Goal: Task Accomplishment & Management: Manage account settings

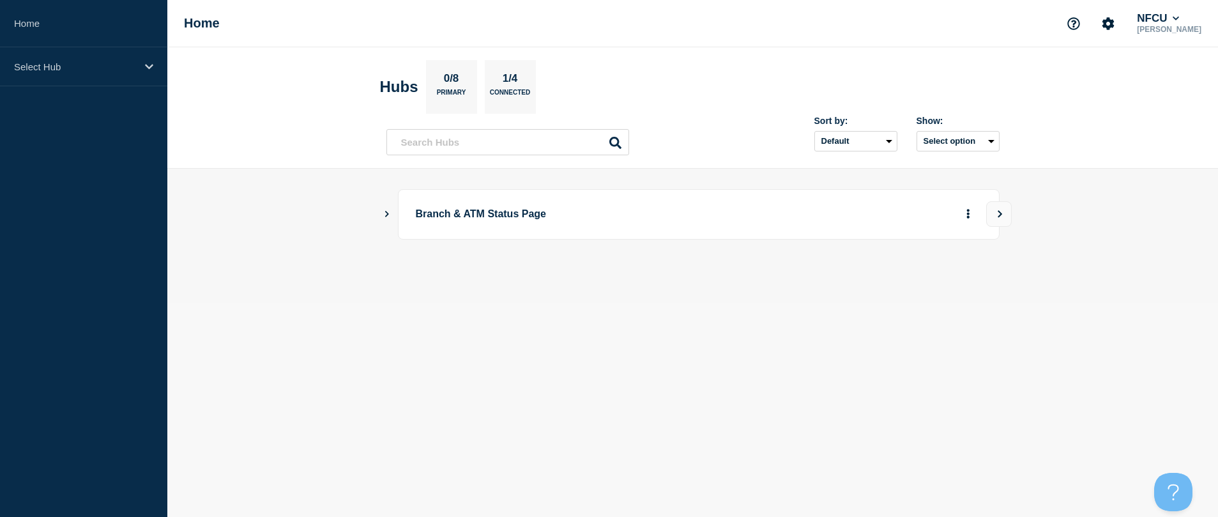
drag, startPoint x: 380, startPoint y: 214, endPoint x: 387, endPoint y: 213, distance: 7.1
click at [380, 214] on main "Branch & ATM Status Page" at bounding box center [692, 236] width 1050 height 134
click at [387, 213] on icon "Show Connected Hubs" at bounding box center [387, 214] width 4 height 6
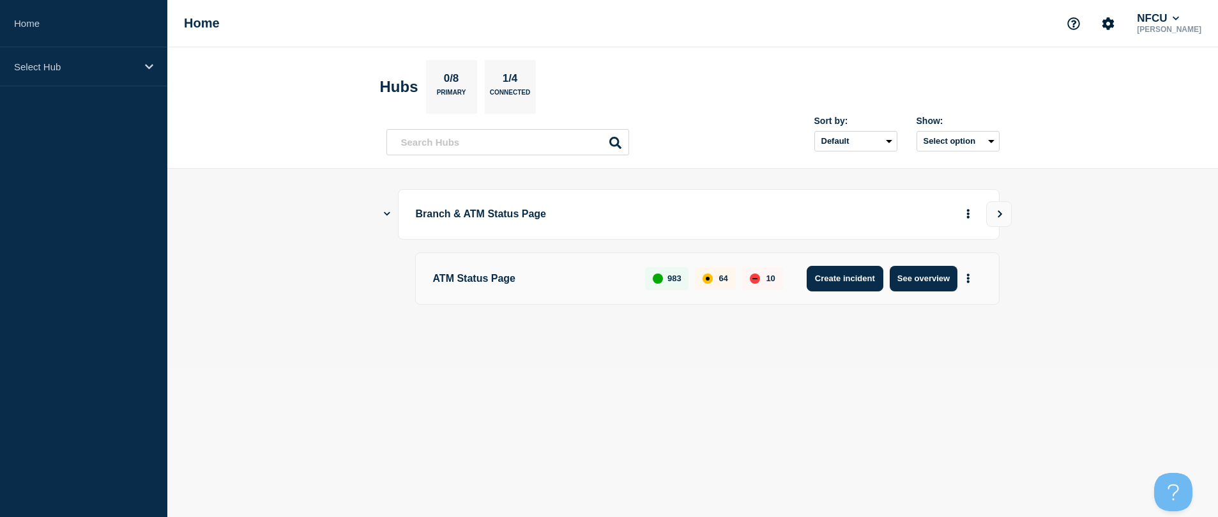
click at [869, 278] on button "Create incident" at bounding box center [844, 279] width 77 height 26
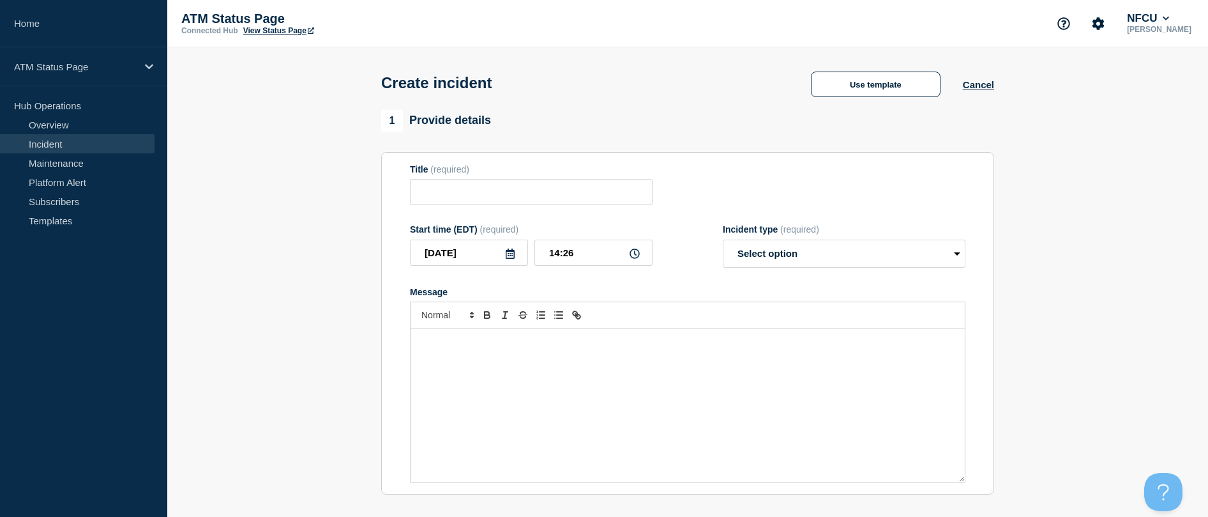
click at [58, 135] on link "Incident" at bounding box center [77, 143] width 155 height 19
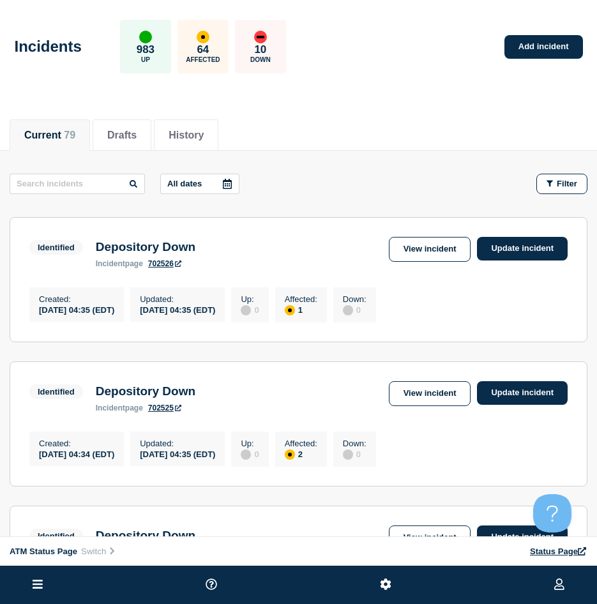
click at [338, 98] on header "Incidents 983 Up 64 Affected 10 Down Add incident" at bounding box center [298, 53] width 597 height 107
drag, startPoint x: 428, startPoint y: 96, endPoint x: 580, endPoint y: 86, distance: 152.3
click at [428, 96] on header "Incidents 983 Up 64 Affected 10 Down Add incident" at bounding box center [298, 53] width 597 height 107
click at [540, 193] on button "Filter" at bounding box center [561, 184] width 51 height 20
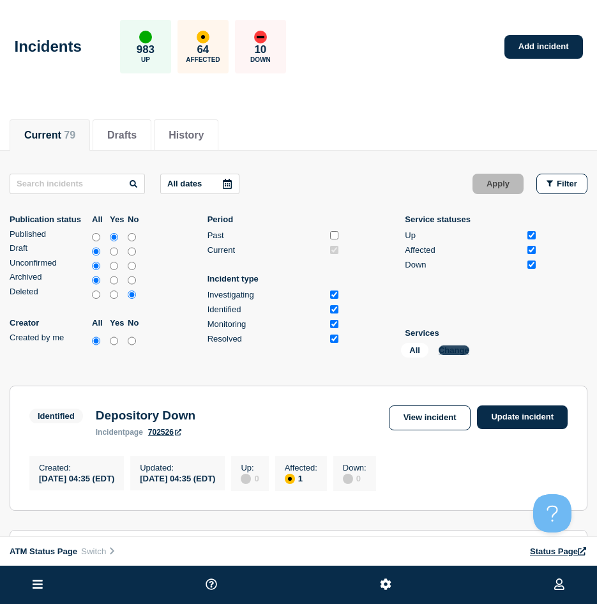
click at [448, 346] on button "Change" at bounding box center [454, 350] width 31 height 10
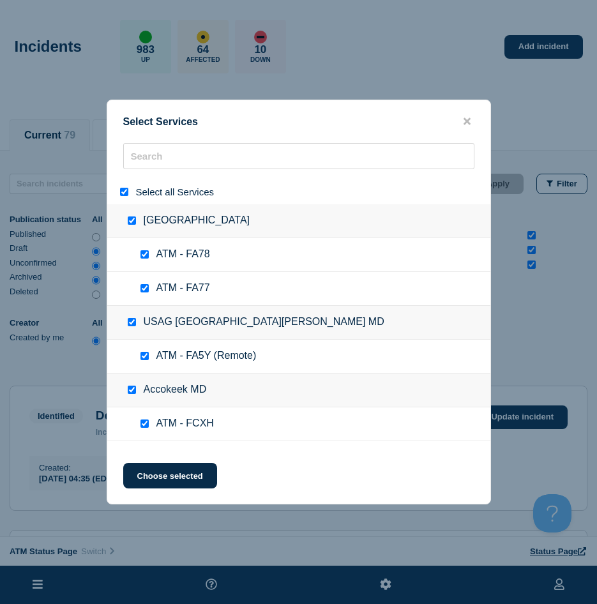
click at [120, 191] on input "select all" at bounding box center [124, 192] width 8 height 8
checkbox input "false"
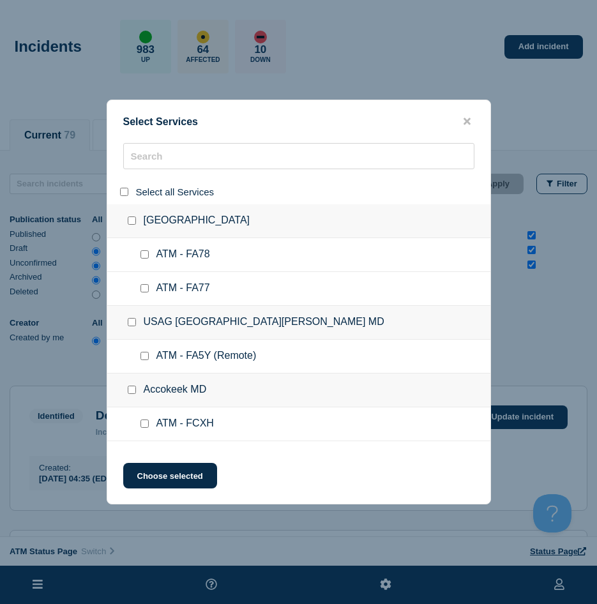
checkbox input "false"
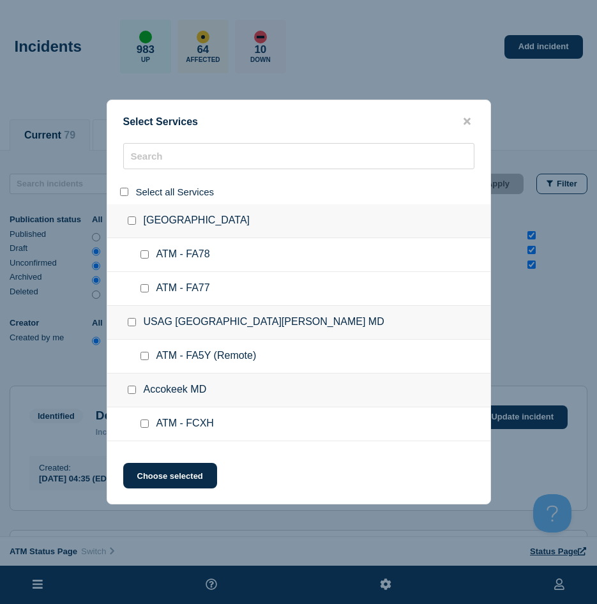
checkbox input "false"
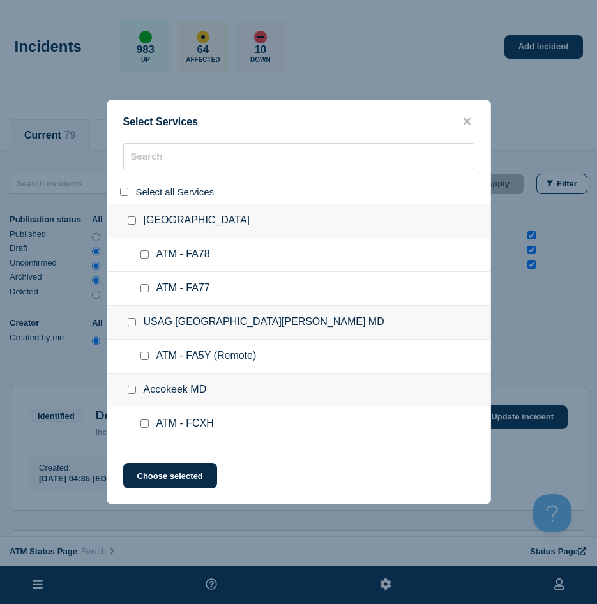
checkbox input "false"
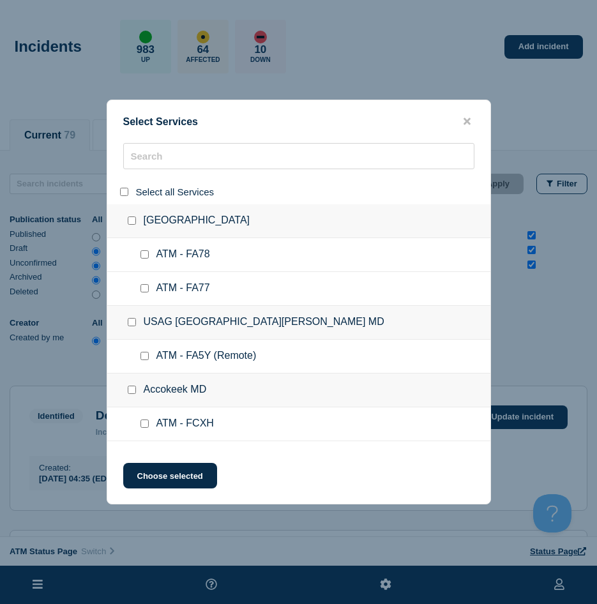
checkbox input "false"
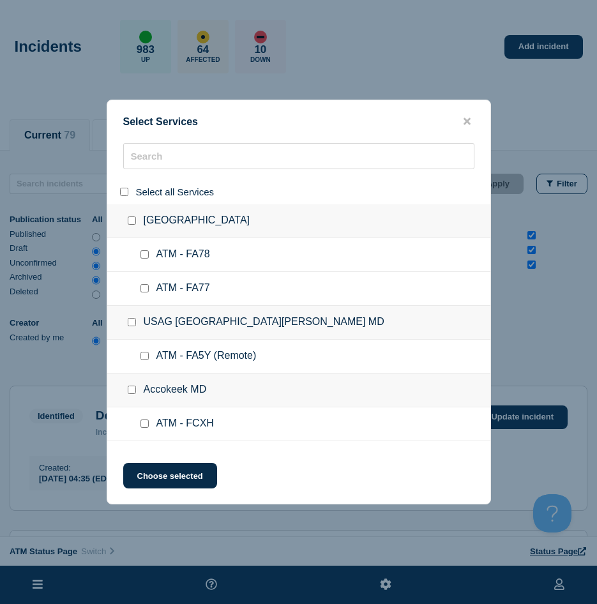
checkbox input "false"
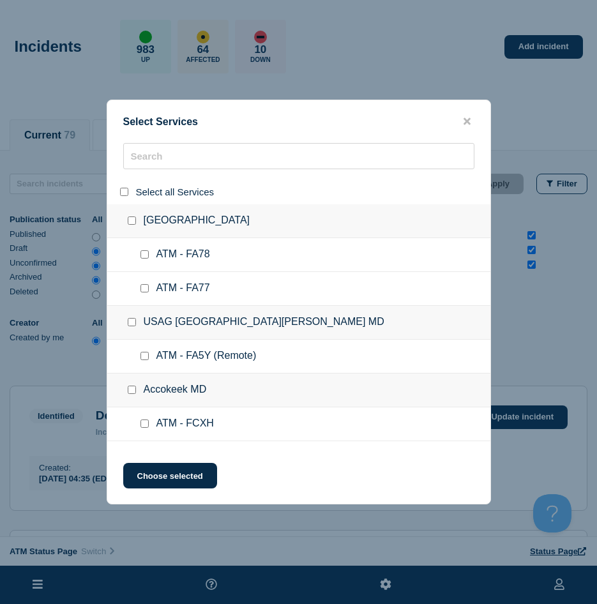
checkbox input "false"
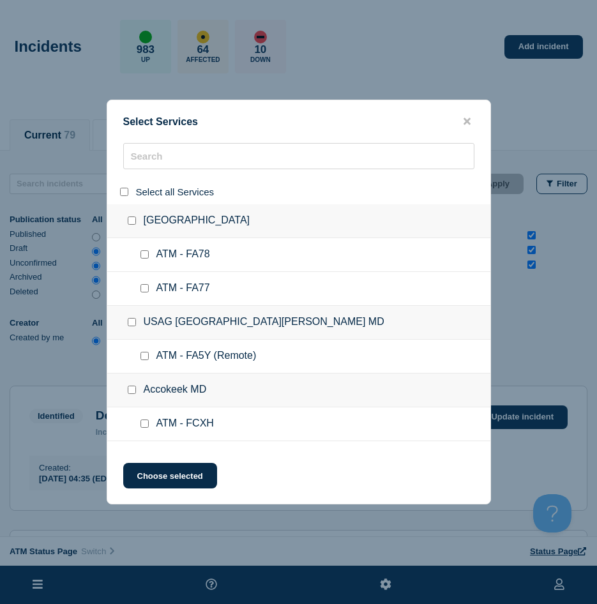
checkbox input "false"
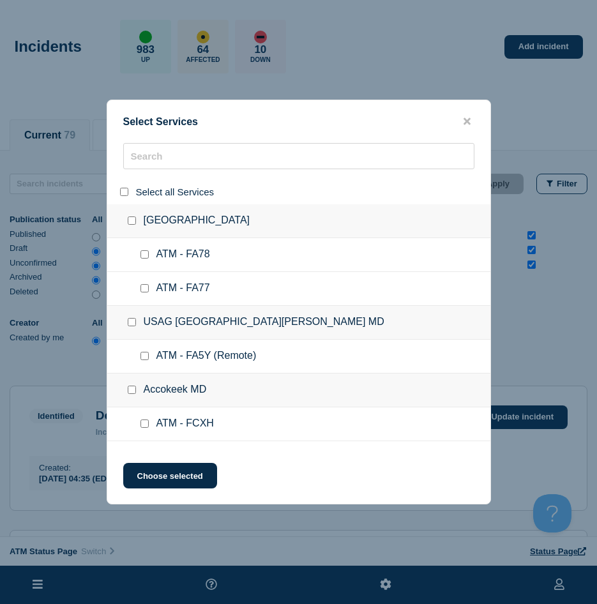
checkbox input "false"
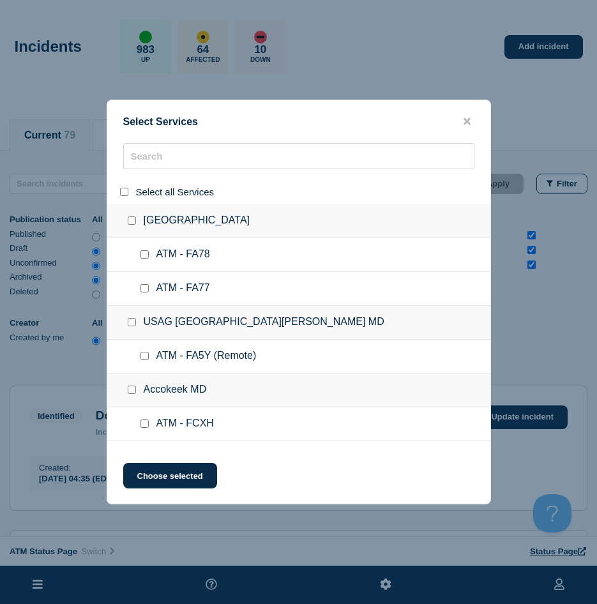
checkbox input "false"
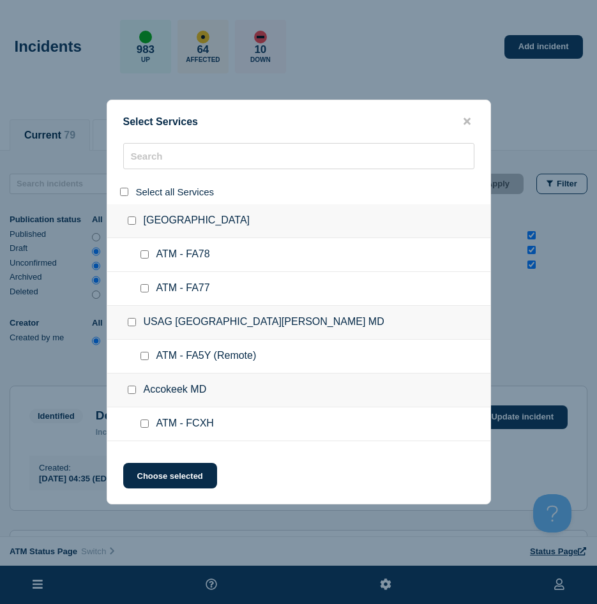
checkbox input "false"
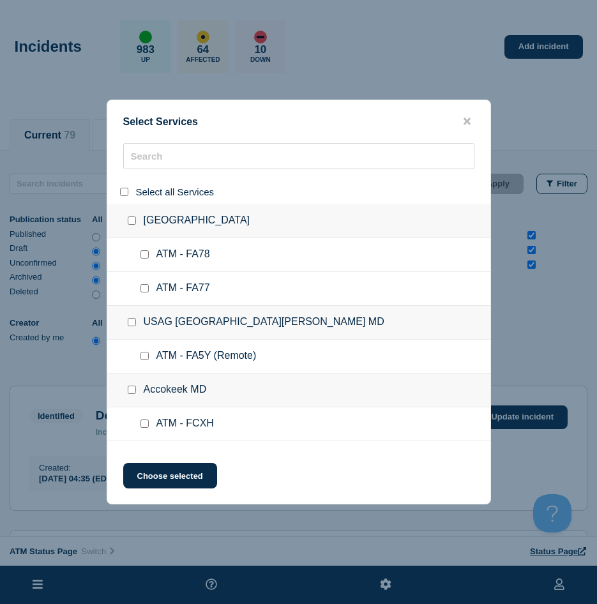
checkbox input "false"
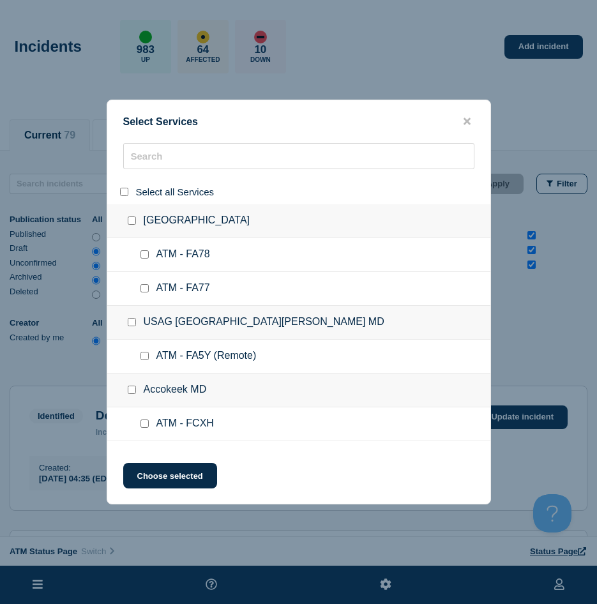
checkbox input "false"
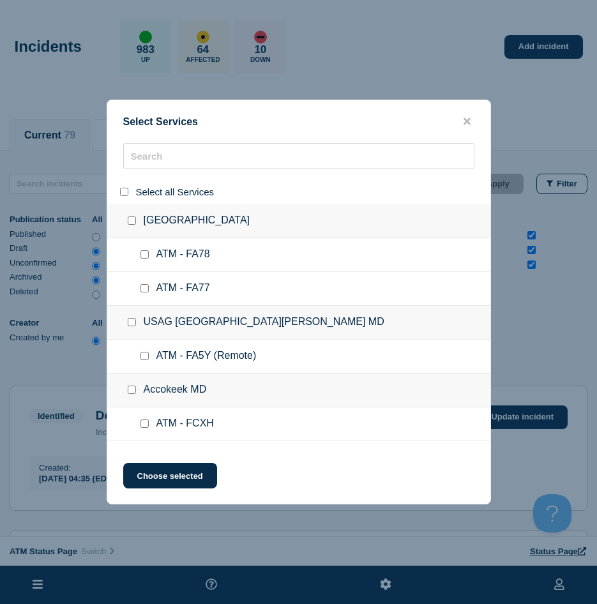
checkbox input "false"
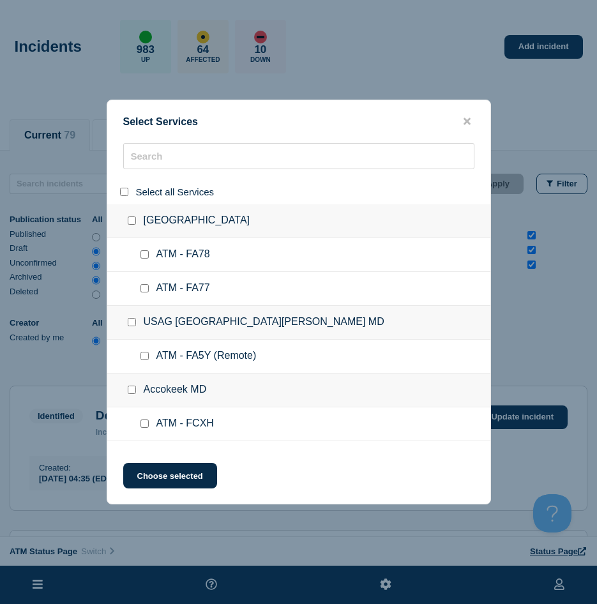
checkbox input "false"
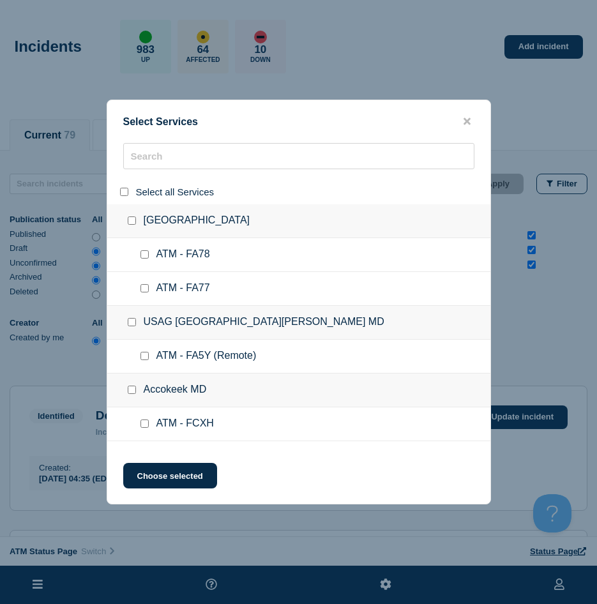
checkbox input "false"
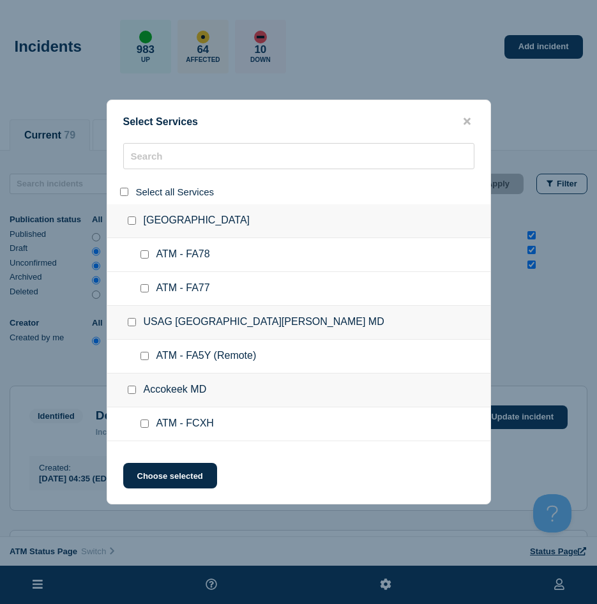
checkbox input "false"
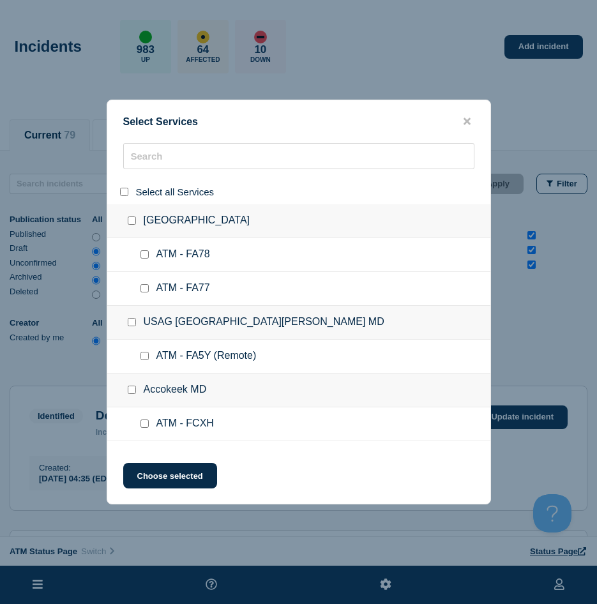
checkbox input "false"
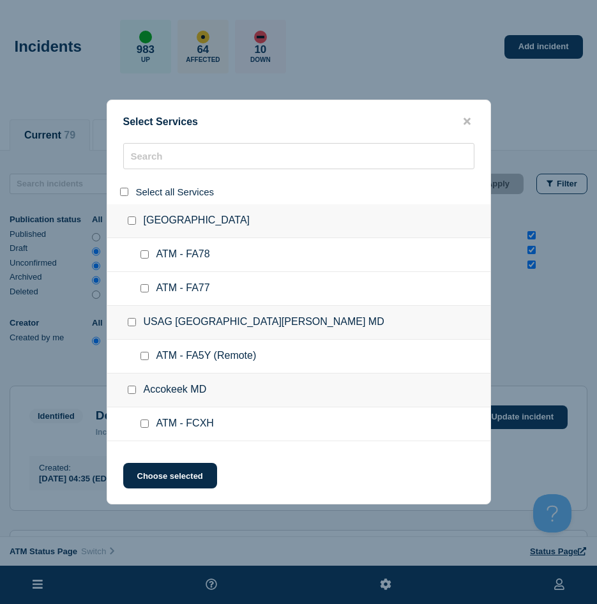
checkbox input "false"
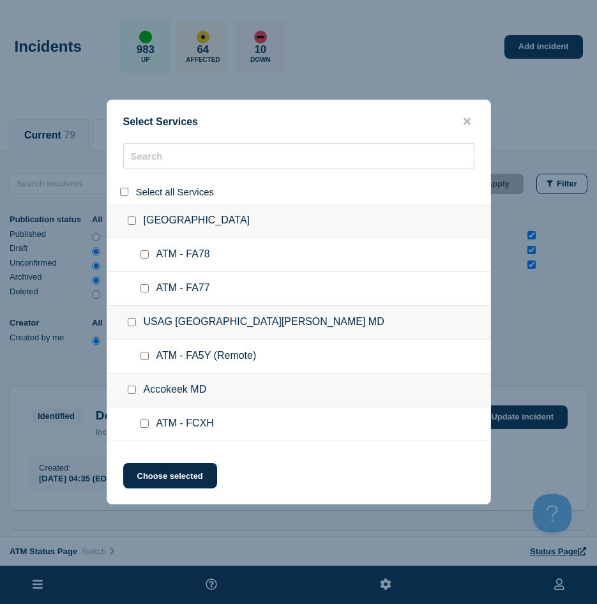
checkbox input "false"
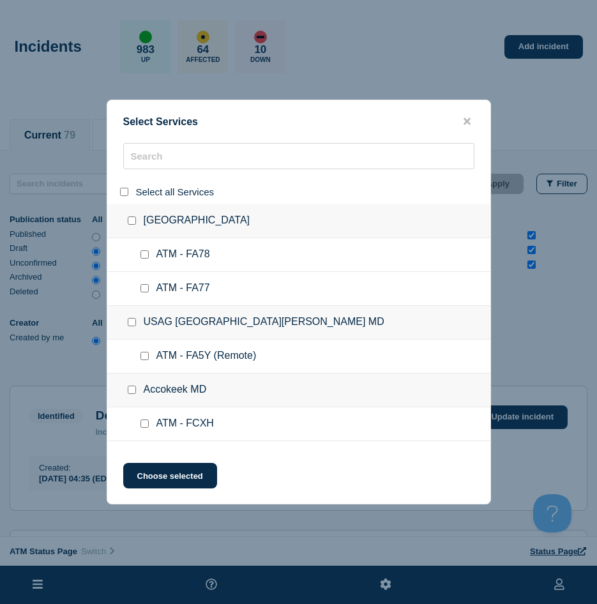
checkbox input "false"
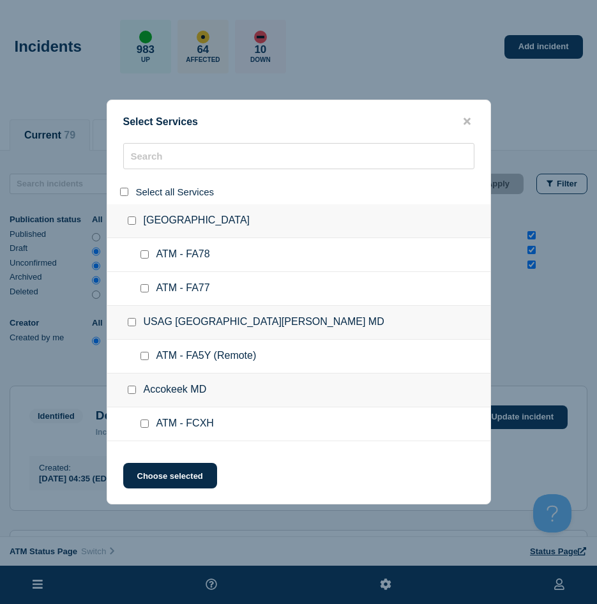
checkbox input "false"
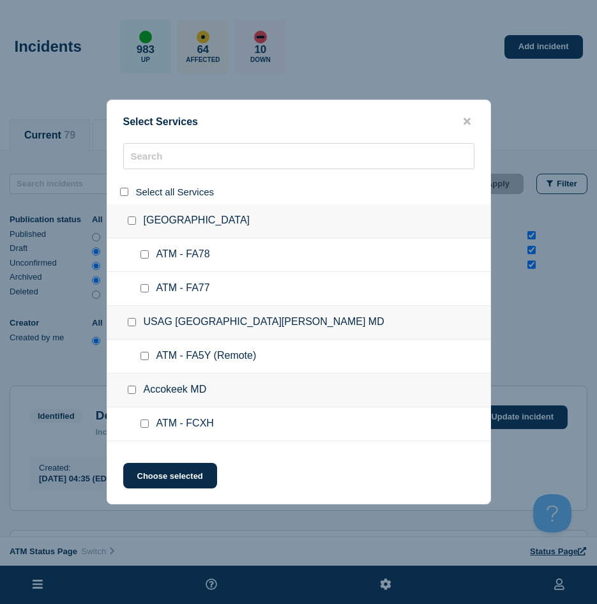
checkbox input "false"
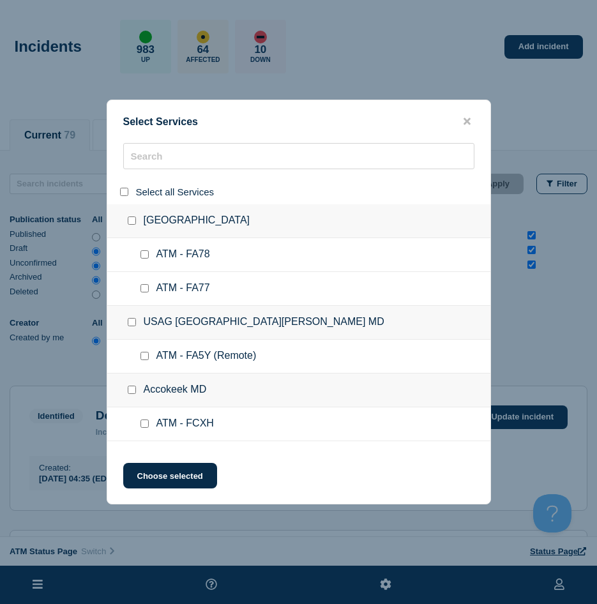
checkbox input "false"
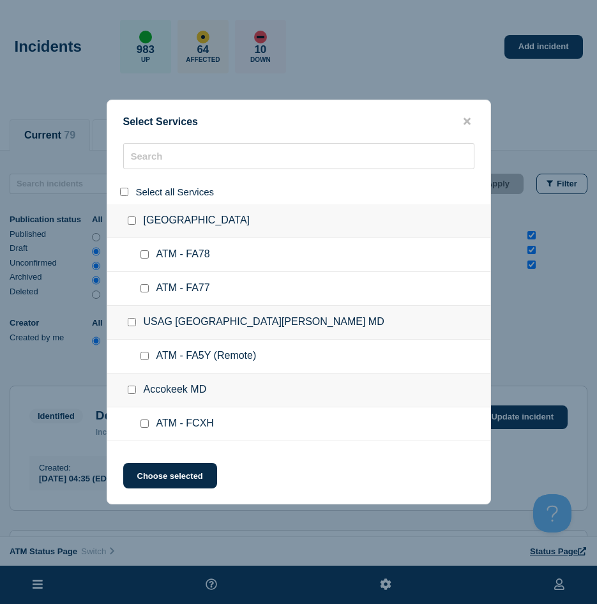
checkbox input "false"
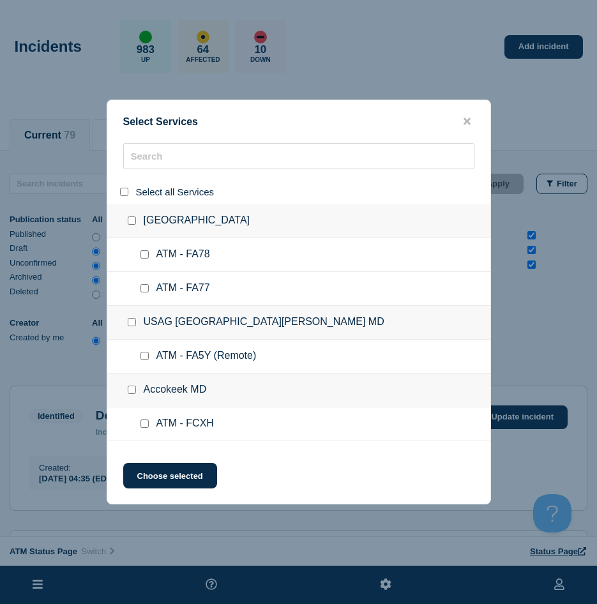
checkbox input "false"
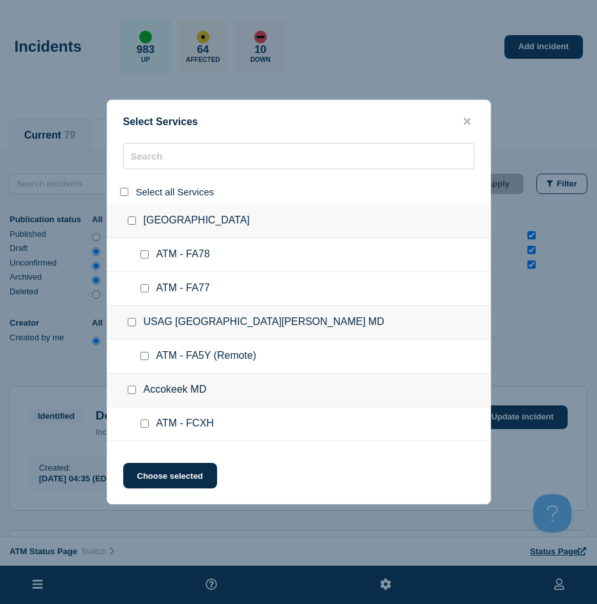
checkbox input "false"
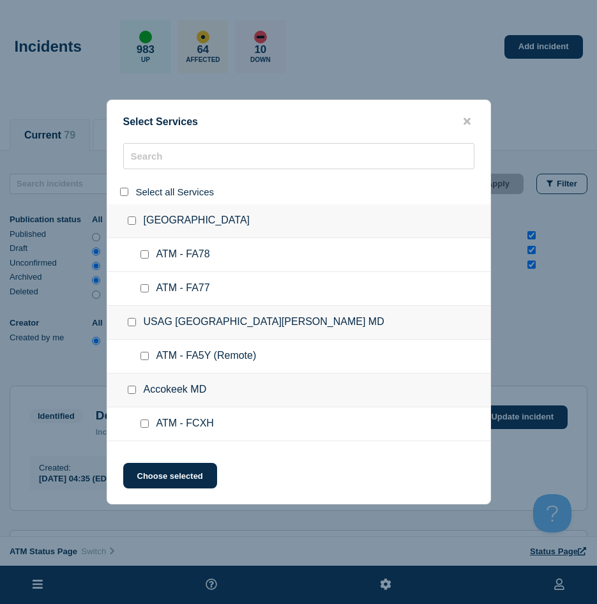
checkbox input "false"
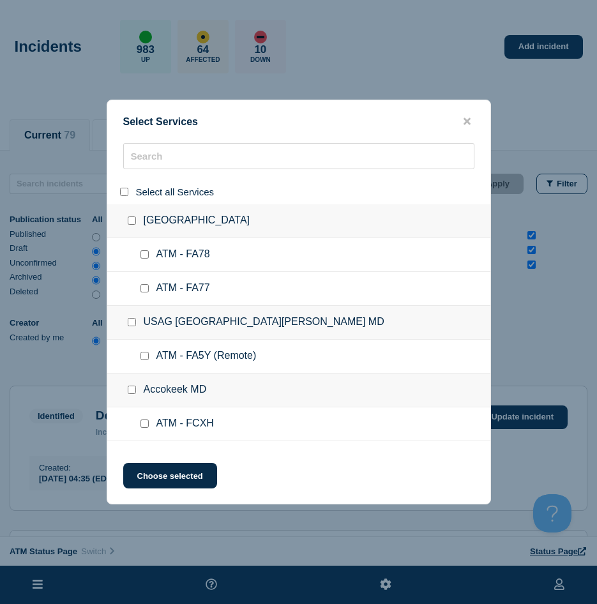
checkbox input "false"
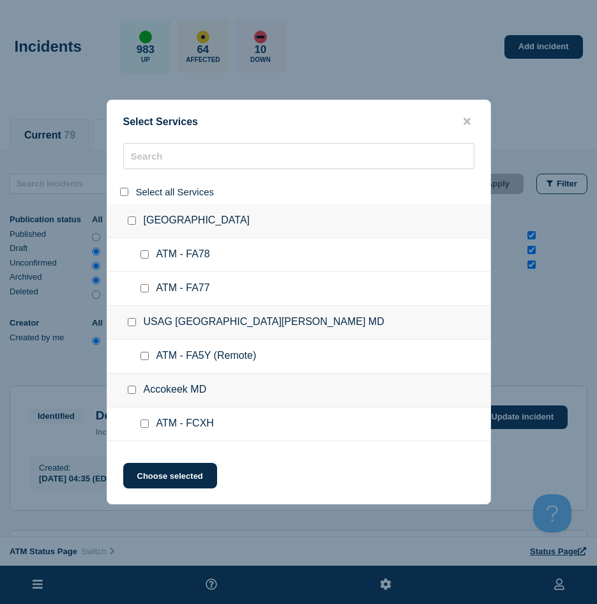
checkbox input "false"
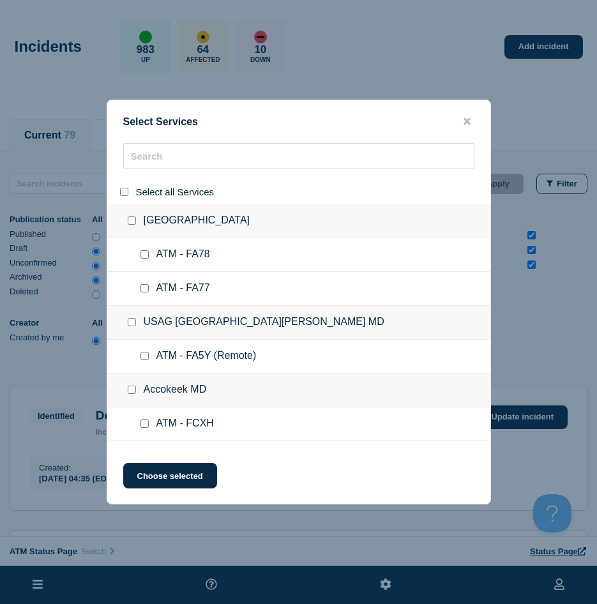
checkbox input "false"
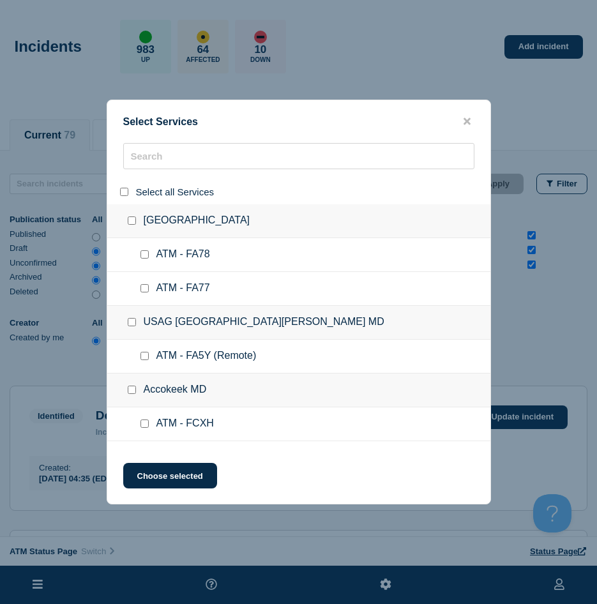
checkbox input "false"
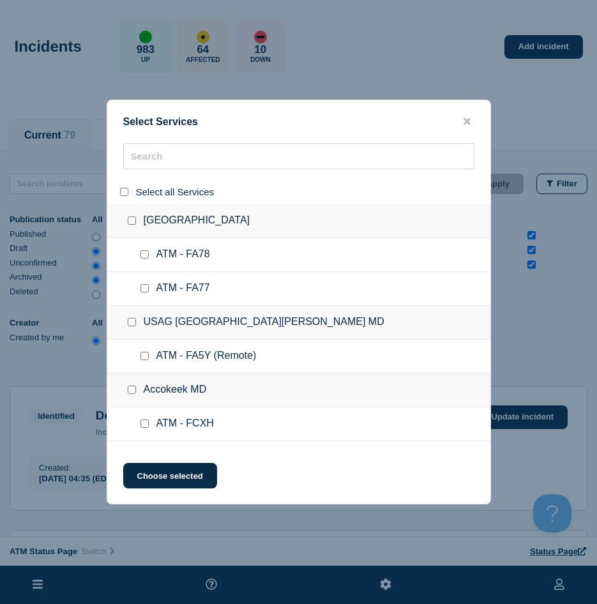
checkbox input "false"
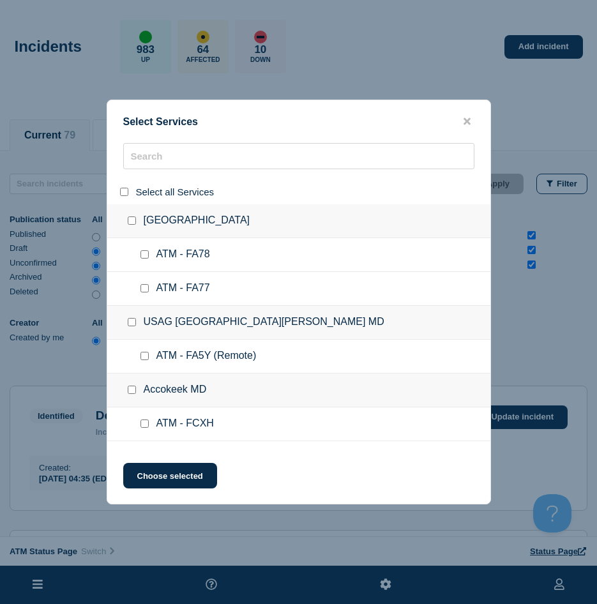
checkbox input "false"
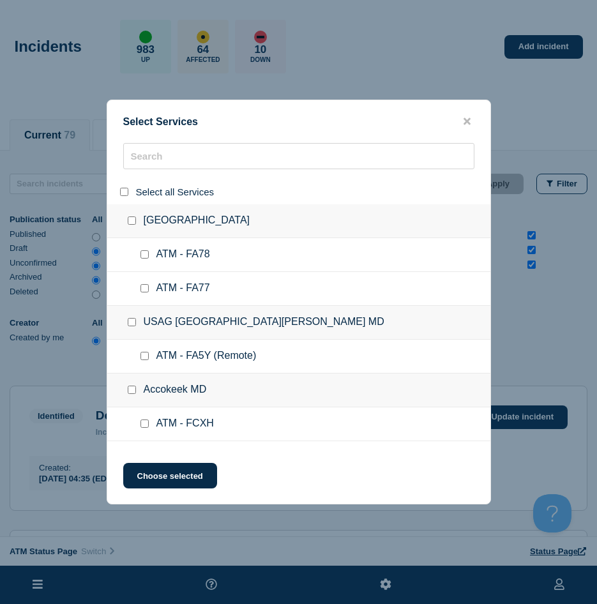
checkbox input "false"
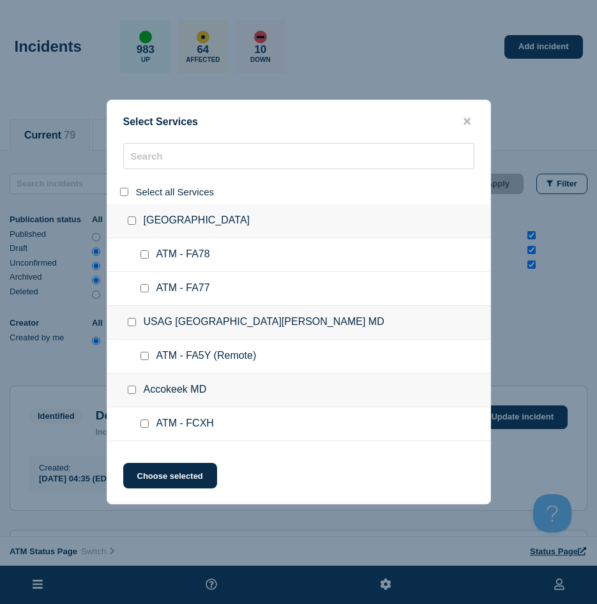
checkbox input "false"
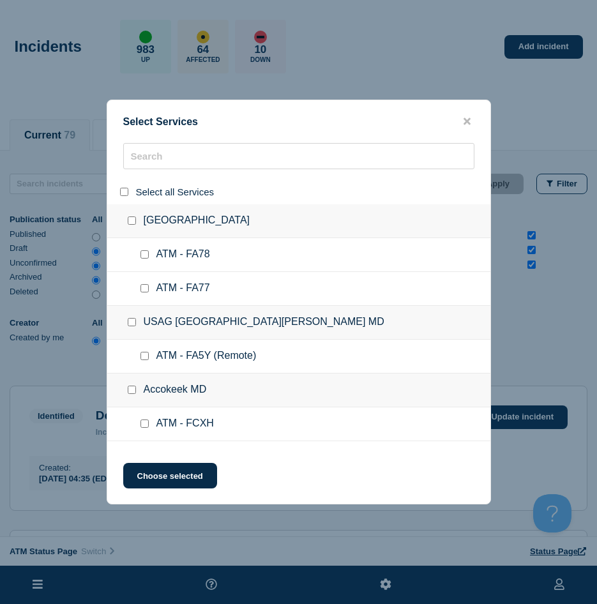
checkbox input "false"
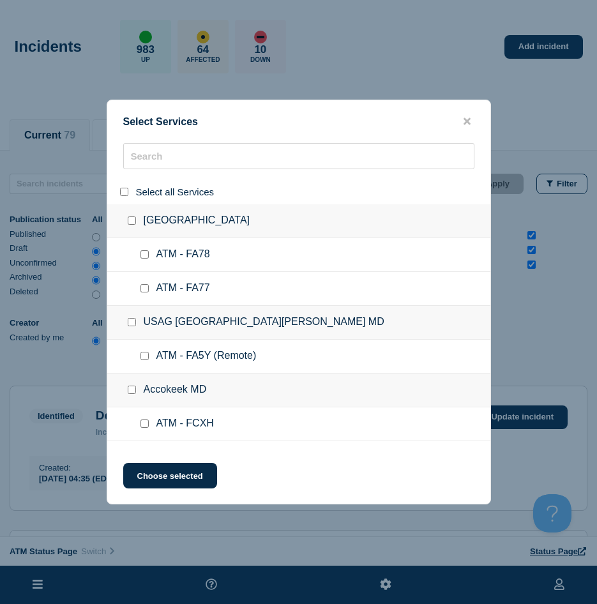
checkbox input "false"
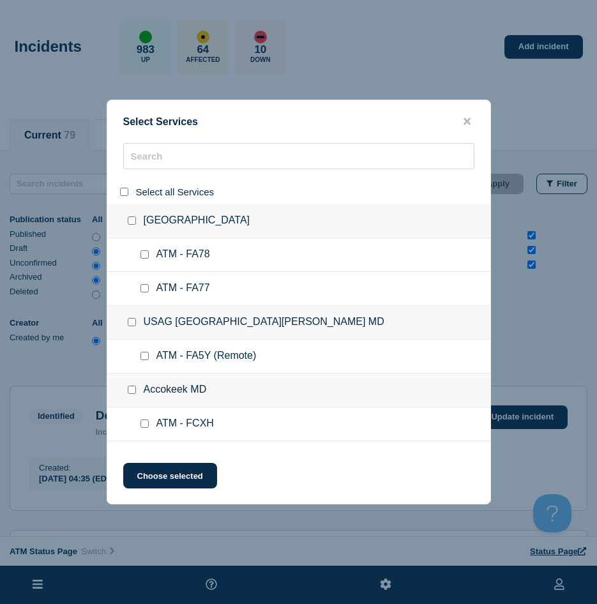
checkbox input "false"
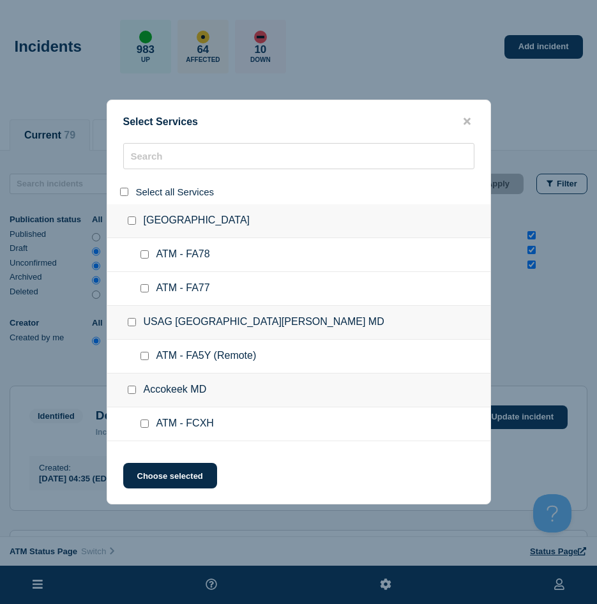
checkbox input "false"
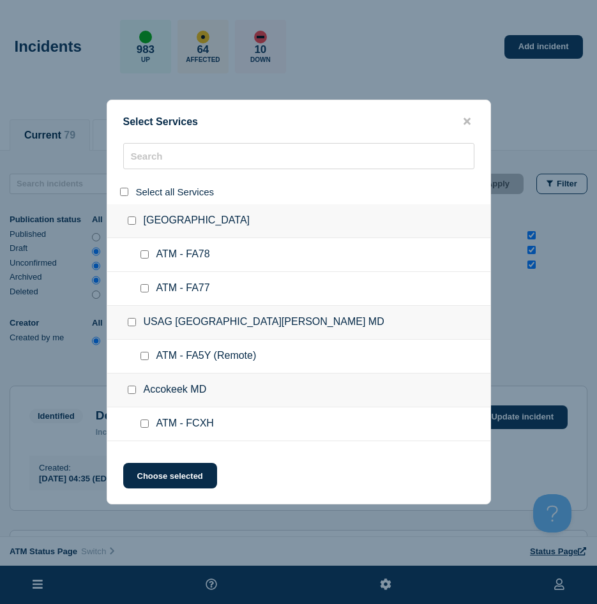
checkbox input "false"
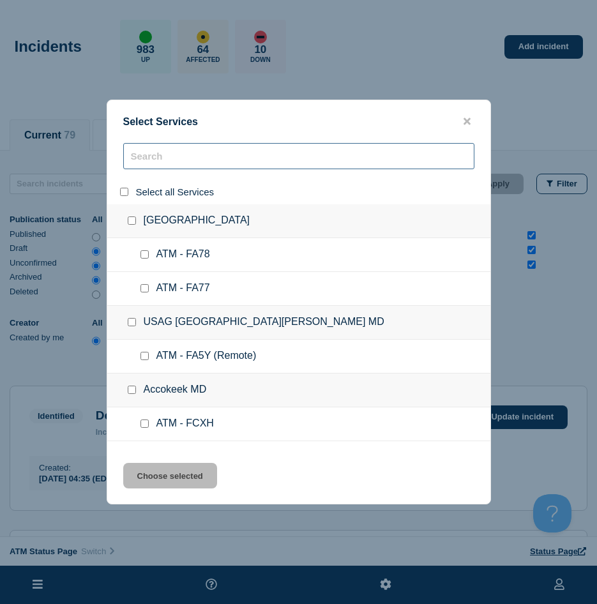
click at [150, 169] on input "search" at bounding box center [298, 156] width 351 height 26
click at [150, 165] on input "search" at bounding box center [298, 156] width 351 height 26
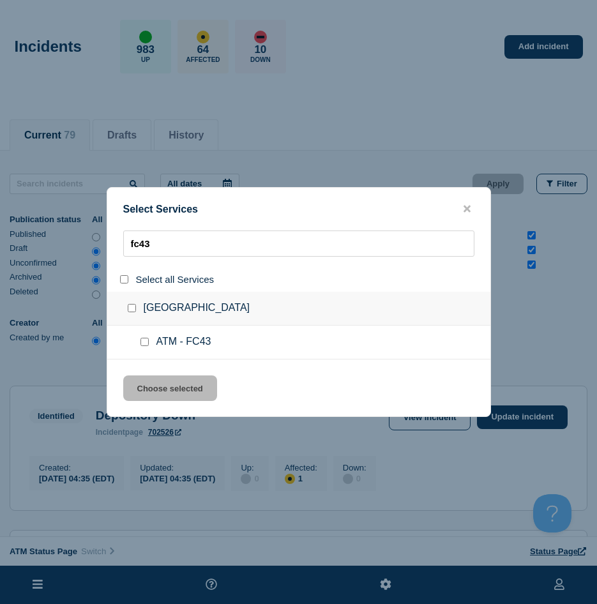
click at [142, 339] on input "service: ATM - FC43" at bounding box center [144, 342] width 8 height 8
drag, startPoint x: 155, startPoint y: 388, endPoint x: 158, endPoint y: 379, distance: 9.5
click at [154, 384] on button "Choose selected" at bounding box center [170, 388] width 94 height 26
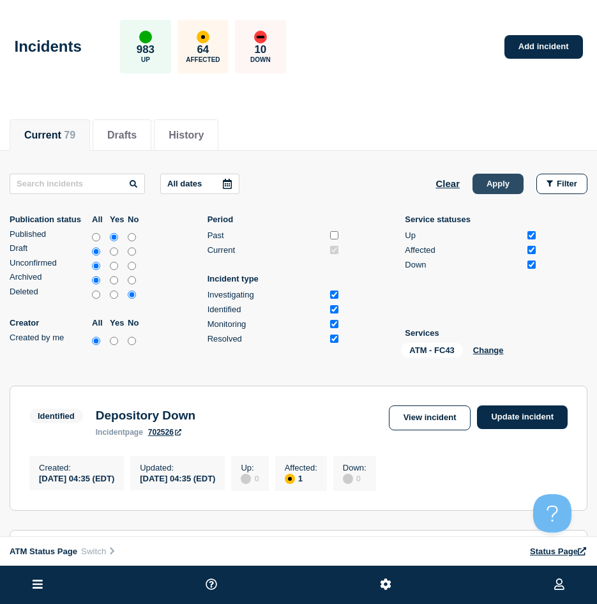
click at [513, 174] on button "Apply" at bounding box center [498, 184] width 51 height 20
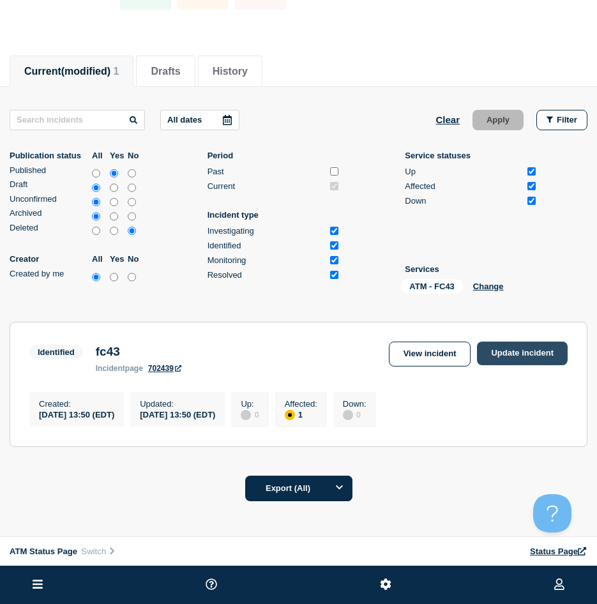
click at [485, 359] on link "Update incident" at bounding box center [522, 354] width 91 height 24
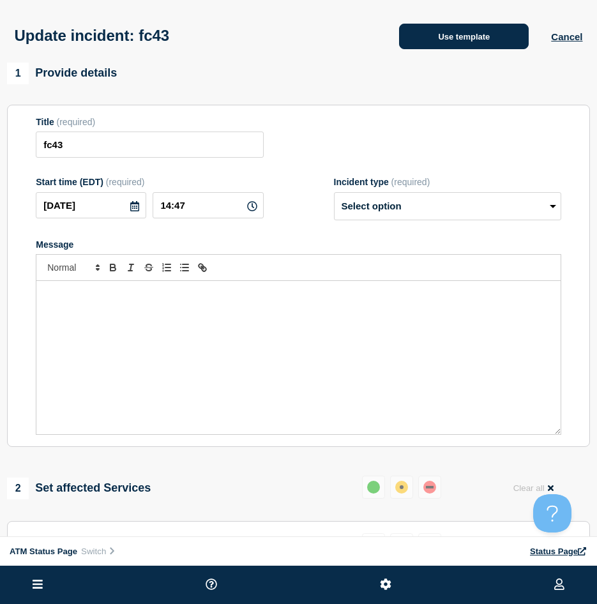
click at [431, 47] on button "Use template" at bounding box center [464, 37] width 130 height 26
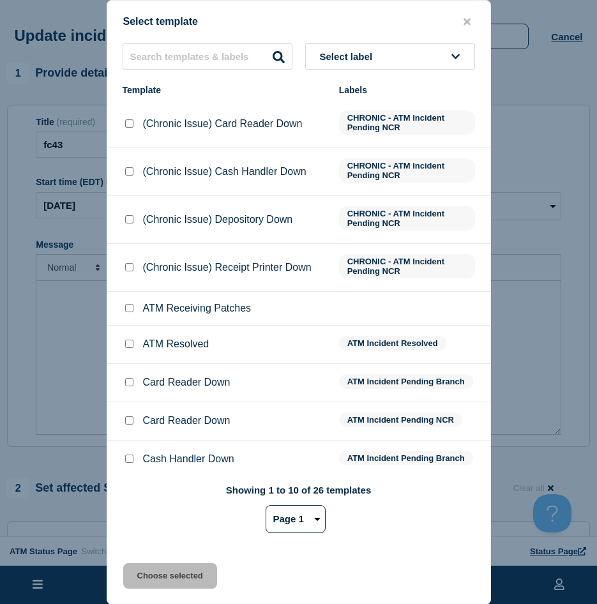
click at [126, 348] on input "ATM Resolved checkbox" at bounding box center [129, 344] width 8 height 8
click at [170, 516] on button "Choose selected" at bounding box center [170, 576] width 94 height 26
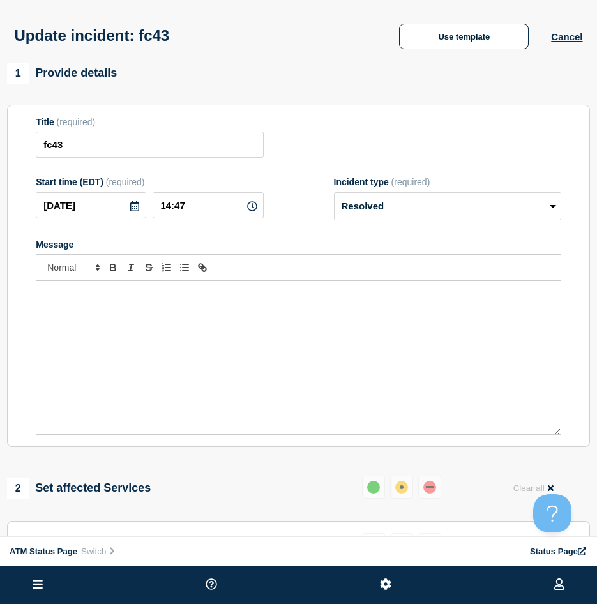
scroll to position [192, 0]
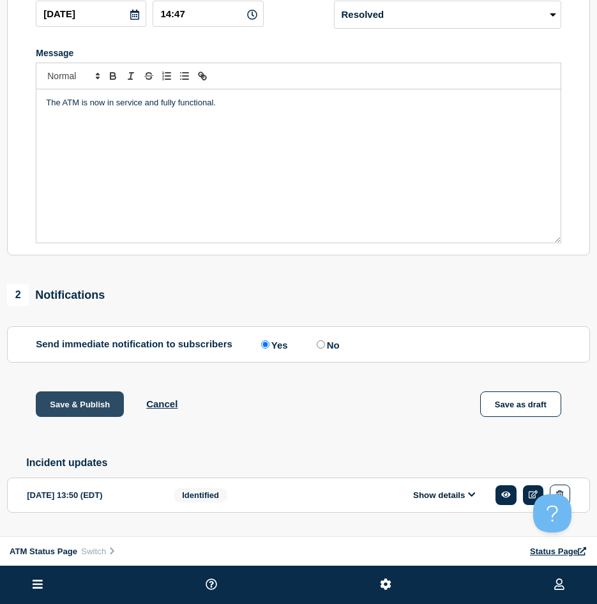
click at [72, 411] on button "Save & Publish" at bounding box center [80, 404] width 88 height 26
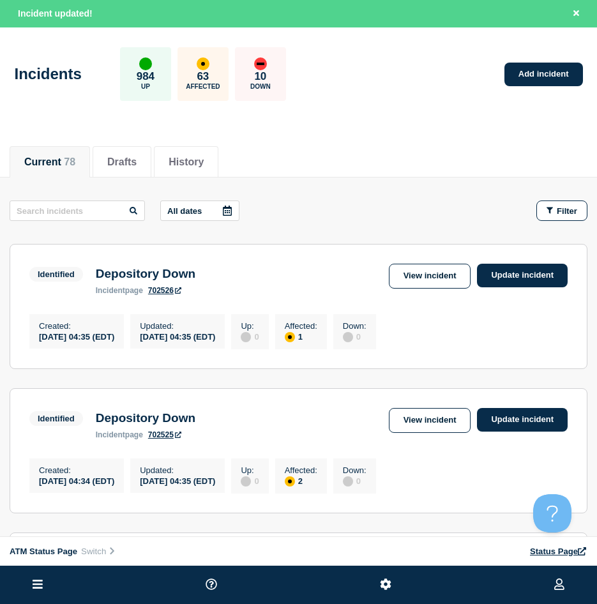
click at [344, 356] on section "Identified Depository Down incident page 702526 View incident Update incident C…" at bounding box center [299, 306] width 578 height 125
click at [560, 210] on span "Filter" at bounding box center [567, 211] width 20 height 10
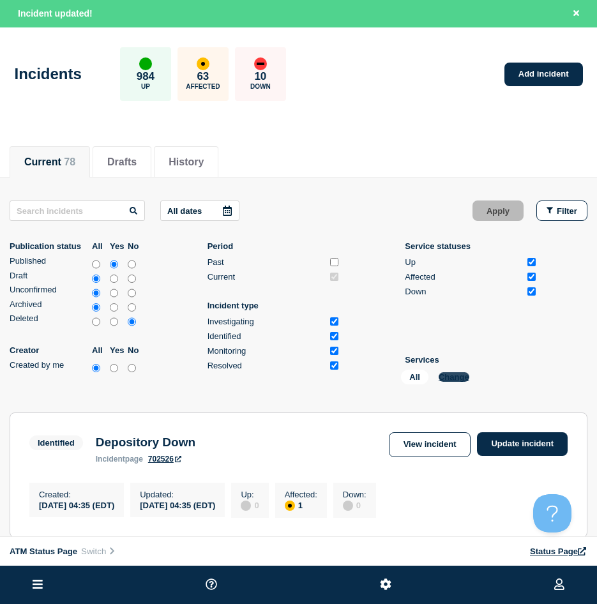
click at [466, 381] on button "Change" at bounding box center [454, 377] width 31 height 10
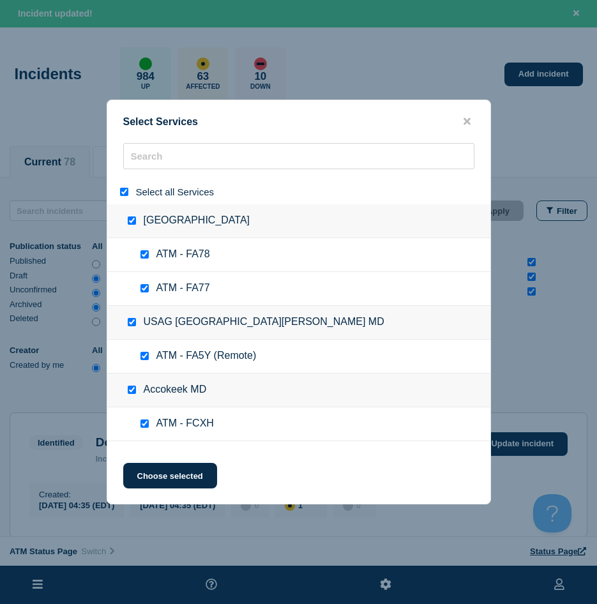
click at [121, 195] on input "select all" at bounding box center [124, 192] width 8 height 8
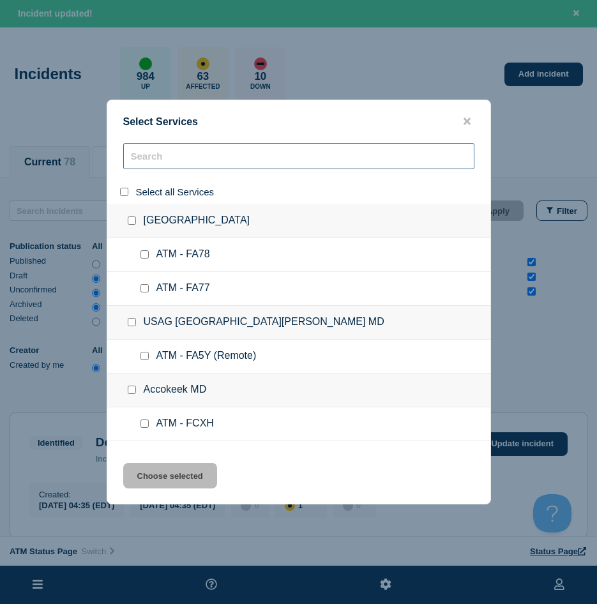
click at [146, 169] on input "search" at bounding box center [298, 156] width 351 height 26
click at [149, 166] on input "search" at bounding box center [298, 156] width 351 height 26
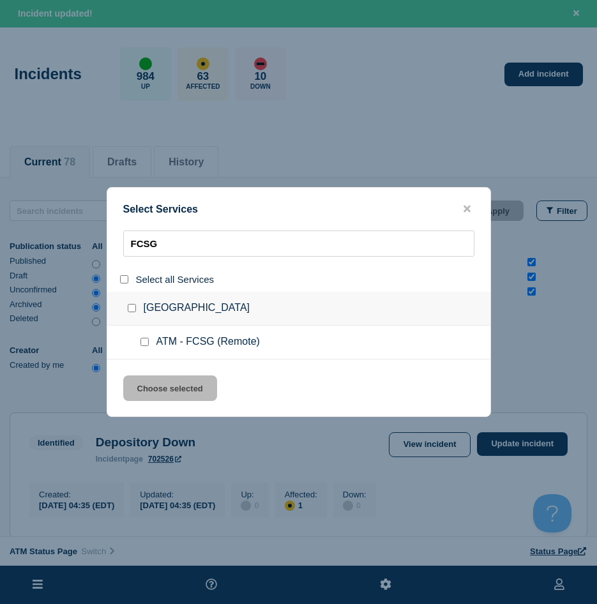
click at [144, 343] on input "service: ATM - FCSG (Remote)" at bounding box center [144, 342] width 8 height 8
click at [160, 381] on button "Choose selected" at bounding box center [170, 388] width 94 height 26
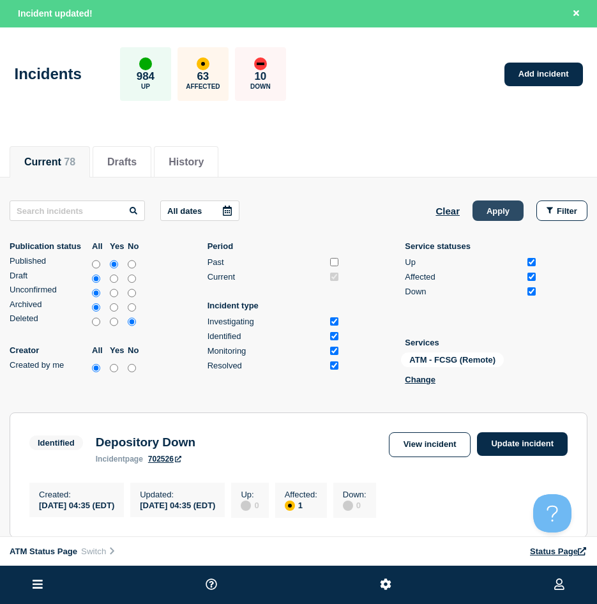
click at [506, 216] on button "Apply" at bounding box center [498, 210] width 51 height 20
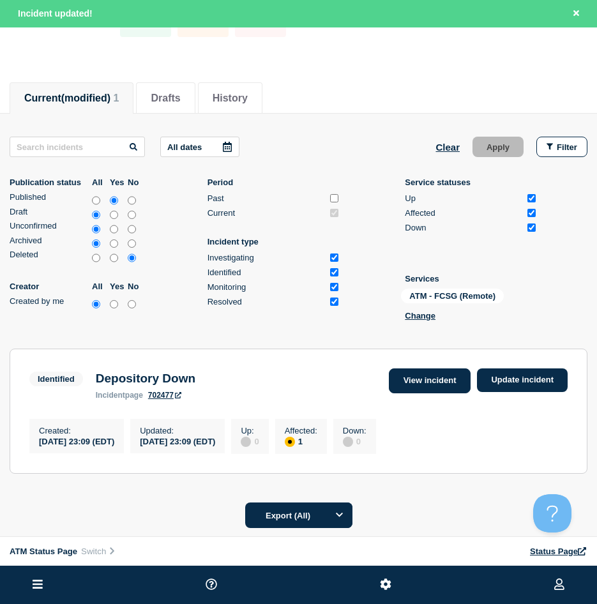
scroll to position [128, 0]
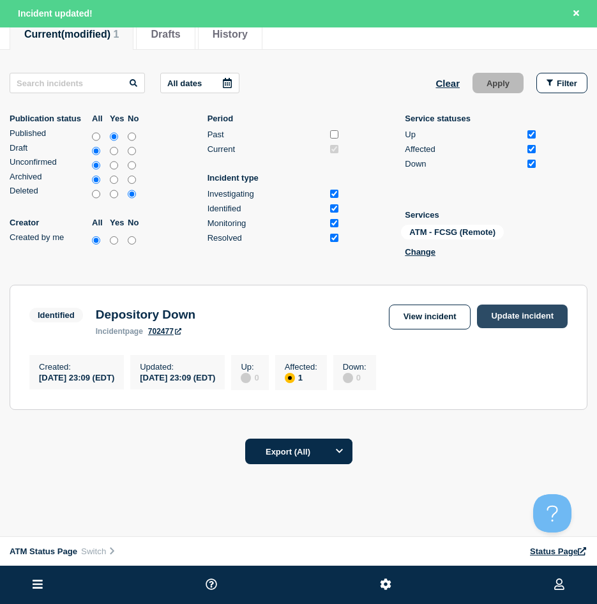
click at [507, 308] on link "Update incident" at bounding box center [522, 317] width 91 height 24
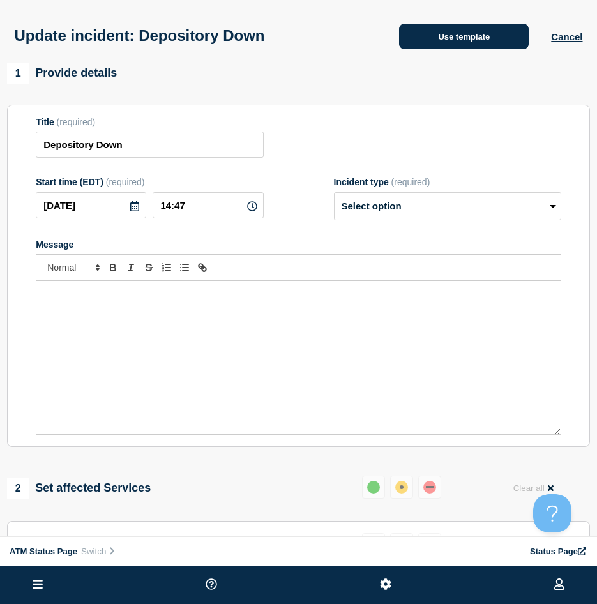
click at [441, 47] on button "Use template" at bounding box center [464, 37] width 130 height 26
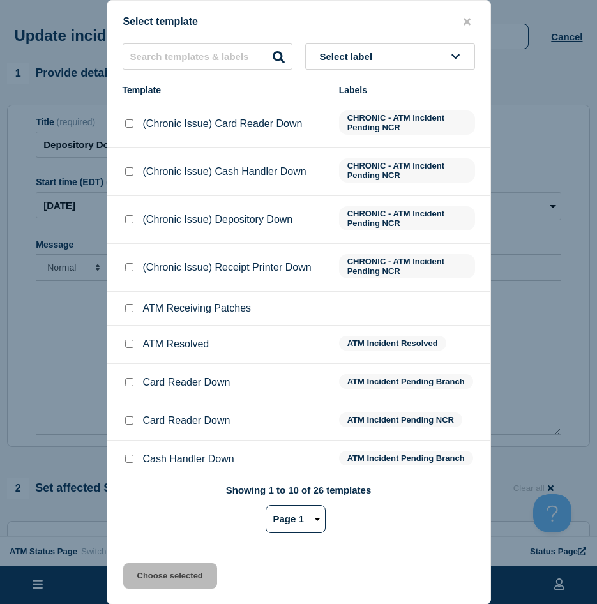
click at [129, 348] on input "ATM Resolved checkbox" at bounding box center [129, 344] width 8 height 8
click at [147, 516] on button "Choose selected" at bounding box center [170, 576] width 94 height 26
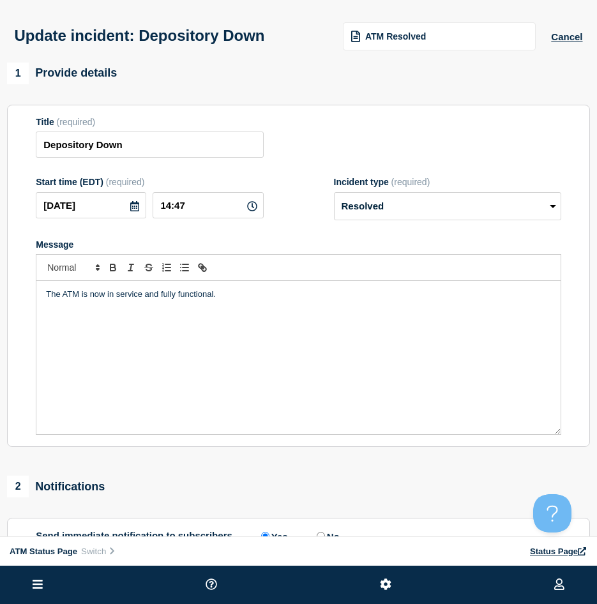
scroll to position [192, 0]
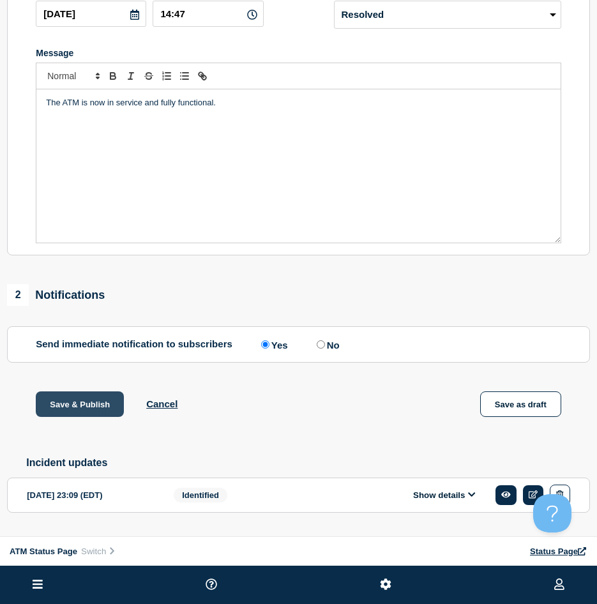
click at [59, 411] on button "Save & Publish" at bounding box center [80, 404] width 88 height 26
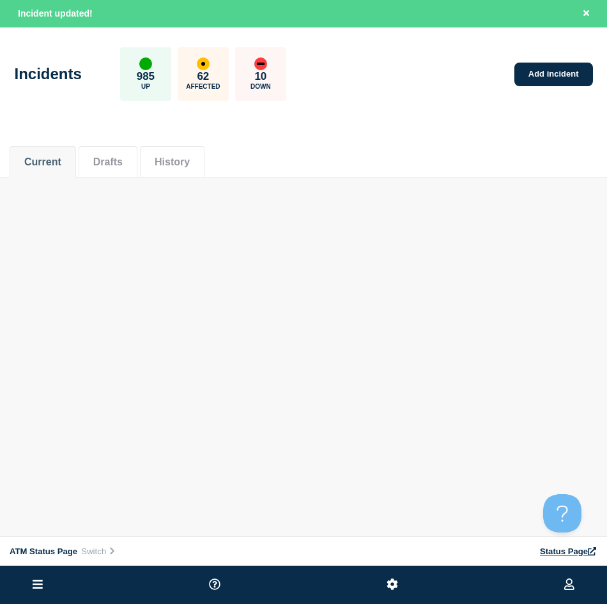
click at [470, 137] on div "Current Drafts History" at bounding box center [303, 154] width 587 height 43
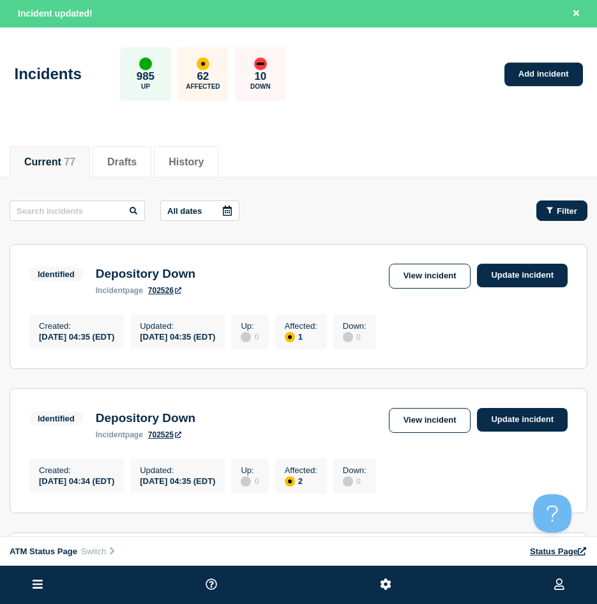
drag, startPoint x: 539, startPoint y: 203, endPoint x: 550, endPoint y: 206, distance: 11.9
click at [544, 203] on button "Filter" at bounding box center [561, 210] width 51 height 20
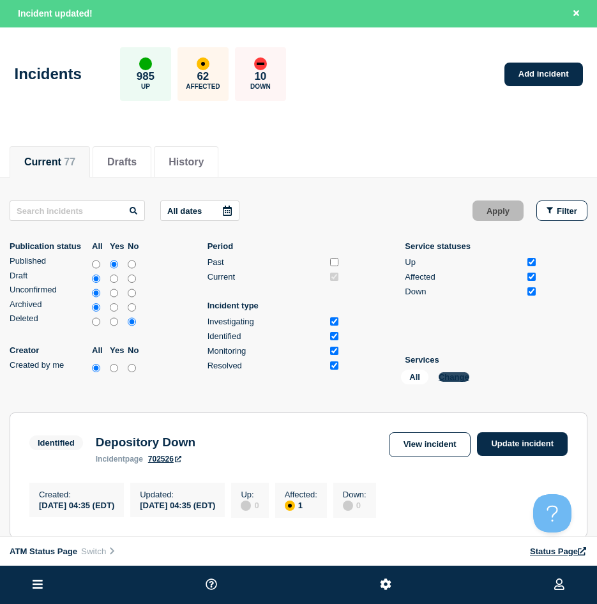
click at [460, 376] on button "Change" at bounding box center [454, 377] width 31 height 10
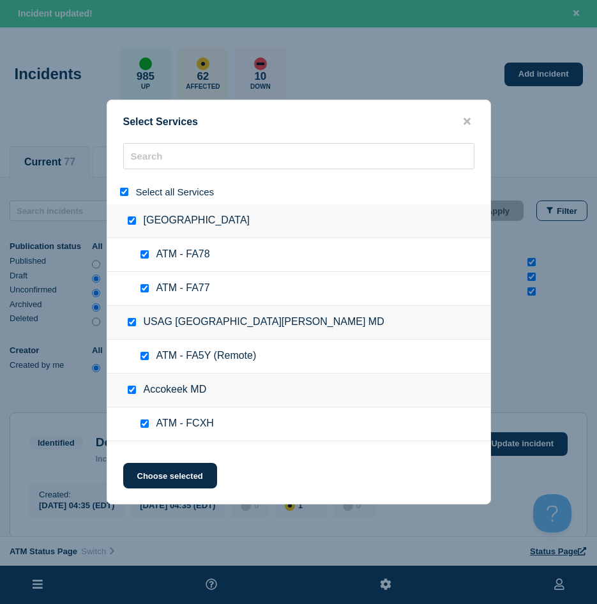
drag, startPoint x: 126, startPoint y: 192, endPoint x: 152, endPoint y: 170, distance: 34.0
click at [125, 192] on input "select all" at bounding box center [124, 192] width 8 height 8
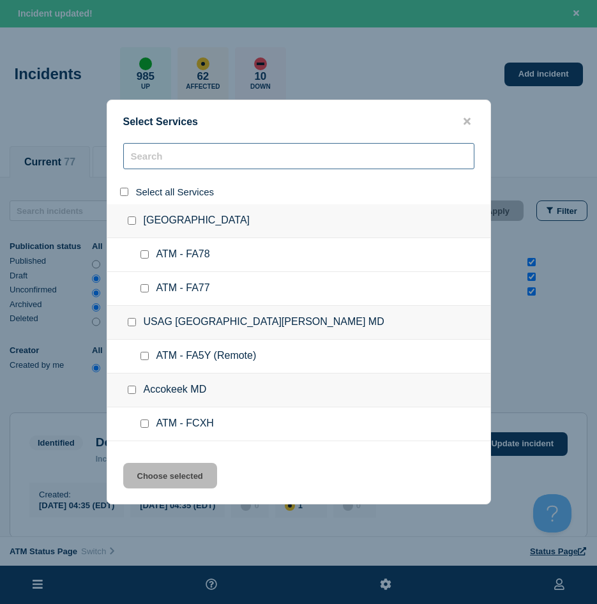
click at [152, 165] on input "search" at bounding box center [298, 156] width 351 height 26
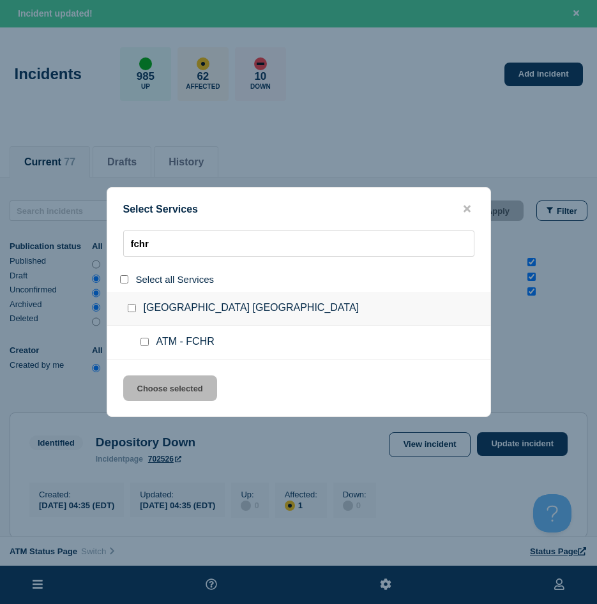
click at [144, 351] on ul "ATM - FCHR" at bounding box center [298, 343] width 383 height 34
click at [144, 347] on div at bounding box center [147, 342] width 19 height 13
click at [144, 344] on input "service: ATM - FCHR" at bounding box center [144, 342] width 8 height 8
click at [139, 389] on button "Choose selected" at bounding box center [170, 388] width 94 height 26
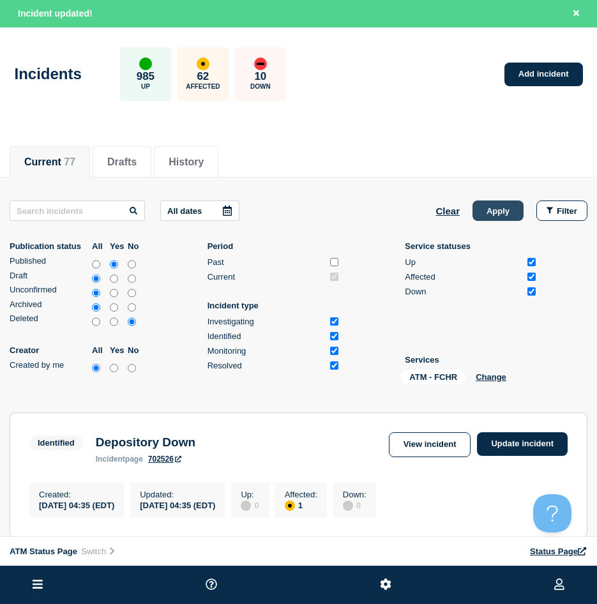
click at [487, 214] on button "Apply" at bounding box center [498, 210] width 51 height 20
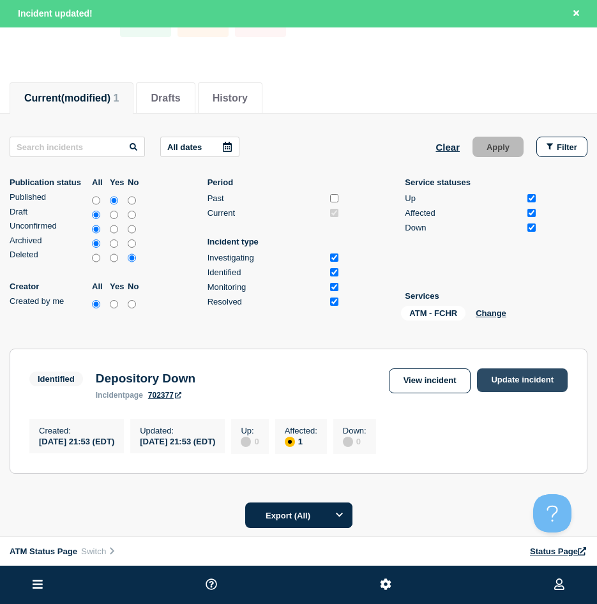
click at [501, 387] on link "Update incident" at bounding box center [522, 380] width 91 height 24
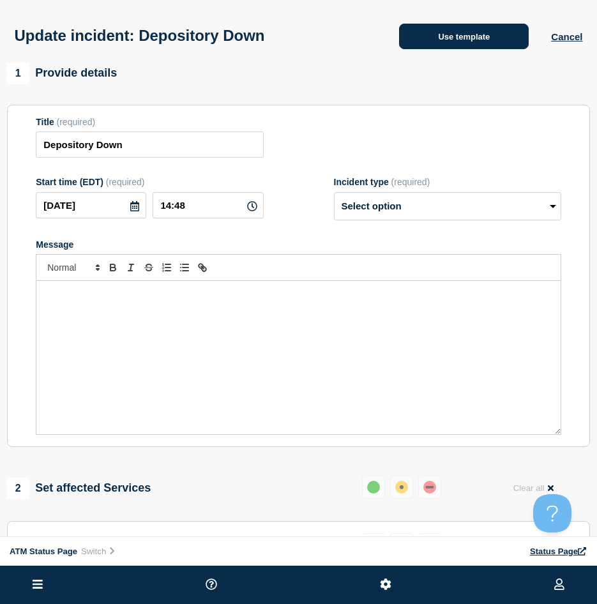
click at [423, 39] on button "Use template" at bounding box center [464, 37] width 130 height 26
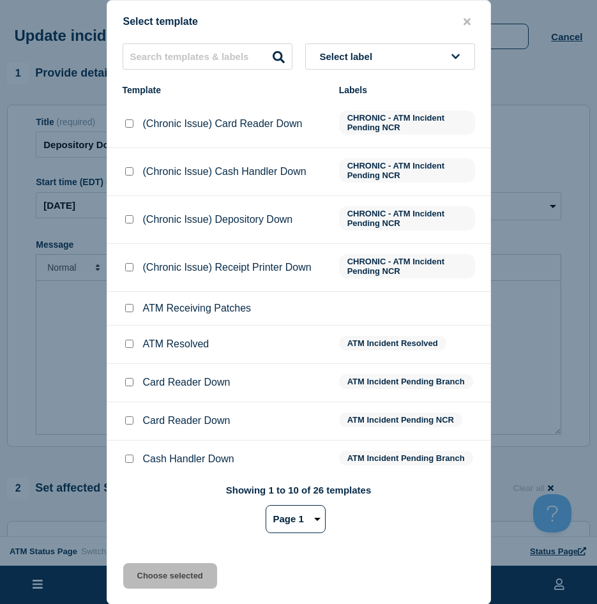
click at [131, 346] on input "ATM Resolved checkbox" at bounding box center [129, 344] width 8 height 8
click at [195, 516] on button "Choose selected" at bounding box center [170, 576] width 94 height 26
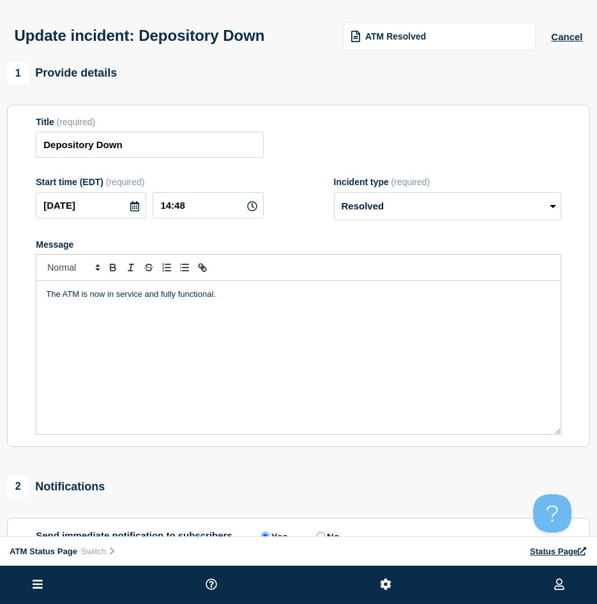
scroll to position [225, 0]
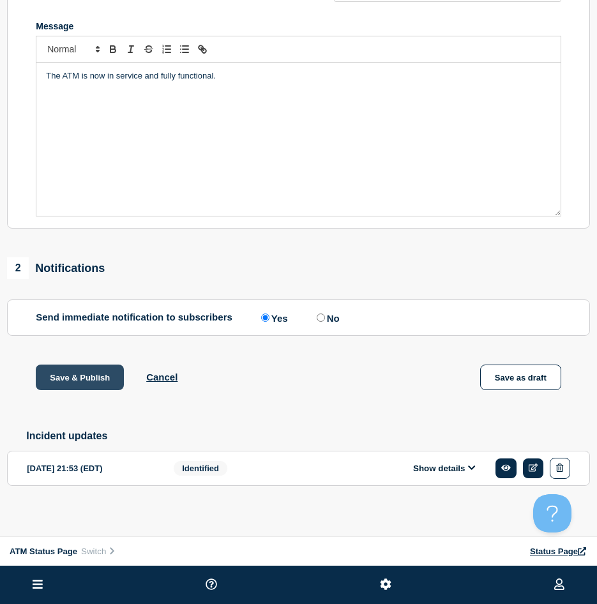
click at [73, 378] on button "Save & Publish" at bounding box center [80, 378] width 88 height 26
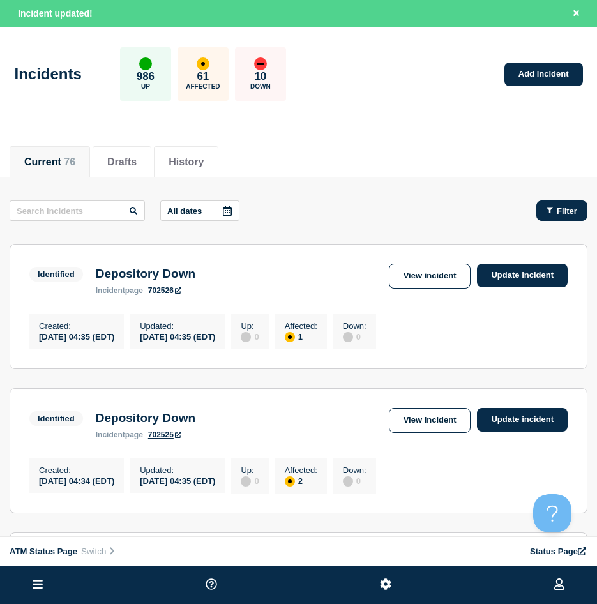
click at [559, 211] on span "Filter" at bounding box center [567, 211] width 20 height 10
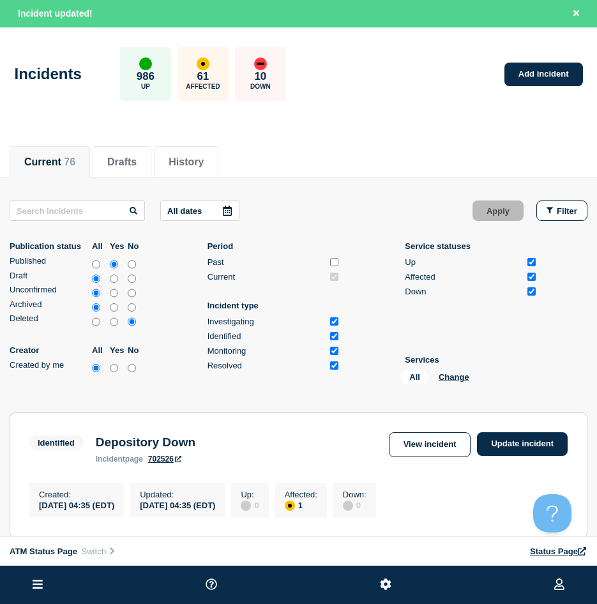
click at [450, 383] on div "All Change" at bounding box center [465, 380] width 128 height 20
click at [448, 377] on button "Change" at bounding box center [454, 377] width 31 height 10
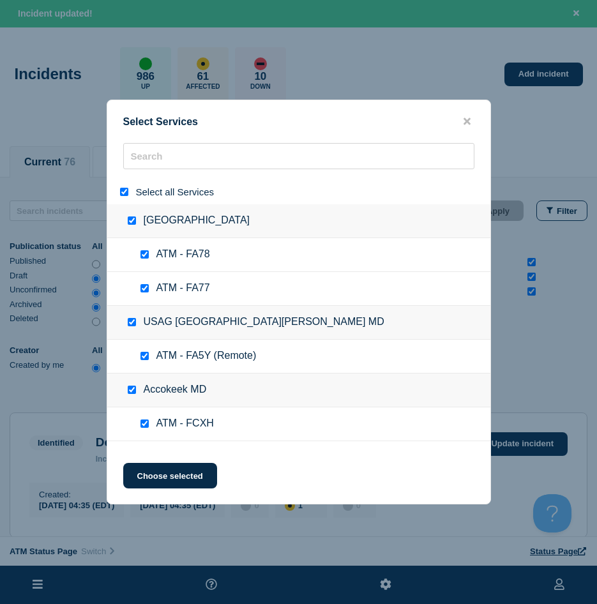
click at [125, 193] on input "select all" at bounding box center [124, 192] width 8 height 8
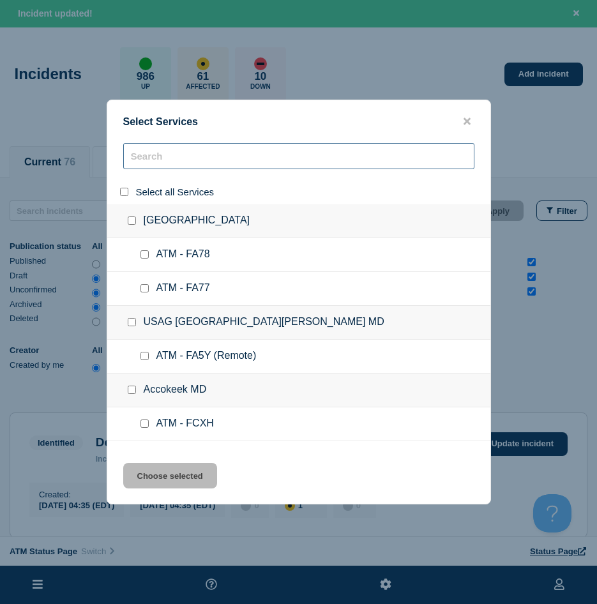
click at [158, 165] on input "search" at bounding box center [298, 156] width 351 height 26
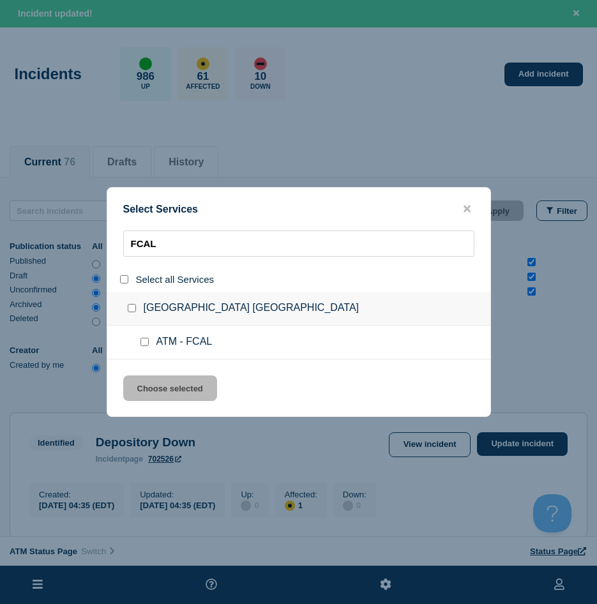
click at [142, 342] on input "service: ATM - FCAL" at bounding box center [144, 342] width 8 height 8
click at [145, 381] on button "Choose selected" at bounding box center [170, 388] width 94 height 26
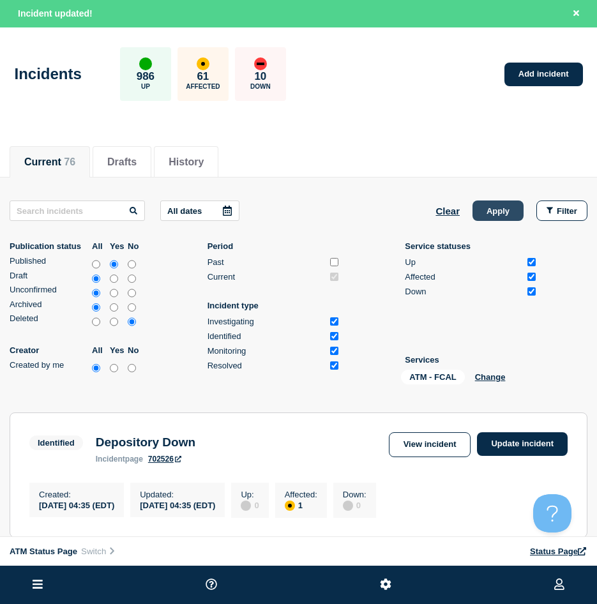
click at [499, 208] on button "Apply" at bounding box center [498, 210] width 51 height 20
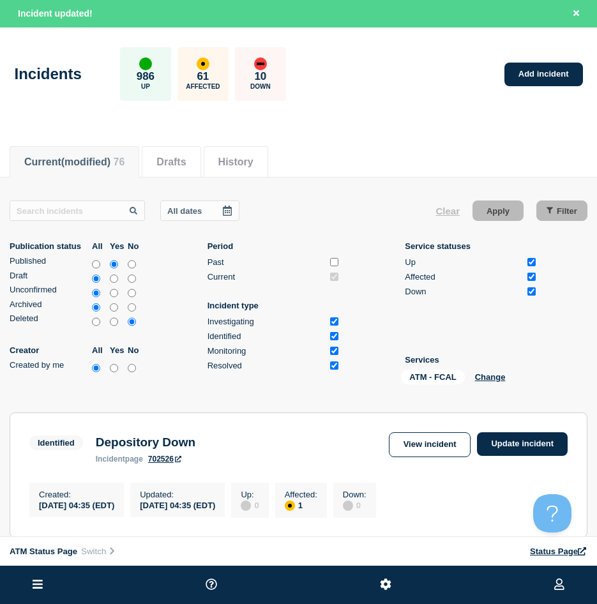
scroll to position [128, 0]
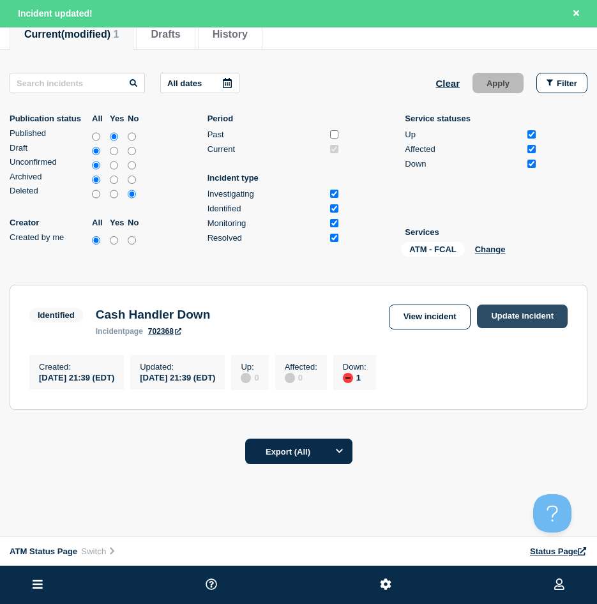
click at [517, 310] on link "Update incident" at bounding box center [522, 317] width 91 height 24
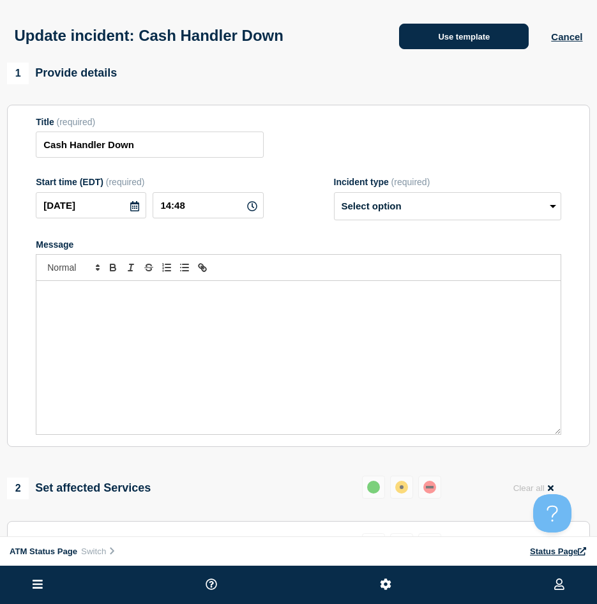
click at [428, 41] on button "Use template" at bounding box center [464, 37] width 130 height 26
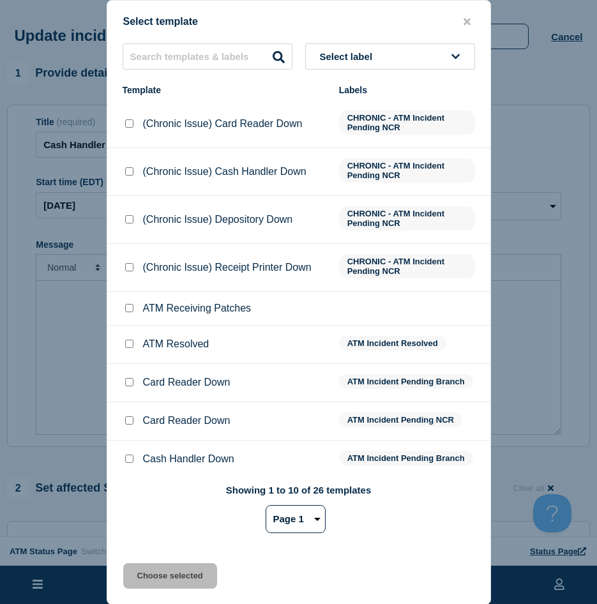
drag, startPoint x: 121, startPoint y: 342, endPoint x: 133, endPoint y: 347, distance: 13.2
click at [123, 342] on li "ATM Resolved ATM Incident Resolved" at bounding box center [298, 345] width 383 height 38
click at [132, 344] on input "ATM Resolved checkbox" at bounding box center [129, 344] width 8 height 8
click at [150, 516] on div "Select template Select label Template Labels (Chronic Issue) Card Reader Down C…" at bounding box center [299, 302] width 384 height 605
click at [141, 516] on button "Choose selected" at bounding box center [170, 576] width 94 height 26
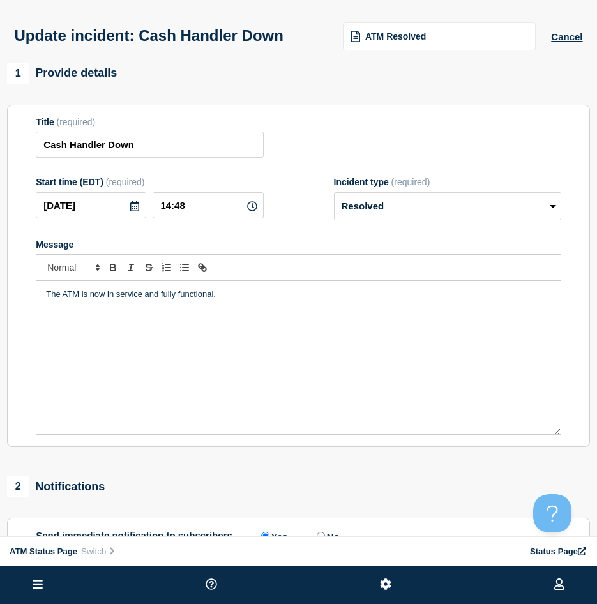
scroll to position [128, 0]
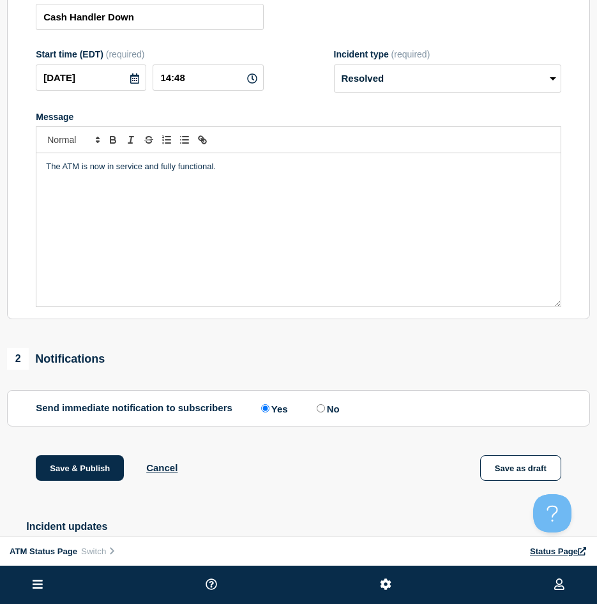
click at [59, 485] on div "Save & Publish Cancel Save as draft" at bounding box center [298, 483] width 583 height 57
click at [63, 485] on div "Save & Publish Cancel Save as draft" at bounding box center [298, 483] width 583 height 57
click at [72, 463] on button "Save & Publish" at bounding box center [80, 468] width 88 height 26
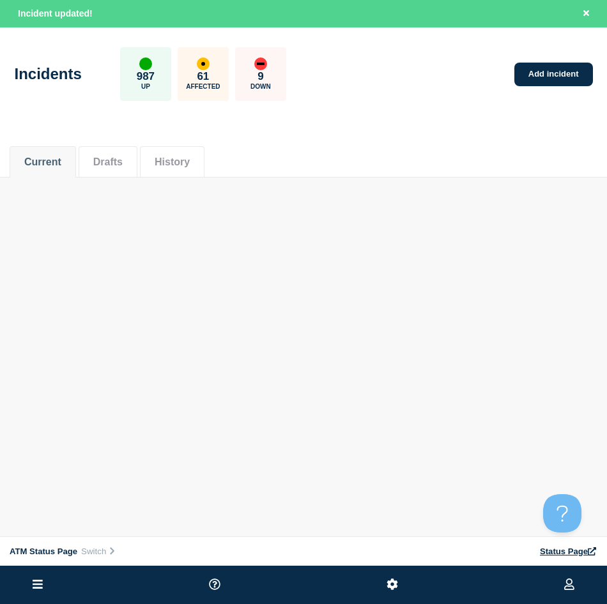
click at [418, 160] on div "Current Drafts History" at bounding box center [303, 154] width 587 height 43
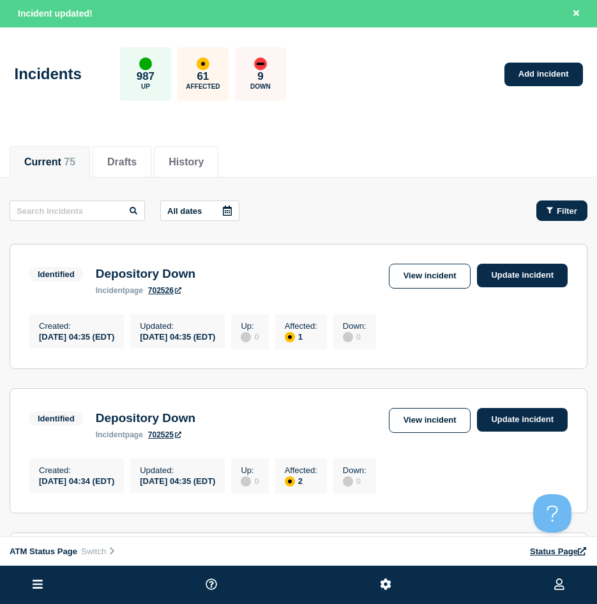
click at [575, 218] on button "Filter" at bounding box center [561, 210] width 51 height 20
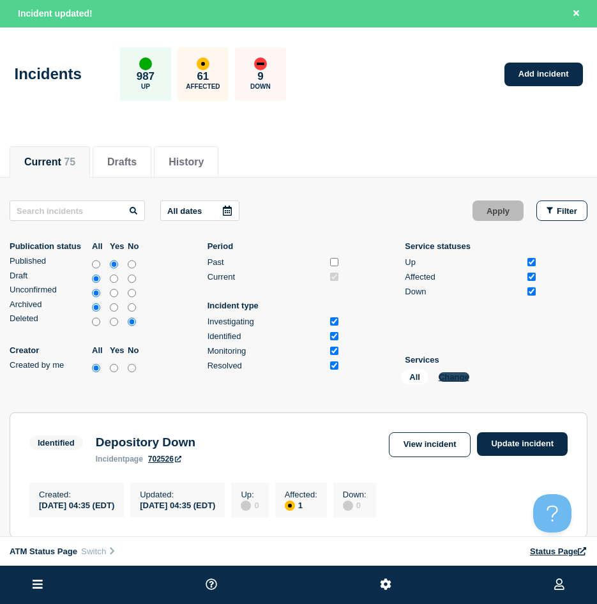
click at [451, 377] on button "Change" at bounding box center [454, 377] width 31 height 10
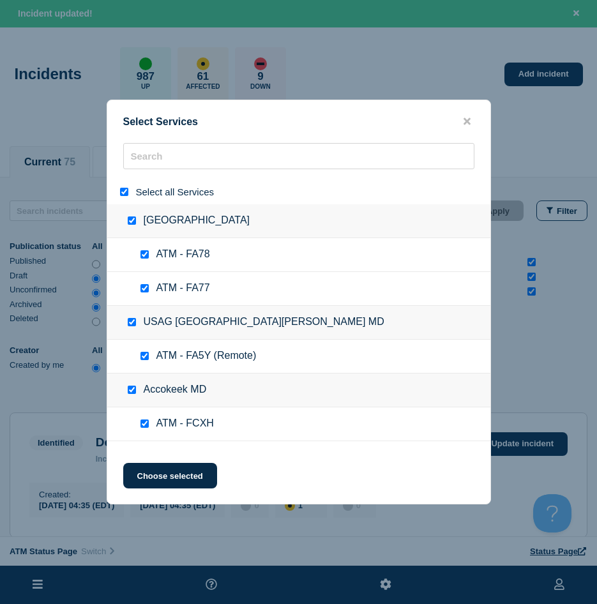
click at [125, 185] on div "Select all Services" at bounding box center [298, 191] width 383 height 25
click at [130, 195] on div at bounding box center [126, 192] width 19 height 12
click at [127, 191] on input "select all" at bounding box center [124, 192] width 8 height 8
click at [145, 178] on div at bounding box center [298, 161] width 383 height 36
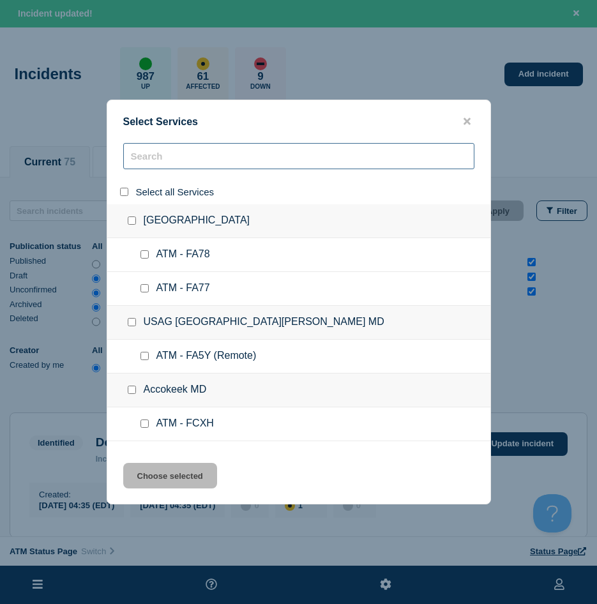
click at [155, 164] on input "search" at bounding box center [298, 156] width 351 height 26
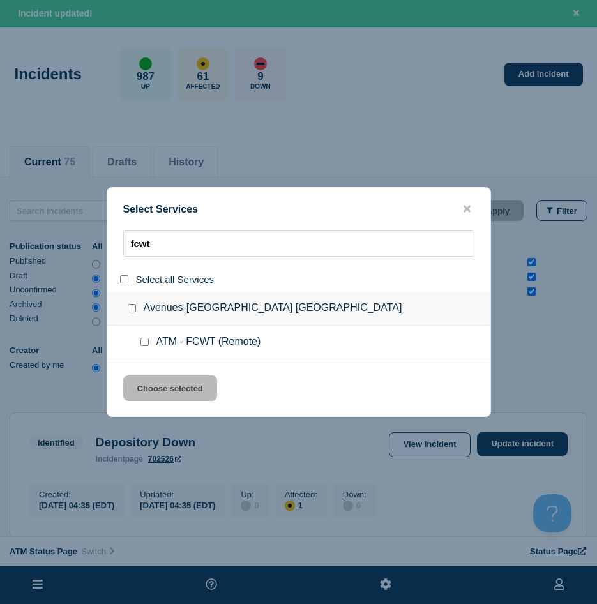
click at [145, 339] on input "service: ATM - FCWT (Remote)" at bounding box center [144, 342] width 8 height 8
click at [152, 389] on button "Choose selected" at bounding box center [170, 388] width 94 height 26
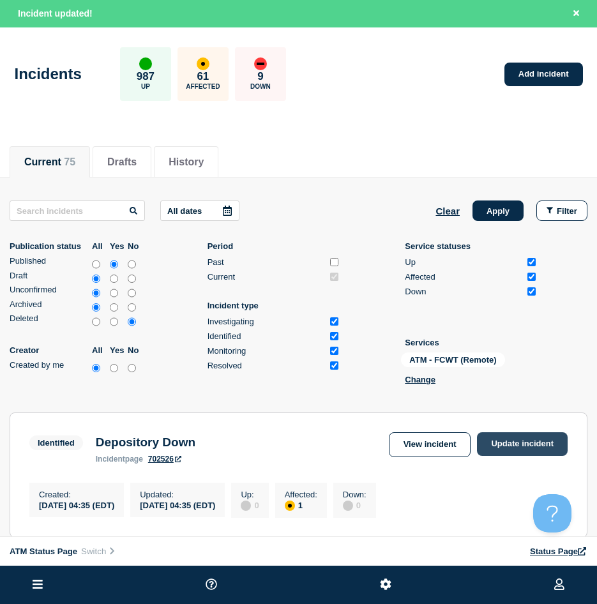
scroll to position [64, 0]
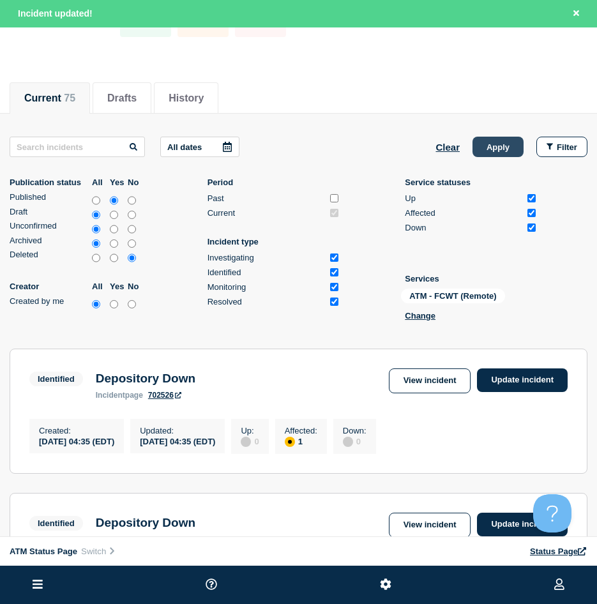
click at [488, 146] on button "Apply" at bounding box center [498, 147] width 51 height 20
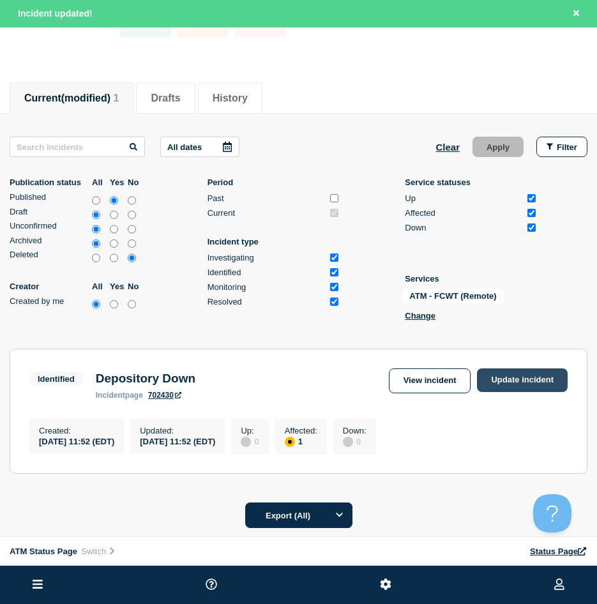
click at [503, 389] on link "Update incident" at bounding box center [522, 380] width 91 height 24
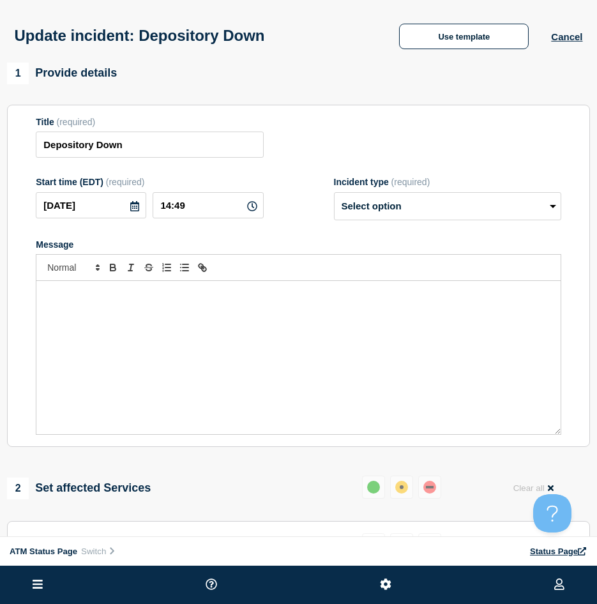
click at [421, 54] on div "Update incident: Depository Down Use template Cancel" at bounding box center [298, 31] width 597 height 63
click at [420, 49] on button "Use template" at bounding box center [464, 37] width 130 height 26
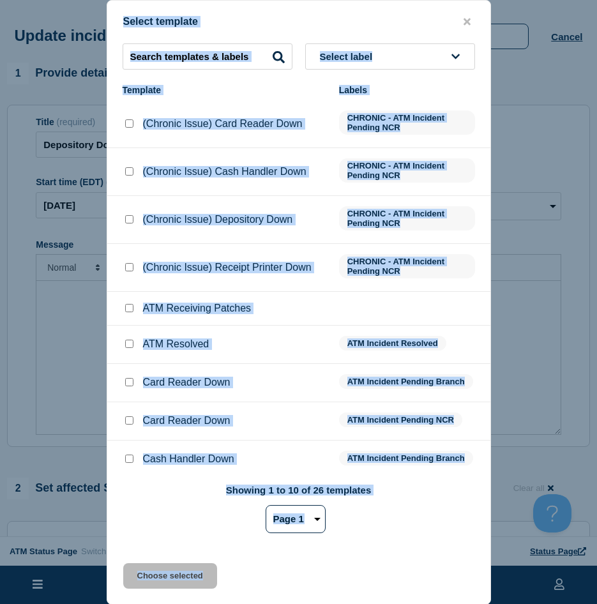
click at [129, 342] on input "ATM Resolved checkbox" at bounding box center [129, 344] width 8 height 8
drag, startPoint x: 154, startPoint y: 581, endPoint x: 151, endPoint y: 557, distance: 23.8
click at [155, 516] on button "Choose selected" at bounding box center [170, 576] width 94 height 26
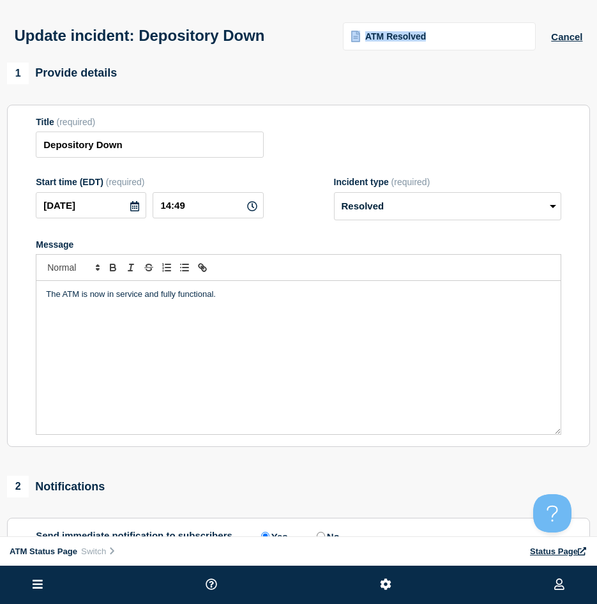
scroll to position [192, 0]
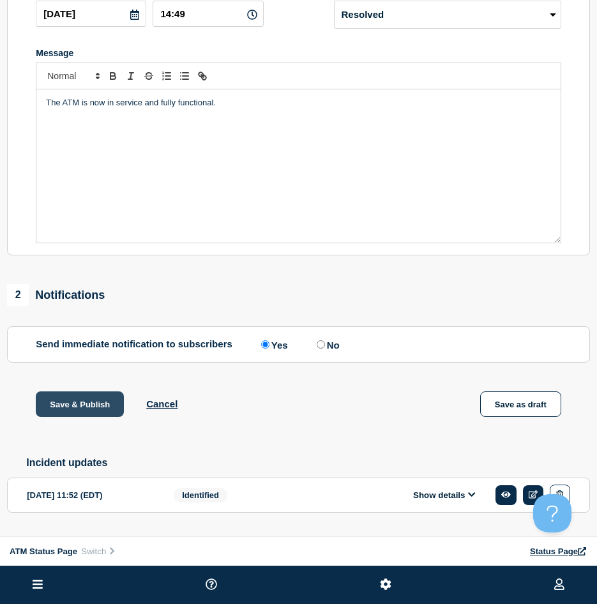
click at [91, 414] on button "Save & Publish" at bounding box center [80, 404] width 88 height 26
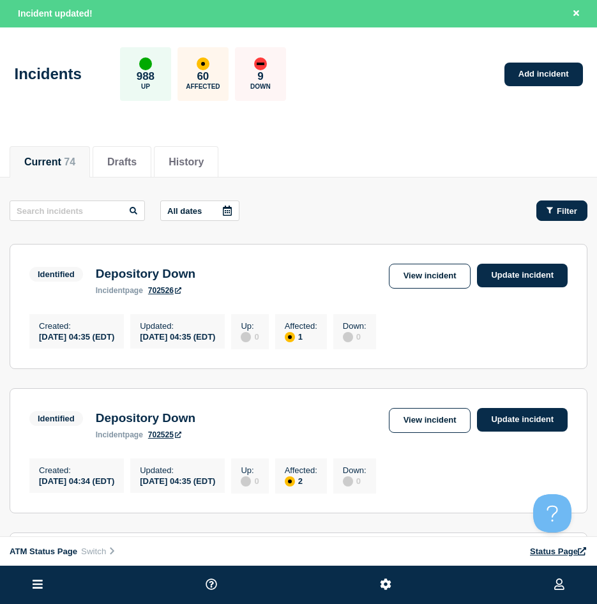
click at [565, 208] on span "Filter" at bounding box center [567, 211] width 20 height 10
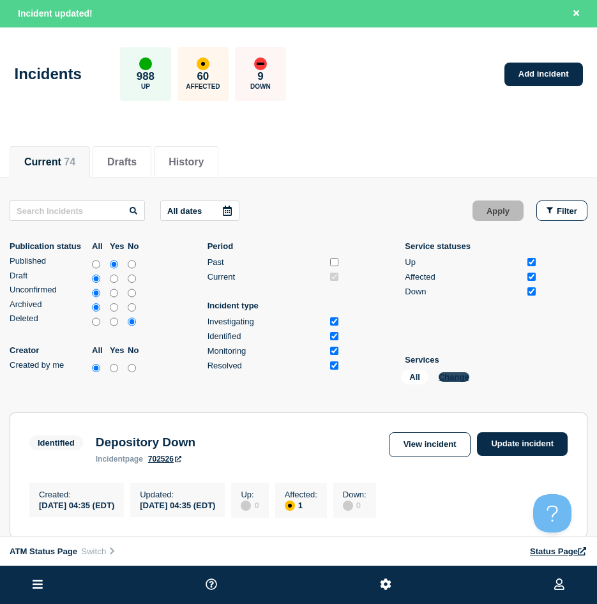
click at [459, 381] on button "Change" at bounding box center [454, 377] width 31 height 10
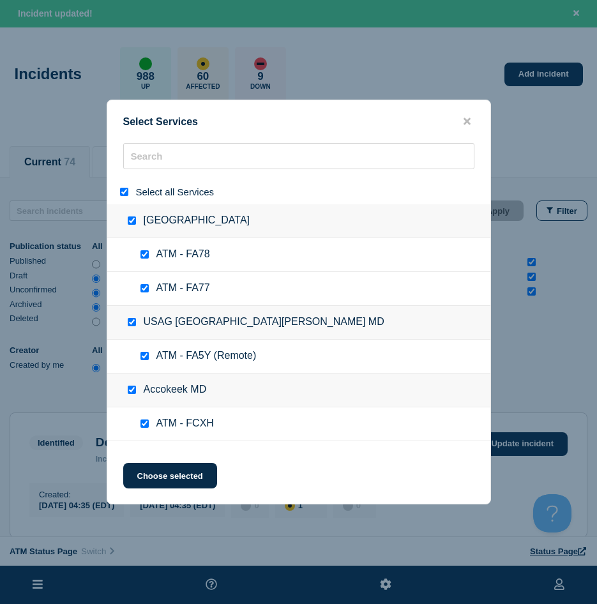
click at [128, 195] on input "select all" at bounding box center [124, 192] width 8 height 8
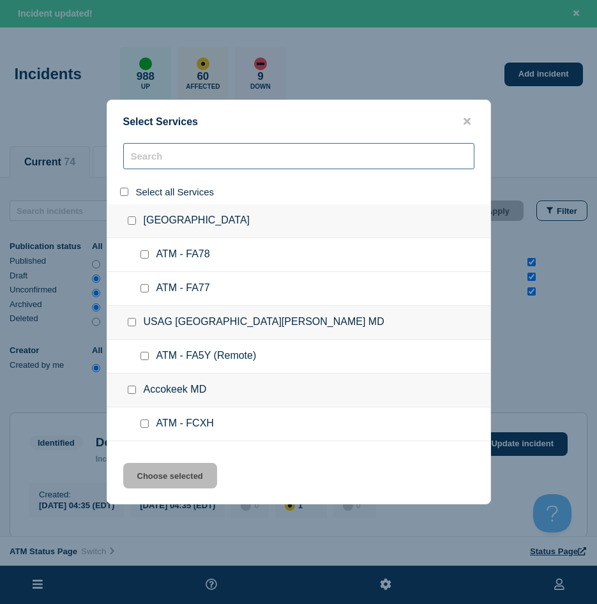
click at [142, 159] on input "search" at bounding box center [298, 156] width 351 height 26
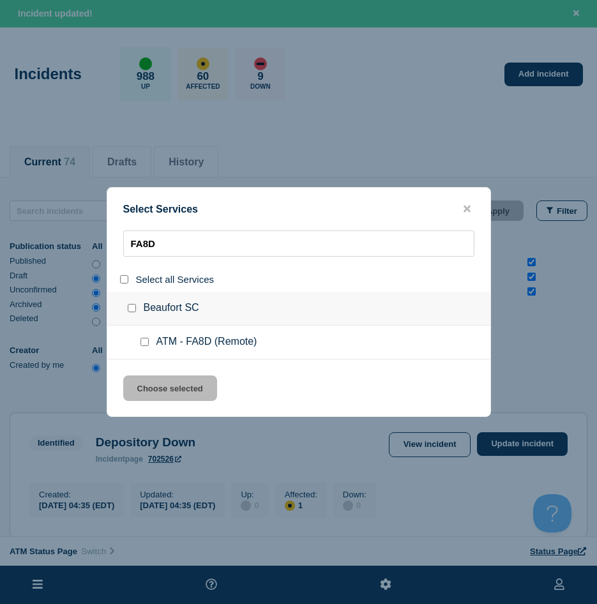
click at [146, 341] on input "service: ATM - FA8D (Remote)" at bounding box center [144, 342] width 8 height 8
drag, startPoint x: 155, startPoint y: 388, endPoint x: 356, endPoint y: 297, distance: 220.6
click at [156, 388] on button "Choose selected" at bounding box center [170, 388] width 94 height 26
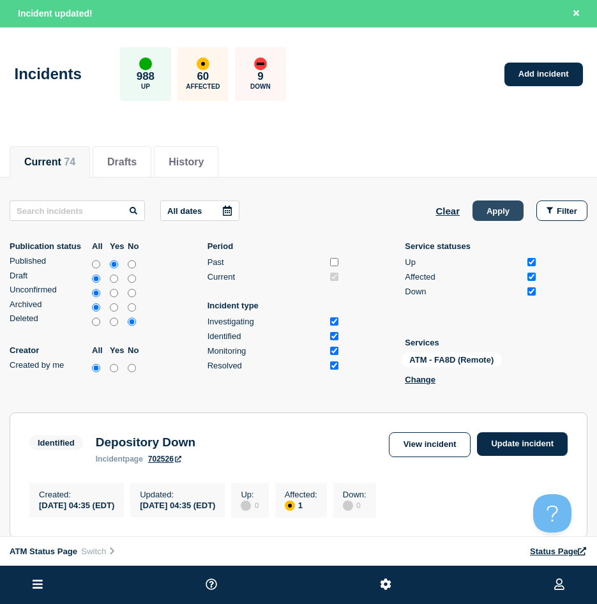
click at [495, 210] on button "Apply" at bounding box center [498, 210] width 51 height 20
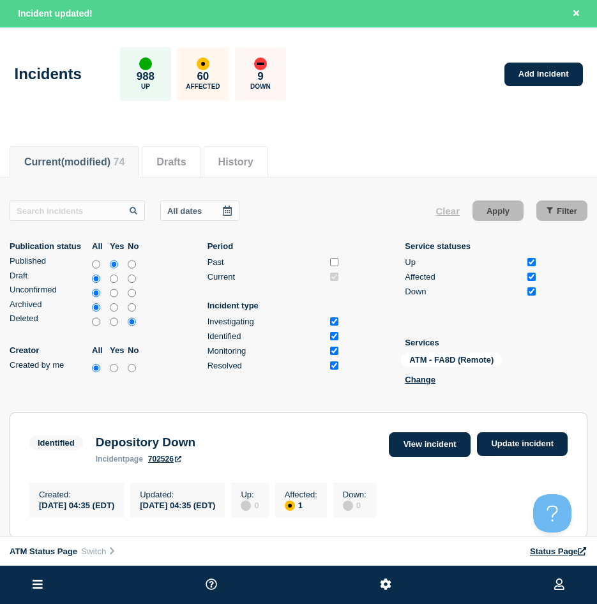
scroll to position [128, 0]
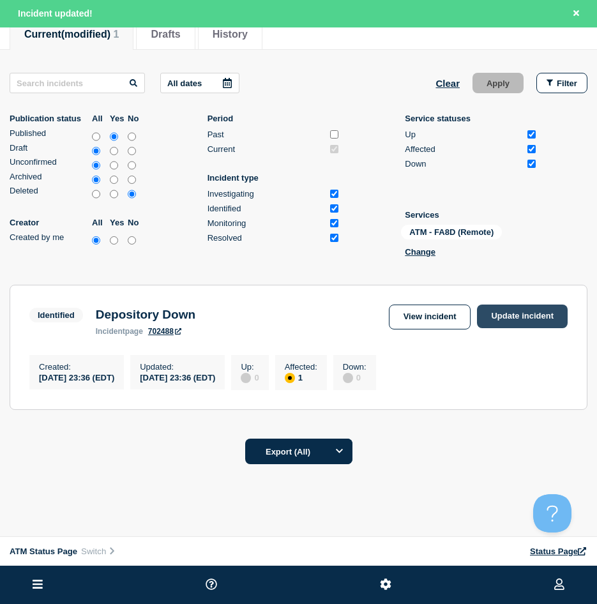
click at [545, 317] on link "Update incident" at bounding box center [522, 317] width 91 height 24
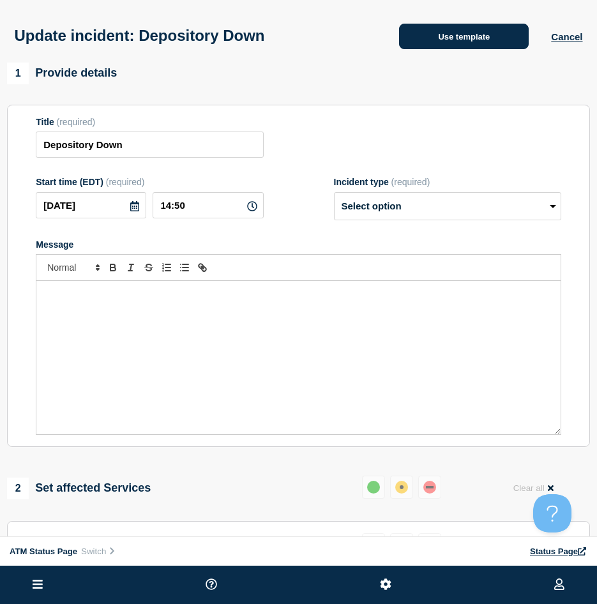
click at [447, 43] on button "Use template" at bounding box center [464, 37] width 130 height 26
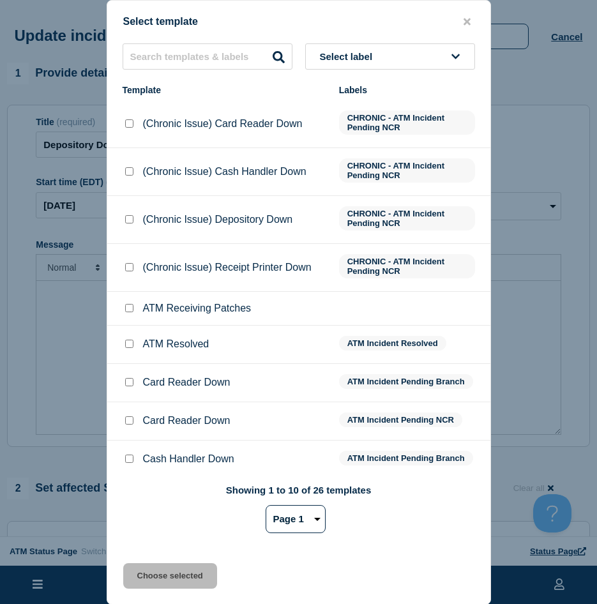
click at [129, 348] on input "ATM Resolved checkbox" at bounding box center [129, 344] width 8 height 8
click at [176, 516] on button "Choose selected" at bounding box center [170, 576] width 94 height 26
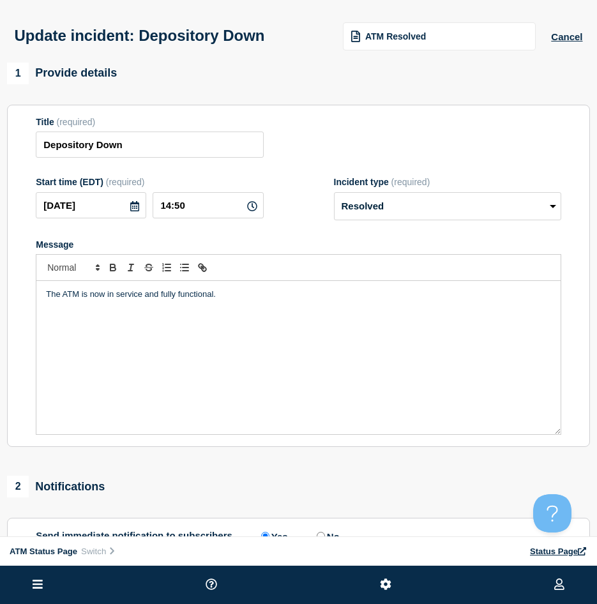
scroll to position [128, 0]
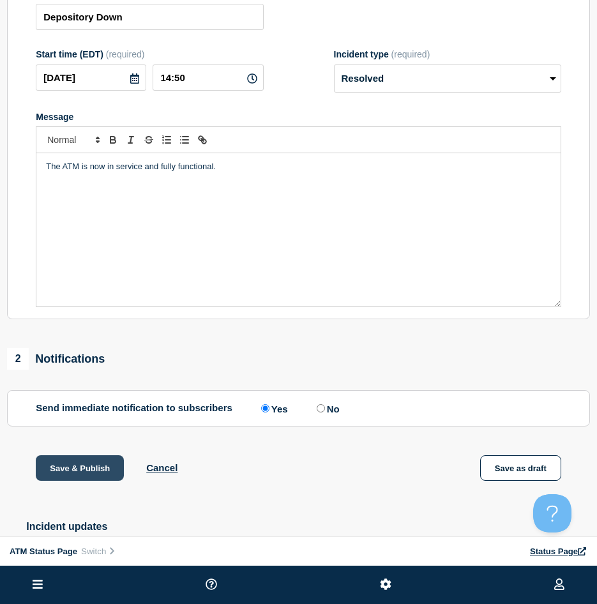
click at [75, 473] on button "Save & Publish" at bounding box center [80, 468] width 88 height 26
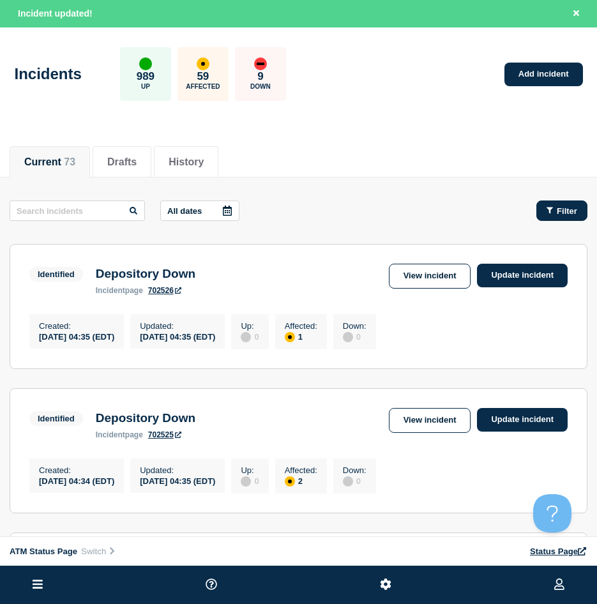
click at [564, 213] on span "Filter" at bounding box center [567, 211] width 20 height 10
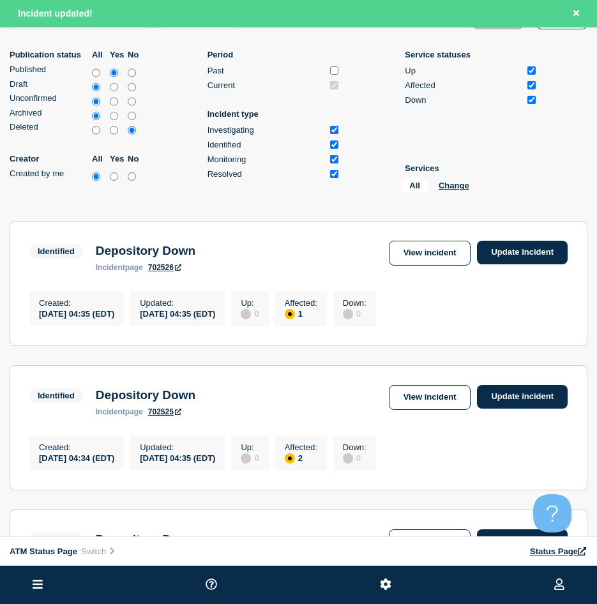
scroll to position [128, 0]
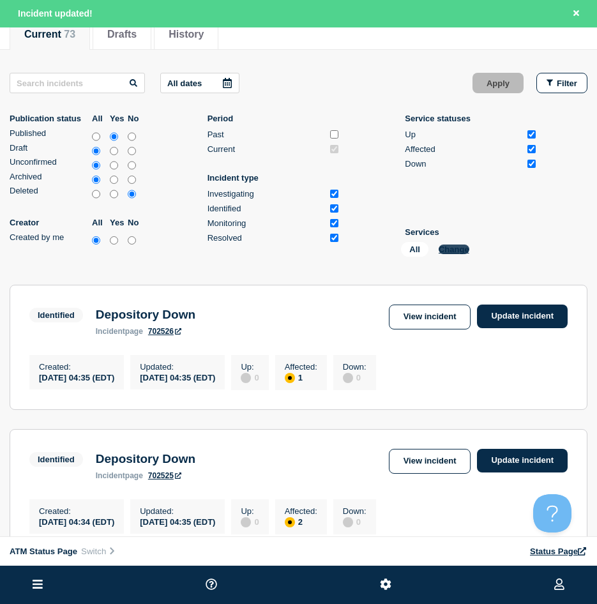
click at [465, 246] on button "Change" at bounding box center [454, 250] width 31 height 10
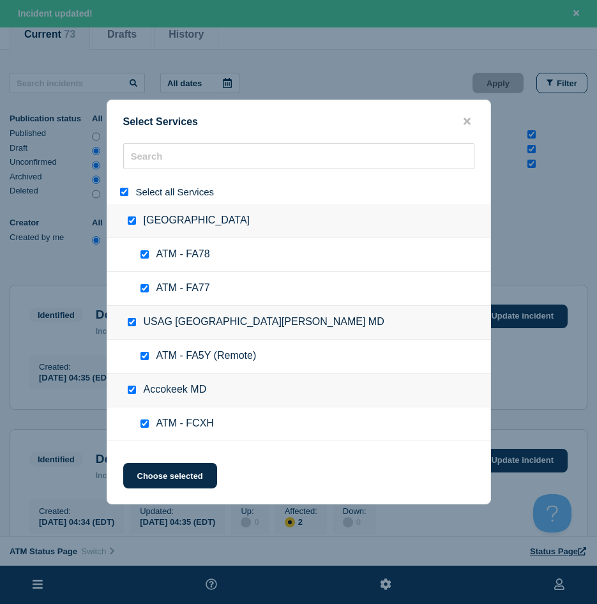
click at [123, 196] on input "select all" at bounding box center [124, 192] width 8 height 8
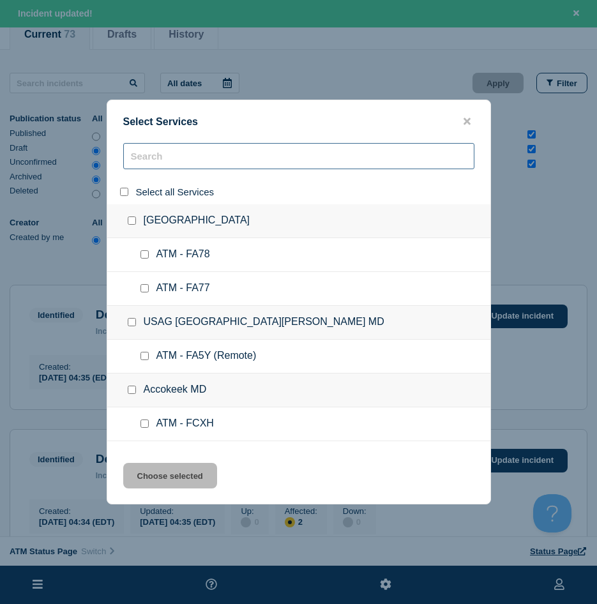
click at [155, 155] on input "search" at bounding box center [298, 156] width 351 height 26
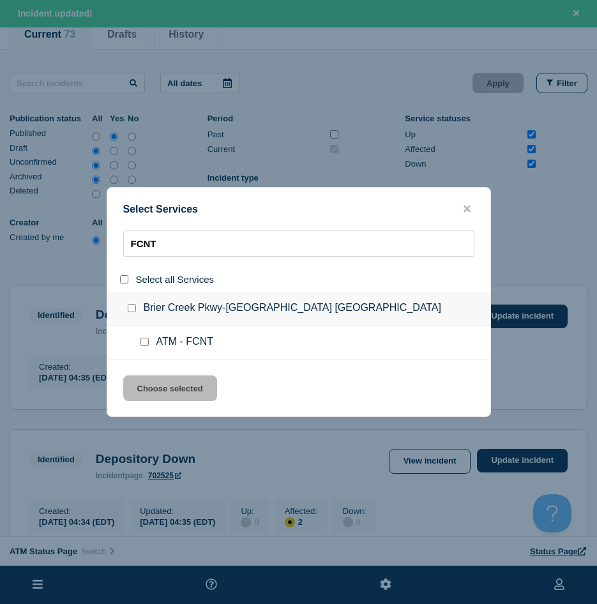
drag, startPoint x: 141, startPoint y: 342, endPoint x: 149, endPoint y: 368, distance: 27.5
click at [142, 342] on input "service: ATM - FCNT" at bounding box center [144, 342] width 8 height 8
click at [147, 382] on button "Choose selected" at bounding box center [170, 388] width 94 height 26
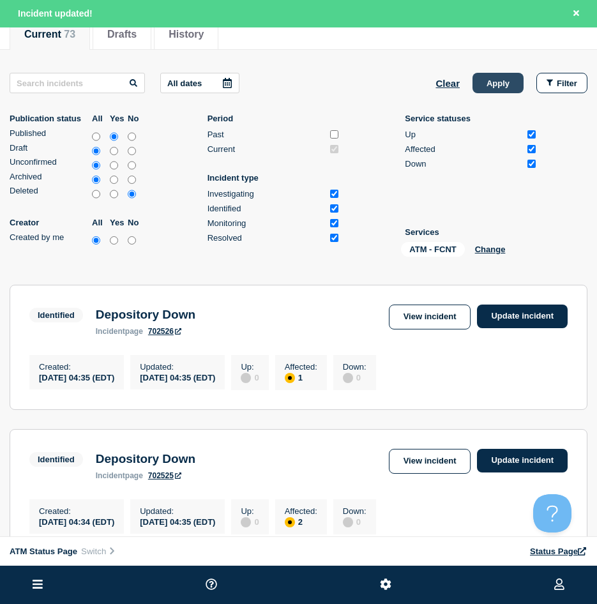
click at [495, 86] on button "Apply" at bounding box center [498, 83] width 51 height 20
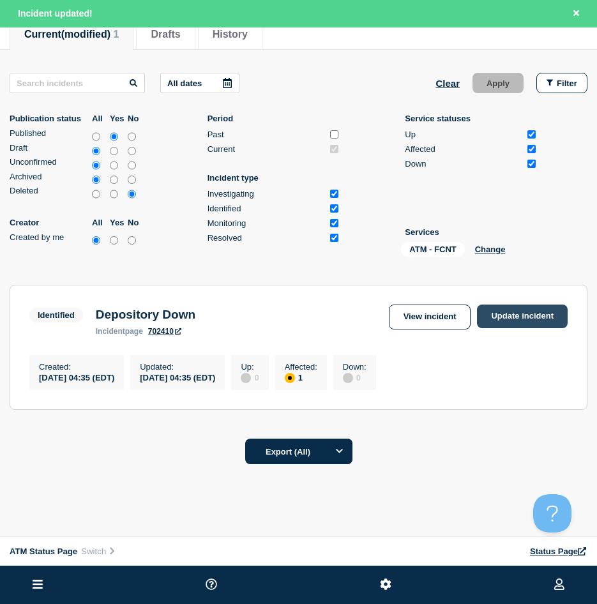
click at [532, 317] on link "Update incident" at bounding box center [522, 317] width 91 height 24
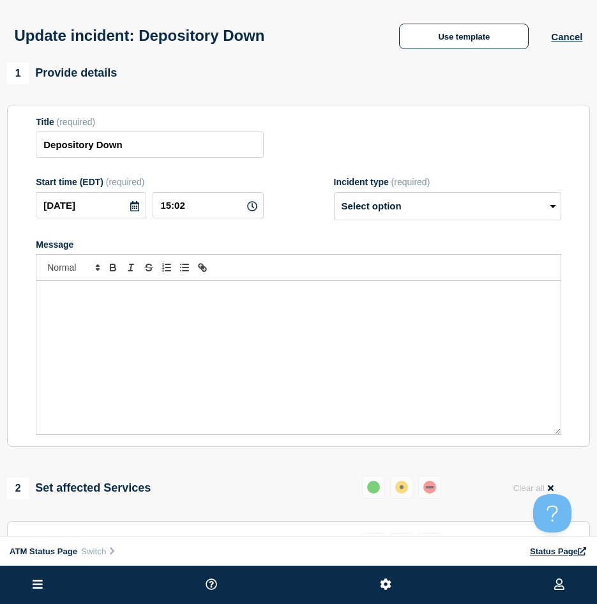
click at [457, 78] on div "1 Provide details" at bounding box center [298, 74] width 583 height 22
click at [451, 51] on div "Update incident: Depository Down Use template Cancel" at bounding box center [298, 31] width 597 height 63
click at [453, 49] on button "Use template" at bounding box center [464, 37] width 130 height 26
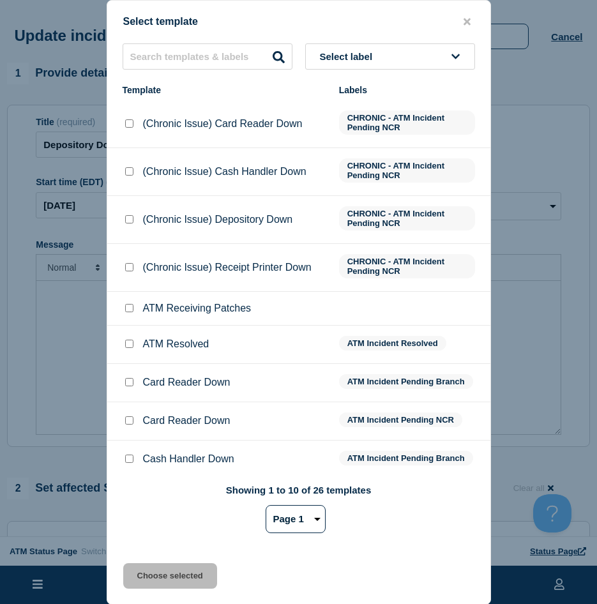
click at [126, 348] on input "ATM Resolved checkbox" at bounding box center [129, 344] width 8 height 8
click at [153, 516] on button "Choose selected" at bounding box center [170, 576] width 94 height 26
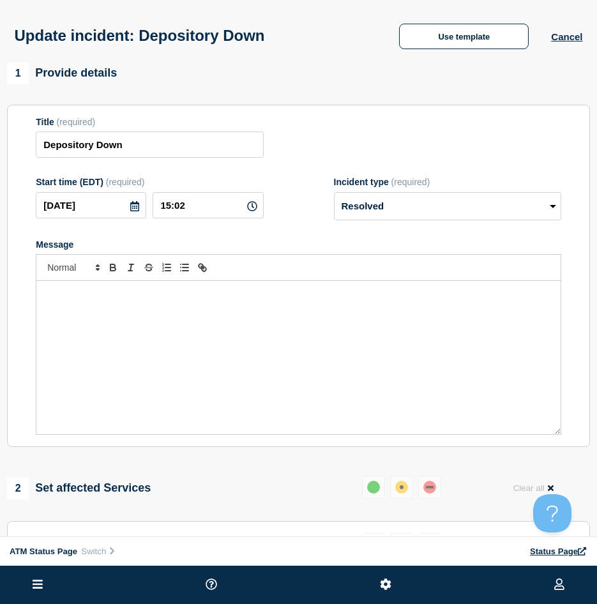
scroll to position [128, 0]
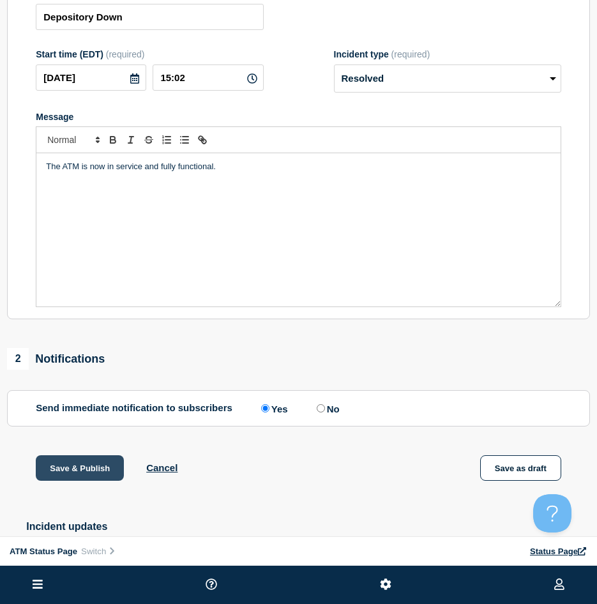
click at [84, 468] on button "Save & Publish" at bounding box center [80, 468] width 88 height 26
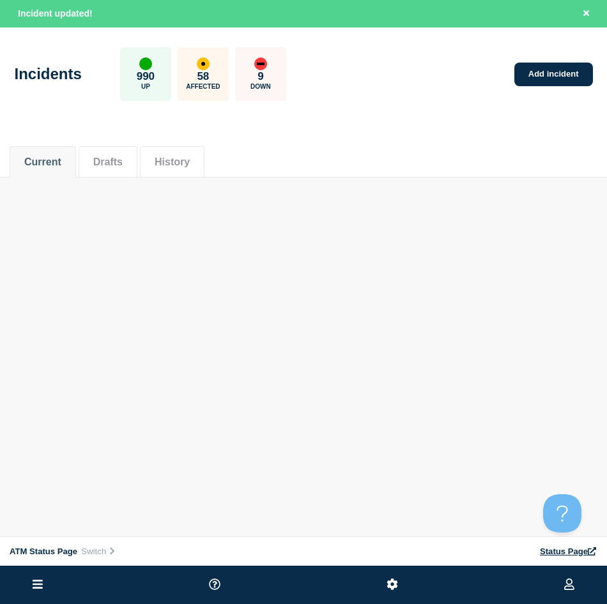
click at [356, 160] on div "Current Drafts History" at bounding box center [303, 154] width 587 height 43
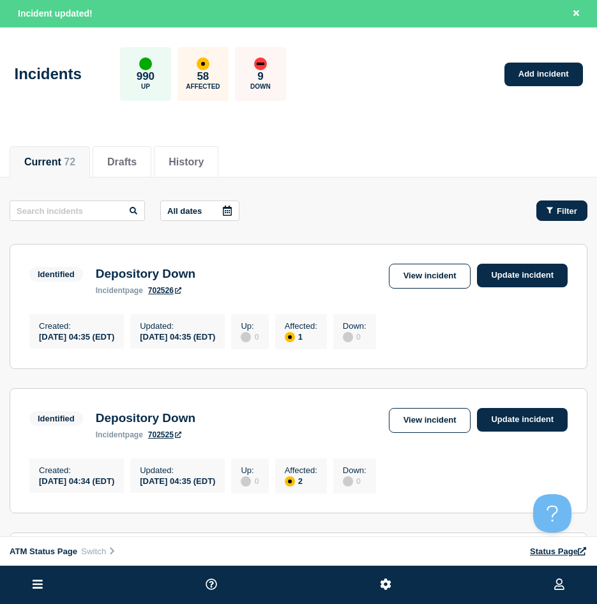
click at [567, 211] on span "Filter" at bounding box center [567, 211] width 20 height 10
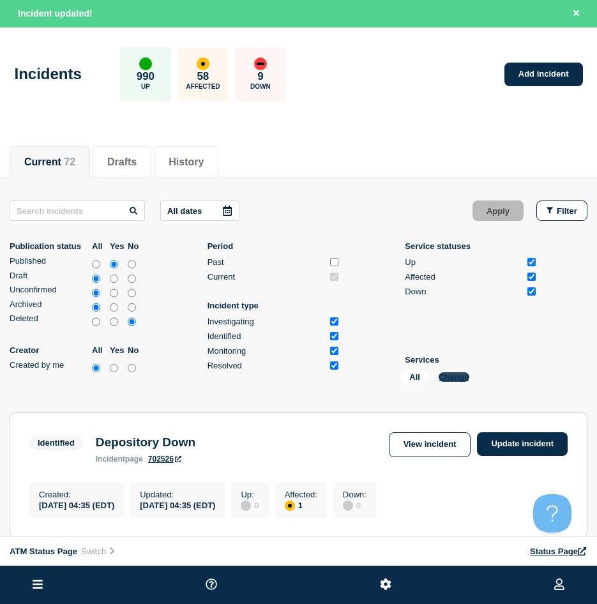
click at [441, 373] on button "Change" at bounding box center [454, 377] width 31 height 10
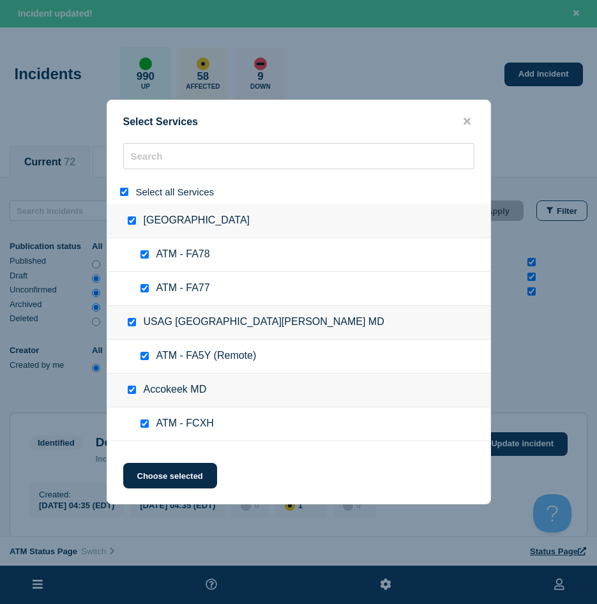
click at [128, 188] on div at bounding box center [126, 192] width 19 height 12
click at [125, 192] on input "select all" at bounding box center [124, 192] width 8 height 8
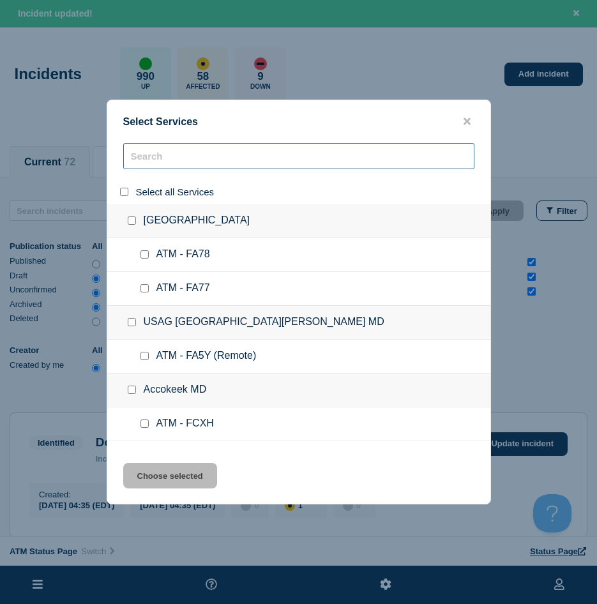
click at [187, 165] on input "search" at bounding box center [298, 156] width 351 height 26
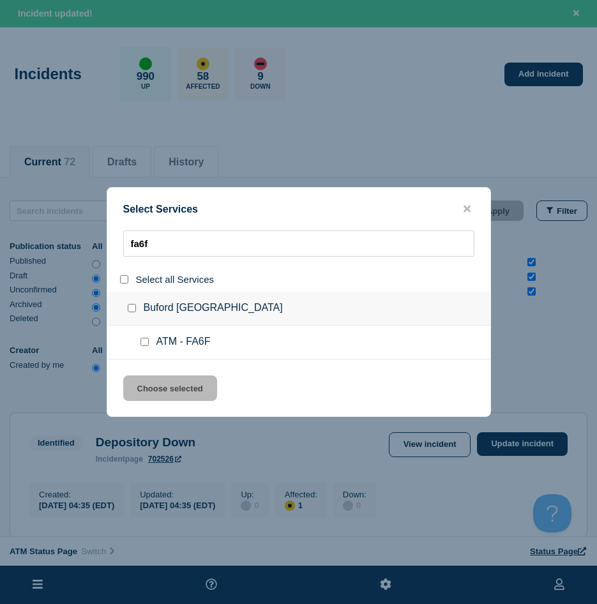
drag, startPoint x: 139, startPoint y: 344, endPoint x: 151, endPoint y: 344, distance: 12.8
click at [141, 343] on div at bounding box center [147, 342] width 19 height 13
click at [150, 339] on div at bounding box center [147, 342] width 19 height 13
click at [146, 339] on input "service: ATM - FA6F" at bounding box center [144, 342] width 8 height 8
click at [155, 382] on button "Choose selected" at bounding box center [170, 388] width 94 height 26
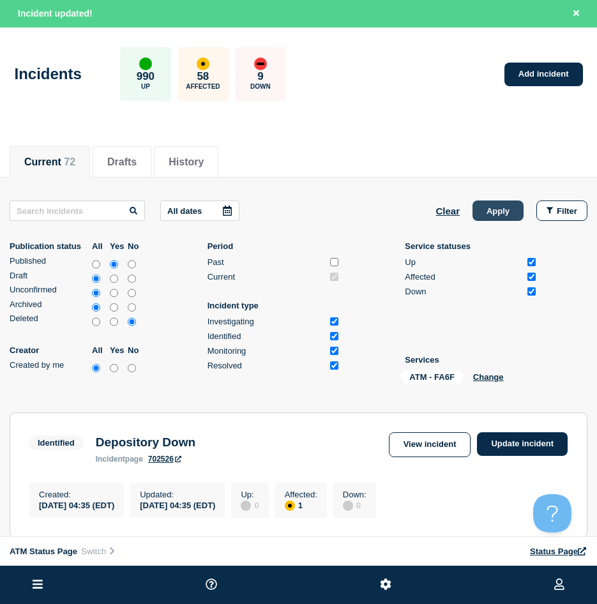
click at [509, 212] on button "Apply" at bounding box center [498, 210] width 51 height 20
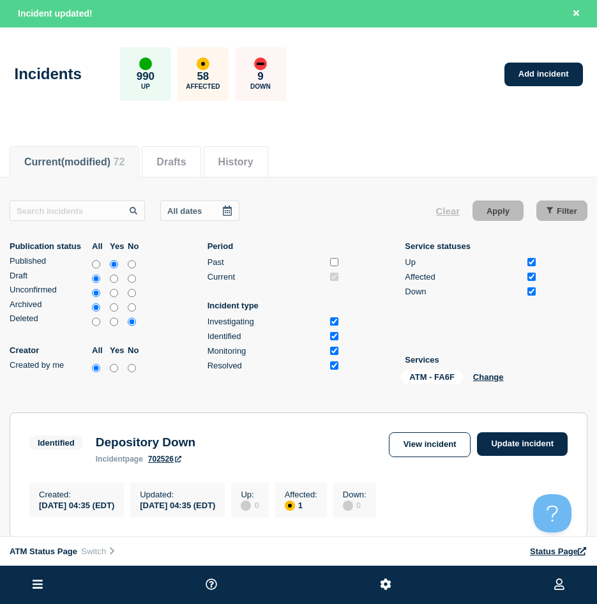
scroll to position [128, 0]
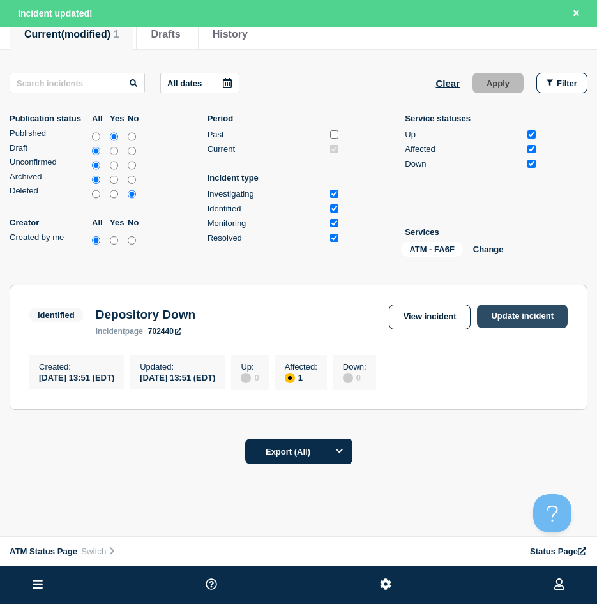
click at [511, 312] on link "Update incident" at bounding box center [522, 317] width 91 height 24
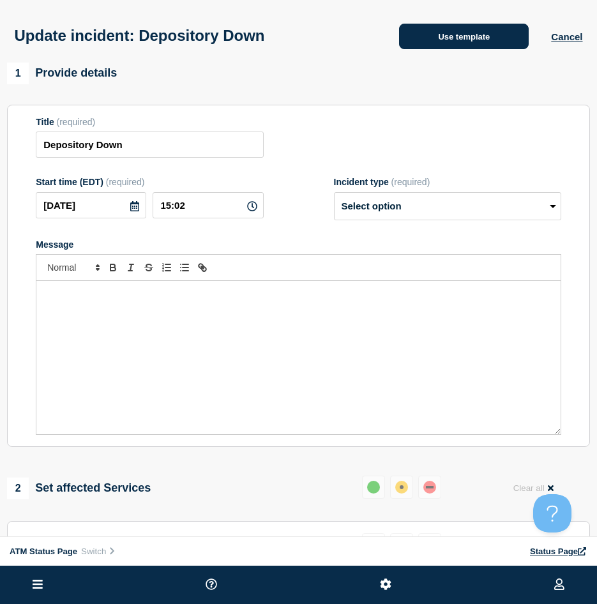
click at [412, 34] on button "Use template" at bounding box center [464, 37] width 130 height 26
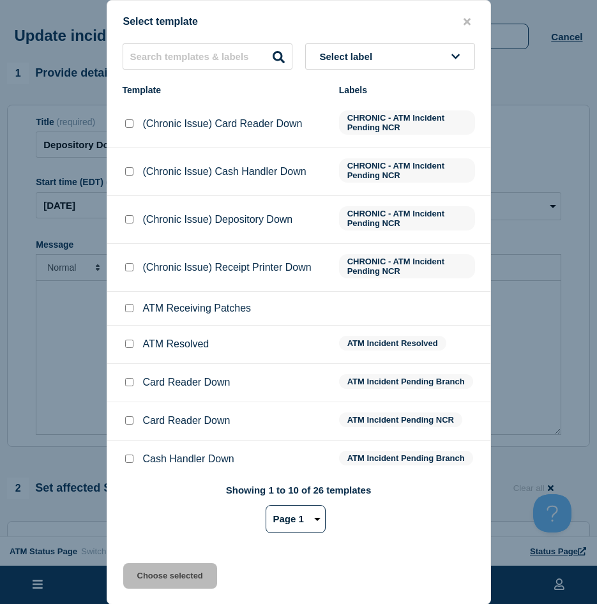
click at [130, 348] on input "ATM Resolved checkbox" at bounding box center [129, 344] width 8 height 8
click at [140, 516] on button "Choose selected" at bounding box center [170, 576] width 94 height 26
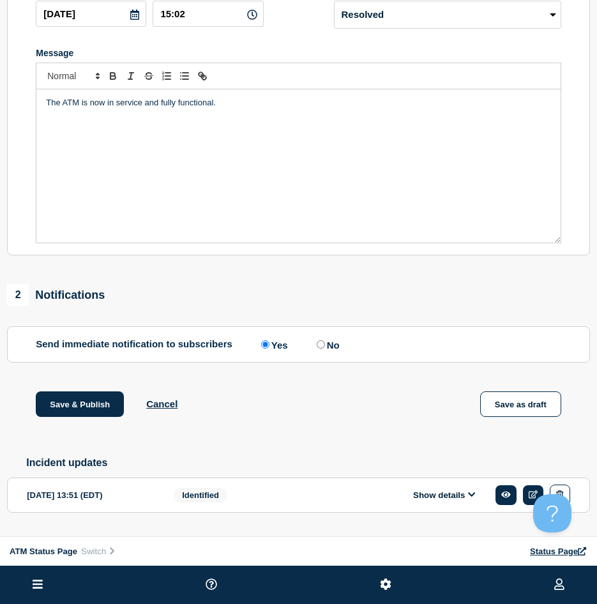
scroll to position [225, 0]
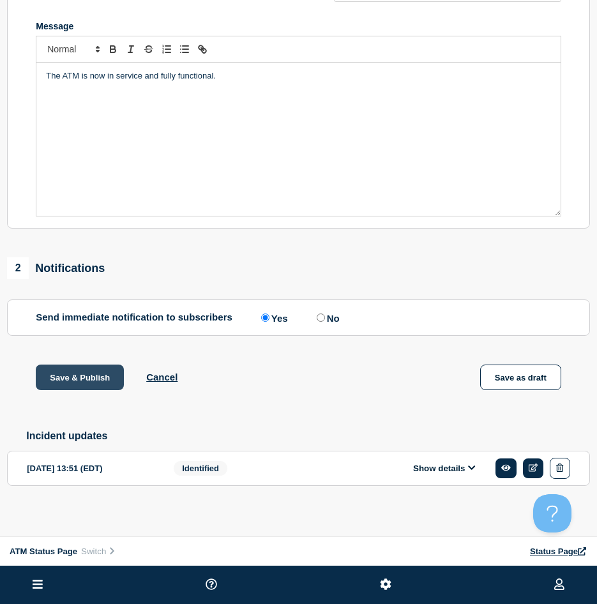
click at [90, 379] on button "Save & Publish" at bounding box center [80, 378] width 88 height 26
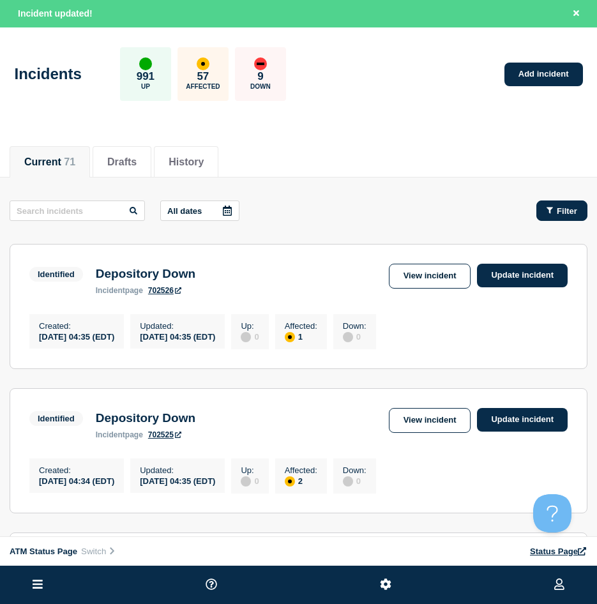
click at [544, 204] on button "Filter" at bounding box center [561, 210] width 51 height 20
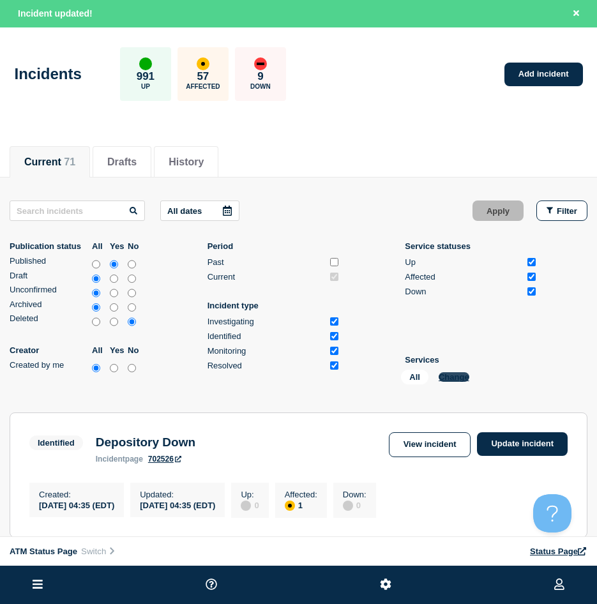
click at [454, 375] on button "Change" at bounding box center [454, 377] width 31 height 10
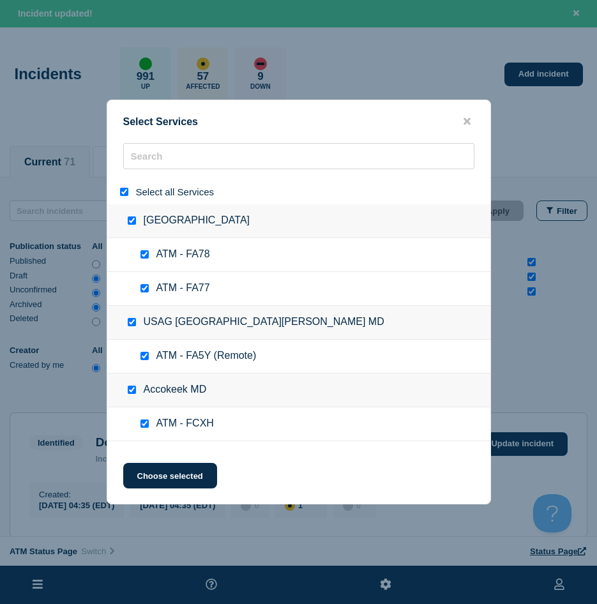
drag, startPoint x: 121, startPoint y: 197, endPoint x: 150, endPoint y: 153, distance: 52.1
click at [122, 196] on input "select all" at bounding box center [124, 192] width 8 height 8
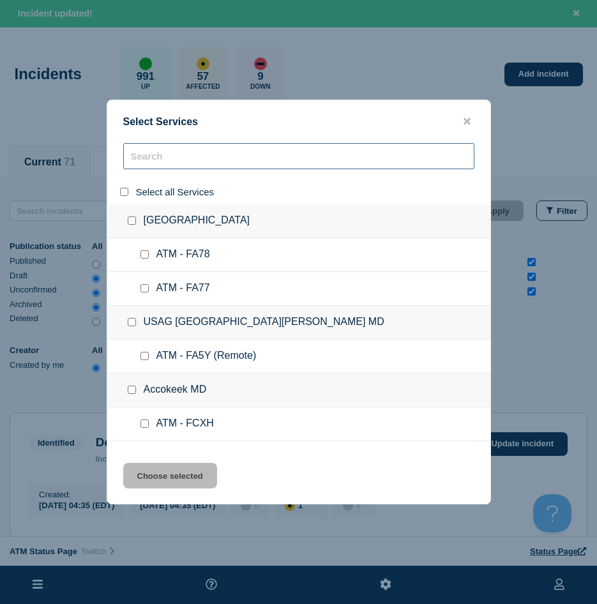
click at [150, 155] on input "search" at bounding box center [298, 156] width 351 height 26
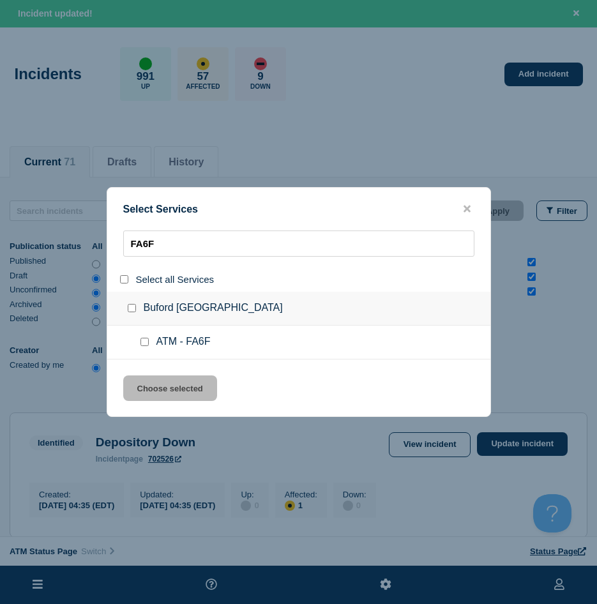
click at [139, 344] on div at bounding box center [147, 342] width 19 height 13
click at [146, 346] on input "service: ATM - FA6F" at bounding box center [144, 342] width 8 height 8
click at [142, 388] on button "Choose selected" at bounding box center [170, 388] width 94 height 26
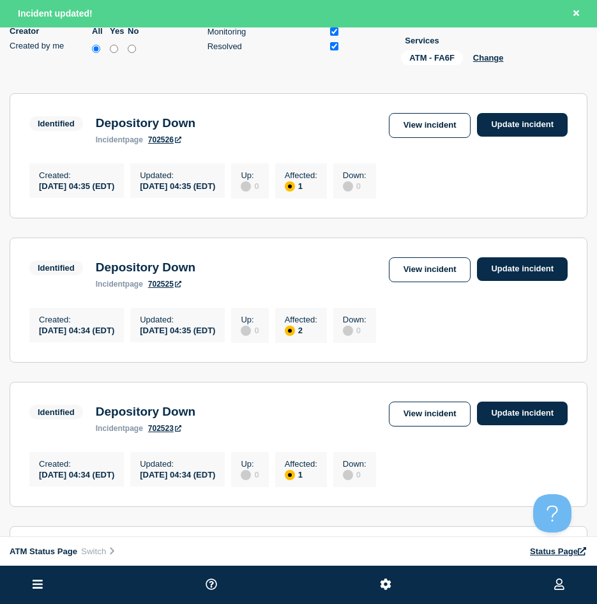
scroll to position [64, 0]
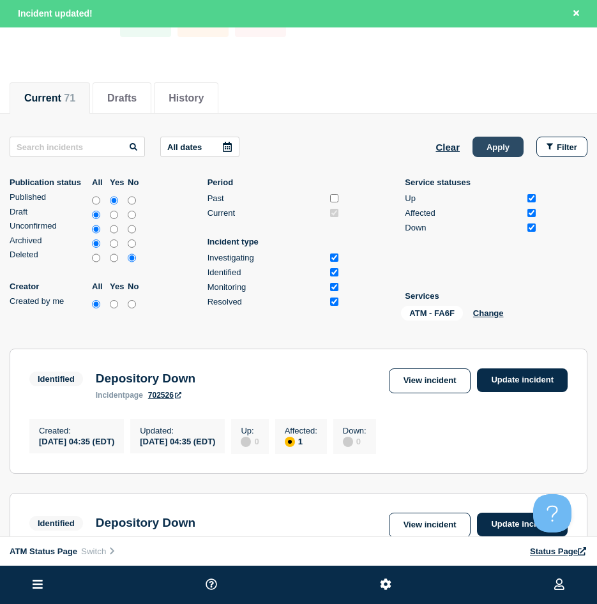
click at [506, 144] on button "Apply" at bounding box center [498, 147] width 51 height 20
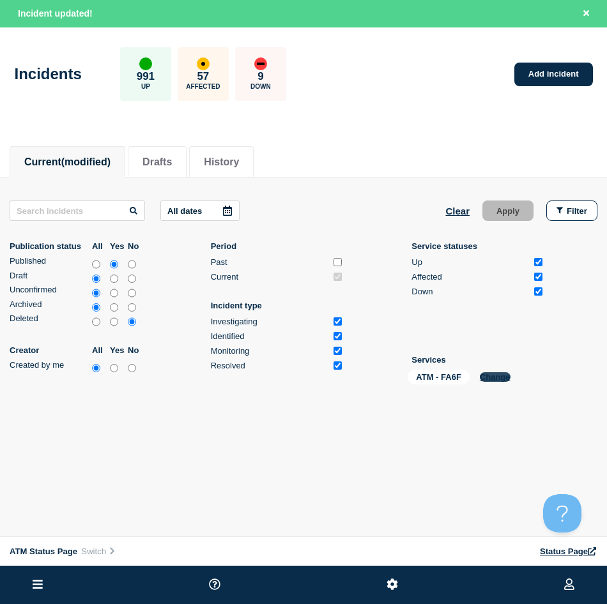
click at [502, 379] on button "Change" at bounding box center [495, 377] width 31 height 10
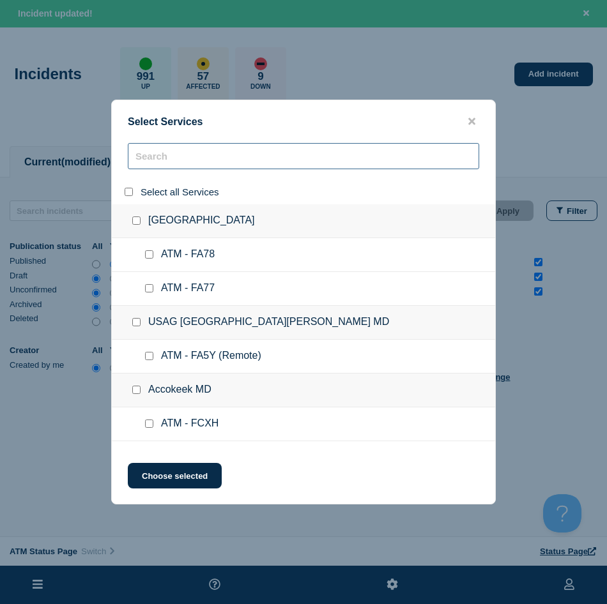
click at [162, 160] on input "search" at bounding box center [303, 156] width 351 height 26
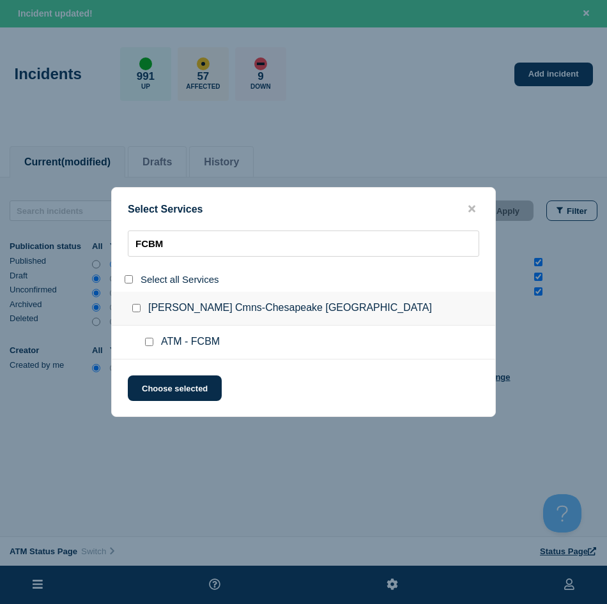
click at [148, 341] on input "service: ATM - FCBM" at bounding box center [149, 342] width 8 height 8
click at [153, 384] on button "Choose selected" at bounding box center [175, 388] width 94 height 26
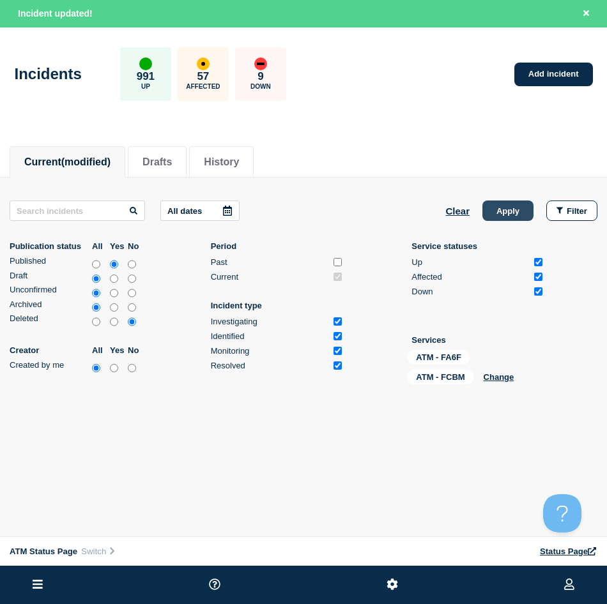
click at [522, 203] on button "Apply" at bounding box center [507, 210] width 51 height 20
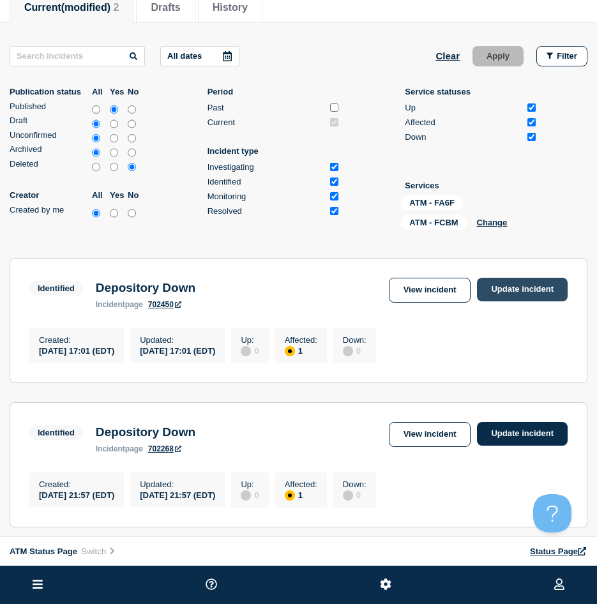
scroll to position [255, 0]
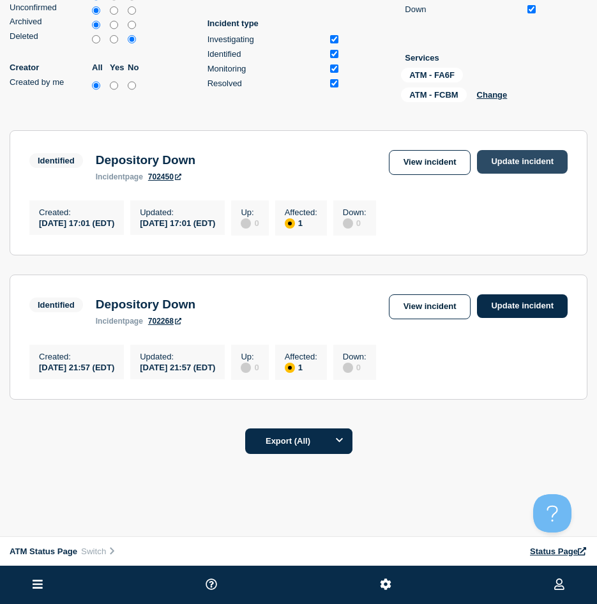
click at [513, 166] on link "Update incident" at bounding box center [522, 162] width 91 height 24
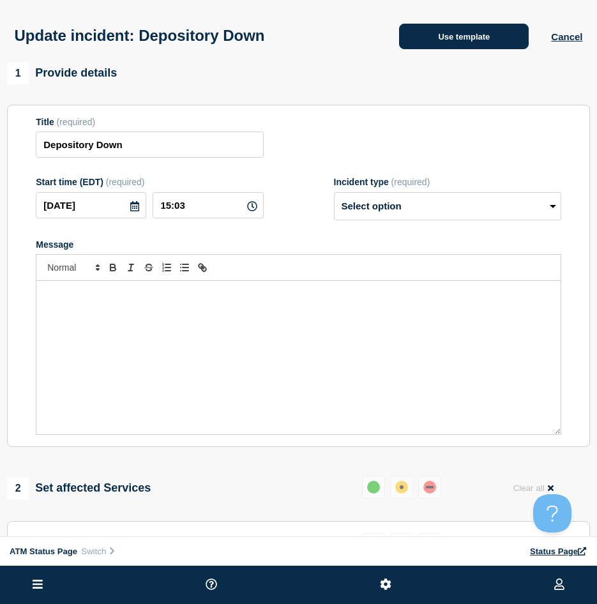
click at [462, 38] on button "Use template" at bounding box center [464, 37] width 130 height 26
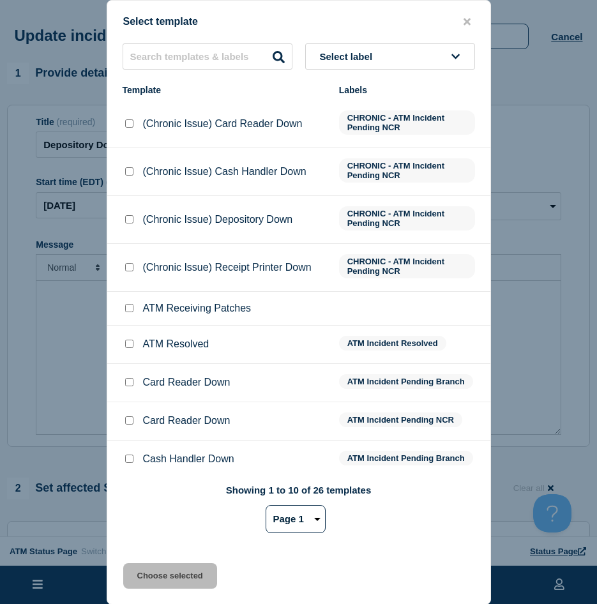
click at [130, 342] on input "ATM Resolved checkbox" at bounding box center [129, 344] width 8 height 8
drag, startPoint x: 143, startPoint y: 571, endPoint x: 142, endPoint y: 564, distance: 7.1
click at [144, 516] on button "Choose selected" at bounding box center [170, 576] width 94 height 26
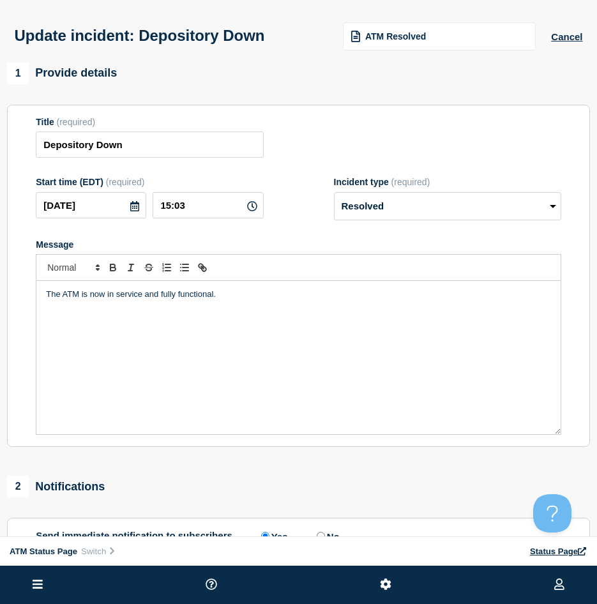
scroll to position [192, 0]
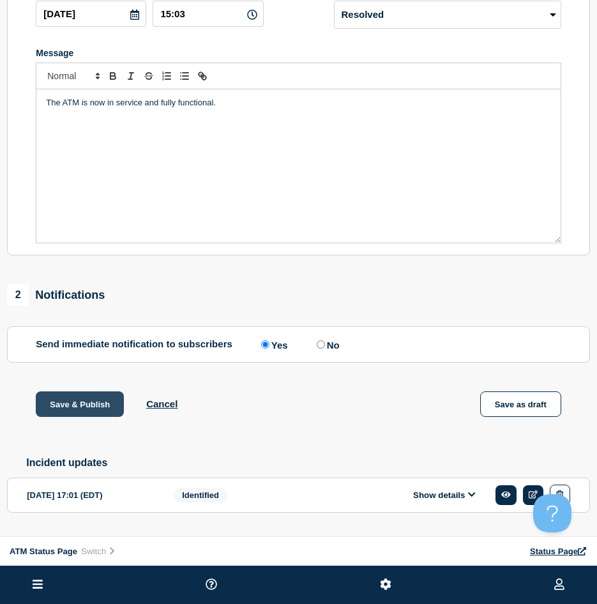
click at [104, 401] on button "Save & Publish" at bounding box center [80, 404] width 88 height 26
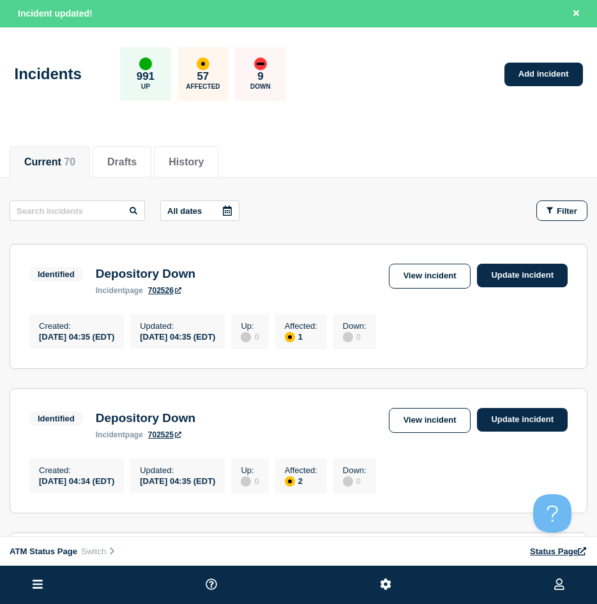
click at [556, 220] on button "Filter" at bounding box center [561, 210] width 51 height 20
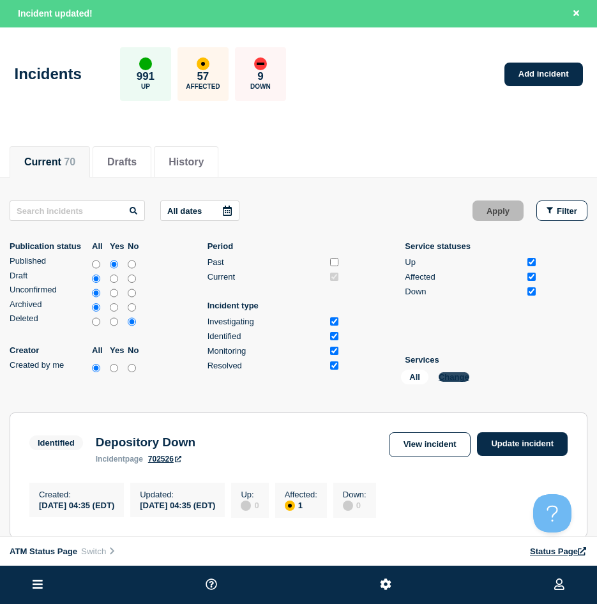
click at [462, 378] on button "Change" at bounding box center [454, 377] width 31 height 10
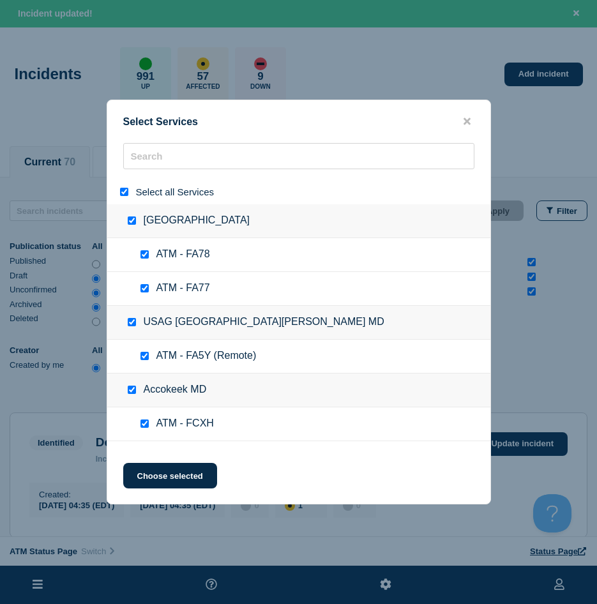
drag, startPoint x: 118, startPoint y: 193, endPoint x: 126, endPoint y: 194, distance: 8.3
click at [119, 193] on div at bounding box center [126, 192] width 19 height 12
drag, startPoint x: 126, startPoint y: 193, endPoint x: 160, endPoint y: 150, distance: 54.7
click at [126, 193] on input "select all" at bounding box center [124, 192] width 8 height 8
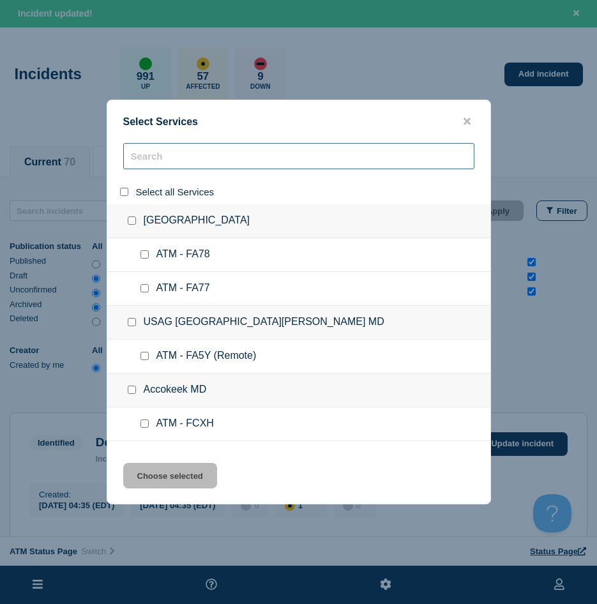
click at [160, 150] on input "search" at bounding box center [298, 156] width 351 height 26
click at [156, 156] on input "search" at bounding box center [298, 156] width 351 height 26
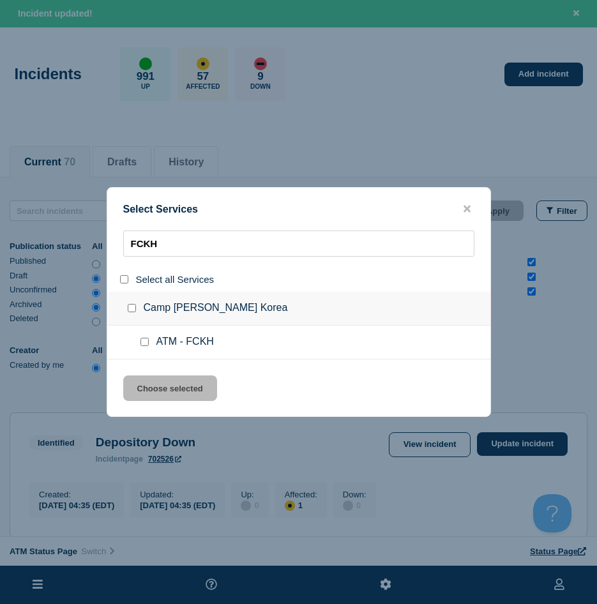
click at [140, 344] on input "service: ATM - FCKH" at bounding box center [144, 342] width 8 height 8
click at [140, 395] on button "Choose selected" at bounding box center [170, 388] width 94 height 26
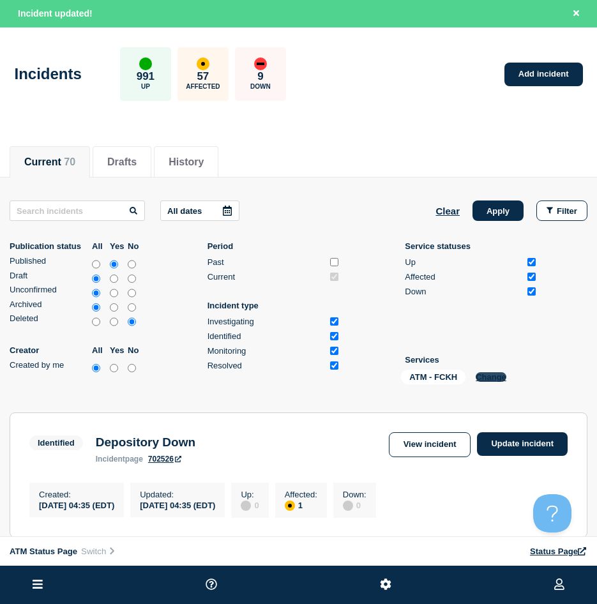
click at [488, 375] on button "Change" at bounding box center [491, 377] width 31 height 10
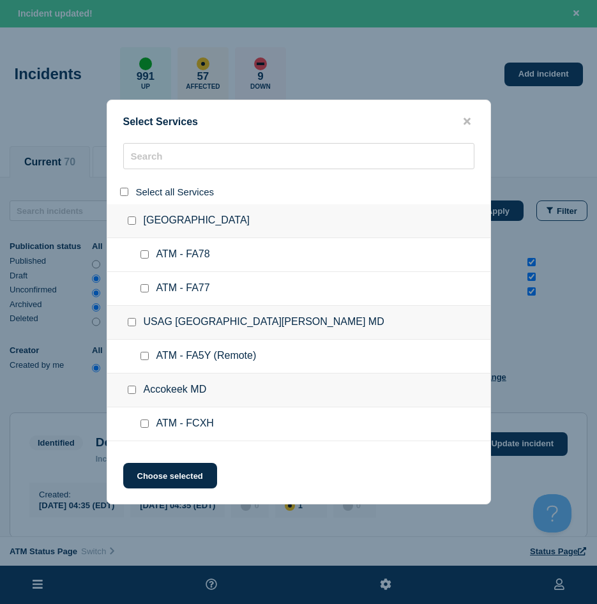
click at [495, 214] on div at bounding box center [298, 302] width 597 height 604
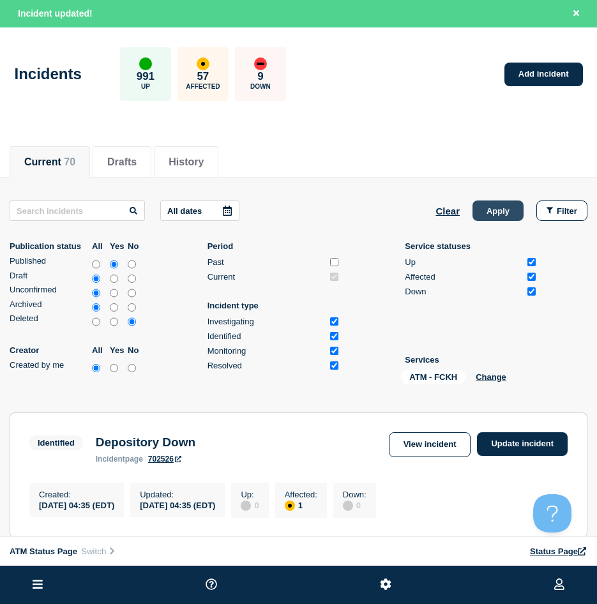
click at [502, 220] on button "Apply" at bounding box center [498, 210] width 51 height 20
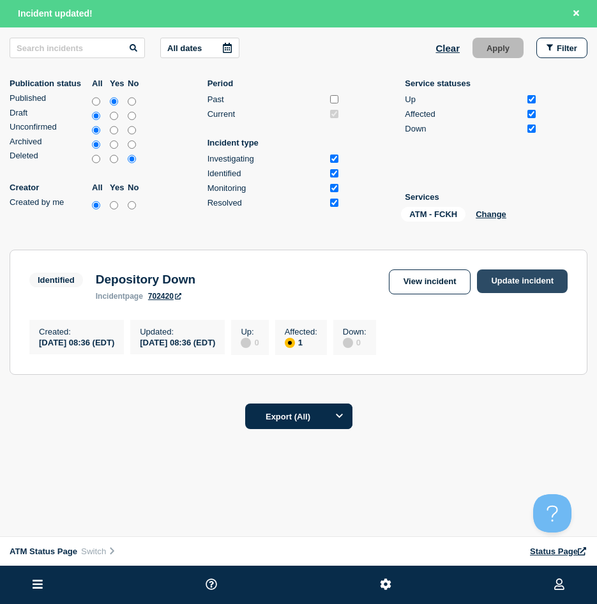
click at [510, 270] on link "Update incident" at bounding box center [522, 281] width 91 height 24
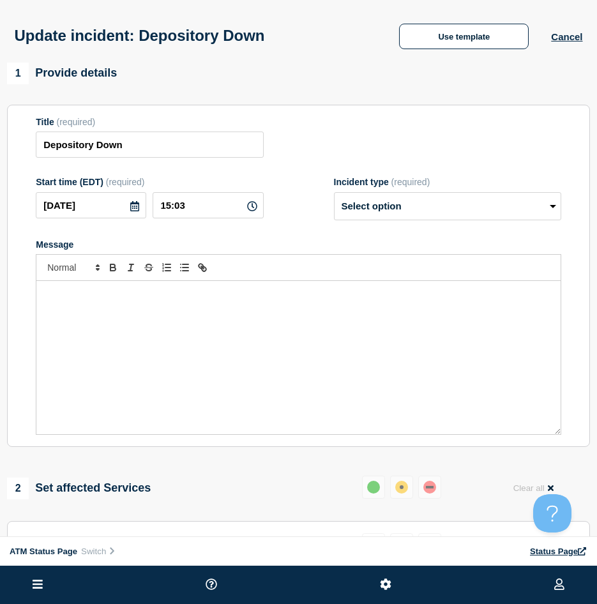
click at [437, 52] on div "Update incident: Depository Down Use template Cancel" at bounding box center [298, 31] width 597 height 63
click at [432, 43] on button "Use template" at bounding box center [464, 37] width 130 height 26
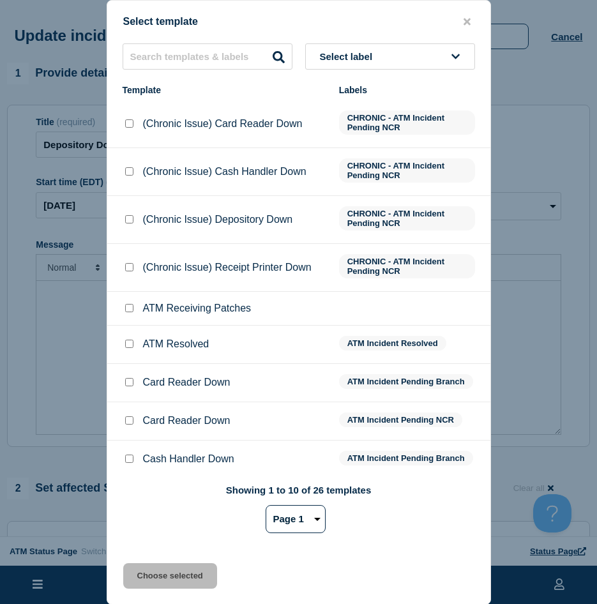
click at [128, 344] on input "ATM Resolved checkbox" at bounding box center [129, 344] width 8 height 8
click at [141, 516] on button "Choose selected" at bounding box center [170, 576] width 94 height 26
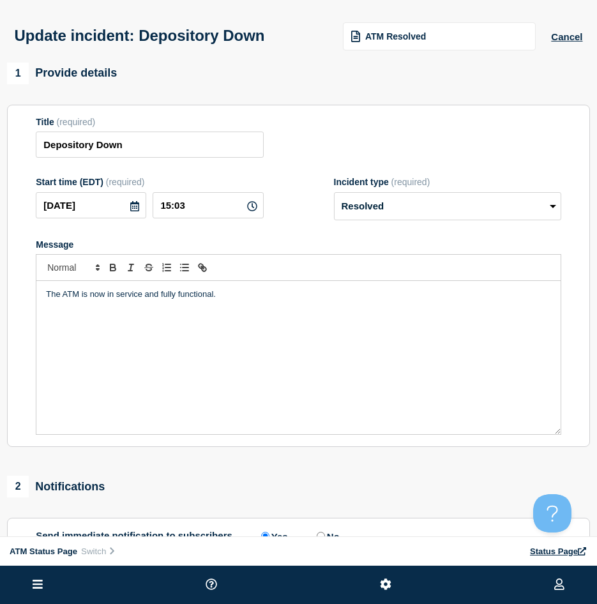
scroll to position [128, 0]
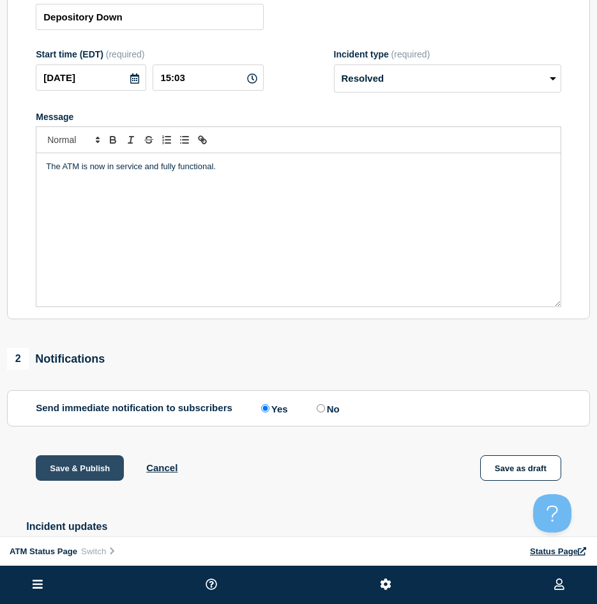
click at [72, 478] on button "Save & Publish" at bounding box center [80, 468] width 88 height 26
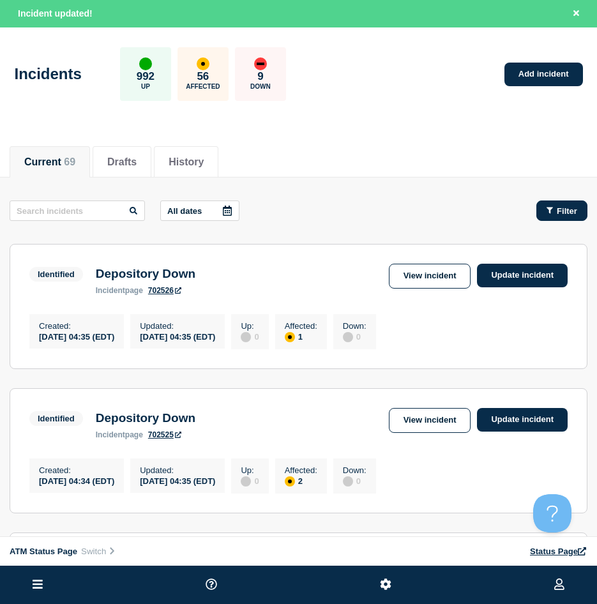
click at [558, 209] on span "Filter" at bounding box center [567, 211] width 20 height 10
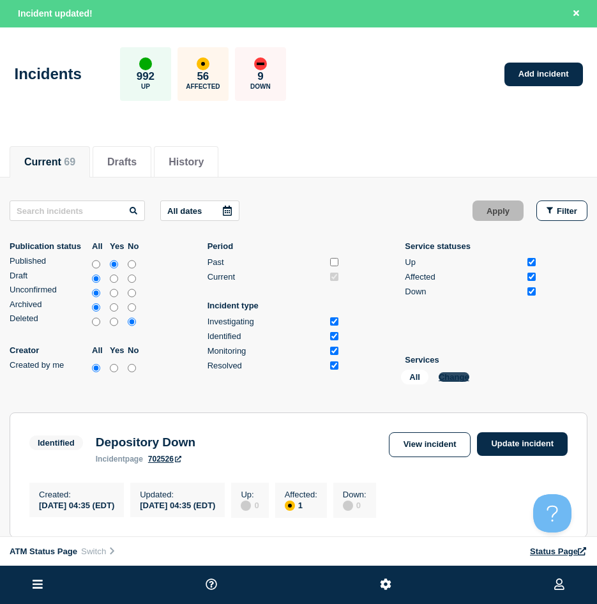
click at [462, 372] on button "Change" at bounding box center [454, 377] width 31 height 10
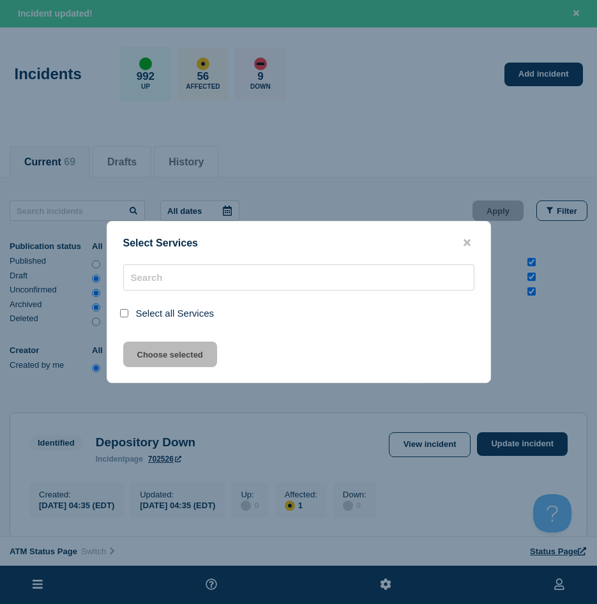
click at [462, 379] on div "Select Services Select all Services Choose selected" at bounding box center [299, 302] width 384 height 162
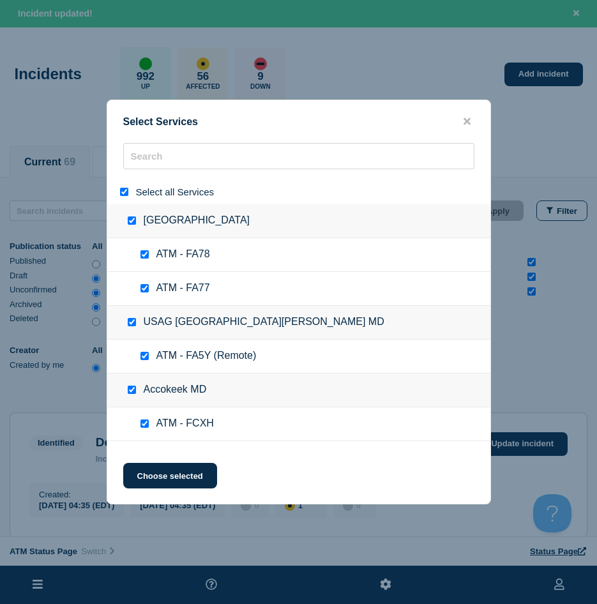
click at [125, 196] on input "select all" at bounding box center [124, 192] width 8 height 8
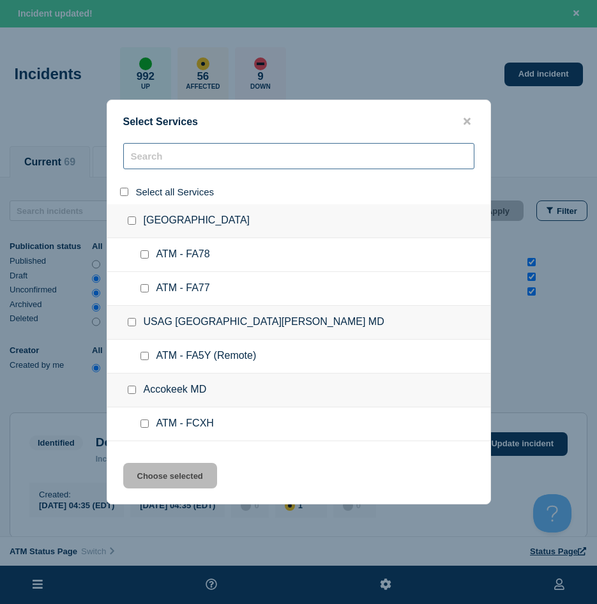
click at [142, 165] on input "search" at bounding box center [298, 156] width 351 height 26
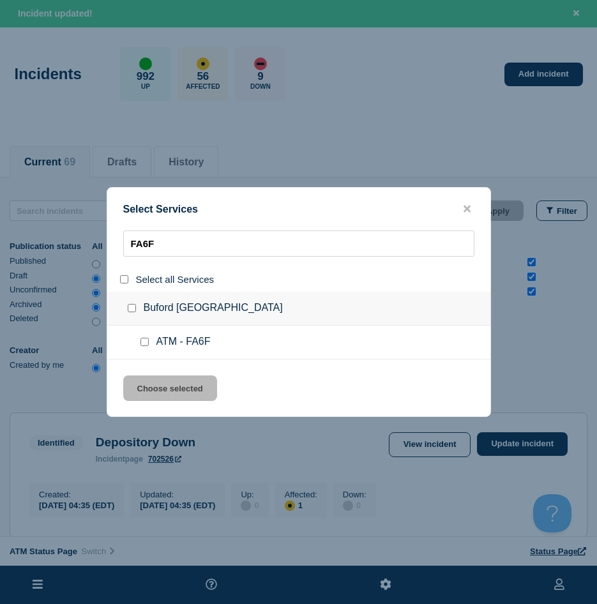
click at [138, 347] on div at bounding box center [147, 342] width 19 height 13
click at [141, 345] on input "service: ATM - FA6F" at bounding box center [144, 342] width 8 height 8
click at [163, 401] on button "Choose selected" at bounding box center [170, 388] width 94 height 26
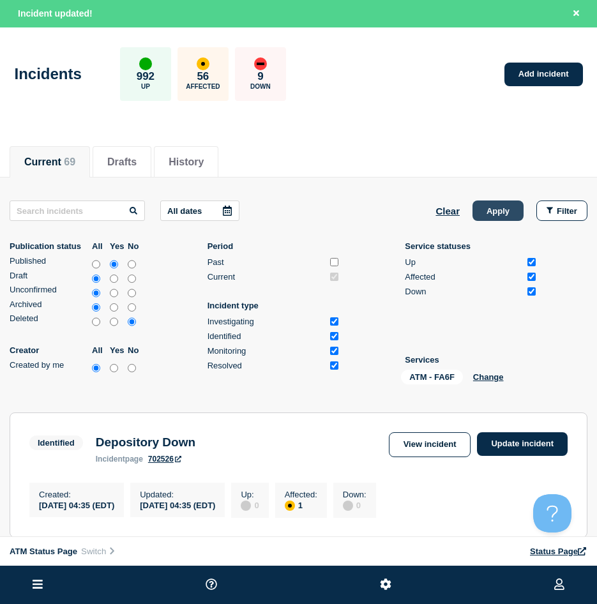
click at [495, 220] on button "Apply" at bounding box center [498, 210] width 51 height 20
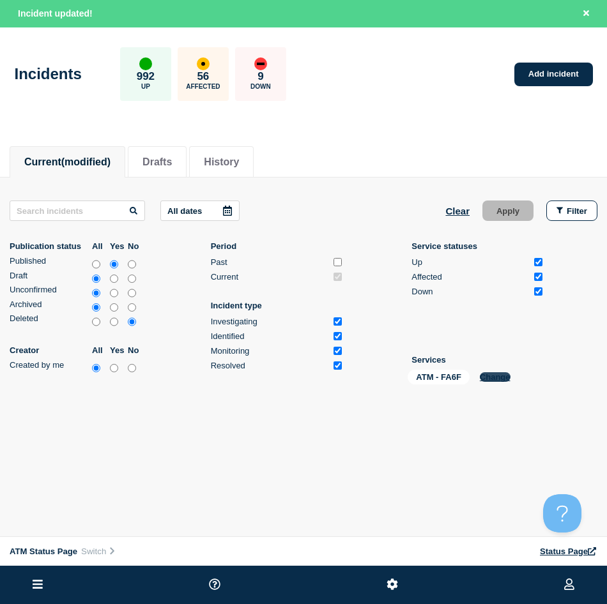
click at [494, 380] on button "Change" at bounding box center [495, 377] width 31 height 10
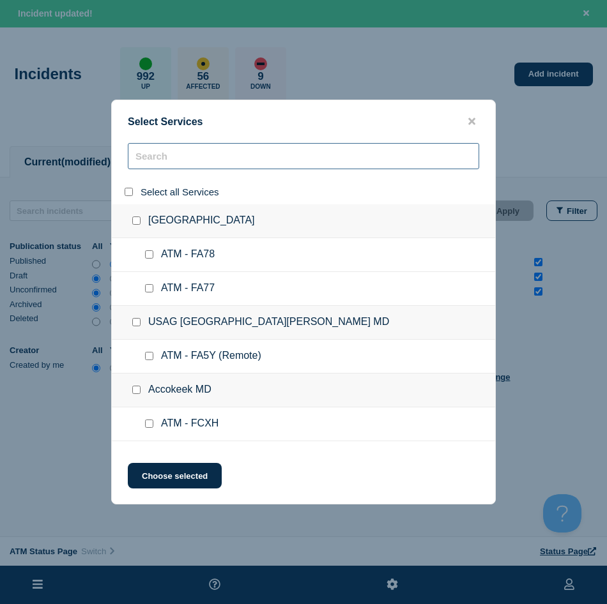
click at [181, 160] on input "search" at bounding box center [303, 156] width 351 height 26
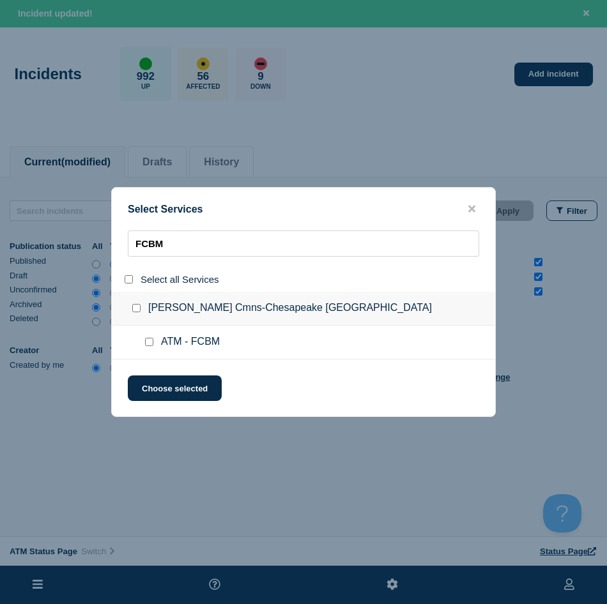
click at [148, 340] on input "service: ATM - FCBM" at bounding box center [149, 342] width 8 height 8
click at [153, 379] on button "Choose selected" at bounding box center [175, 388] width 94 height 26
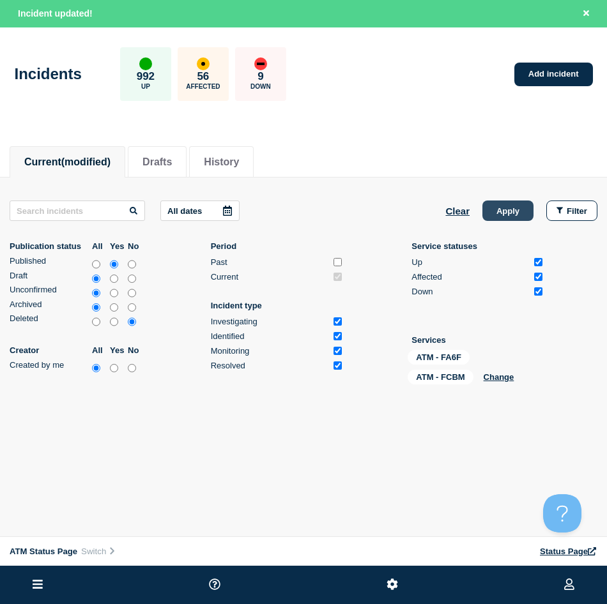
click at [510, 218] on button "Apply" at bounding box center [507, 210] width 51 height 20
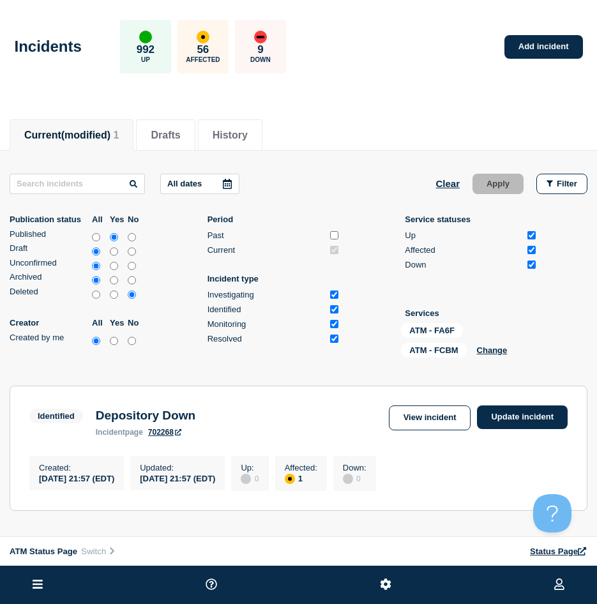
scroll to position [64, 0]
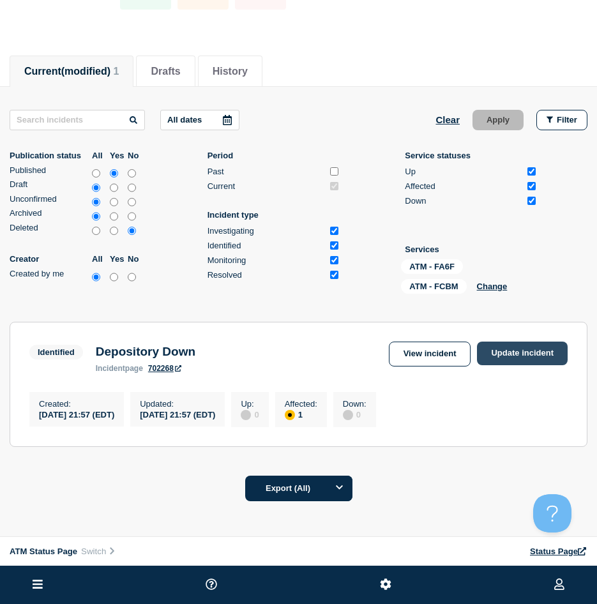
click at [522, 358] on link "Update incident" at bounding box center [522, 354] width 91 height 24
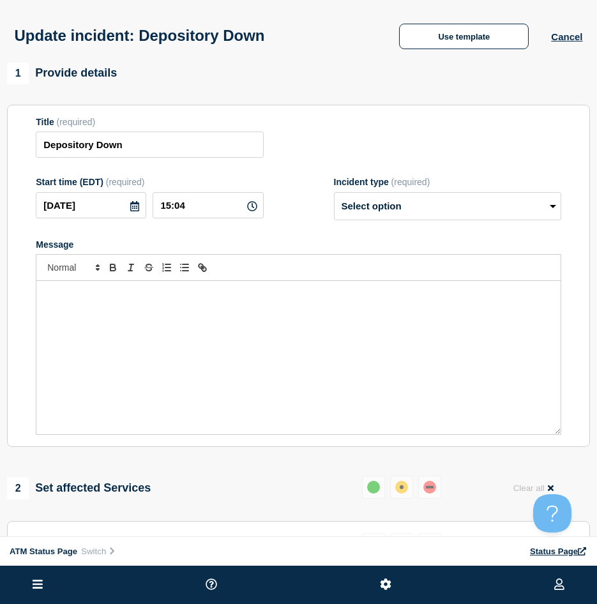
click at [455, 54] on div "Update incident: Depository Down Use template Cancel" at bounding box center [298, 31] width 597 height 63
click at [455, 45] on button "Use template" at bounding box center [464, 37] width 130 height 26
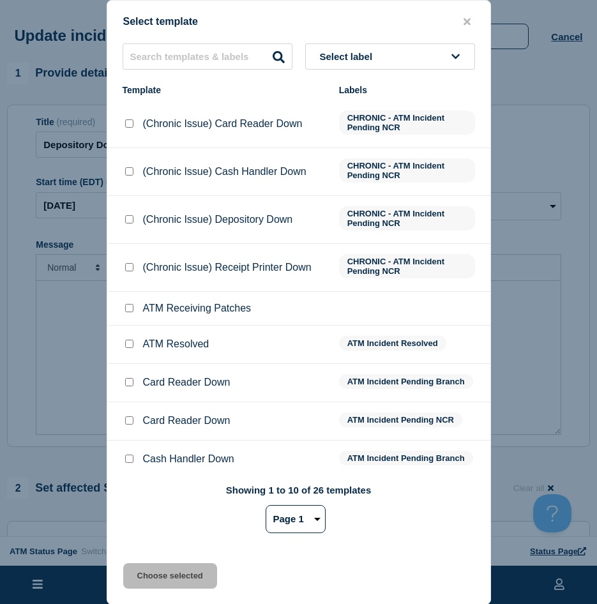
click at [126, 344] on input "ATM Resolved checkbox" at bounding box center [129, 344] width 8 height 8
click at [144, 516] on div "Select template Select label Template Labels (Chronic Issue) Card Reader Down C…" at bounding box center [299, 302] width 384 height 605
click at [138, 516] on div "Select template Select label Template Labels (Chronic Issue) Card Reader Down C…" at bounding box center [299, 302] width 384 height 605
click at [136, 516] on button "Choose selected" at bounding box center [170, 576] width 94 height 26
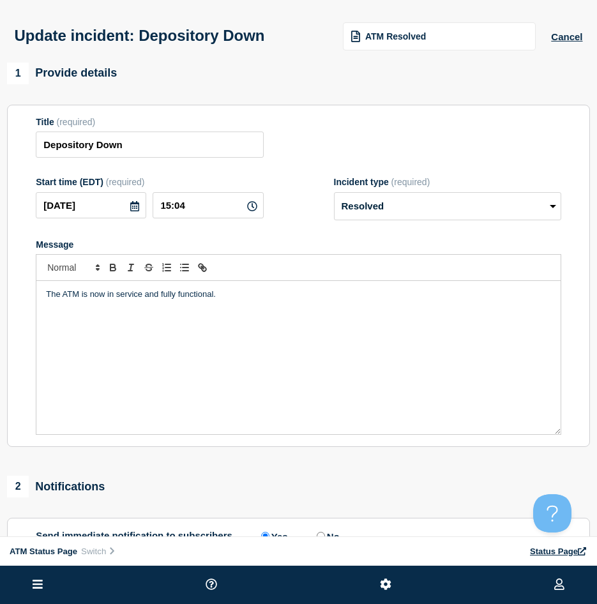
scroll to position [128, 0]
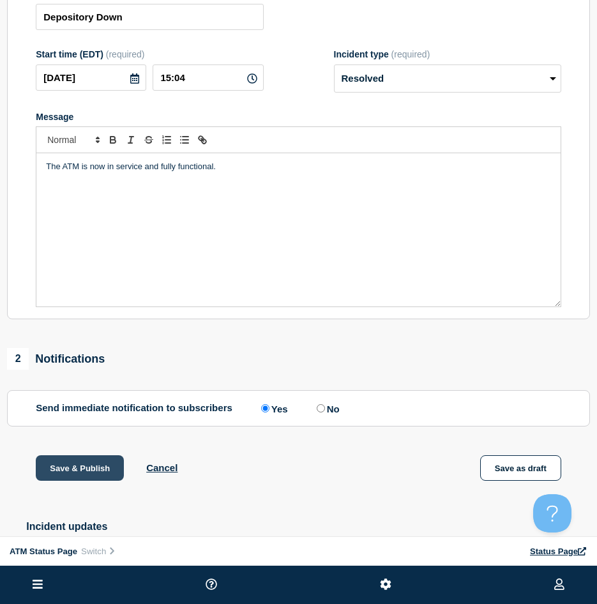
click at [103, 477] on button "Save & Publish" at bounding box center [80, 468] width 88 height 26
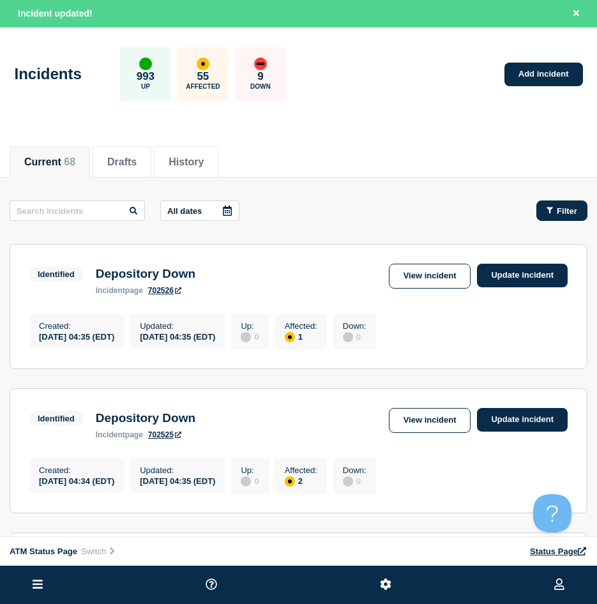
click at [570, 210] on span "Filter" at bounding box center [567, 211] width 20 height 10
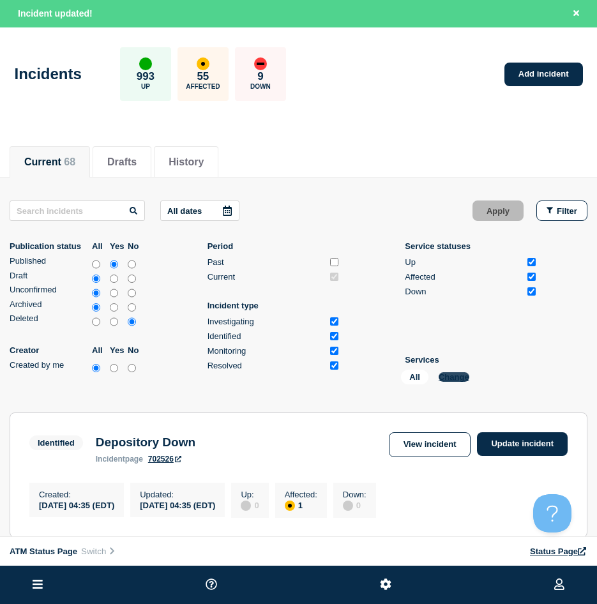
click at [442, 379] on button "Change" at bounding box center [454, 377] width 31 height 10
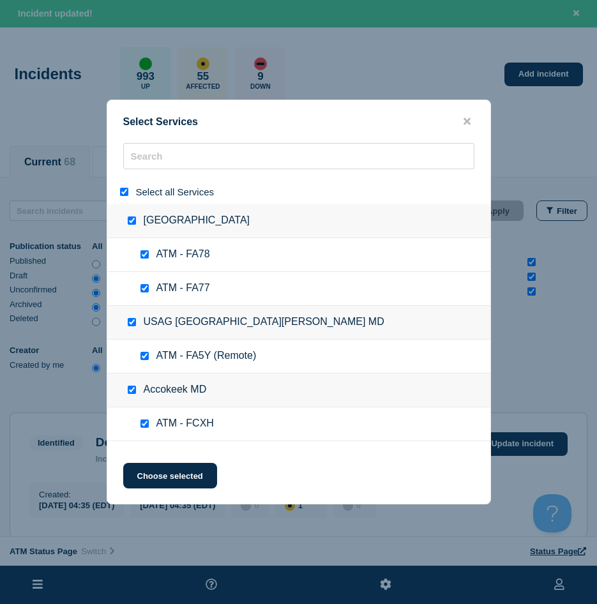
click at [122, 196] on input "select all" at bounding box center [124, 192] width 8 height 8
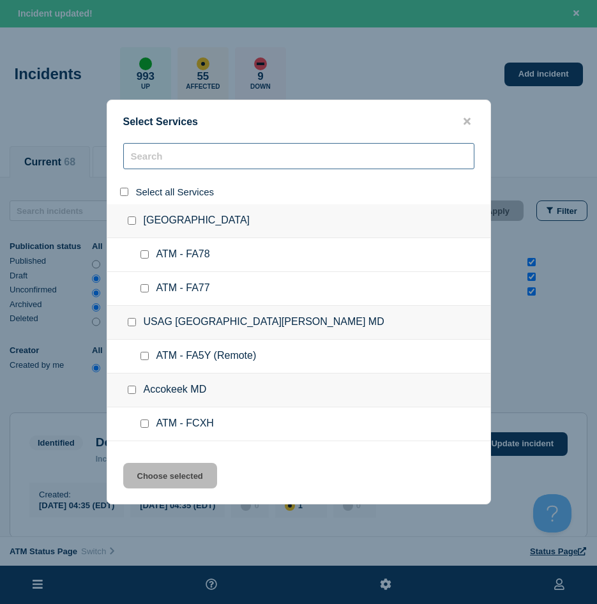
click at [150, 161] on input "search" at bounding box center [298, 156] width 351 height 26
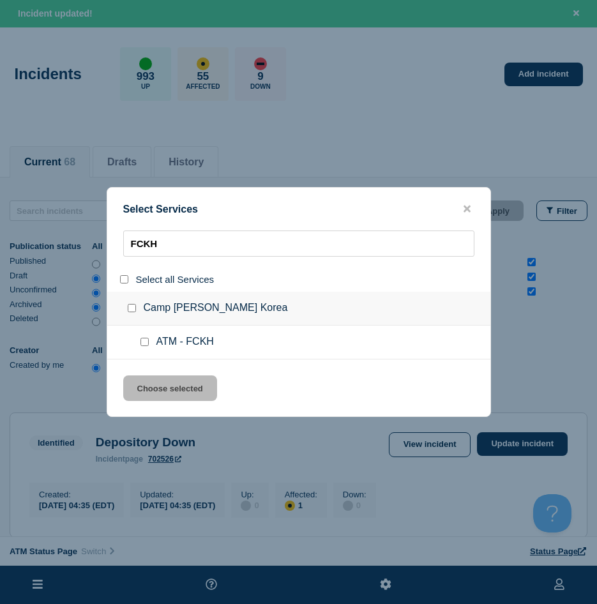
click at [149, 341] on div at bounding box center [147, 342] width 19 height 13
click at [146, 346] on input "service: ATM - FCKH" at bounding box center [144, 342] width 8 height 8
click at [149, 387] on button "Choose selected" at bounding box center [170, 388] width 94 height 26
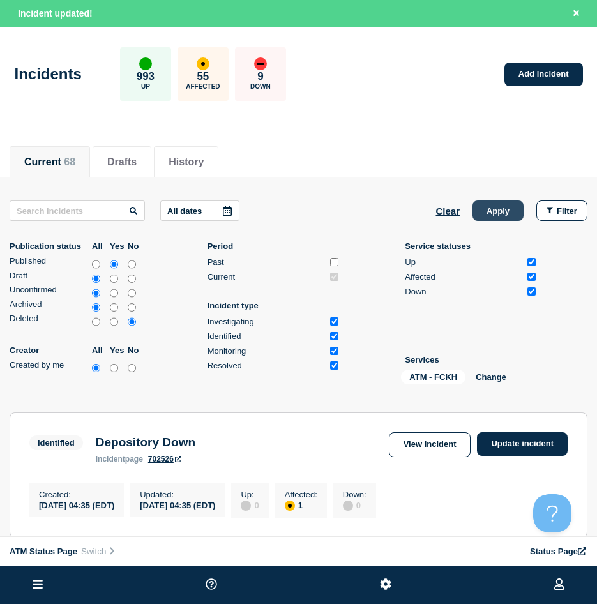
click at [487, 218] on button "Apply" at bounding box center [498, 210] width 51 height 20
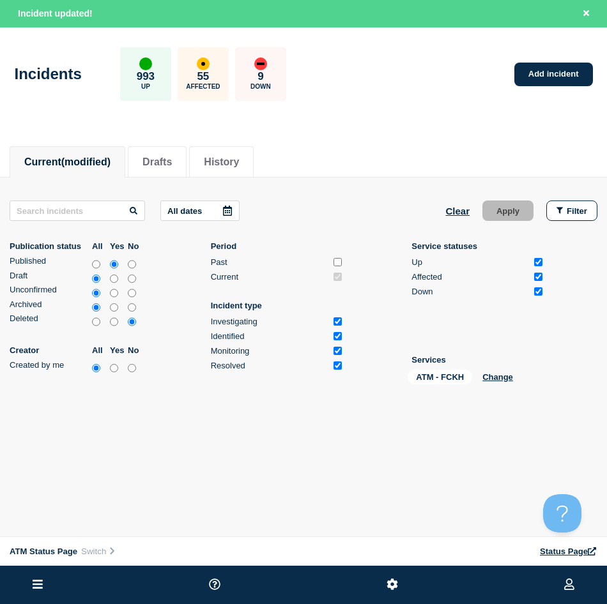
click at [382, 172] on div "Current (modified) Drafts History" at bounding box center [303, 154] width 587 height 43
click at [494, 374] on button "Change" at bounding box center [497, 377] width 31 height 10
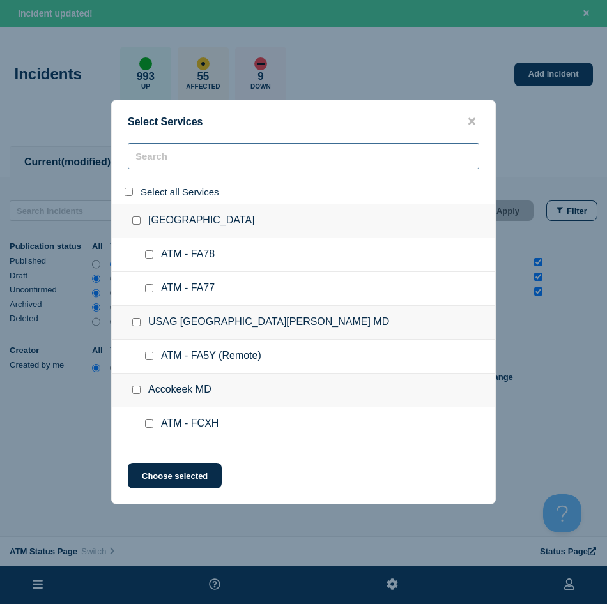
click at [140, 156] on input "search" at bounding box center [303, 156] width 351 height 26
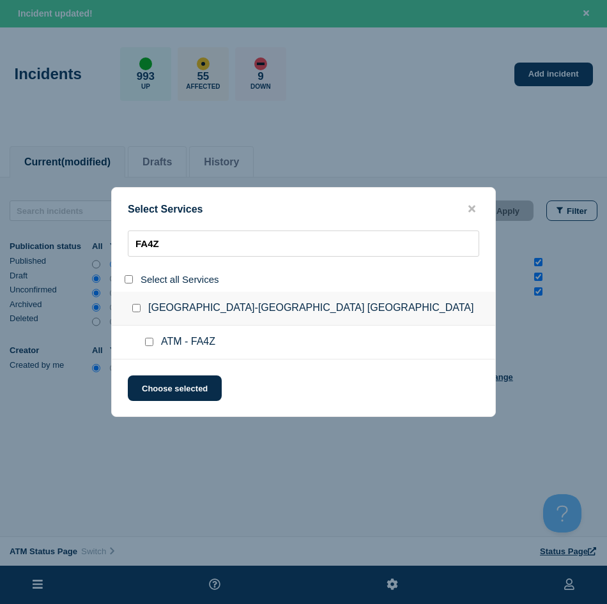
click at [146, 342] on input "service: ATM - FA4Z" at bounding box center [149, 342] width 8 height 8
click at [154, 388] on button "Choose selected" at bounding box center [175, 388] width 94 height 26
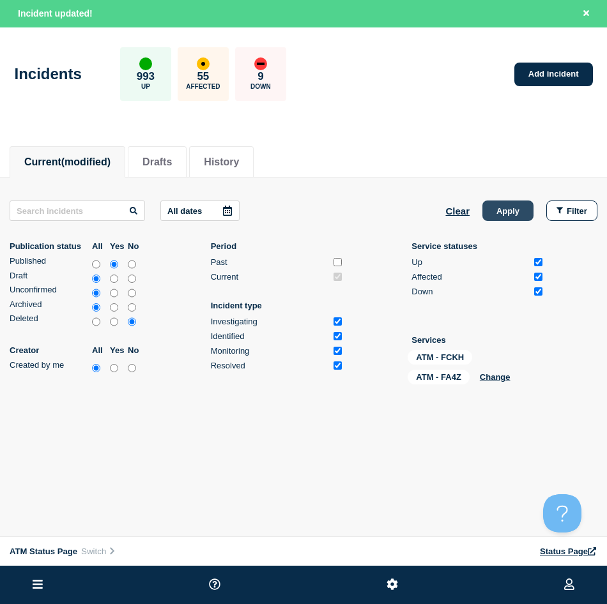
click at [526, 218] on button "Apply" at bounding box center [507, 210] width 51 height 20
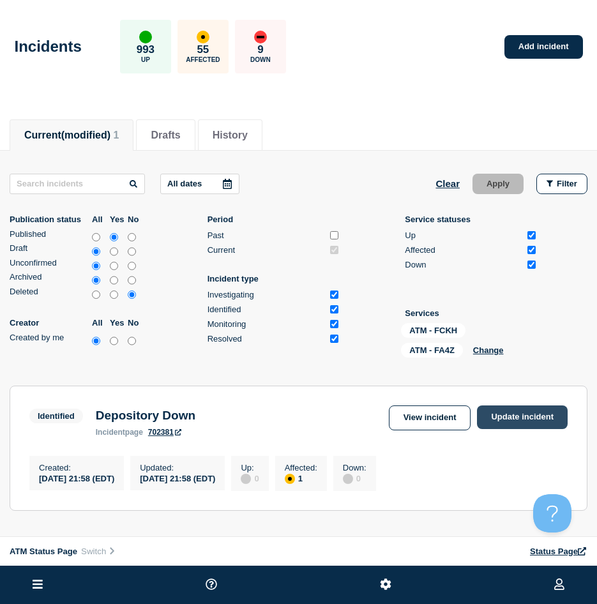
scroll to position [64, 0]
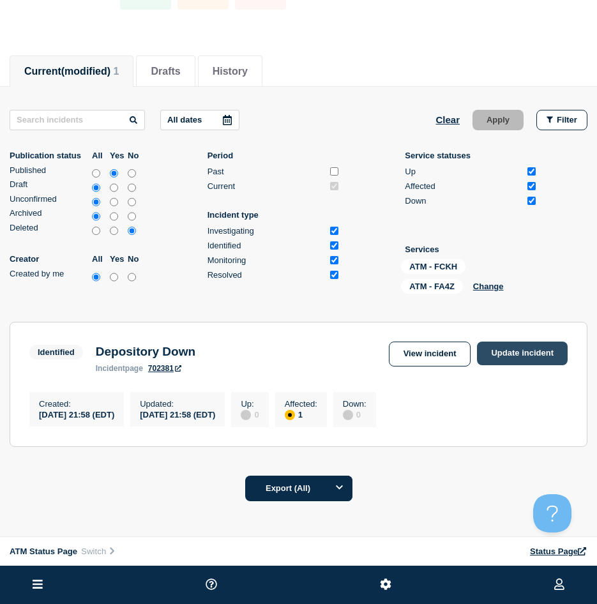
click at [514, 364] on link "Update incident" at bounding box center [522, 354] width 91 height 24
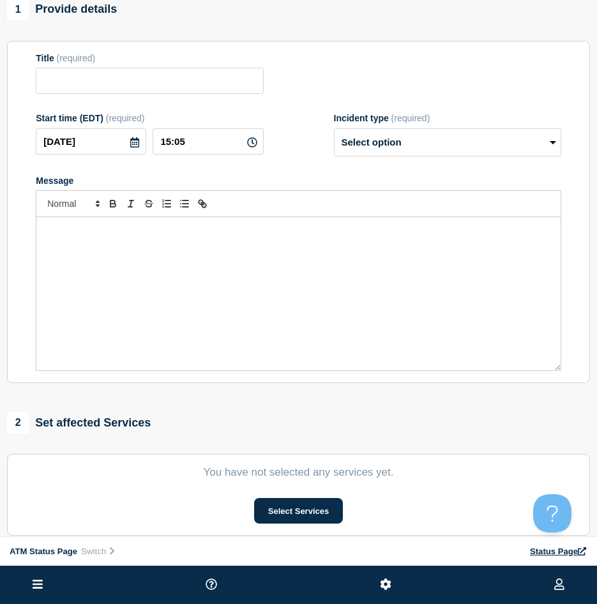
click at [497, 342] on div "Message" at bounding box center [298, 293] width 524 height 153
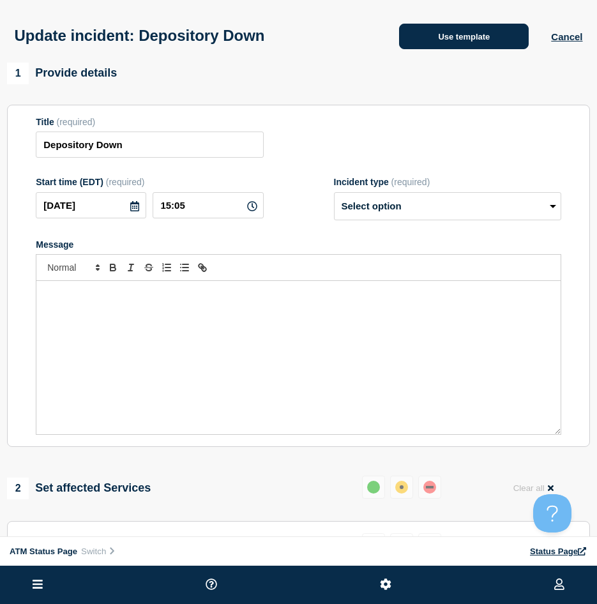
click at [444, 42] on button "Use template" at bounding box center [464, 37] width 130 height 26
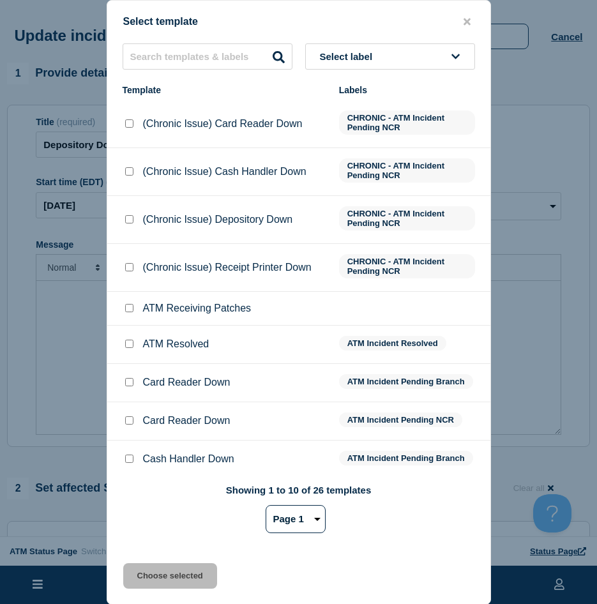
click at [125, 347] on input "ATM Resolved checkbox" at bounding box center [129, 344] width 8 height 8
click at [132, 516] on button "Choose selected" at bounding box center [170, 576] width 94 height 26
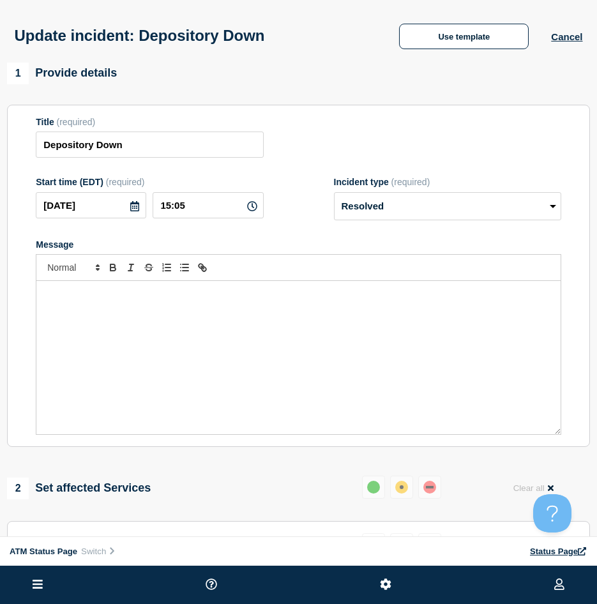
scroll to position [192, 0]
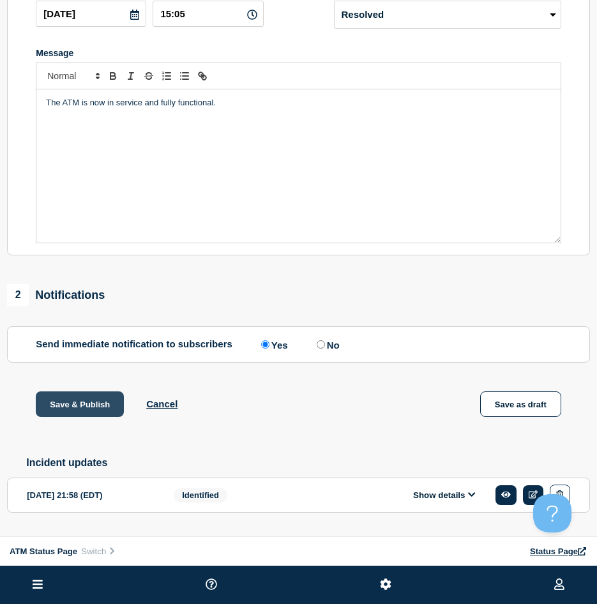
click at [100, 416] on button "Save & Publish" at bounding box center [80, 404] width 88 height 26
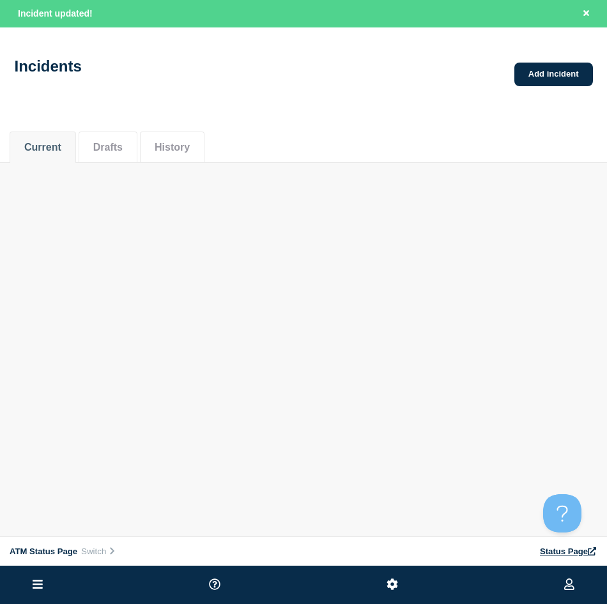
click at [367, 268] on body "Home ATM Status Page Hub Operations Overview Incident Maintenance Platform Aler…" at bounding box center [303, 302] width 607 height 604
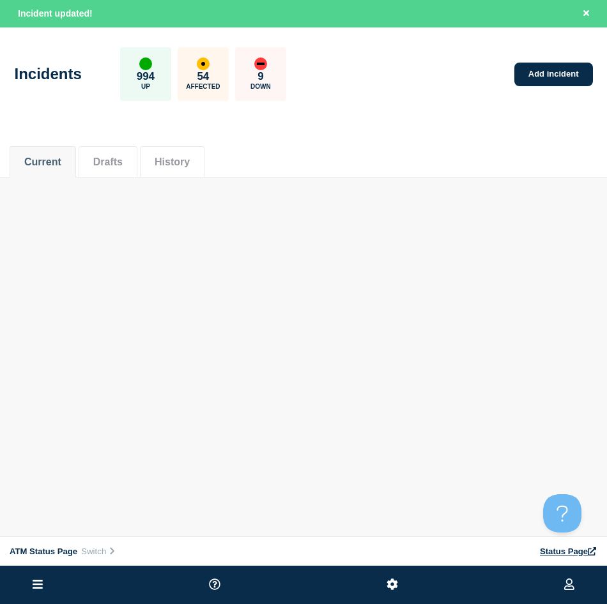
click at [520, 152] on div "Current Drafts History" at bounding box center [303, 154] width 587 height 43
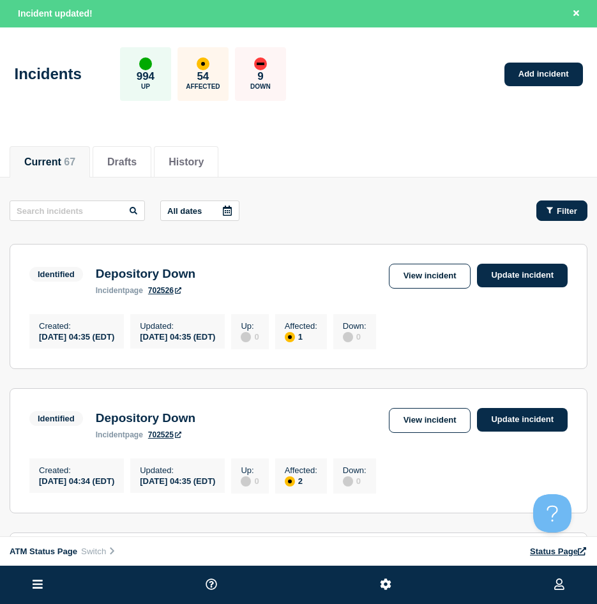
click at [563, 207] on span "Filter" at bounding box center [567, 211] width 20 height 10
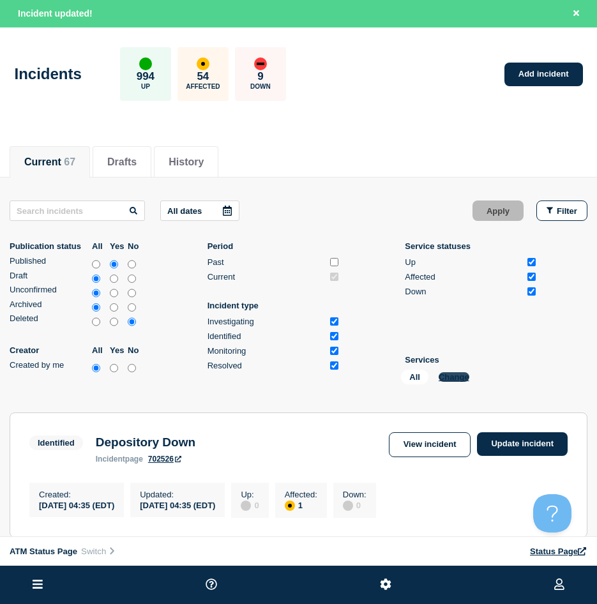
click at [453, 376] on button "Change" at bounding box center [454, 377] width 31 height 10
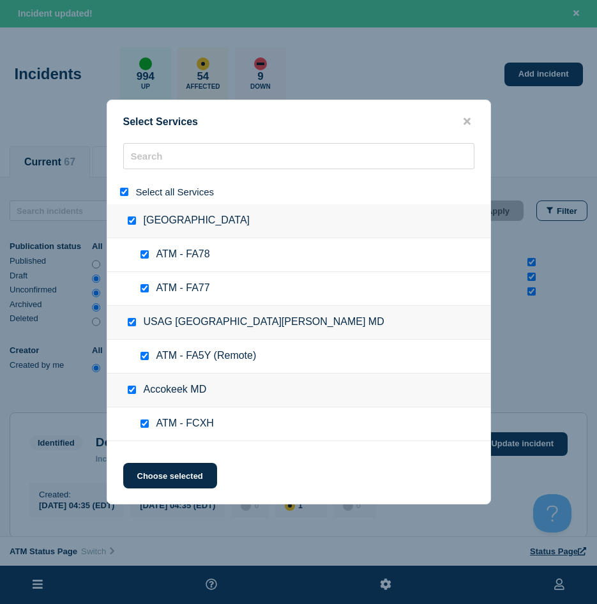
click at [123, 193] on input "select all" at bounding box center [124, 192] width 8 height 8
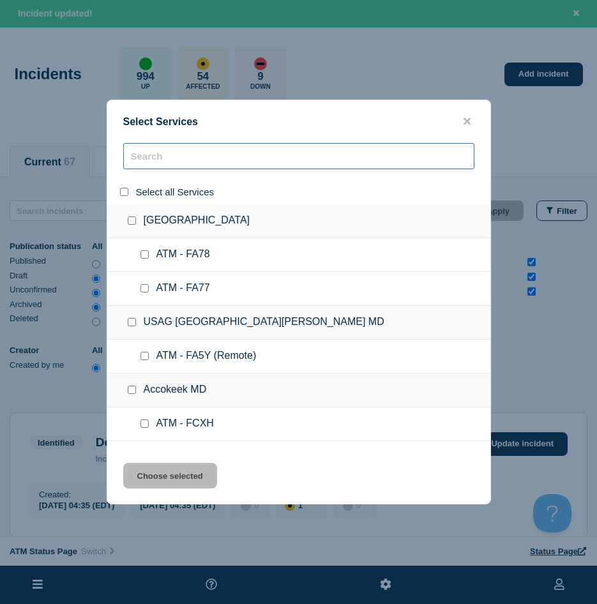
click at [160, 161] on input "search" at bounding box center [298, 156] width 351 height 26
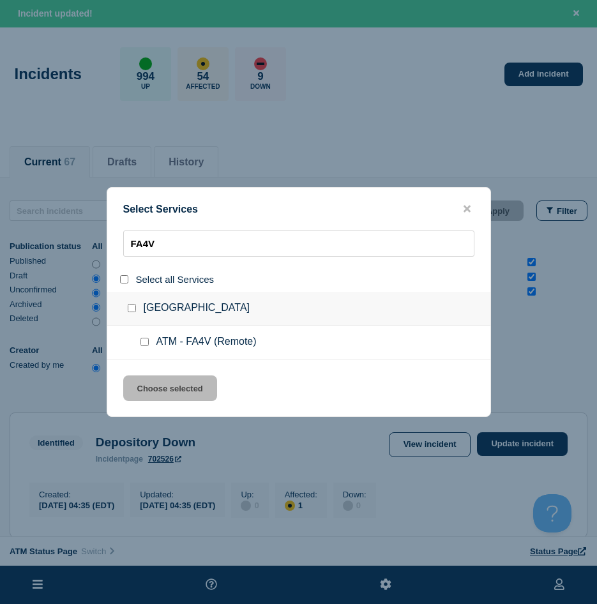
click at [148, 345] on input "service: ATM - FA4V (Remote)" at bounding box center [144, 342] width 8 height 8
click at [140, 389] on button "Choose selected" at bounding box center [170, 388] width 94 height 26
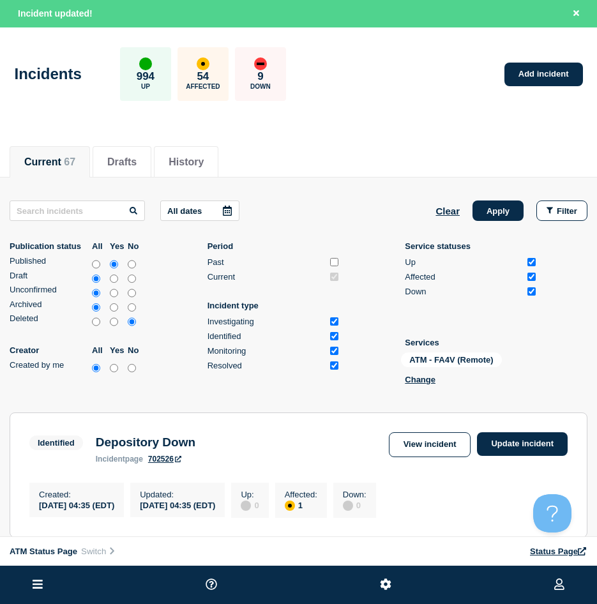
click at [490, 229] on div "All dates Clear Apply Filter Publication status All Yes No Published Draft Unco…" at bounding box center [299, 294] width 578 height 189
click at [492, 223] on div "All dates Clear Apply Filter Publication status All Yes No Published Draft Unco…" at bounding box center [299, 294] width 578 height 189
click at [490, 217] on button "Apply" at bounding box center [498, 210] width 51 height 20
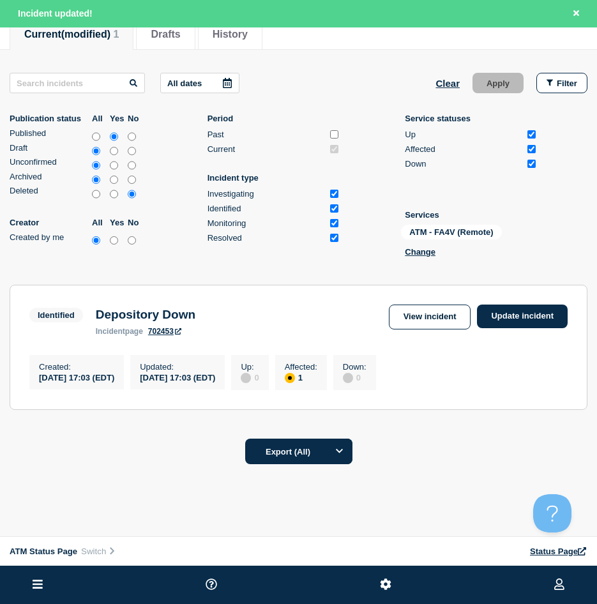
scroll to position [167, 0]
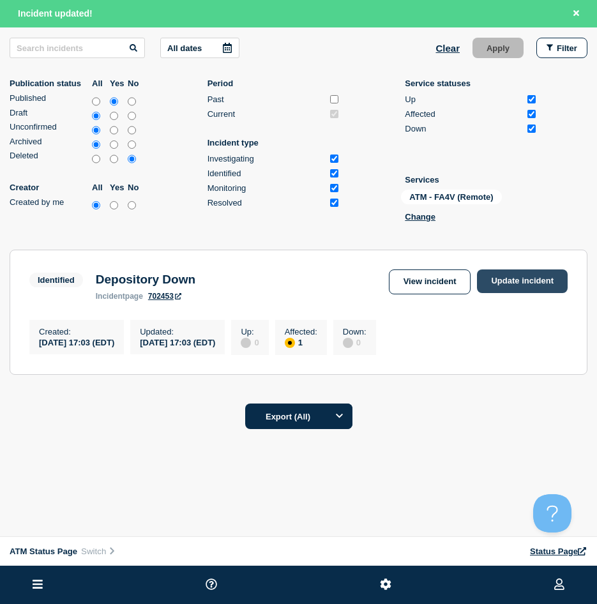
click at [508, 269] on link "Update incident" at bounding box center [522, 281] width 91 height 24
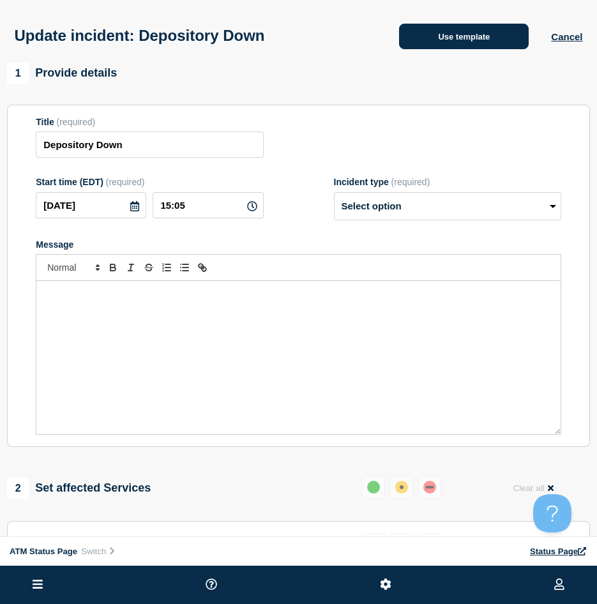
click at [457, 40] on button "Use template" at bounding box center [464, 37] width 130 height 26
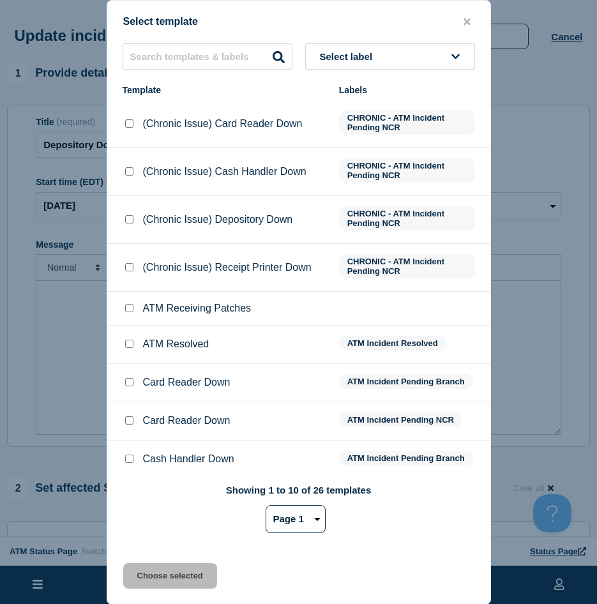
click at [128, 345] on input "ATM Resolved checkbox" at bounding box center [129, 344] width 8 height 8
click at [150, 516] on button "Choose selected" at bounding box center [170, 576] width 94 height 26
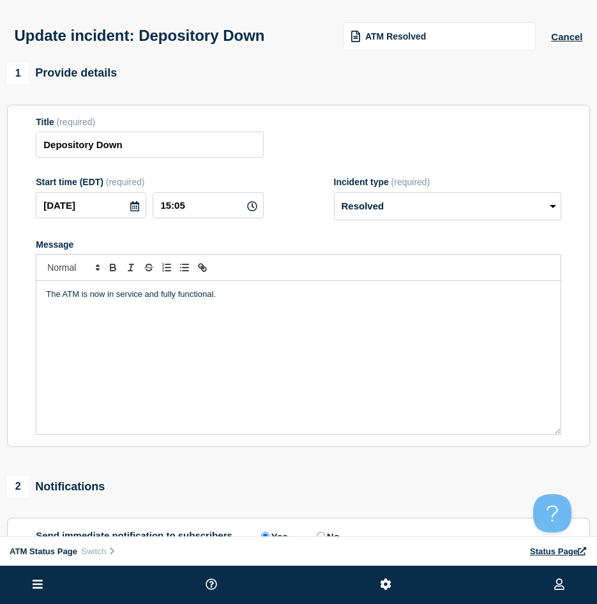
scroll to position [128, 0]
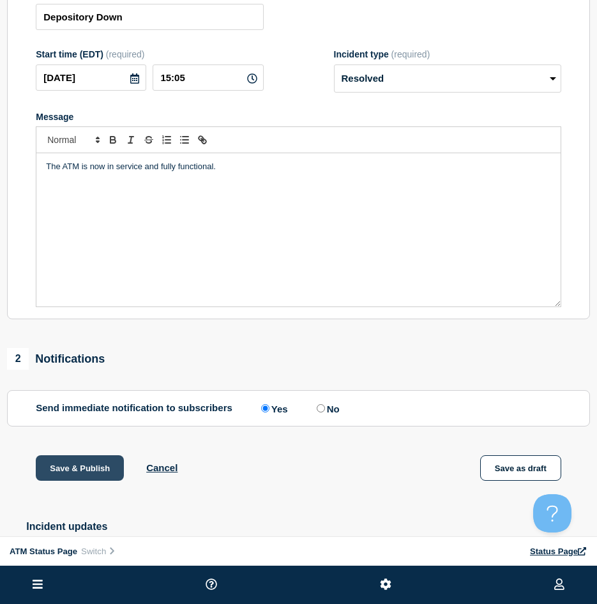
click at [100, 474] on button "Save & Publish" at bounding box center [80, 468] width 88 height 26
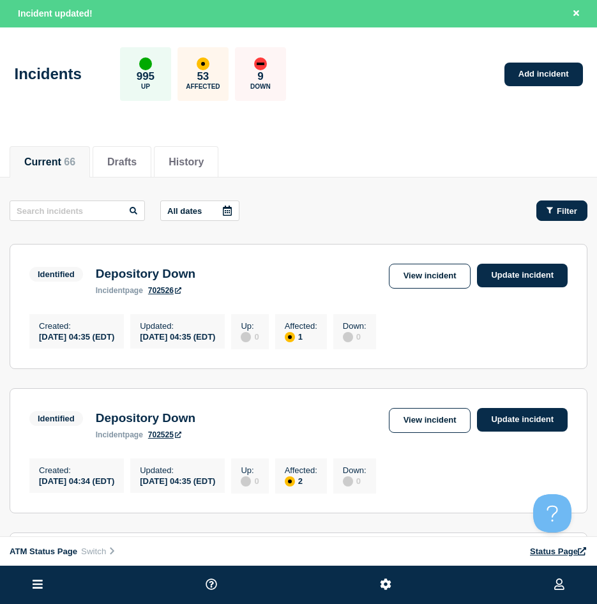
click at [565, 202] on button "Filter" at bounding box center [561, 210] width 51 height 20
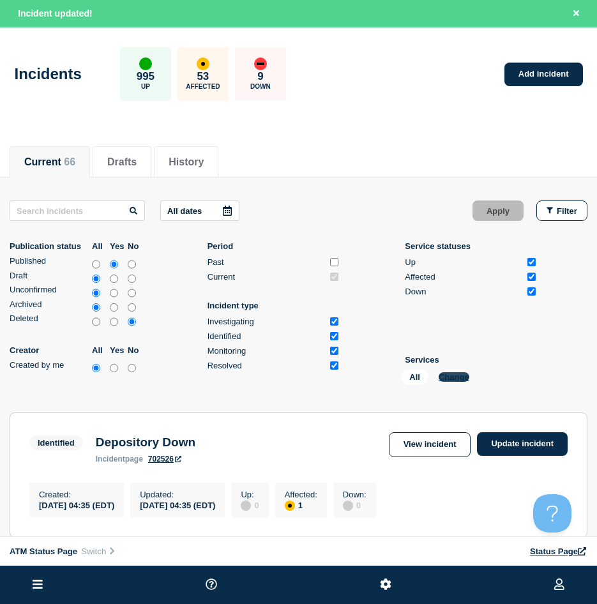
click at [464, 380] on button "Change" at bounding box center [454, 377] width 31 height 10
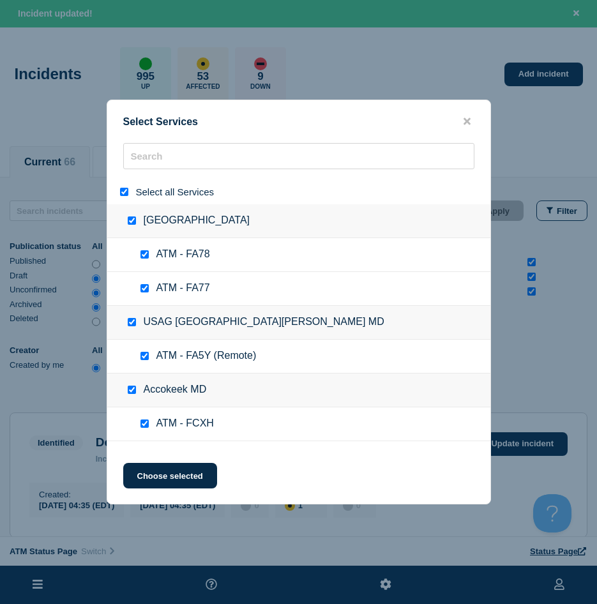
click at [122, 192] on input "select all" at bounding box center [124, 192] width 8 height 8
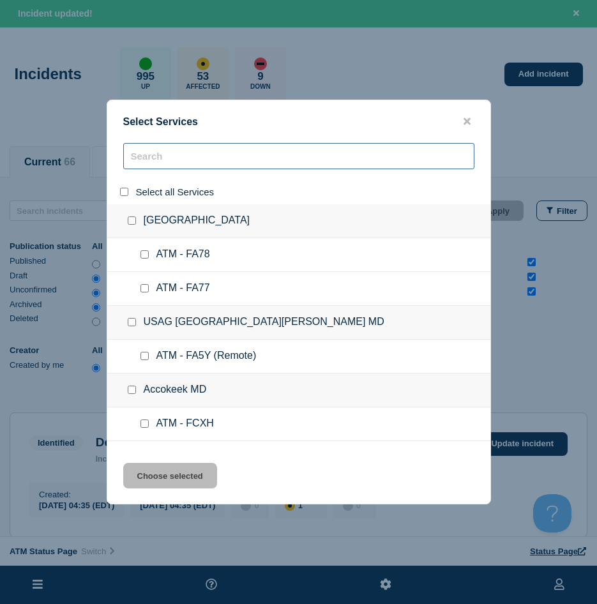
click at [139, 169] on input "search" at bounding box center [298, 156] width 351 height 26
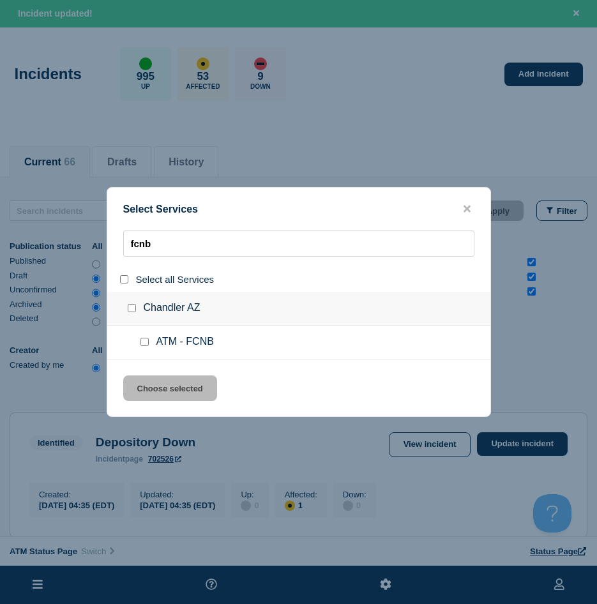
click at [140, 349] on div at bounding box center [147, 342] width 19 height 13
click at [146, 346] on input "service: ATM - FCNB" at bounding box center [144, 342] width 8 height 8
click at [151, 376] on div "Select Services fcnb Select all Services Chandler AZ ATM - FCNB Choose selected" at bounding box center [299, 302] width 384 height 230
click at [147, 379] on button "Choose selected" at bounding box center [170, 388] width 94 height 26
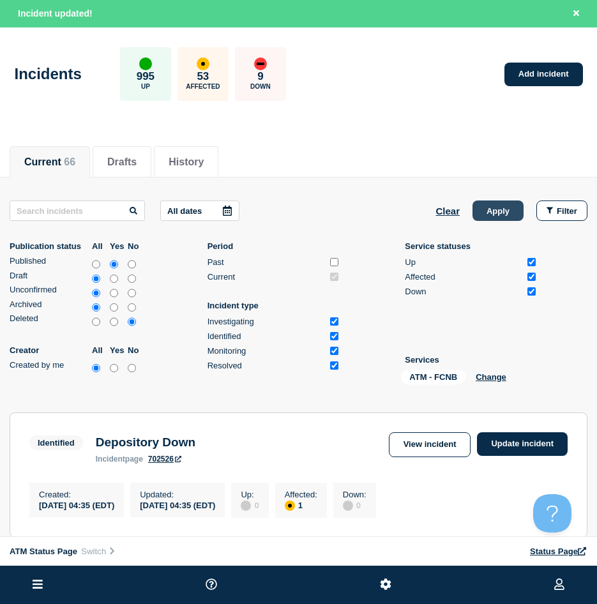
click at [488, 219] on button "Apply" at bounding box center [498, 210] width 51 height 20
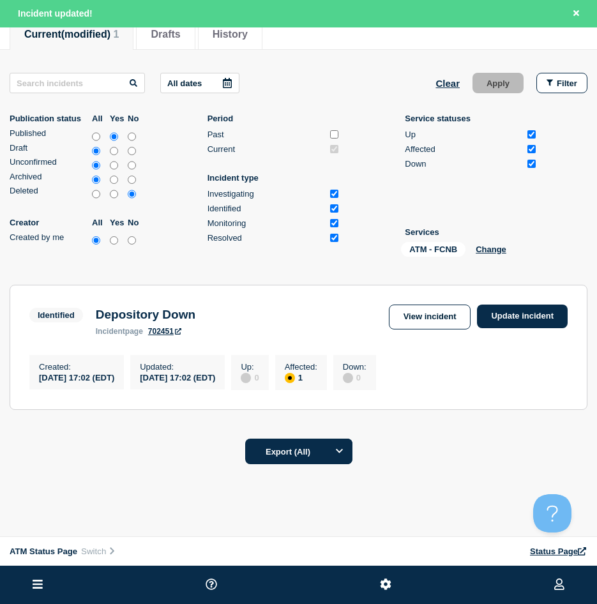
scroll to position [167, 0]
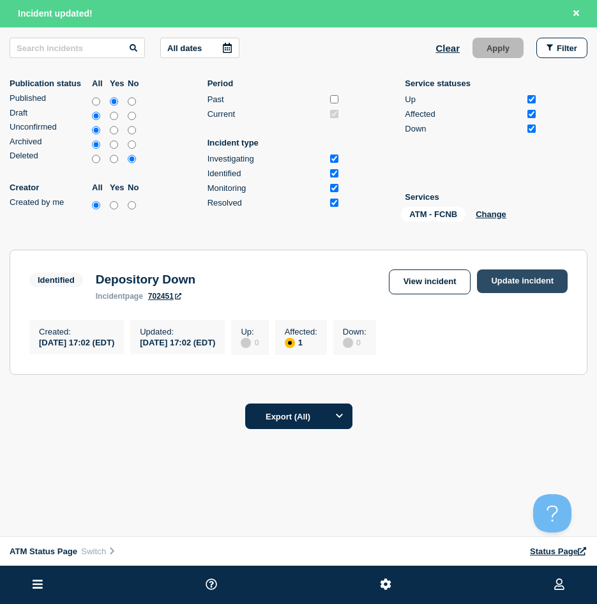
click at [522, 285] on link "Update incident" at bounding box center [522, 281] width 91 height 24
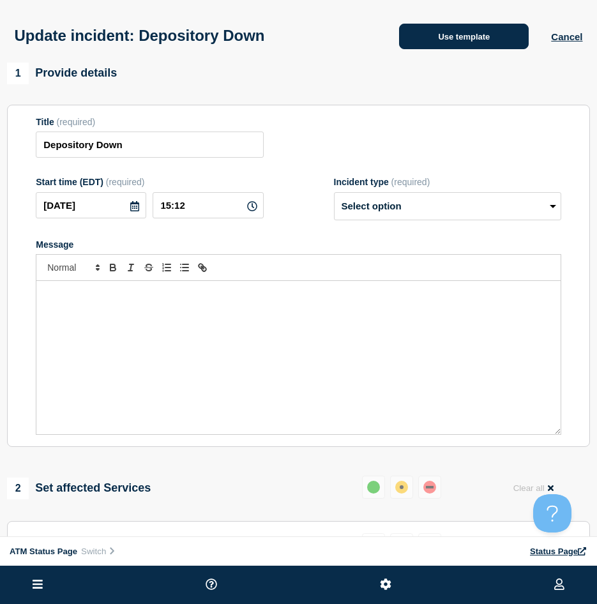
click at [469, 49] on button "Use template" at bounding box center [464, 37] width 130 height 26
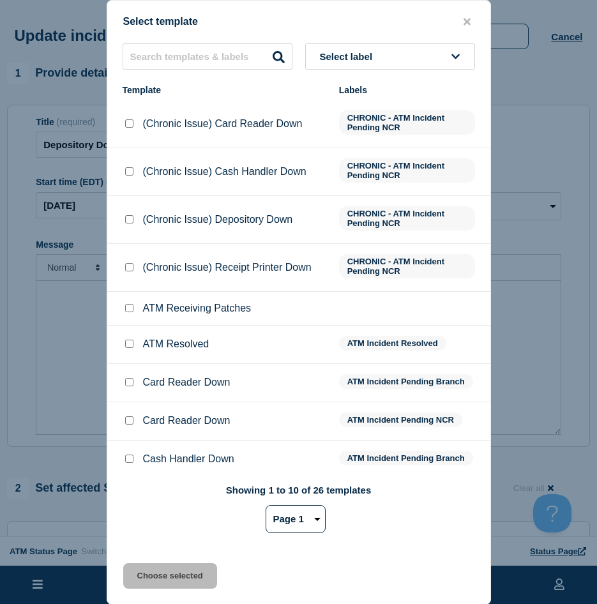
click at [127, 346] on input "ATM Resolved checkbox" at bounding box center [129, 344] width 8 height 8
click at [143, 516] on button "Choose selected" at bounding box center [170, 576] width 94 height 26
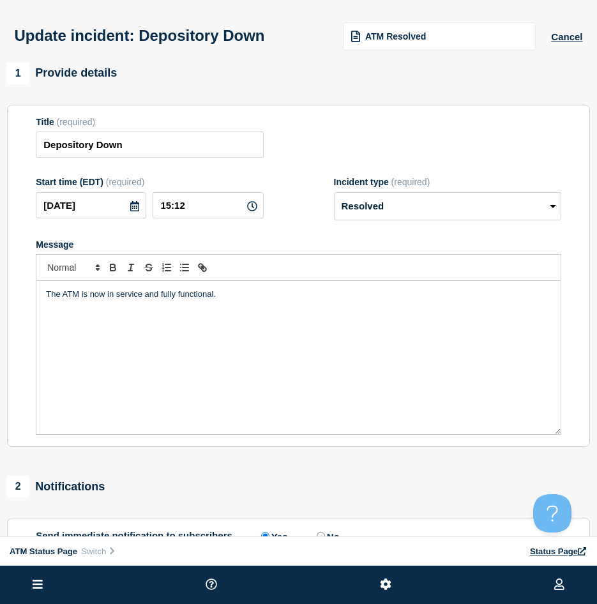
scroll to position [64, 0]
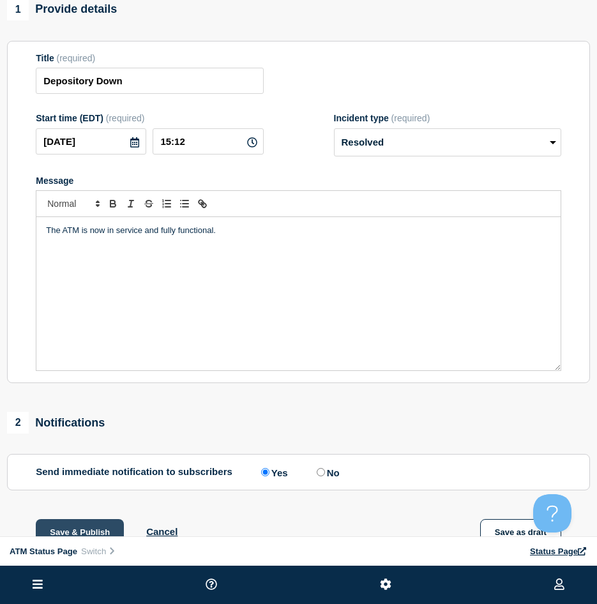
click at [65, 516] on button "Save & Publish" at bounding box center [80, 532] width 88 height 26
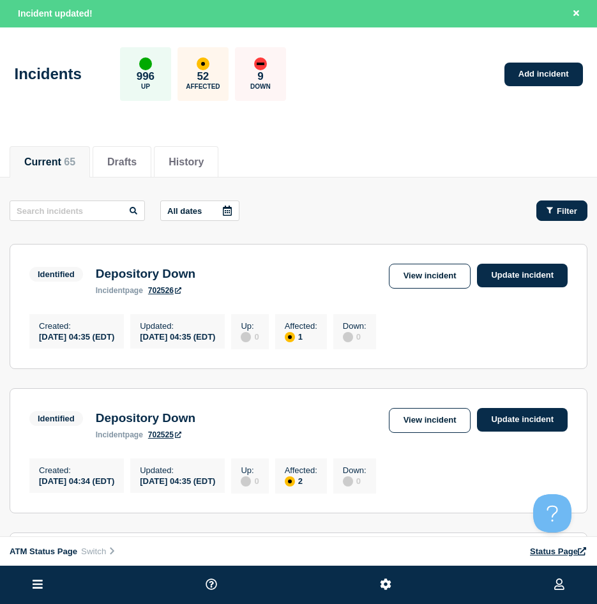
click at [552, 215] on icon "button" at bounding box center [550, 210] width 6 height 8
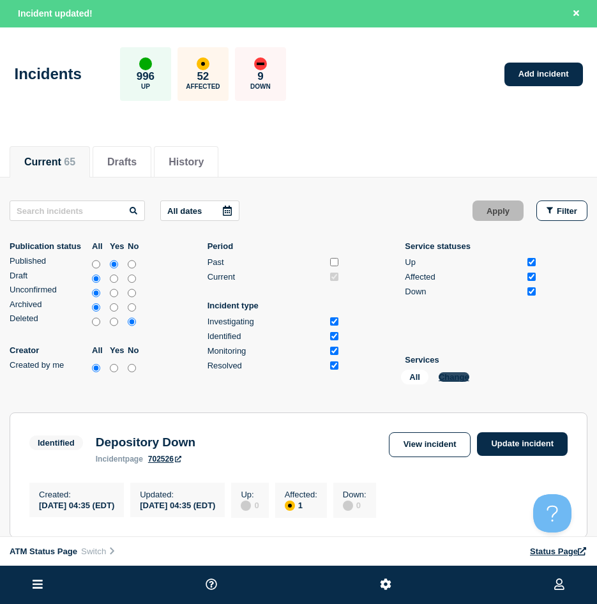
click at [467, 380] on button "Change" at bounding box center [454, 377] width 31 height 10
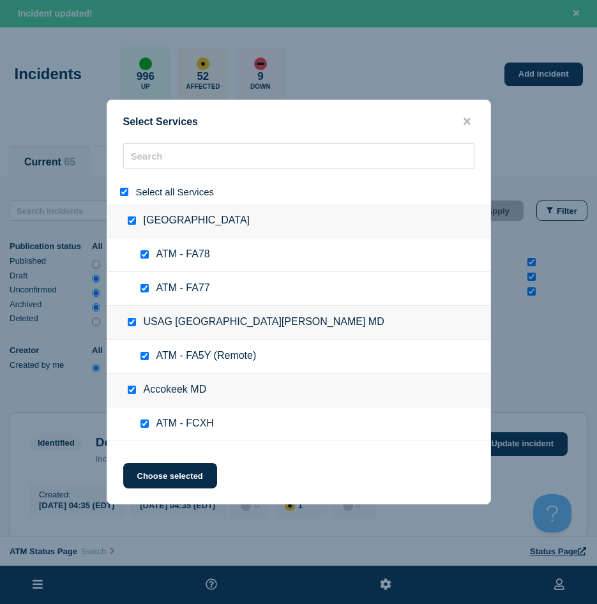
click at [125, 195] on input "select all" at bounding box center [124, 192] width 8 height 8
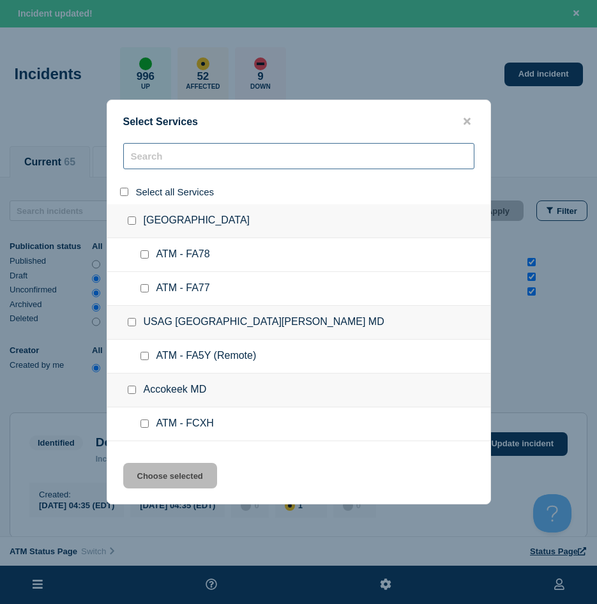
drag, startPoint x: 175, startPoint y: 144, endPoint x: 174, endPoint y: 154, distance: 9.7
click at [176, 147] on input "search" at bounding box center [298, 156] width 351 height 26
click at [174, 154] on input "search" at bounding box center [298, 156] width 351 height 26
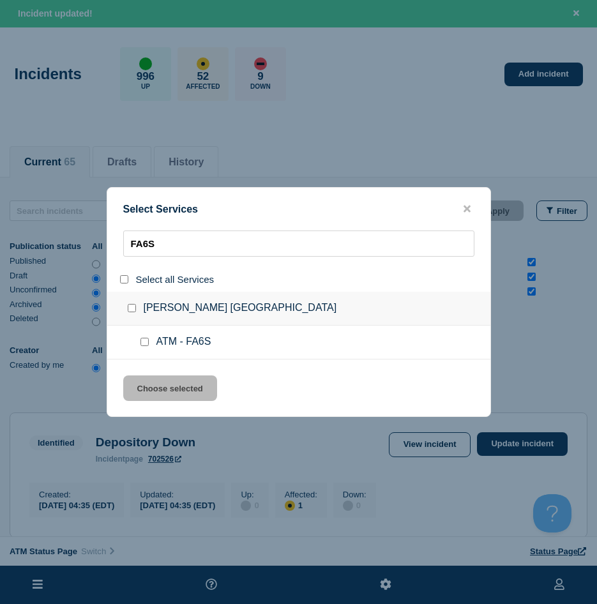
click at [140, 346] on input "service: ATM - FA6S" at bounding box center [144, 342] width 8 height 8
click at [151, 397] on button "Choose selected" at bounding box center [170, 388] width 94 height 26
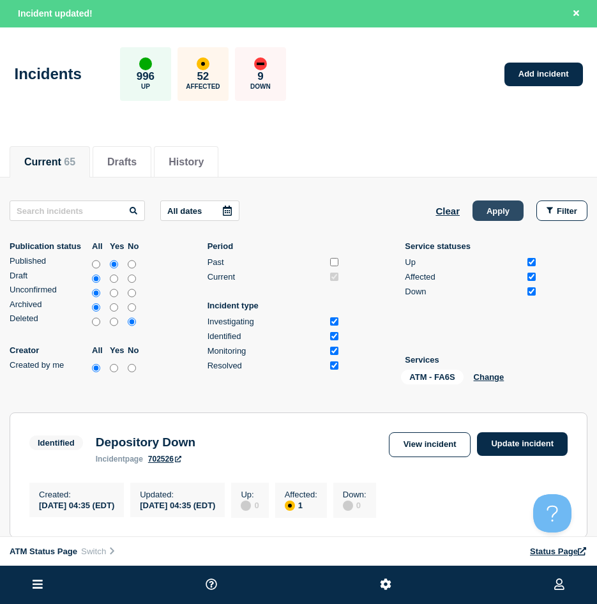
click at [511, 215] on button "Apply" at bounding box center [498, 210] width 51 height 20
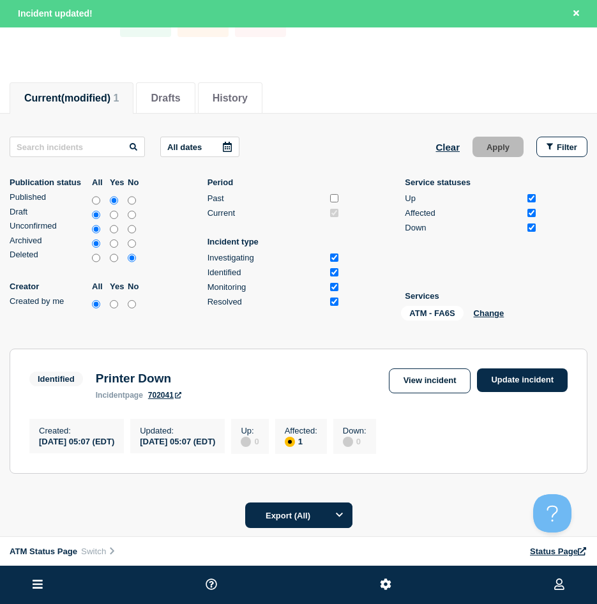
scroll to position [128, 0]
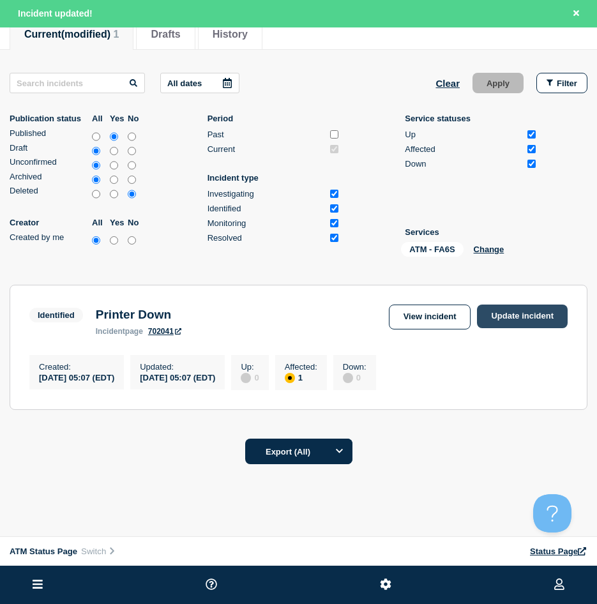
click at [536, 318] on link "Update incident" at bounding box center [522, 317] width 91 height 24
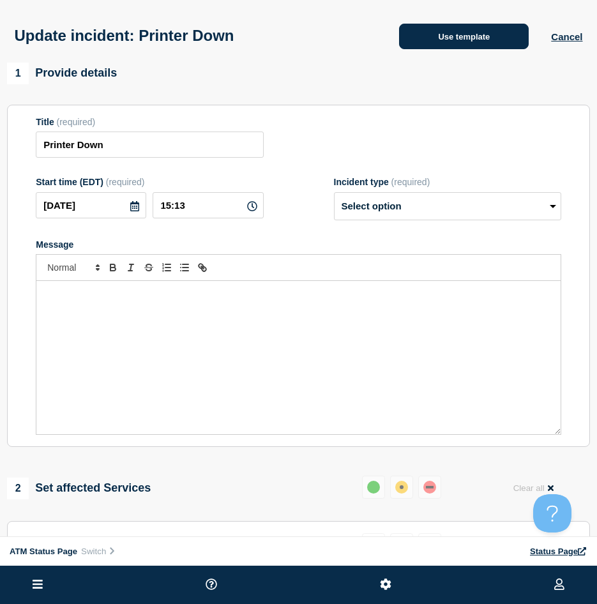
click at [425, 32] on button "Use template" at bounding box center [464, 37] width 130 height 26
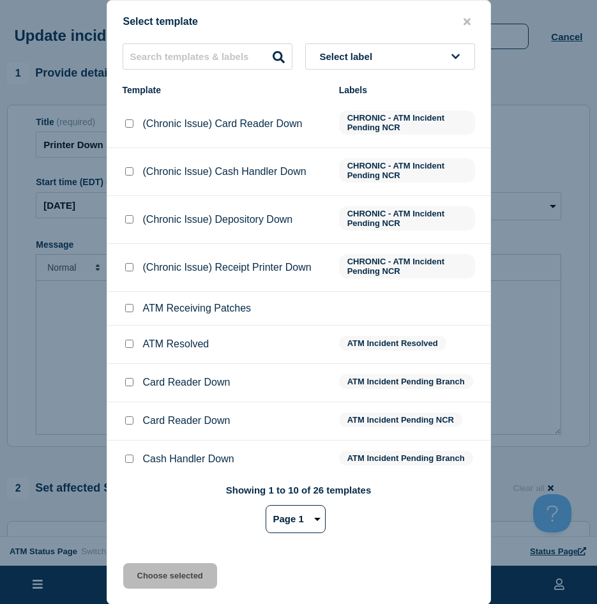
click at [126, 346] on input "ATM Resolved checkbox" at bounding box center [129, 344] width 8 height 8
click at [153, 516] on button "Choose selected" at bounding box center [170, 576] width 94 height 26
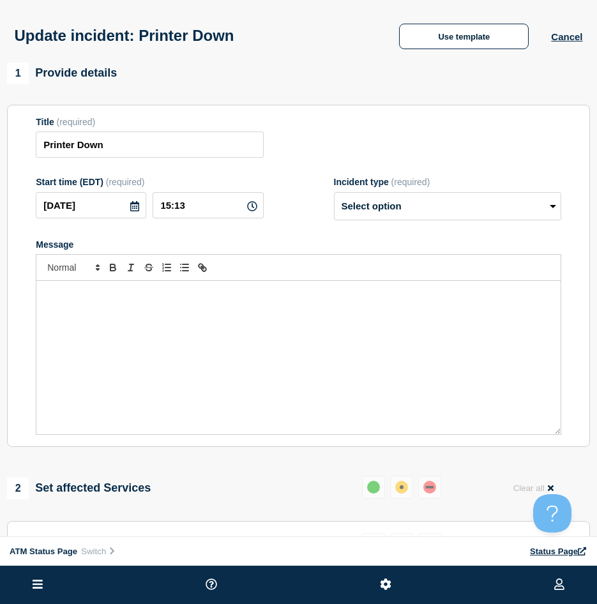
scroll to position [128, 0]
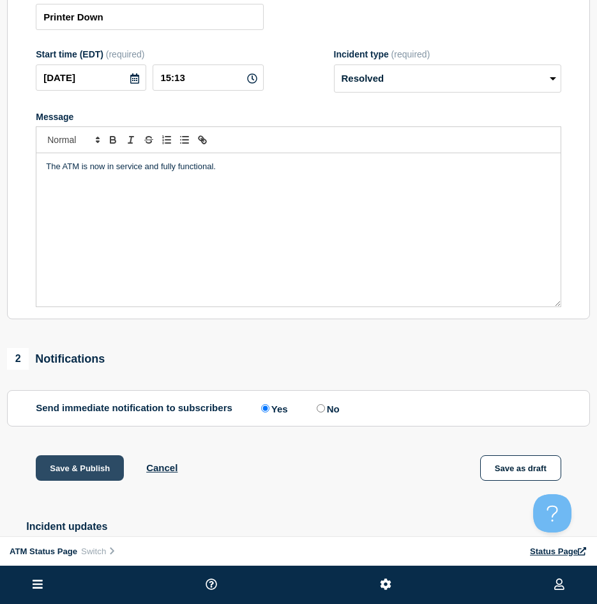
click at [64, 471] on button "Save & Publish" at bounding box center [80, 468] width 88 height 26
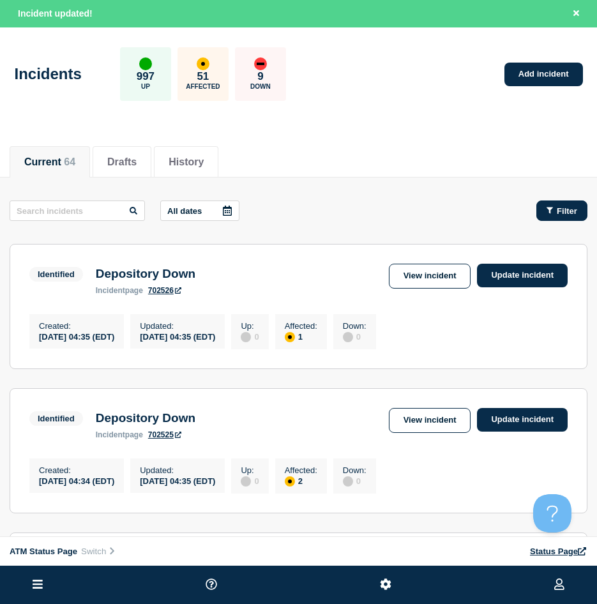
click at [547, 211] on icon "button" at bounding box center [550, 210] width 6 height 8
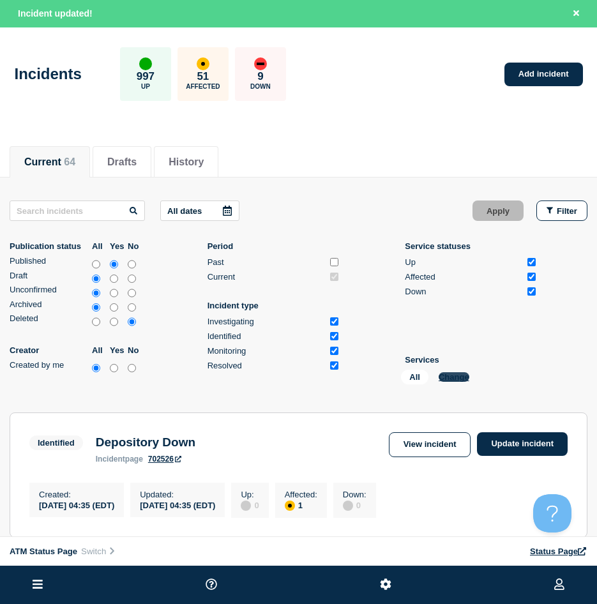
click at [460, 377] on button "Change" at bounding box center [454, 377] width 31 height 10
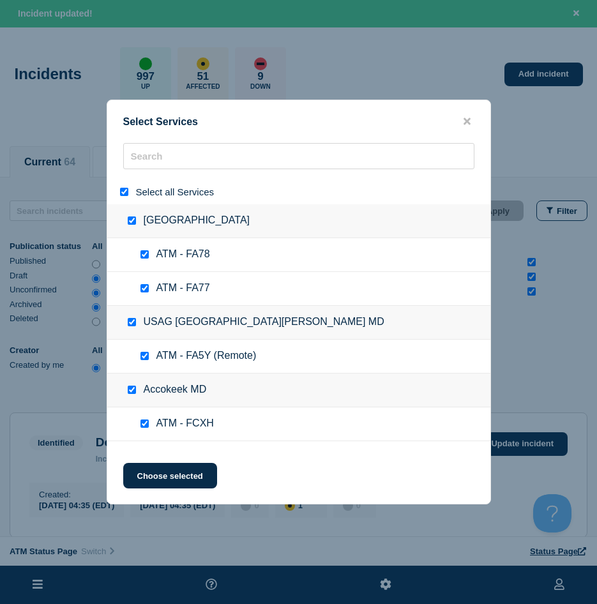
click at [116, 190] on div "Select all Services" at bounding box center [298, 191] width 383 height 25
click at [121, 190] on input "select all" at bounding box center [124, 192] width 8 height 8
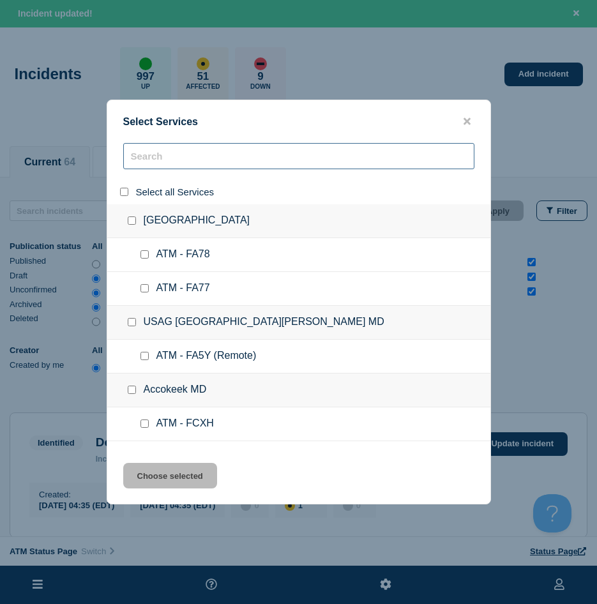
click at [144, 156] on input "search" at bounding box center [298, 156] width 351 height 26
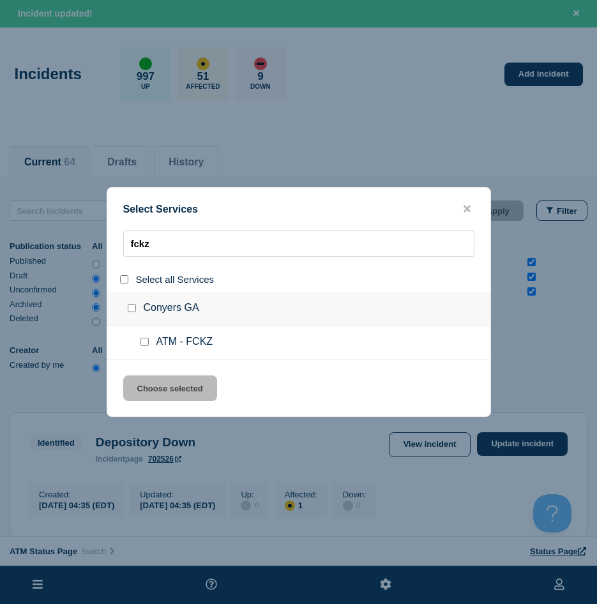
click at [140, 346] on input "service: ATM - FCKZ" at bounding box center [144, 342] width 8 height 8
click at [143, 389] on button "Choose selected" at bounding box center [170, 388] width 94 height 26
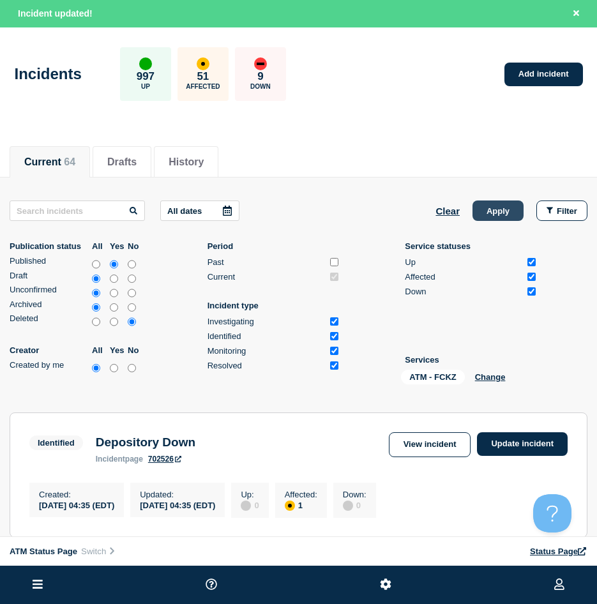
click at [503, 215] on button "Apply" at bounding box center [498, 210] width 51 height 20
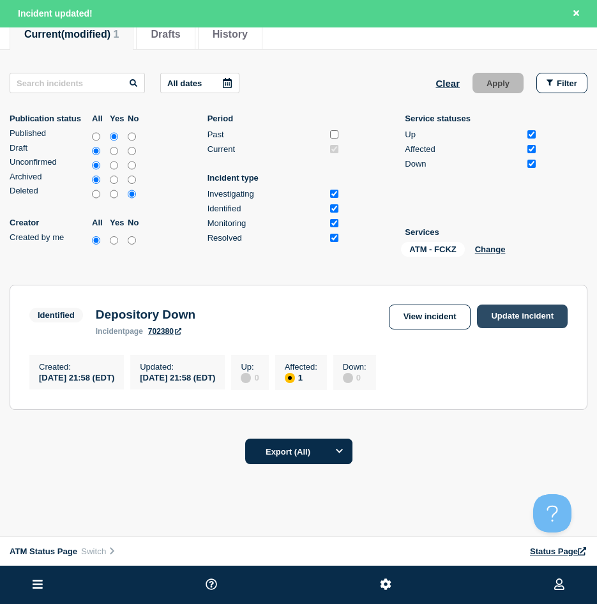
click at [531, 324] on link "Update incident" at bounding box center [522, 317] width 91 height 24
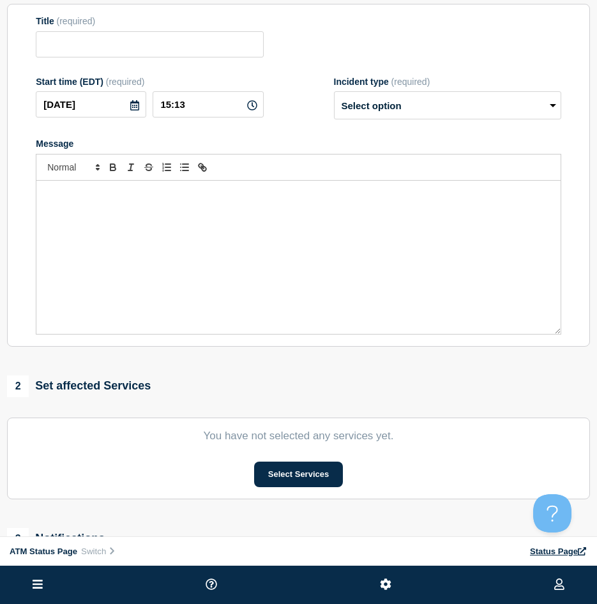
click at [530, 324] on div "1 Provide details Title (required) Start time (EDT) (required) [DATE] 15:13 Inc…" at bounding box center [298, 320] width 597 height 716
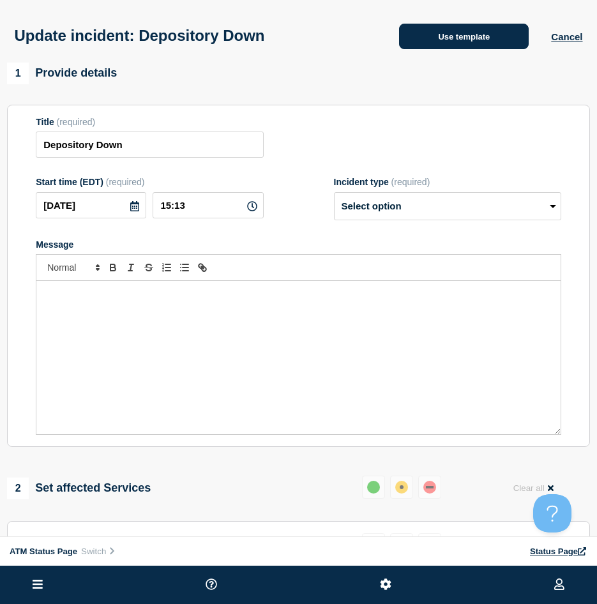
click at [452, 46] on button "Use template" at bounding box center [464, 37] width 130 height 26
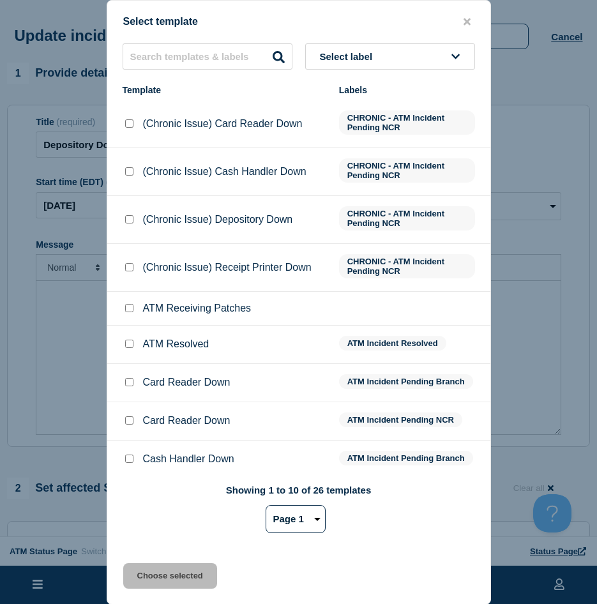
click at [123, 346] on div at bounding box center [129, 344] width 13 height 13
click at [130, 347] on input "ATM Resolved checkbox" at bounding box center [129, 344] width 8 height 8
click at [144, 516] on button "Choose selected" at bounding box center [170, 576] width 94 height 26
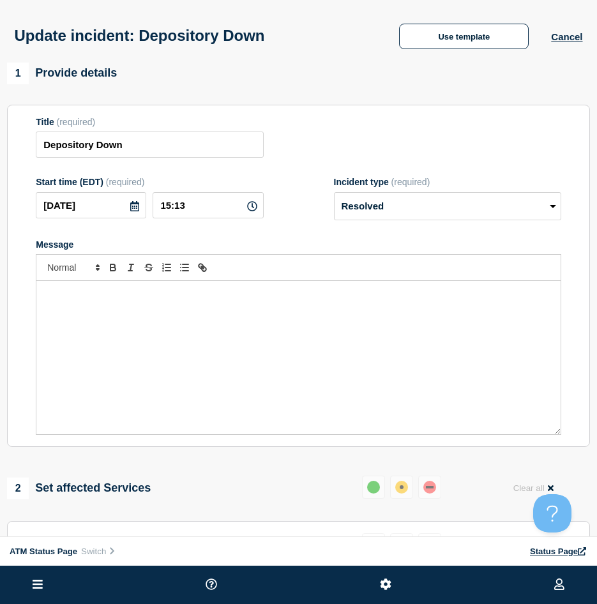
scroll to position [128, 0]
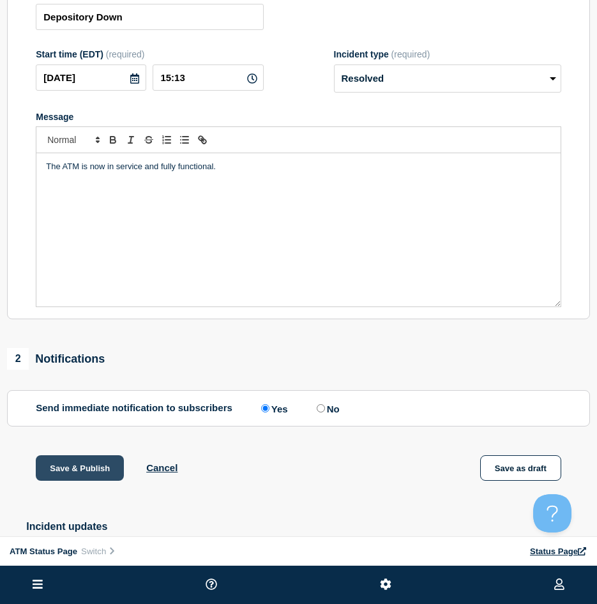
click at [70, 460] on button "Save & Publish" at bounding box center [80, 468] width 88 height 26
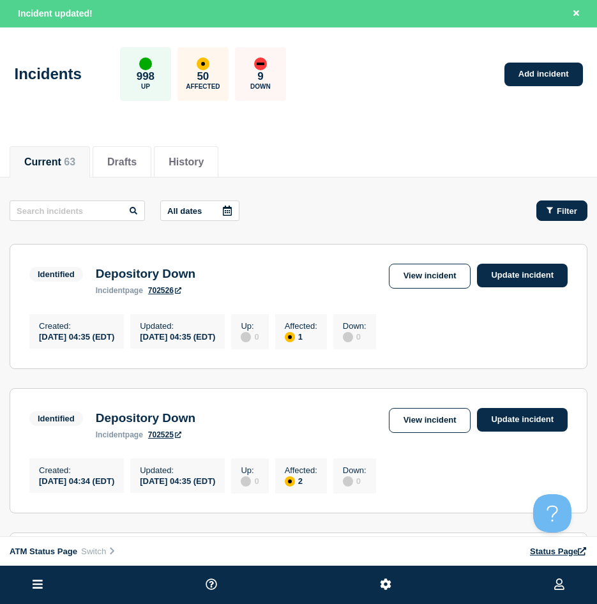
click at [570, 215] on span "Filter" at bounding box center [567, 211] width 20 height 10
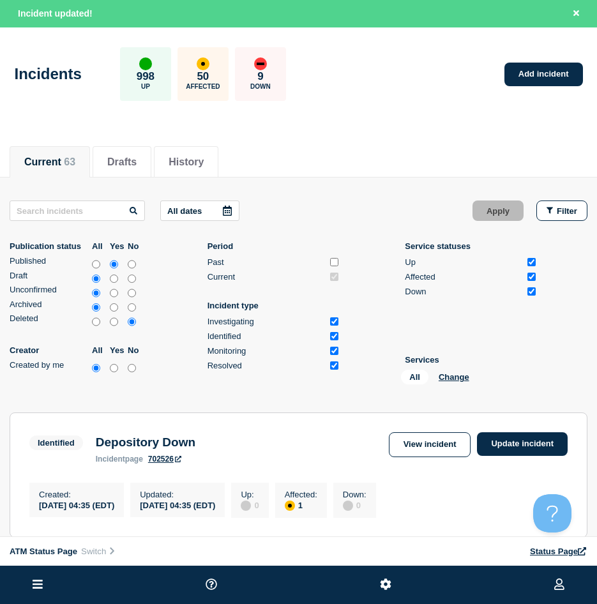
click at [437, 378] on div "All Change" at bounding box center [465, 380] width 128 height 20
click at [441, 379] on button "Change" at bounding box center [454, 377] width 31 height 10
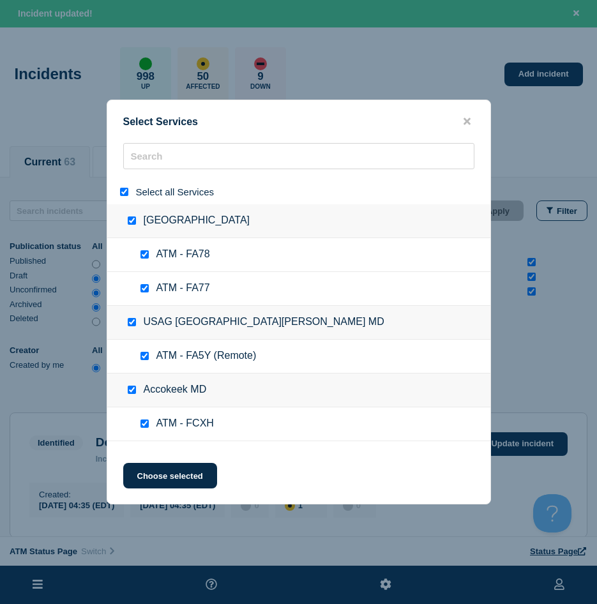
click at [128, 189] on div at bounding box center [126, 192] width 19 height 12
click at [124, 191] on input "select all" at bounding box center [124, 192] width 8 height 8
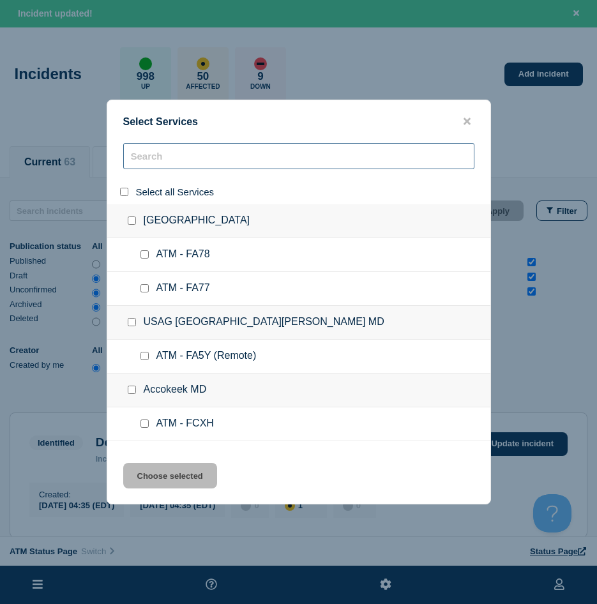
click at [149, 160] on input "search" at bounding box center [298, 156] width 351 height 26
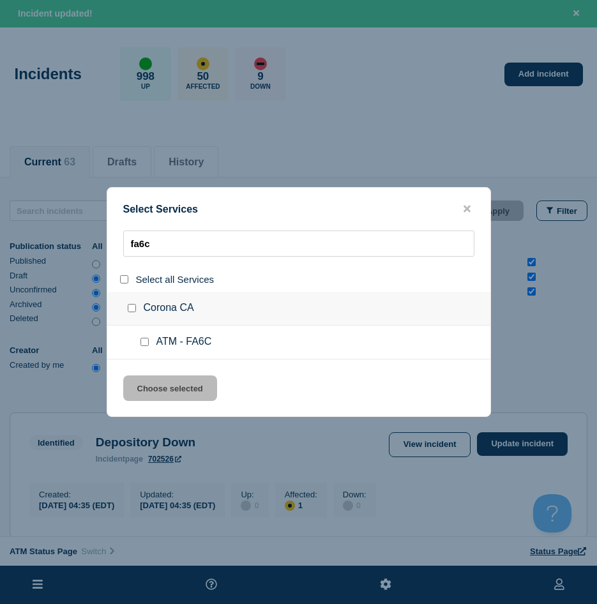
click at [143, 342] on input "service: ATM - FA6C" at bounding box center [144, 342] width 8 height 8
click at [147, 386] on button "Choose selected" at bounding box center [170, 388] width 94 height 26
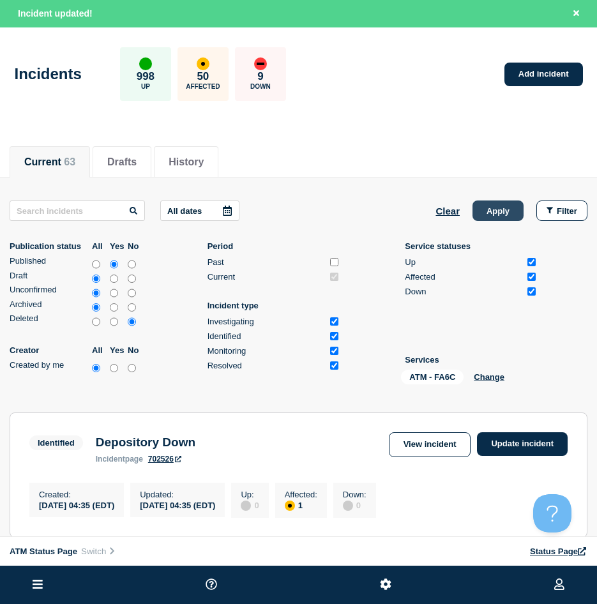
click at [504, 202] on button "Apply" at bounding box center [498, 210] width 51 height 20
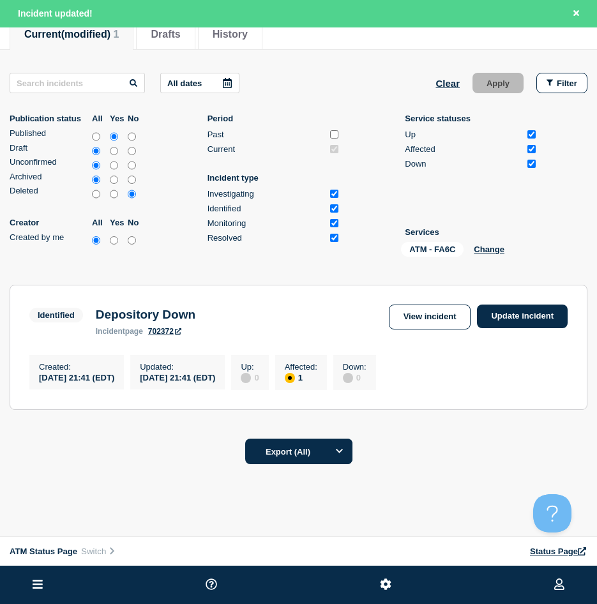
scroll to position [167, 0]
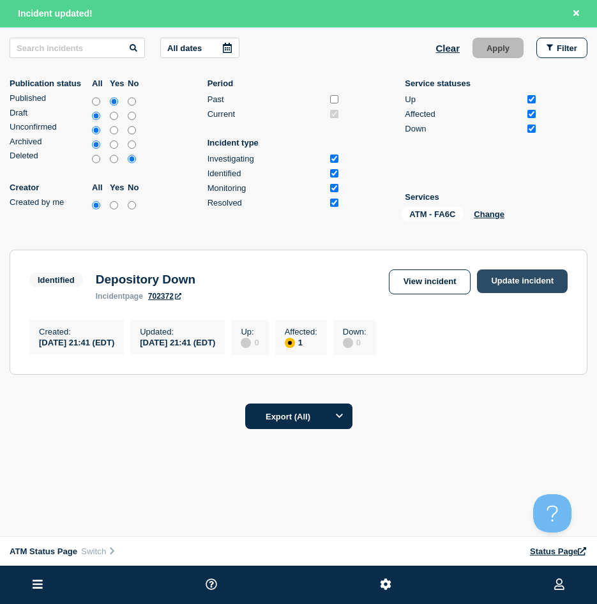
click at [514, 269] on link "Update incident" at bounding box center [522, 281] width 91 height 24
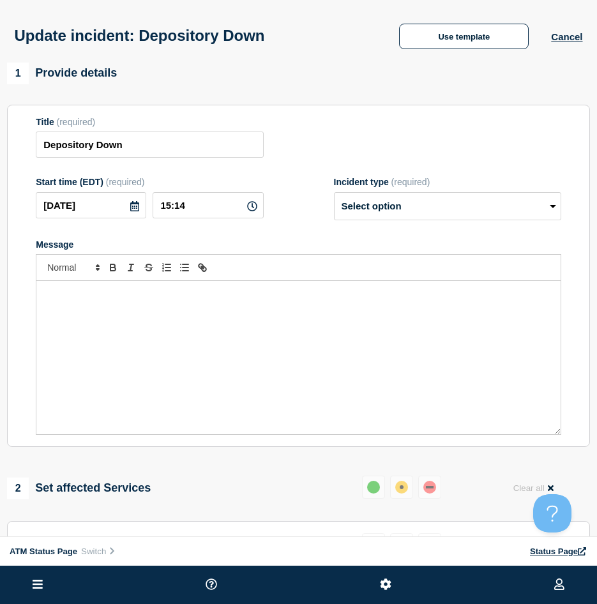
click at [447, 54] on div "Update incident: Depository Down Use template Cancel" at bounding box center [298, 31] width 597 height 63
click at [447, 46] on button "Use template" at bounding box center [464, 37] width 130 height 26
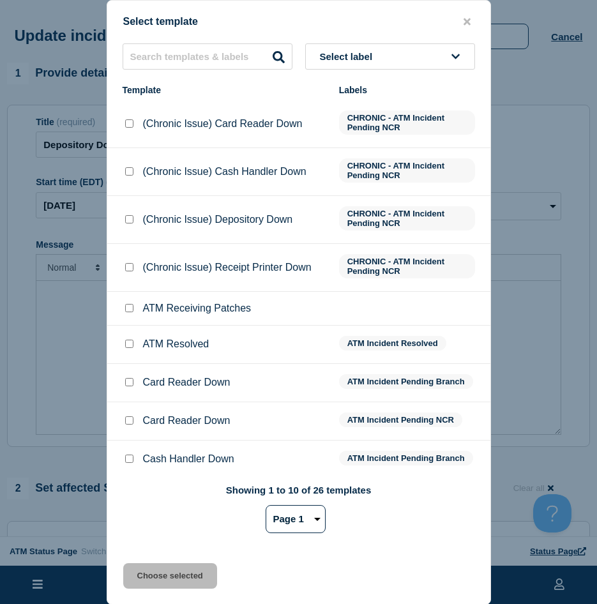
click at [125, 347] on input "ATM Resolved checkbox" at bounding box center [129, 344] width 8 height 8
click at [165, 516] on button "Choose selected" at bounding box center [170, 576] width 94 height 26
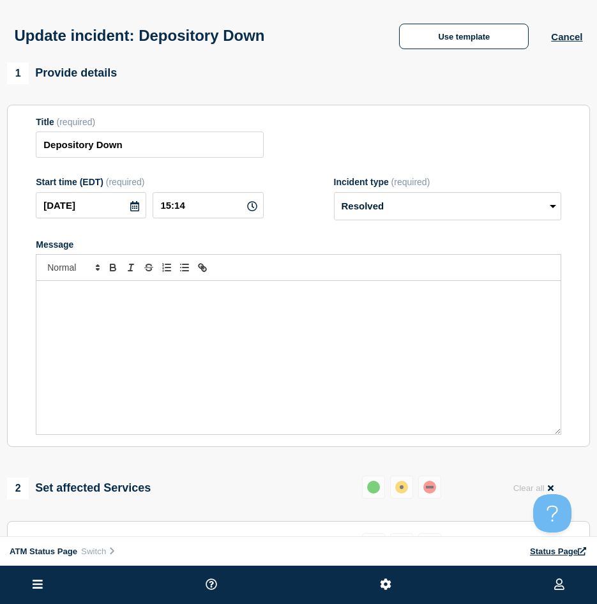
scroll to position [128, 0]
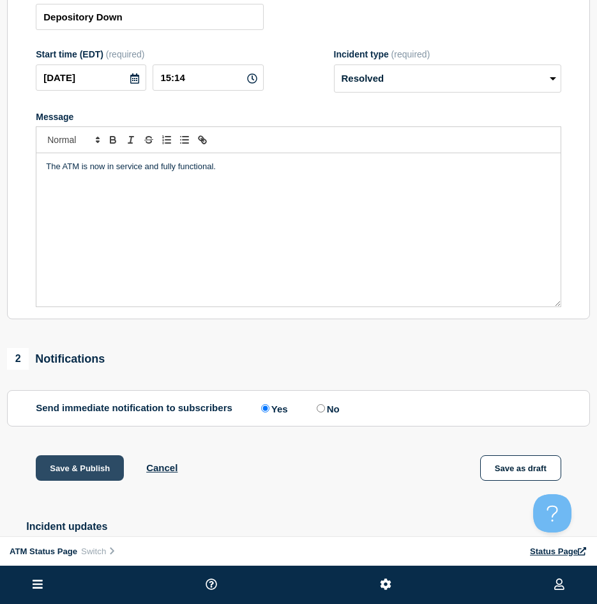
click at [114, 471] on button "Save & Publish" at bounding box center [80, 468] width 88 height 26
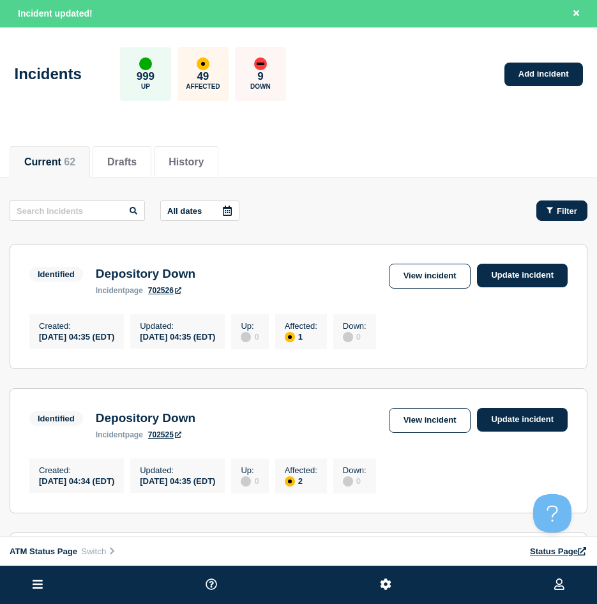
click at [544, 208] on button "Filter" at bounding box center [561, 210] width 51 height 20
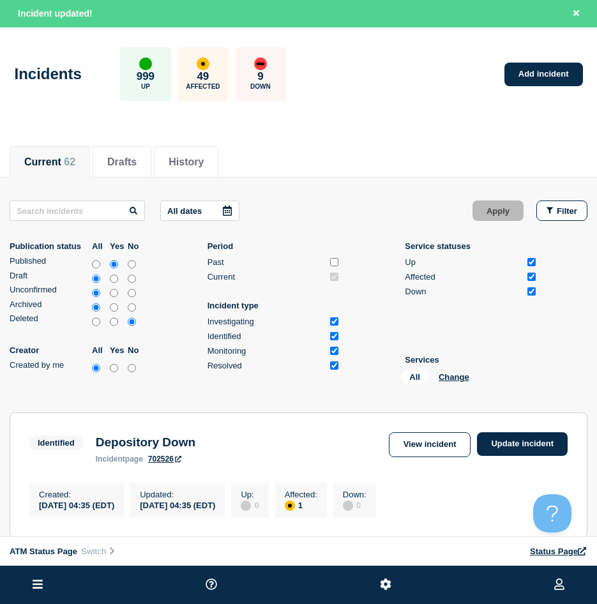
click at [469, 375] on div "All Change" at bounding box center [465, 380] width 128 height 20
click at [463, 370] on div "All Change" at bounding box center [465, 380] width 128 height 20
click at [460, 378] on button "Change" at bounding box center [454, 377] width 31 height 10
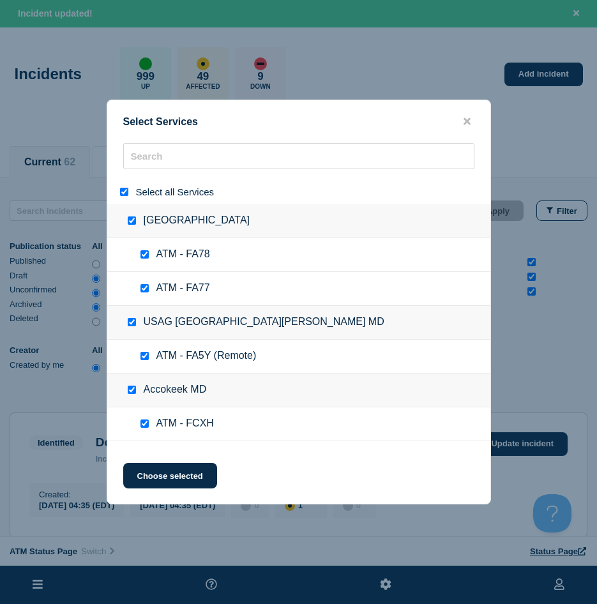
click at [128, 195] on input "select all" at bounding box center [124, 192] width 8 height 8
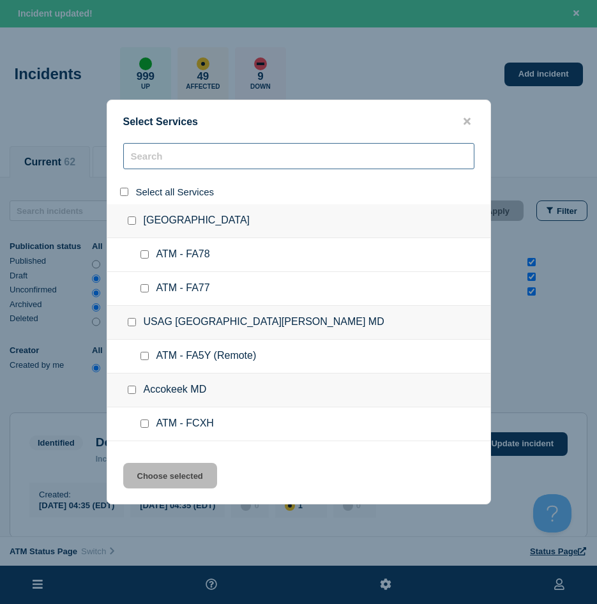
click at [174, 157] on input "search" at bounding box center [298, 156] width 351 height 26
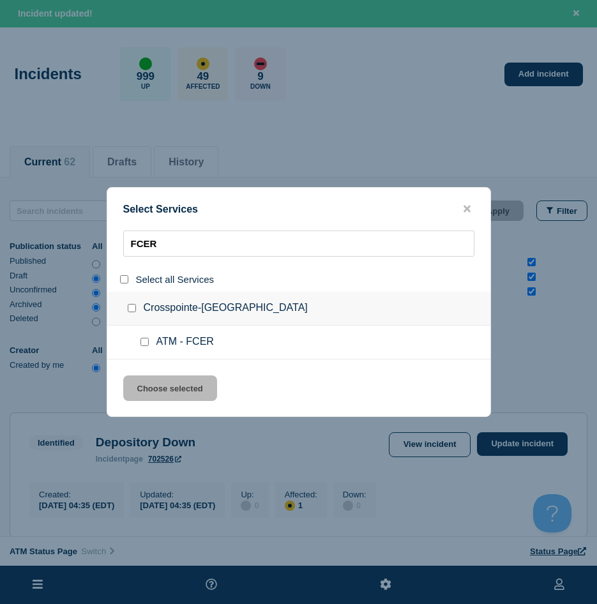
click at [144, 343] on input "service: ATM - FCER" at bounding box center [144, 342] width 8 height 8
click at [151, 385] on button "Choose selected" at bounding box center [170, 388] width 94 height 26
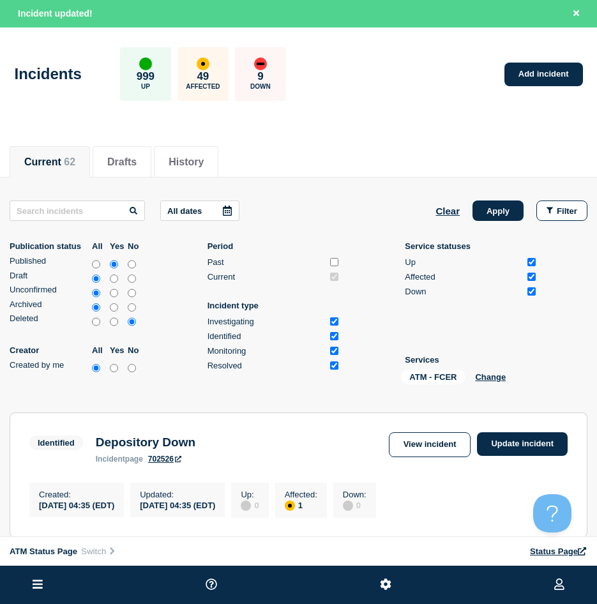
click at [504, 225] on div "All dates Clear Apply Filter Publication status All Yes No Published Draft Unco…" at bounding box center [299, 294] width 578 height 189
click at [501, 218] on button "Apply" at bounding box center [498, 210] width 51 height 20
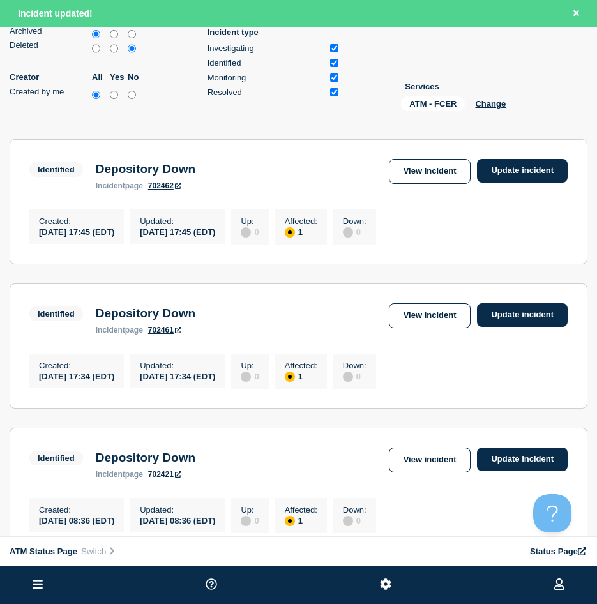
scroll to position [337, 0]
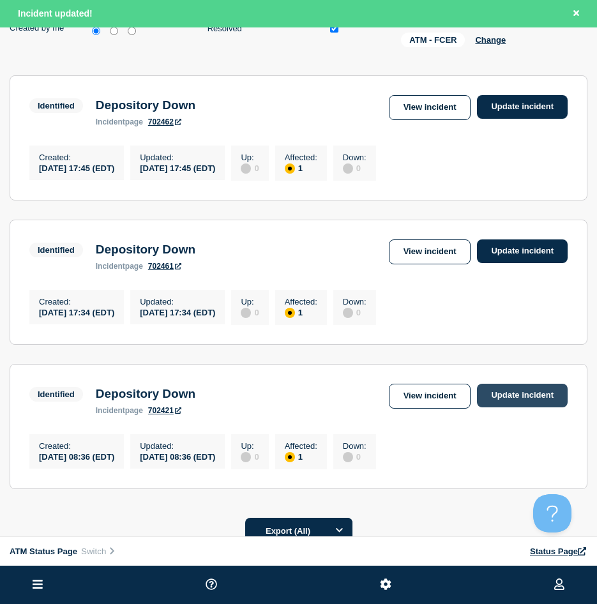
click at [523, 407] on link "Update incident" at bounding box center [522, 396] width 91 height 24
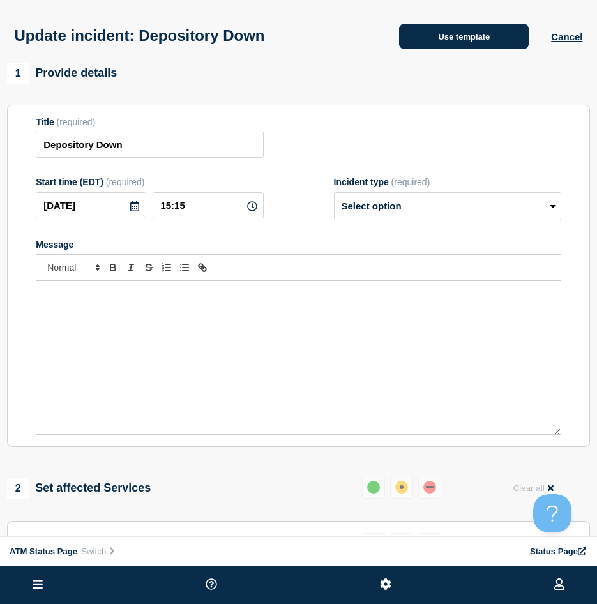
click at [464, 43] on button "Use template" at bounding box center [464, 37] width 130 height 26
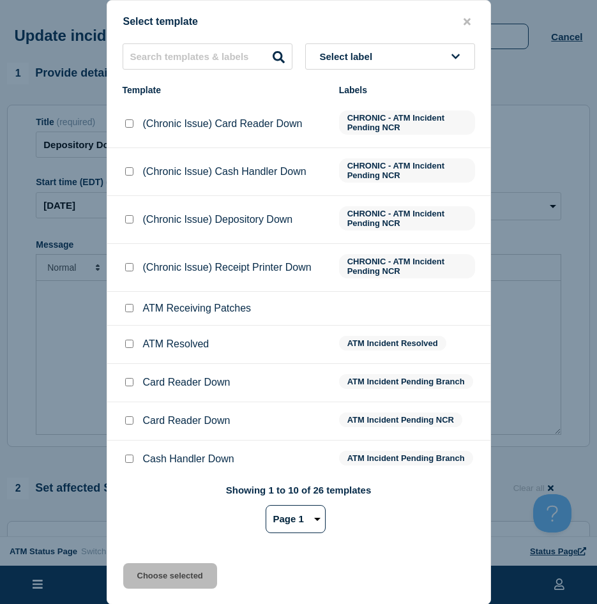
click at [130, 343] on input "ATM Resolved checkbox" at bounding box center [129, 344] width 8 height 8
click at [161, 516] on button "Choose selected" at bounding box center [170, 576] width 94 height 26
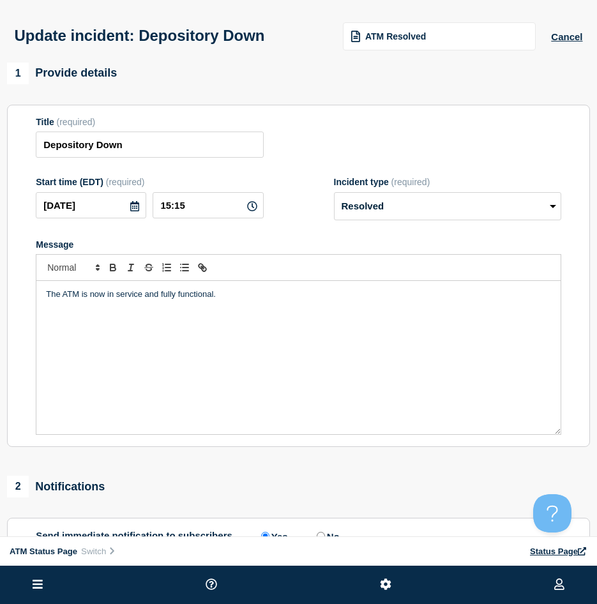
scroll to position [128, 0]
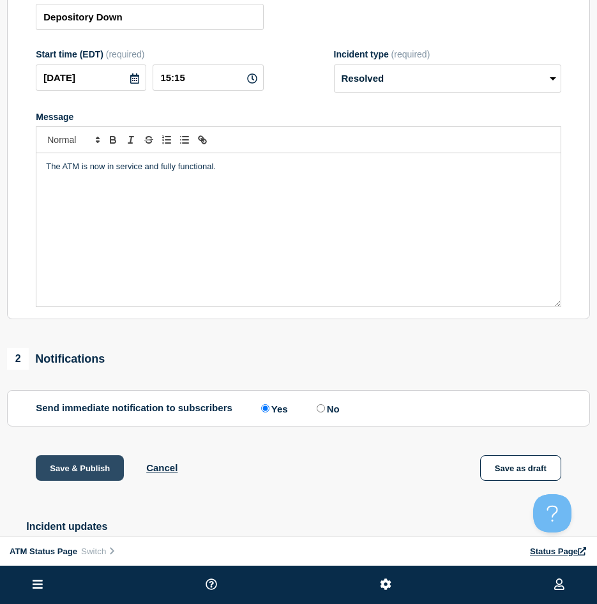
click at [95, 469] on button "Save & Publish" at bounding box center [80, 468] width 88 height 26
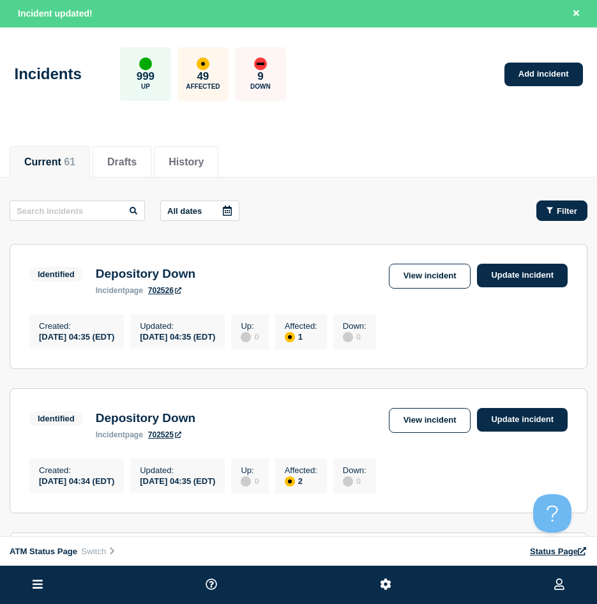
click at [550, 215] on div "Filter" at bounding box center [562, 211] width 31 height 10
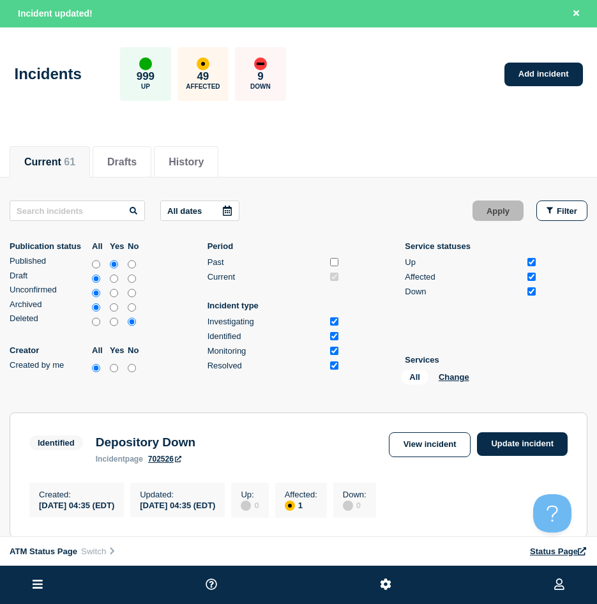
click at [471, 380] on div "All Change" at bounding box center [465, 380] width 128 height 20
click at [462, 378] on button "Change" at bounding box center [454, 377] width 31 height 10
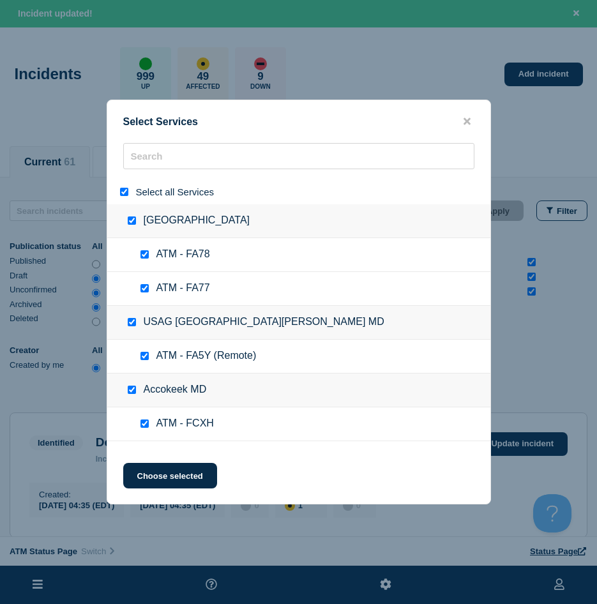
click at [125, 192] on input "select all" at bounding box center [124, 192] width 8 height 8
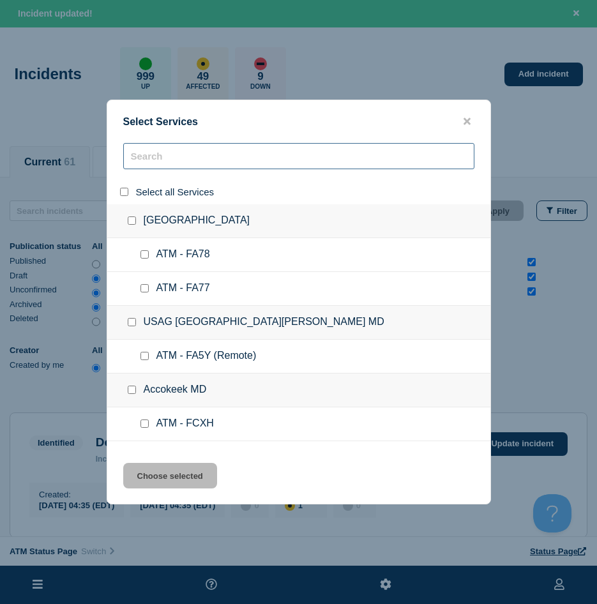
click at [140, 160] on input "search" at bounding box center [298, 156] width 351 height 26
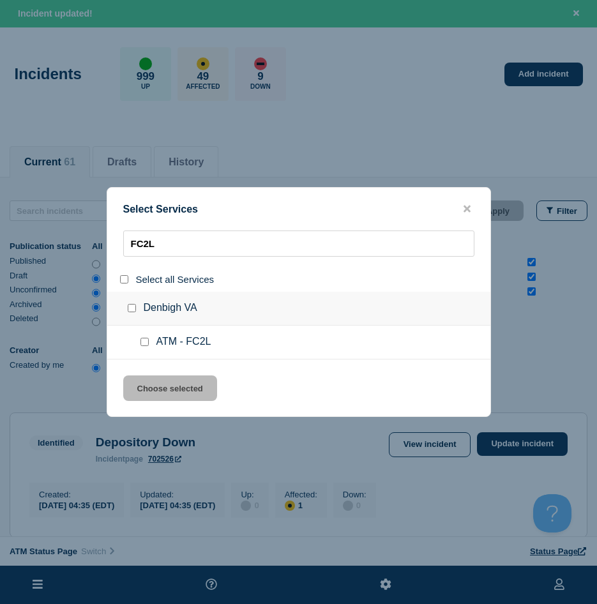
click at [140, 342] on input "service: ATM - FC2L" at bounding box center [144, 342] width 8 height 8
click at [147, 393] on button "Choose selected" at bounding box center [170, 388] width 94 height 26
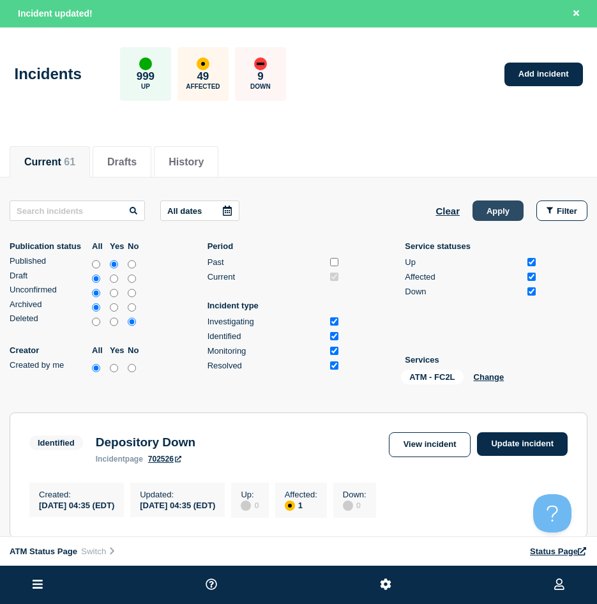
click at [504, 210] on button "Apply" at bounding box center [498, 210] width 51 height 20
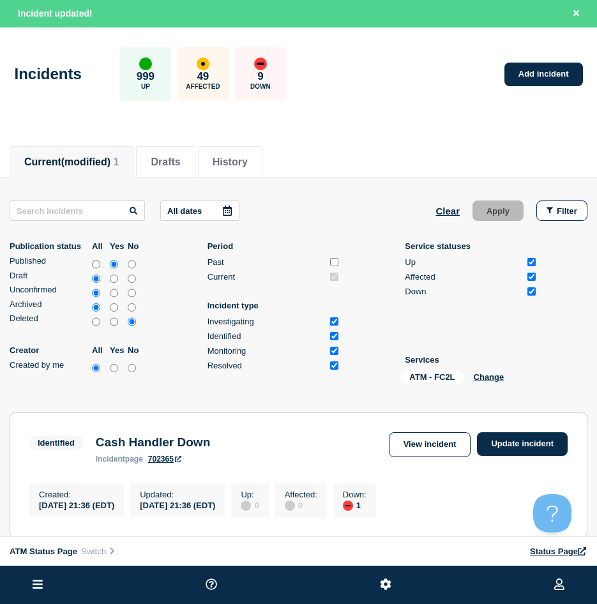
scroll to position [128, 0]
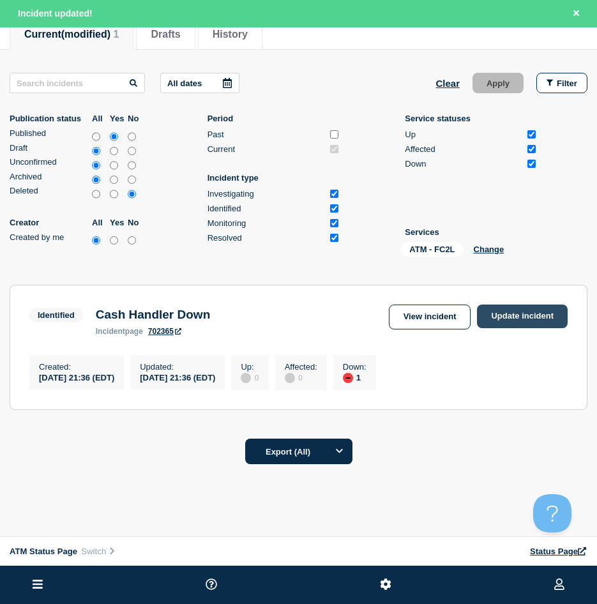
click at [529, 315] on link "Update incident" at bounding box center [522, 317] width 91 height 24
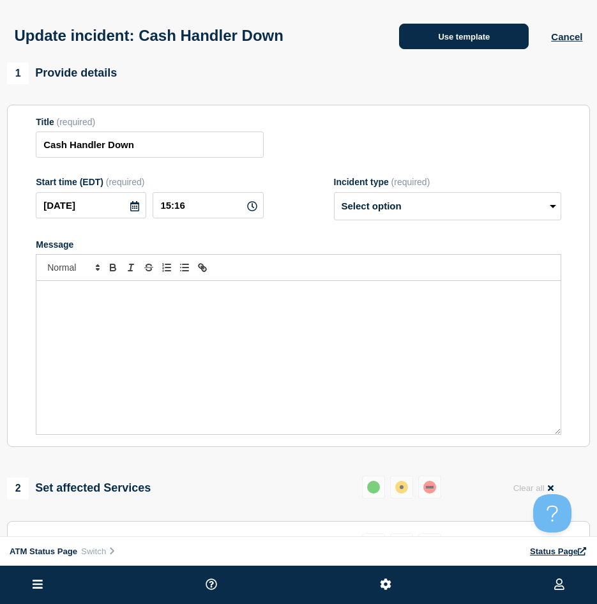
click at [451, 47] on button "Use template" at bounding box center [464, 37] width 130 height 26
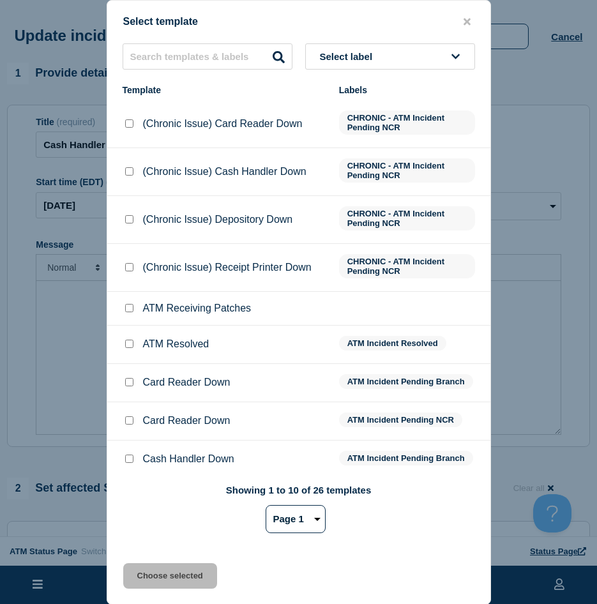
click at [128, 342] on input "ATM Resolved checkbox" at bounding box center [129, 344] width 8 height 8
click at [151, 516] on button "Choose selected" at bounding box center [170, 576] width 94 height 26
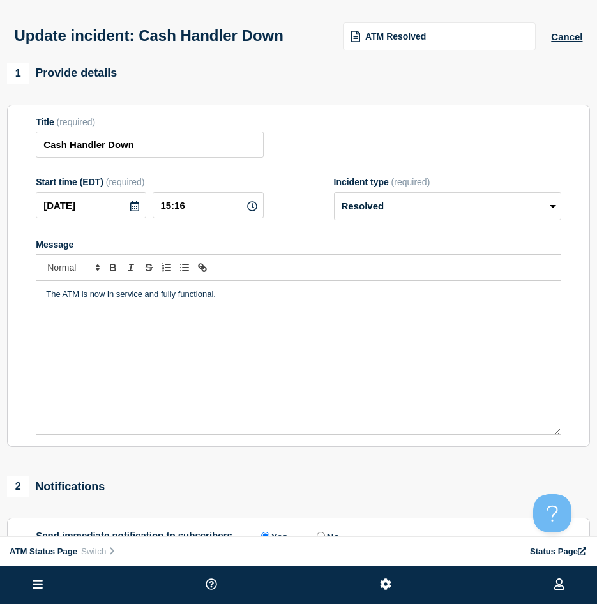
scroll to position [128, 0]
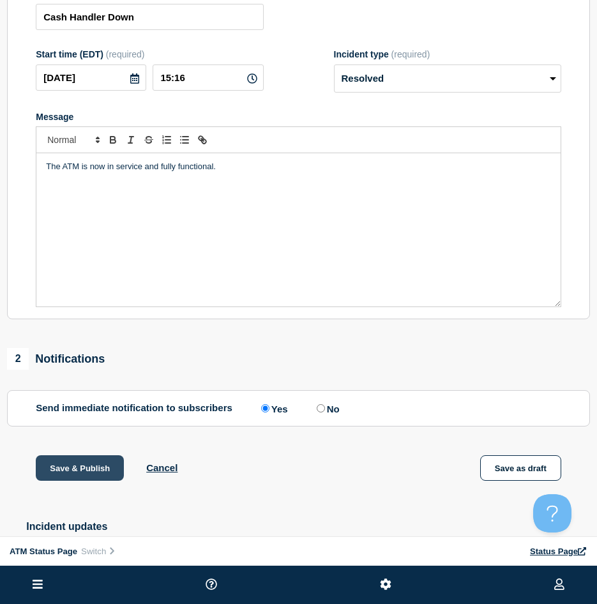
click at [87, 480] on button "Save & Publish" at bounding box center [80, 468] width 88 height 26
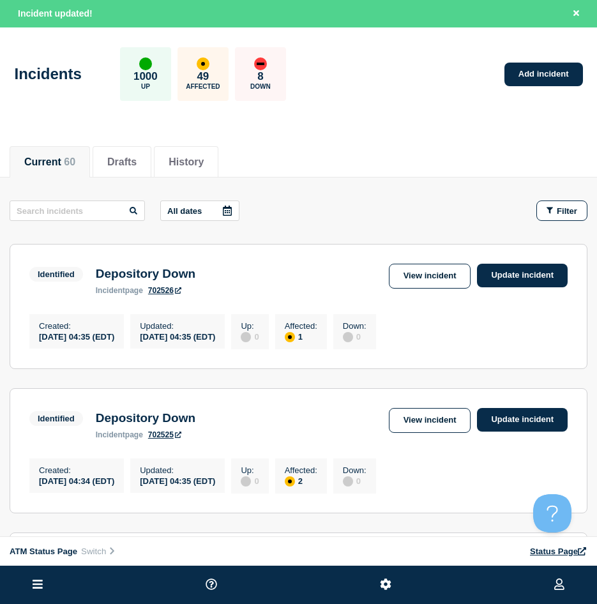
click at [575, 204] on button "Filter" at bounding box center [561, 210] width 51 height 20
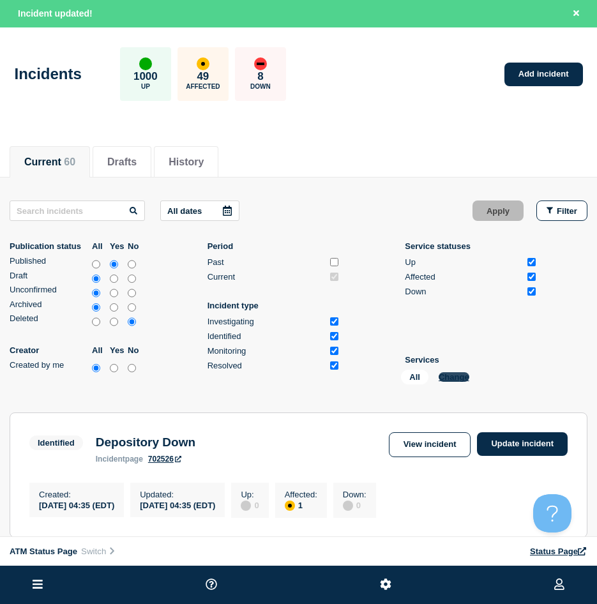
click at [464, 377] on button "Change" at bounding box center [454, 377] width 31 height 10
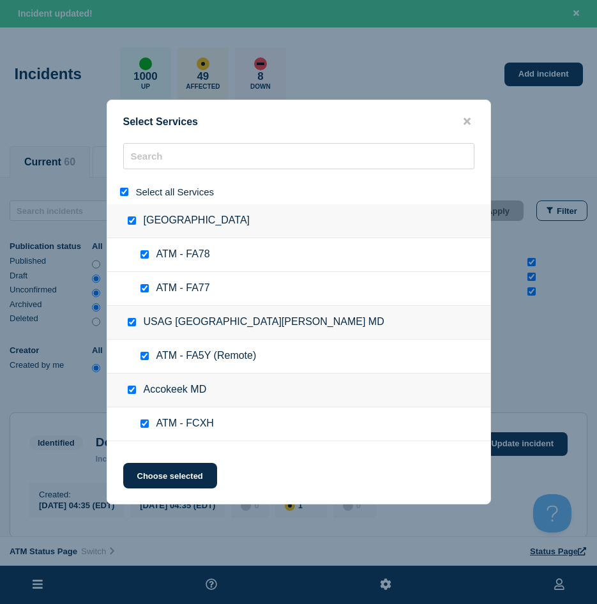
click at [121, 196] on input "select all" at bounding box center [124, 192] width 8 height 8
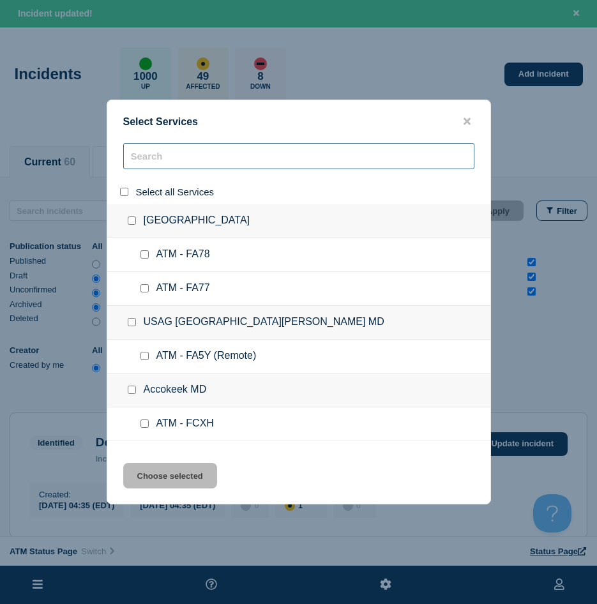
click at [169, 160] on input "search" at bounding box center [298, 156] width 351 height 26
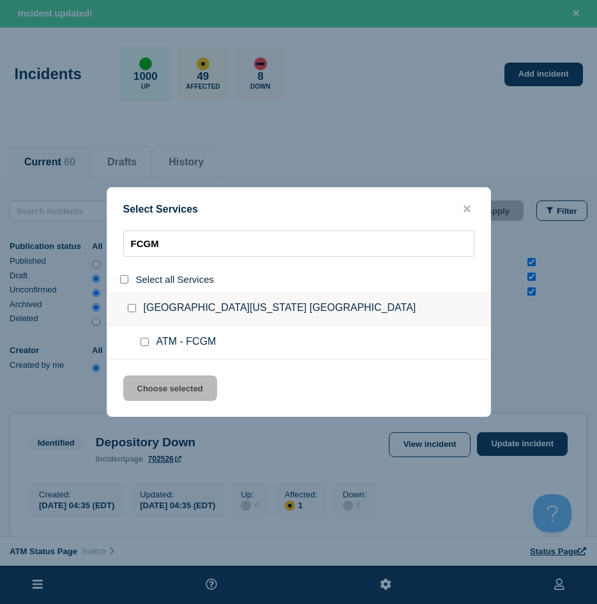
click at [147, 342] on input "service: ATM - FCGM" at bounding box center [144, 342] width 8 height 8
click at [146, 392] on button "Choose selected" at bounding box center [170, 388] width 94 height 26
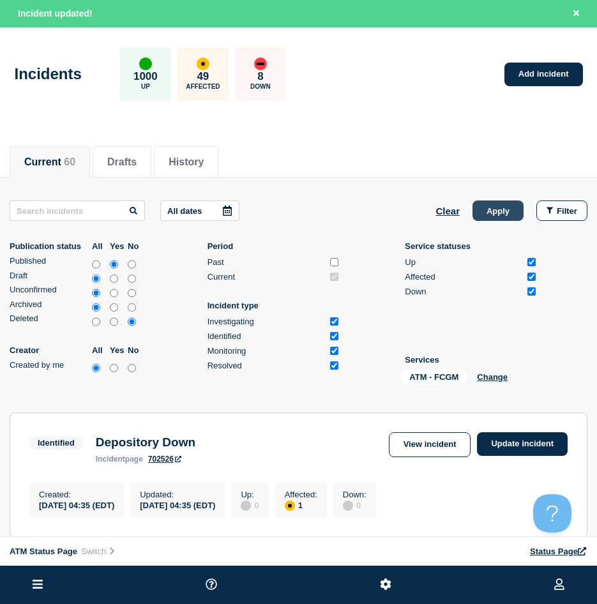
click at [489, 215] on button "Apply" at bounding box center [498, 210] width 51 height 20
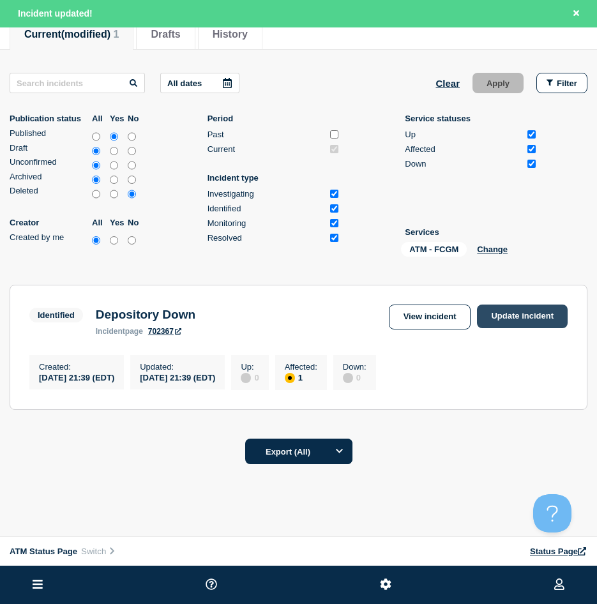
click at [509, 324] on link "Update incident" at bounding box center [522, 317] width 91 height 24
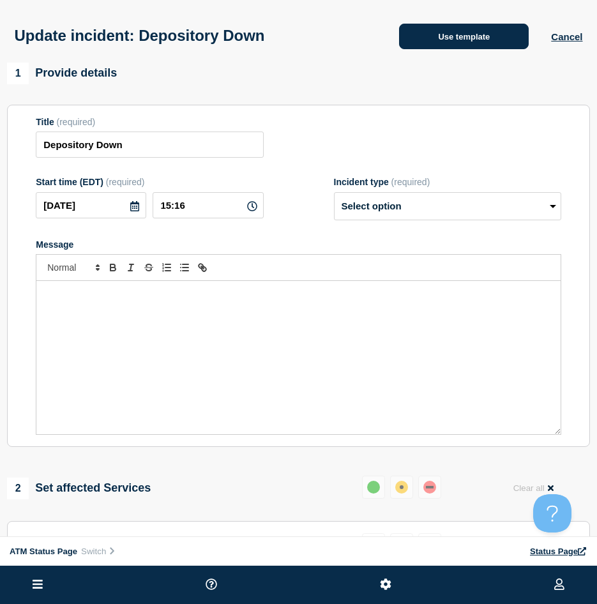
click at [444, 49] on button "Use template" at bounding box center [464, 37] width 130 height 26
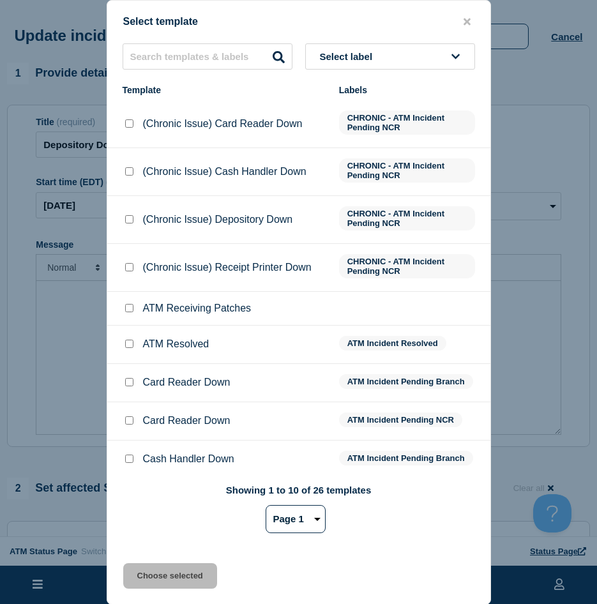
click at [129, 348] on input "ATM Resolved checkbox" at bounding box center [129, 344] width 8 height 8
click at [144, 516] on button "Choose selected" at bounding box center [170, 576] width 94 height 26
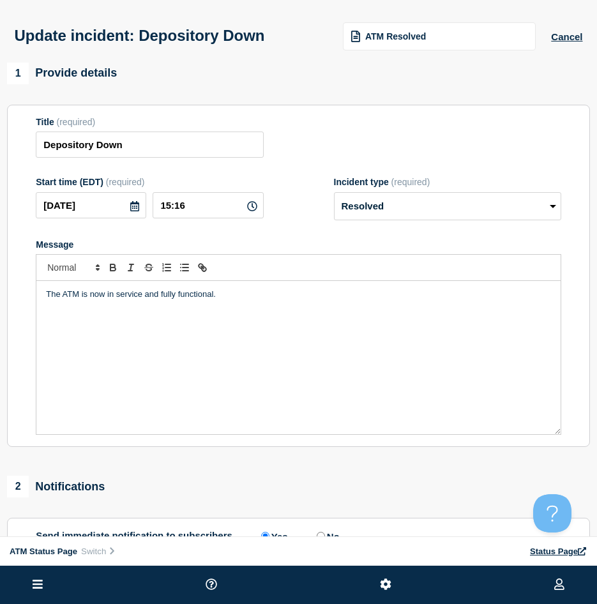
scroll to position [128, 0]
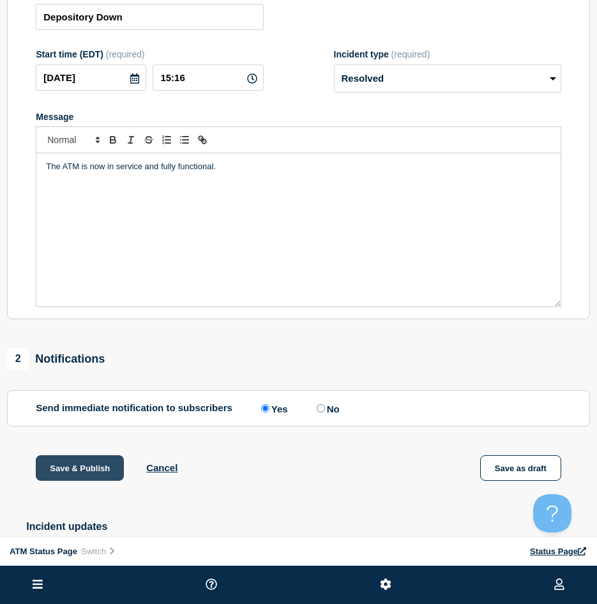
click at [84, 481] on button "Save & Publish" at bounding box center [80, 468] width 88 height 26
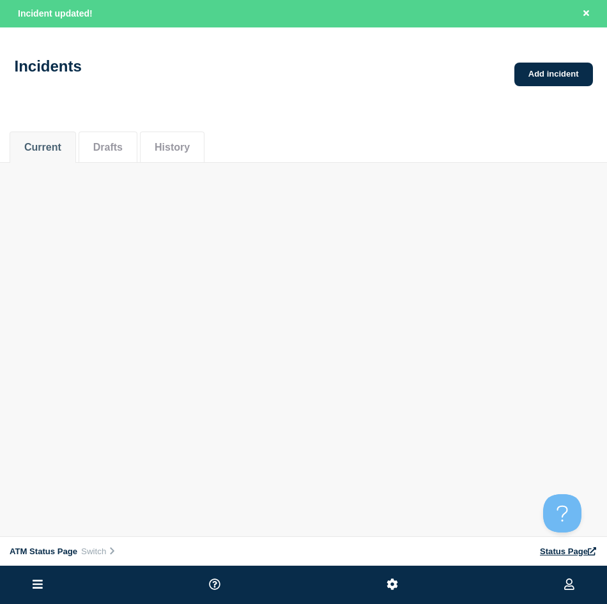
click at [417, 262] on body "Home ATM Status Page Hub Operations Overview Incident Maintenance Platform Aler…" at bounding box center [303, 302] width 607 height 604
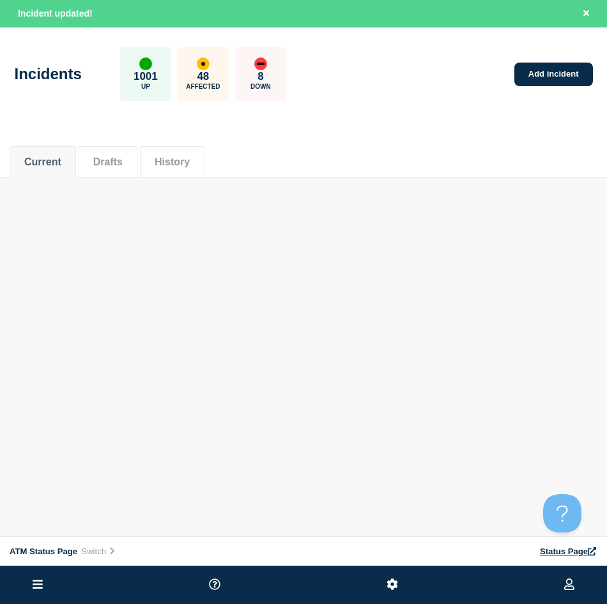
click at [502, 243] on div "ATM Status Page Connected Hub View Status Page NFCU [PERSON_NAME] Incident upda…" at bounding box center [303, 127] width 607 height 255
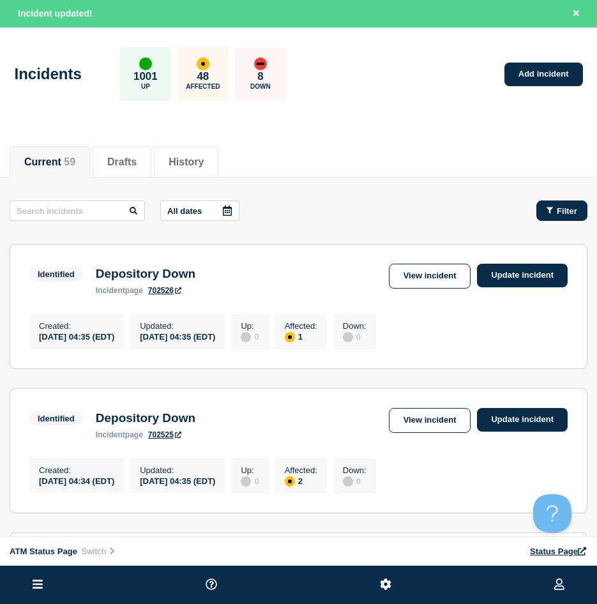
click at [561, 208] on span "Filter" at bounding box center [567, 211] width 20 height 10
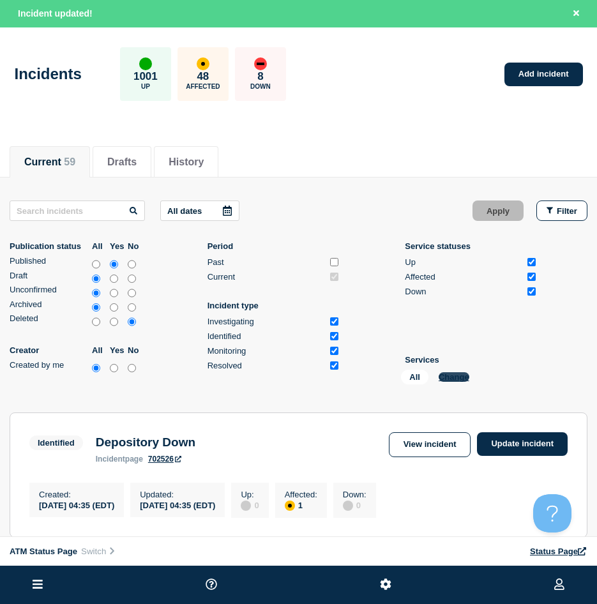
click at [453, 378] on button "Change" at bounding box center [454, 377] width 31 height 10
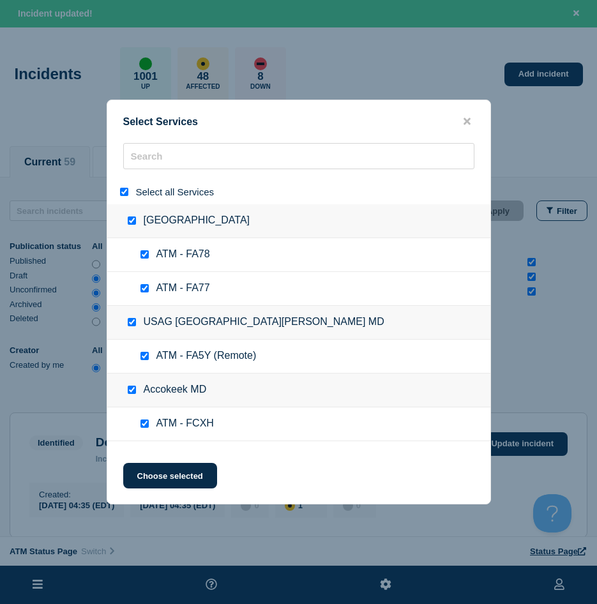
click at [126, 198] on div at bounding box center [126, 192] width 19 height 12
click at [125, 192] on input "select all" at bounding box center [124, 192] width 8 height 8
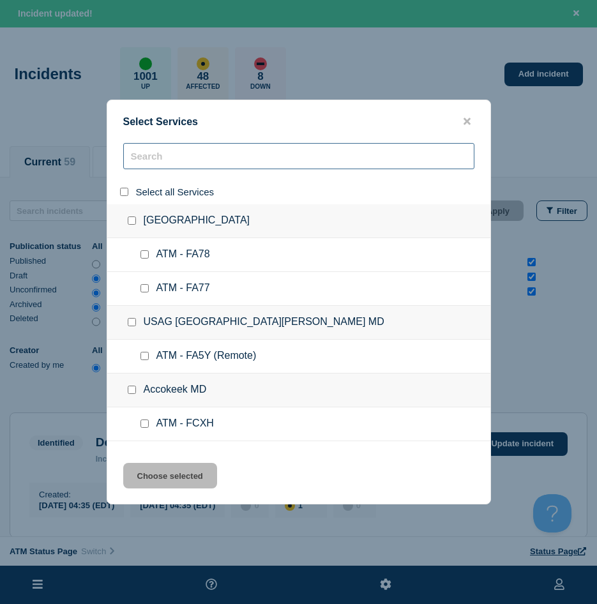
click at [155, 169] on input "search" at bounding box center [298, 156] width 351 height 26
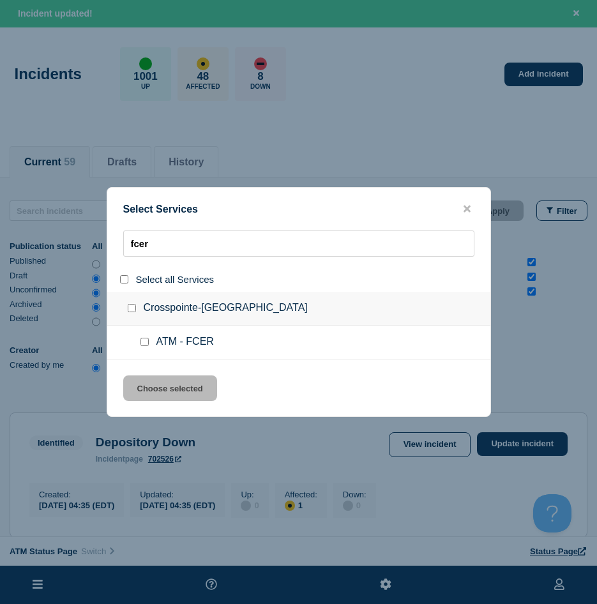
click at [146, 343] on input "service: ATM - FCER" at bounding box center [144, 342] width 8 height 8
drag, startPoint x: 150, startPoint y: 382, endPoint x: 151, endPoint y: 391, distance: 8.4
click at [151, 383] on button "Choose selected" at bounding box center [170, 388] width 94 height 26
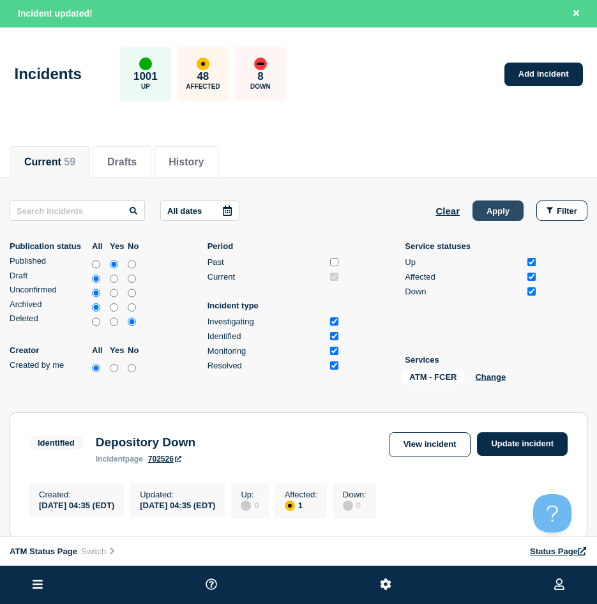
click at [513, 217] on button "Apply" at bounding box center [498, 210] width 51 height 20
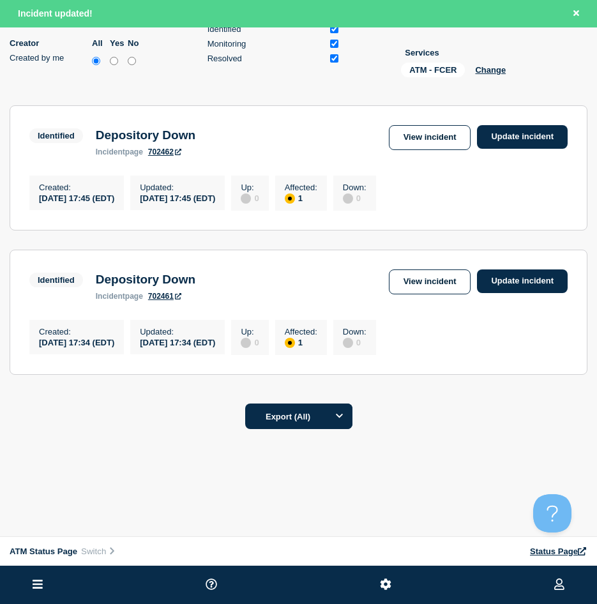
scroll to position [252, 0]
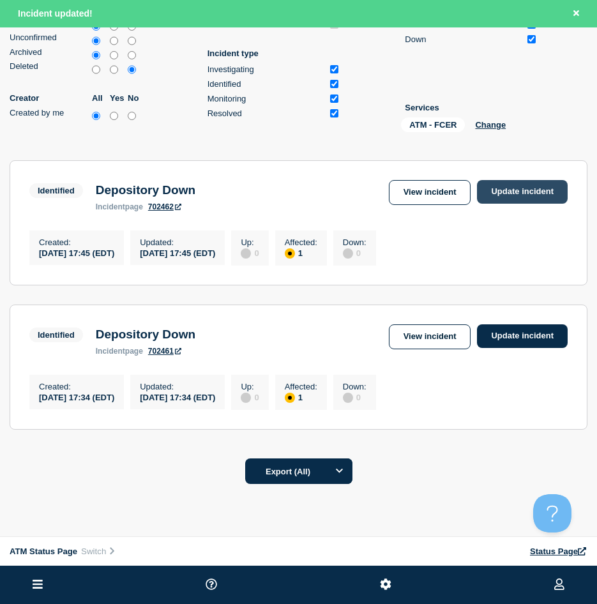
click at [508, 198] on link "Update incident" at bounding box center [522, 192] width 91 height 24
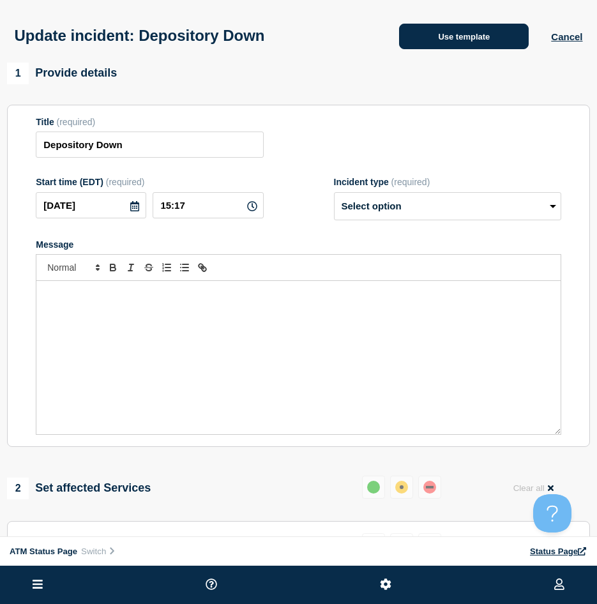
click at [448, 33] on button "Use template" at bounding box center [464, 37] width 130 height 26
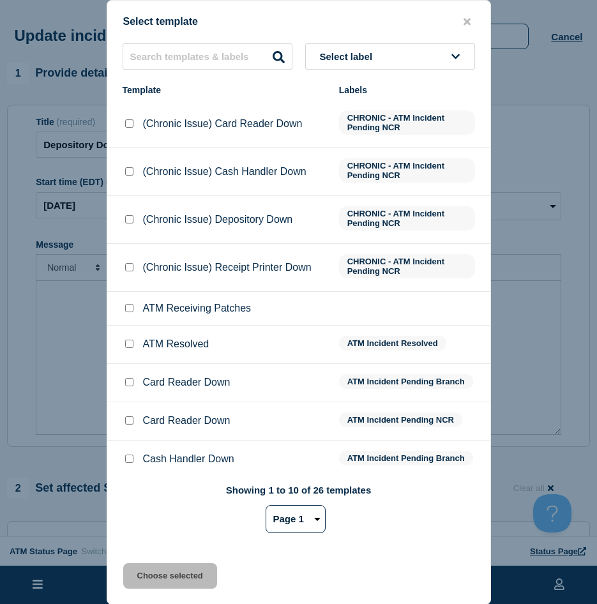
click at [127, 341] on div at bounding box center [129, 344] width 13 height 13
click at [128, 347] on input "ATM Resolved checkbox" at bounding box center [129, 344] width 8 height 8
click at [151, 516] on button "Choose selected" at bounding box center [170, 576] width 94 height 26
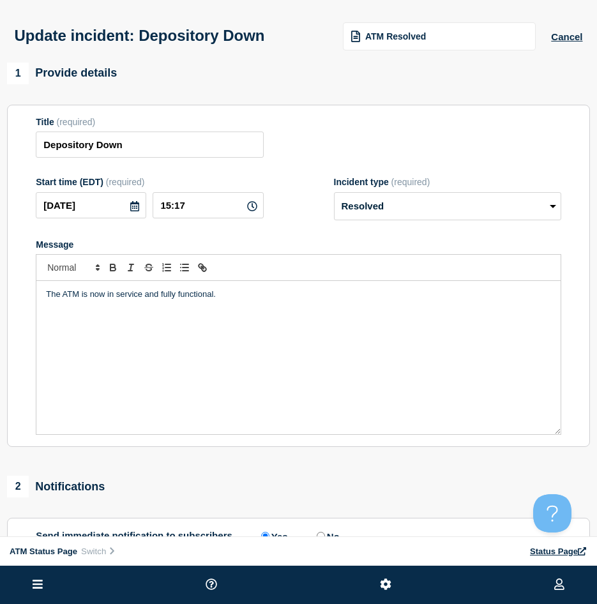
scroll to position [225, 0]
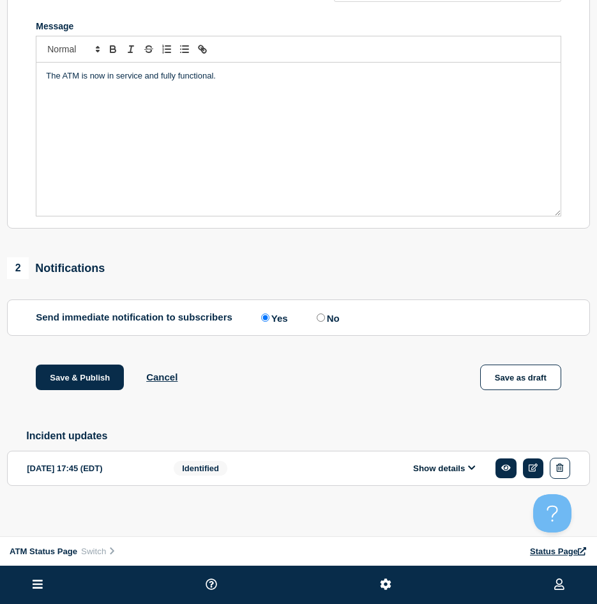
click at [87, 359] on div "1 Provide details Title (required) Depository Down Start time (EDT) (required) …" at bounding box center [298, 185] width 597 height 682
click at [87, 368] on button "Save & Publish" at bounding box center [80, 378] width 88 height 26
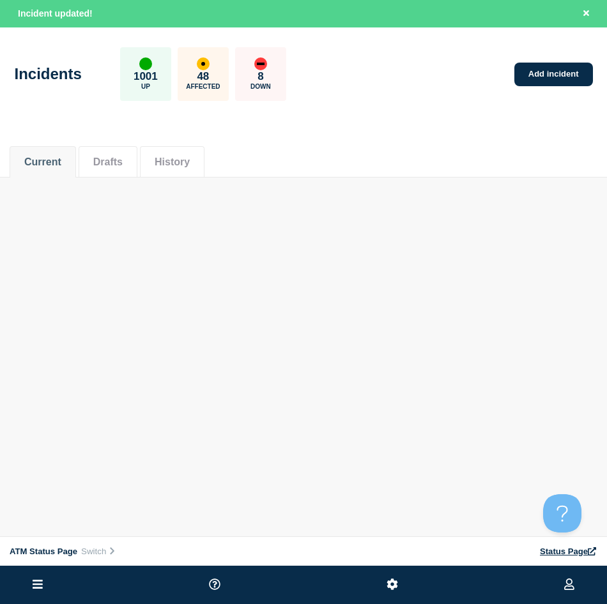
click at [547, 239] on div "ATM Status Page Connected Hub View Status Page NFCU [PERSON_NAME] Incident upda…" at bounding box center [303, 127] width 607 height 255
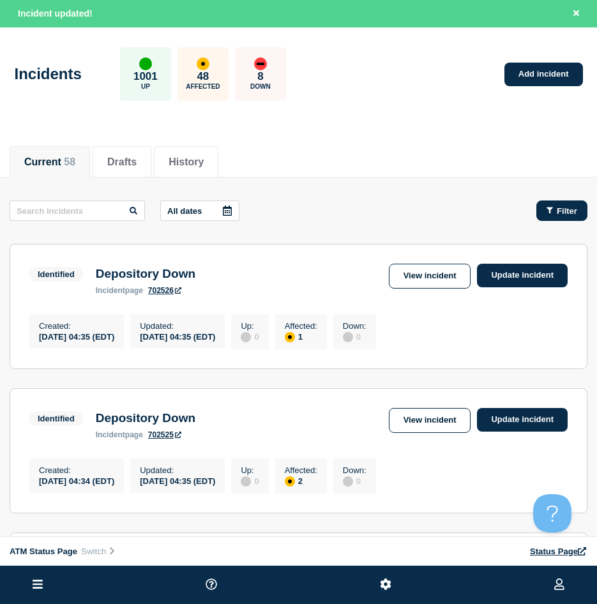
click at [550, 213] on icon "button" at bounding box center [550, 211] width 6 height 6
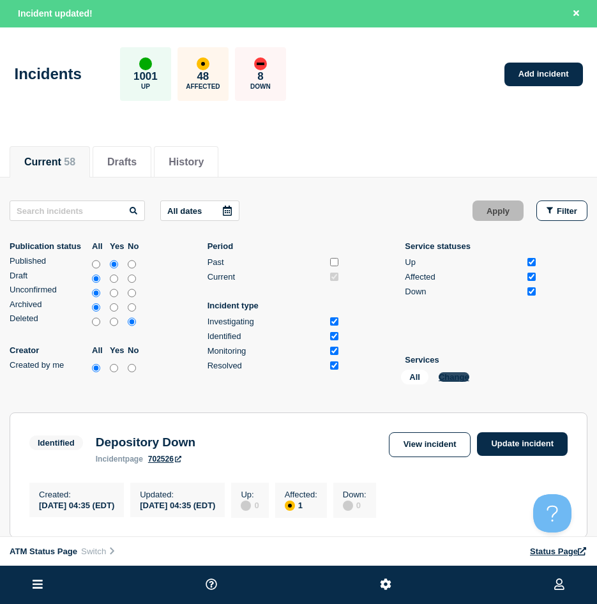
click at [451, 377] on button "Change" at bounding box center [454, 377] width 31 height 10
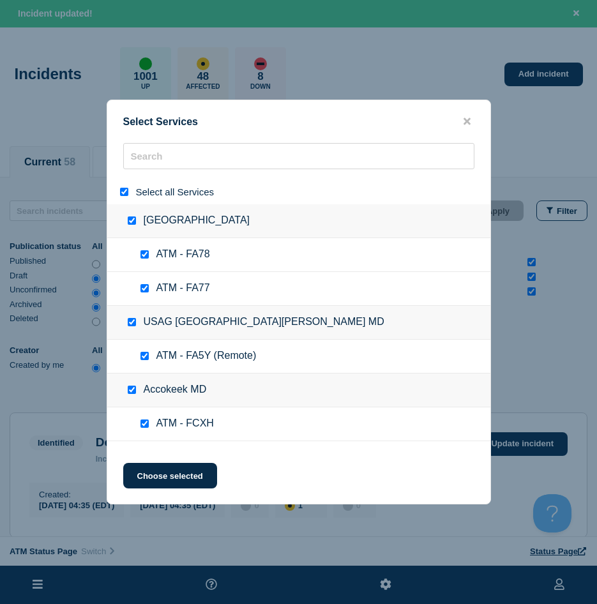
click at [123, 193] on input "select all" at bounding box center [124, 192] width 8 height 8
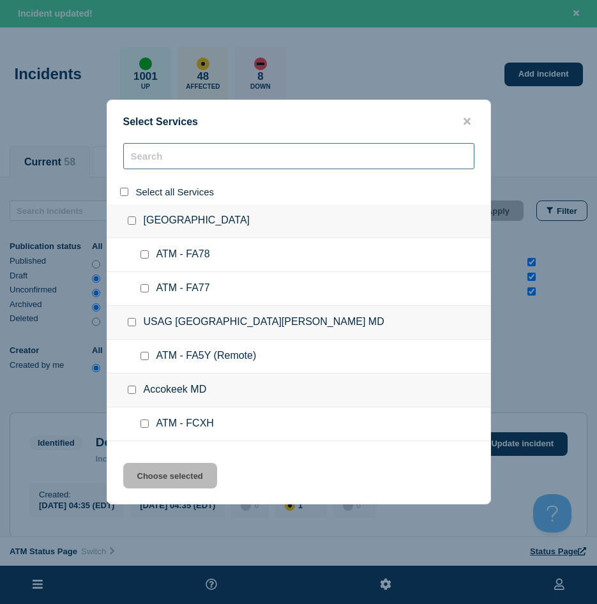
click at [167, 144] on input "search" at bounding box center [298, 156] width 351 height 26
click at [168, 154] on input "search" at bounding box center [298, 156] width 351 height 26
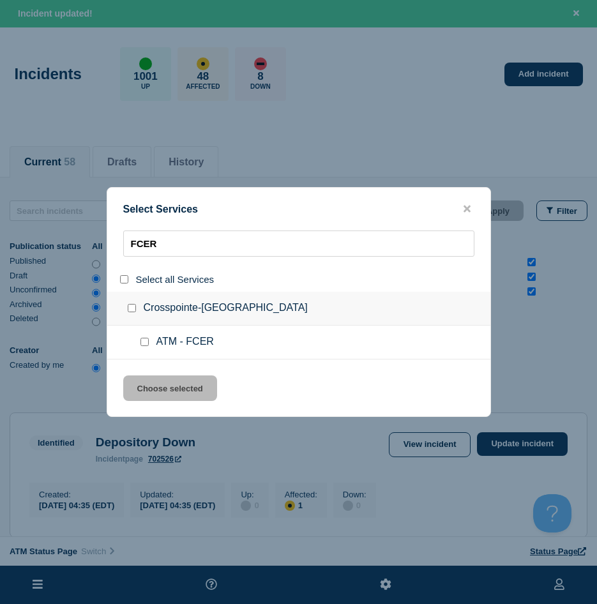
click at [144, 342] on input "service: ATM - FCER" at bounding box center [144, 342] width 8 height 8
click at [154, 386] on button "Choose selected" at bounding box center [170, 388] width 94 height 26
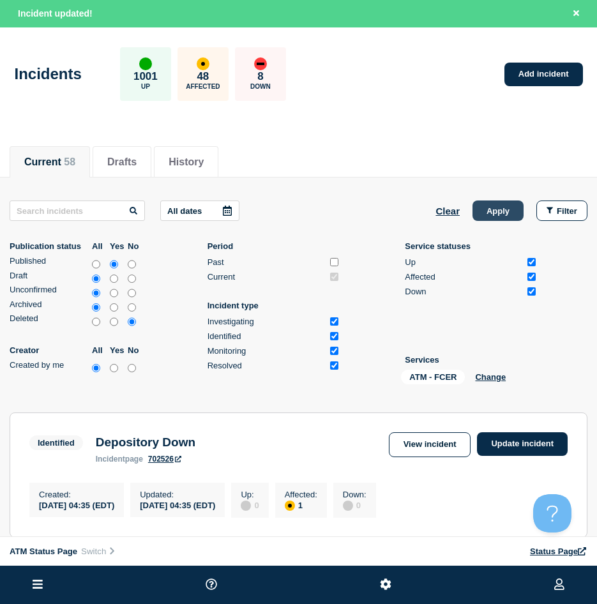
click at [499, 218] on button "Apply" at bounding box center [498, 210] width 51 height 20
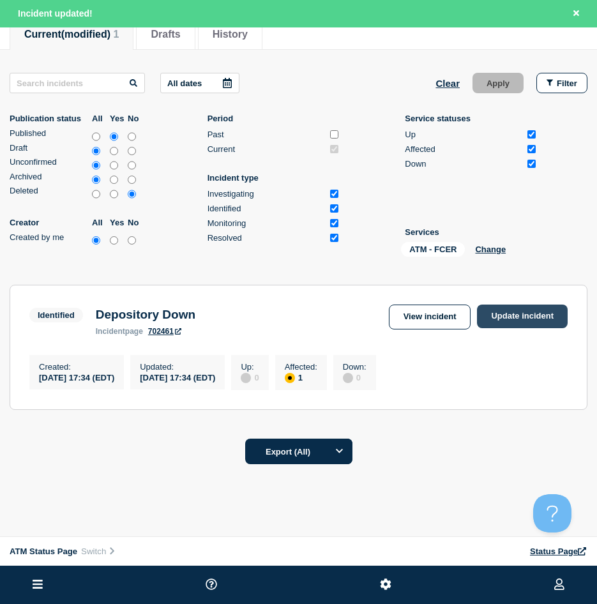
click at [497, 319] on link "Update incident" at bounding box center [522, 317] width 91 height 24
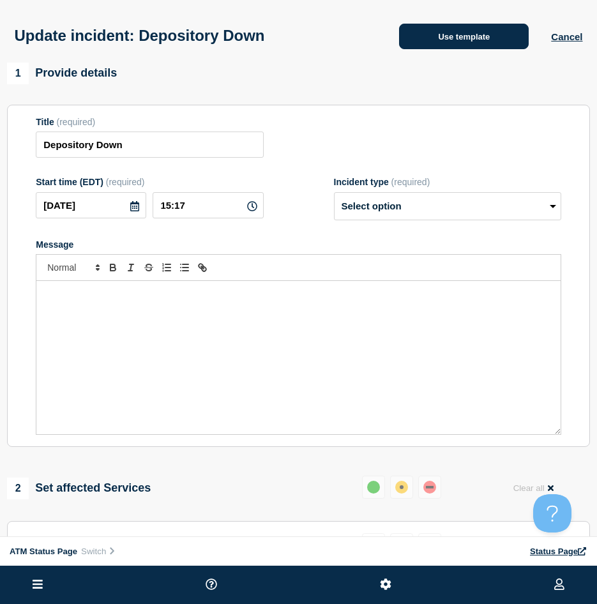
click at [426, 49] on button "Use template" at bounding box center [464, 37] width 130 height 26
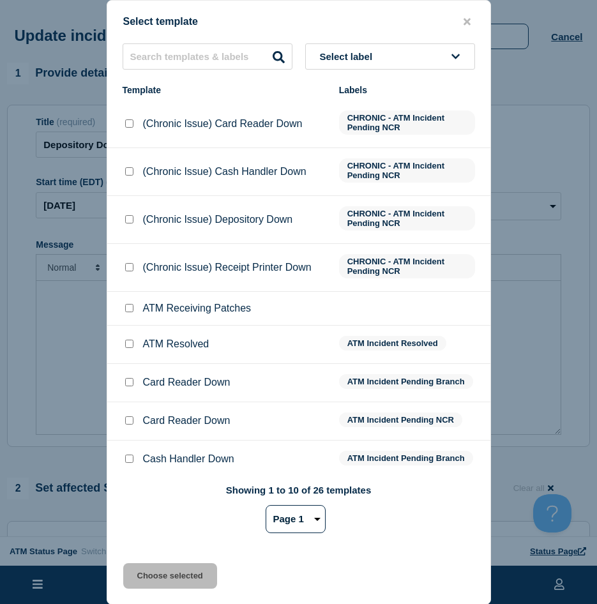
click at [129, 345] on input "ATM Resolved checkbox" at bounding box center [129, 344] width 8 height 8
click at [136, 516] on button "Choose selected" at bounding box center [170, 576] width 94 height 26
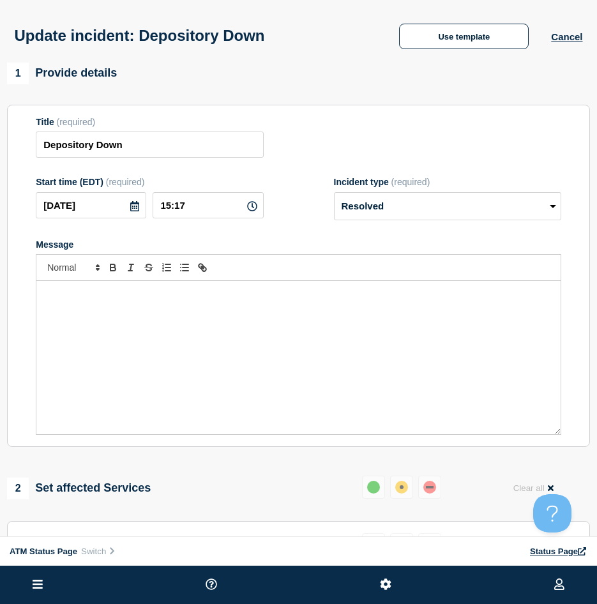
scroll to position [128, 0]
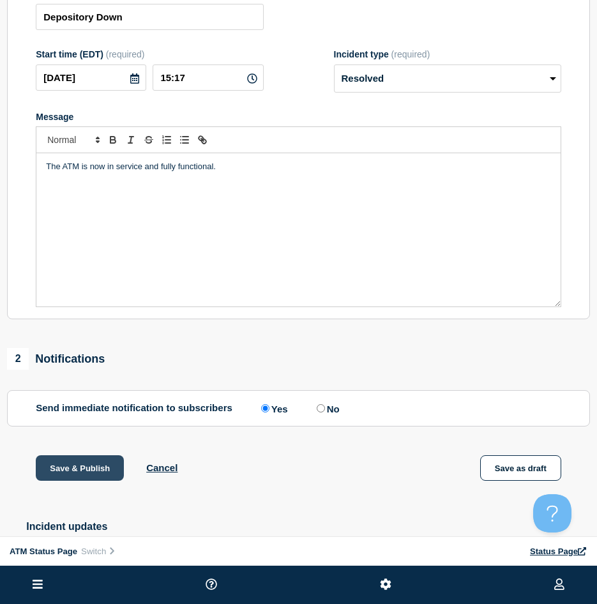
click at [58, 469] on button "Save & Publish" at bounding box center [80, 468] width 88 height 26
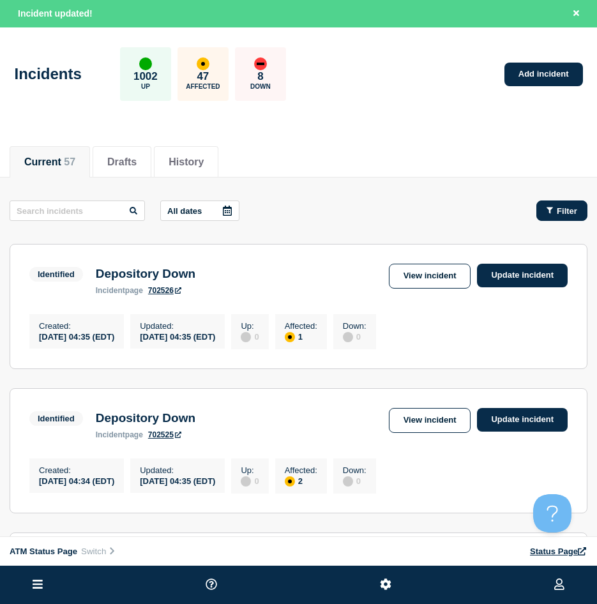
click at [559, 200] on button "Filter" at bounding box center [561, 210] width 51 height 20
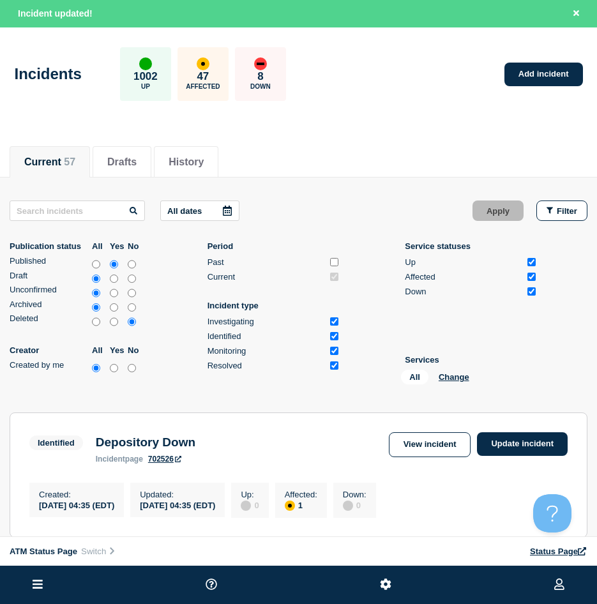
click at [452, 372] on div "All Change" at bounding box center [465, 380] width 128 height 20
click at [453, 374] on button "Change" at bounding box center [454, 377] width 31 height 10
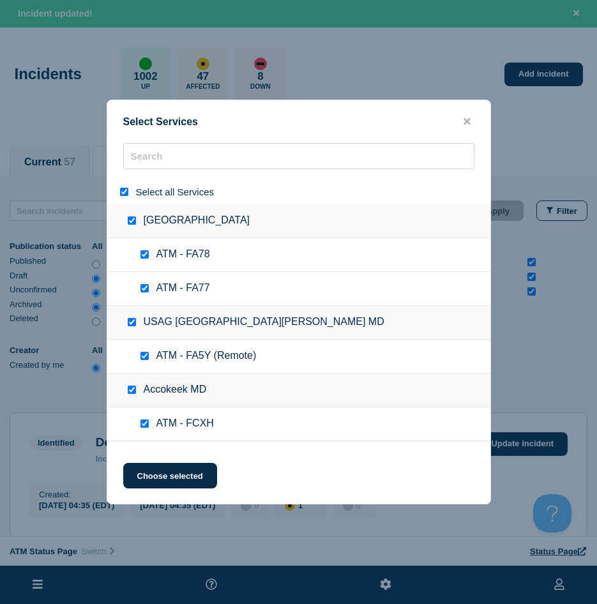
click at [123, 190] on input "select all" at bounding box center [124, 192] width 8 height 8
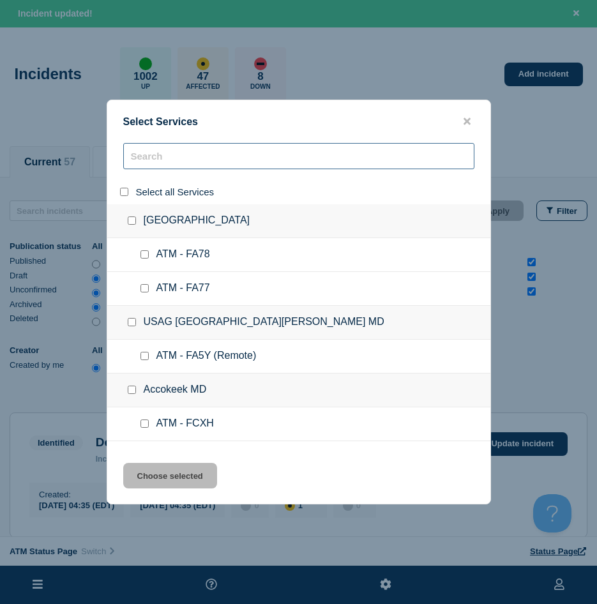
click at [145, 160] on input "search" at bounding box center [298, 156] width 351 height 26
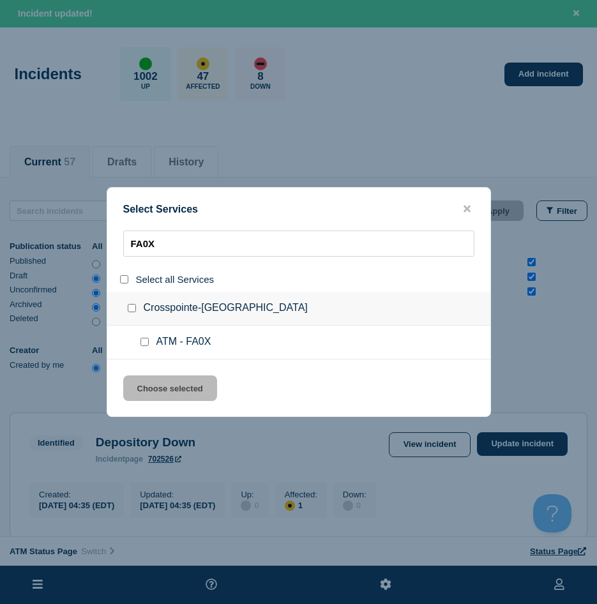
click at [143, 345] on input "service: ATM - FA0X" at bounding box center [144, 342] width 8 height 8
click at [153, 385] on button "Choose selected" at bounding box center [170, 388] width 94 height 26
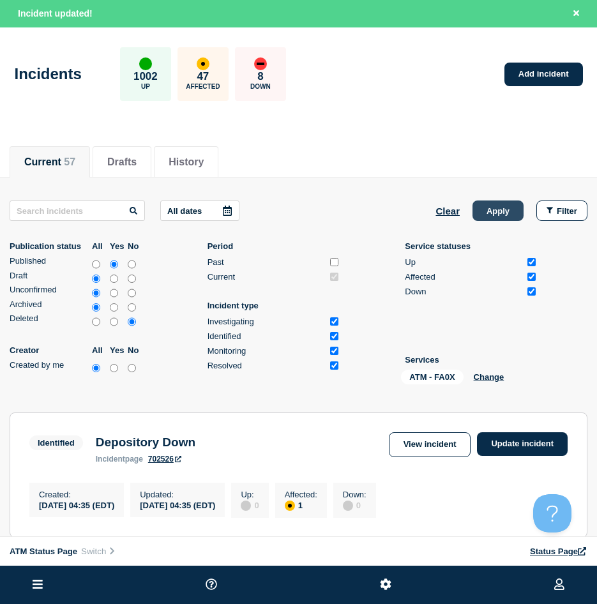
click at [504, 215] on button "Apply" at bounding box center [498, 210] width 51 height 20
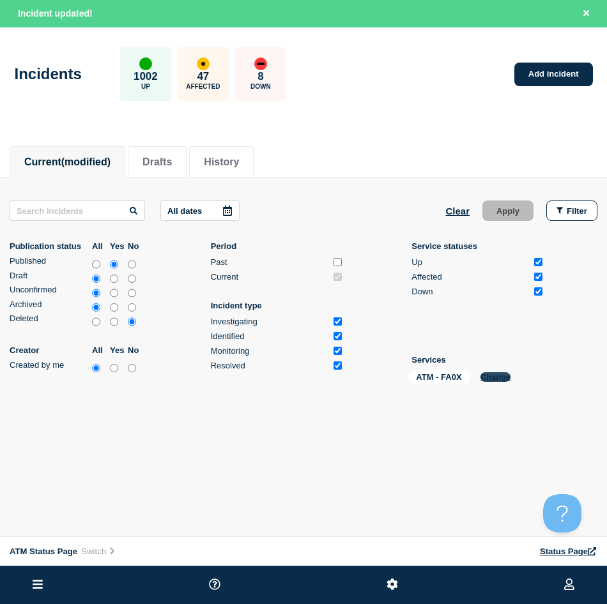
click at [490, 376] on button "Change" at bounding box center [495, 377] width 31 height 10
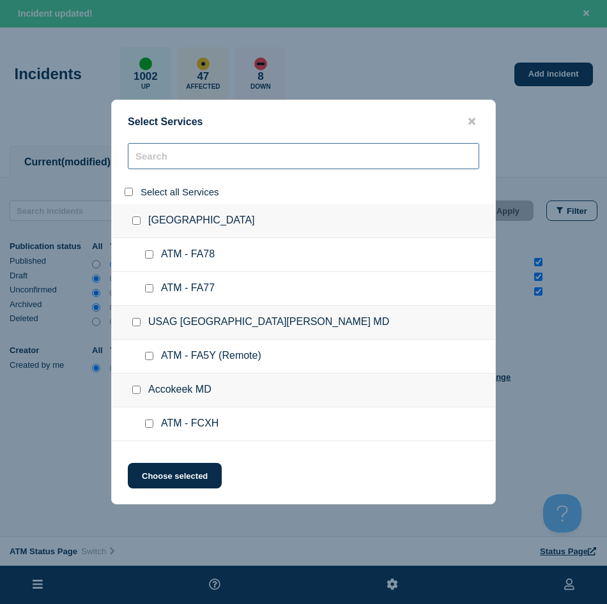
click at [156, 165] on input "search" at bounding box center [303, 156] width 351 height 26
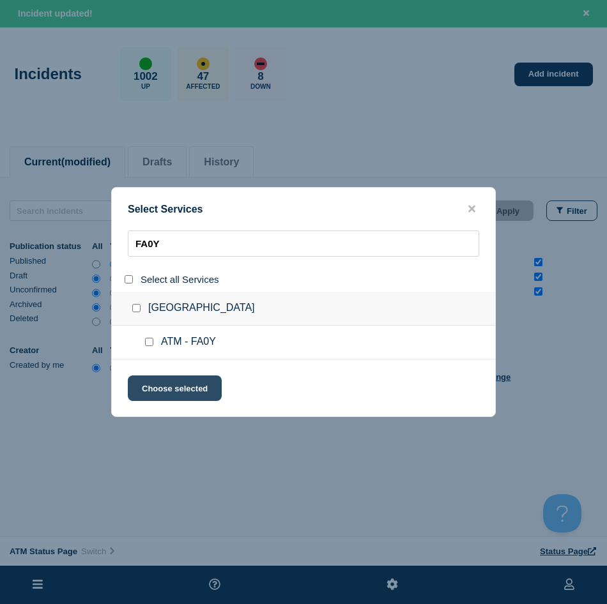
drag, startPoint x: 146, startPoint y: 342, endPoint x: 151, endPoint y: 385, distance: 43.8
click at [146, 342] on input "service: ATM - FA0Y" at bounding box center [149, 342] width 8 height 8
click at [151, 390] on button "Choose selected" at bounding box center [175, 388] width 94 height 26
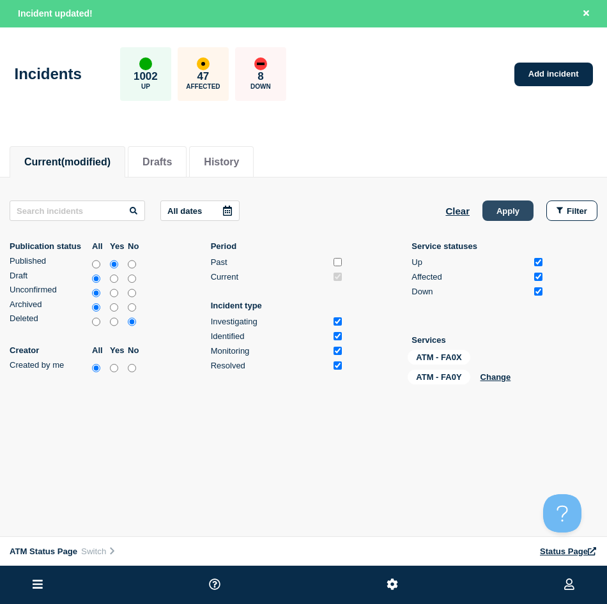
click at [499, 220] on button "Apply" at bounding box center [507, 210] width 51 height 20
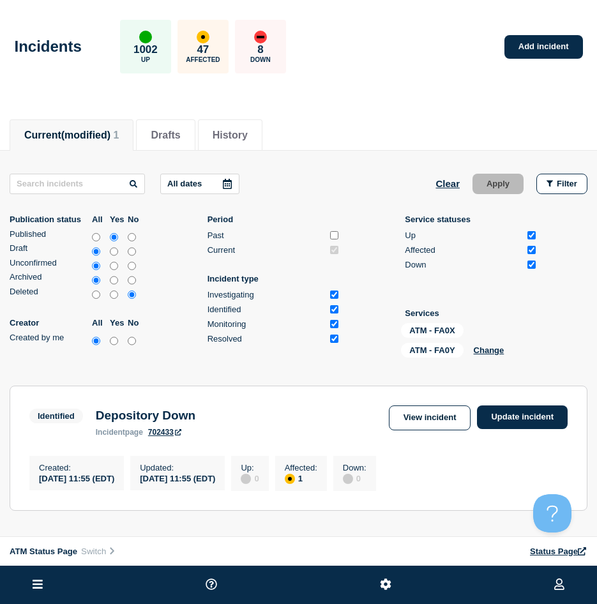
scroll to position [128, 0]
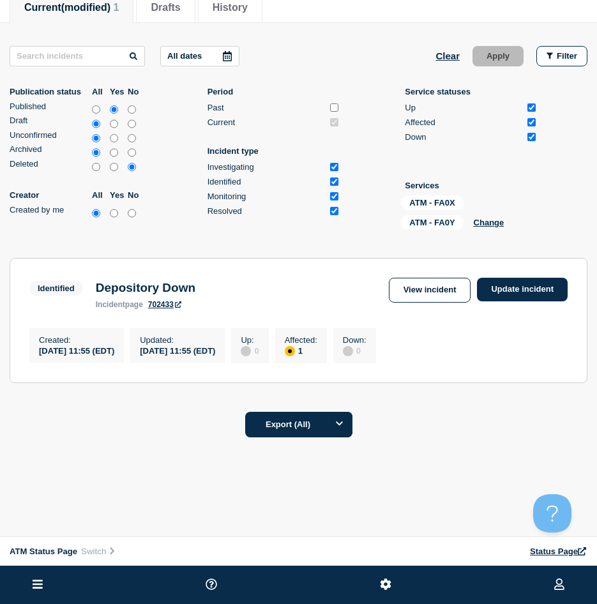
click at [513, 309] on div "Identified Depository Down incident page 702433 View incident Update incident" at bounding box center [298, 293] width 538 height 31
click at [503, 274] on section "Identified Depository Down incident page 702433 View incident Update incident C…" at bounding box center [299, 320] width 578 height 125
click at [504, 283] on link "Update incident" at bounding box center [522, 290] width 91 height 24
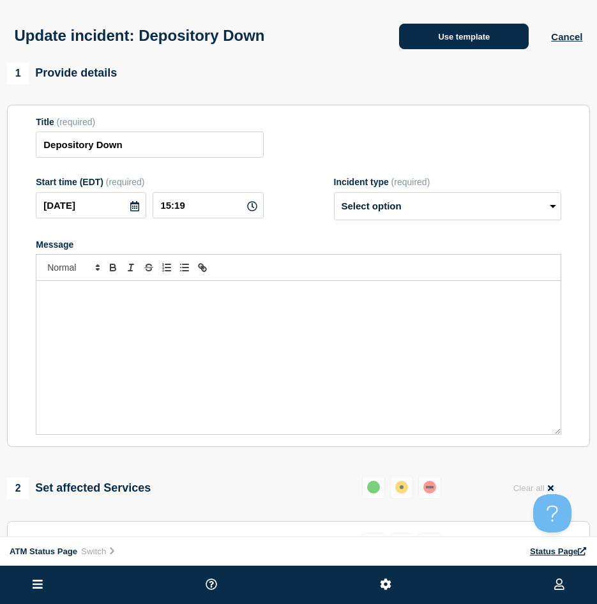
click at [414, 45] on button "Use template" at bounding box center [464, 37] width 130 height 26
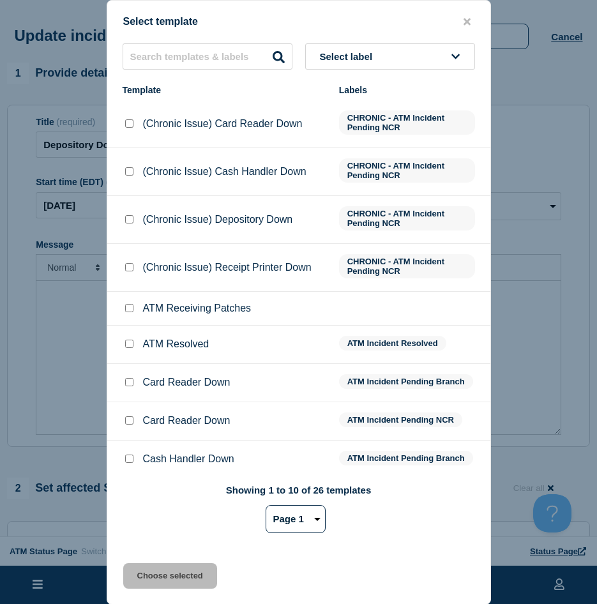
click at [126, 348] on div at bounding box center [129, 344] width 13 height 13
drag, startPoint x: 126, startPoint y: 348, endPoint x: 130, endPoint y: 359, distance: 12.1
click at [126, 347] on input "ATM Resolved checkbox" at bounding box center [129, 344] width 8 height 8
click at [130, 516] on button "Choose selected" at bounding box center [170, 576] width 94 height 26
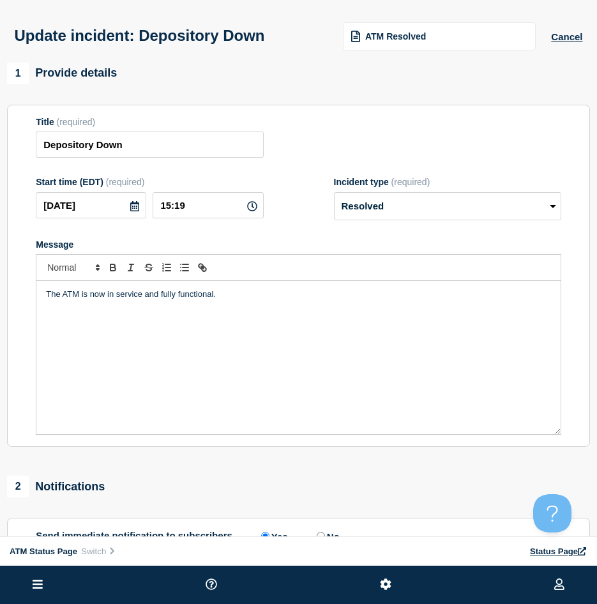
scroll to position [128, 0]
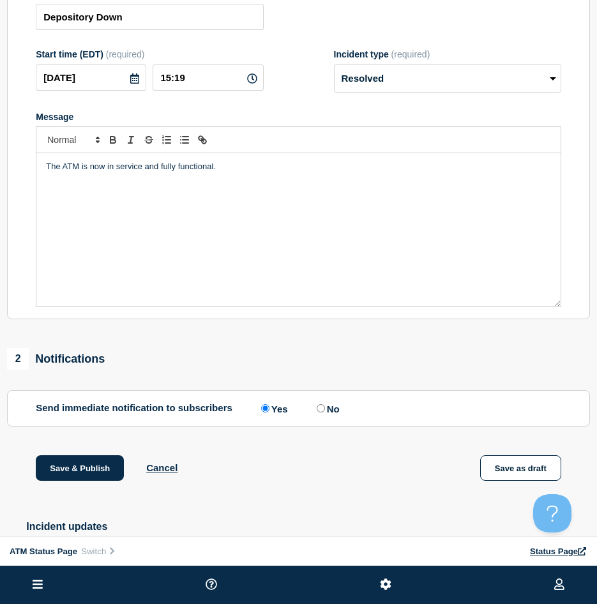
click at [96, 455] on div "1 Provide details Title (required) Depository Down Start time (EDT) (required) …" at bounding box center [298, 276] width 597 height 682
click at [89, 473] on button "Save & Publish" at bounding box center [80, 468] width 88 height 26
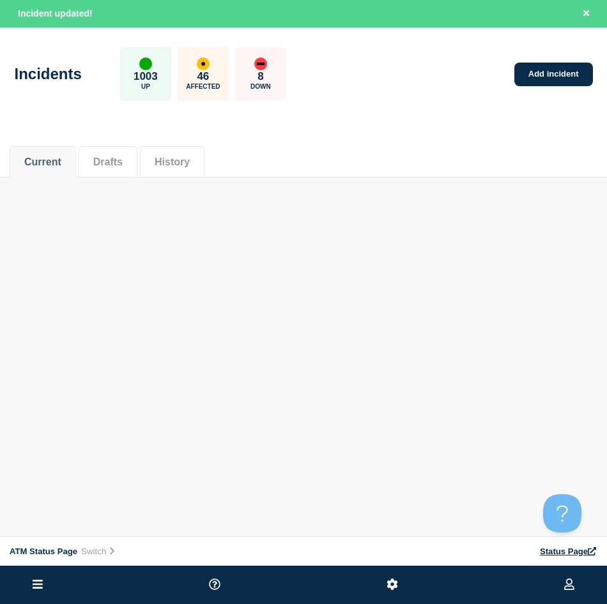
click at [453, 257] on body "Home ATM Status Page Hub Operations Overview Incident Maintenance Platform Aler…" at bounding box center [303, 302] width 607 height 604
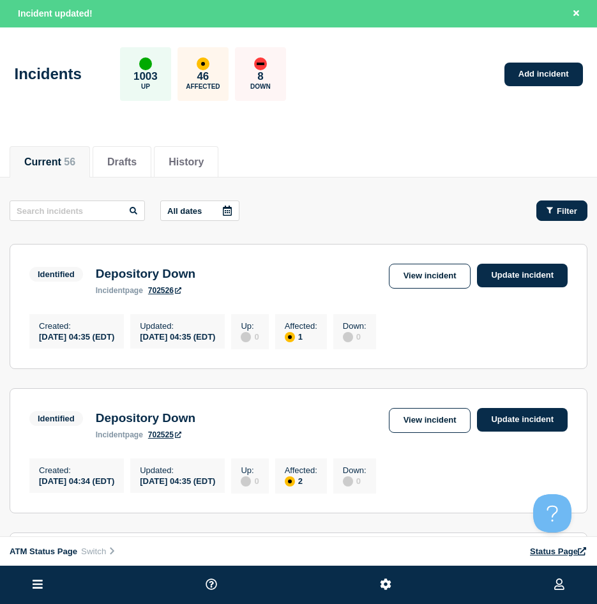
click at [560, 210] on span "Filter" at bounding box center [567, 211] width 20 height 10
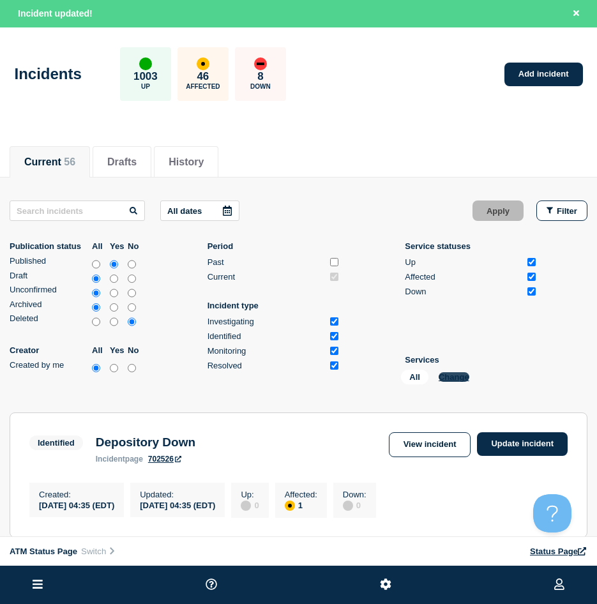
click at [455, 377] on button "Change" at bounding box center [454, 377] width 31 height 10
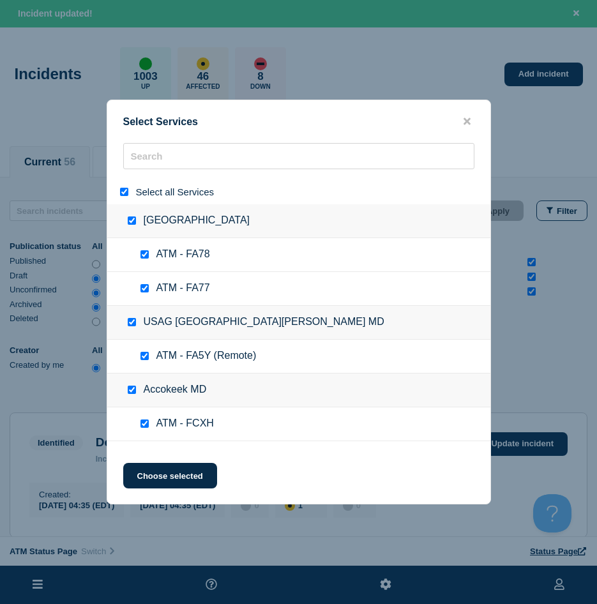
click at [125, 193] on input "select all" at bounding box center [124, 192] width 8 height 8
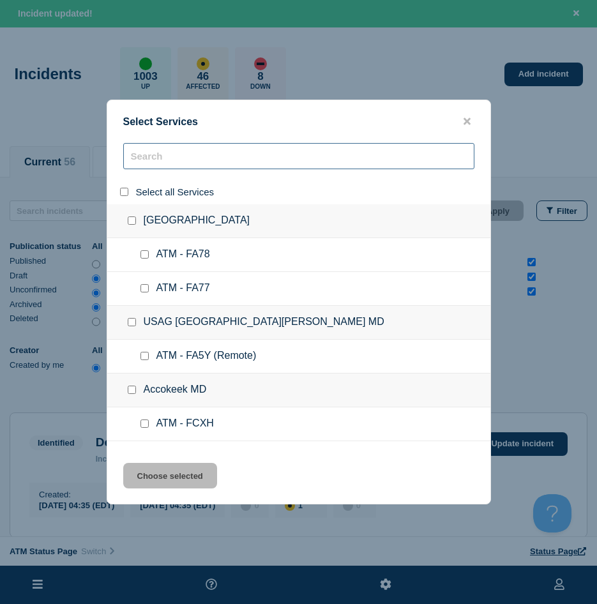
click at [148, 156] on input "search" at bounding box center [298, 156] width 351 height 26
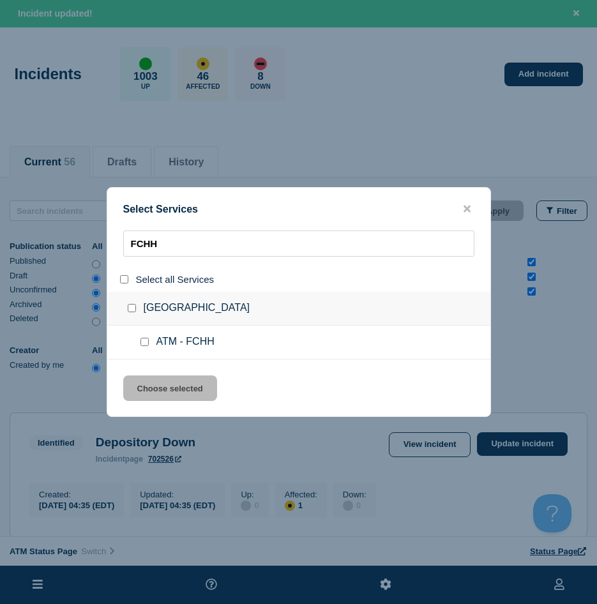
click at [147, 344] on input "service: ATM - FCHH" at bounding box center [144, 342] width 8 height 8
click at [148, 390] on button "Choose selected" at bounding box center [170, 388] width 94 height 26
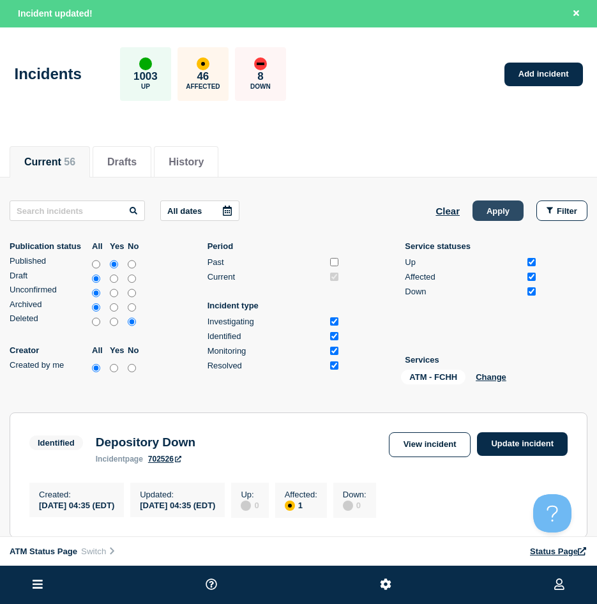
click at [491, 211] on button "Apply" at bounding box center [498, 210] width 51 height 20
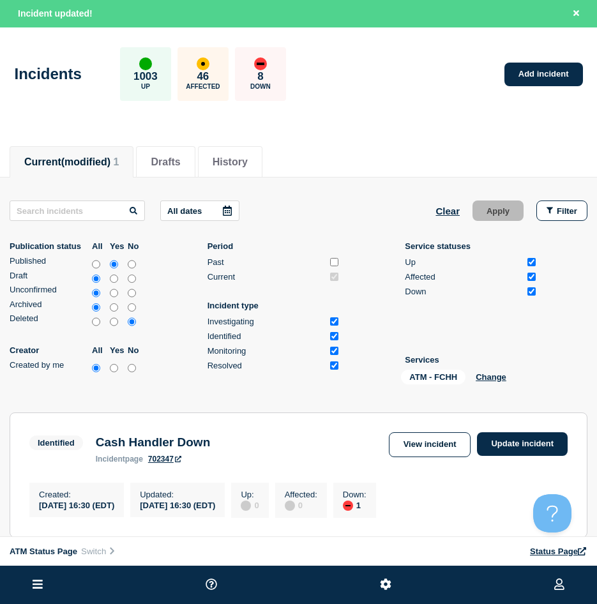
scroll to position [128, 0]
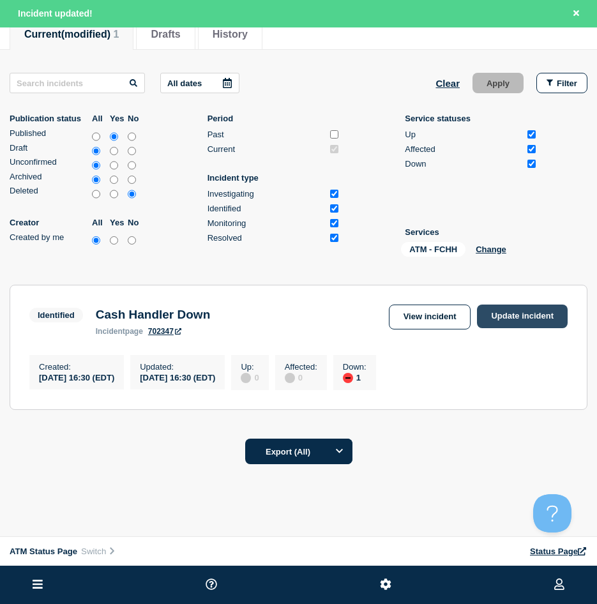
click at [510, 322] on link "Update incident" at bounding box center [522, 317] width 91 height 24
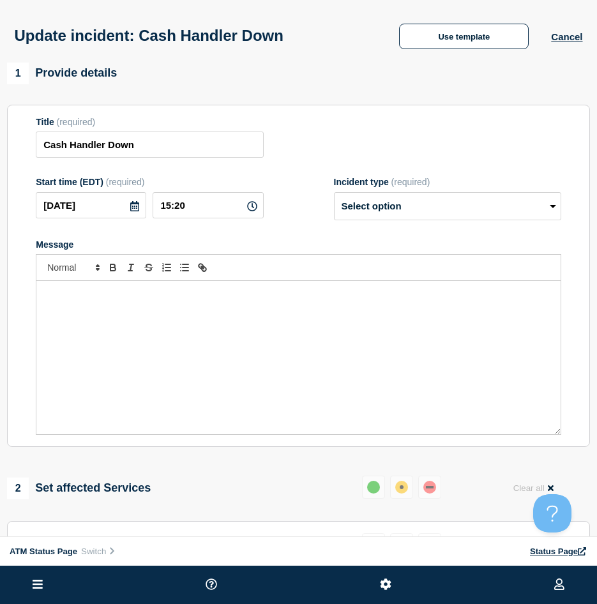
drag, startPoint x: 428, startPoint y: 24, endPoint x: 425, endPoint y: 39, distance: 15.8
click at [429, 23] on div "Update incident: Cash Handler Down Use template Cancel" at bounding box center [298, 31] width 597 height 63
click at [425, 39] on button "Use template" at bounding box center [464, 37] width 130 height 26
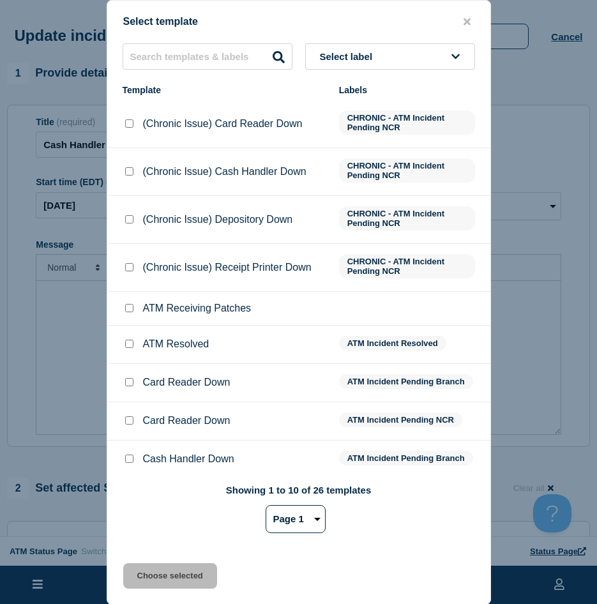
click at [125, 346] on input "ATM Resolved checkbox" at bounding box center [129, 344] width 8 height 8
click at [132, 348] on input "ATM Resolved checkbox" at bounding box center [129, 344] width 8 height 8
click at [130, 347] on input "ATM Resolved checkbox" at bounding box center [129, 344] width 8 height 8
click at [147, 516] on button "Choose selected" at bounding box center [170, 576] width 94 height 26
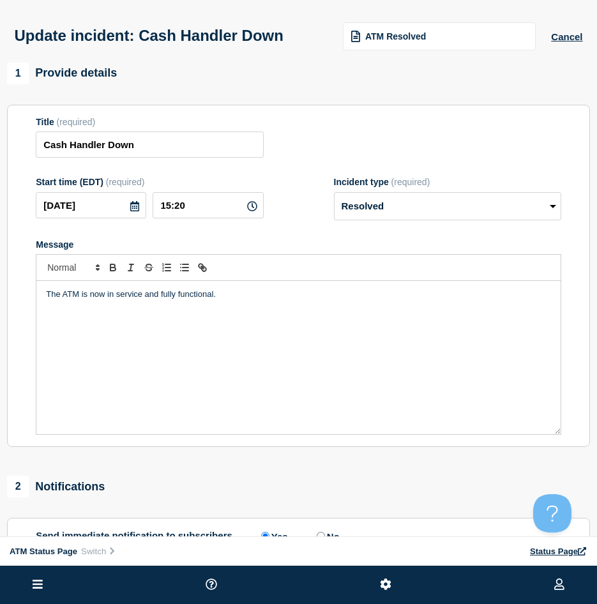
click at [149, 516] on ul at bounding box center [298, 585] width 597 height 38
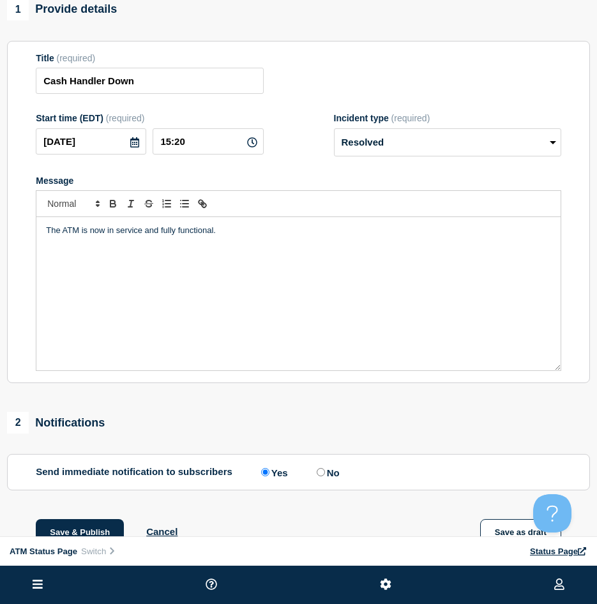
scroll to position [225, 0]
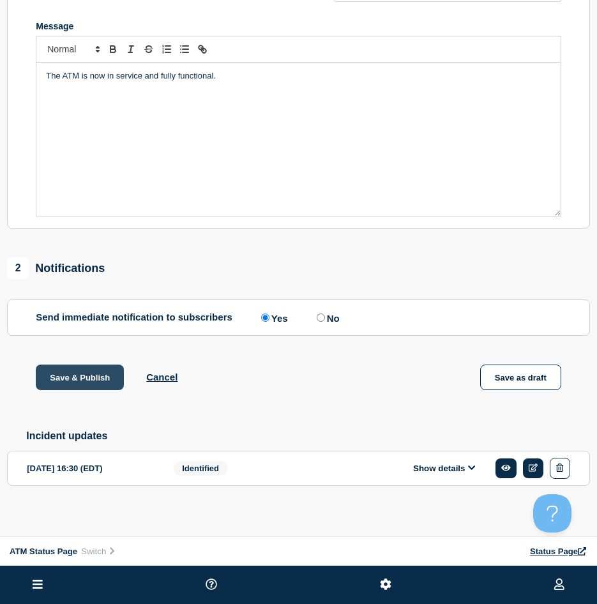
click at [88, 373] on button "Save & Publish" at bounding box center [80, 378] width 88 height 26
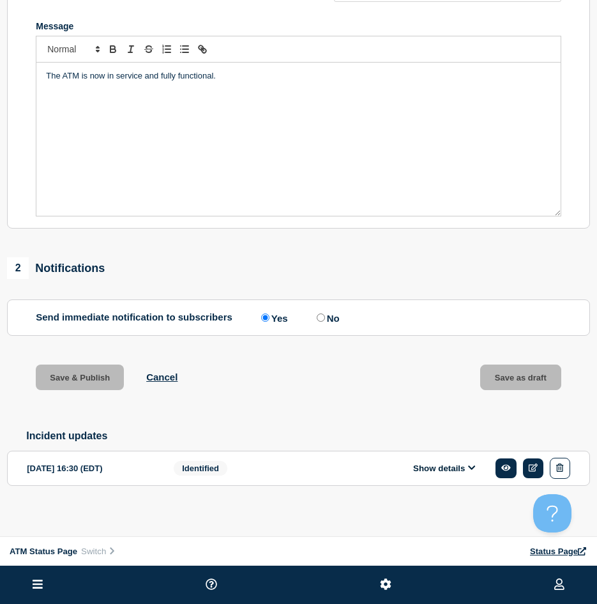
scroll to position [0, 0]
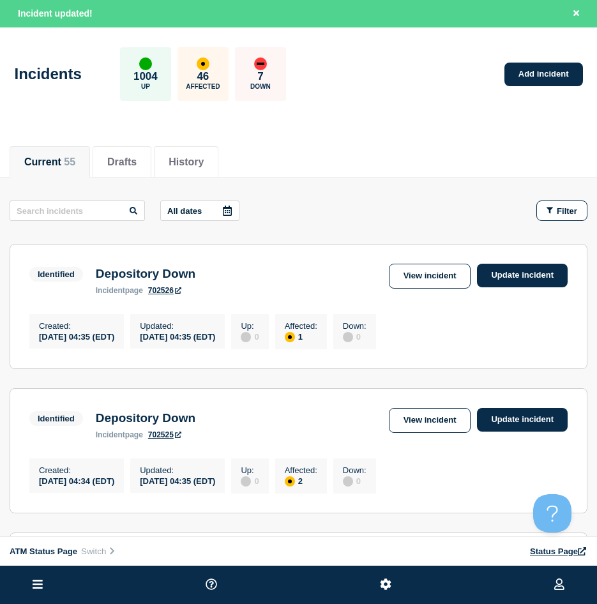
click at [568, 220] on button "Filter" at bounding box center [561, 210] width 51 height 20
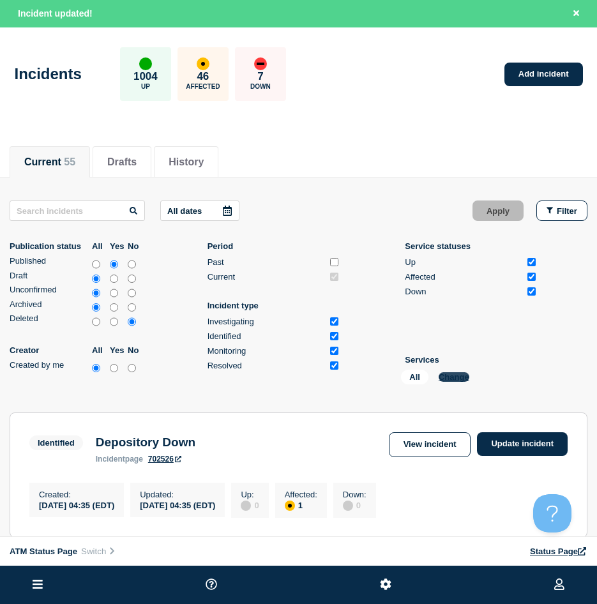
click at [439, 378] on button "Change" at bounding box center [454, 377] width 31 height 10
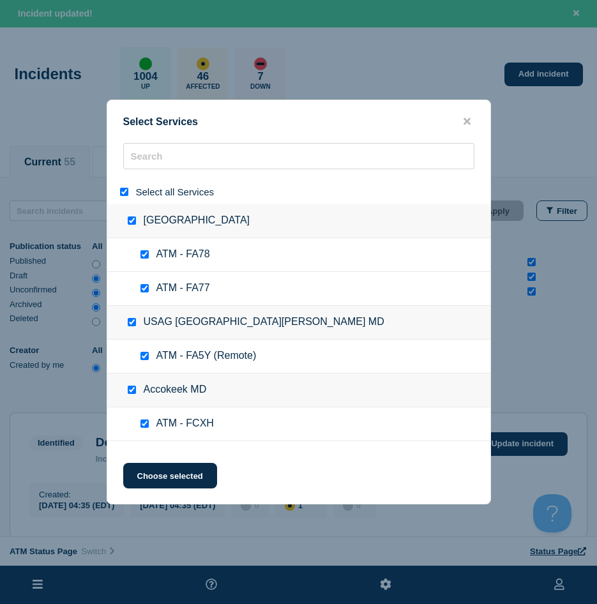
click at [130, 190] on div at bounding box center [126, 192] width 19 height 12
click at [129, 192] on div at bounding box center [126, 192] width 19 height 12
drag, startPoint x: 125, startPoint y: 192, endPoint x: 163, endPoint y: 151, distance: 55.6
click at [125, 192] on input "select all" at bounding box center [124, 192] width 8 height 8
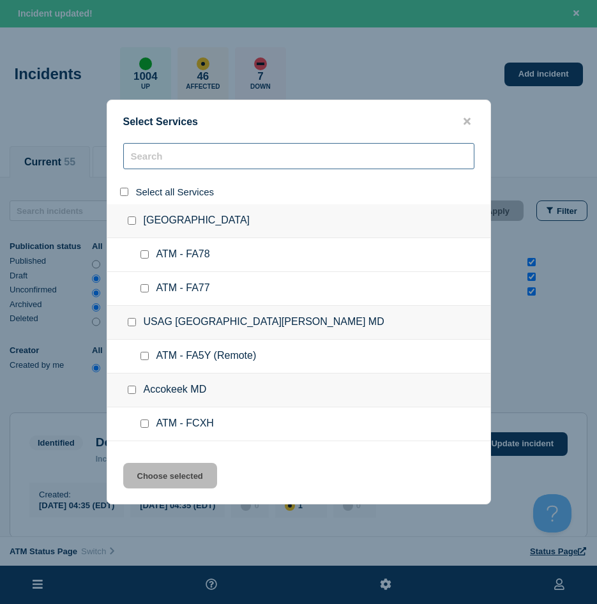
click at [163, 151] on input "search" at bounding box center [298, 156] width 351 height 26
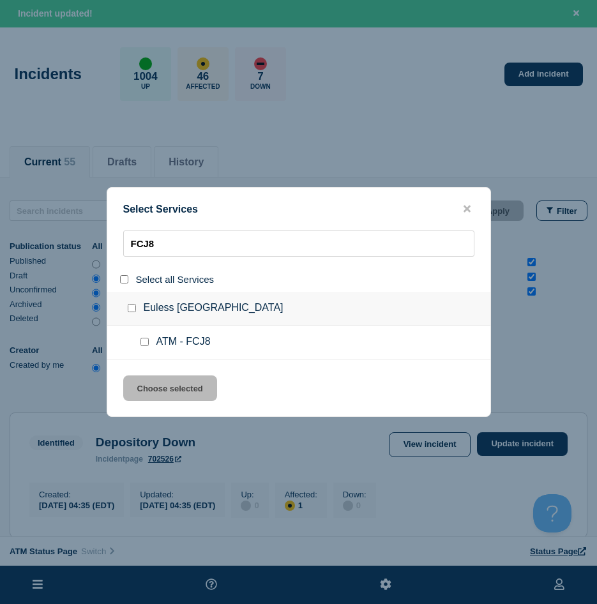
click at [145, 342] on input "service: ATM - FCJ8" at bounding box center [144, 342] width 8 height 8
click at [150, 379] on button "Choose selected" at bounding box center [170, 388] width 94 height 26
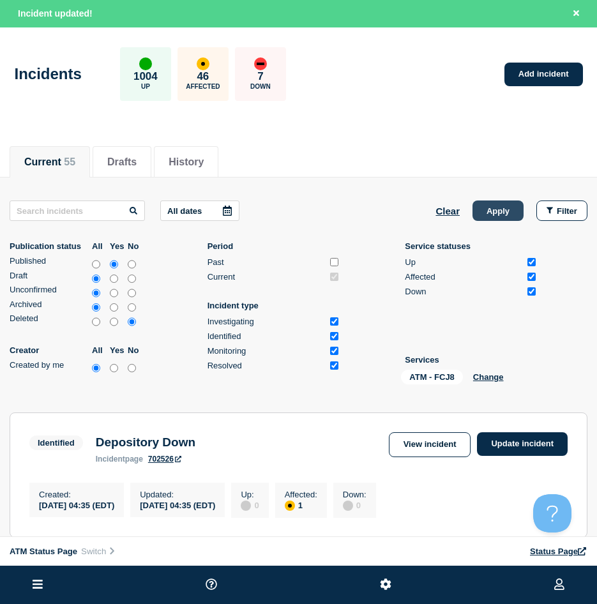
click at [485, 215] on button "Apply" at bounding box center [498, 210] width 51 height 20
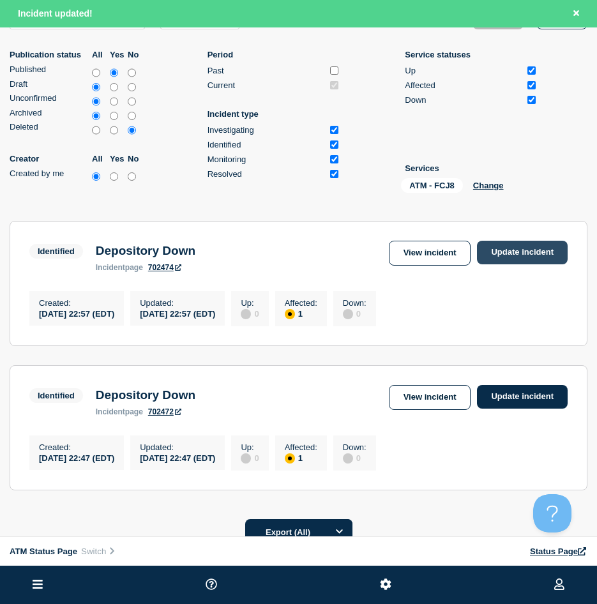
scroll to position [255, 0]
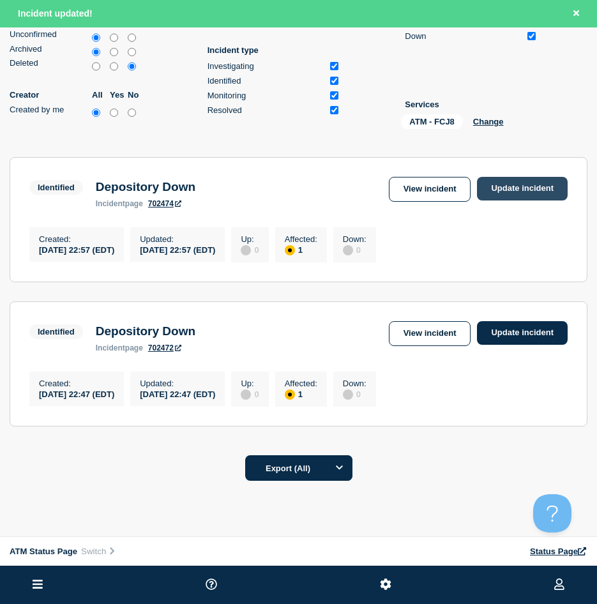
click at [504, 193] on link "Update incident" at bounding box center [522, 189] width 91 height 24
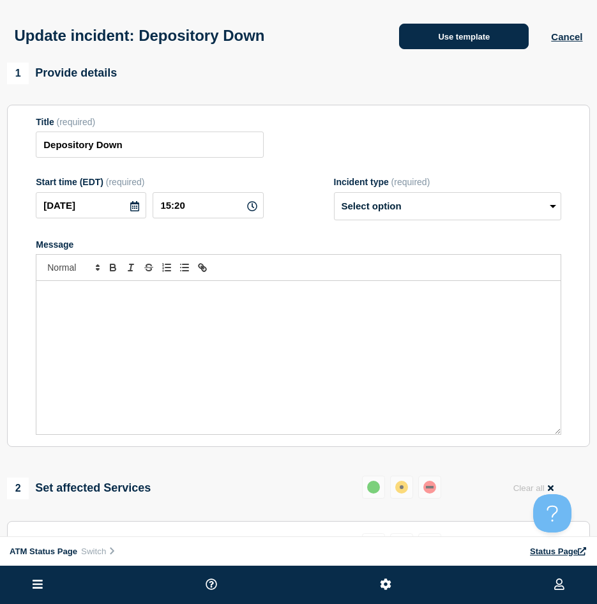
click at [451, 45] on button "Use template" at bounding box center [464, 37] width 130 height 26
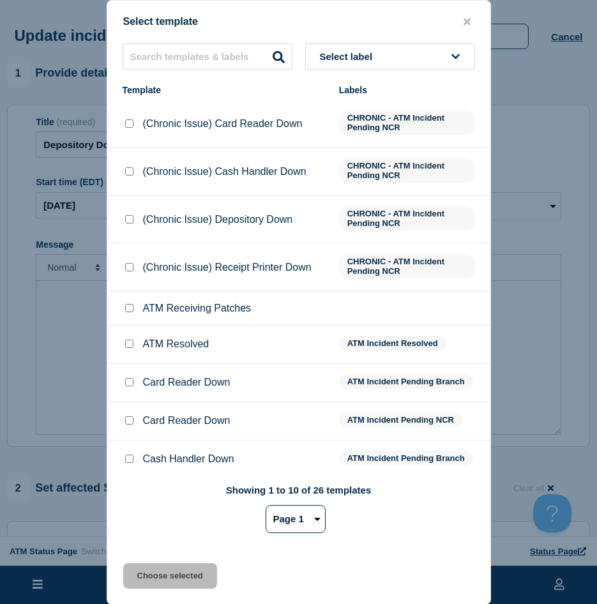
click at [126, 342] on input "ATM Resolved checkbox" at bounding box center [129, 344] width 8 height 8
click at [167, 516] on button "Choose selected" at bounding box center [170, 576] width 94 height 26
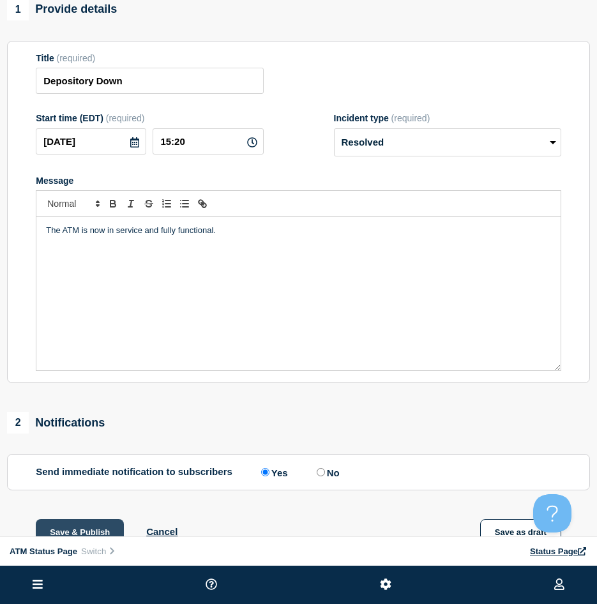
scroll to position [128, 0]
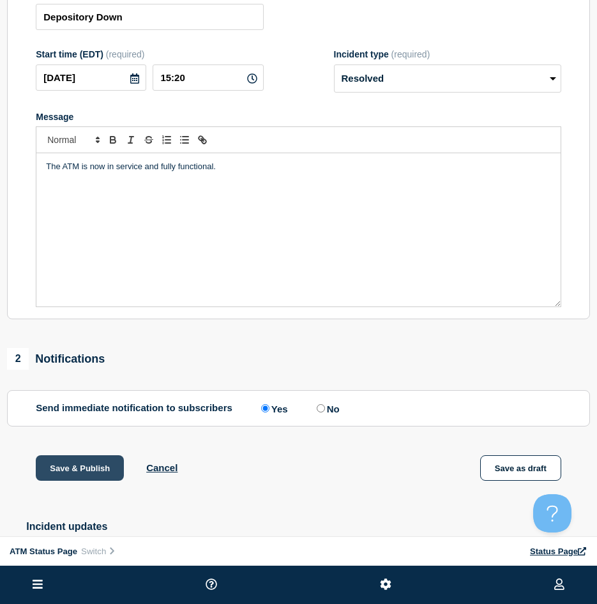
click at [66, 480] on button "Save & Publish" at bounding box center [80, 468] width 88 height 26
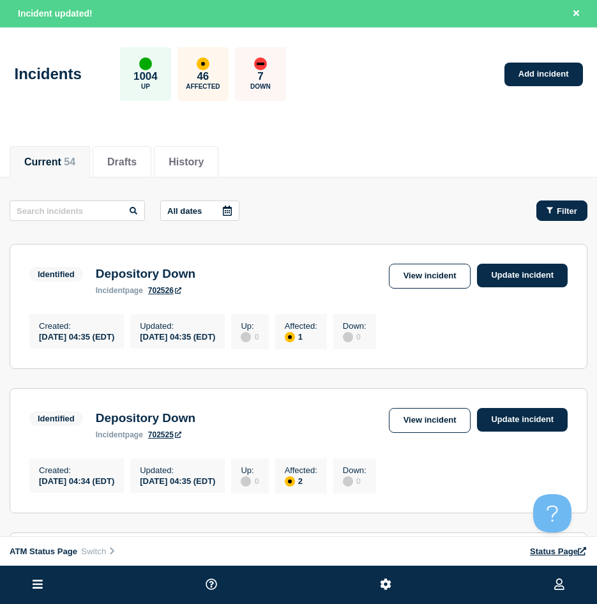
click at [555, 208] on div "Filter" at bounding box center [562, 211] width 31 height 10
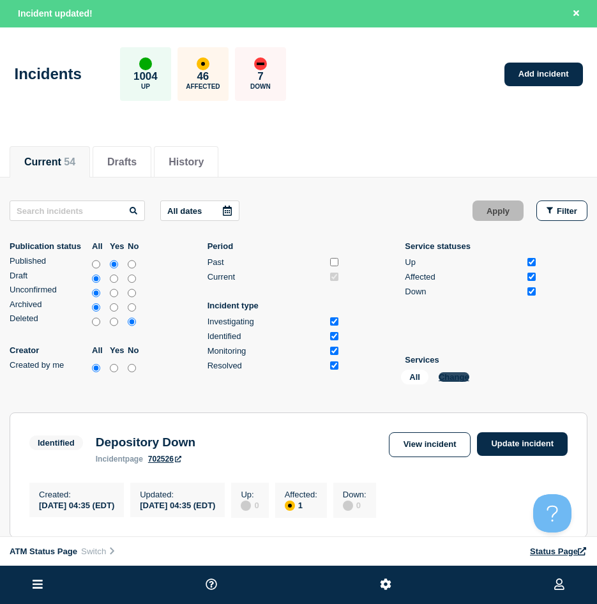
click at [462, 377] on button "Change" at bounding box center [454, 377] width 31 height 10
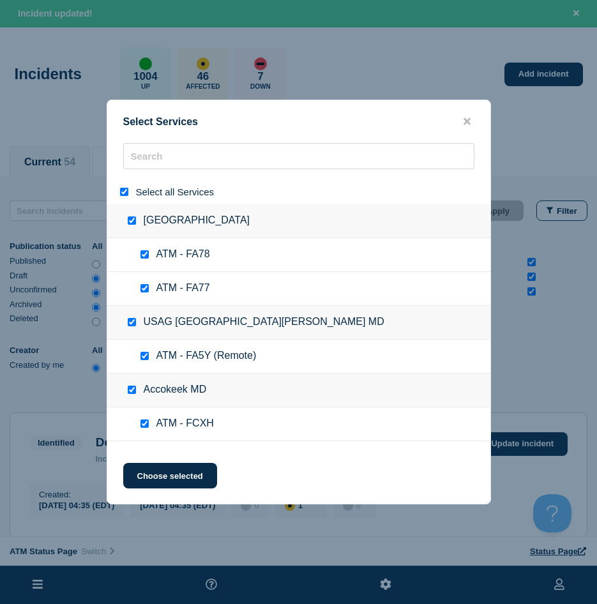
click at [125, 189] on input "select all" at bounding box center [124, 192] width 8 height 8
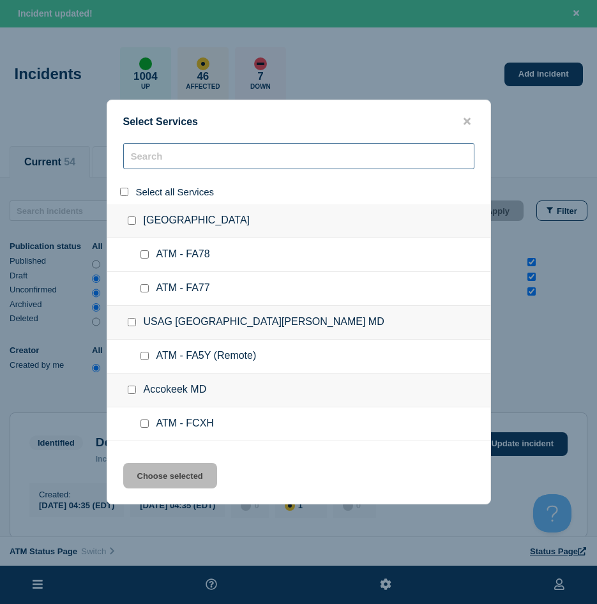
click at [147, 157] on input "search" at bounding box center [298, 156] width 351 height 26
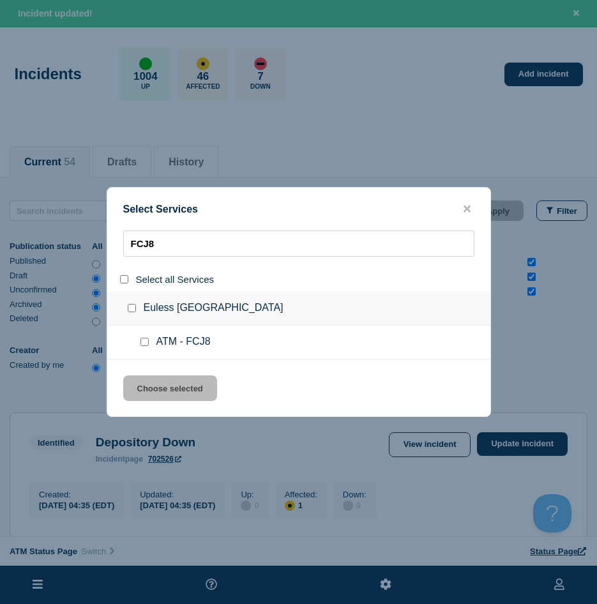
click at [152, 345] on div at bounding box center [147, 342] width 19 height 13
click at [141, 344] on input "service: ATM - FCJ8" at bounding box center [144, 342] width 8 height 8
click at [170, 375] on div "Select Services FCJ8 Select all Services [GEOGRAPHIC_DATA] TX ATM - FCJ8 Choose…" at bounding box center [299, 302] width 384 height 230
click at [182, 398] on button "Choose selected" at bounding box center [170, 388] width 94 height 26
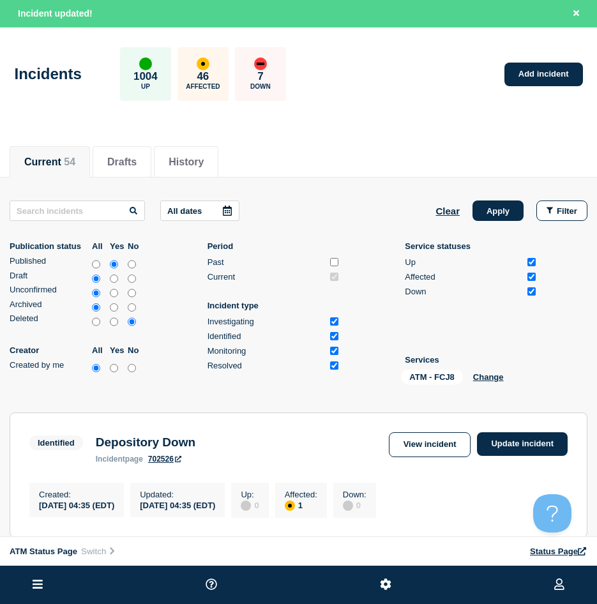
click at [507, 207] on button "Apply" at bounding box center [498, 210] width 51 height 20
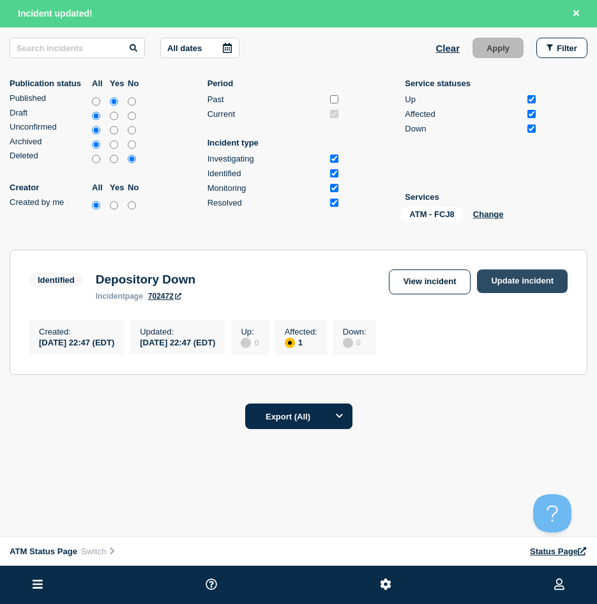
click at [514, 284] on link "Update incident" at bounding box center [522, 281] width 91 height 24
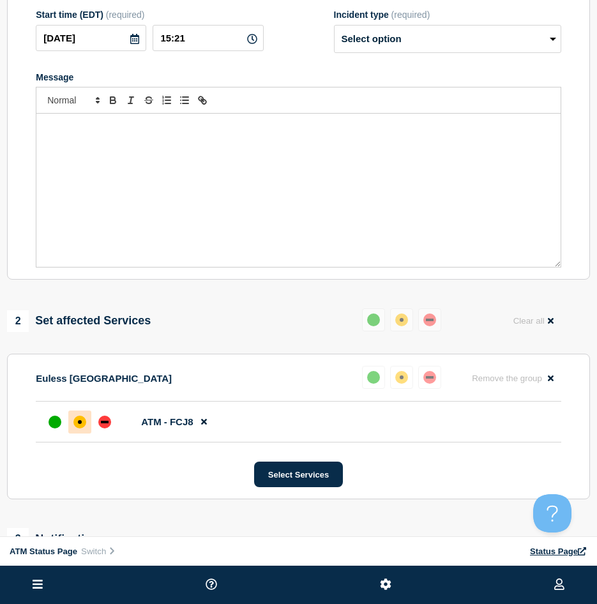
scroll to position [40, 0]
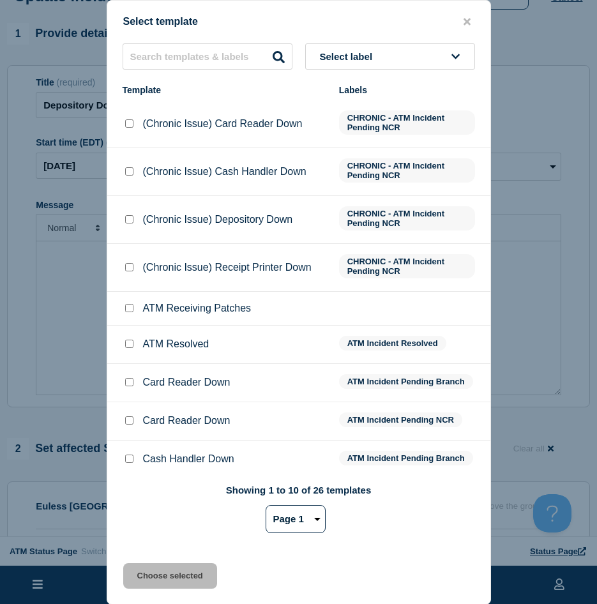
click at [132, 344] on input "ATM Resolved checkbox" at bounding box center [129, 344] width 8 height 8
click at [163, 516] on button "Choose selected" at bounding box center [170, 576] width 94 height 26
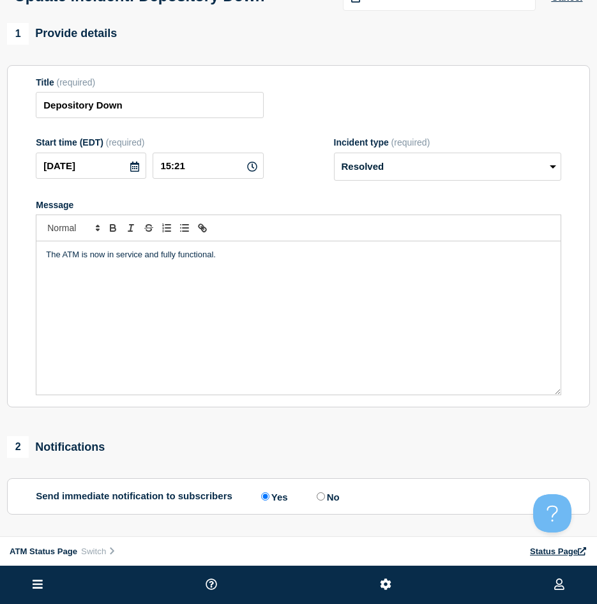
scroll to position [103, 0]
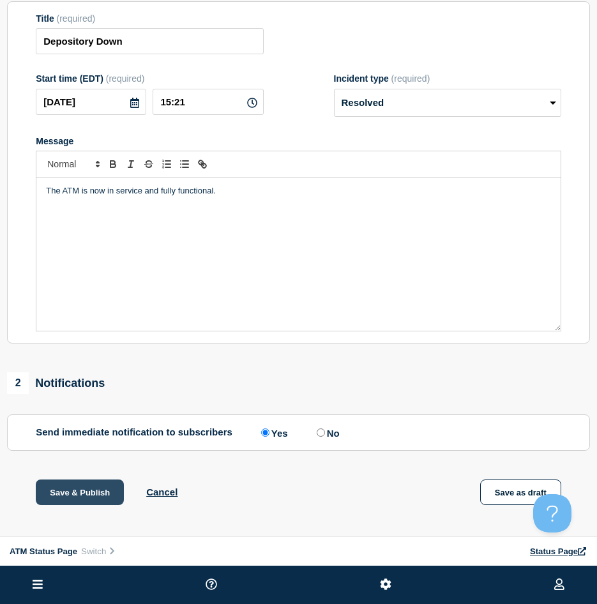
click at [80, 487] on button "Save & Publish" at bounding box center [80, 493] width 88 height 26
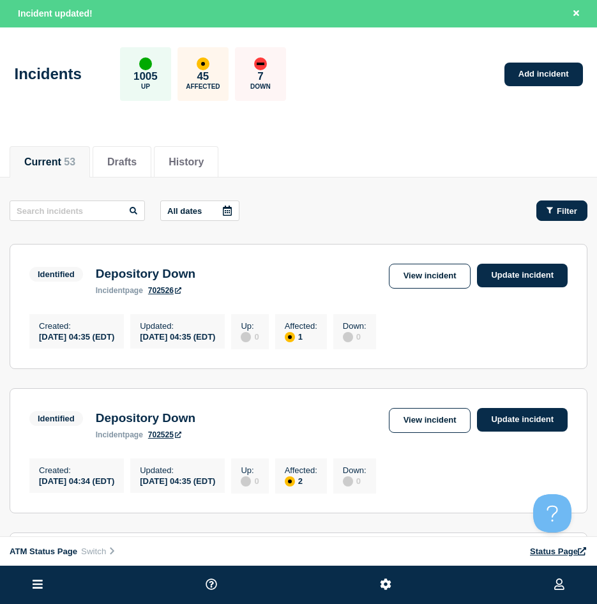
click at [558, 218] on button "Filter" at bounding box center [561, 210] width 51 height 20
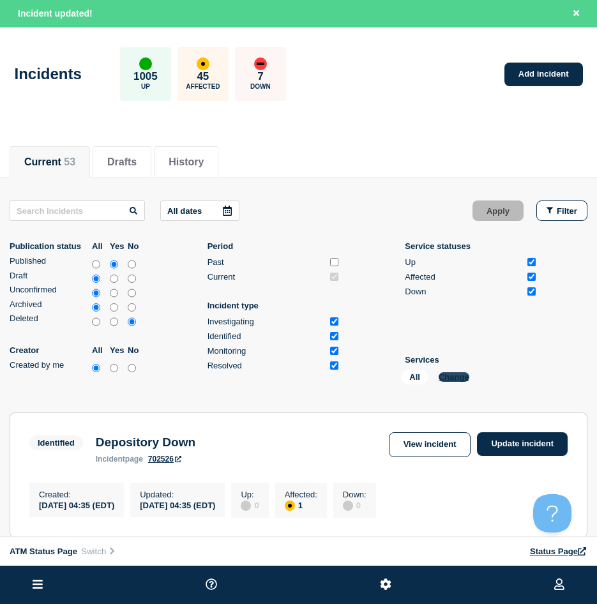
click at [461, 377] on button "Change" at bounding box center [454, 377] width 31 height 10
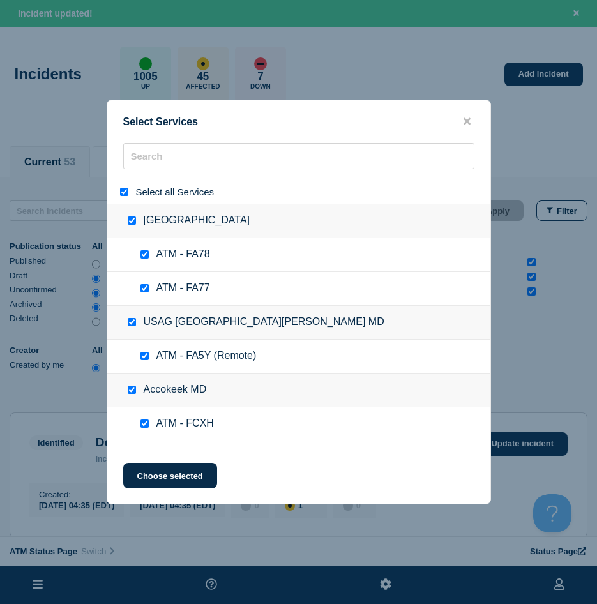
click at [127, 192] on input "select all" at bounding box center [124, 192] width 8 height 8
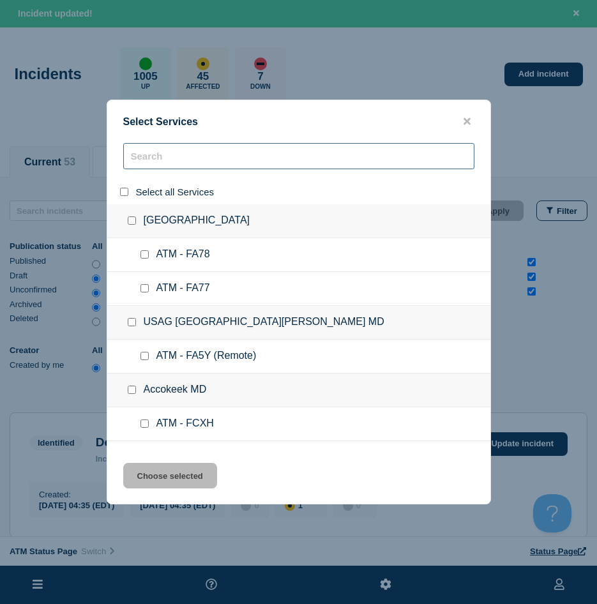
click at [142, 156] on input "search" at bounding box center [298, 156] width 351 height 26
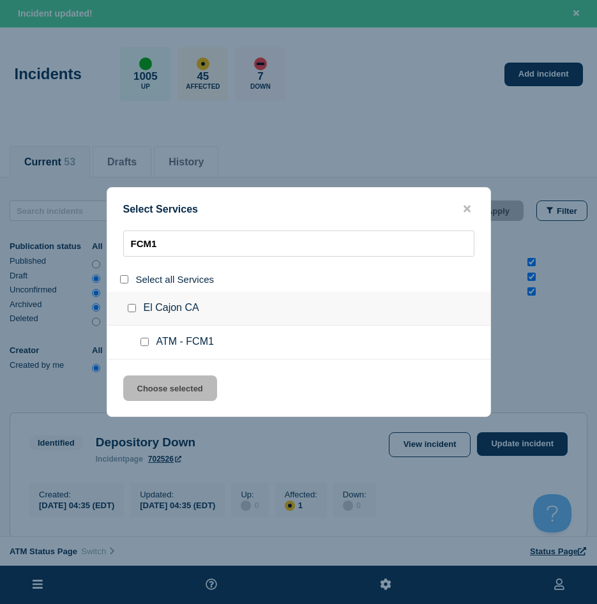
click at [143, 343] on input "service: ATM - FCM1" at bounding box center [144, 342] width 8 height 8
click at [166, 391] on button "Choose selected" at bounding box center [170, 388] width 94 height 26
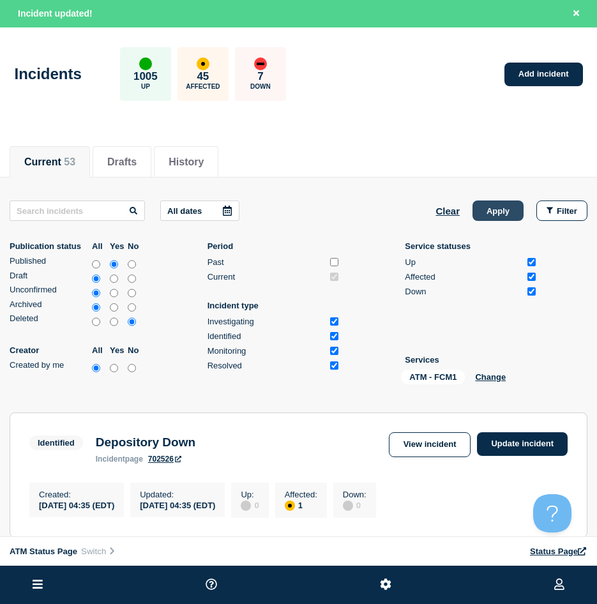
click at [488, 213] on button "Apply" at bounding box center [498, 210] width 51 height 20
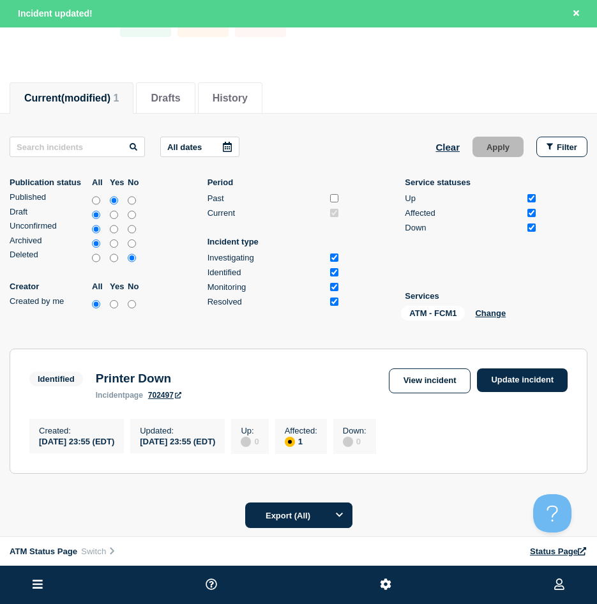
scroll to position [128, 0]
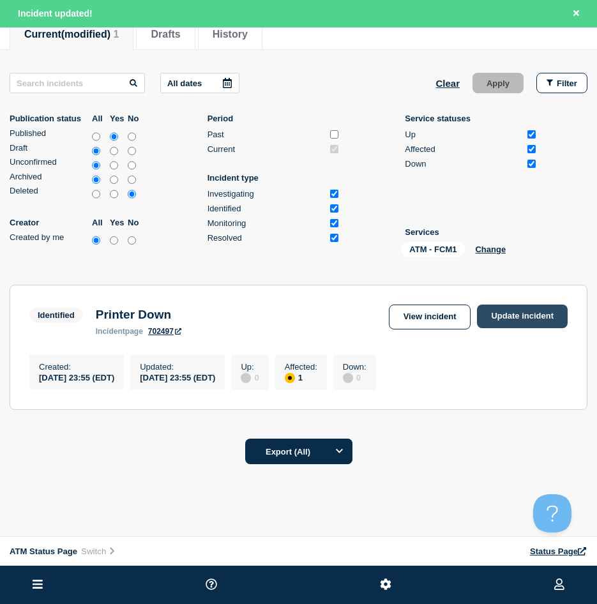
click at [525, 319] on link "Update incident" at bounding box center [522, 317] width 91 height 24
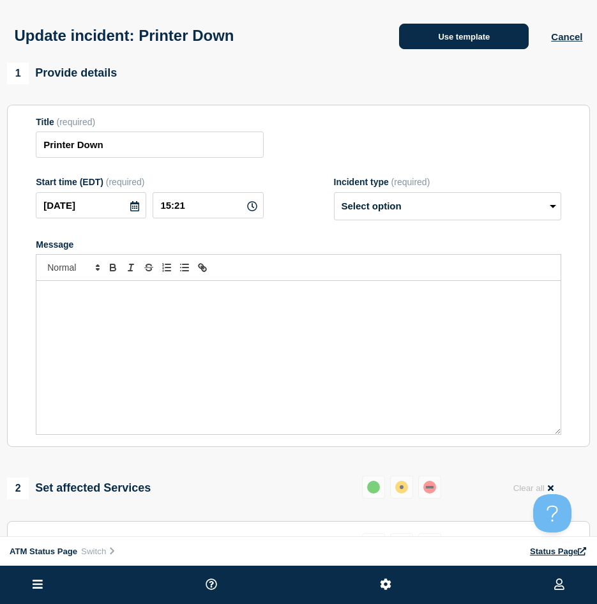
click at [435, 33] on button "Use template" at bounding box center [464, 37] width 130 height 26
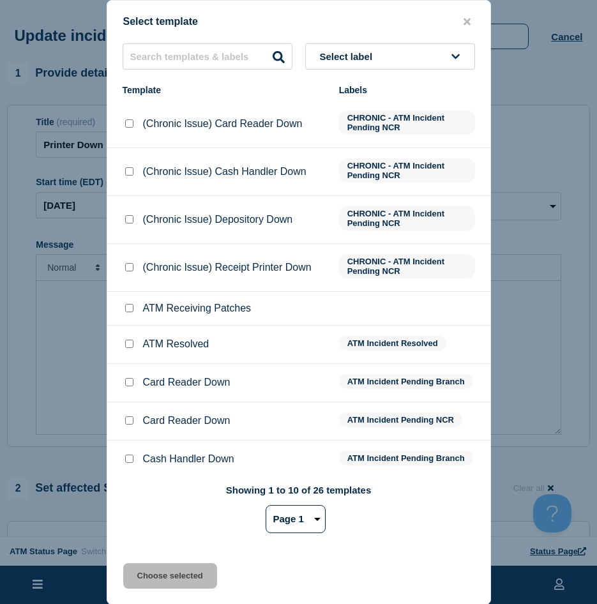
click at [128, 344] on input "ATM Resolved checkbox" at bounding box center [129, 344] width 8 height 8
click at [139, 516] on button "Choose selected" at bounding box center [170, 576] width 94 height 26
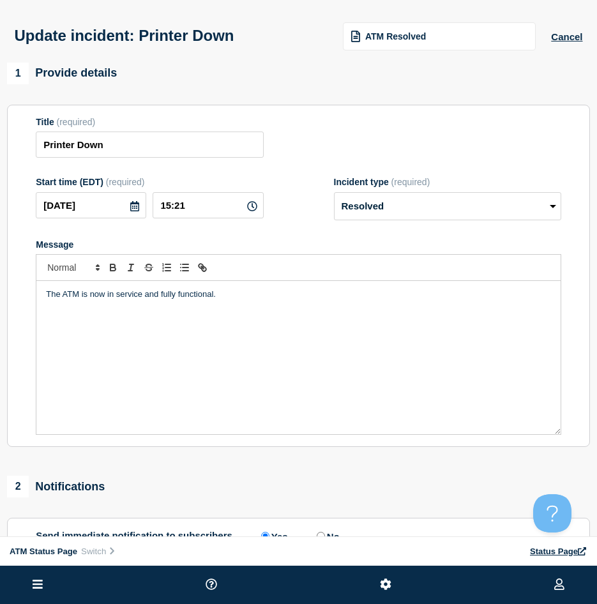
scroll to position [128, 0]
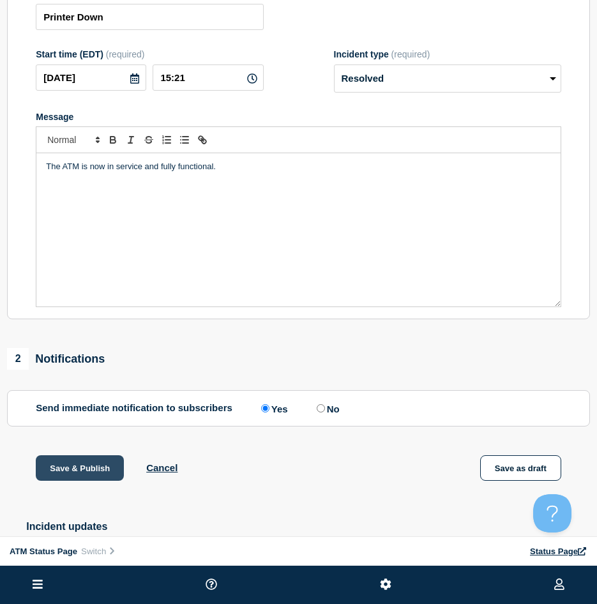
click at [78, 476] on button "Save & Publish" at bounding box center [80, 468] width 88 height 26
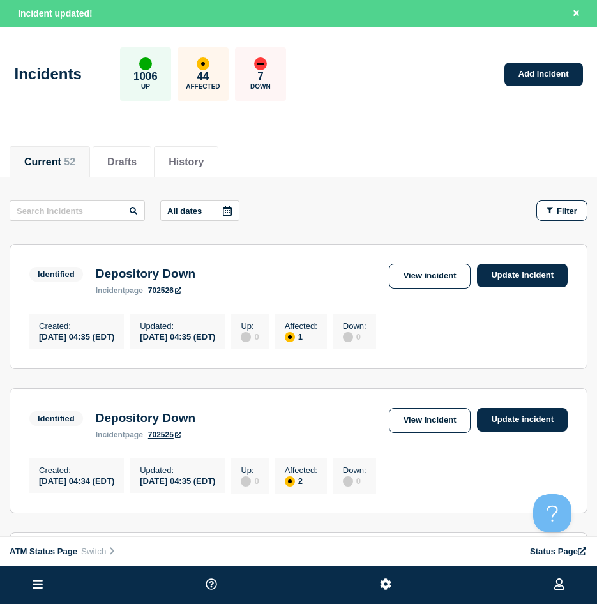
click at [548, 220] on button "Filter" at bounding box center [561, 210] width 51 height 20
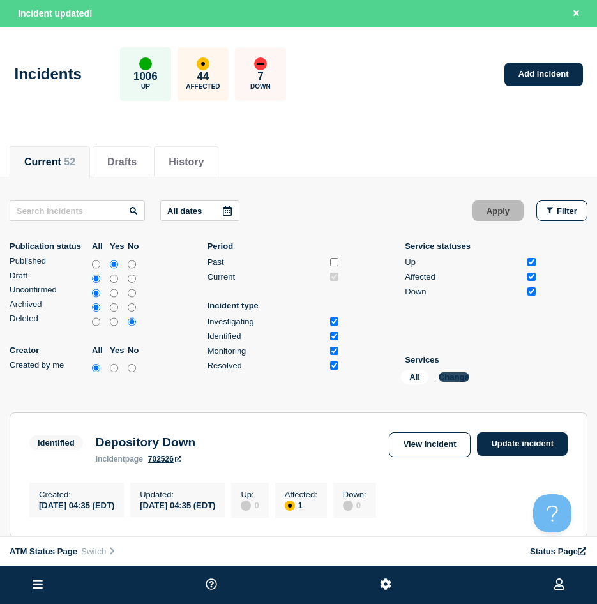
click at [460, 380] on button "Change" at bounding box center [454, 377] width 31 height 10
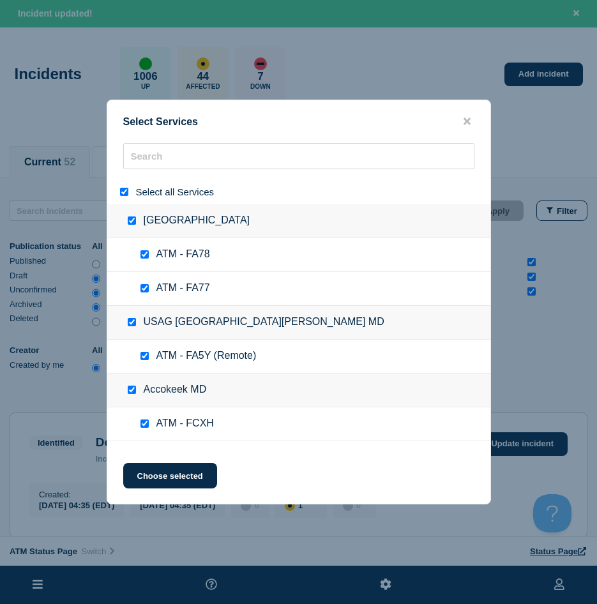
click at [123, 195] on input "select all" at bounding box center [124, 192] width 8 height 8
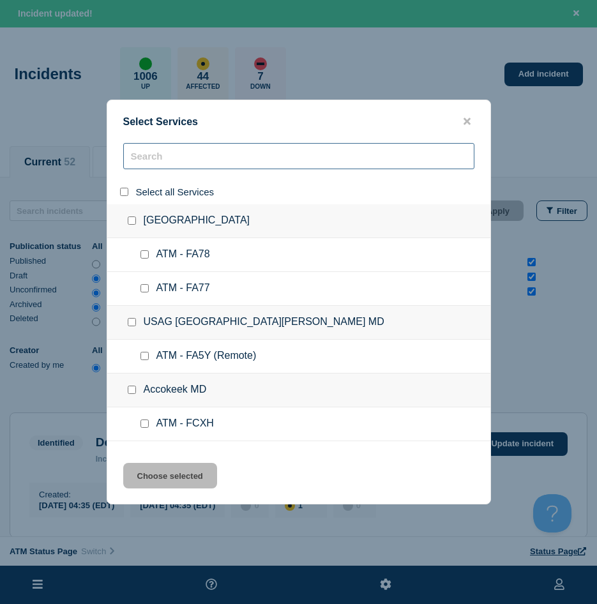
click at [156, 160] on input "search" at bounding box center [298, 156] width 351 height 26
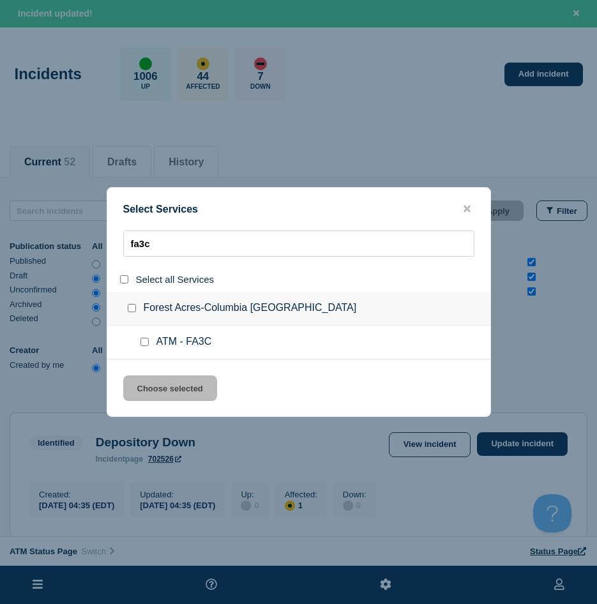
click at [142, 346] on input "service: ATM - FA3C" at bounding box center [144, 342] width 8 height 8
click at [155, 398] on button "Choose selected" at bounding box center [170, 388] width 94 height 26
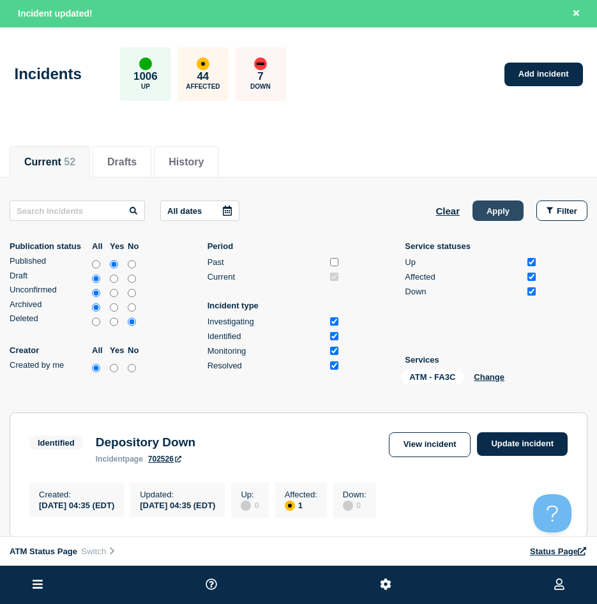
click at [496, 213] on button "Apply" at bounding box center [498, 210] width 51 height 20
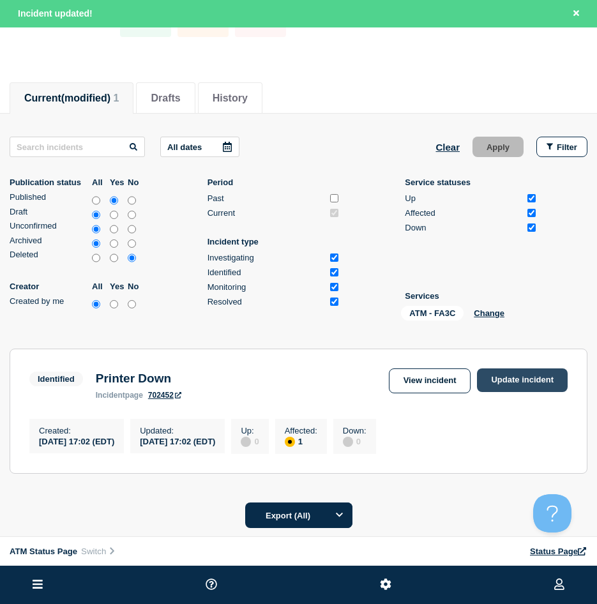
click at [494, 374] on link "Update incident" at bounding box center [522, 380] width 91 height 24
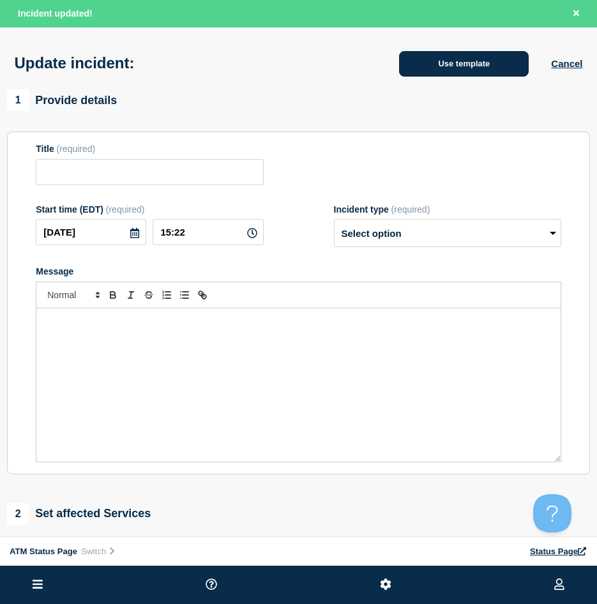
click at [495, 73] on button "Use template" at bounding box center [464, 64] width 130 height 26
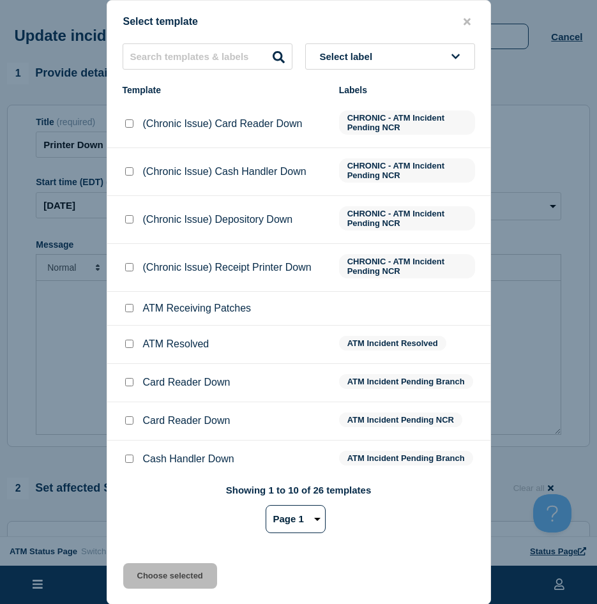
click at [129, 347] on input "ATM Resolved checkbox" at bounding box center [129, 344] width 8 height 8
click at [149, 516] on button "Choose selected" at bounding box center [170, 576] width 94 height 26
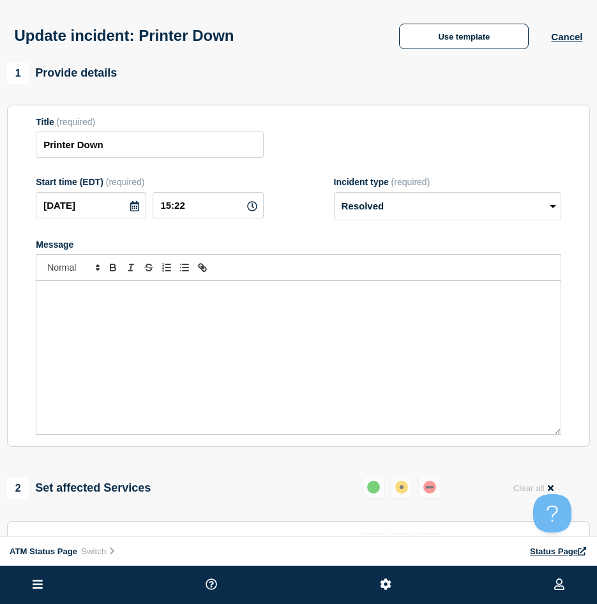
scroll to position [128, 0]
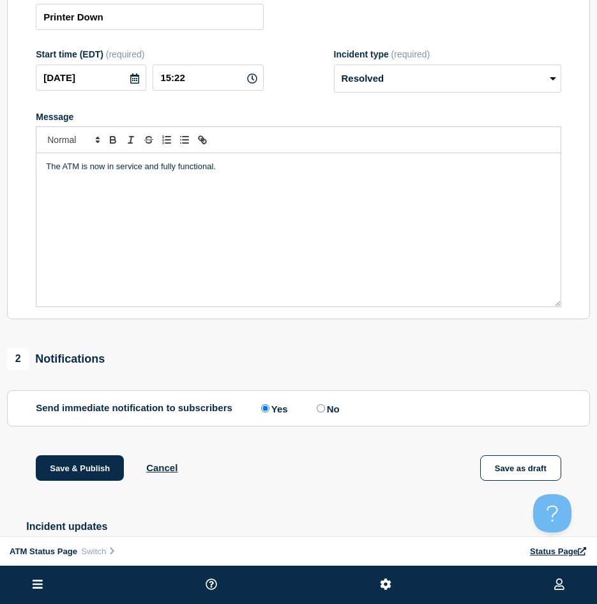
click at [86, 488] on div "Save & Publish Cancel Save as draft" at bounding box center [298, 483] width 583 height 57
click at [84, 476] on button "Save & Publish" at bounding box center [80, 468] width 88 height 26
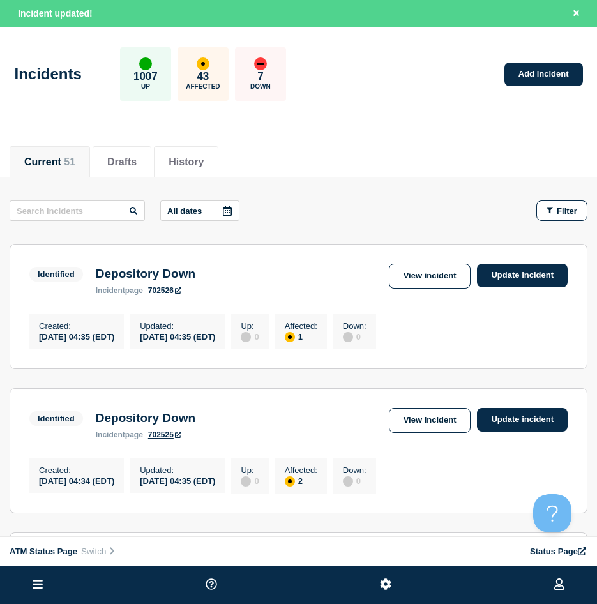
drag, startPoint x: 375, startPoint y: 204, endPoint x: 418, endPoint y: 206, distance: 42.8
click at [376, 203] on div "All dates Filter" at bounding box center [299, 210] width 578 height 20
click at [577, 205] on button "Filter" at bounding box center [561, 210] width 51 height 20
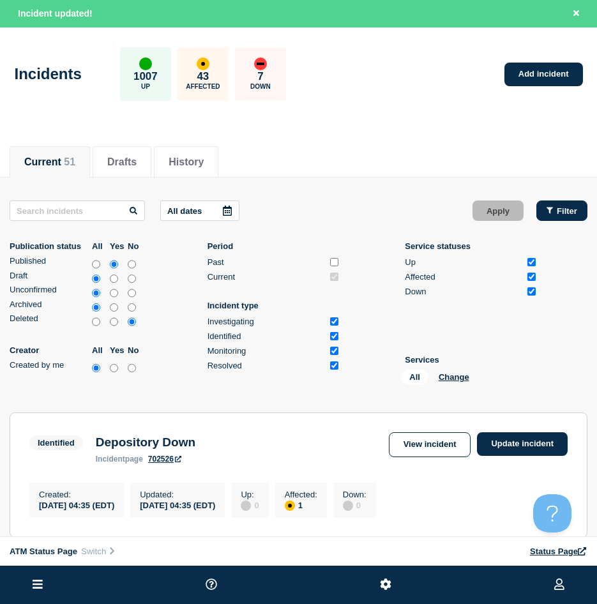
click at [571, 208] on span "Filter" at bounding box center [567, 211] width 20 height 10
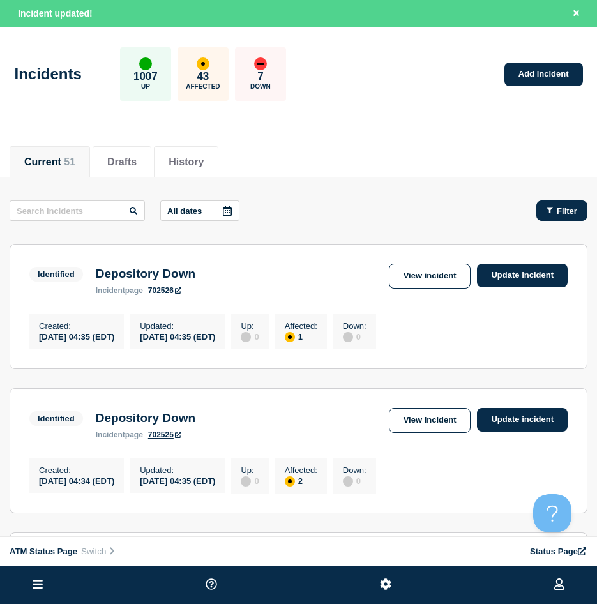
click at [558, 217] on button "Filter" at bounding box center [561, 210] width 51 height 20
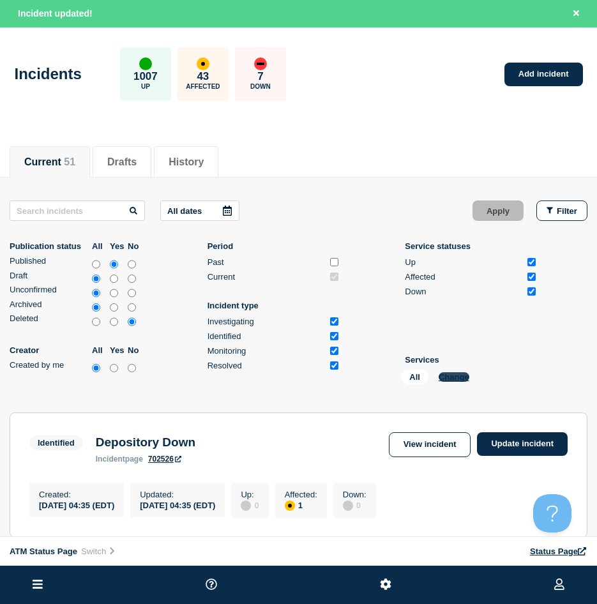
click at [465, 372] on button "Change" at bounding box center [454, 377] width 31 height 10
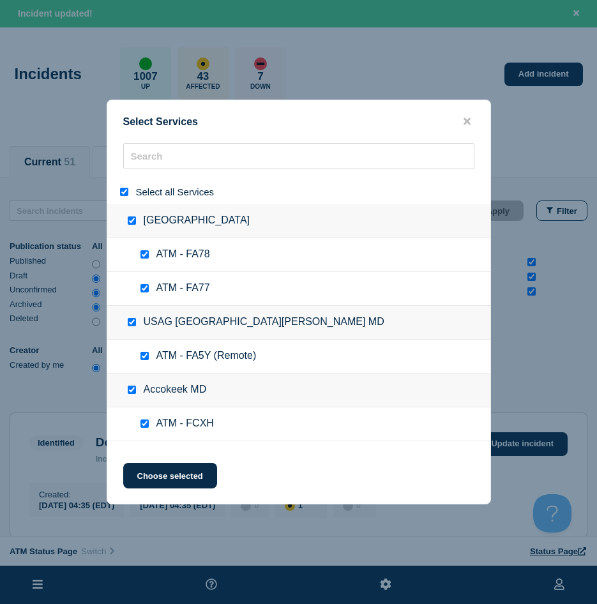
click at [125, 195] on input "select all" at bounding box center [124, 192] width 8 height 8
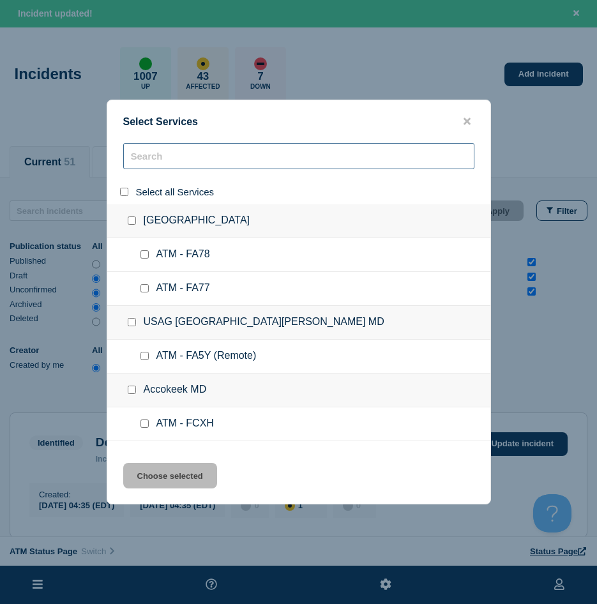
click at [145, 169] on input "search" at bounding box center [298, 156] width 351 height 26
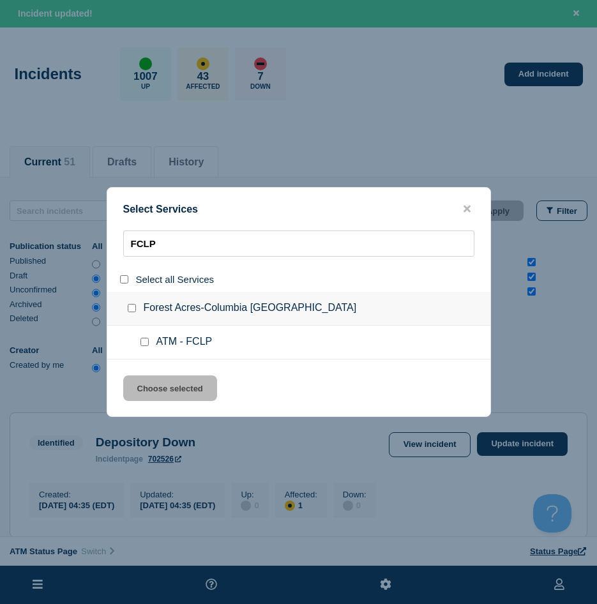
click at [140, 342] on input "service: ATM - FCLP" at bounding box center [144, 342] width 8 height 8
click at [156, 387] on button "Choose selected" at bounding box center [170, 388] width 94 height 26
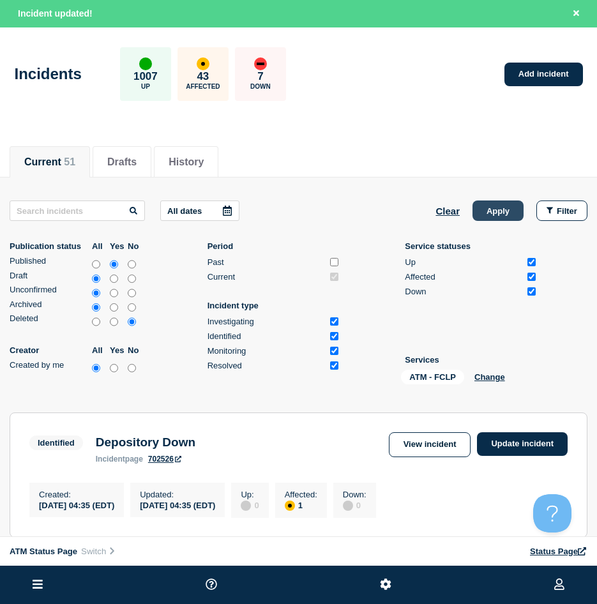
click at [485, 216] on button "Apply" at bounding box center [498, 210] width 51 height 20
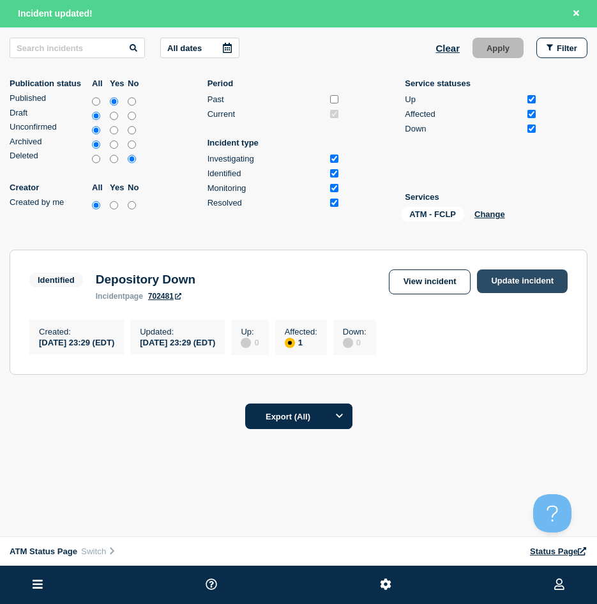
click at [497, 278] on link "Update incident" at bounding box center [522, 281] width 91 height 24
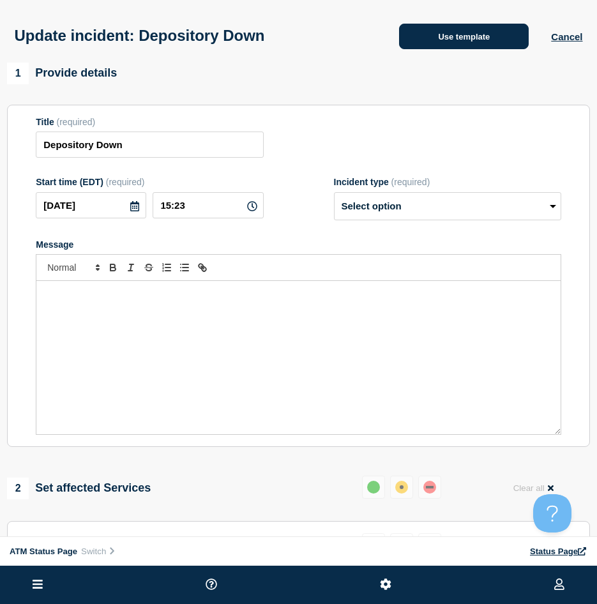
click at [421, 47] on button "Use template" at bounding box center [464, 37] width 130 height 26
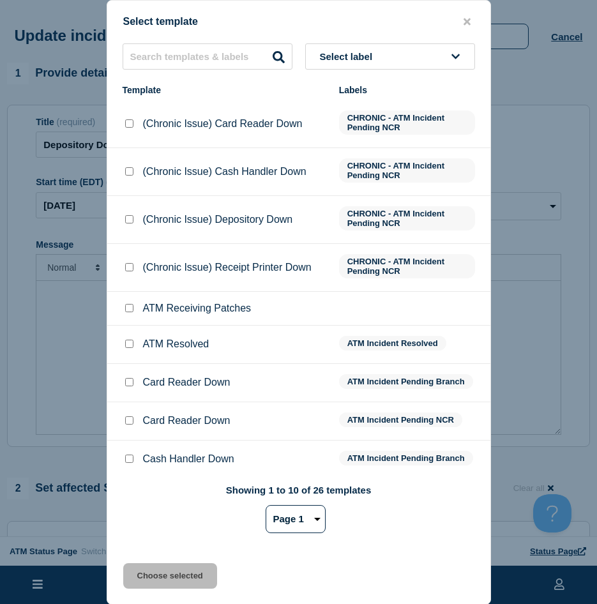
click at [129, 344] on input "ATM Resolved checkbox" at bounding box center [129, 344] width 8 height 8
click at [146, 516] on button "Choose selected" at bounding box center [170, 576] width 94 height 26
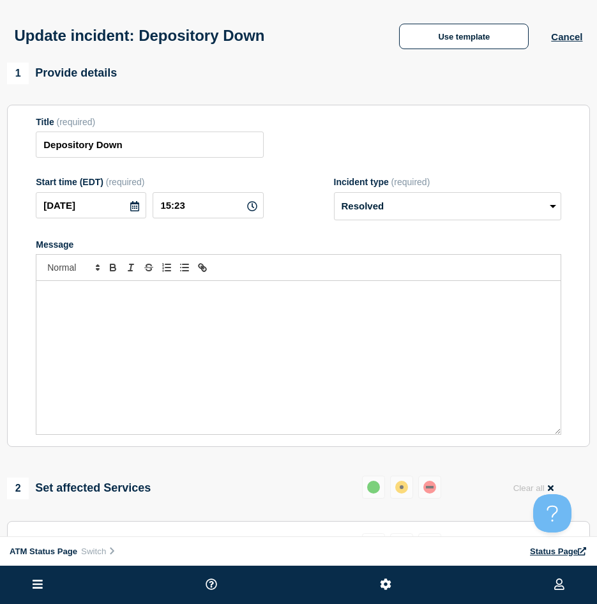
scroll to position [128, 0]
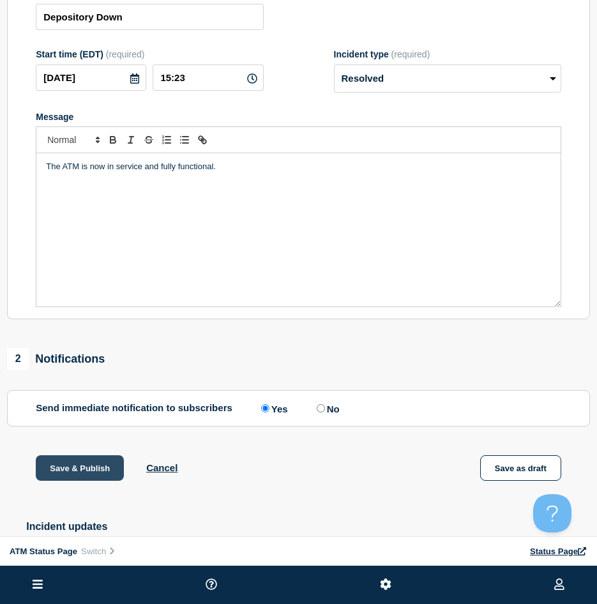
click at [83, 461] on button "Save & Publish" at bounding box center [80, 468] width 88 height 26
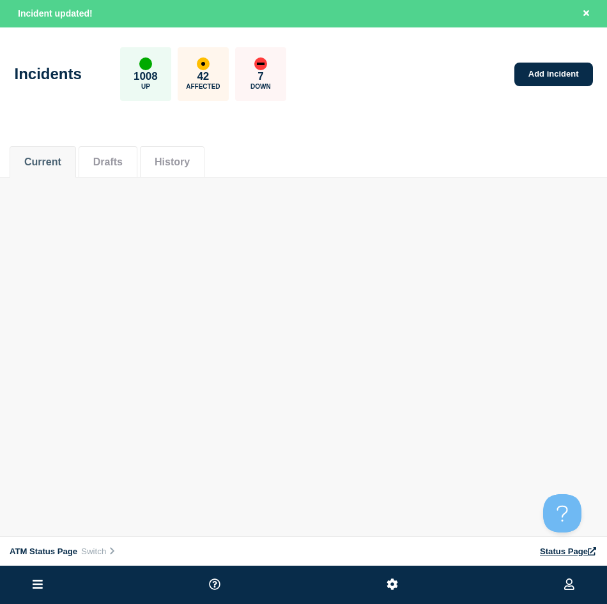
click at [401, 197] on div "ATM Status Page Connected Hub View Status Page NFCU [PERSON_NAME] Incident upda…" at bounding box center [303, 127] width 607 height 255
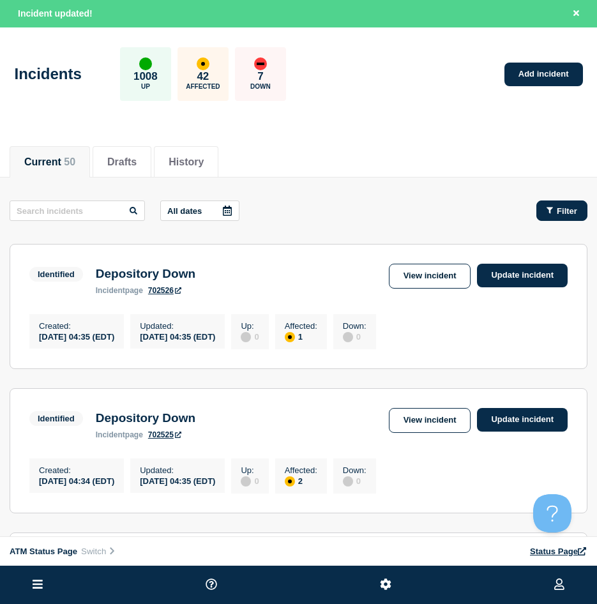
click at [548, 209] on icon "button" at bounding box center [550, 210] width 6 height 8
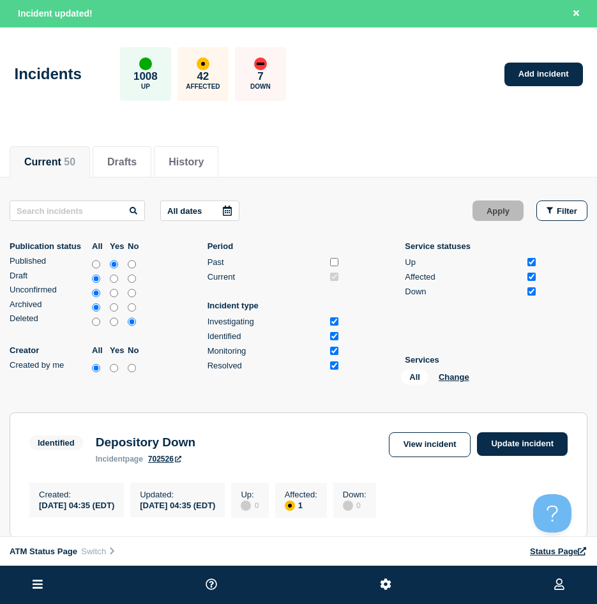
click at [459, 372] on div "All Change" at bounding box center [465, 380] width 128 height 20
click at [464, 378] on button "Change" at bounding box center [454, 377] width 31 height 10
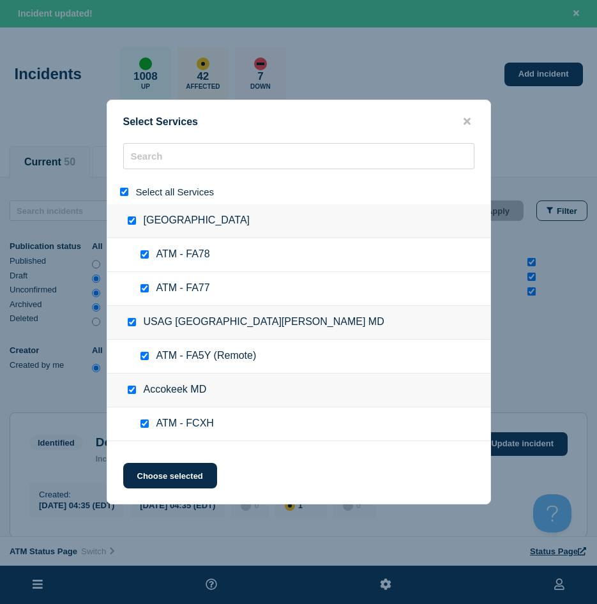
click at [123, 193] on input "select all" at bounding box center [124, 192] width 8 height 8
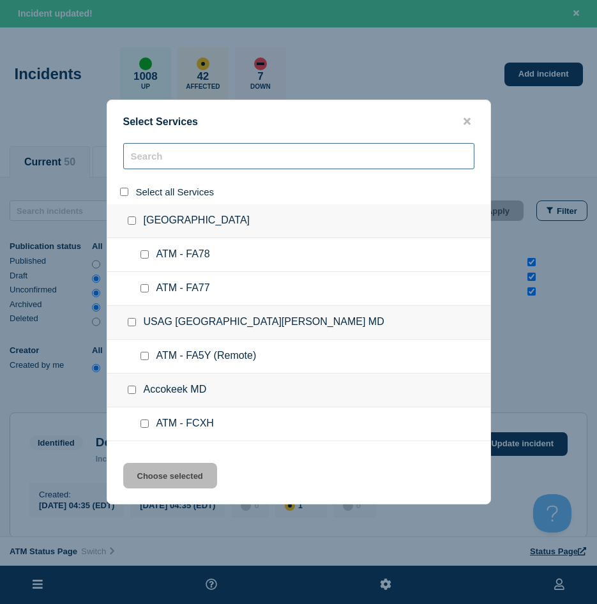
click at [190, 151] on input "search" at bounding box center [298, 156] width 351 height 26
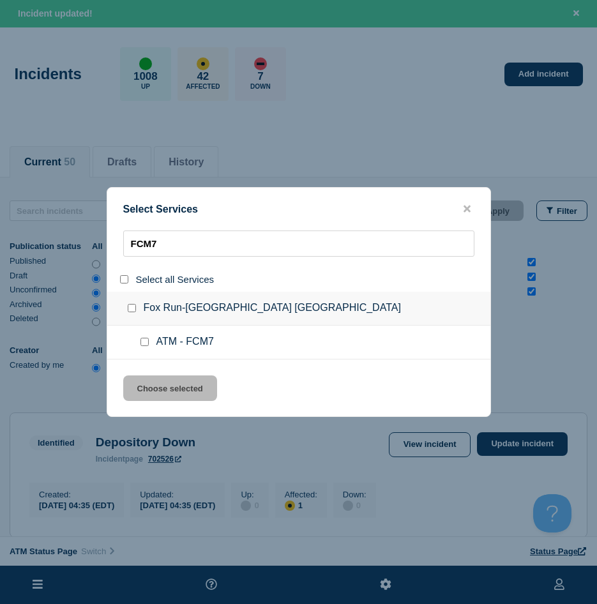
type input "FCM7"
click at [140, 344] on input "service: ATM - FCM7" at bounding box center [144, 342] width 8 height 8
checkbox input "true"
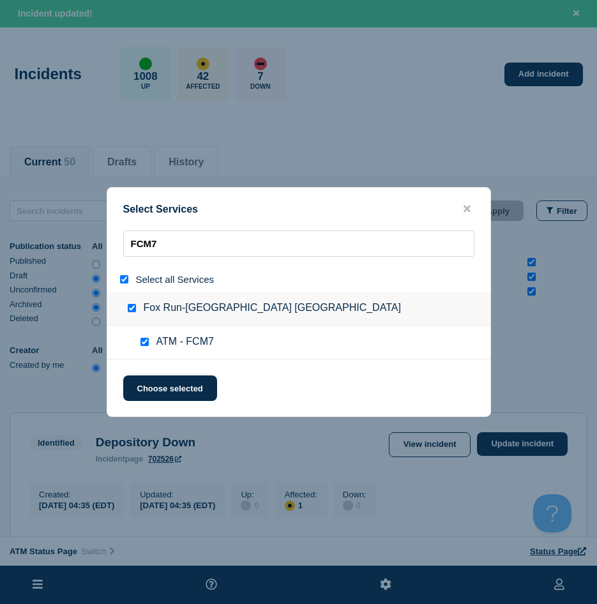
click at [189, 402] on div "Select Services FCM7 Select all Services Fox Run-[GEOGRAPHIC_DATA] [GEOGRAPHIC_…" at bounding box center [299, 302] width 384 height 230
click at [190, 388] on button "Choose selected" at bounding box center [170, 388] width 94 height 26
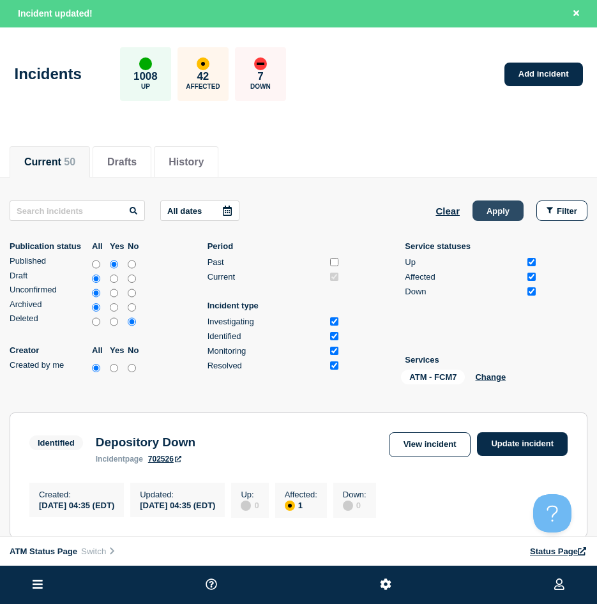
click at [495, 206] on button "Apply" at bounding box center [498, 210] width 51 height 20
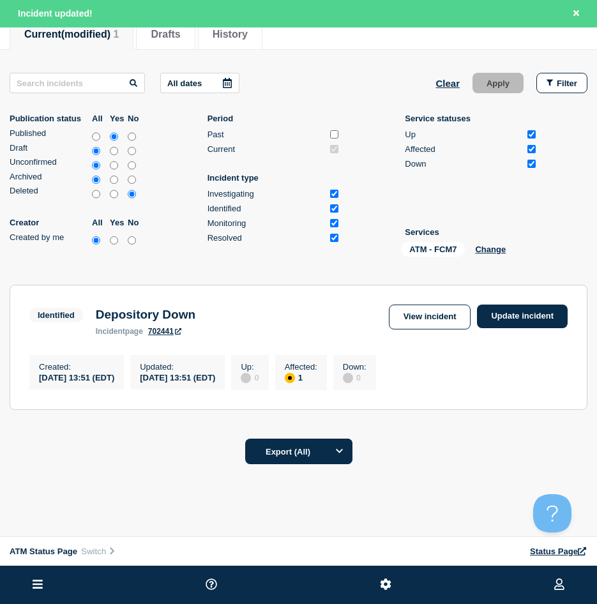
scroll to position [167, 0]
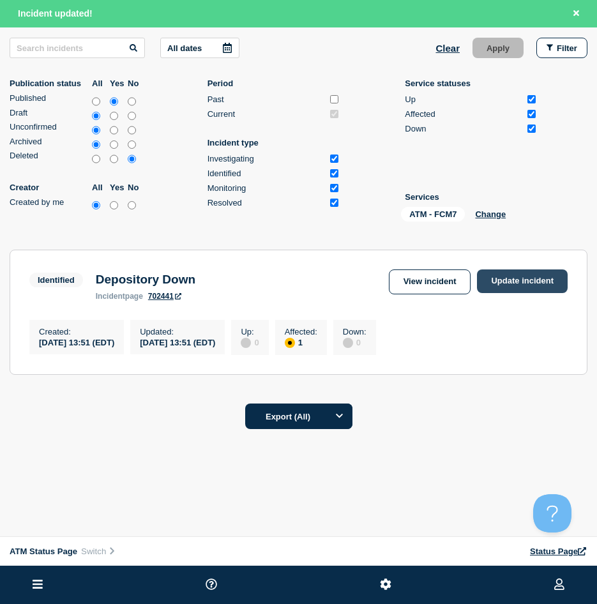
click at [515, 282] on link "Update incident" at bounding box center [522, 281] width 91 height 24
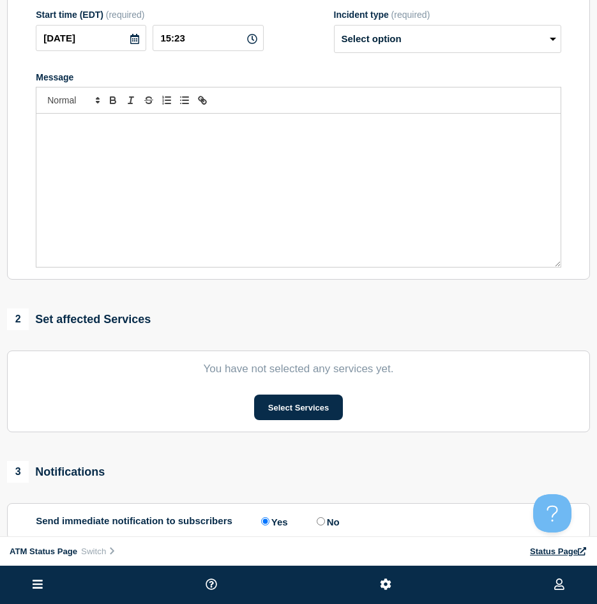
type input "Depository Down"
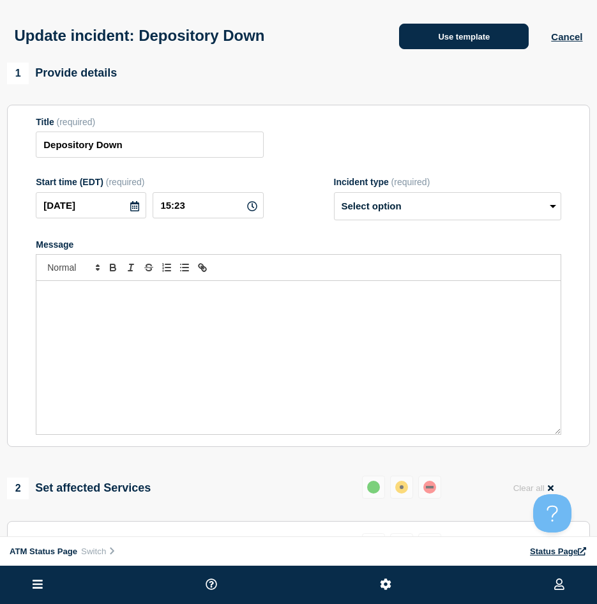
click at [412, 42] on button "Use template" at bounding box center [464, 37] width 130 height 26
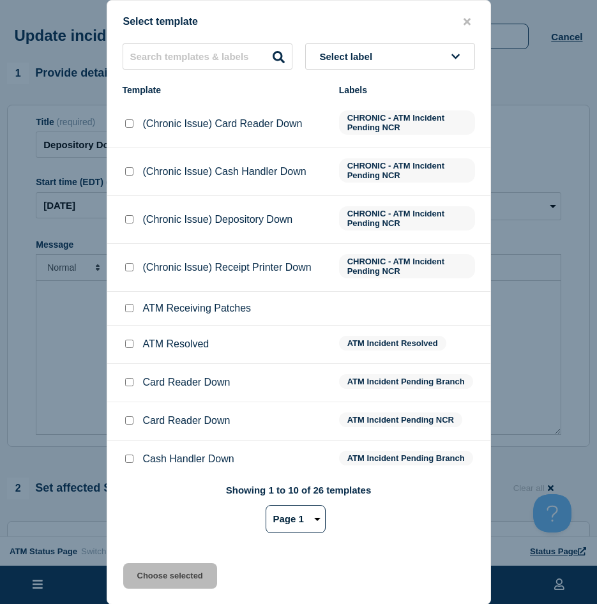
click at [128, 351] on div at bounding box center [129, 344] width 13 height 13
click at [126, 345] on input "ATM Resolved checkbox" at bounding box center [129, 344] width 8 height 8
checkbox input "true"
click at [141, 564] on div "Select template Select label Template Labels (Chronic Issue) Card Reader Down C…" at bounding box center [299, 302] width 384 height 605
click at [147, 571] on button "Choose selected" at bounding box center [170, 576] width 94 height 26
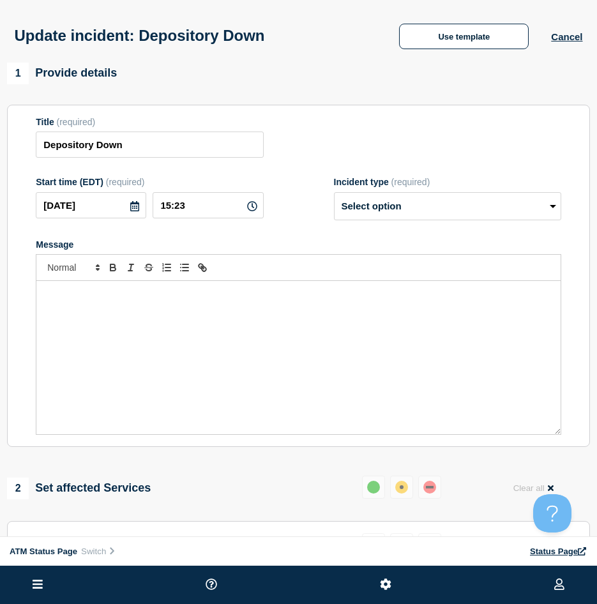
select select "resolved"
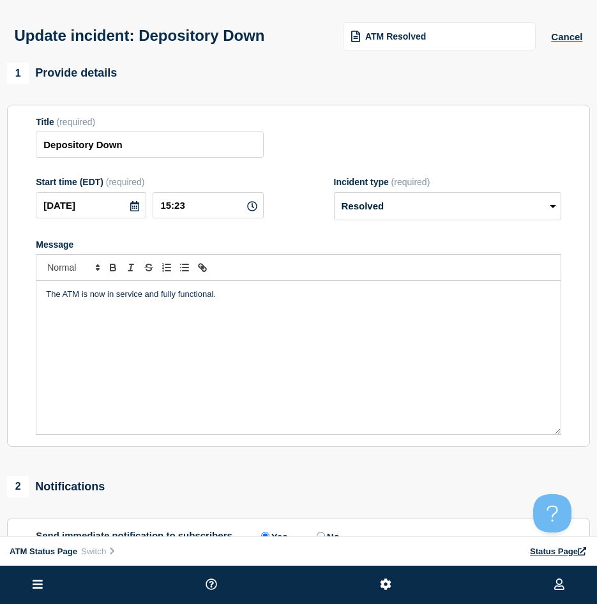
scroll to position [192, 0]
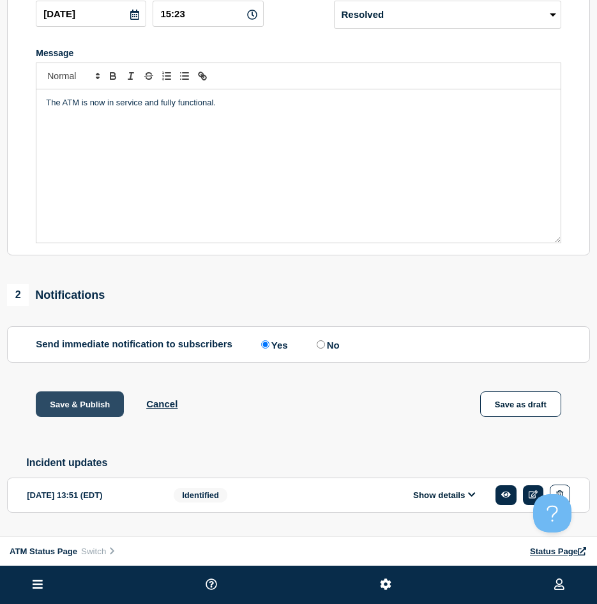
click at [62, 399] on button "Save & Publish" at bounding box center [80, 404] width 88 height 26
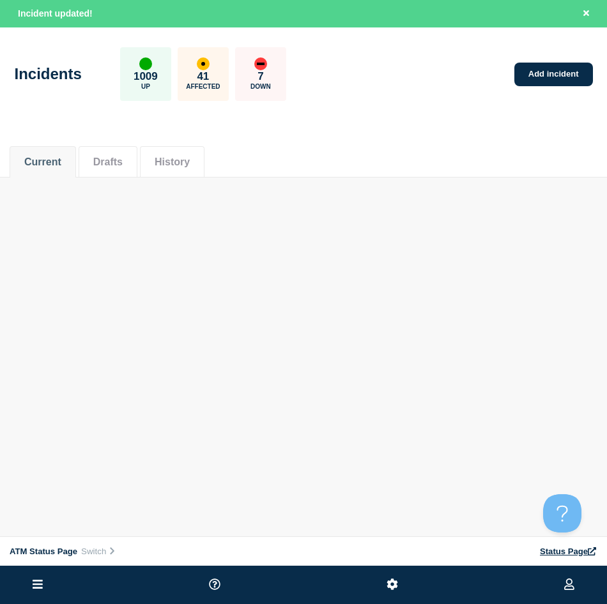
click at [363, 153] on div "Current Drafts History" at bounding box center [303, 154] width 587 height 43
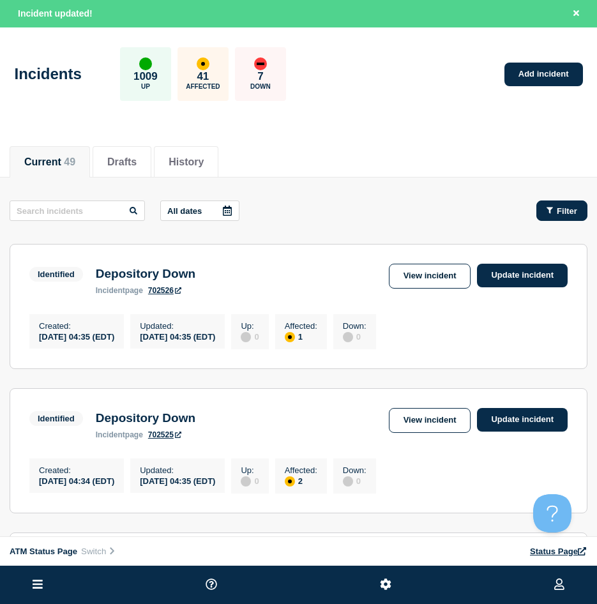
drag, startPoint x: 549, startPoint y: 202, endPoint x: 547, endPoint y: 211, distance: 9.3
click at [548, 202] on button "Filter" at bounding box center [561, 210] width 51 height 20
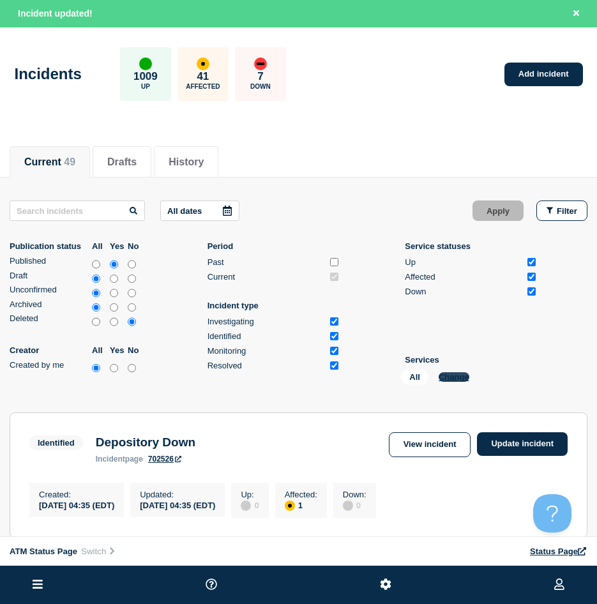
click at [456, 374] on button "Change" at bounding box center [454, 377] width 31 height 10
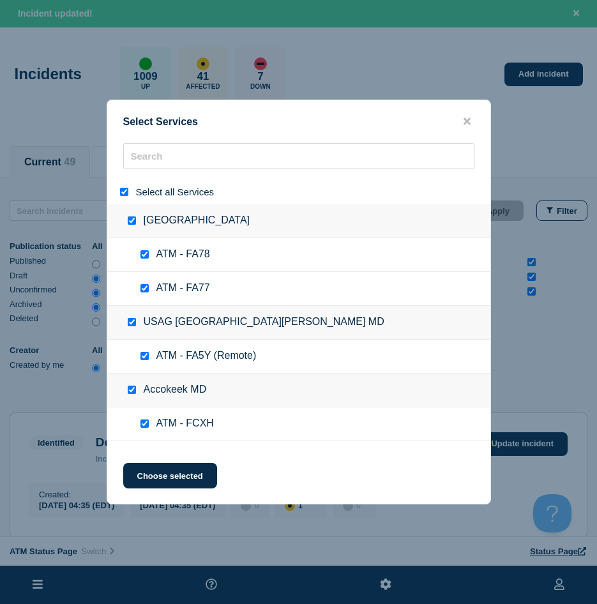
click at [123, 193] on input "select all" at bounding box center [124, 192] width 8 height 8
checkbox input "false"
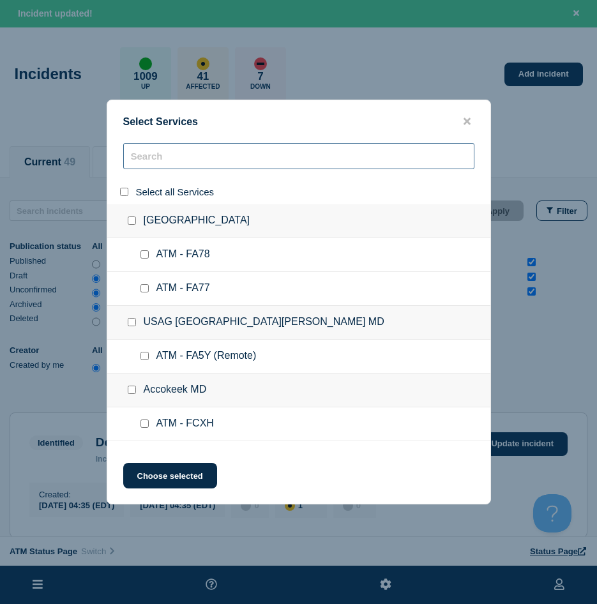
checkbox input "false"
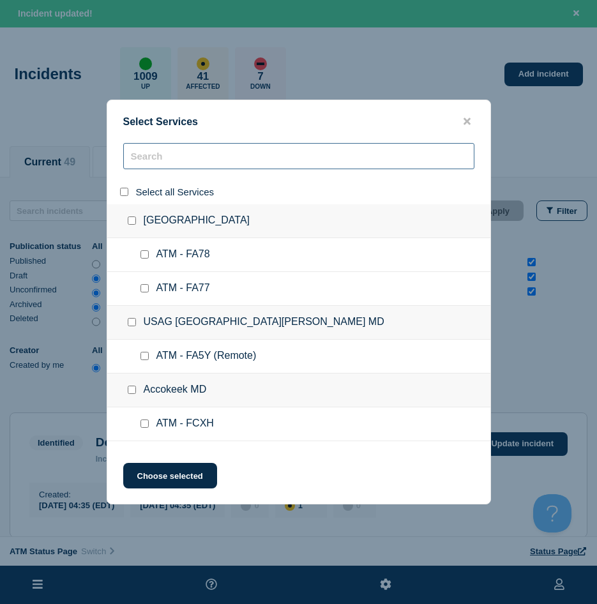
checkbox input "false"
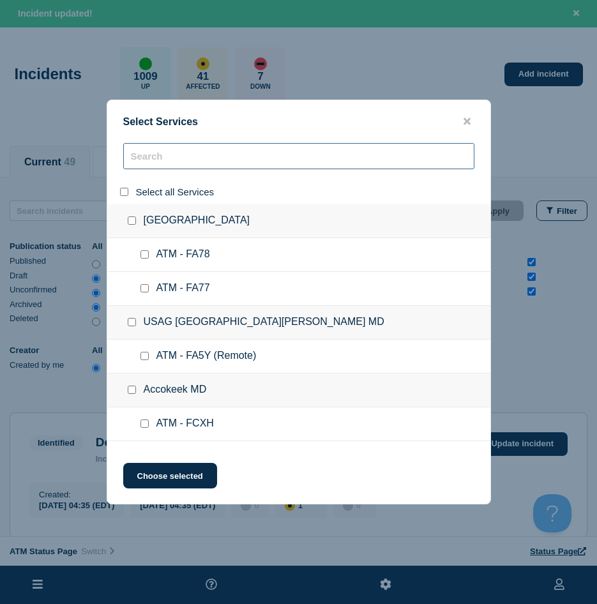
checkbox input "false"
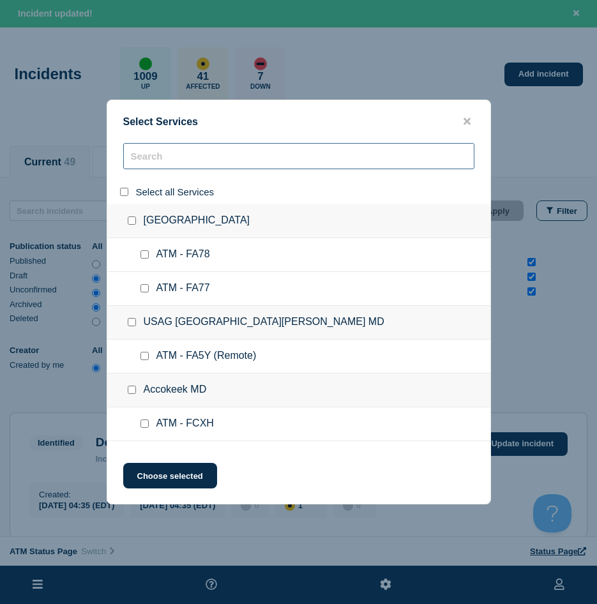
checkbox input "false"
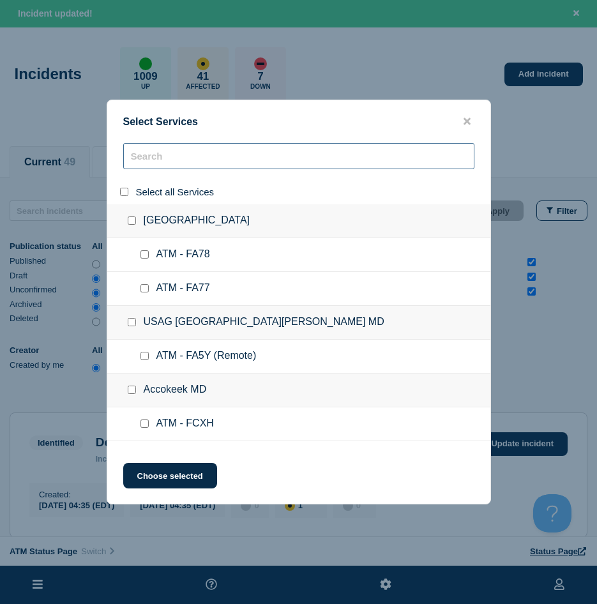
checkbox input "false"
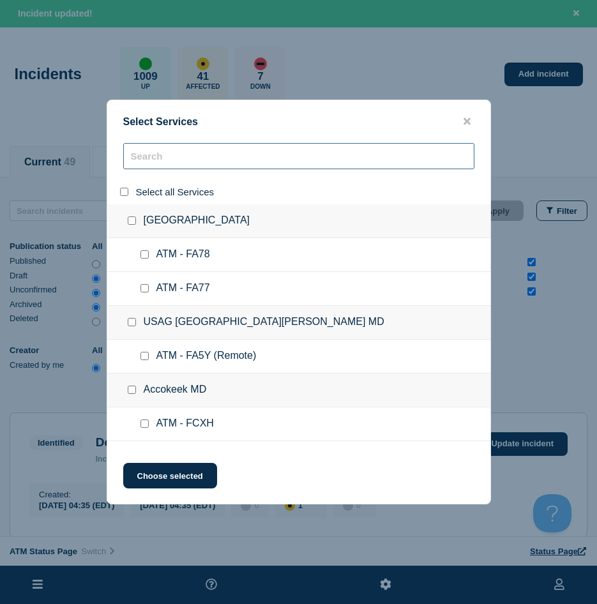
checkbox input "false"
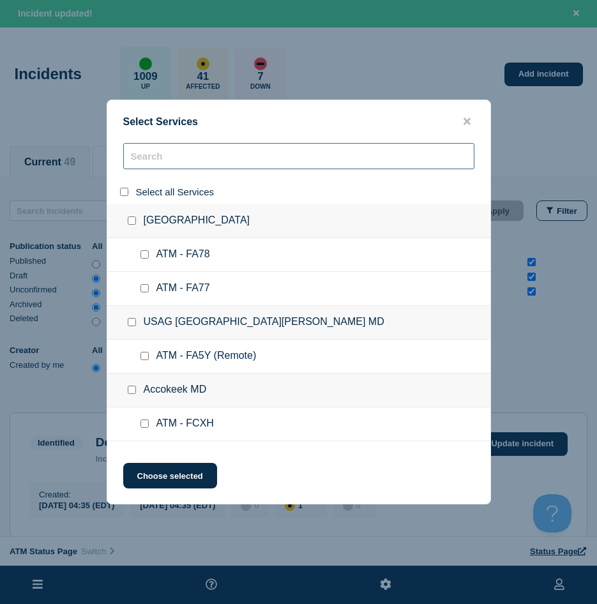
checkbox input "false"
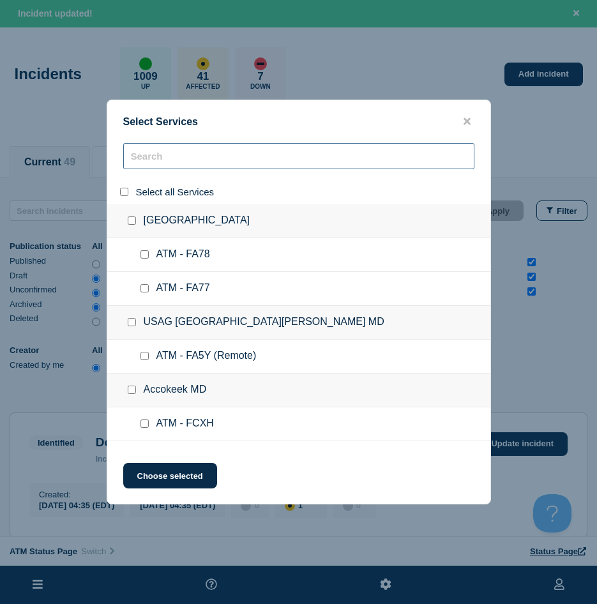
checkbox input "false"
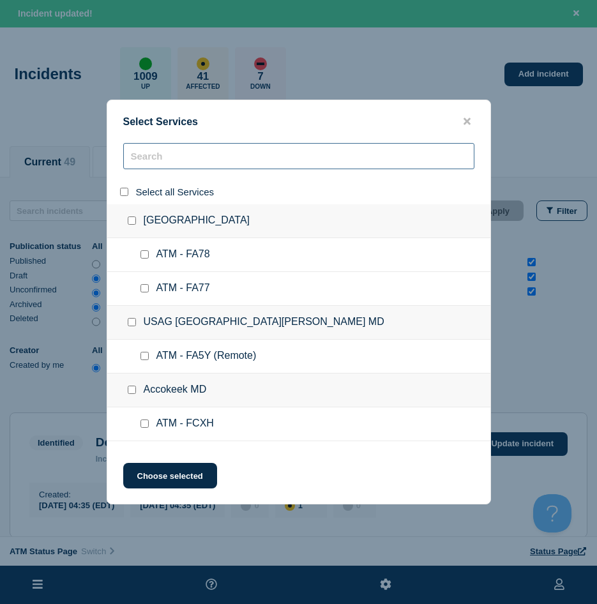
checkbox input "false"
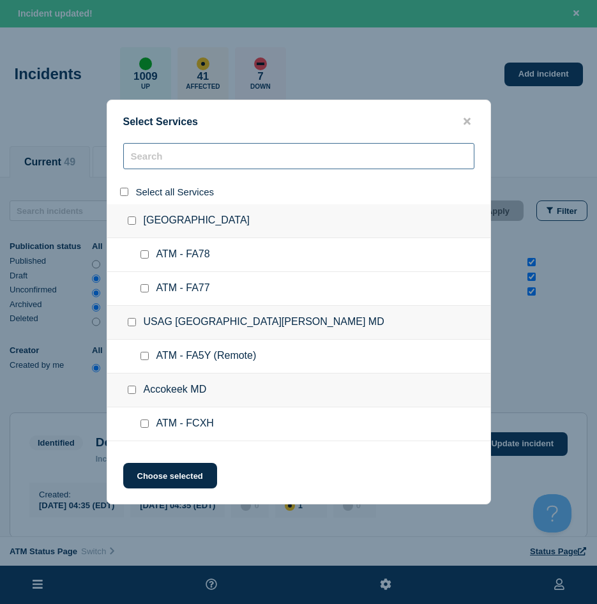
checkbox input "false"
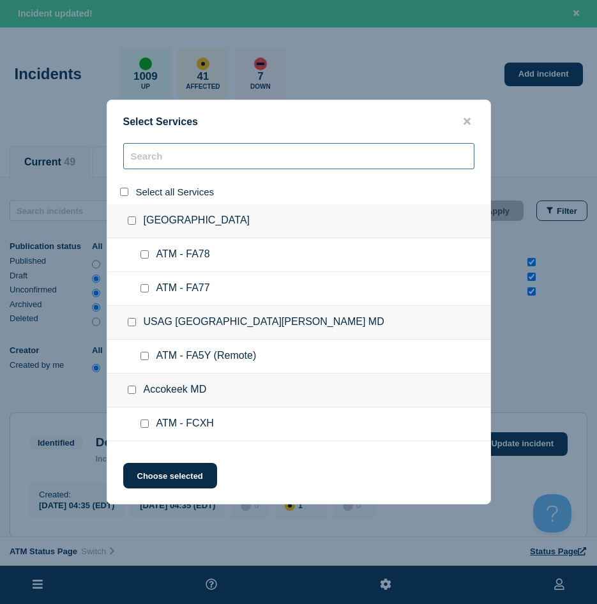
checkbox input "false"
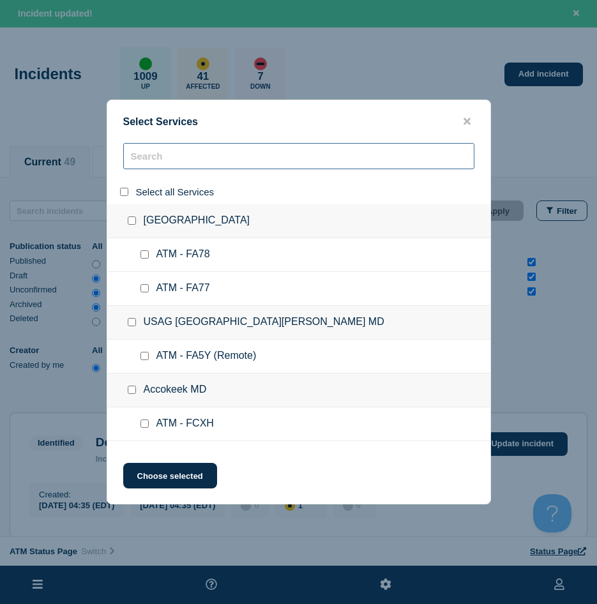
checkbox input "false"
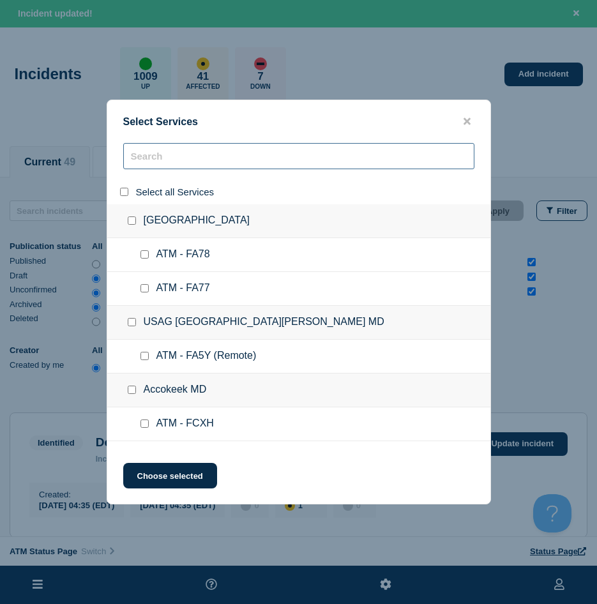
checkbox input "false"
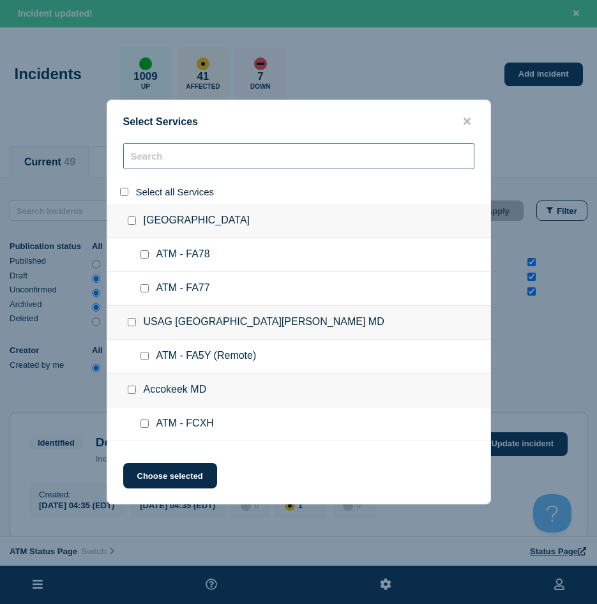
checkbox input "false"
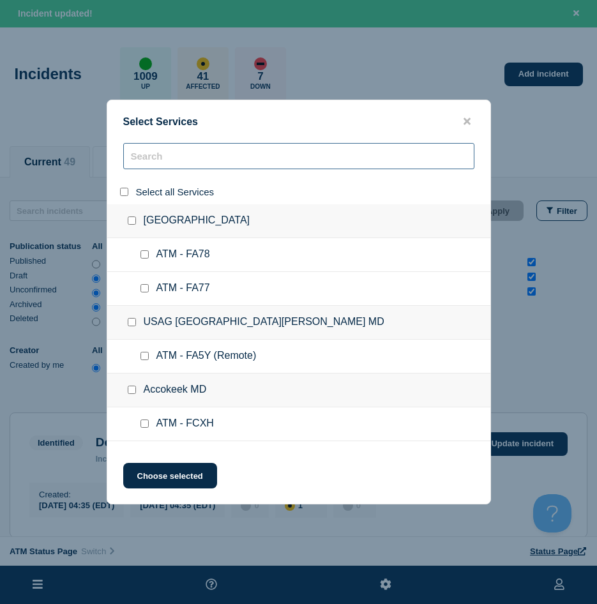
checkbox input "false"
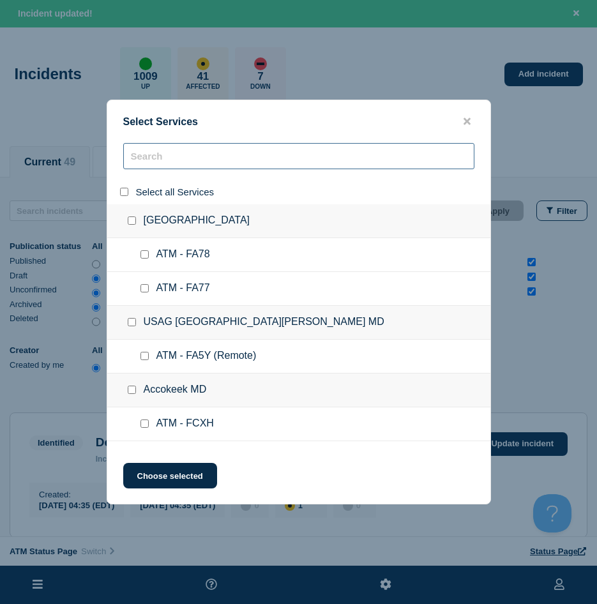
checkbox input "false"
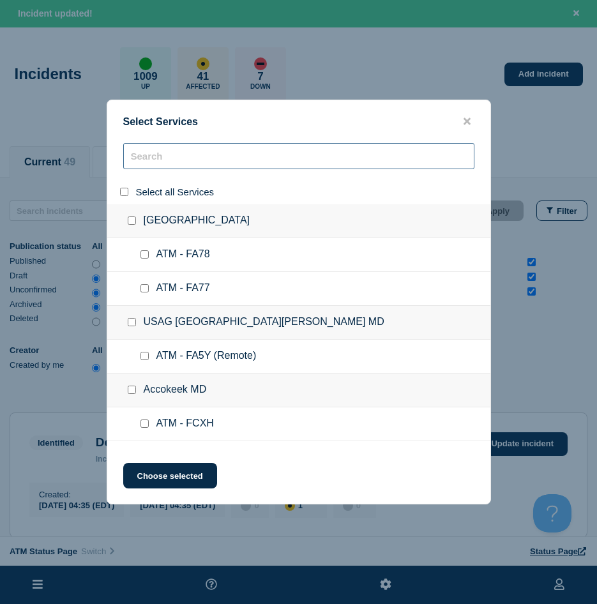
checkbox input "false"
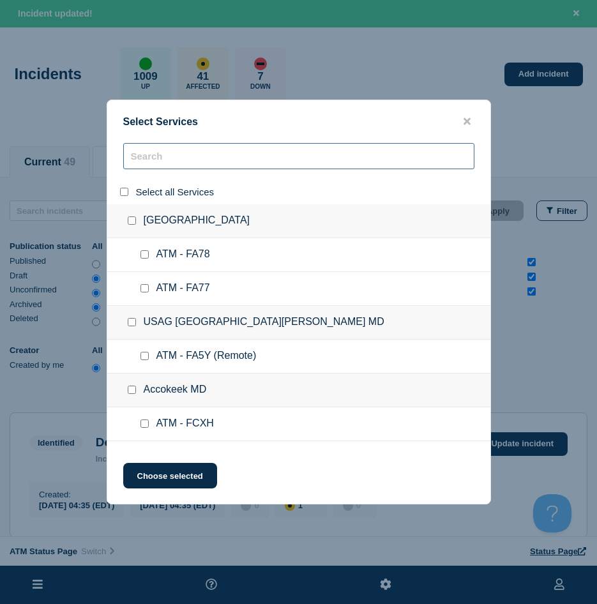
checkbox input "false"
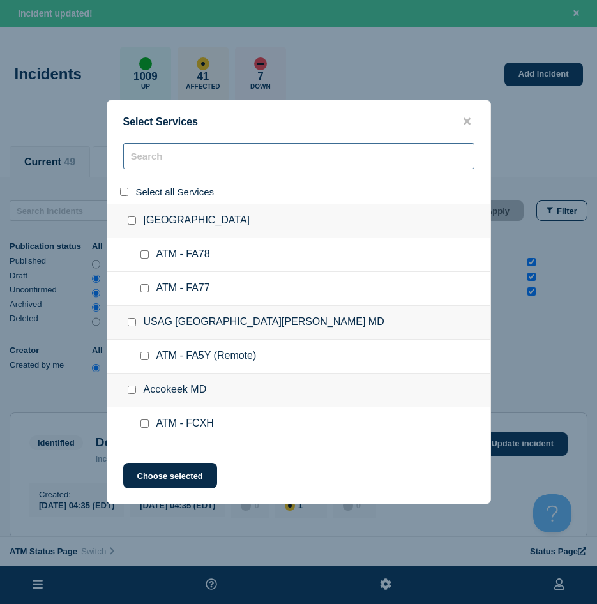
checkbox input "false"
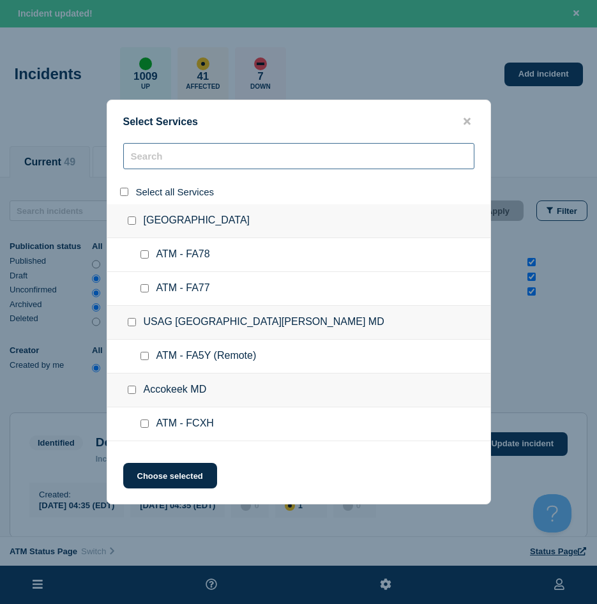
checkbox input "false"
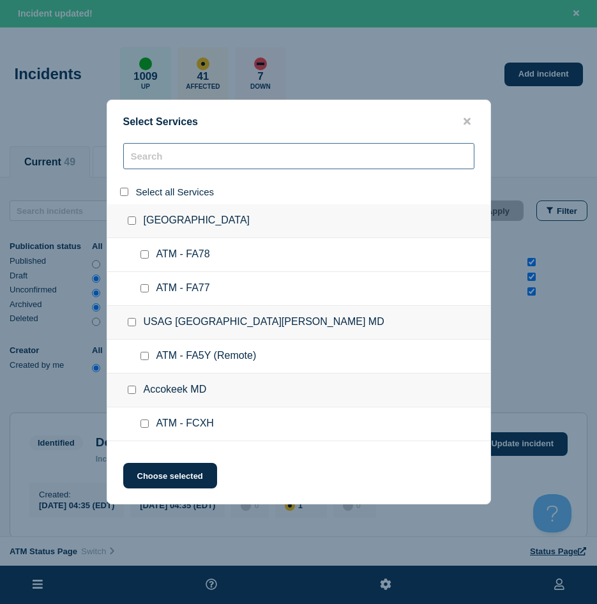
checkbox input "false"
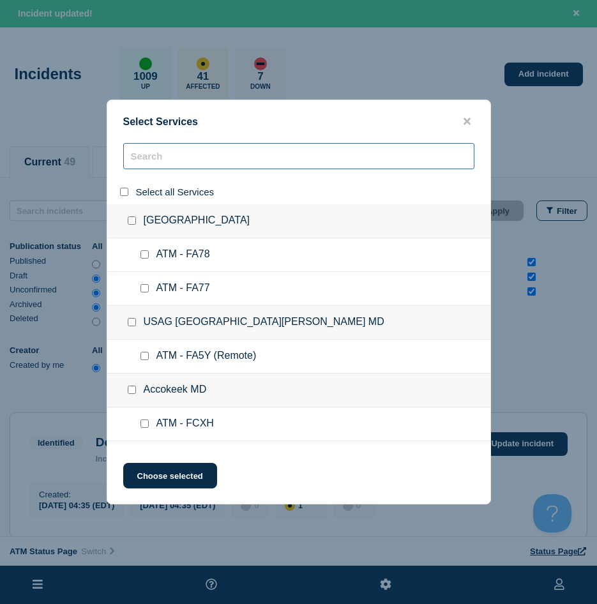
checkbox input "false"
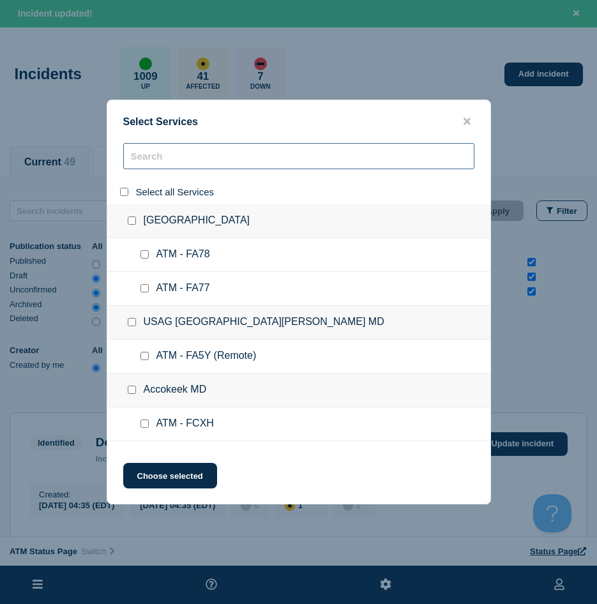
checkbox input "false"
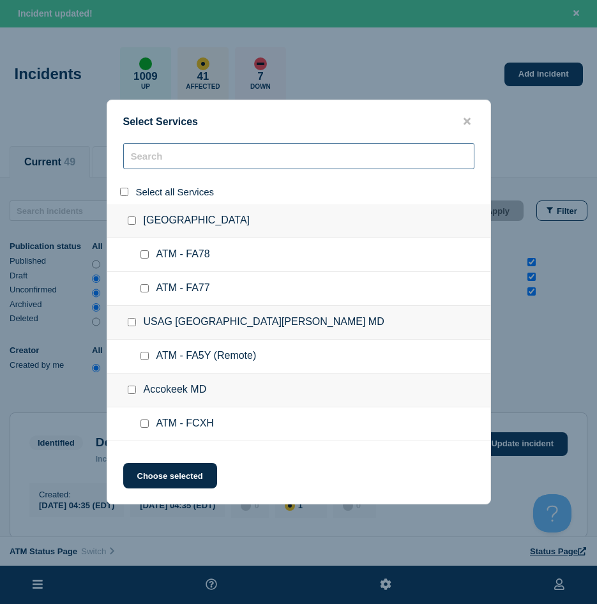
checkbox input "false"
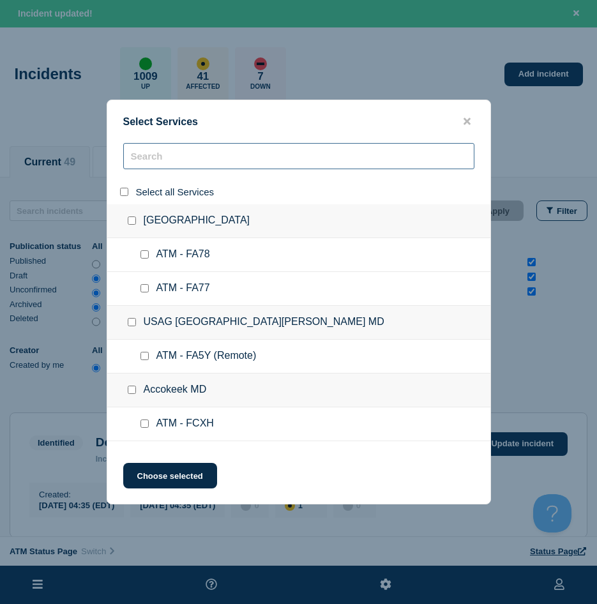
checkbox input "false"
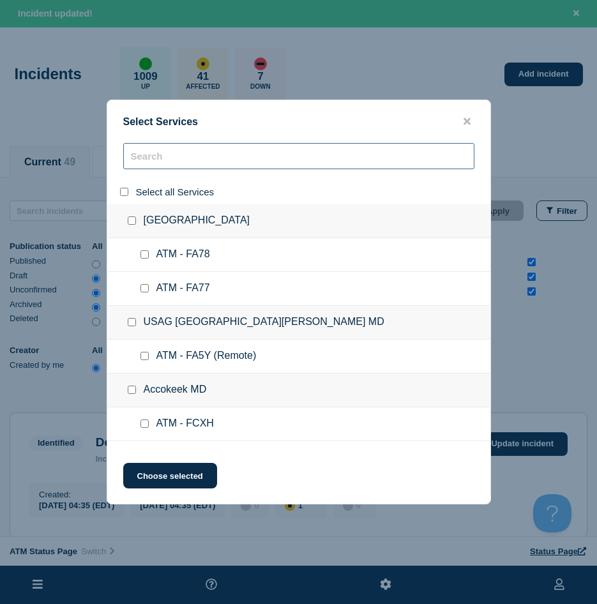
checkbox input "false"
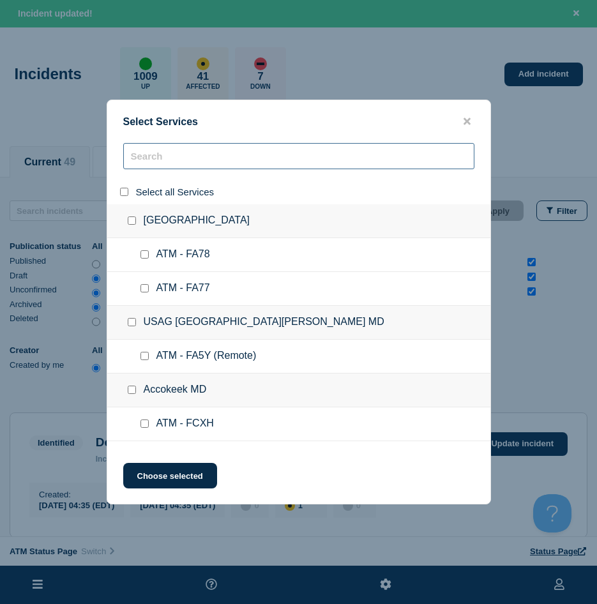
checkbox input "false"
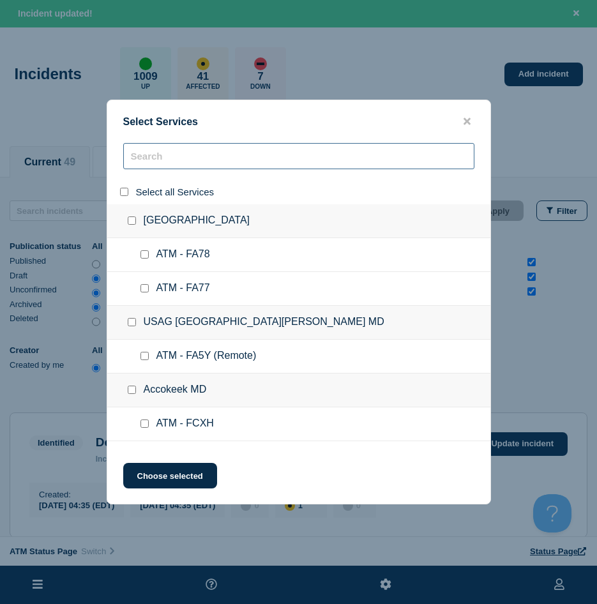
checkbox input "false"
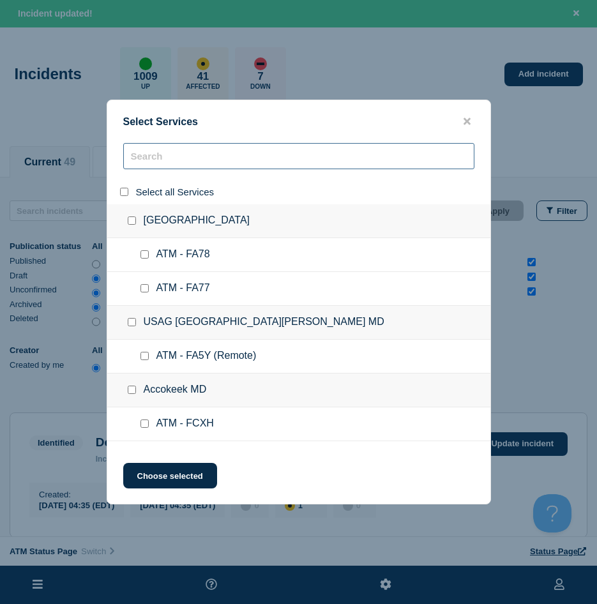
checkbox input "false"
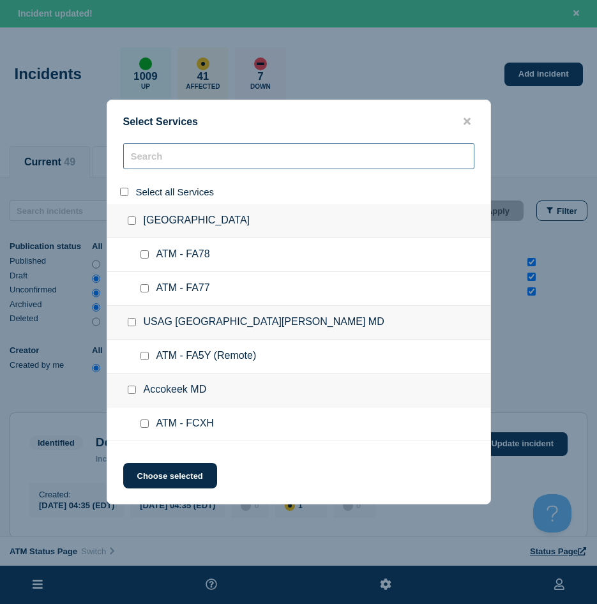
checkbox input "false"
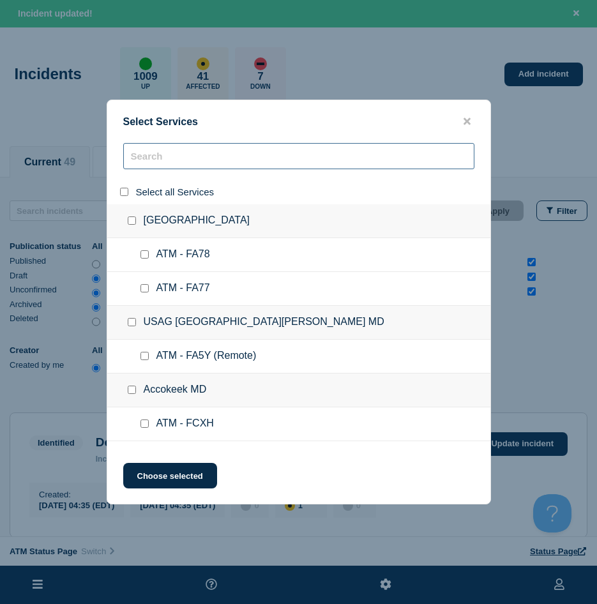
checkbox input "false"
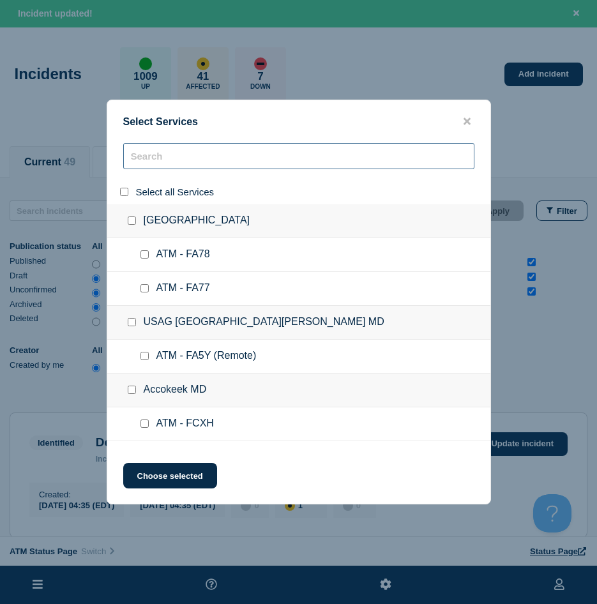
checkbox input "false"
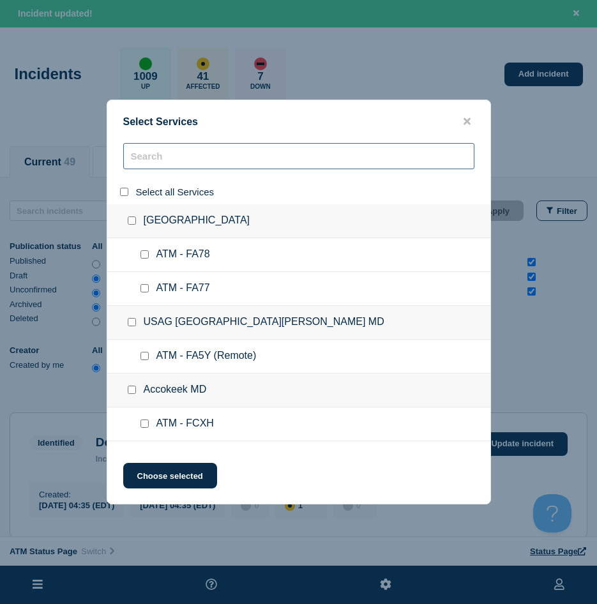
checkbox input "false"
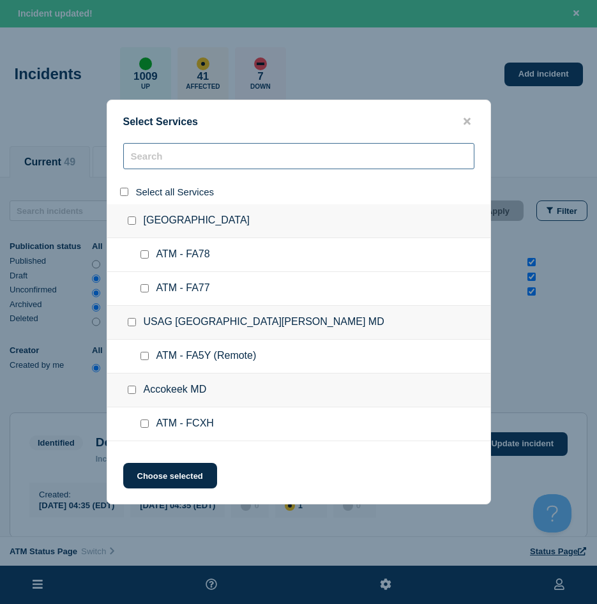
checkbox input "false"
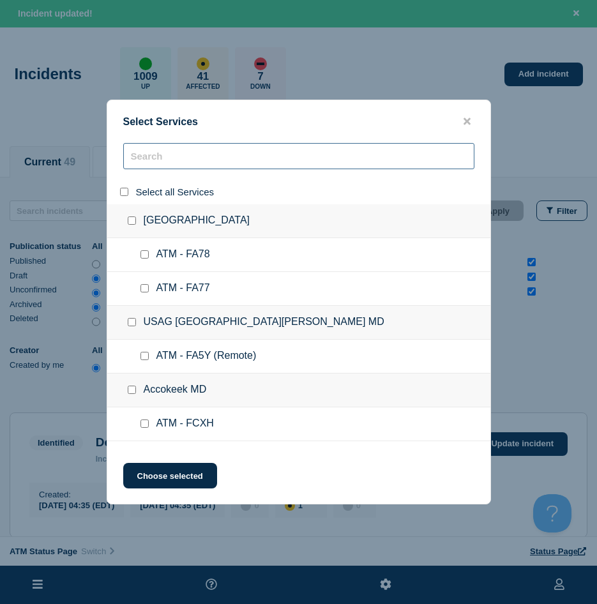
checkbox input "false"
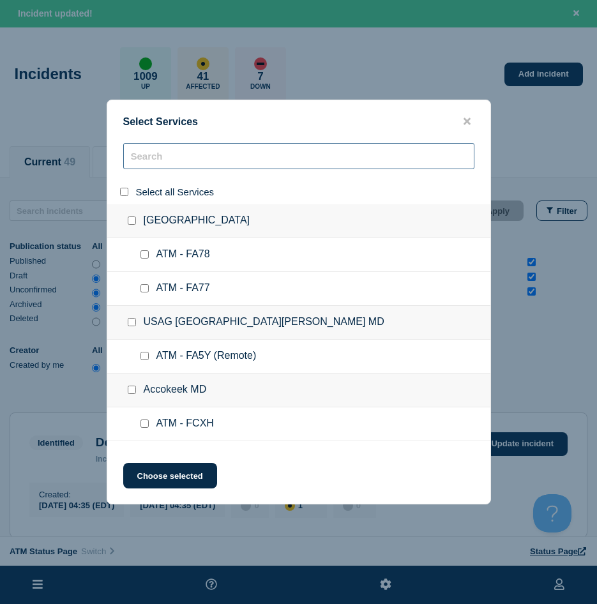
checkbox input "false"
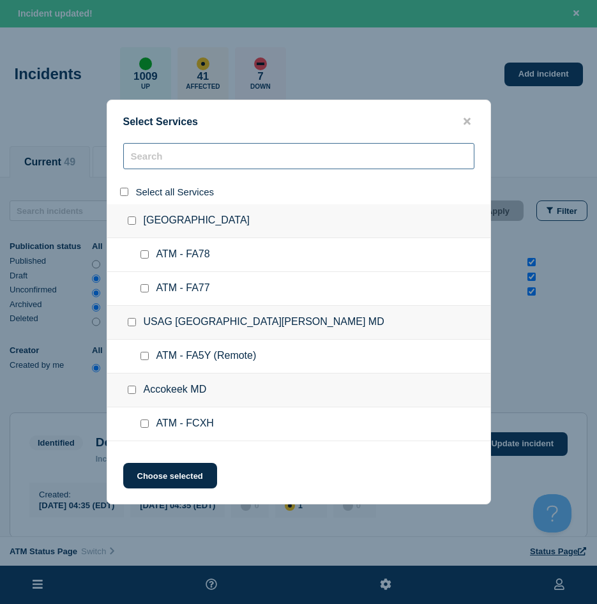
checkbox input "false"
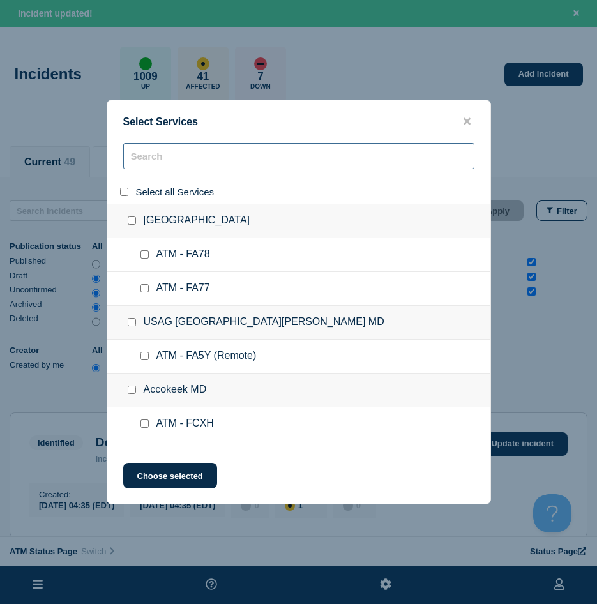
checkbox input "false"
click at [167, 167] on input "search" at bounding box center [298, 156] width 351 height 26
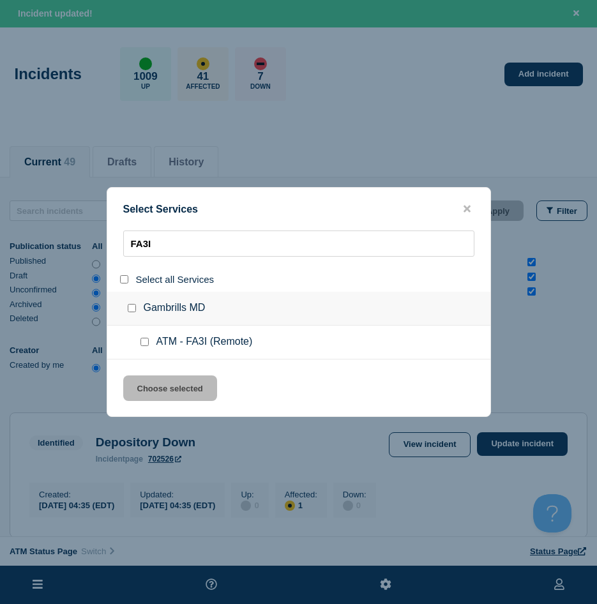
click at [140, 341] on input "service: ATM - FA3I (Remote)" at bounding box center [144, 342] width 8 height 8
click at [153, 394] on button "Choose selected" at bounding box center [170, 388] width 94 height 26
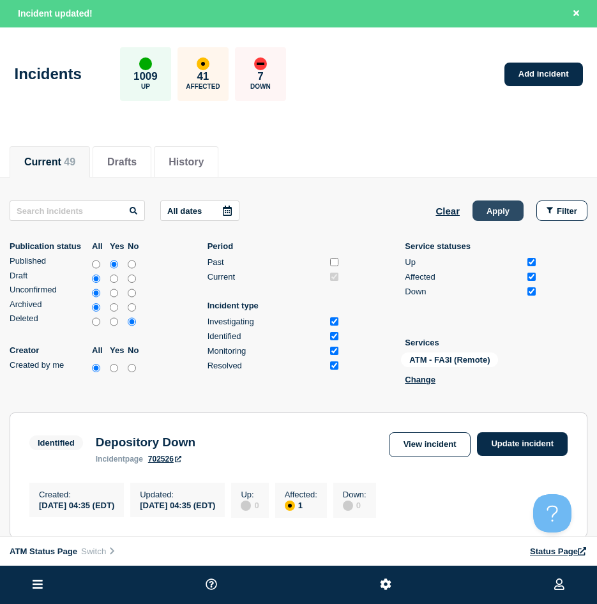
click at [492, 209] on button "Apply" at bounding box center [498, 210] width 51 height 20
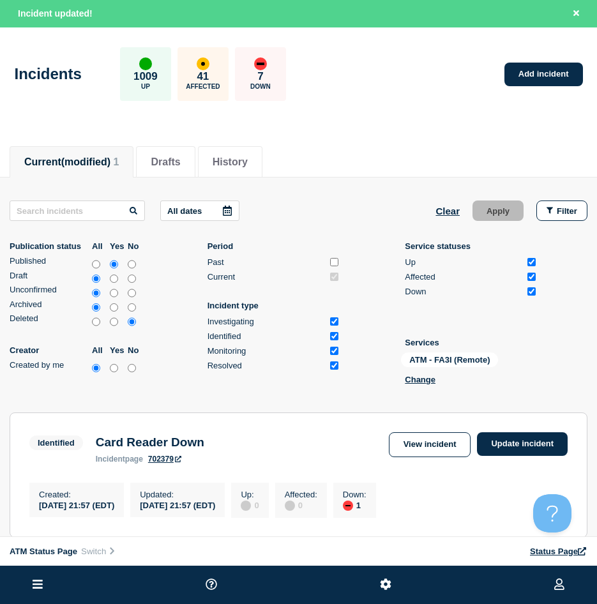
scroll to position [167, 0]
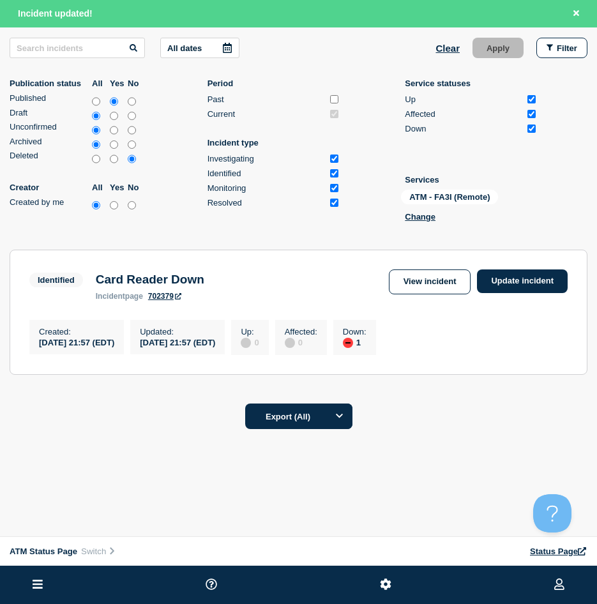
click at [542, 253] on section "Identified Card Reader Down incident page 702379 View incident Update incident …" at bounding box center [299, 312] width 578 height 125
click at [538, 277] on link "Update incident" at bounding box center [522, 281] width 91 height 24
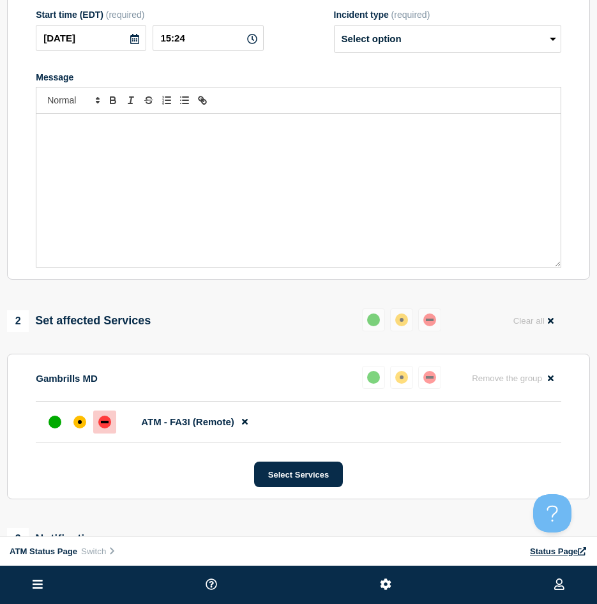
scroll to position [40, 0]
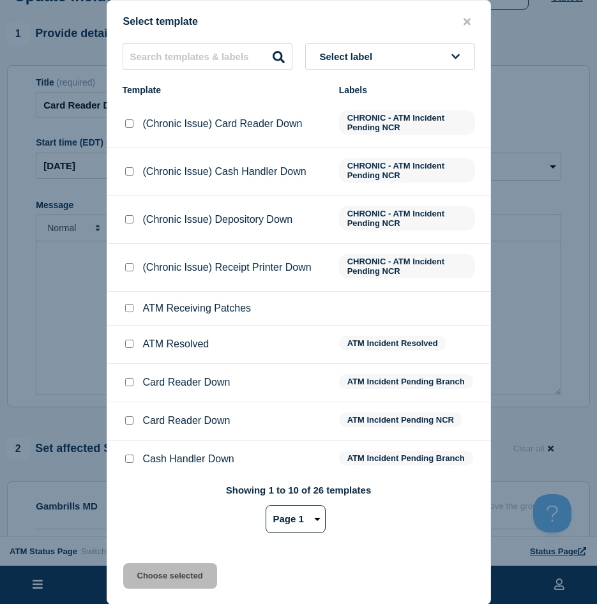
click at [129, 346] on input "ATM Resolved checkbox" at bounding box center [129, 344] width 8 height 8
click at [134, 588] on button "Choose selected" at bounding box center [170, 576] width 94 height 26
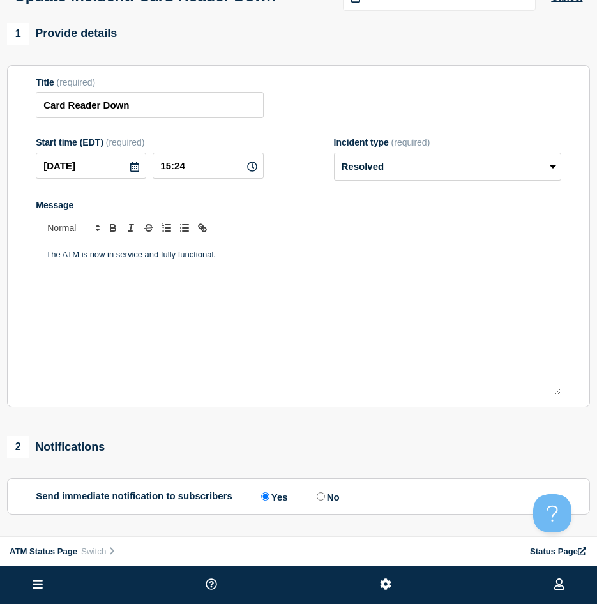
scroll to position [103, 0]
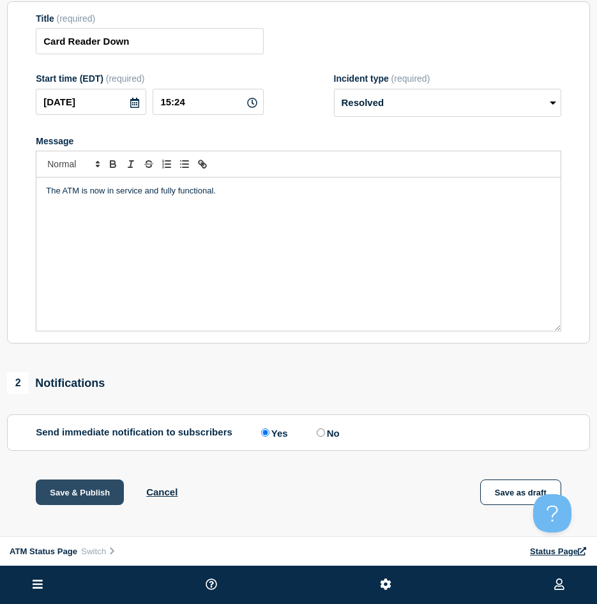
click at [91, 492] on button "Save & Publish" at bounding box center [80, 493] width 88 height 26
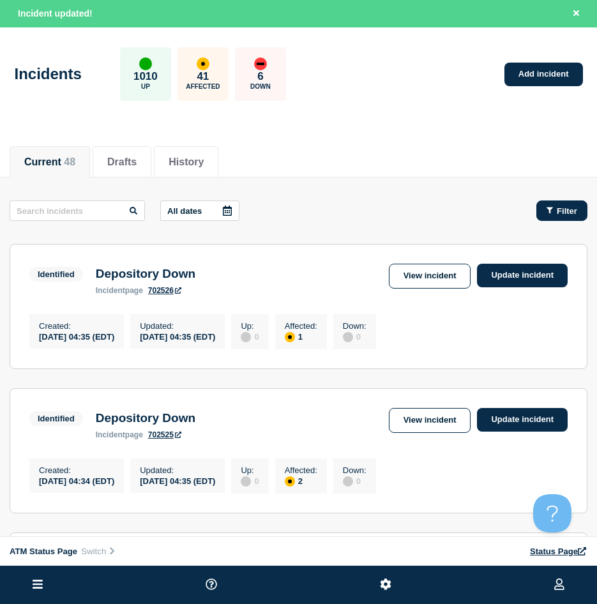
click at [568, 213] on span "Filter" at bounding box center [567, 211] width 20 height 10
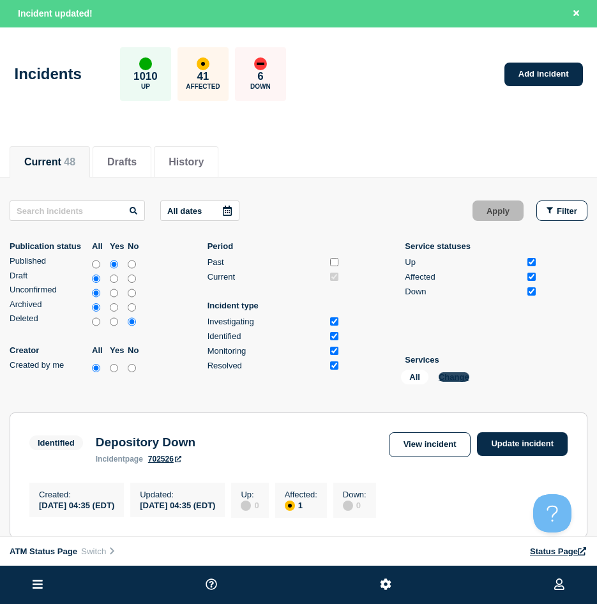
click at [464, 377] on button "Change" at bounding box center [454, 377] width 31 height 10
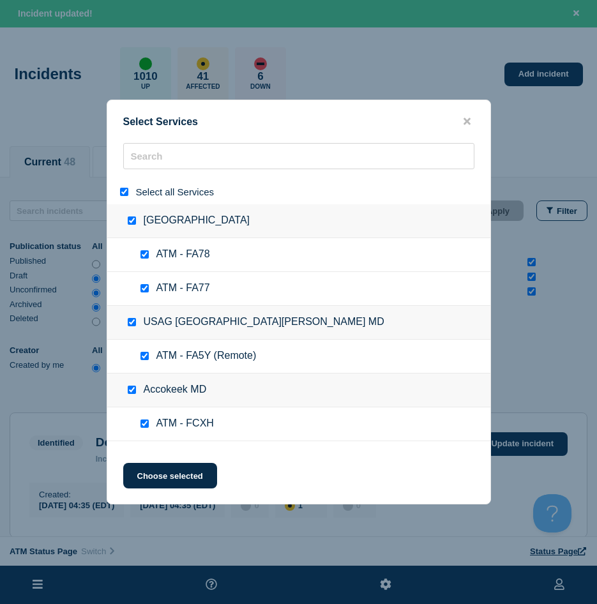
click at [123, 198] on div at bounding box center [126, 192] width 19 height 12
drag, startPoint x: 125, startPoint y: 193, endPoint x: 150, endPoint y: 177, distance: 29.9
click at [126, 193] on input "select all" at bounding box center [124, 192] width 8 height 8
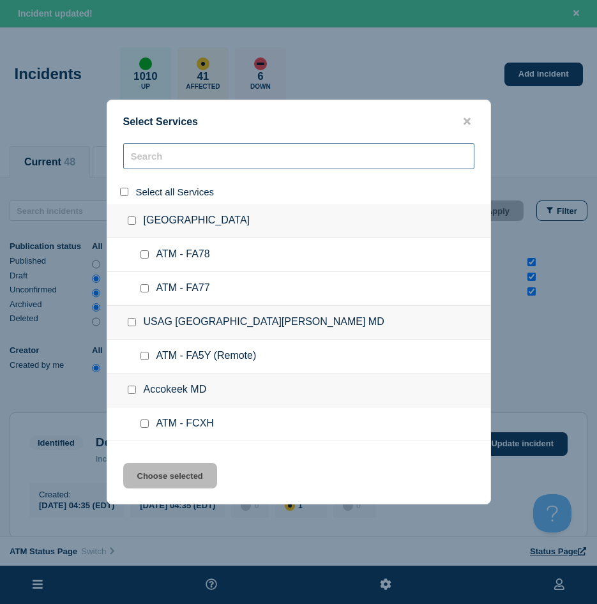
click at [156, 162] on input "search" at bounding box center [298, 156] width 351 height 26
click at [158, 156] on input "search" at bounding box center [298, 156] width 351 height 26
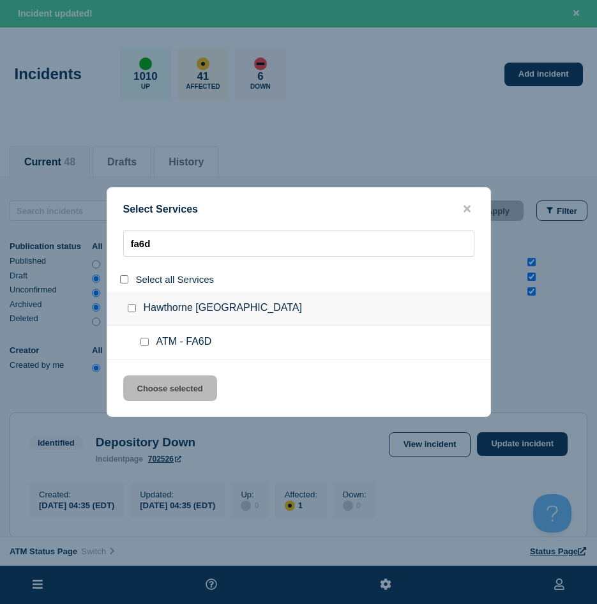
click at [144, 344] on input "service: ATM - FA6D" at bounding box center [144, 342] width 8 height 8
click at [151, 384] on button "Choose selected" at bounding box center [170, 388] width 94 height 26
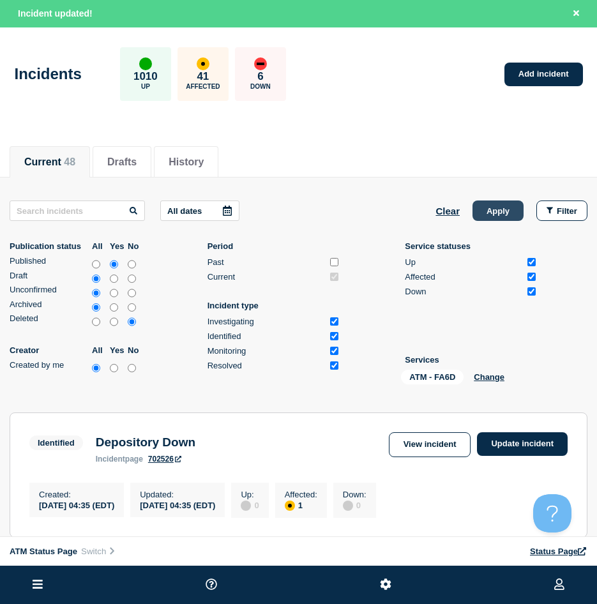
click at [487, 218] on button "Apply" at bounding box center [498, 210] width 51 height 20
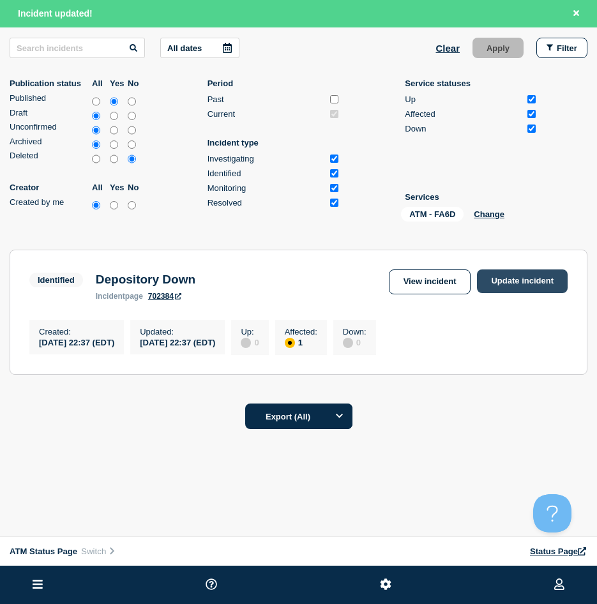
click at [561, 280] on link "Update incident" at bounding box center [522, 281] width 91 height 24
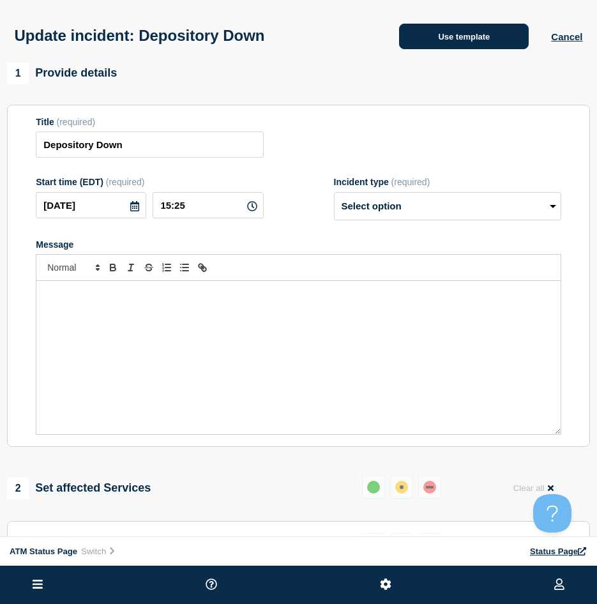
click at [437, 47] on button "Use template" at bounding box center [464, 37] width 130 height 26
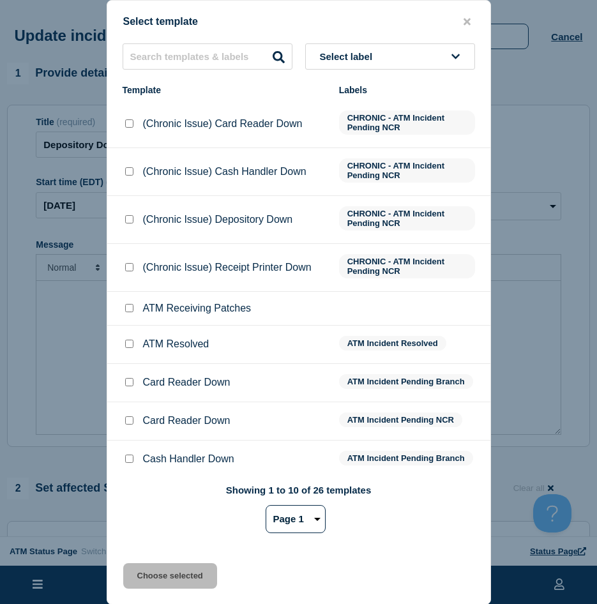
click at [129, 347] on input "ATM Resolved checkbox" at bounding box center [129, 344] width 8 height 8
click at [146, 578] on button "Choose selected" at bounding box center [170, 576] width 94 height 26
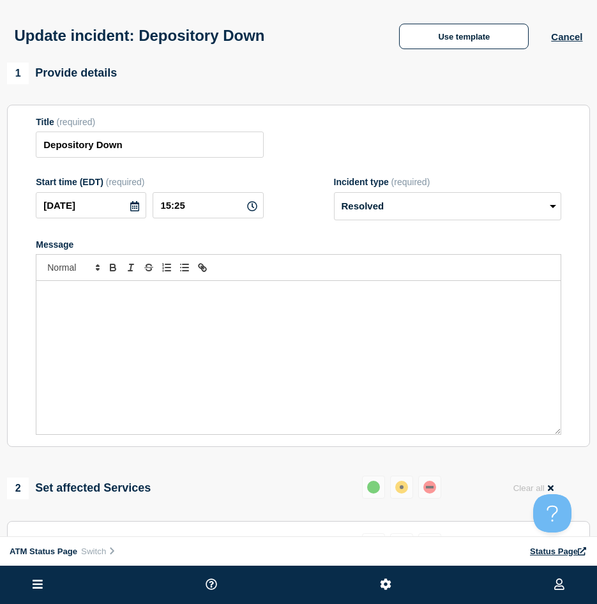
scroll to position [128, 0]
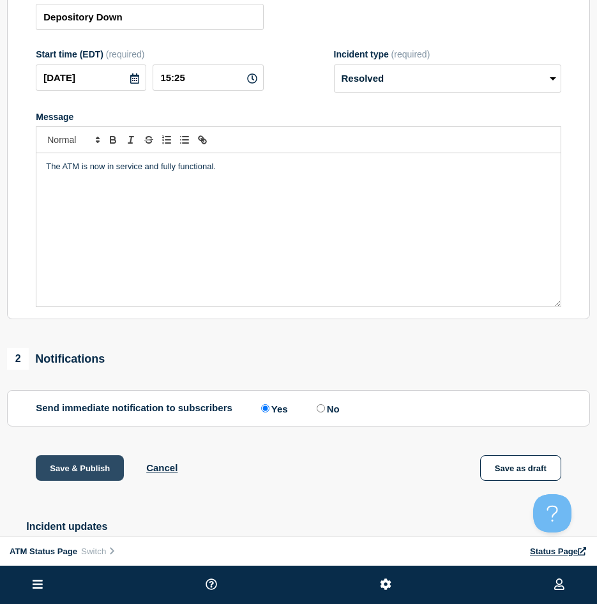
click at [72, 473] on button "Save & Publish" at bounding box center [80, 468] width 88 height 26
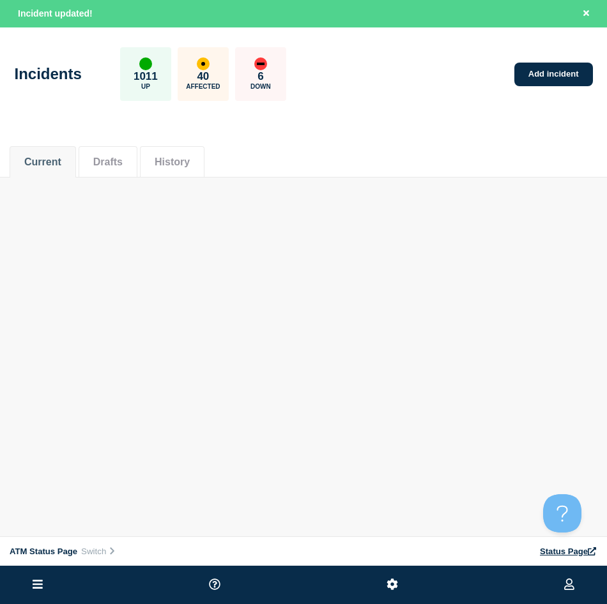
click at [483, 174] on div "Current Drafts History" at bounding box center [303, 154] width 587 height 43
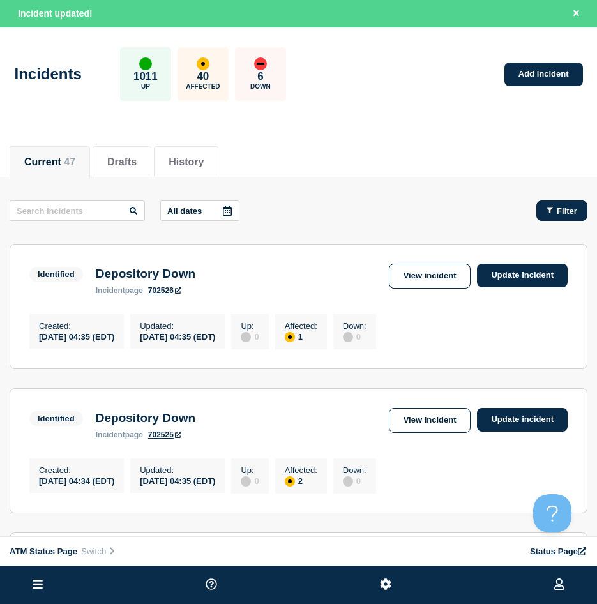
click at [569, 209] on span "Filter" at bounding box center [567, 211] width 20 height 10
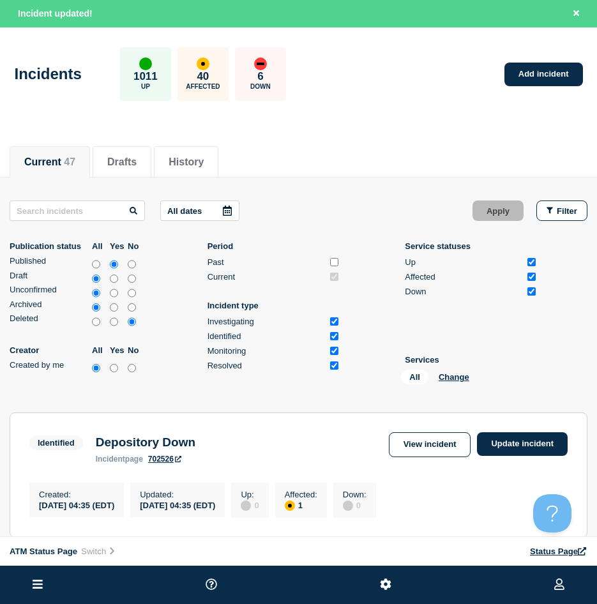
click at [450, 382] on div "All Change" at bounding box center [465, 380] width 128 height 20
click at [448, 375] on button "Change" at bounding box center [454, 377] width 31 height 10
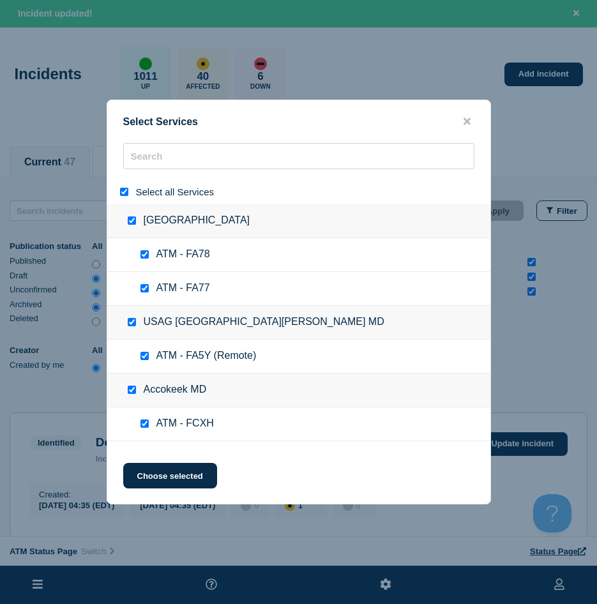
click at [125, 193] on input "select all" at bounding box center [124, 192] width 8 height 8
click at [146, 160] on input "search" at bounding box center [298, 156] width 351 height 26
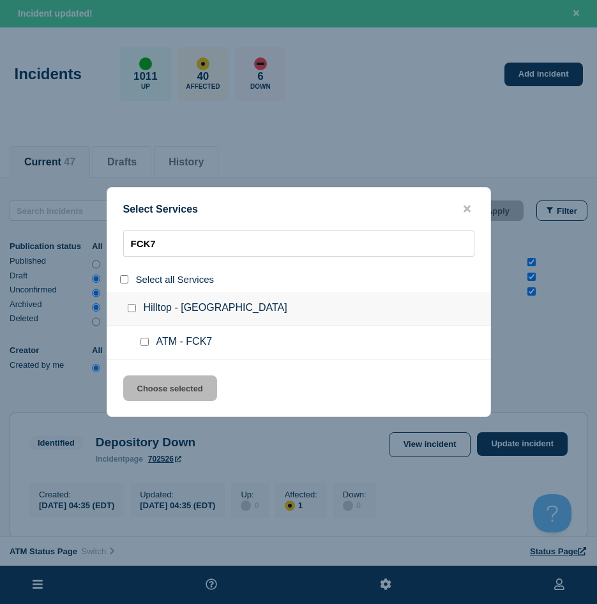
click at [146, 342] on input "service: ATM - FCK7" at bounding box center [144, 342] width 8 height 8
click at [140, 388] on button "Choose selected" at bounding box center [170, 388] width 94 height 26
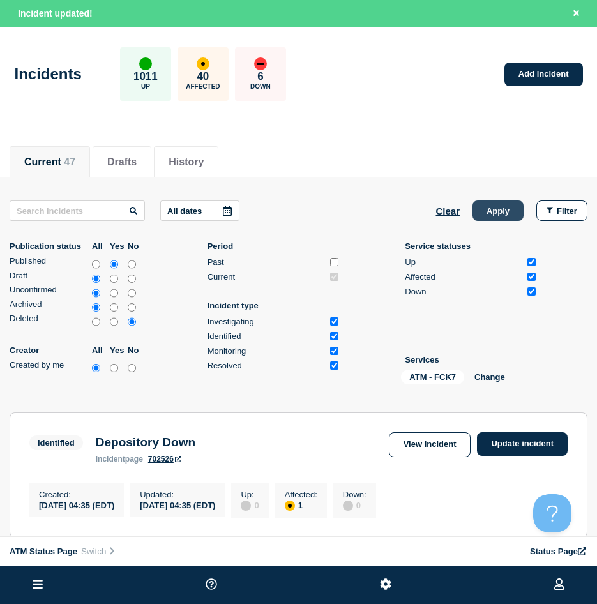
click at [503, 220] on button "Apply" at bounding box center [498, 210] width 51 height 20
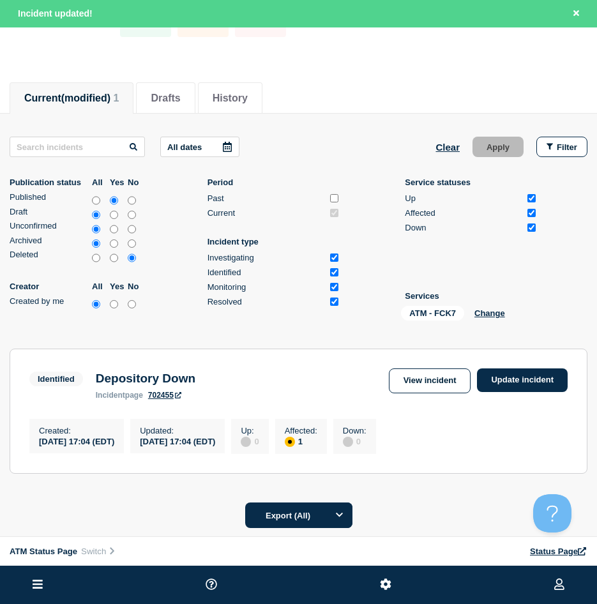
scroll to position [128, 0]
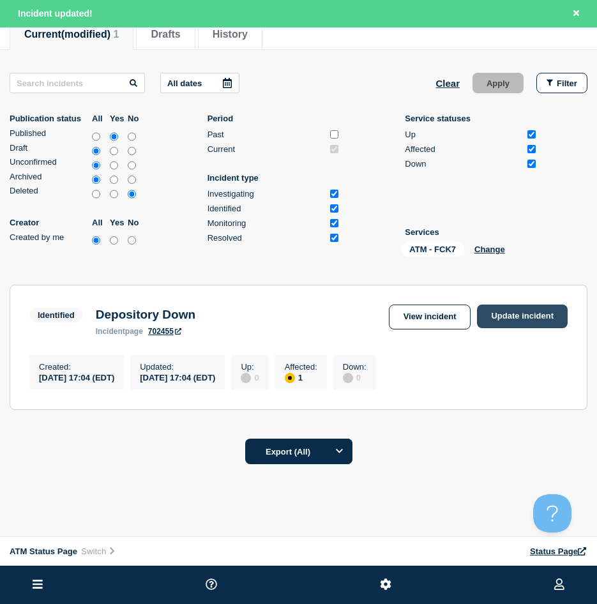
click at [503, 310] on link "Update incident" at bounding box center [522, 317] width 91 height 24
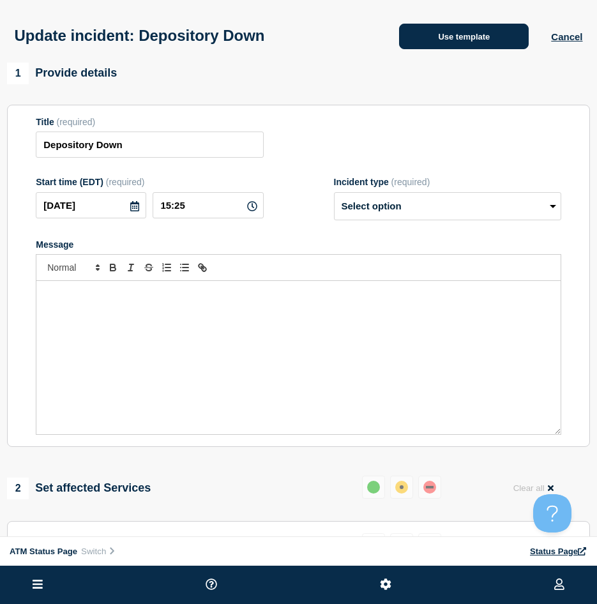
click at [431, 39] on button "Use template" at bounding box center [464, 37] width 130 height 26
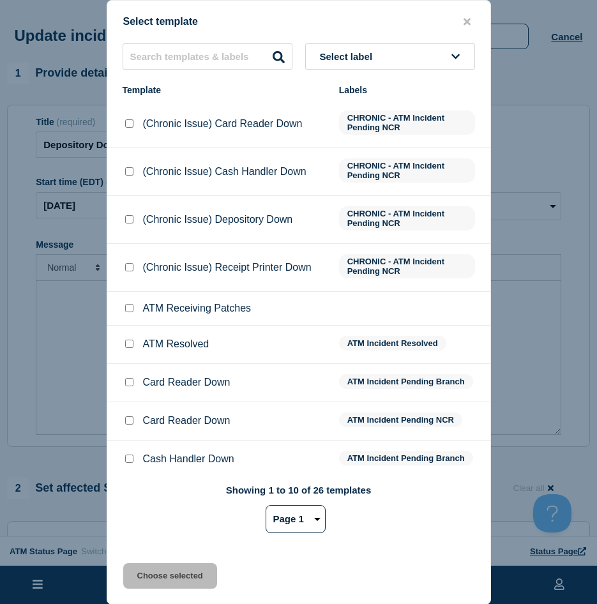
click at [128, 342] on input "ATM Resolved checkbox" at bounding box center [129, 344] width 8 height 8
drag, startPoint x: 140, startPoint y: 582, endPoint x: 139, endPoint y: 571, distance: 11.5
click at [140, 582] on button "Choose selected" at bounding box center [170, 576] width 94 height 26
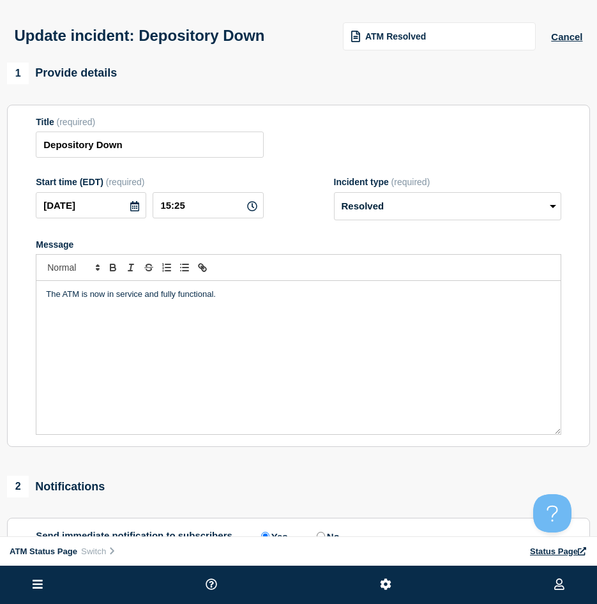
scroll to position [128, 0]
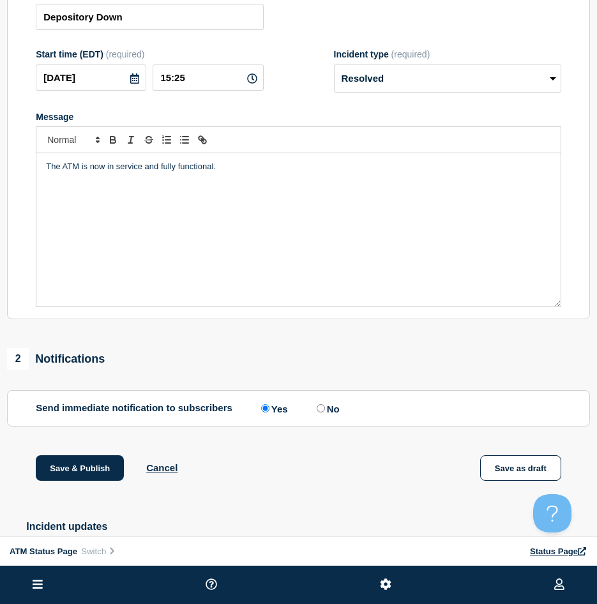
click at [65, 439] on div "1 Provide details Title (required) Depository Down Start time (EDT) (required) …" at bounding box center [298, 276] width 597 height 682
click at [60, 462] on button "Save & Publish" at bounding box center [80, 468] width 88 height 26
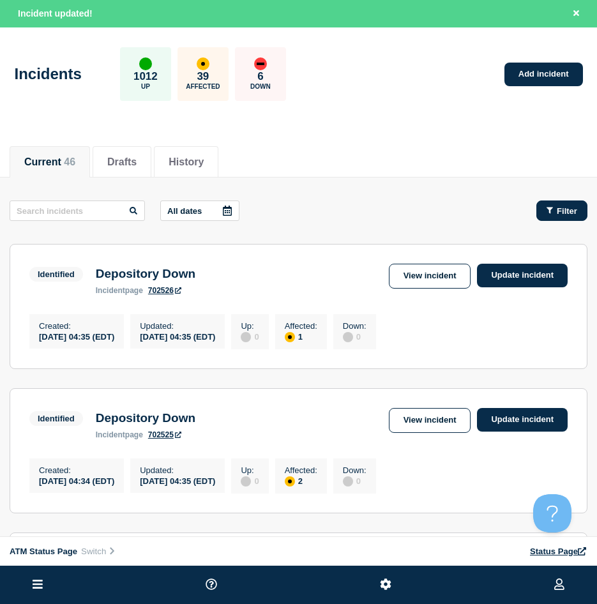
click at [579, 210] on button "Filter" at bounding box center [561, 210] width 51 height 20
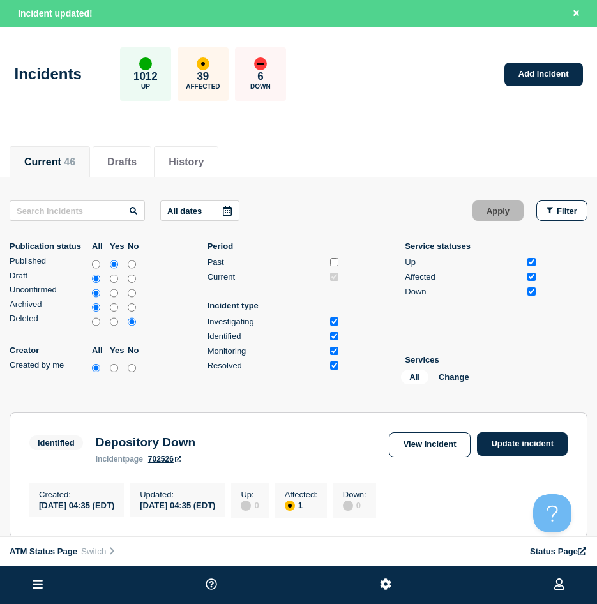
click at [466, 384] on div "All Change" at bounding box center [465, 380] width 128 height 20
click at [462, 380] on button "Change" at bounding box center [454, 377] width 31 height 10
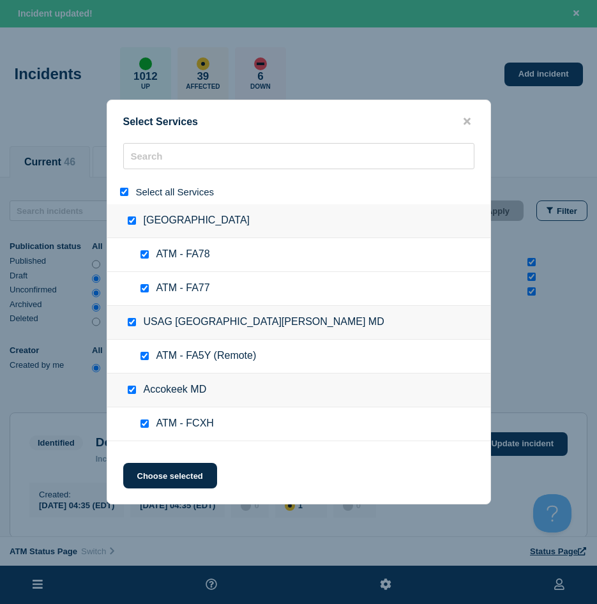
click at [117, 193] on div "Select all Services" at bounding box center [298, 191] width 383 height 25
click at [126, 193] on input "select all" at bounding box center [124, 192] width 8 height 8
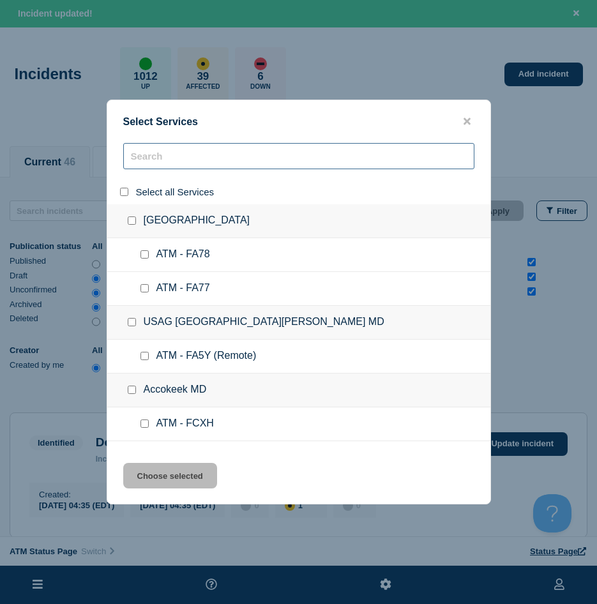
click at [165, 169] on input "search" at bounding box center [298, 156] width 351 height 26
click at [165, 167] on input "search" at bounding box center [298, 156] width 351 height 26
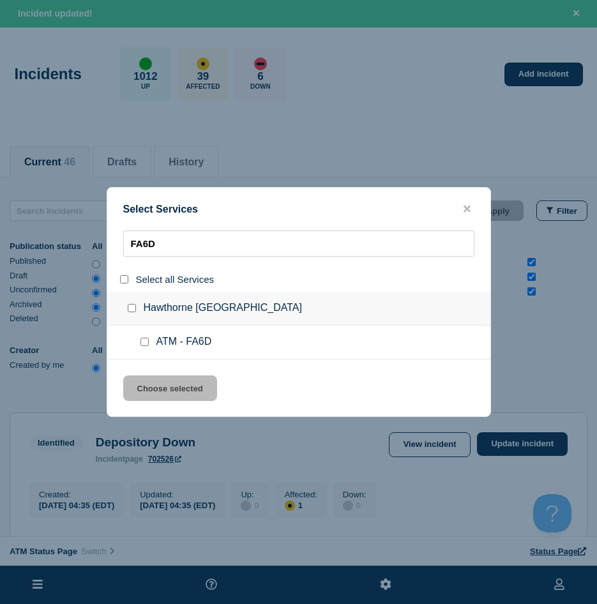
click at [142, 345] on input "service: ATM - FA6D" at bounding box center [144, 342] width 8 height 8
click at [144, 382] on button "Choose selected" at bounding box center [170, 388] width 94 height 26
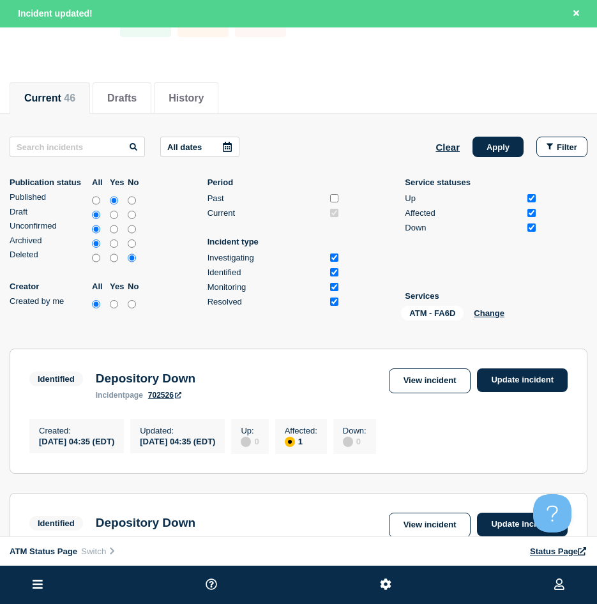
scroll to position [128, 0]
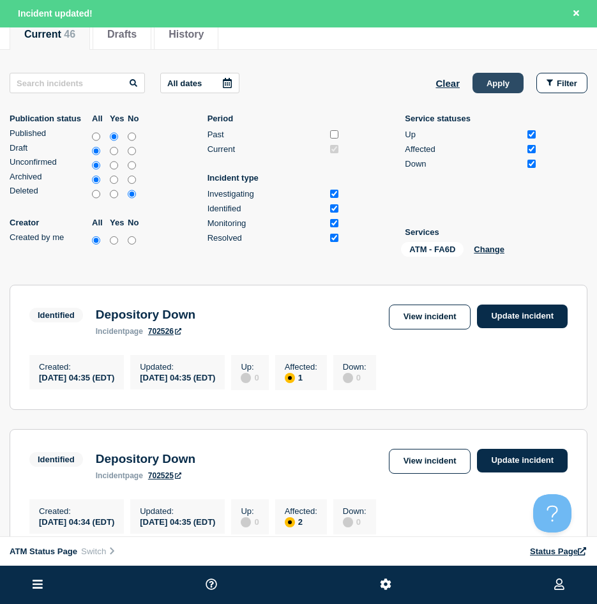
click at [486, 83] on button "Apply" at bounding box center [498, 83] width 51 height 20
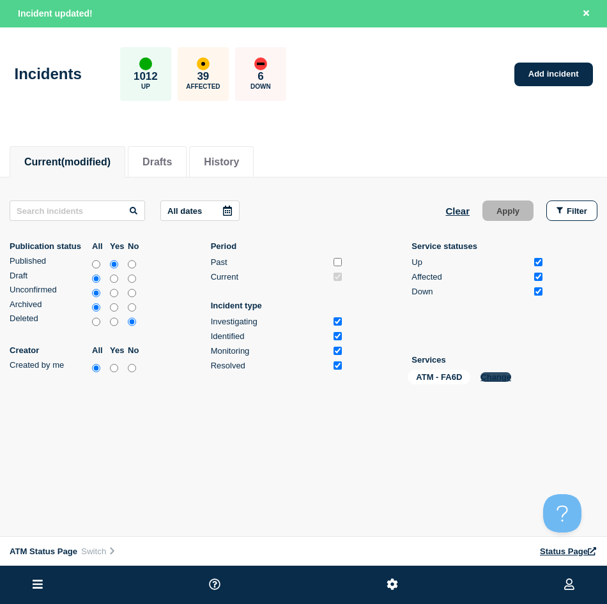
click at [503, 377] on button "Change" at bounding box center [495, 377] width 31 height 10
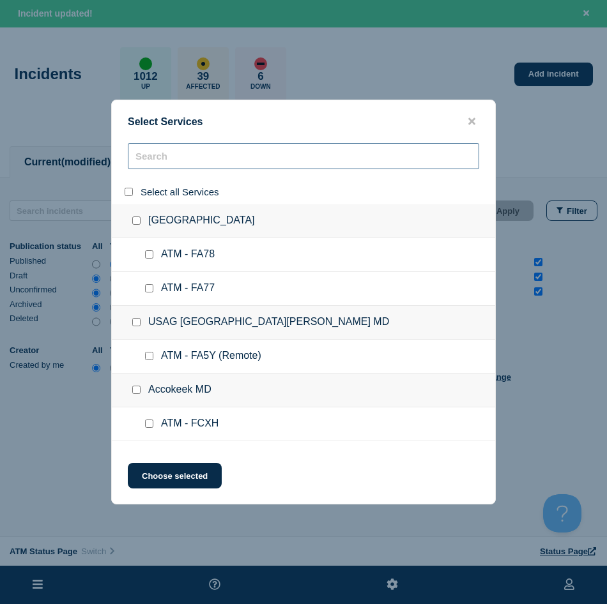
click at [140, 162] on input "search" at bounding box center [303, 156] width 351 height 26
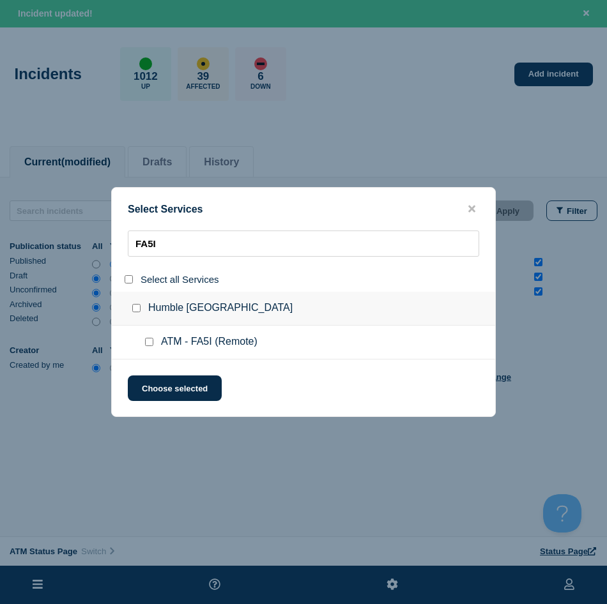
click at [146, 342] on input "service: ATM - FA5I (Remote)" at bounding box center [149, 342] width 8 height 8
click at [169, 395] on button "Choose selected" at bounding box center [175, 388] width 94 height 26
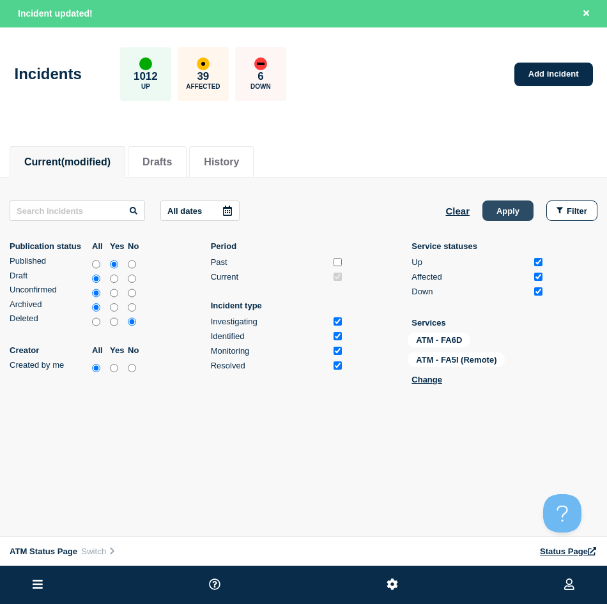
click at [513, 211] on button "Apply" at bounding box center [507, 210] width 51 height 20
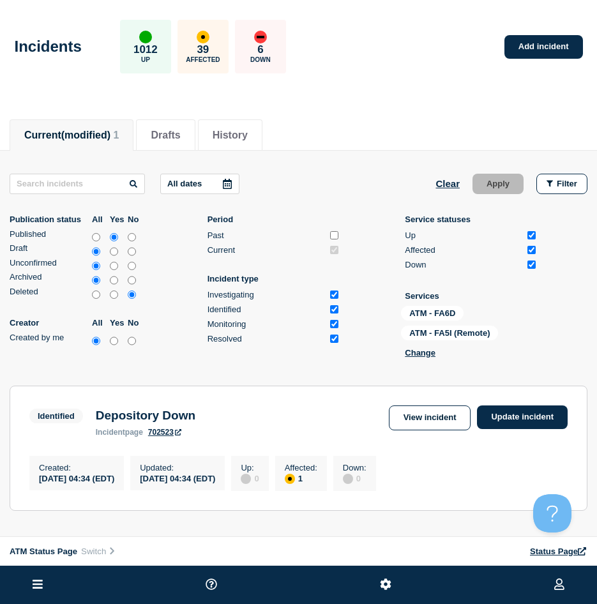
scroll to position [128, 0]
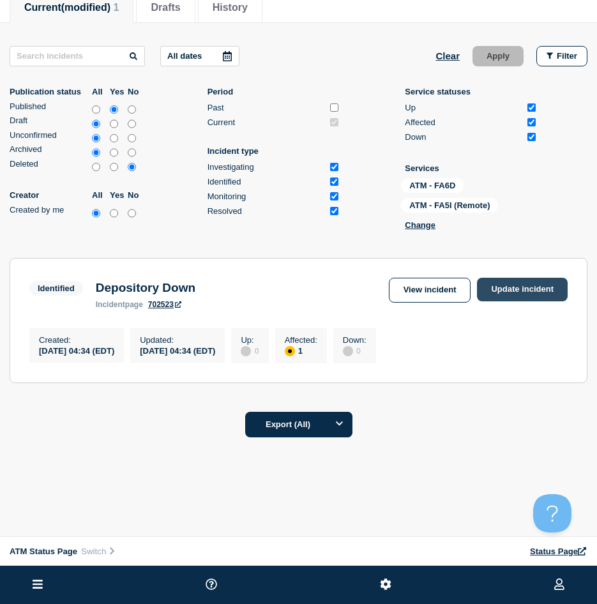
click at [504, 299] on link "Update incident" at bounding box center [522, 290] width 91 height 24
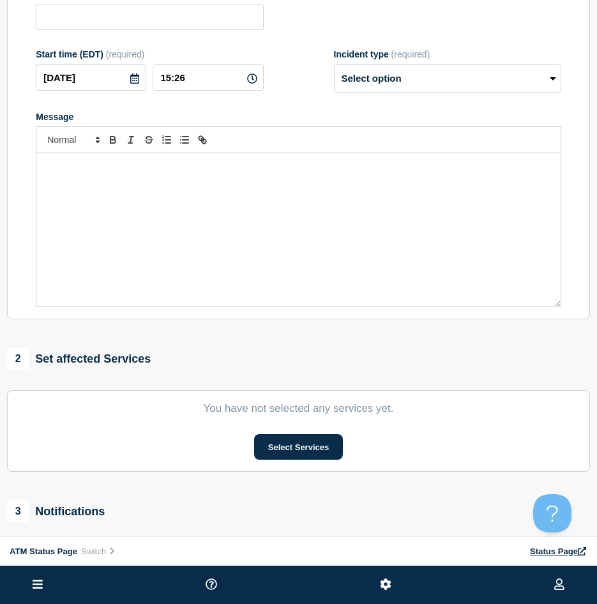
click at [504, 290] on div "Message" at bounding box center [298, 229] width 524 height 153
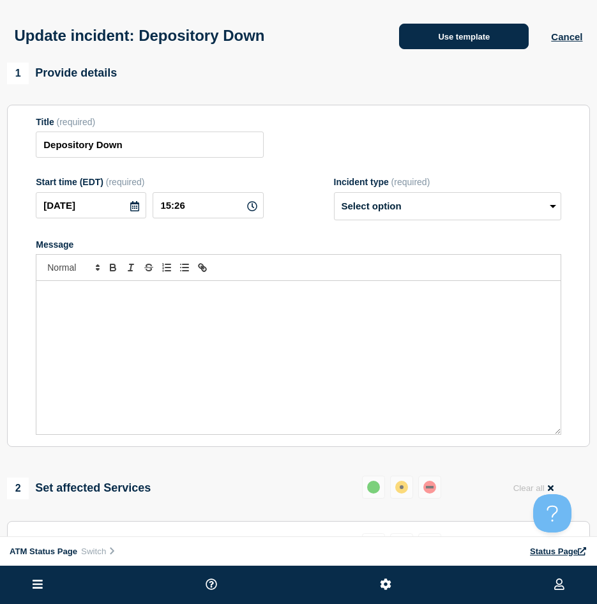
click at [460, 49] on button "Use template" at bounding box center [464, 37] width 130 height 26
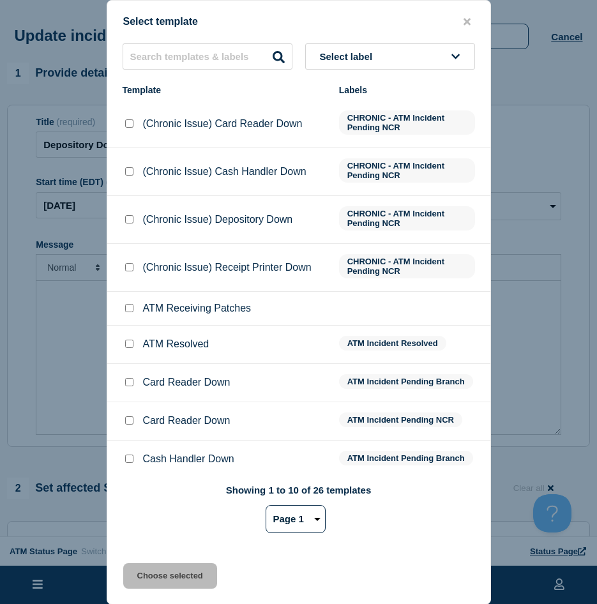
click at [132, 344] on input "ATM Resolved checkbox" at bounding box center [129, 344] width 8 height 8
click at [142, 585] on button "Choose selected" at bounding box center [170, 576] width 94 height 26
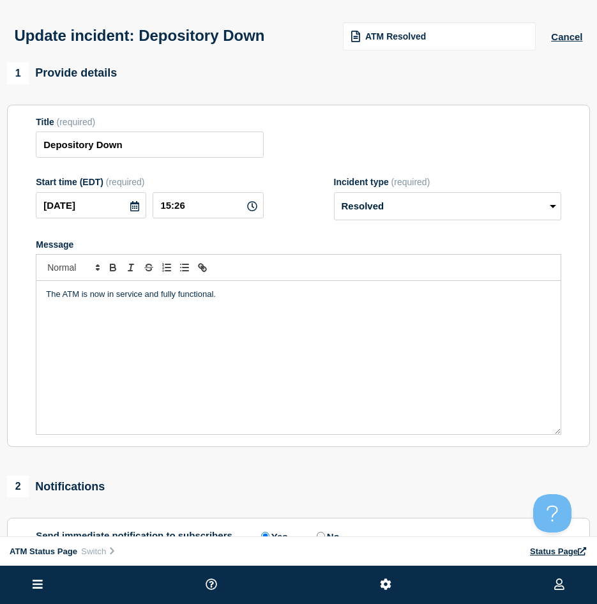
scroll to position [128, 0]
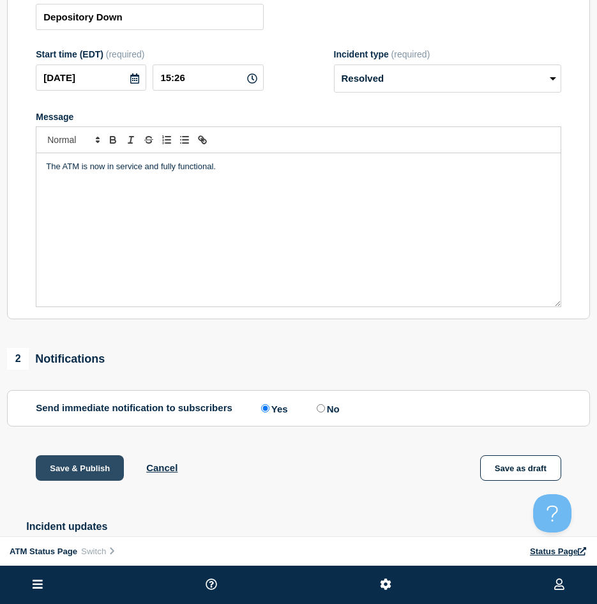
click at [84, 470] on button "Save & Publish" at bounding box center [80, 468] width 88 height 26
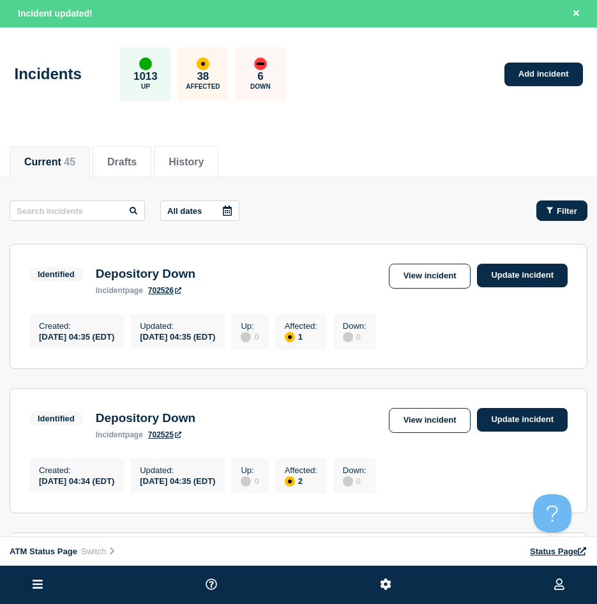
click at [546, 212] on button "Filter" at bounding box center [561, 210] width 51 height 20
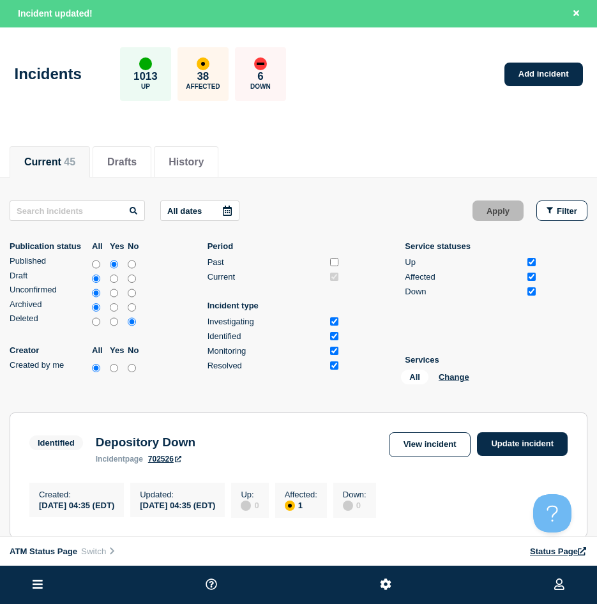
click at [458, 382] on div "All Change" at bounding box center [465, 380] width 128 height 20
click at [458, 380] on button "Change" at bounding box center [454, 377] width 31 height 10
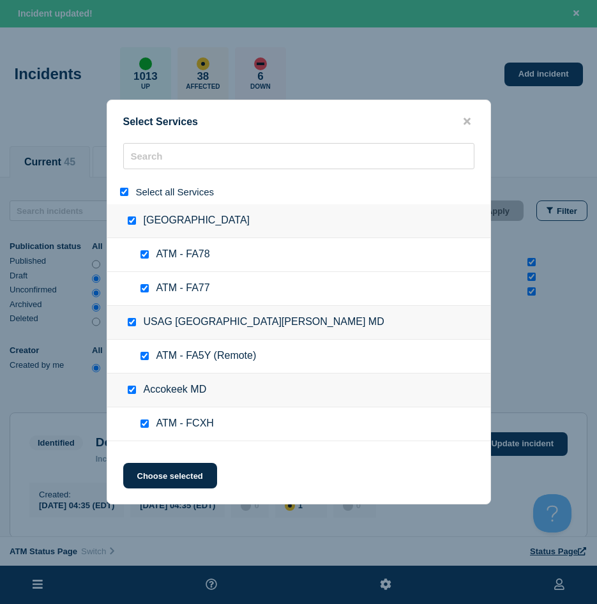
click at [123, 192] on input "select all" at bounding box center [124, 192] width 8 height 8
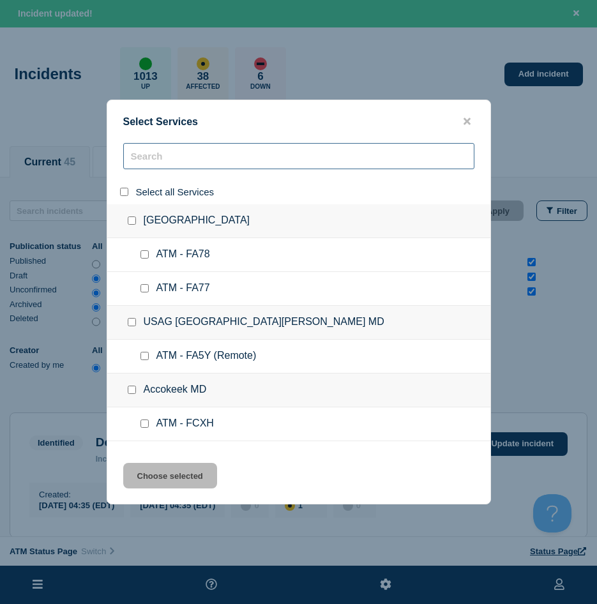
click at [157, 158] on input "search" at bounding box center [298, 156] width 351 height 26
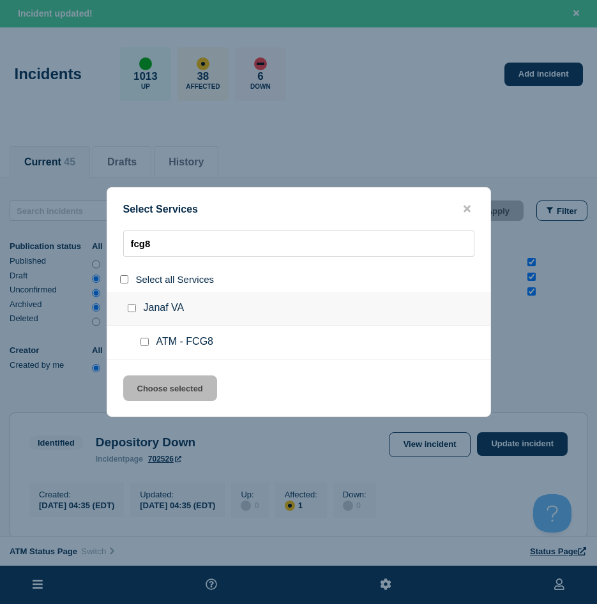
click at [144, 336] on ul "ATM - FCG8" at bounding box center [298, 343] width 383 height 34
click at [145, 341] on input "service: ATM - FCG8" at bounding box center [144, 342] width 8 height 8
click at [150, 395] on button "Choose selected" at bounding box center [170, 388] width 94 height 26
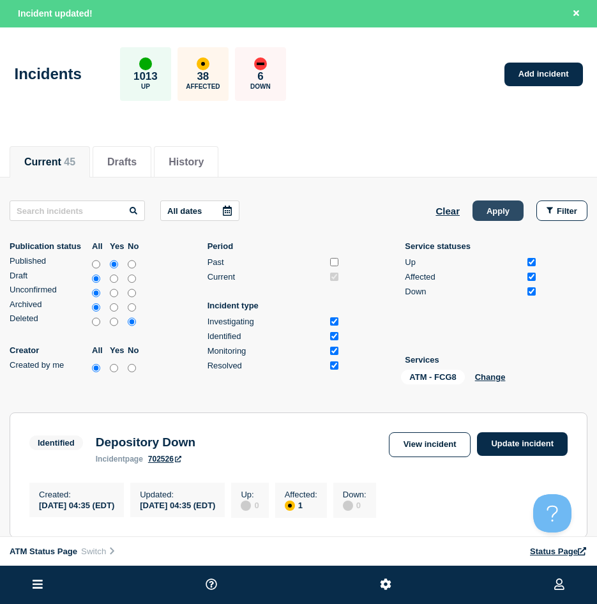
click at [496, 206] on button "Apply" at bounding box center [498, 210] width 51 height 20
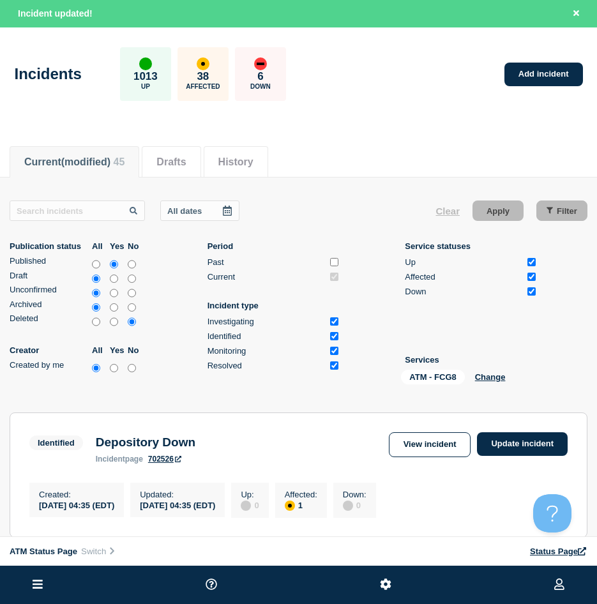
scroll to position [64, 0]
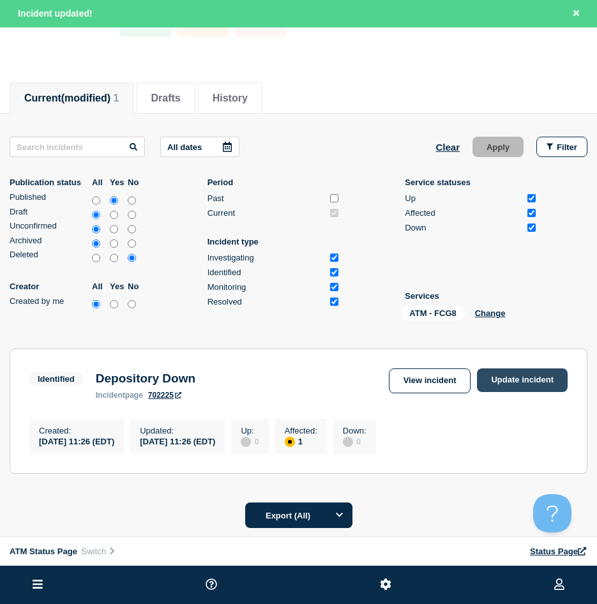
click at [529, 375] on link "Update incident" at bounding box center [522, 380] width 91 height 24
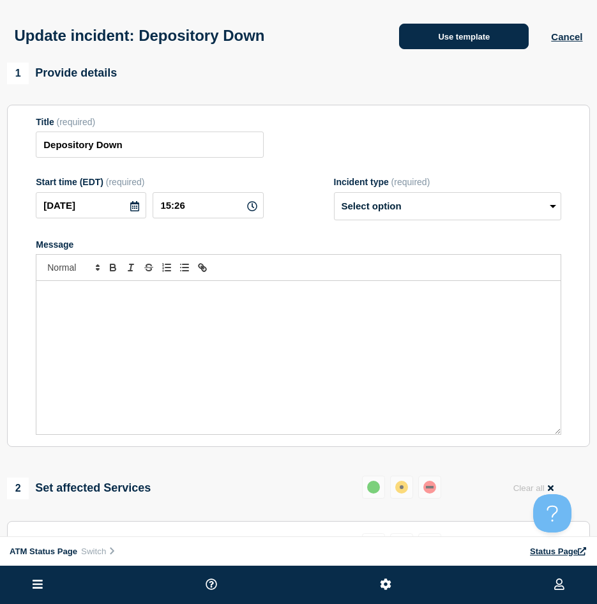
click at [488, 42] on button "Use template" at bounding box center [464, 37] width 130 height 26
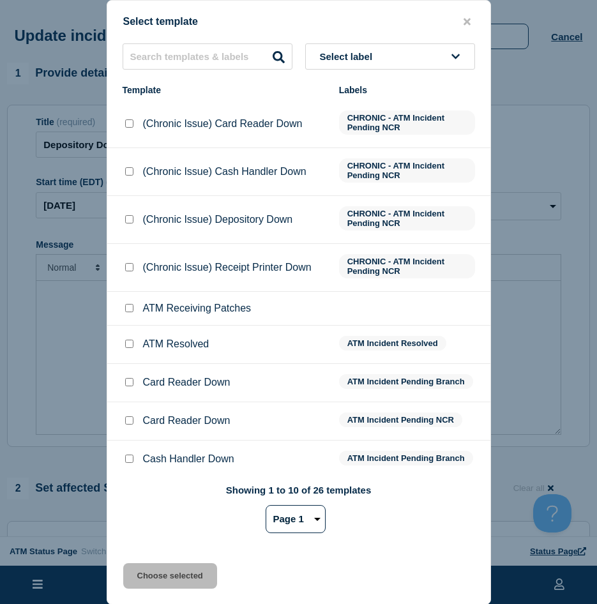
click at [128, 351] on div at bounding box center [129, 344] width 13 height 13
click at [128, 348] on input "ATM Resolved checkbox" at bounding box center [129, 344] width 8 height 8
click at [151, 567] on button "Choose selected" at bounding box center [170, 576] width 94 height 26
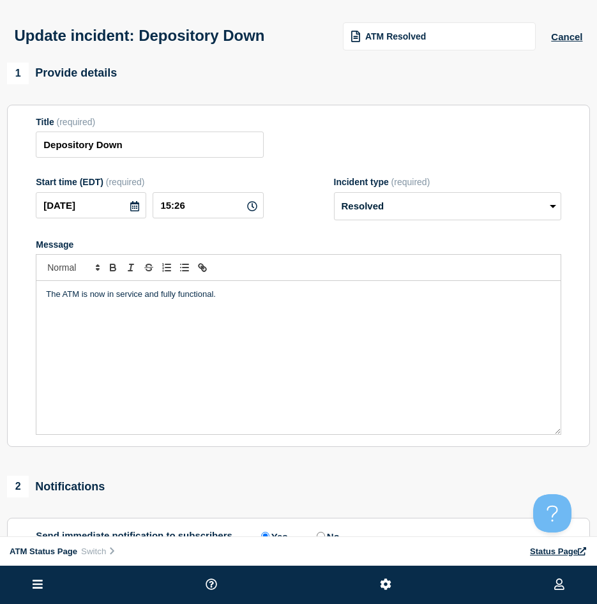
scroll to position [128, 0]
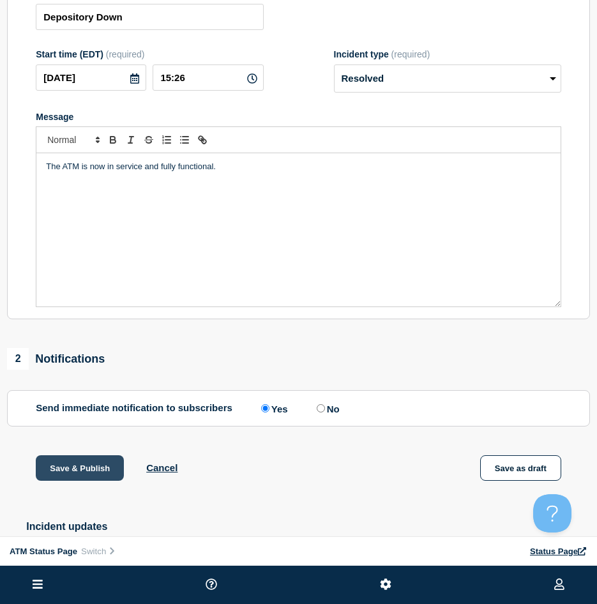
click at [87, 481] on button "Save & Publish" at bounding box center [80, 468] width 88 height 26
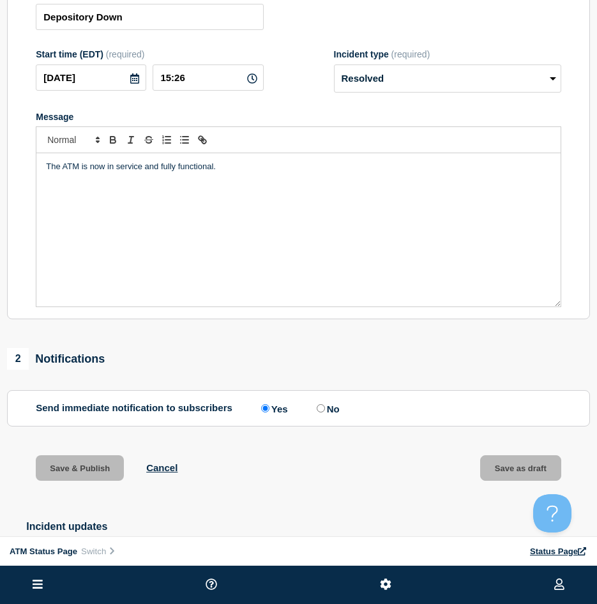
scroll to position [0, 0]
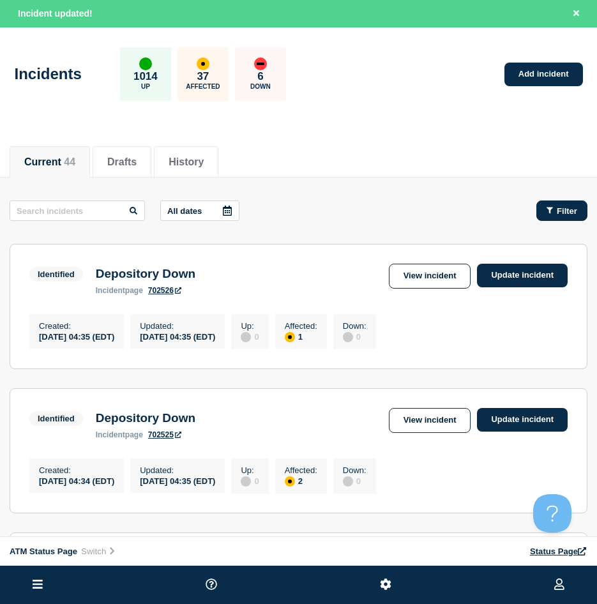
click at [567, 211] on span "Filter" at bounding box center [567, 211] width 20 height 10
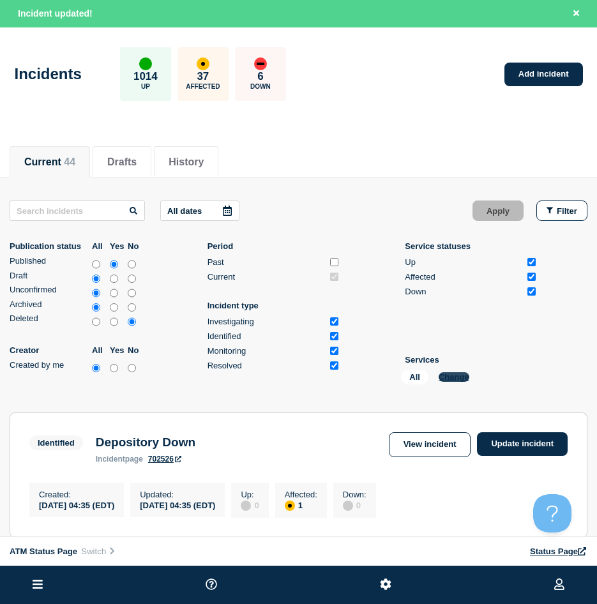
click at [464, 376] on button "Change" at bounding box center [454, 377] width 31 height 10
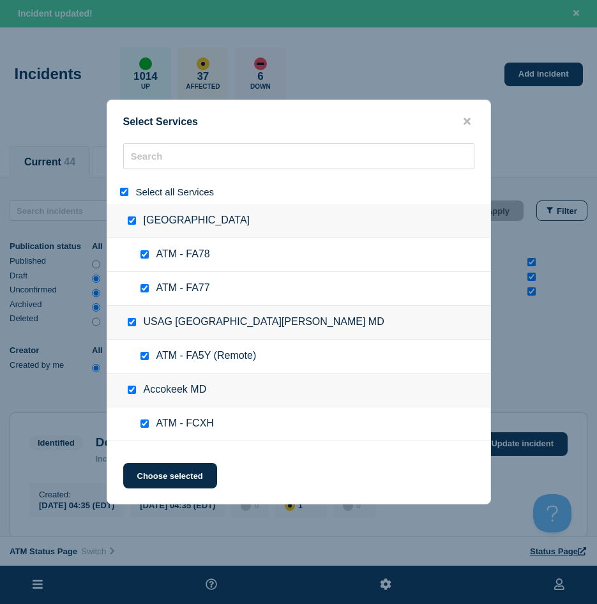
click at [125, 197] on div at bounding box center [126, 192] width 19 height 12
click at [123, 195] on input "select all" at bounding box center [124, 192] width 8 height 8
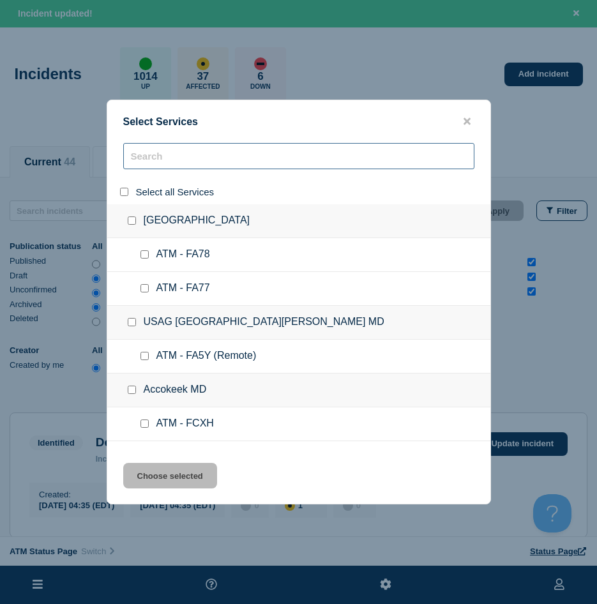
click at [164, 149] on input "search" at bounding box center [298, 156] width 351 height 26
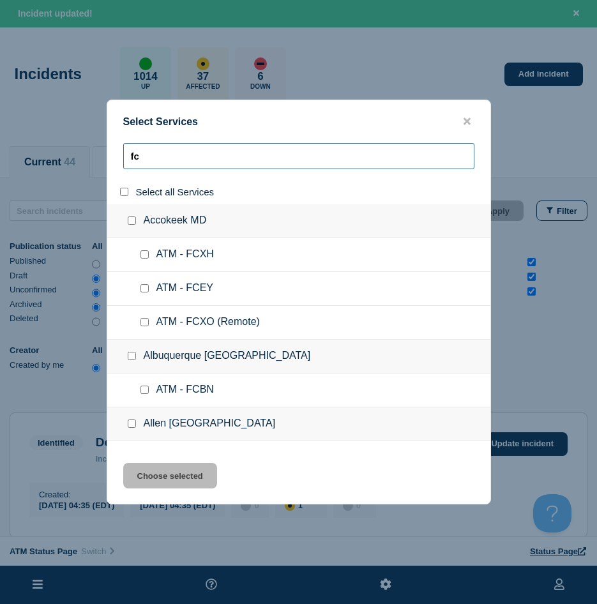
click at [179, 165] on input "fc" at bounding box center [298, 156] width 351 height 26
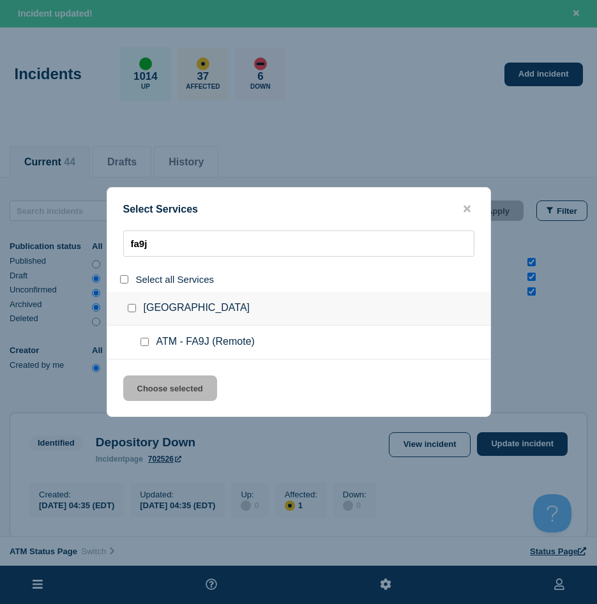
click at [146, 345] on input "service: ATM - FA9J (Remote)" at bounding box center [144, 342] width 8 height 8
click at [151, 398] on button "Choose selected" at bounding box center [170, 388] width 94 height 26
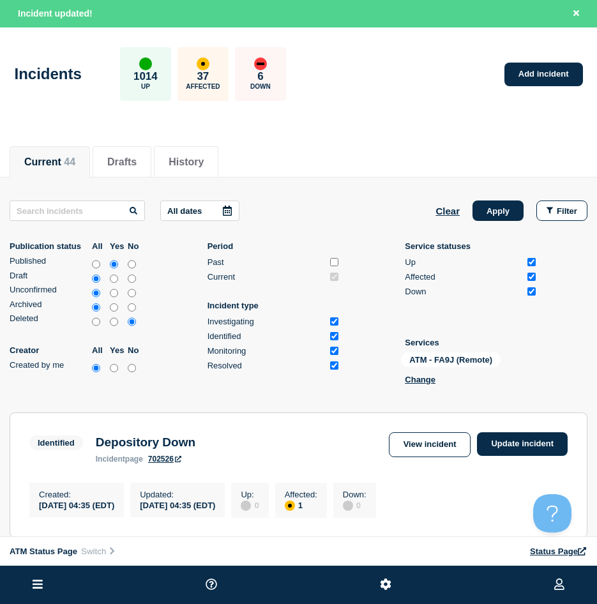
click at [505, 221] on div "All dates Clear Apply Filter Publication status All Yes No Published Draft Unco…" at bounding box center [299, 294] width 578 height 189
click at [492, 215] on button "Apply" at bounding box center [498, 210] width 51 height 20
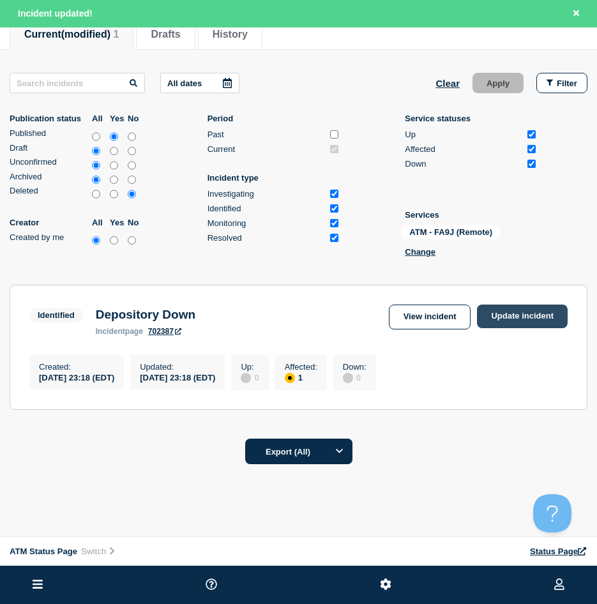
click at [548, 315] on link "Update incident" at bounding box center [522, 317] width 91 height 24
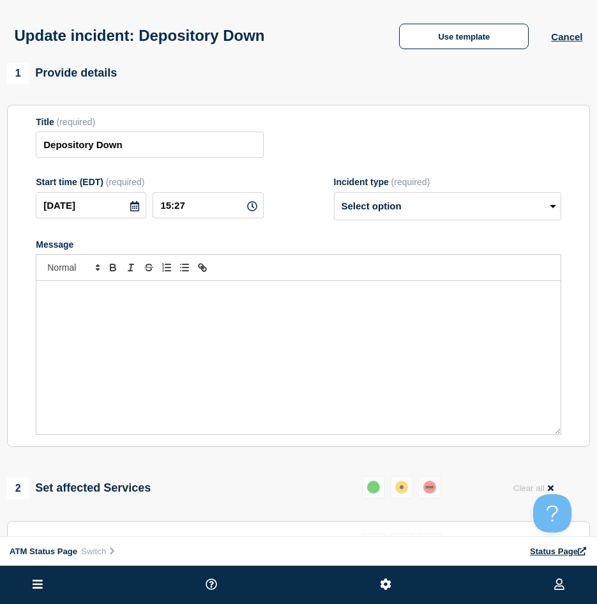
click at [433, 52] on div "Update incident: Depository Down Use template Cancel" at bounding box center [298, 31] width 597 height 63
click at [430, 51] on div "Update incident: Depository Down Use template Cancel" at bounding box center [298, 31] width 597 height 63
click at [475, 49] on button "Use template" at bounding box center [464, 37] width 130 height 26
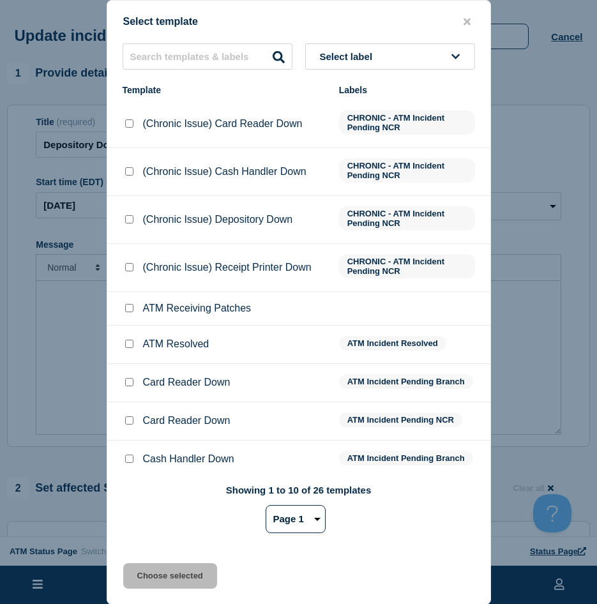
click at [130, 345] on input "ATM Resolved checkbox" at bounding box center [129, 344] width 8 height 8
click at [169, 588] on button "Choose selected" at bounding box center [170, 576] width 94 height 26
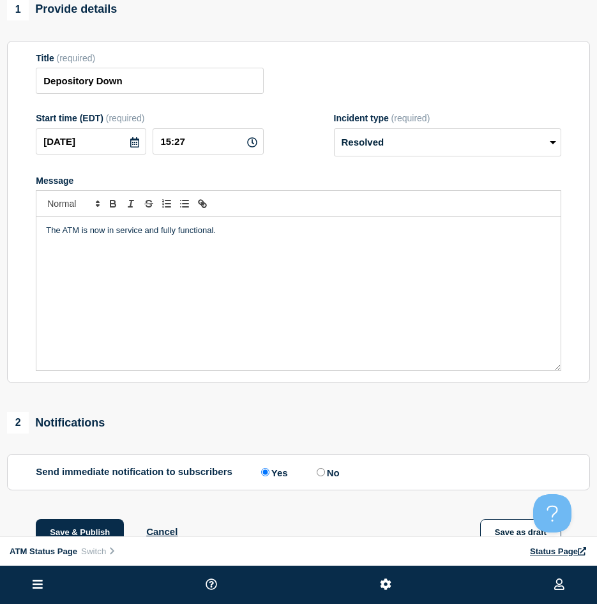
scroll to position [128, 0]
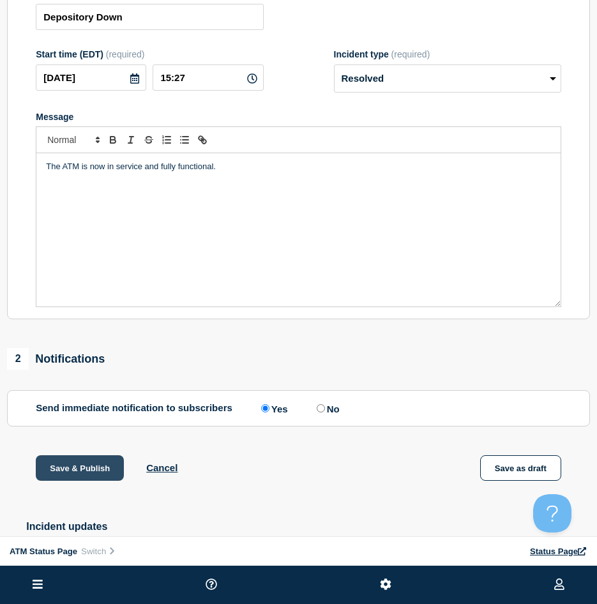
click at [99, 481] on button "Save & Publish" at bounding box center [80, 468] width 88 height 26
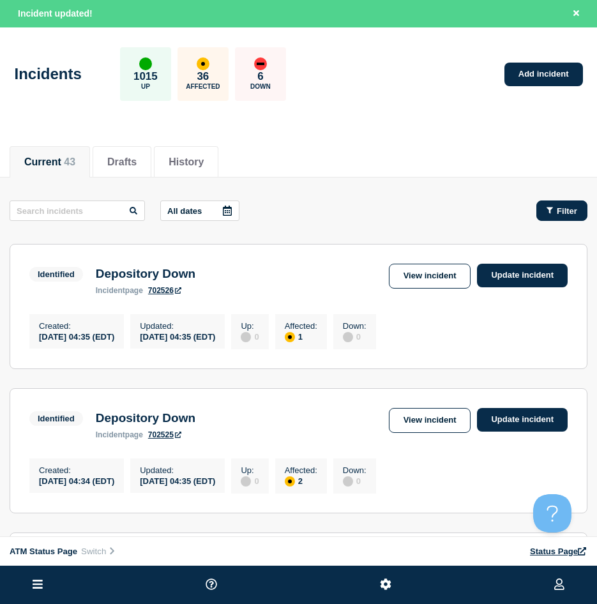
click at [564, 208] on span "Filter" at bounding box center [567, 211] width 20 height 10
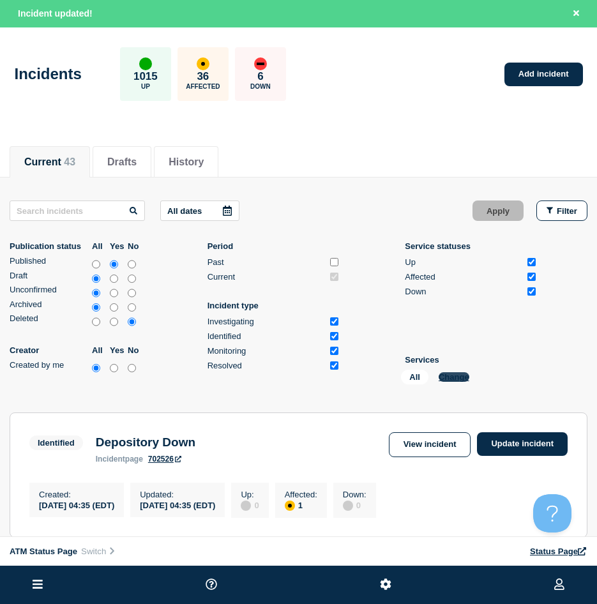
click at [457, 375] on button "Change" at bounding box center [454, 377] width 31 height 10
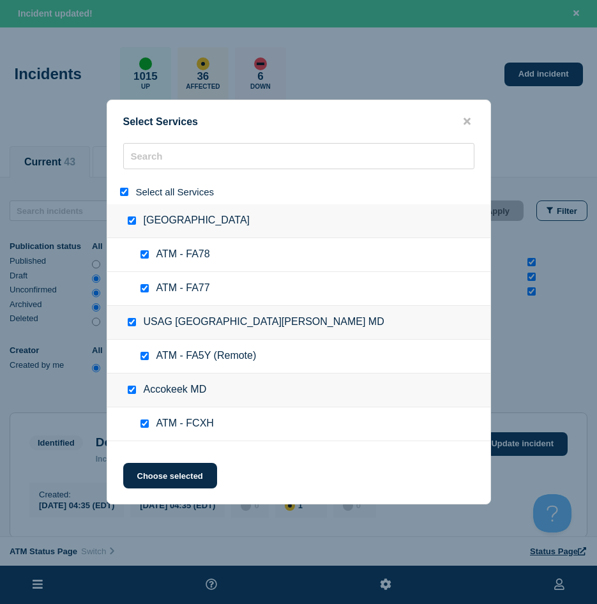
click at [123, 186] on div "Select all Services" at bounding box center [298, 191] width 383 height 25
click at [125, 190] on input "select all" at bounding box center [124, 192] width 8 height 8
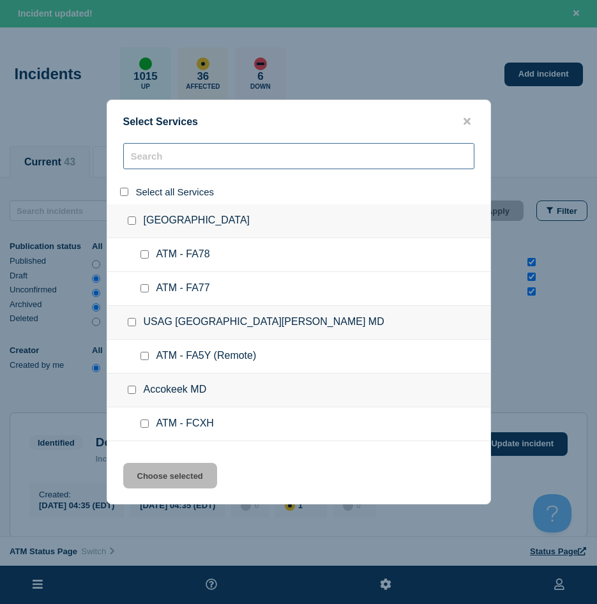
click at [158, 152] on input "search" at bounding box center [298, 156] width 351 height 26
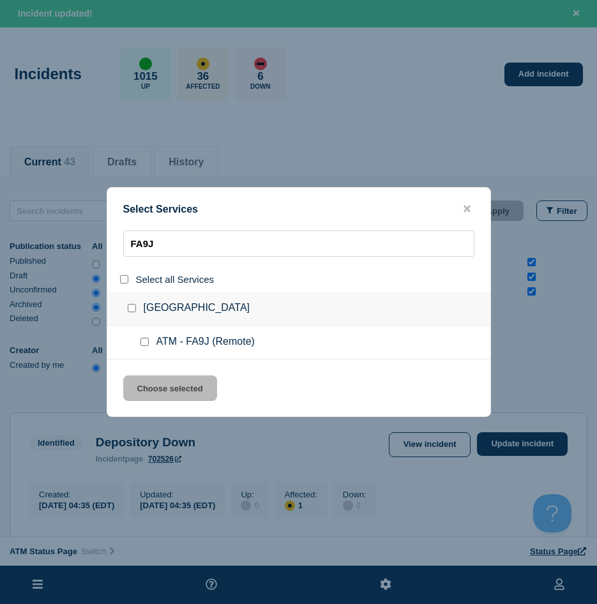
click at [148, 345] on input "service: ATM - FA9J (Remote)" at bounding box center [144, 342] width 8 height 8
click at [154, 384] on button "Choose selected" at bounding box center [170, 388] width 94 height 26
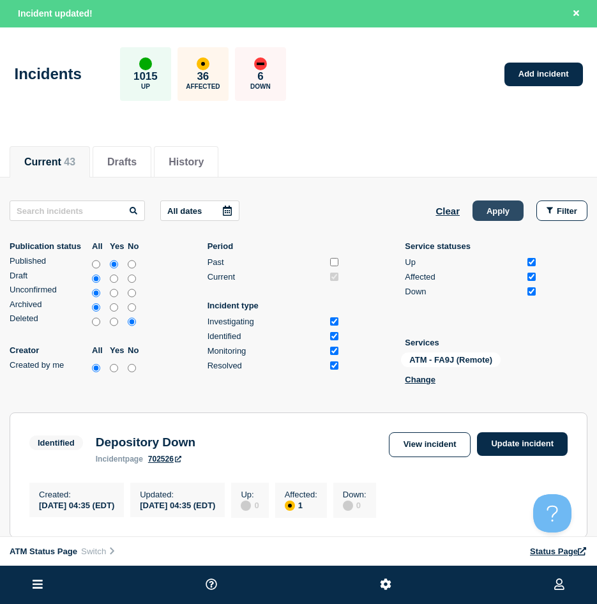
click at [496, 215] on button "Apply" at bounding box center [498, 210] width 51 height 20
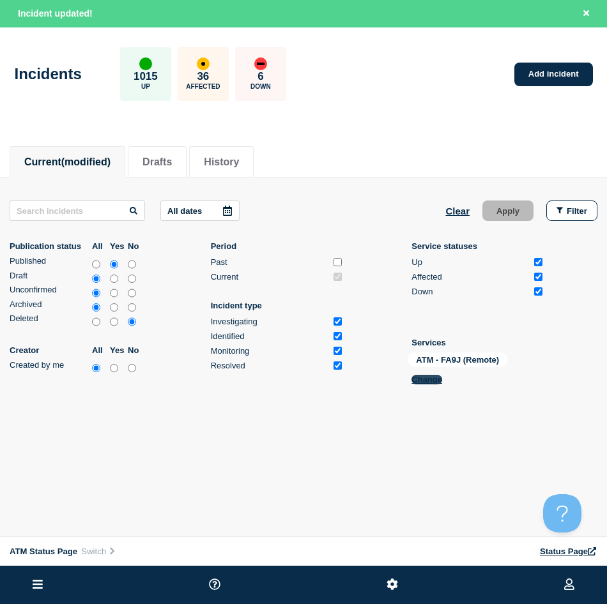
click at [431, 381] on button "Change" at bounding box center [426, 380] width 31 height 10
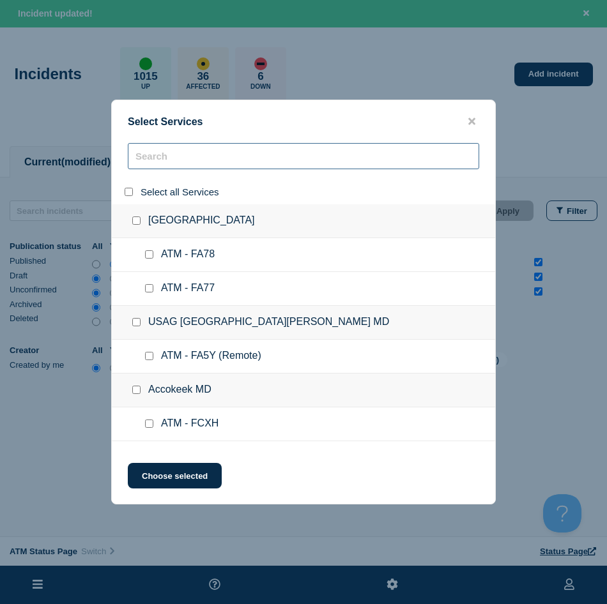
click at [140, 153] on input "search" at bounding box center [303, 156] width 351 height 26
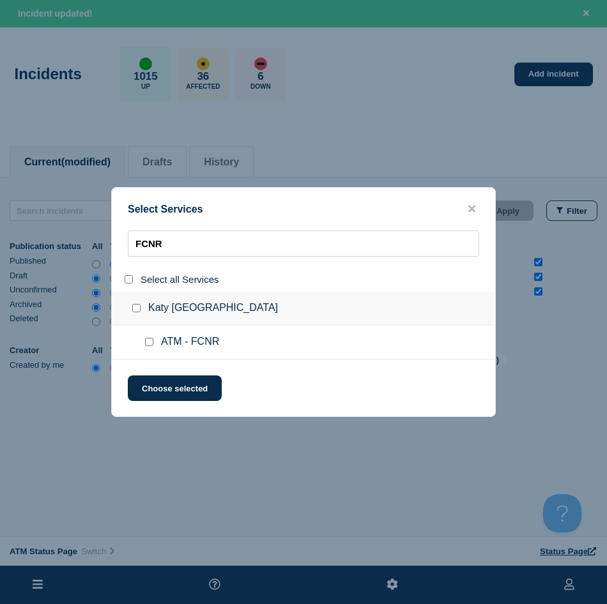
click at [147, 347] on div at bounding box center [151, 342] width 19 height 13
drag, startPoint x: 149, startPoint y: 343, endPoint x: 156, endPoint y: 383, distance: 40.7
click at [150, 343] on input "service: ATM - FCNR" at bounding box center [149, 342] width 8 height 8
drag, startPoint x: 152, startPoint y: 393, endPoint x: 225, endPoint y: 372, distance: 76.2
click at [152, 392] on button "Choose selected" at bounding box center [175, 388] width 94 height 26
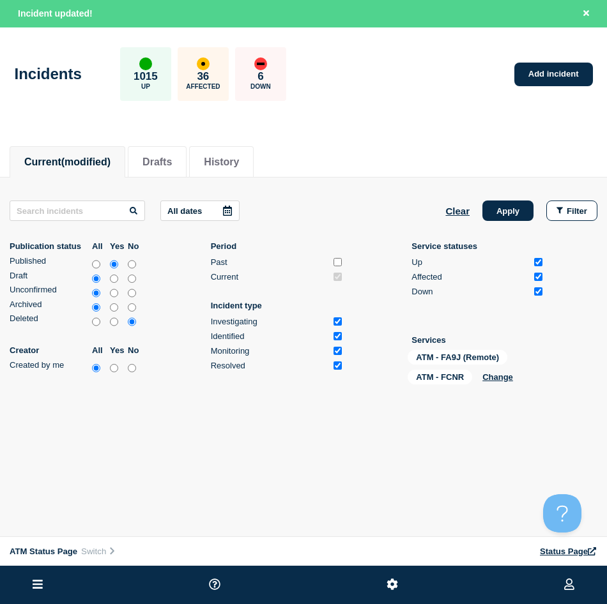
click at [498, 223] on div "All dates Clear Apply Filter Publication status All Yes No Published Draft Unco…" at bounding box center [303, 294] width 587 height 189
click at [498, 216] on button "Apply" at bounding box center [507, 210] width 51 height 20
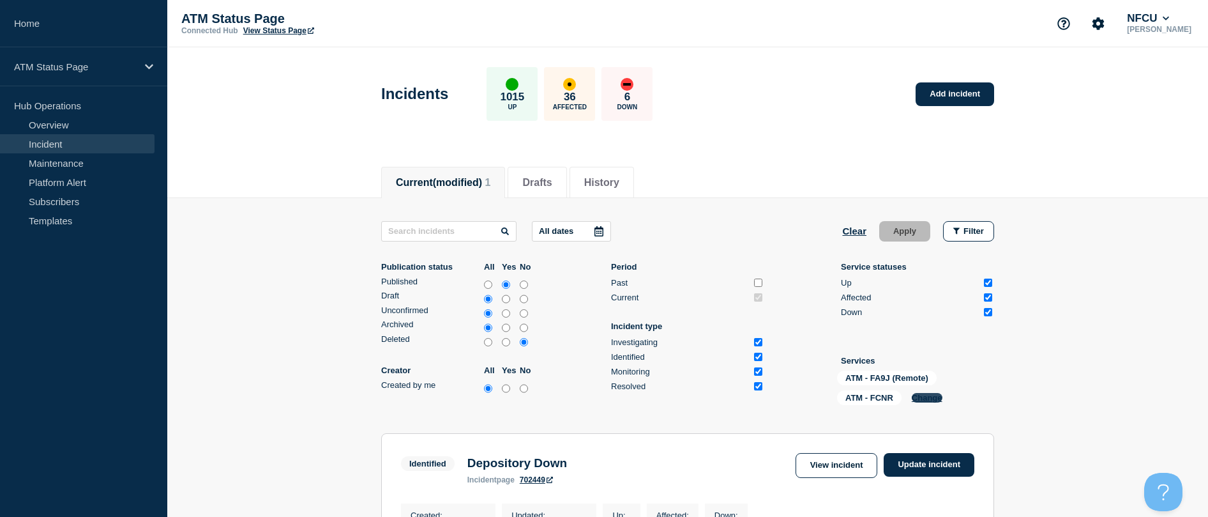
click at [596, 401] on button "Change" at bounding box center [927, 398] width 31 height 10
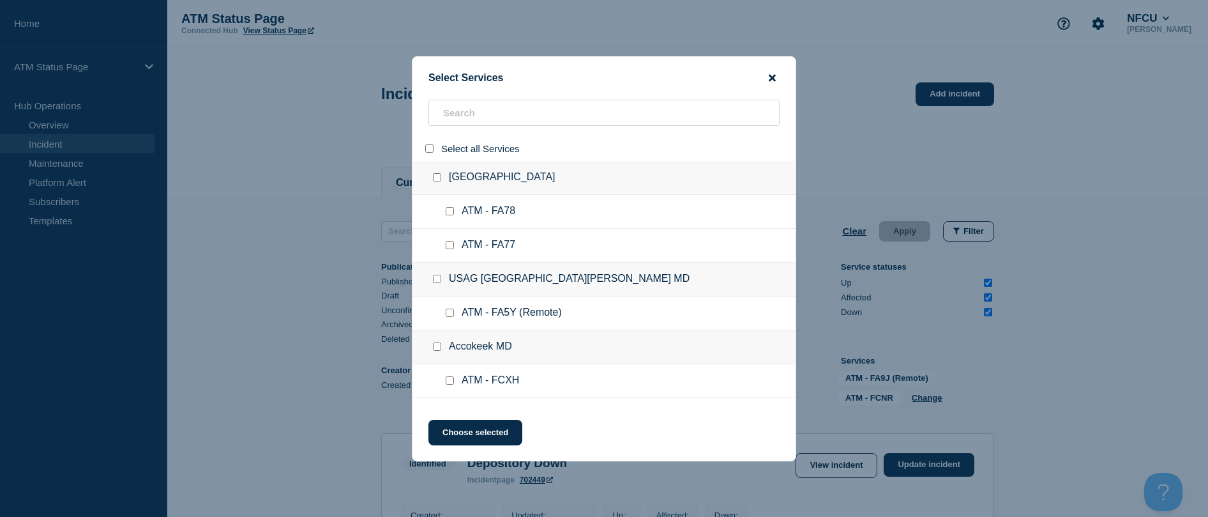
click at [596, 73] on icon "close button" at bounding box center [772, 78] width 7 height 10
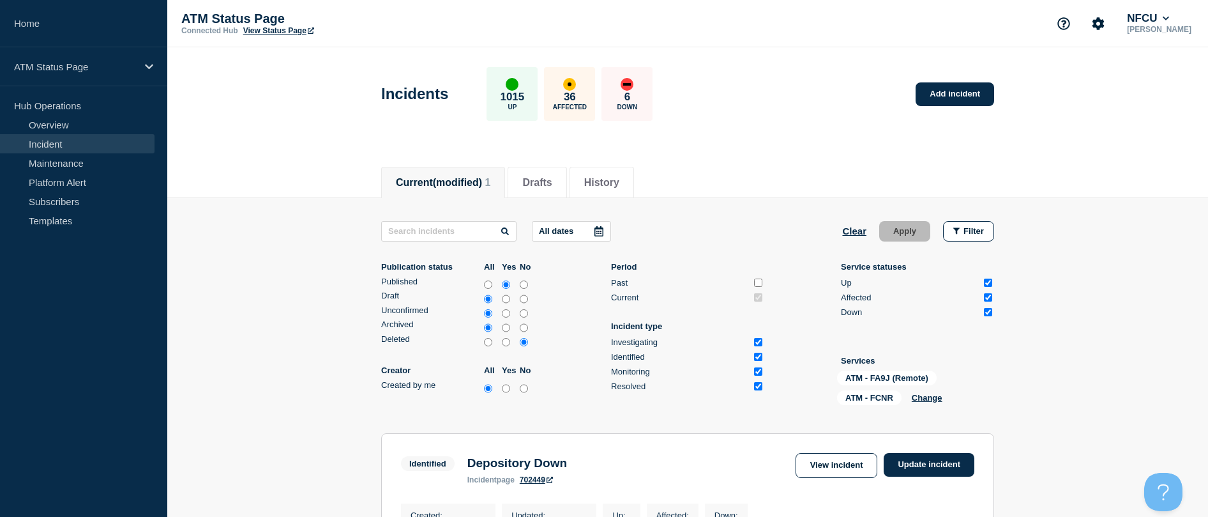
scroll to position [192, 0]
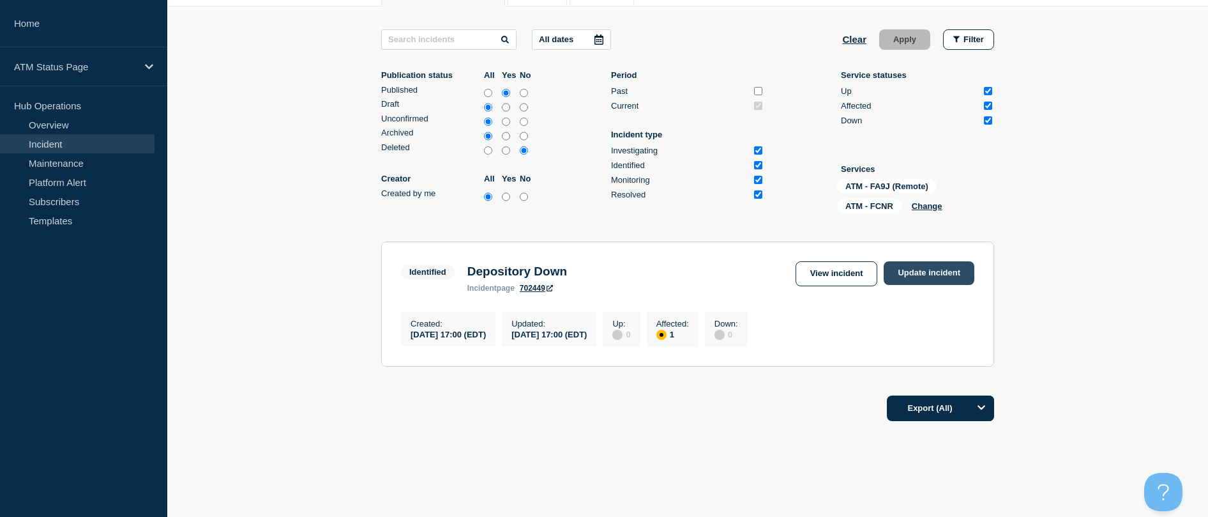
click at [596, 261] on link "Update incident" at bounding box center [929, 273] width 91 height 24
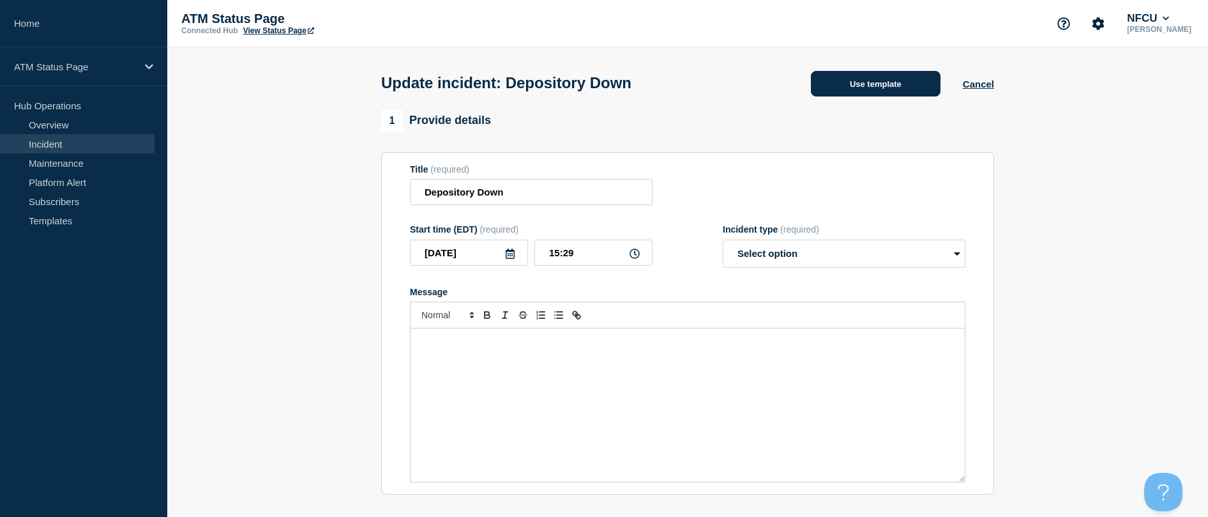
click at [596, 93] on button "Use template" at bounding box center [876, 84] width 130 height 26
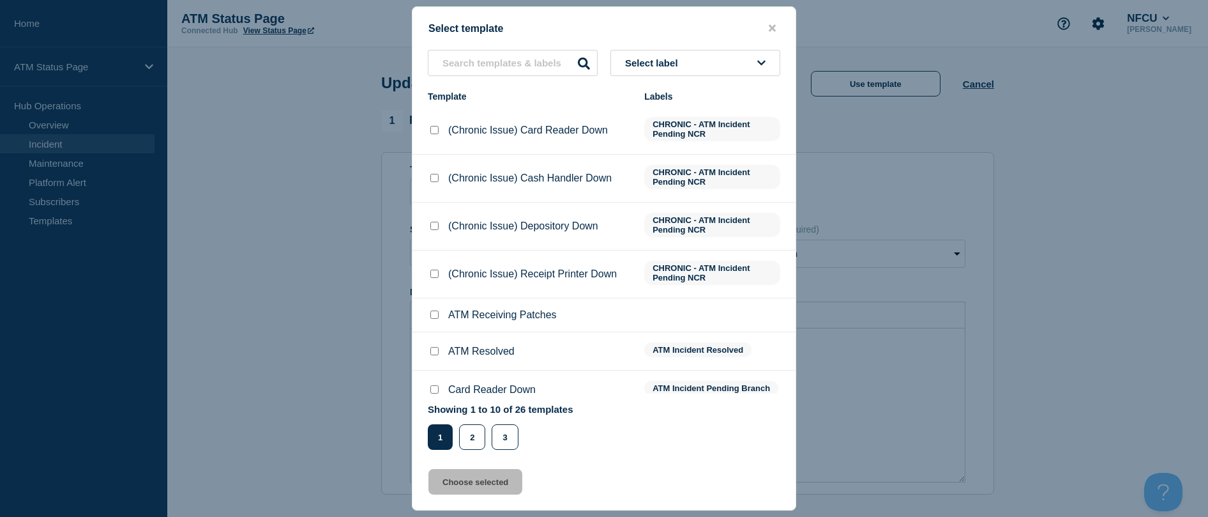
click at [432, 349] on input "ATM Resolved checkbox" at bounding box center [434, 351] width 8 height 8
click at [476, 492] on button "Choose selected" at bounding box center [475, 482] width 94 height 26
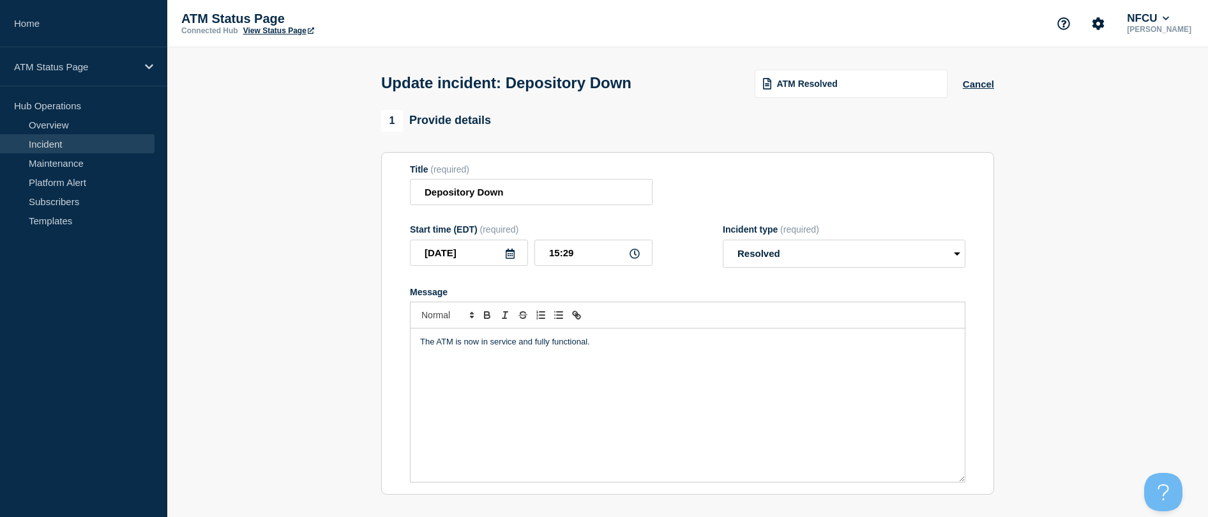
scroll to position [128, 0]
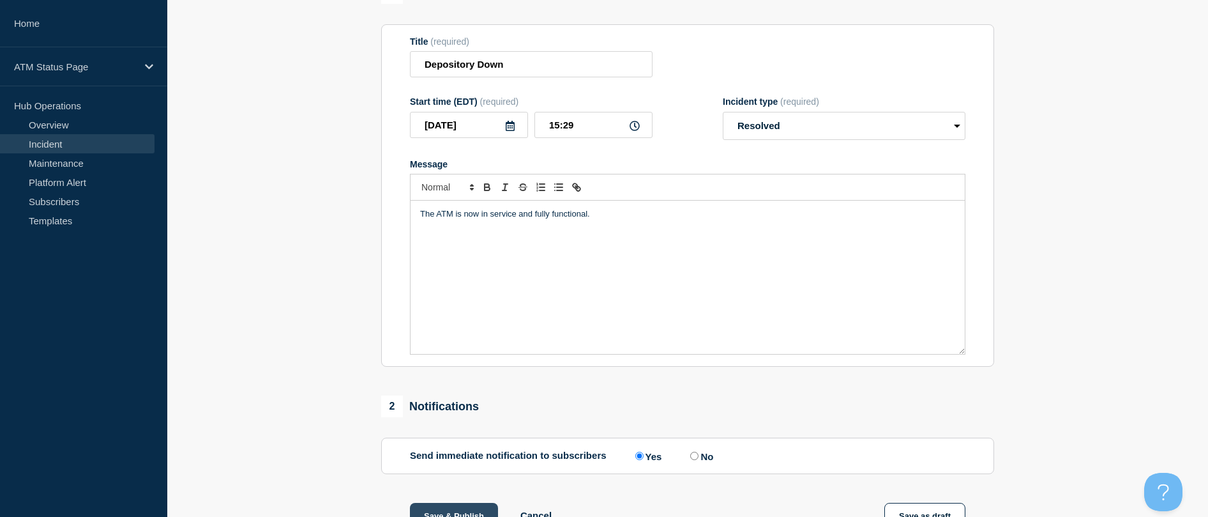
click at [445, 504] on div "1 Provide details Title (required) Depository Down Start time (EDT) (required) …" at bounding box center [688, 323] width 628 height 682
click at [446, 506] on button "Save & Publish" at bounding box center [454, 516] width 88 height 26
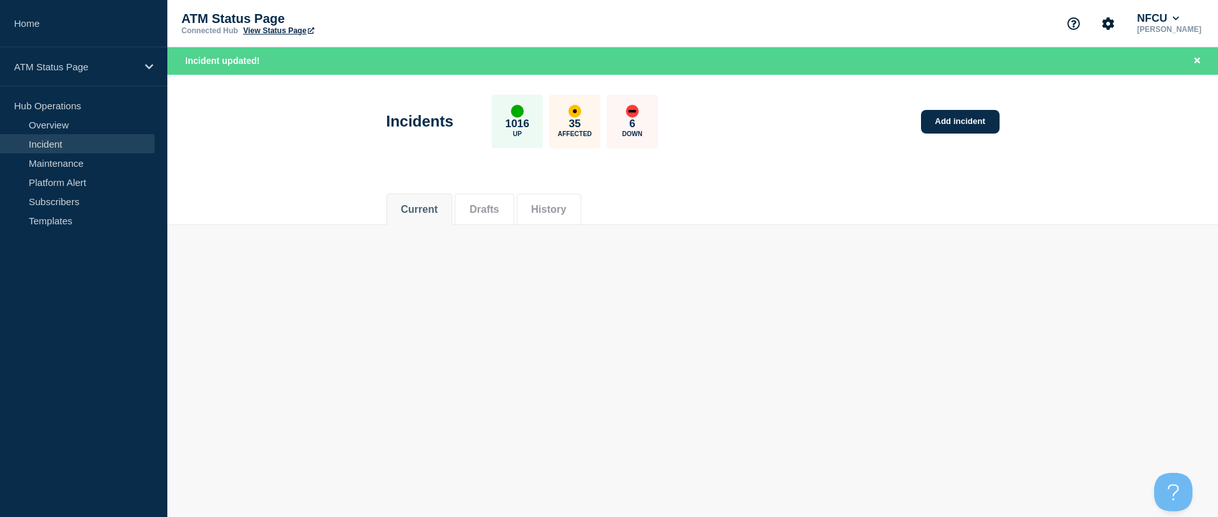
click at [596, 180] on header "Incidents 1016 Up 35 Affected 6 Down Add incident" at bounding box center [692, 128] width 1050 height 107
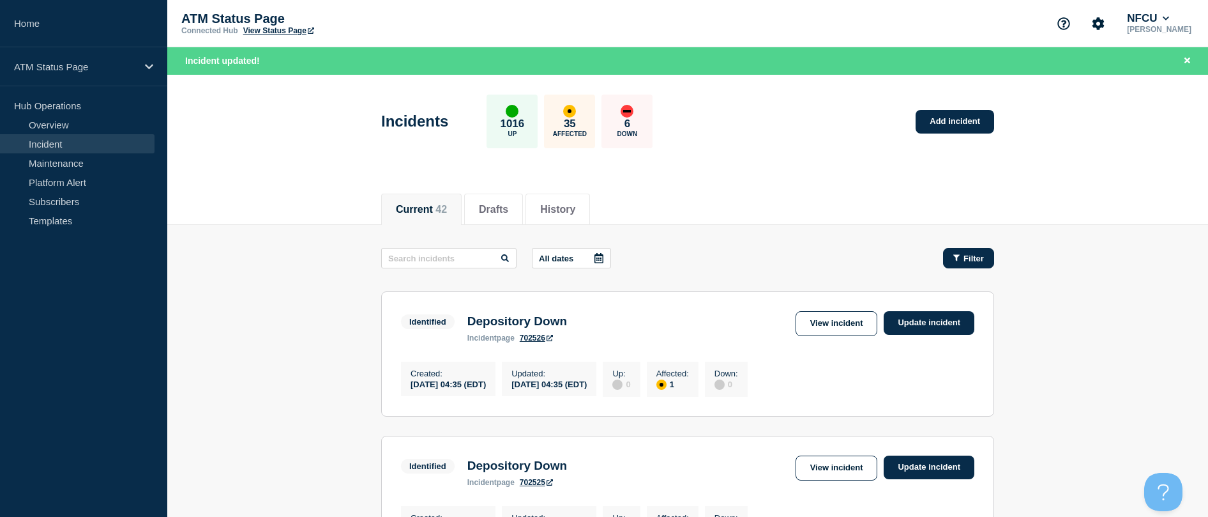
click at [596, 261] on div "Filter" at bounding box center [968, 258] width 31 height 10
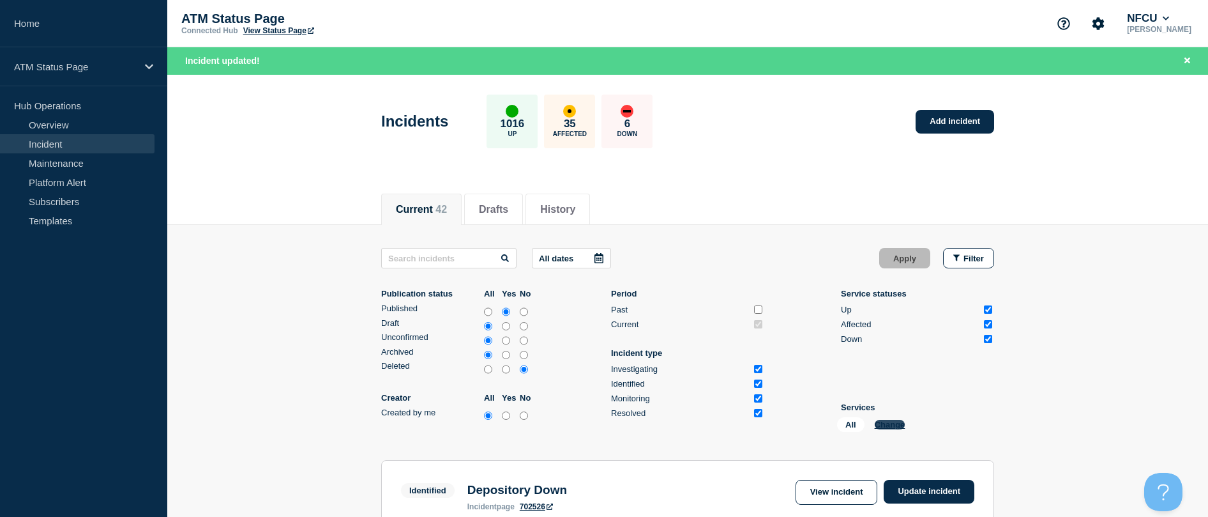
click at [596, 423] on button "Change" at bounding box center [890, 425] width 31 height 10
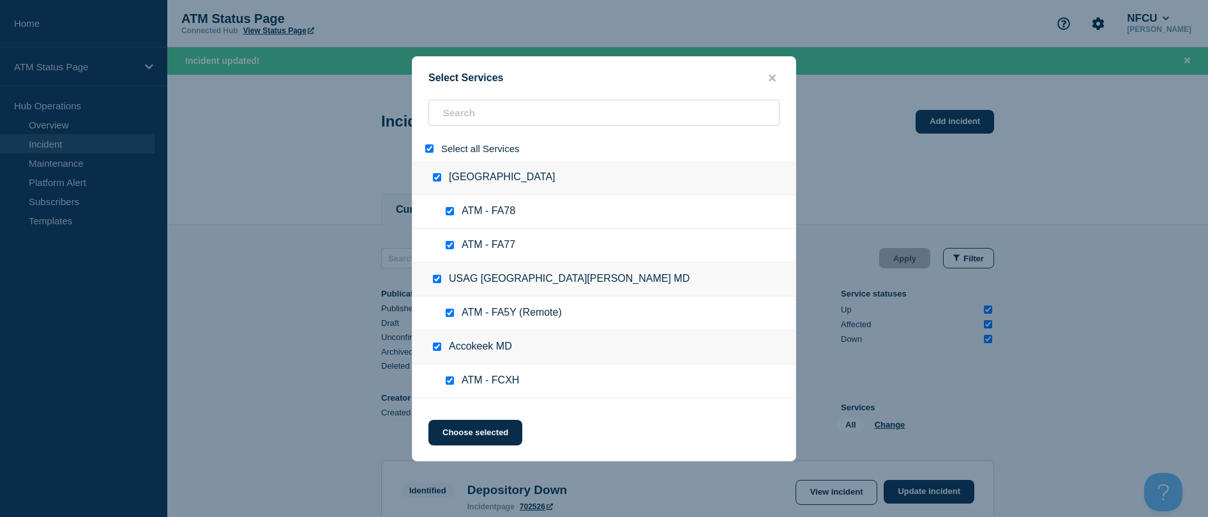
click at [428, 147] on input "select all" at bounding box center [429, 148] width 8 height 8
click at [456, 117] on input "search" at bounding box center [603, 113] width 351 height 26
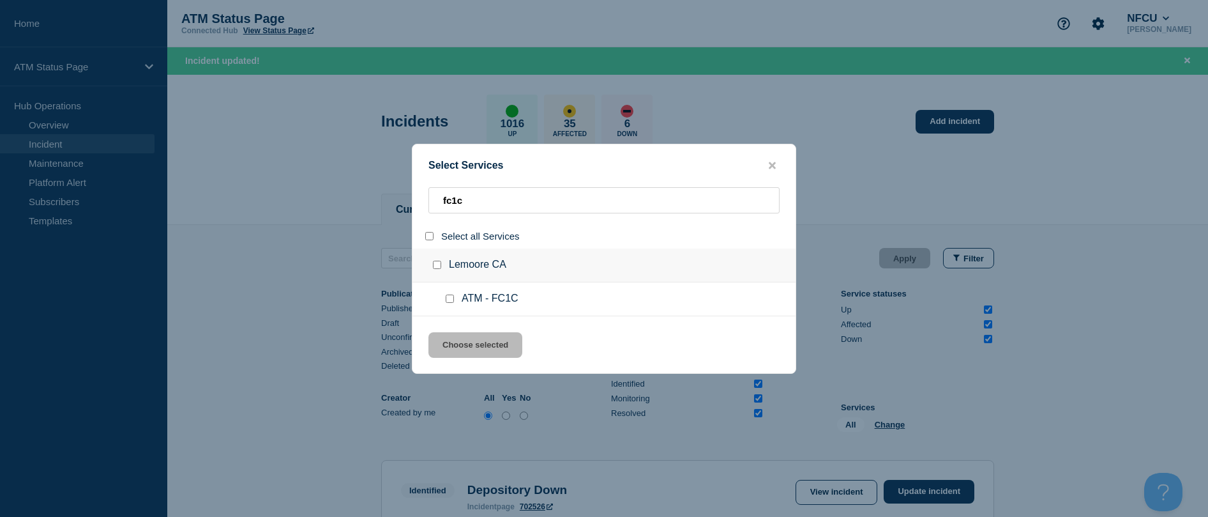
drag, startPoint x: 445, startPoint y: 299, endPoint x: 453, endPoint y: 308, distance: 12.3
click at [446, 299] on div at bounding box center [452, 298] width 19 height 13
click at [450, 305] on div at bounding box center [452, 298] width 19 height 13
click at [453, 297] on input "service: ATM - FC1C" at bounding box center [450, 298] width 8 height 8
click at [460, 345] on button "Choose selected" at bounding box center [475, 345] width 94 height 26
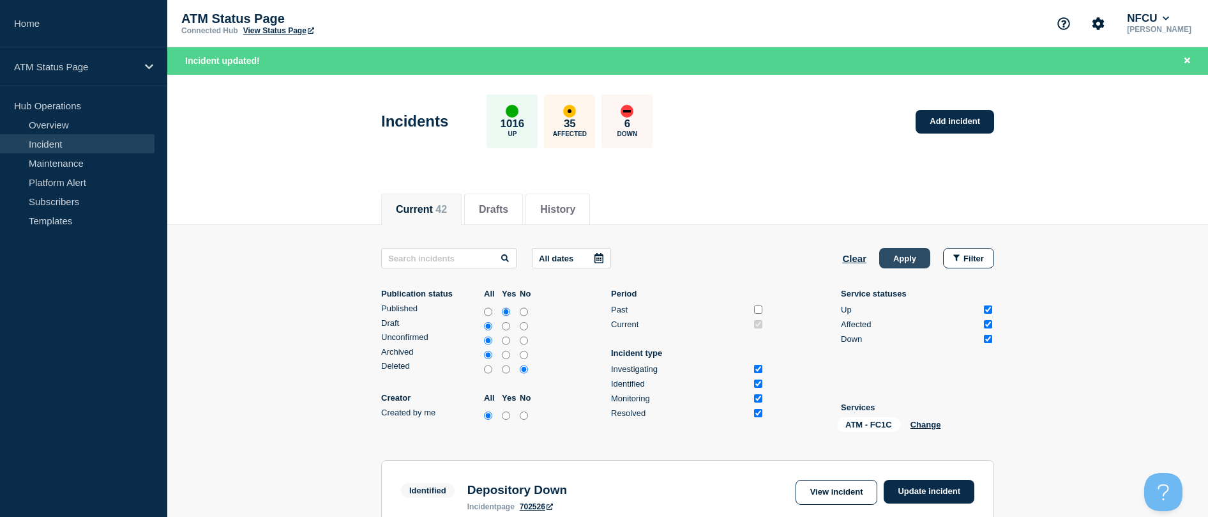
click at [596, 262] on button "Apply" at bounding box center [904, 258] width 51 height 20
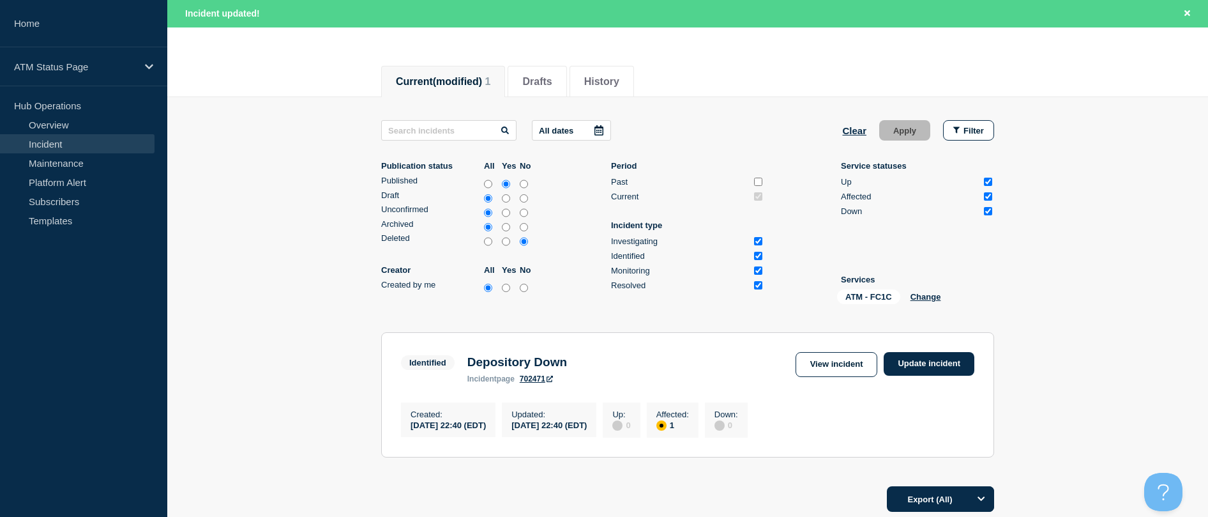
scroll to position [192, 0]
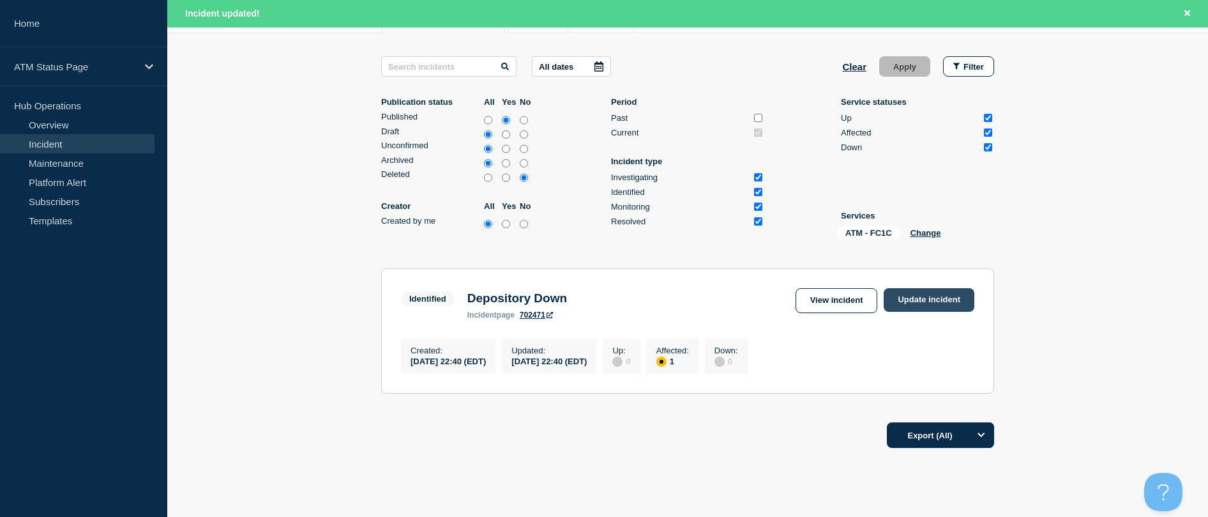
click at [596, 297] on link "Update incident" at bounding box center [929, 300] width 91 height 24
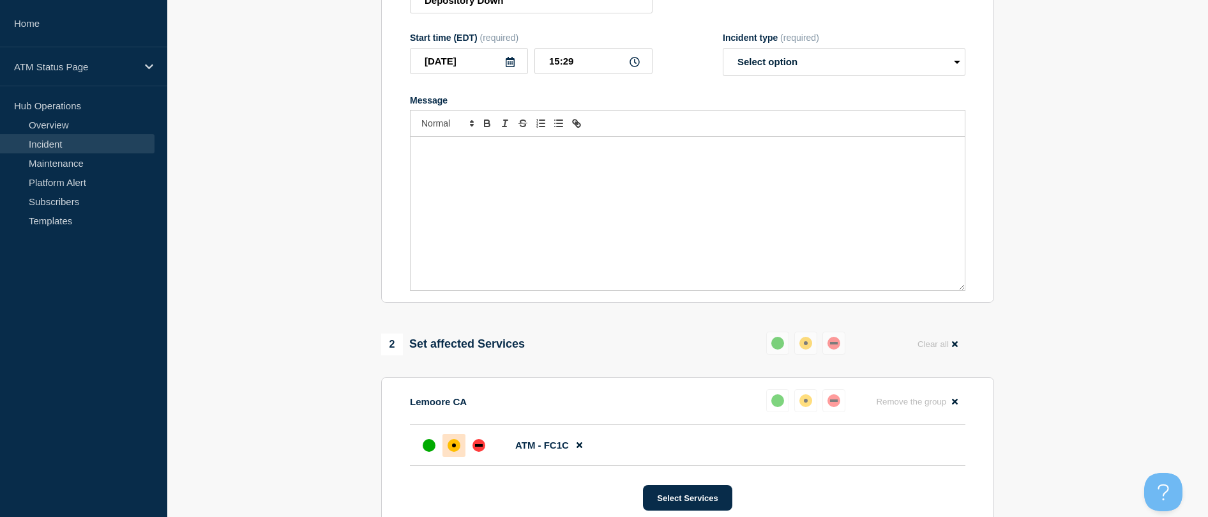
scroll to position [64, 0]
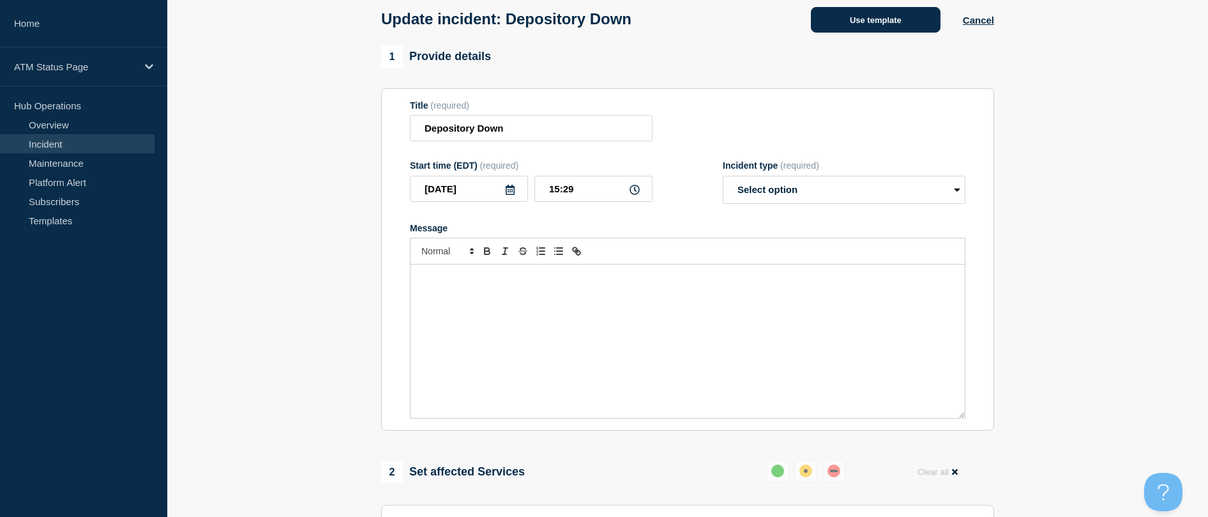
click at [596, 33] on button "Use template" at bounding box center [876, 20] width 130 height 26
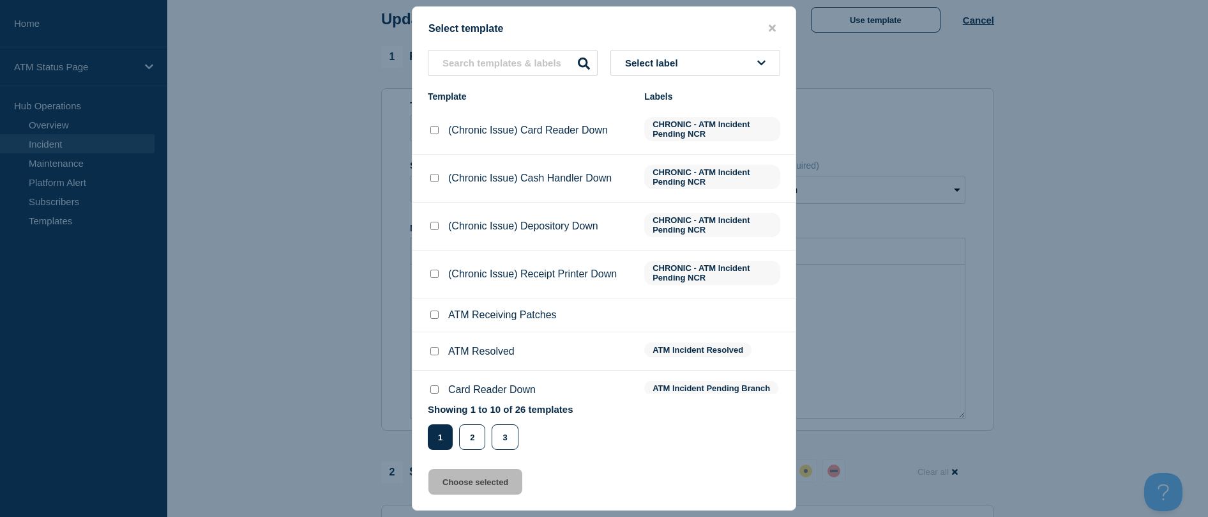
click at [438, 350] on input "ATM Resolved checkbox" at bounding box center [434, 351] width 8 height 8
click at [463, 490] on button "Choose selected" at bounding box center [475, 482] width 94 height 26
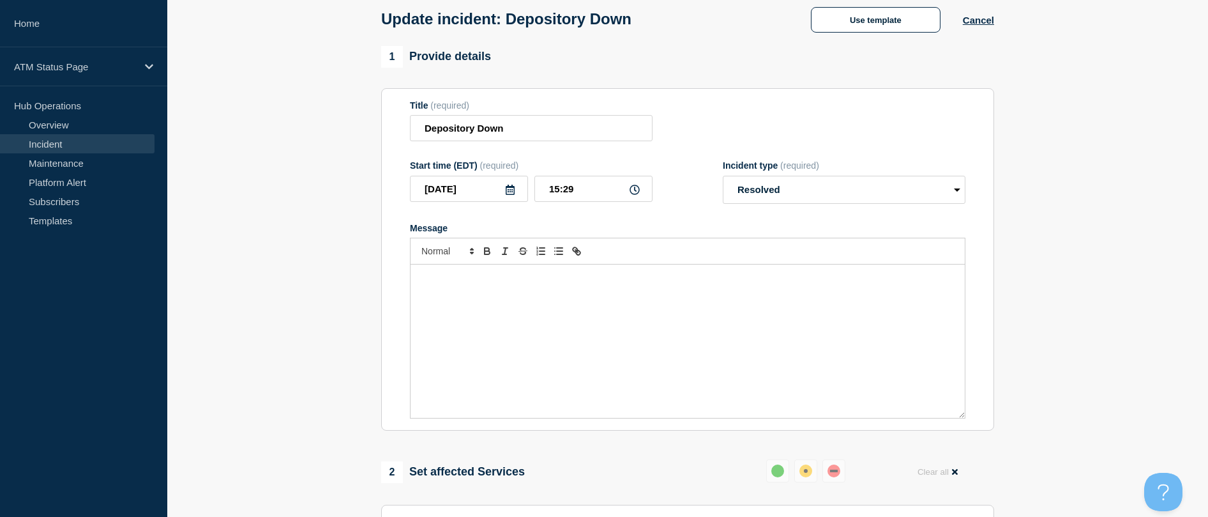
scroll to position [128, 0]
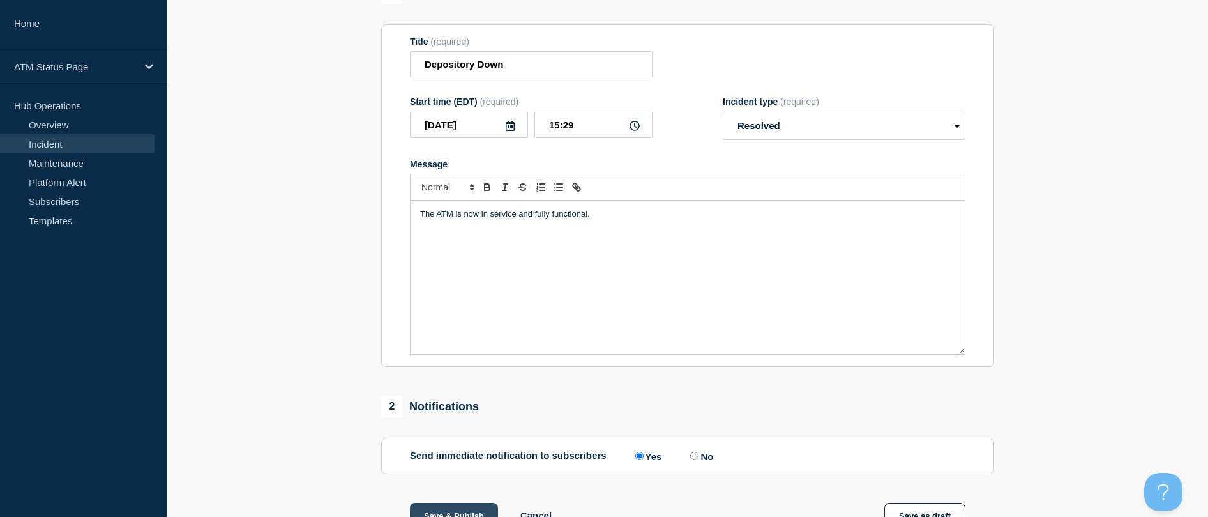
click at [441, 513] on button "Save & Publish" at bounding box center [454, 516] width 88 height 26
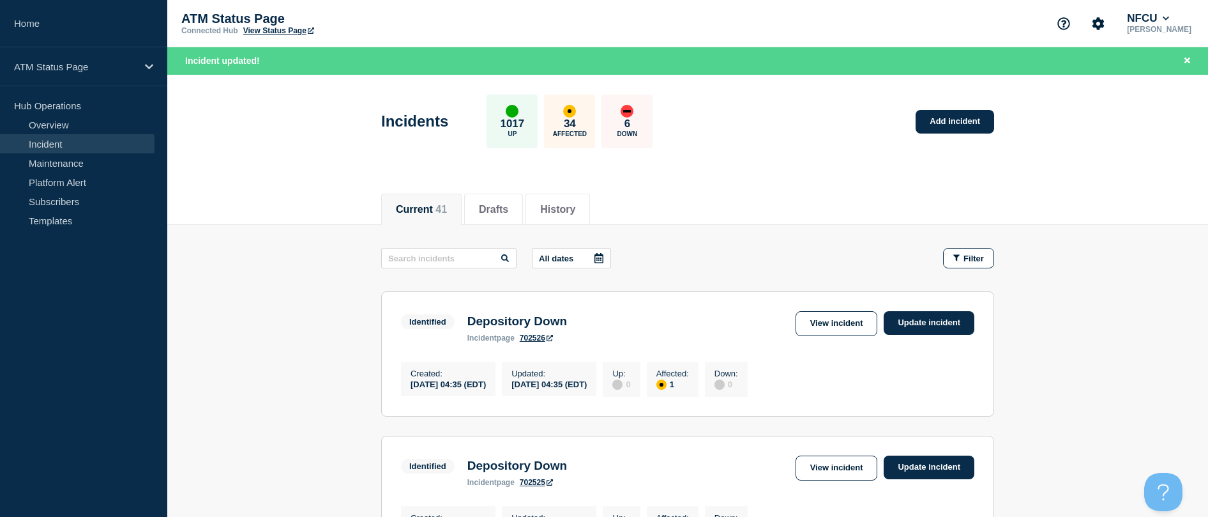
scroll to position [128, 0]
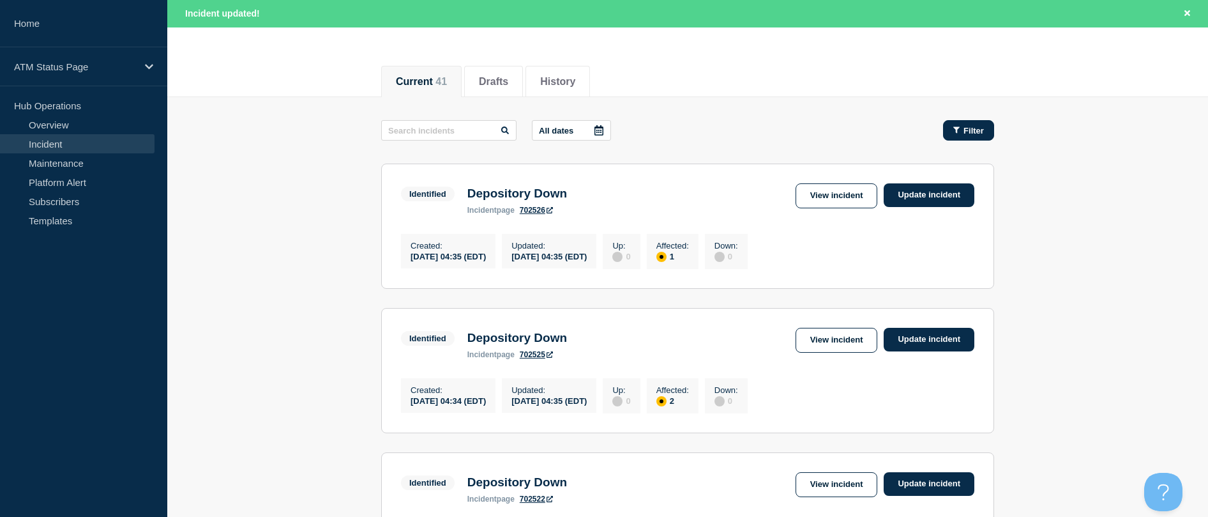
click at [596, 135] on button "Filter" at bounding box center [968, 130] width 51 height 20
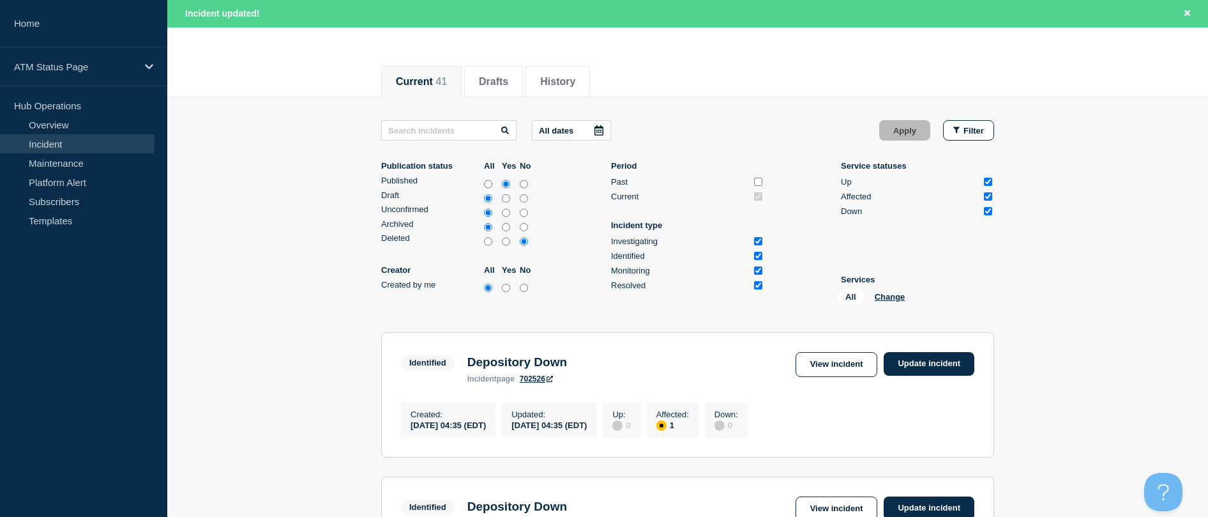
click at [596, 291] on div "All Change" at bounding box center [901, 299] width 128 height 20
click at [596, 299] on button "Change" at bounding box center [890, 297] width 31 height 10
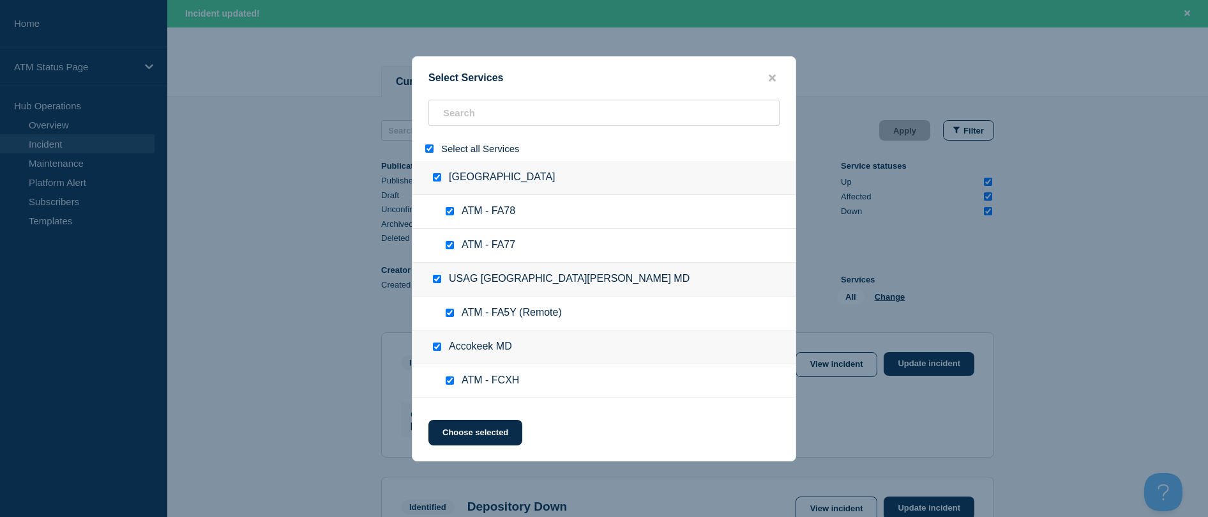
click at [430, 154] on div at bounding box center [432, 148] width 19 height 12
click at [430, 149] on input "select all" at bounding box center [429, 148] width 8 height 8
click at [457, 130] on div at bounding box center [603, 118] width 383 height 36
click at [458, 128] on div at bounding box center [603, 118] width 383 height 36
click at [460, 124] on input "search" at bounding box center [603, 113] width 351 height 26
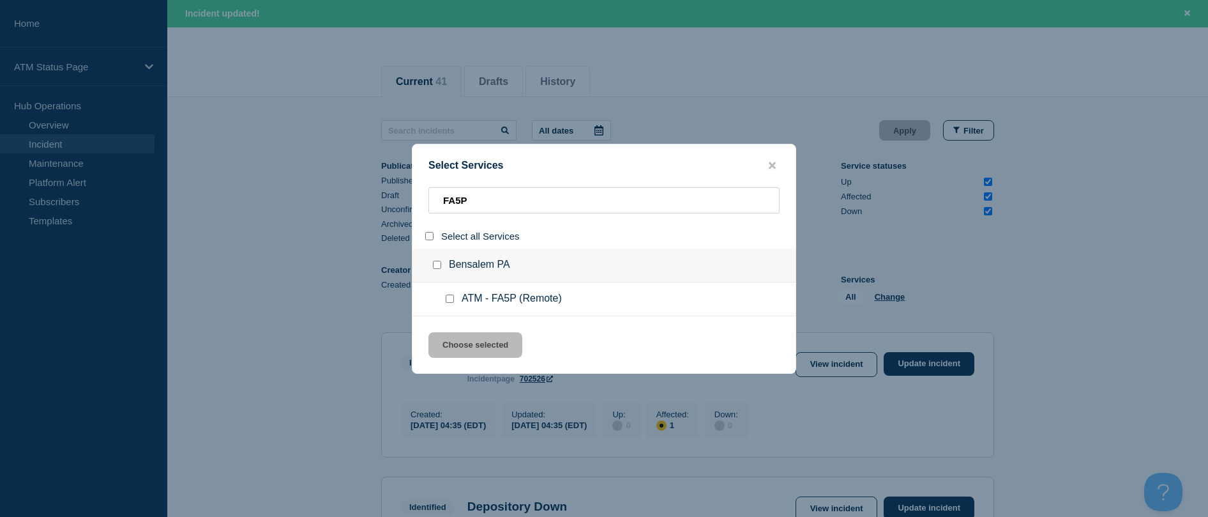
click at [450, 296] on input "service: ATM - FA5P (Remote)" at bounding box center [450, 298] width 8 height 8
click at [451, 301] on input "service: ATM - FA5P (Remote)" at bounding box center [450, 298] width 8 height 8
click at [456, 302] on div at bounding box center [452, 298] width 19 height 13
click at [453, 294] on div at bounding box center [452, 298] width 19 height 13
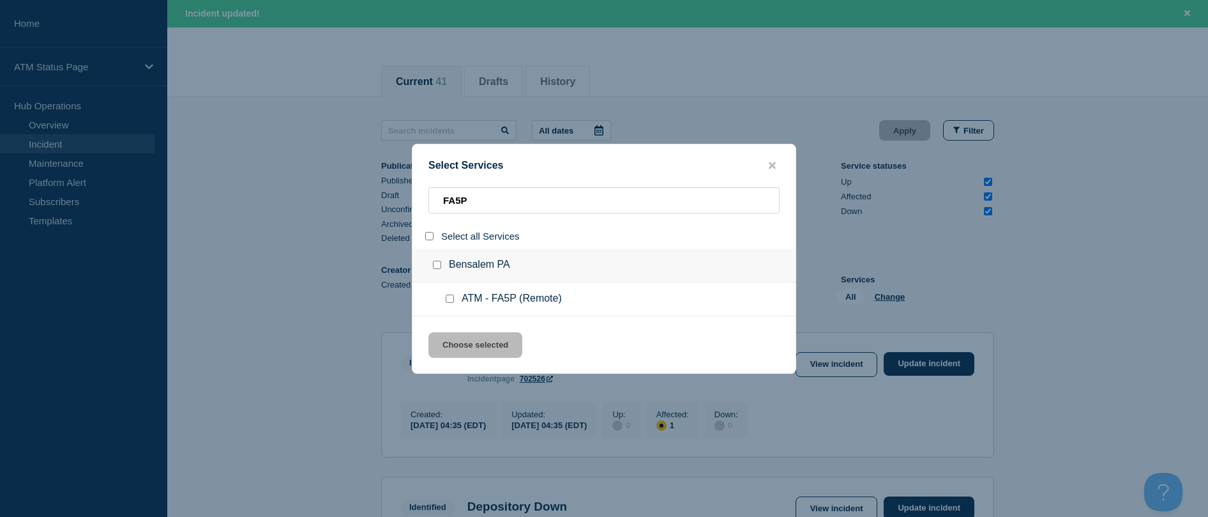
click at [453, 300] on input "service: ATM - FA5P (Remote)" at bounding box center [450, 298] width 8 height 8
click at [457, 345] on button "Choose selected" at bounding box center [475, 345] width 94 height 26
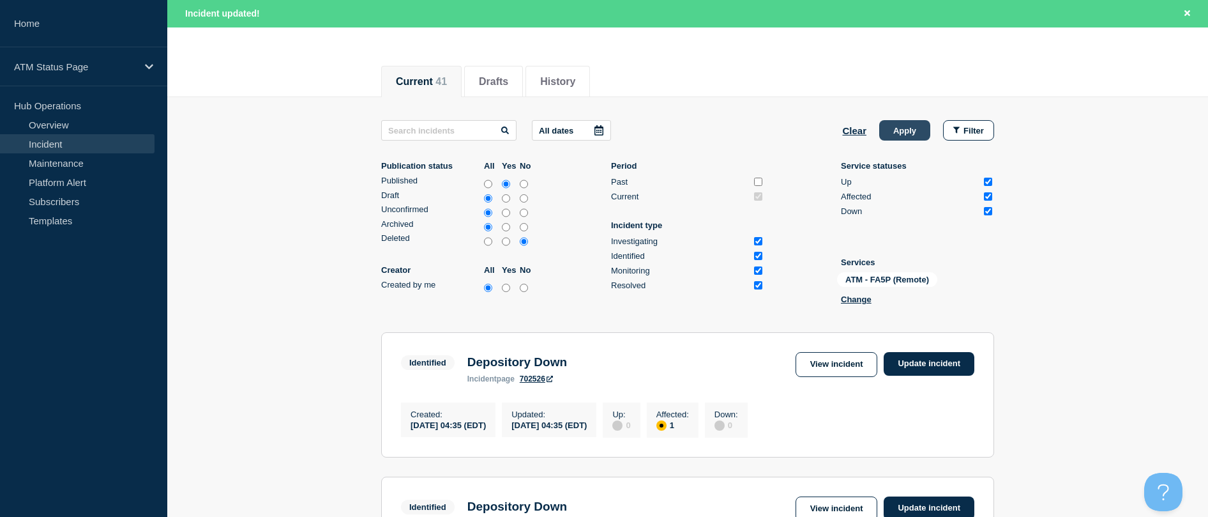
click at [596, 133] on button "Apply" at bounding box center [904, 130] width 51 height 20
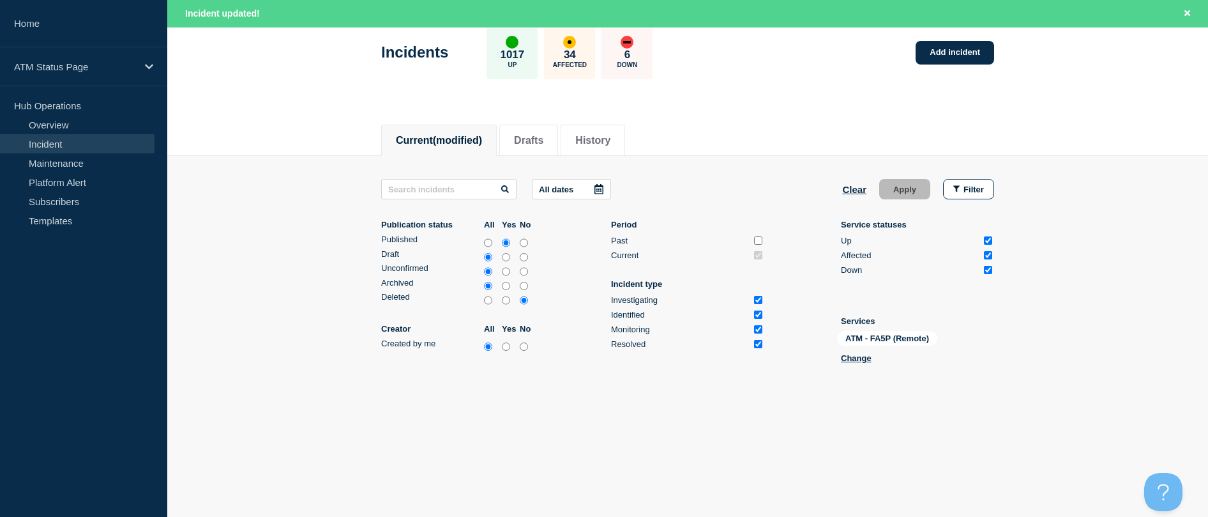
scroll to position [69, 0]
click at [596, 358] on button "Change" at bounding box center [856, 358] width 31 height 10
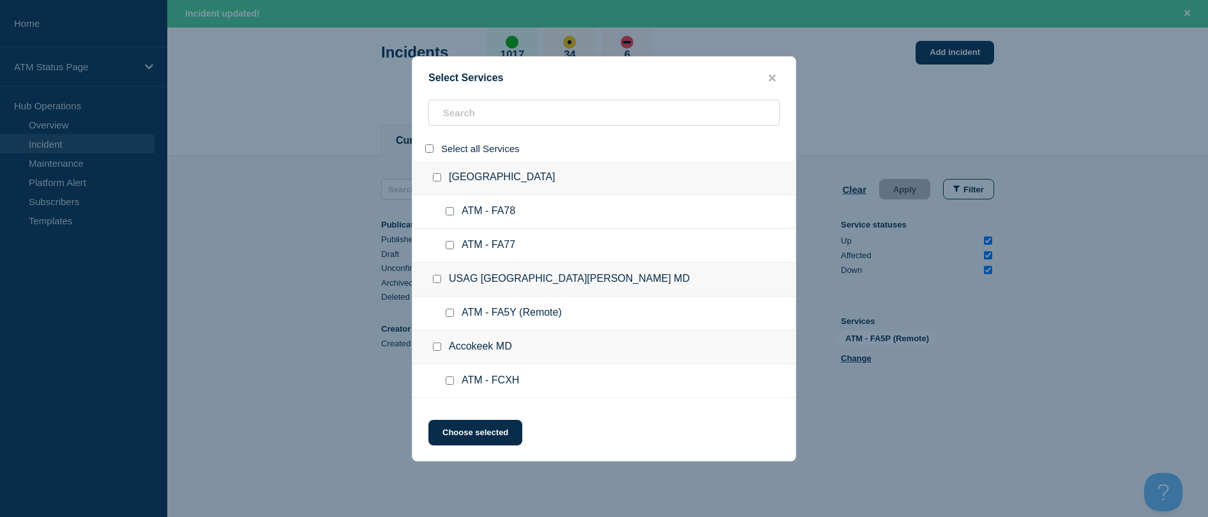
click at [450, 128] on div at bounding box center [603, 118] width 383 height 36
click at [455, 120] on input "search" at bounding box center [603, 113] width 351 height 26
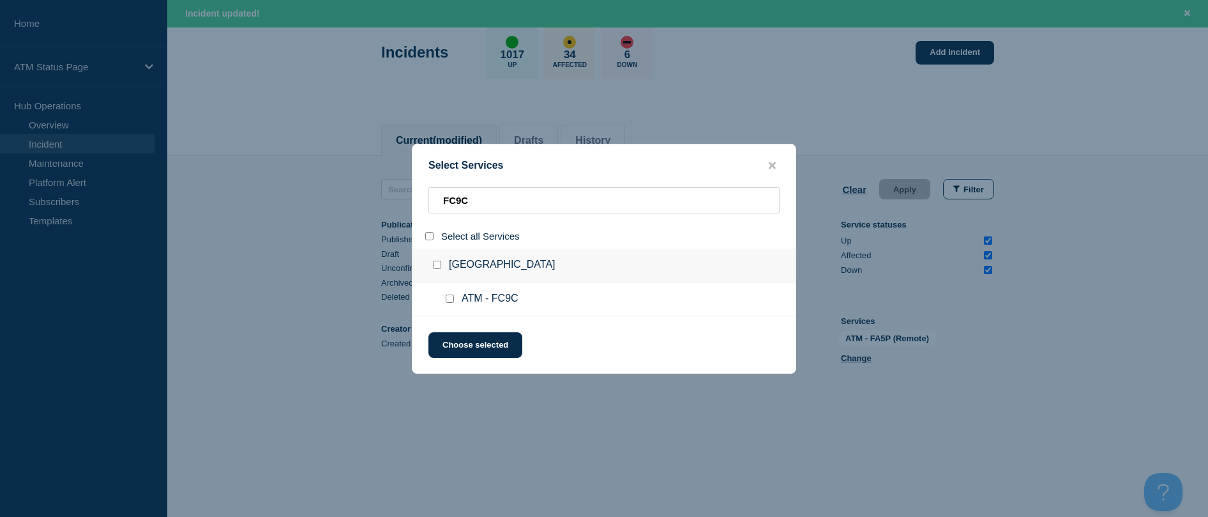
click at [451, 298] on input "service: ATM - FC9C" at bounding box center [450, 298] width 8 height 8
click at [457, 338] on button "Choose selected" at bounding box center [475, 345] width 94 height 26
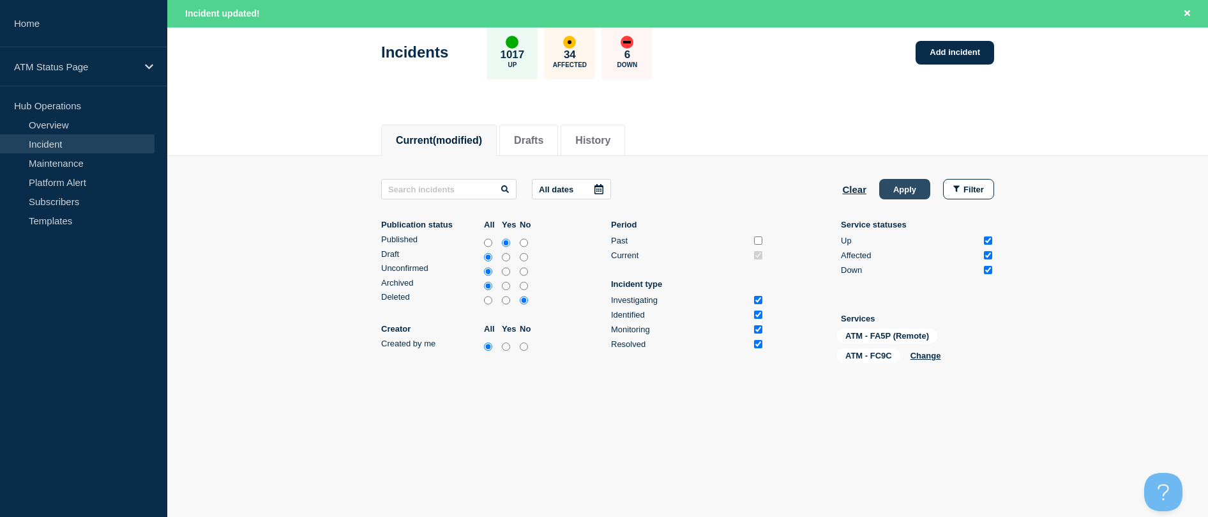
click at [596, 190] on button "Apply" at bounding box center [904, 189] width 51 height 20
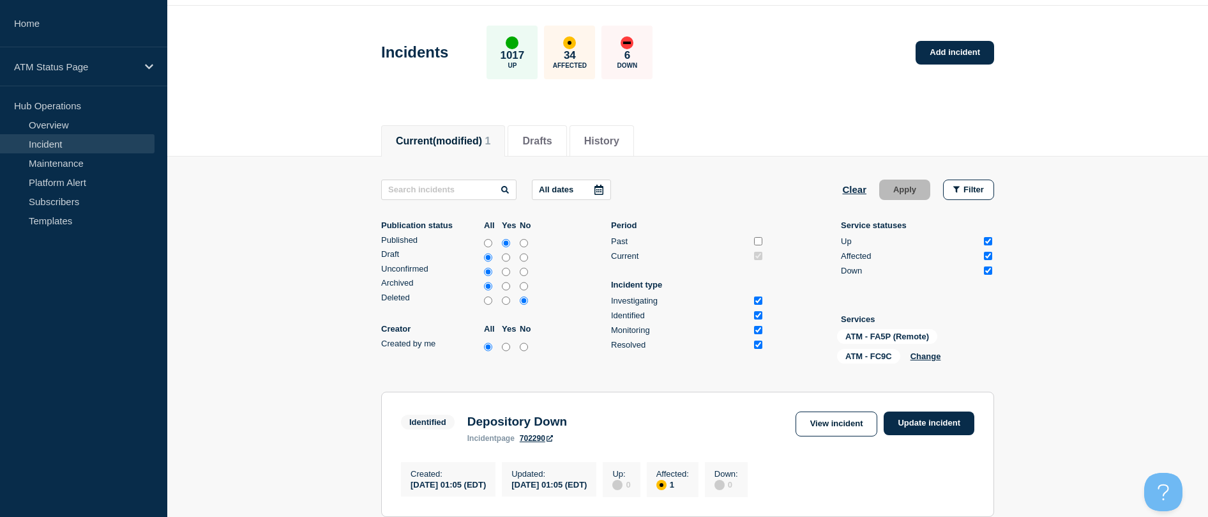
scroll to position [216, 0]
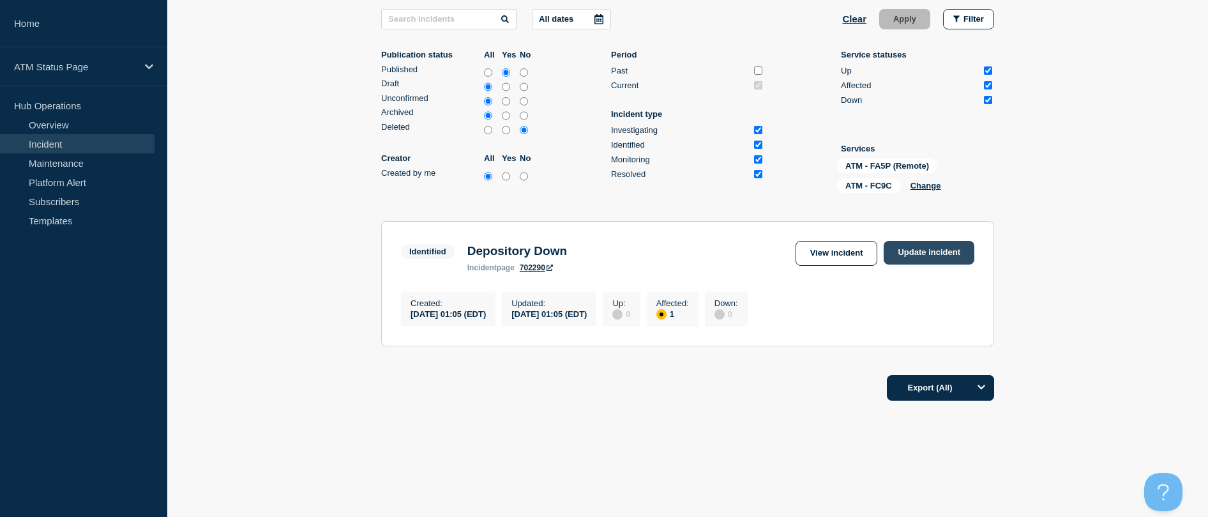
click at [596, 243] on link "Update incident" at bounding box center [929, 253] width 91 height 24
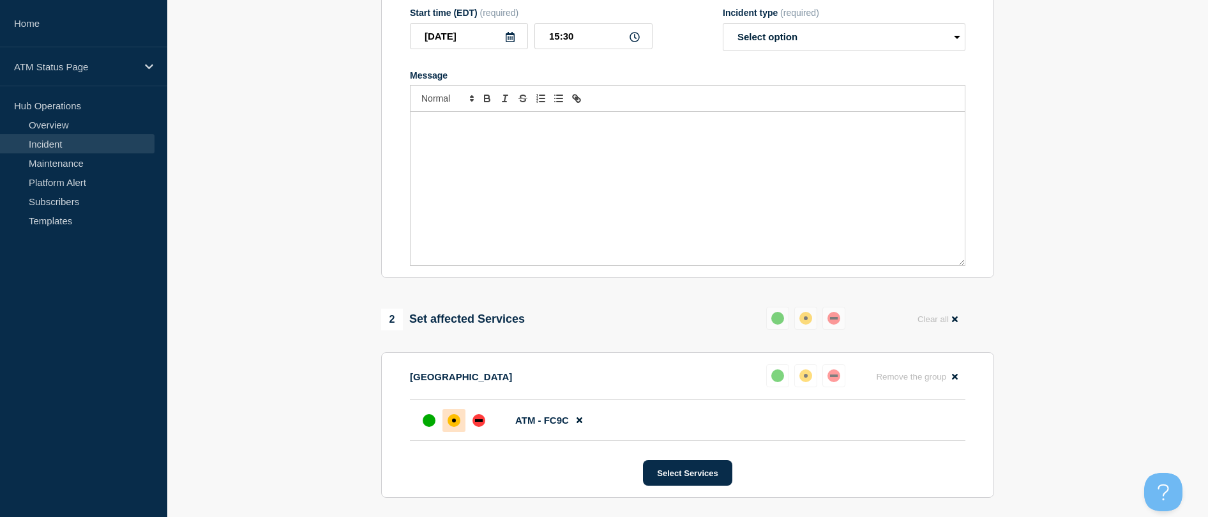
scroll to position [89, 0]
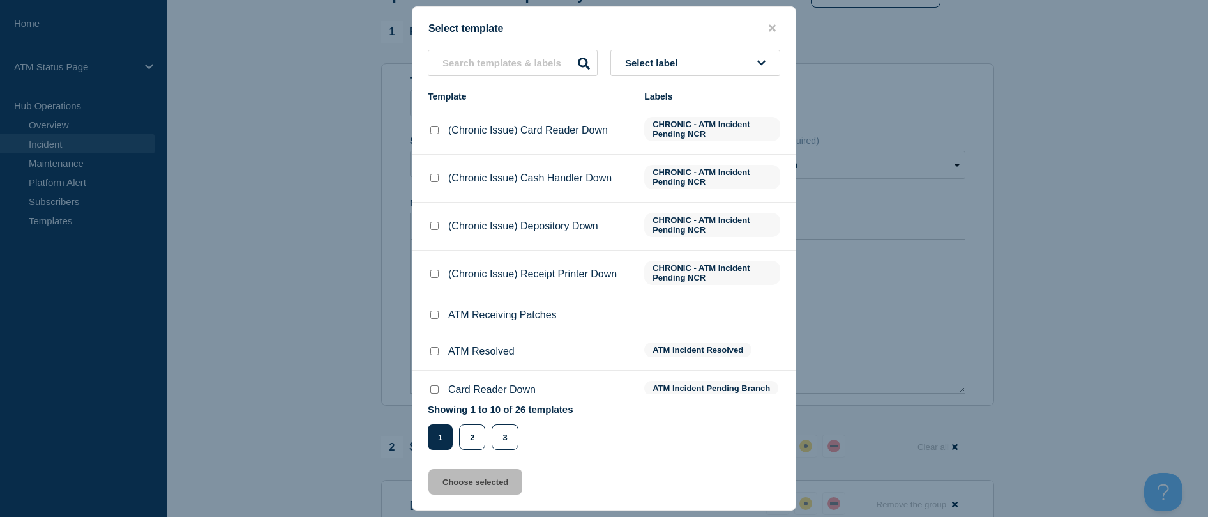
click at [433, 349] on input "ATM Resolved checkbox" at bounding box center [434, 351] width 8 height 8
click at [477, 499] on div "Select template Select label Template Labels (Chronic Issue) Card Reader Down C…" at bounding box center [604, 258] width 384 height 504
click at [478, 490] on button "Choose selected" at bounding box center [475, 482] width 94 height 26
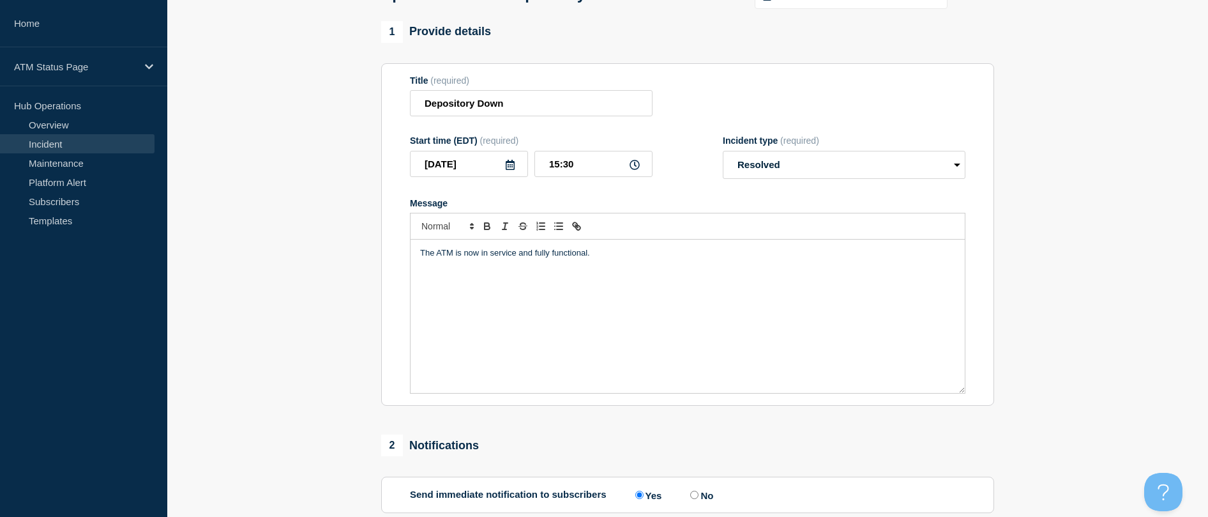
scroll to position [153, 0]
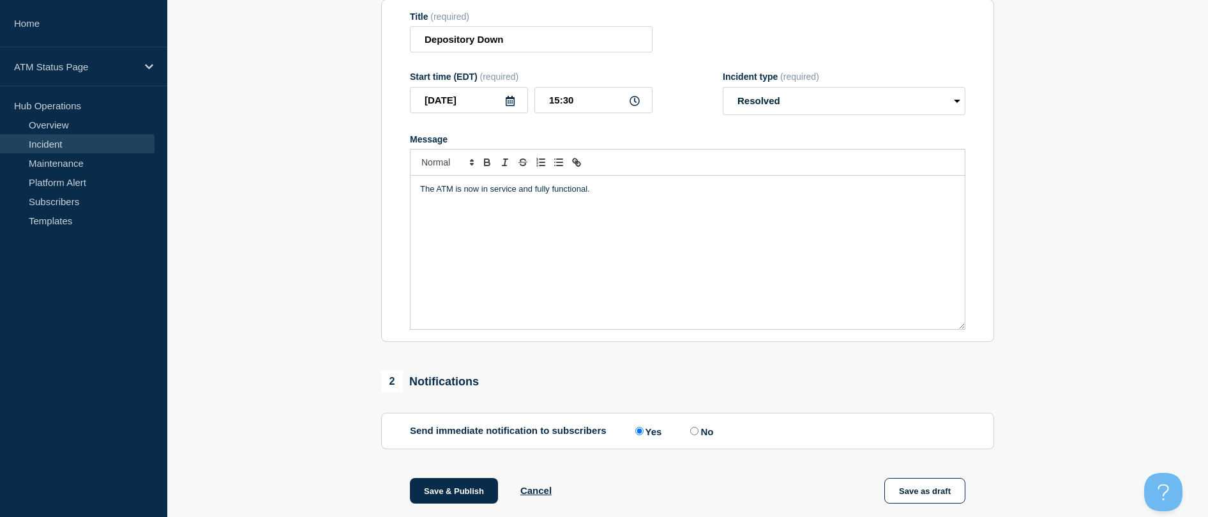
drag, startPoint x: 456, startPoint y: 490, endPoint x: 437, endPoint y: 447, distance: 47.2
click at [456, 488] on button "Save & Publish" at bounding box center [454, 491] width 88 height 26
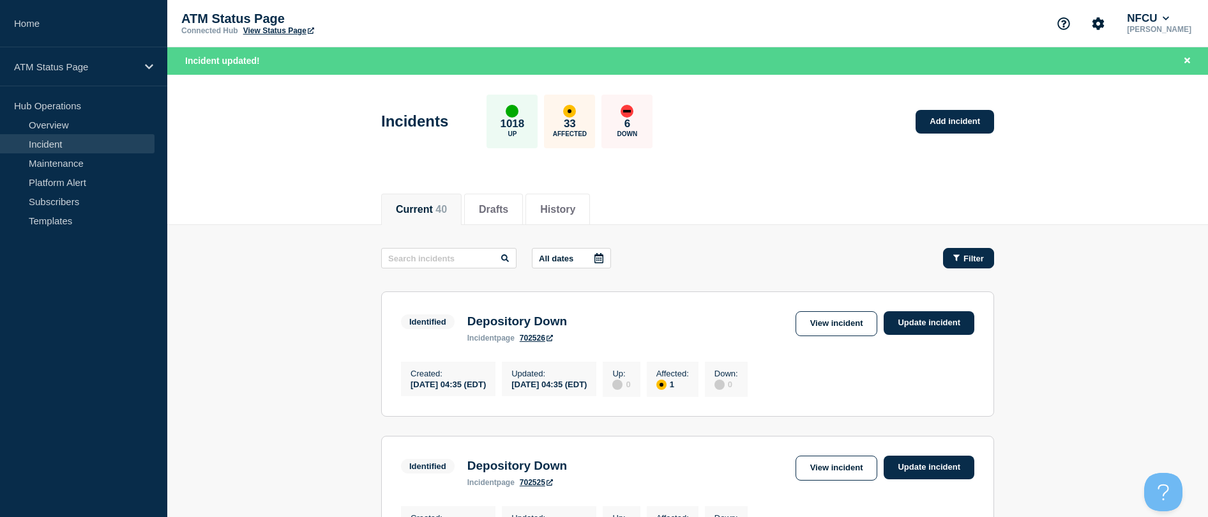
click at [596, 262] on div "Filter" at bounding box center [968, 258] width 31 height 10
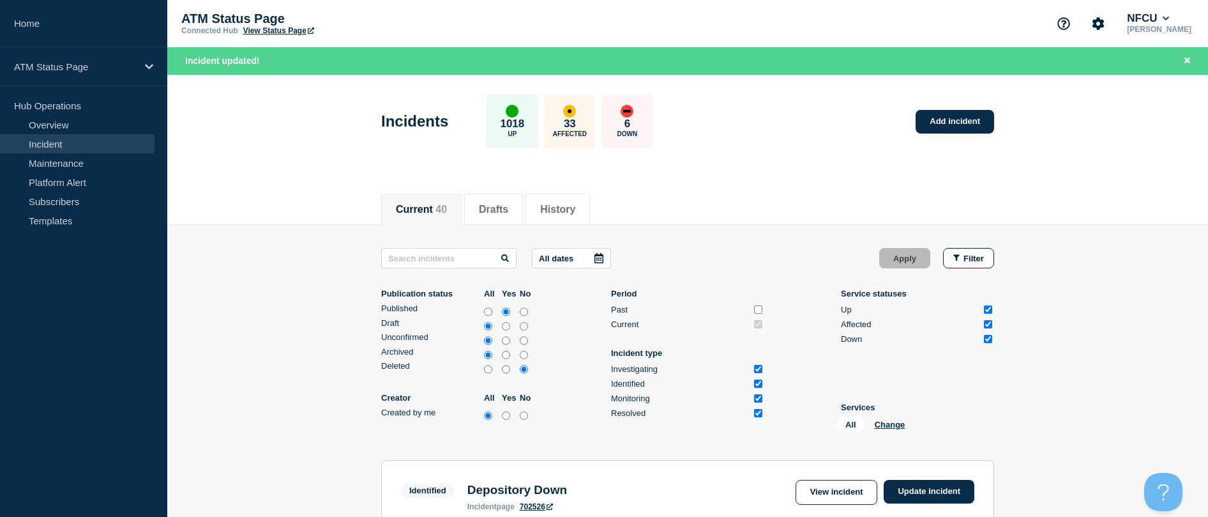
click at [596, 424] on div "All Change" at bounding box center [901, 427] width 128 height 20
click at [596, 421] on button "Change" at bounding box center [890, 425] width 31 height 10
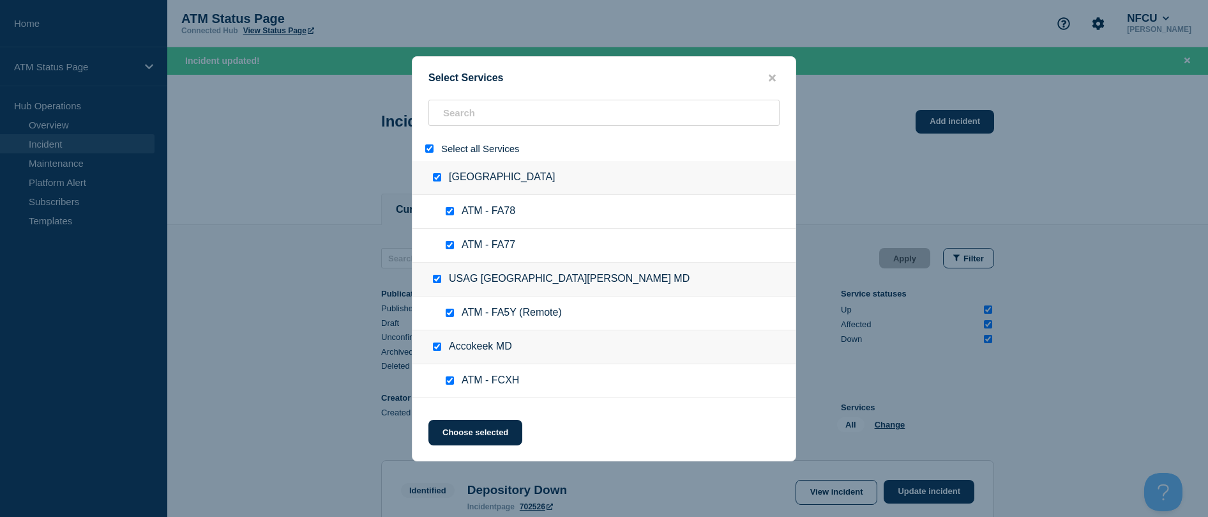
click at [429, 148] on input "select all" at bounding box center [429, 148] width 8 height 8
click at [480, 114] on input "search" at bounding box center [603, 113] width 351 height 26
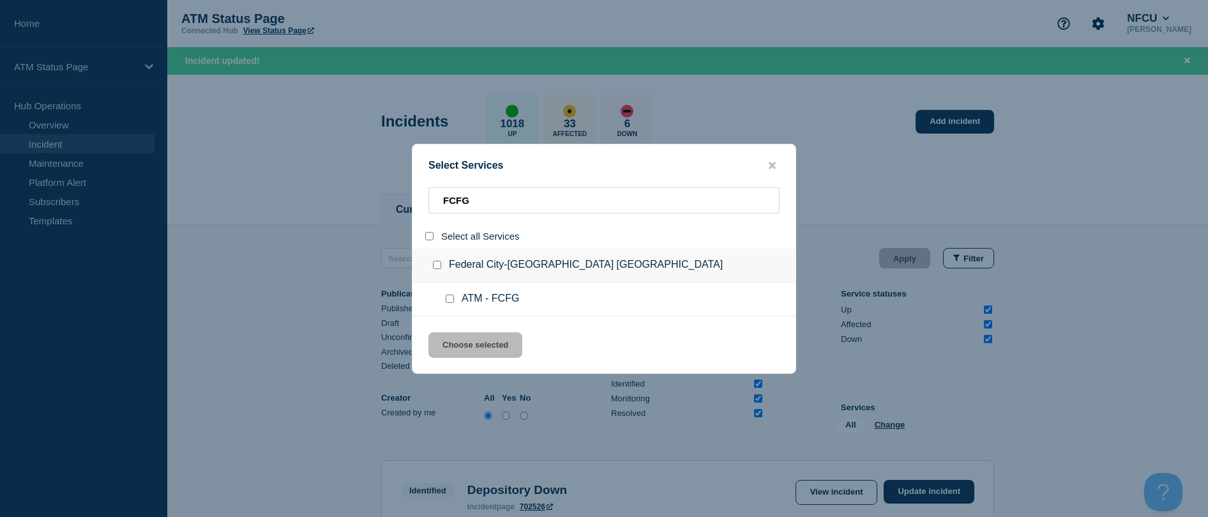
click at [451, 298] on input "service: ATM - FCFG" at bounding box center [450, 298] width 8 height 8
click at [452, 341] on button "Choose selected" at bounding box center [475, 345] width 94 height 26
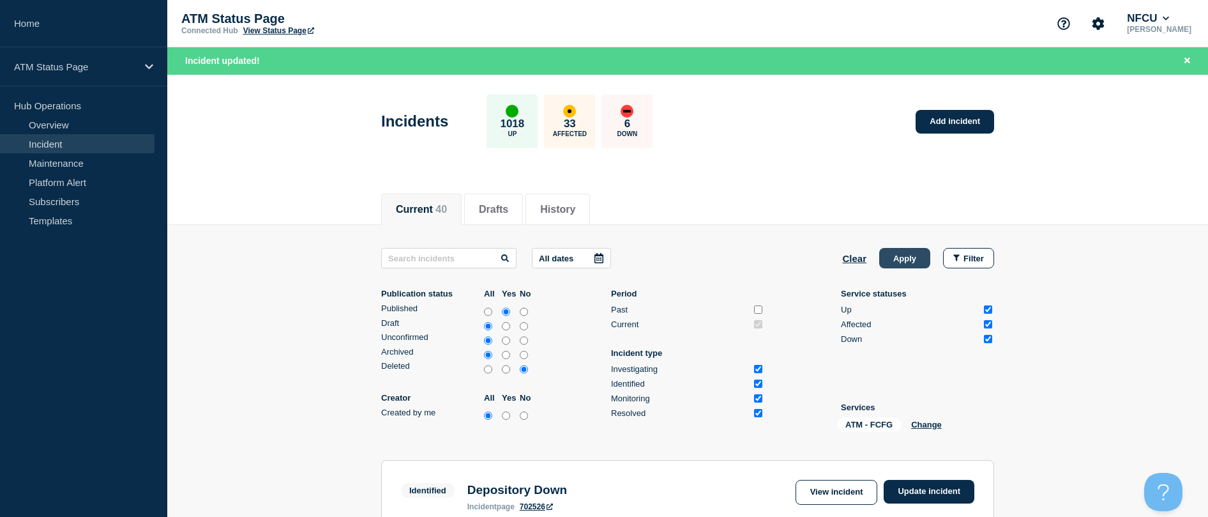
click at [596, 260] on button "Apply" at bounding box center [904, 258] width 51 height 20
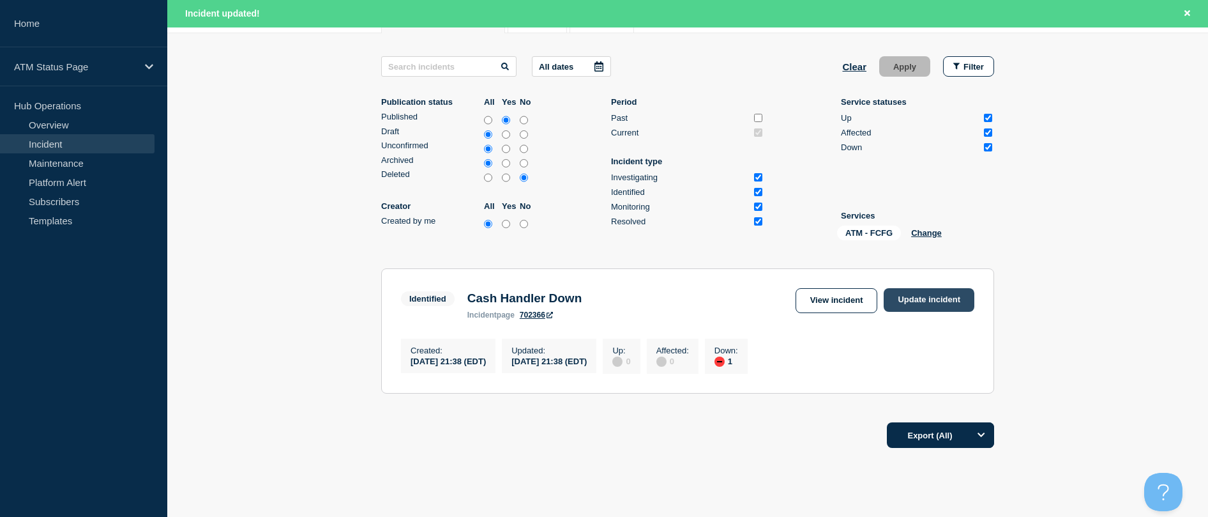
click at [596, 294] on link "Update incident" at bounding box center [929, 300] width 91 height 24
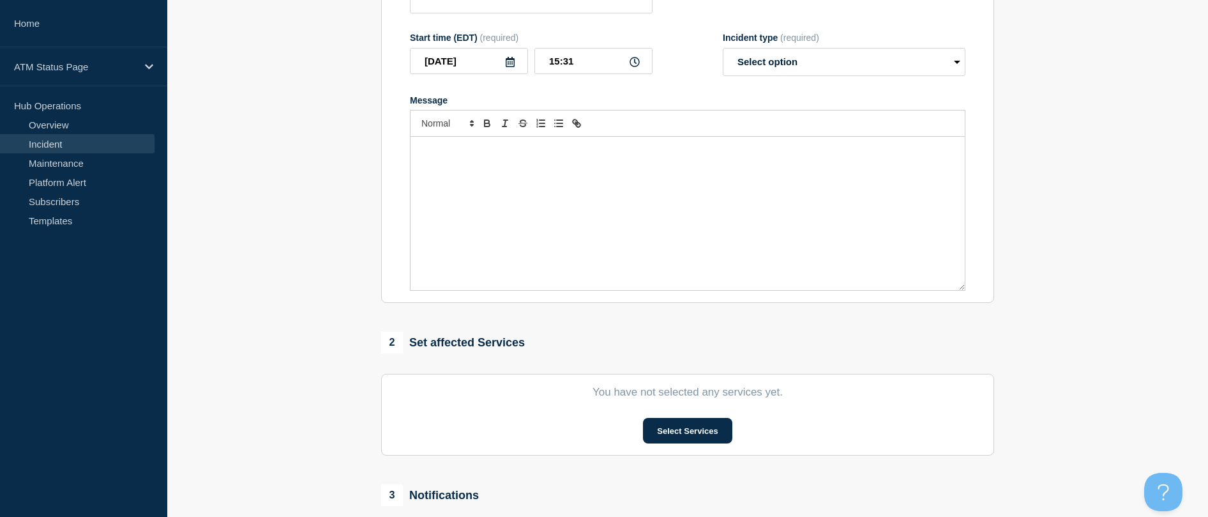
scroll to position [64, 0]
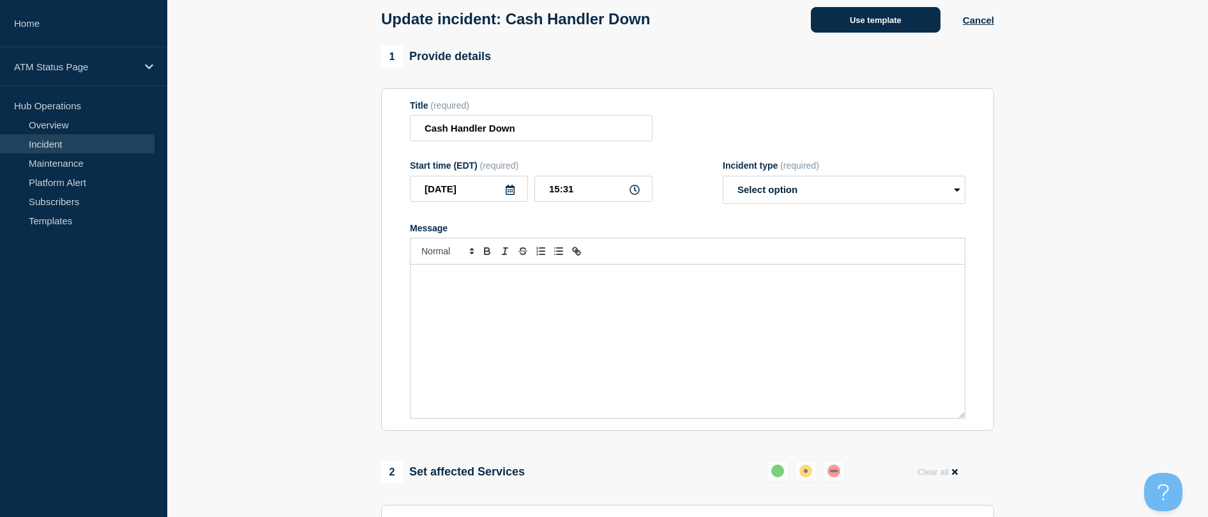
click at [596, 33] on button "Use template" at bounding box center [876, 20] width 130 height 26
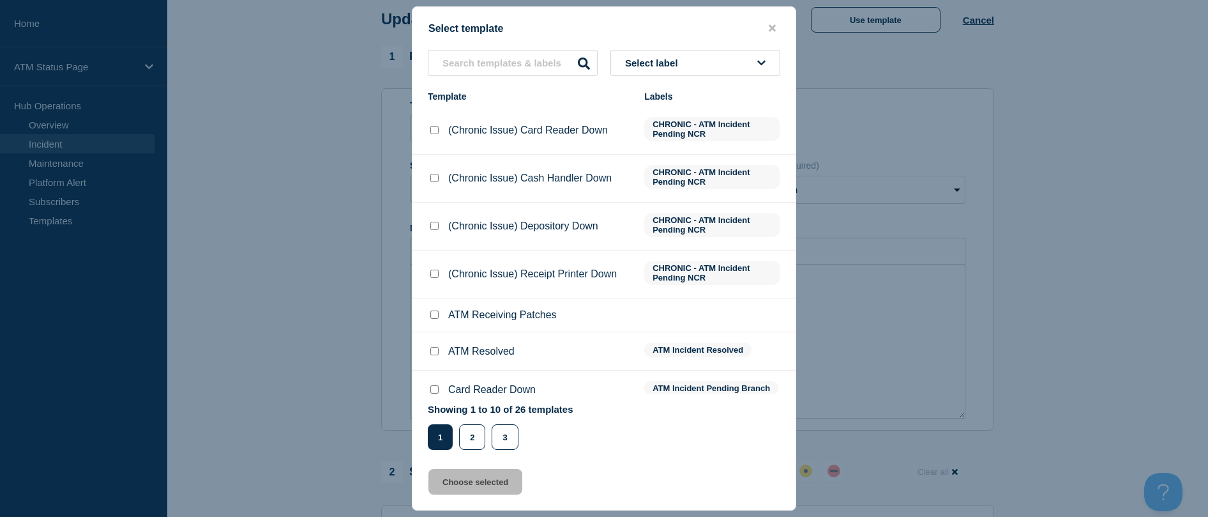
click at [434, 316] on input "ATM Receiving Patches checkbox" at bounding box center [434, 314] width 8 height 8
click at [434, 358] on div at bounding box center [434, 351] width 13 height 13
click at [434, 353] on input "ATM Resolved checkbox" at bounding box center [434, 351] width 8 height 8
click at [453, 475] on button "Choose selected" at bounding box center [475, 482] width 94 height 26
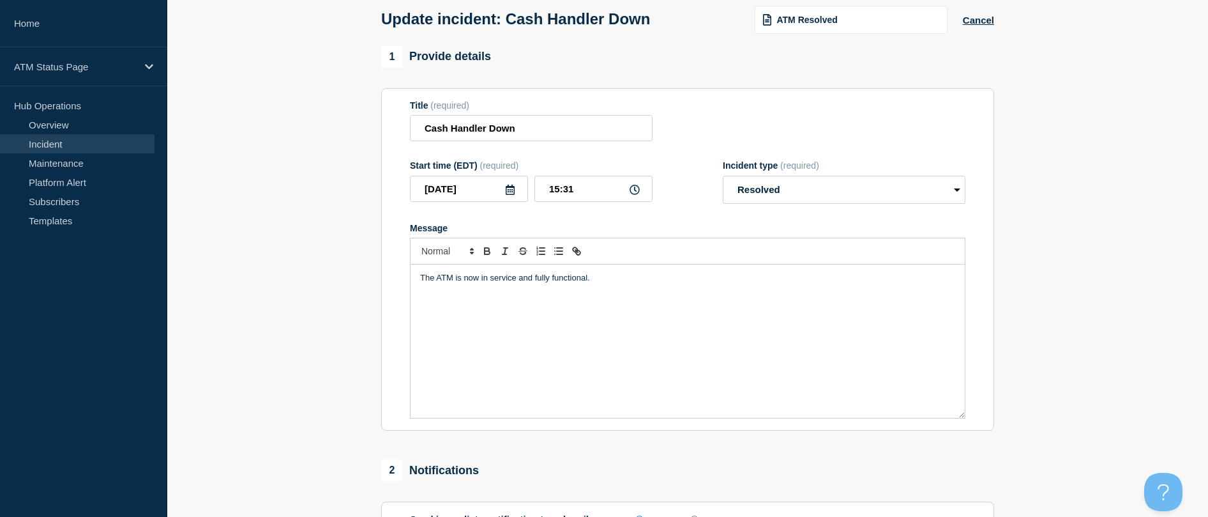
scroll to position [192, 0]
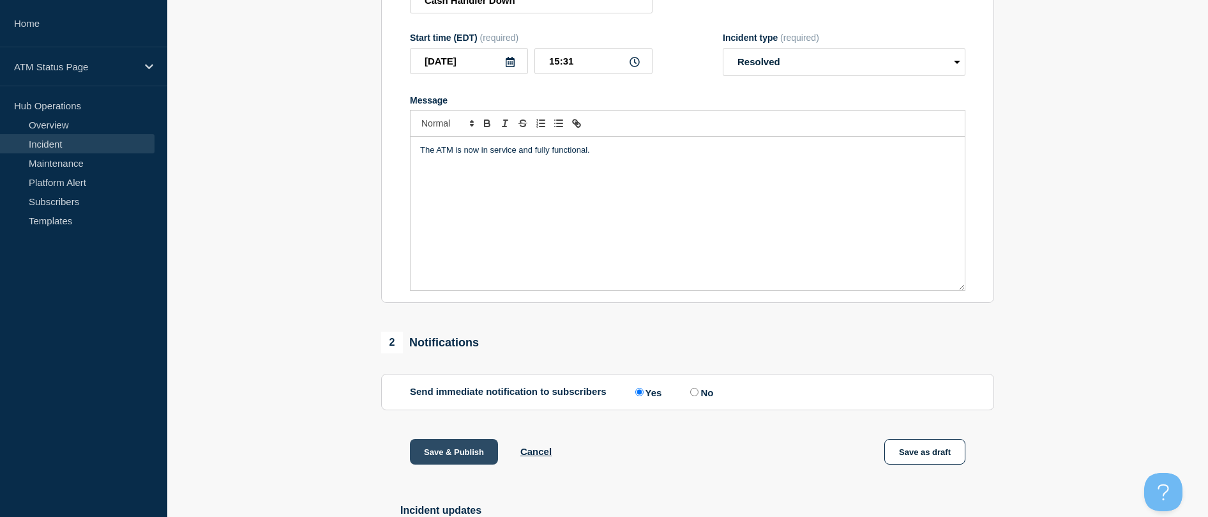
click at [448, 464] on button "Save & Publish" at bounding box center [454, 452] width 88 height 26
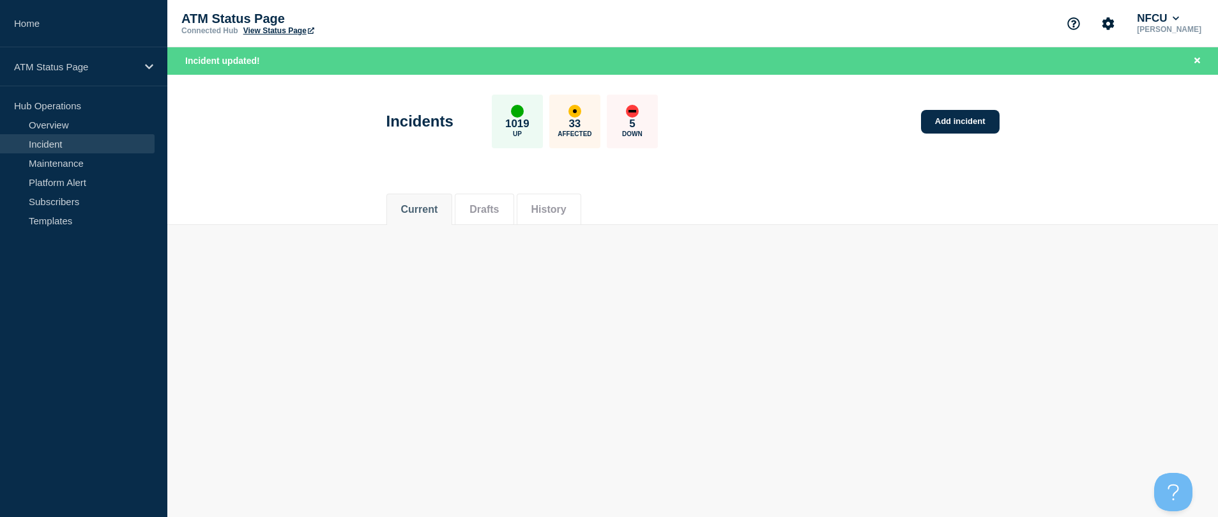
click at [596, 208] on div "Current Drafts History" at bounding box center [692, 202] width 613 height 43
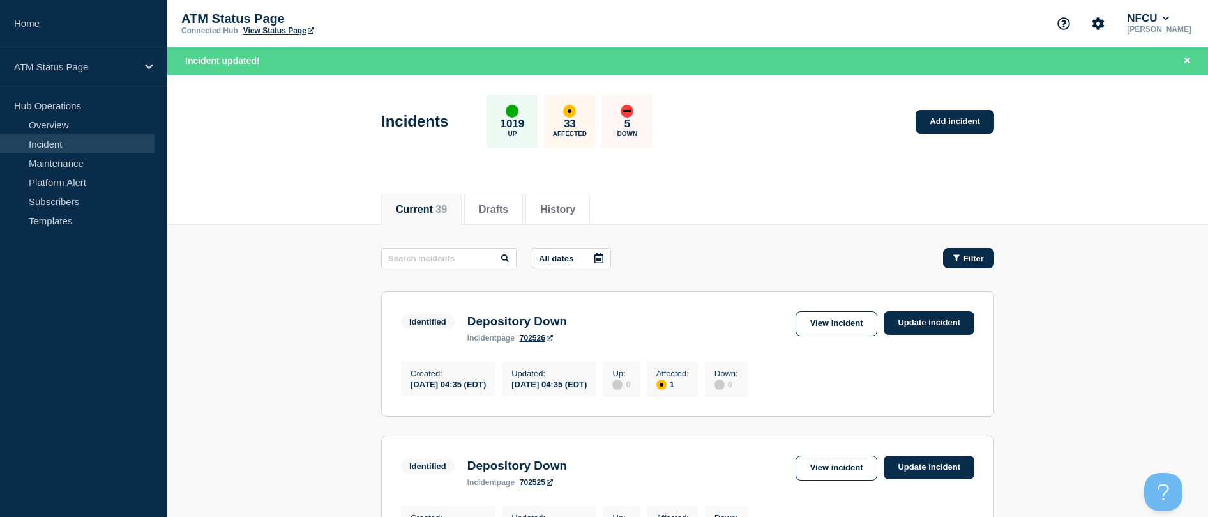
click at [596, 255] on span "Filter" at bounding box center [974, 258] width 20 height 10
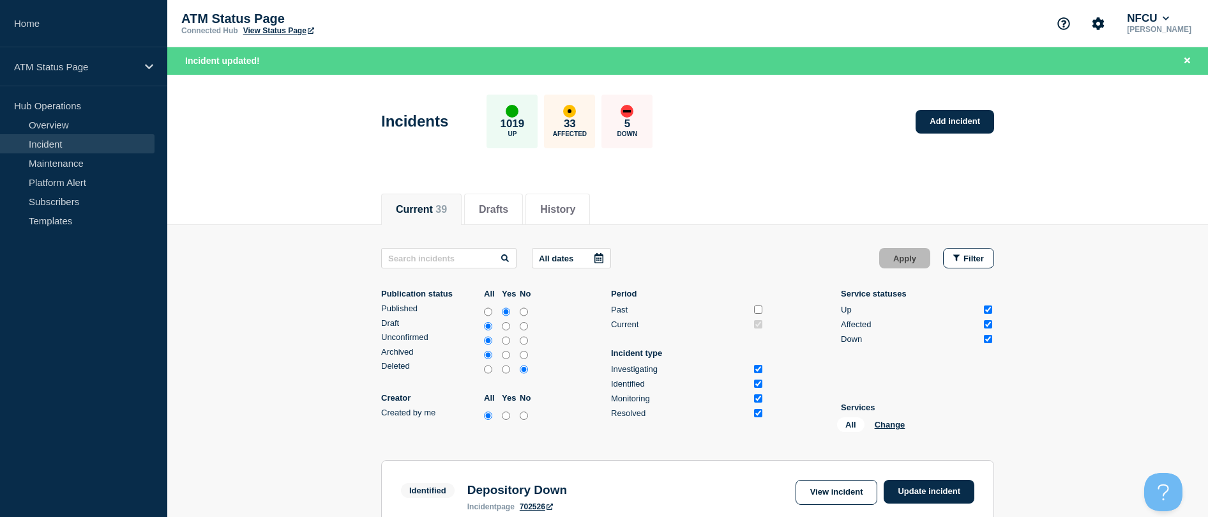
click at [596, 419] on div "All Change" at bounding box center [901, 427] width 128 height 20
click at [596, 422] on button "Change" at bounding box center [890, 425] width 31 height 10
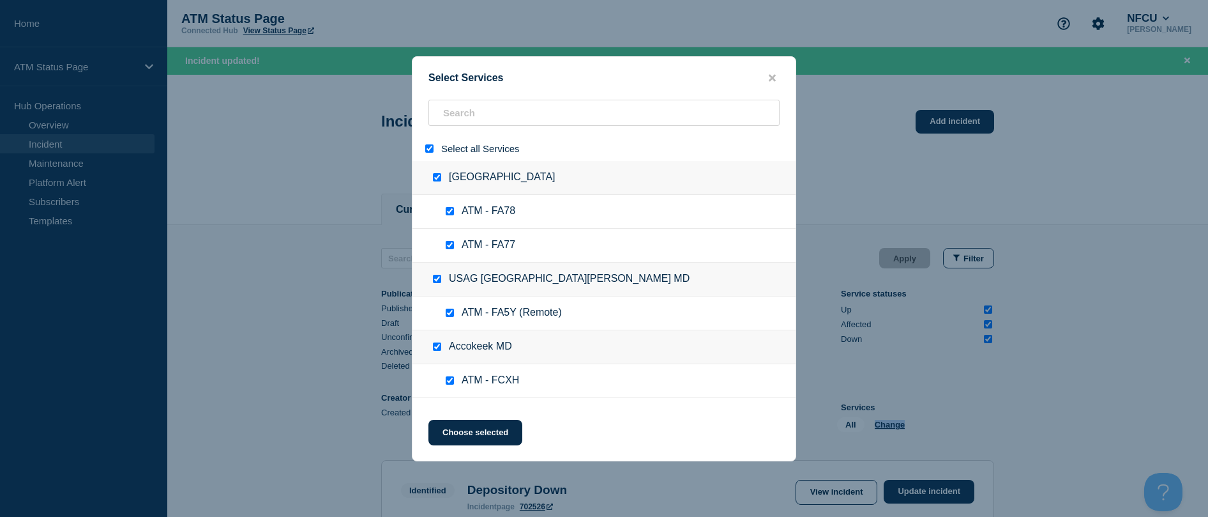
click at [428, 145] on input "select all" at bounding box center [429, 148] width 8 height 8
click at [481, 109] on input "search" at bounding box center [603, 113] width 351 height 26
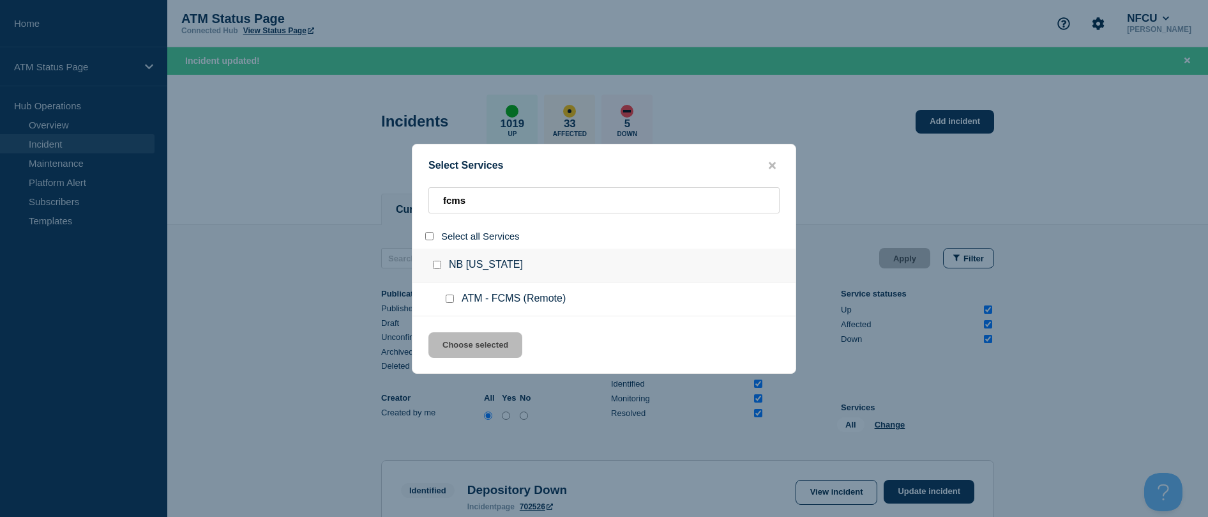
click at [443, 298] on div at bounding box center [452, 298] width 19 height 13
click at [447, 299] on input "service: ATM - FCMS (Remote)" at bounding box center [450, 298] width 8 height 8
click at [451, 333] on button "Choose selected" at bounding box center [475, 345] width 94 height 26
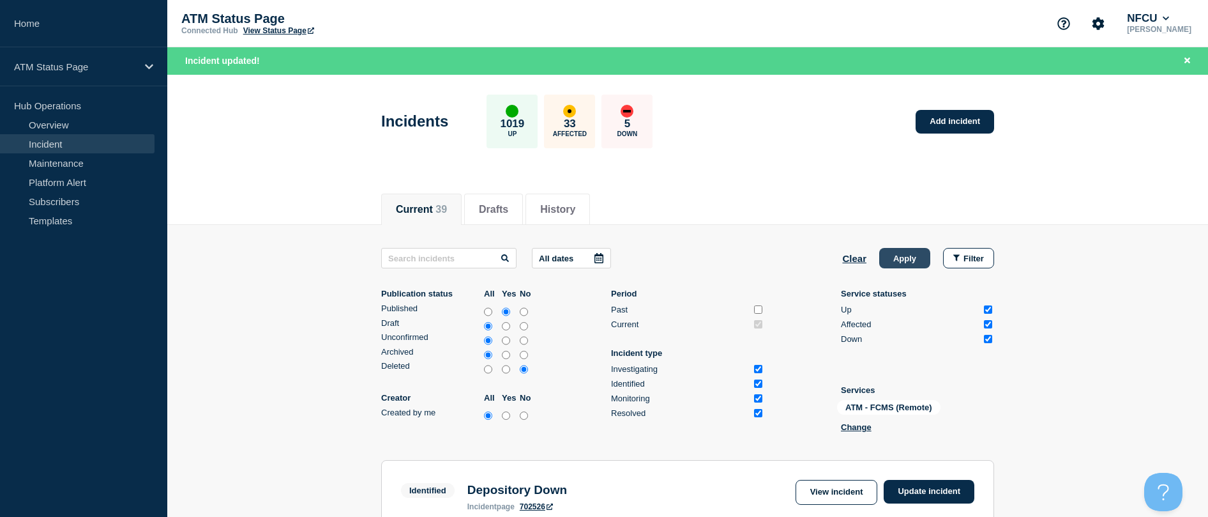
click at [596, 254] on button "Apply" at bounding box center [904, 258] width 51 height 20
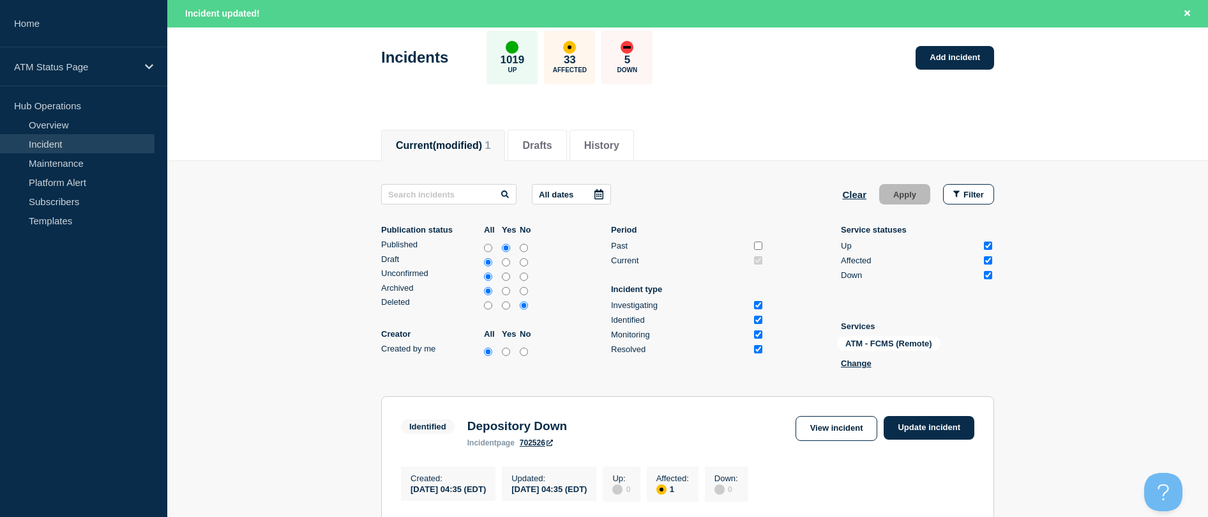
scroll to position [192, 0]
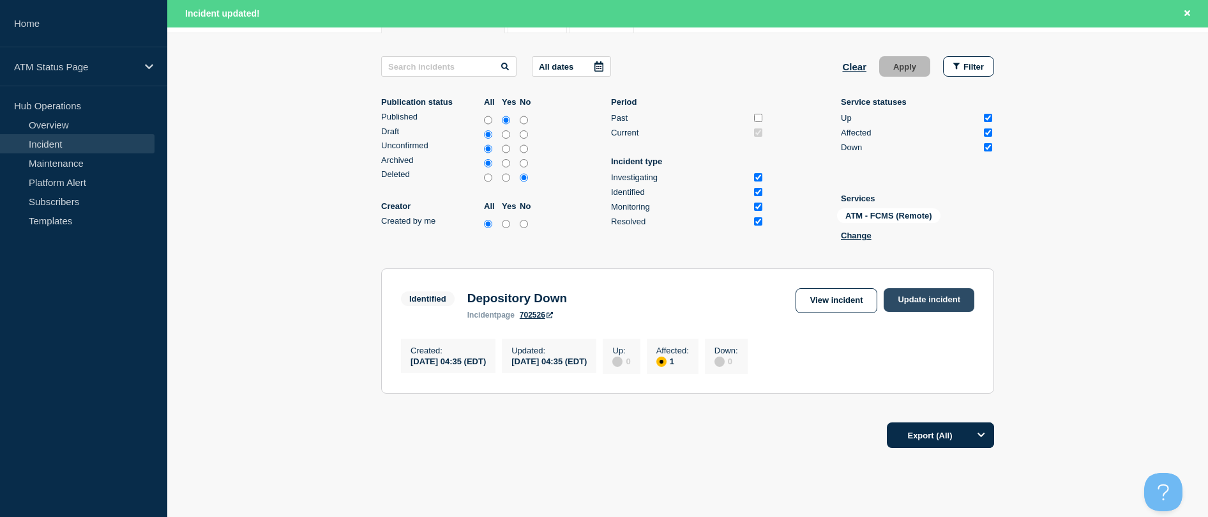
click at [596, 293] on link "Update incident" at bounding box center [929, 300] width 91 height 24
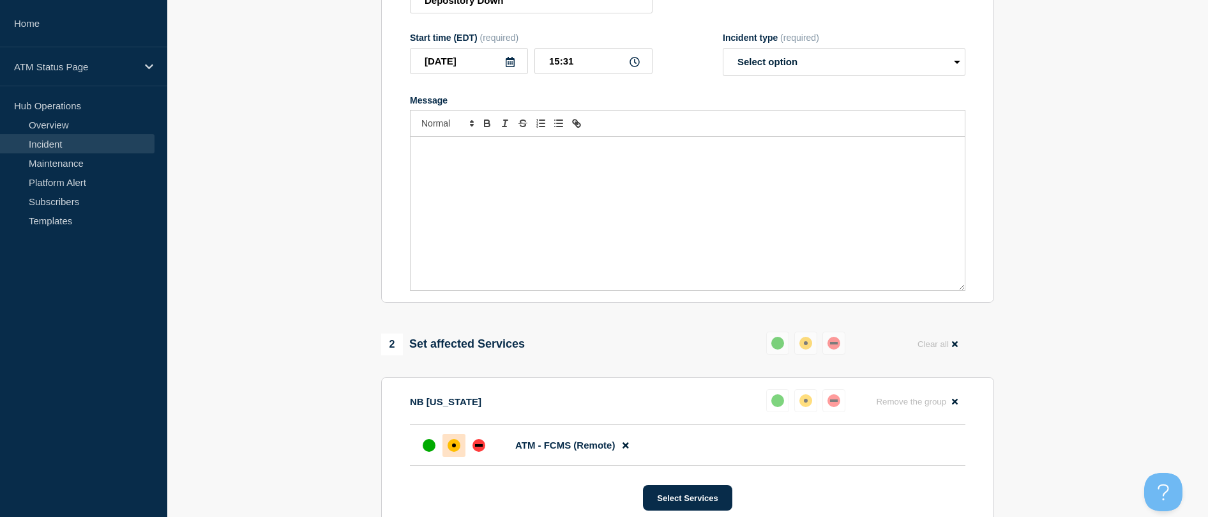
scroll to position [64, 0]
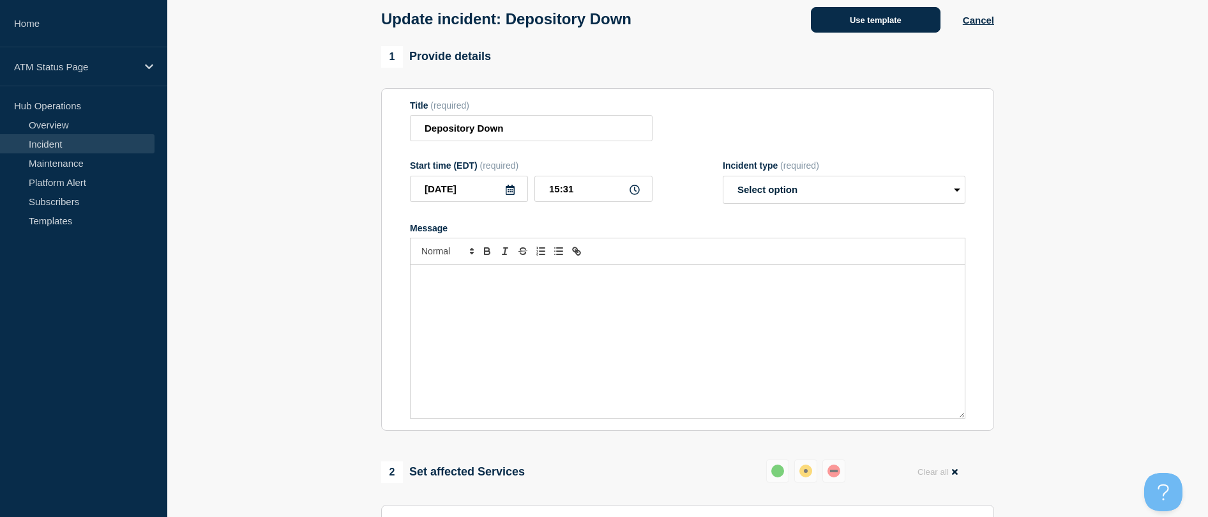
click at [596, 26] on button "Use template" at bounding box center [876, 20] width 130 height 26
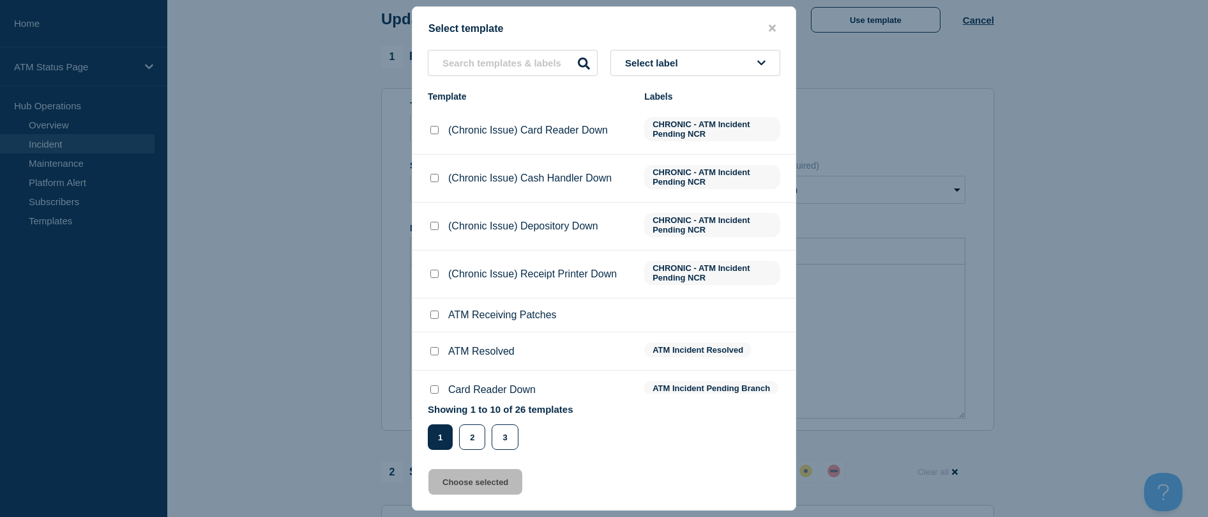
click at [432, 350] on input "ATM Resolved checkbox" at bounding box center [434, 351] width 8 height 8
drag, startPoint x: 461, startPoint y: 471, endPoint x: 457, endPoint y: 482, distance: 11.7
click at [462, 471] on button "Choose selected" at bounding box center [475, 482] width 94 height 26
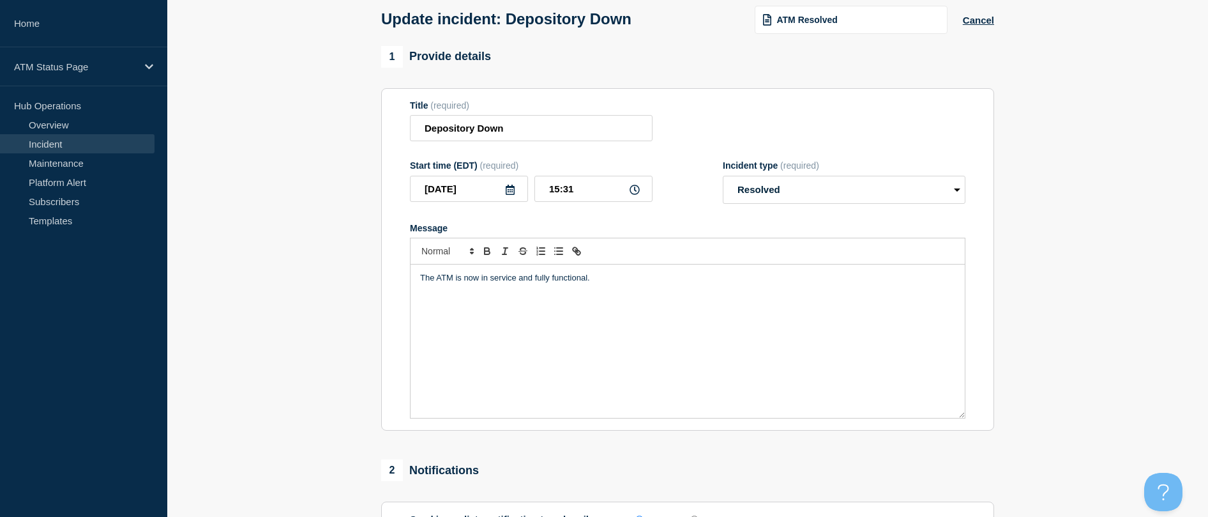
scroll to position [128, 0]
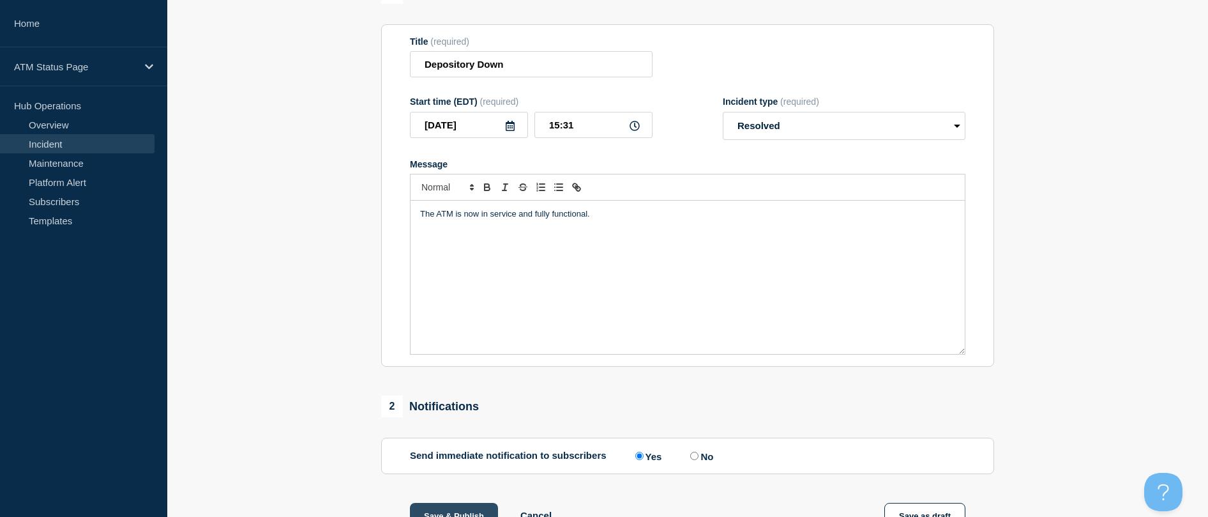
click at [432, 514] on button "Save & Publish" at bounding box center [454, 516] width 88 height 26
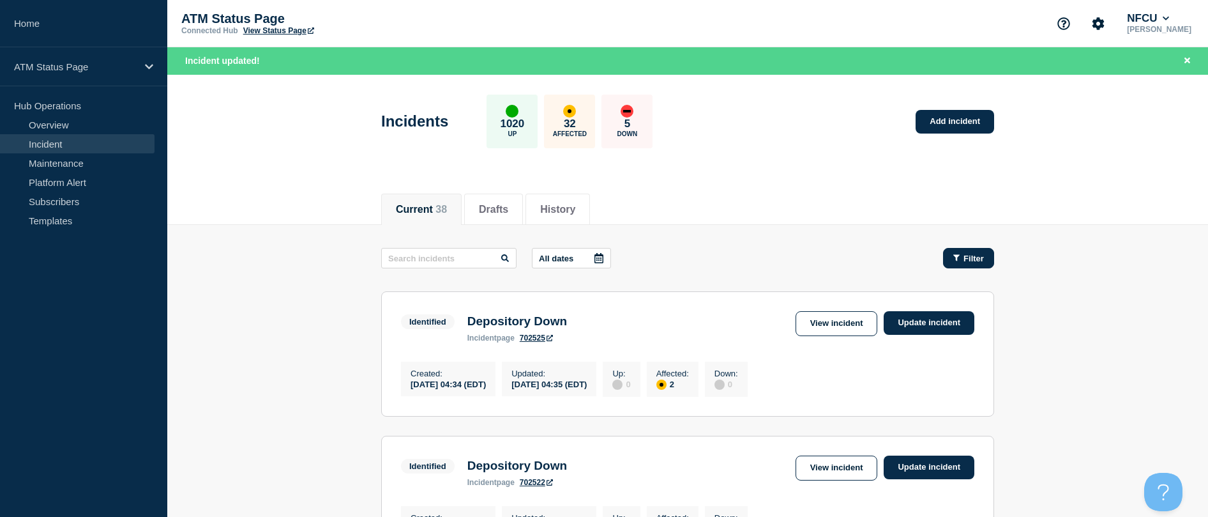
drag, startPoint x: 955, startPoint y: 255, endPoint x: 951, endPoint y: 248, distance: 7.7
click at [596, 255] on icon "button" at bounding box center [956, 258] width 6 height 6
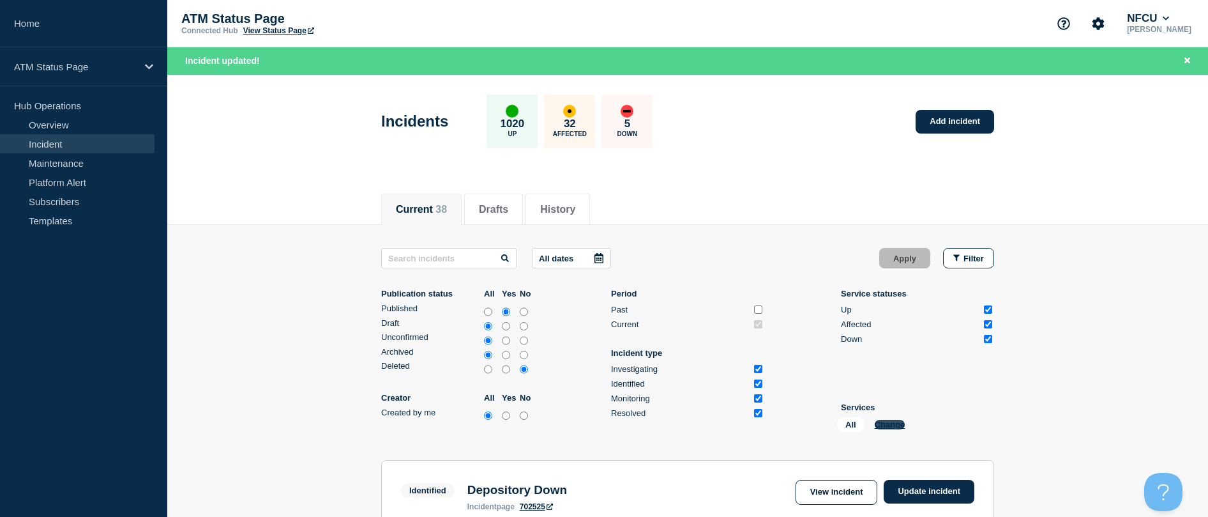
click at [596, 422] on button "Change" at bounding box center [890, 425] width 31 height 10
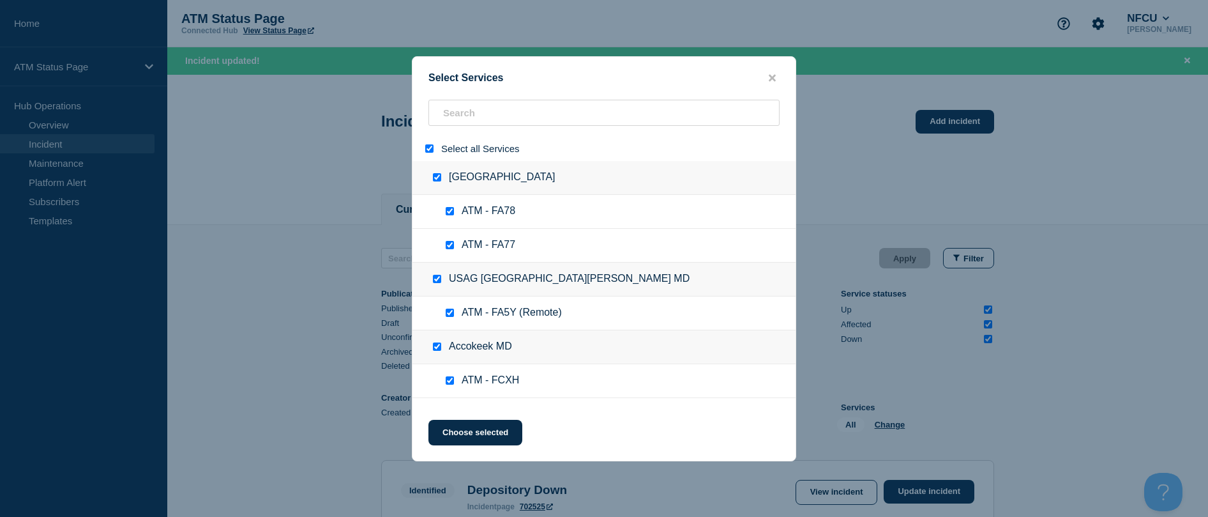
click at [429, 145] on input "select all" at bounding box center [429, 148] width 8 height 8
click at [445, 118] on input "search" at bounding box center [603, 113] width 351 height 26
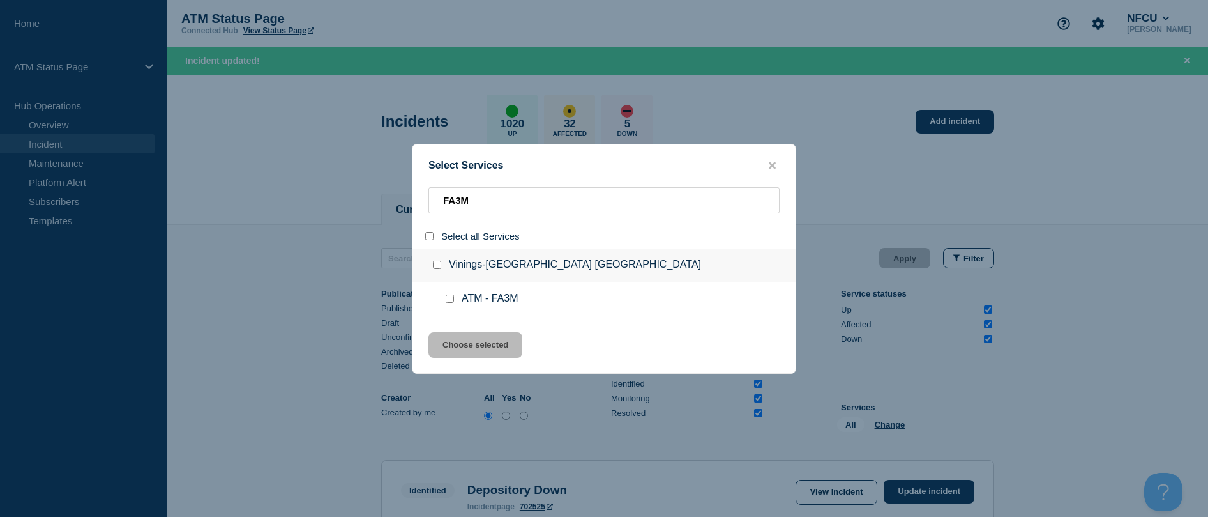
click at [450, 301] on input "service: ATM - FA3M" at bounding box center [450, 298] width 8 height 8
click at [471, 373] on div "Select Services FA3M Select all Services Vinings-Atlanta GA ATM - FA3M Choose s…" at bounding box center [604, 259] width 384 height 230
click at [473, 359] on div "Select Services FA3M Select all Services Vinings-Atlanta GA ATM - FA3M Choose s…" at bounding box center [604, 259] width 384 height 230
click at [472, 358] on button "Choose selected" at bounding box center [475, 345] width 94 height 26
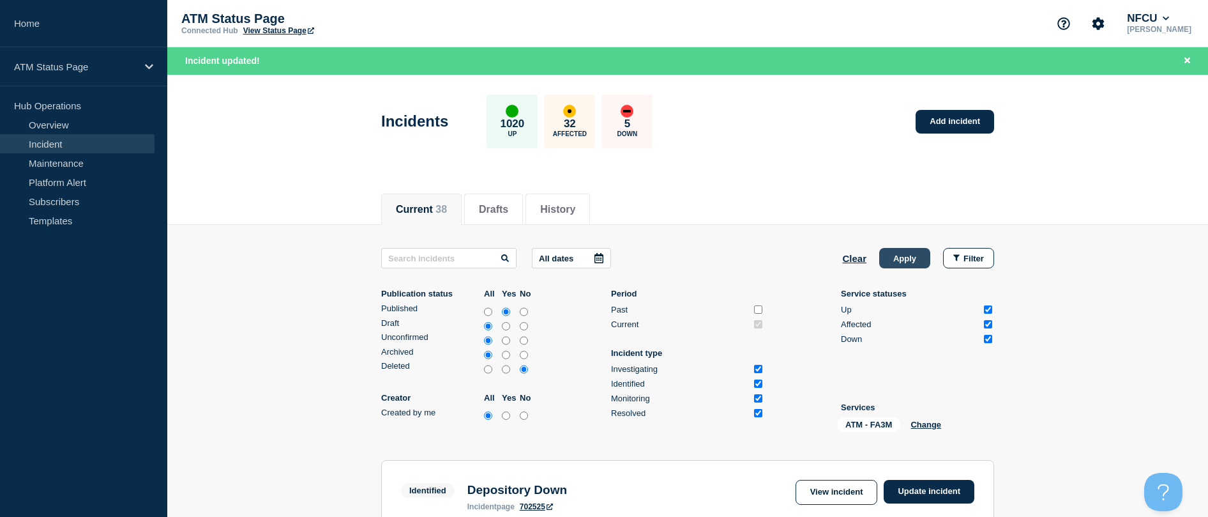
click at [596, 257] on button "Apply" at bounding box center [904, 258] width 51 height 20
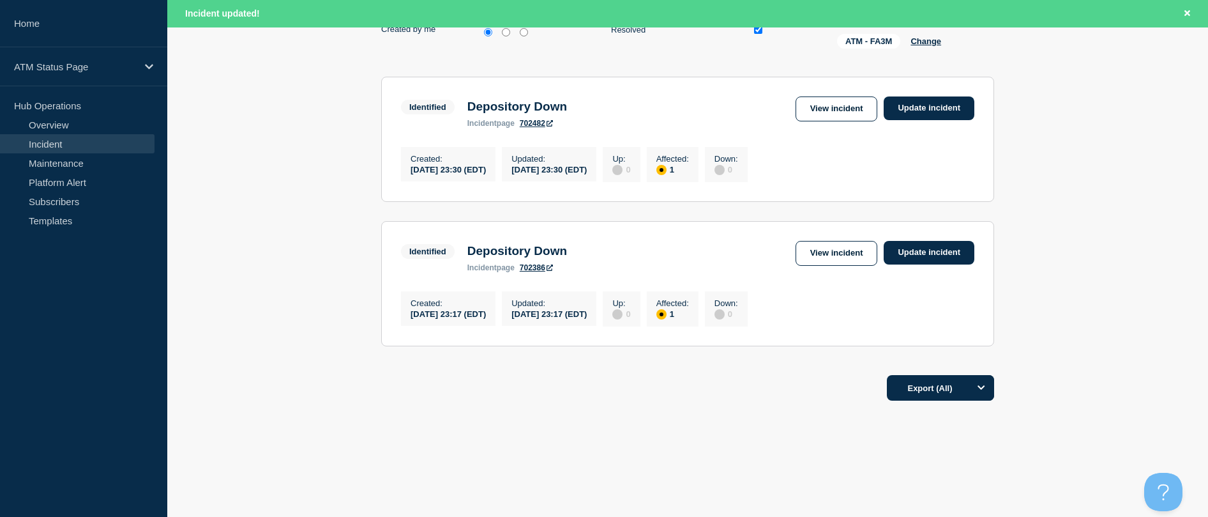
scroll to position [264, 0]
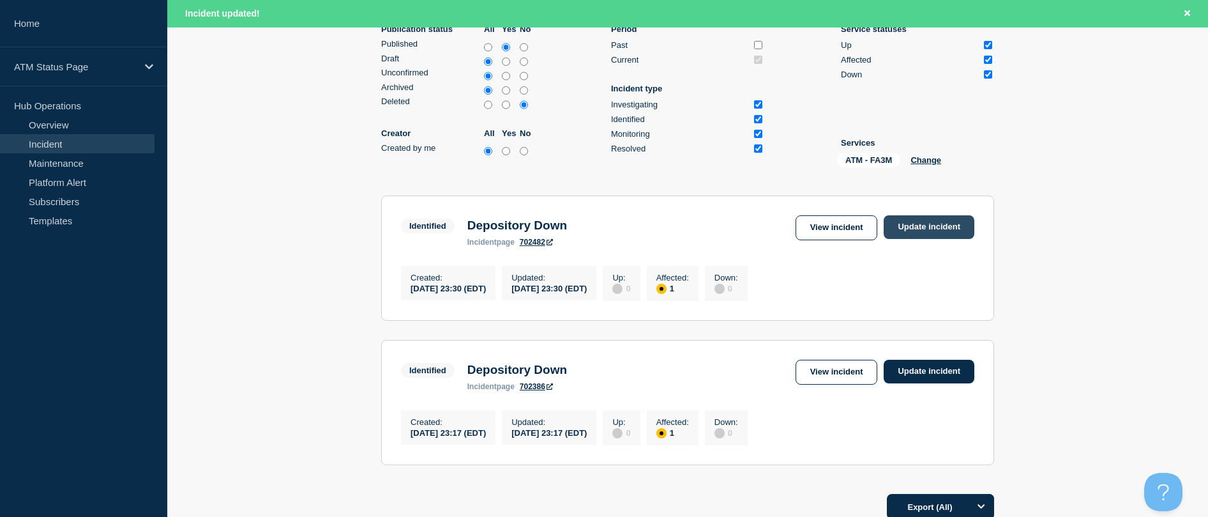
click at [596, 229] on link "Update incident" at bounding box center [929, 227] width 91 height 24
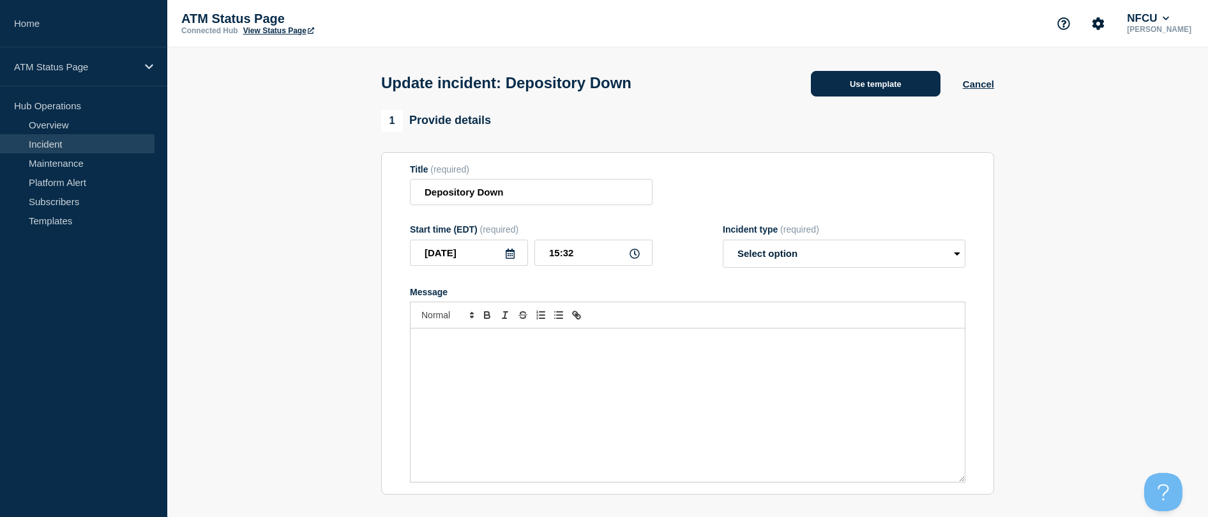
click at [596, 74] on button "Use template" at bounding box center [876, 84] width 130 height 26
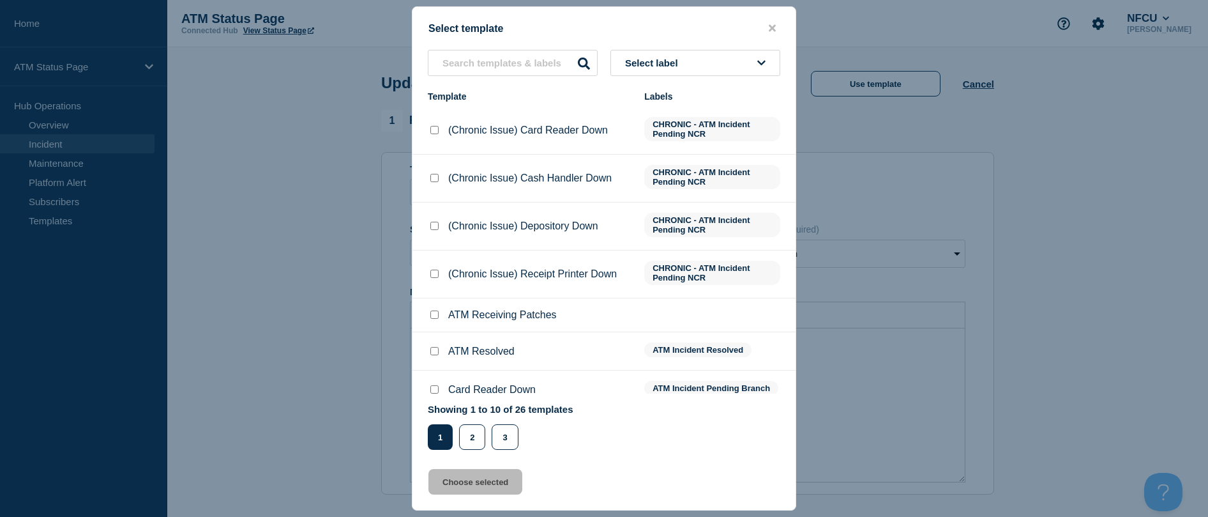
click at [434, 351] on input "ATM Resolved checkbox" at bounding box center [434, 351] width 8 height 8
click at [456, 496] on div "Select template Select label Template Labels (Chronic Issue) Card Reader Down C…" at bounding box center [604, 258] width 384 height 504
drag, startPoint x: 457, startPoint y: 497, endPoint x: 450, endPoint y: 469, distance: 28.2
click at [451, 468] on div "Select template Select label Template Labels (Chronic Issue) Card Reader Down C…" at bounding box center [604, 258] width 384 height 504
click at [450, 477] on button "Choose selected" at bounding box center [475, 482] width 94 height 26
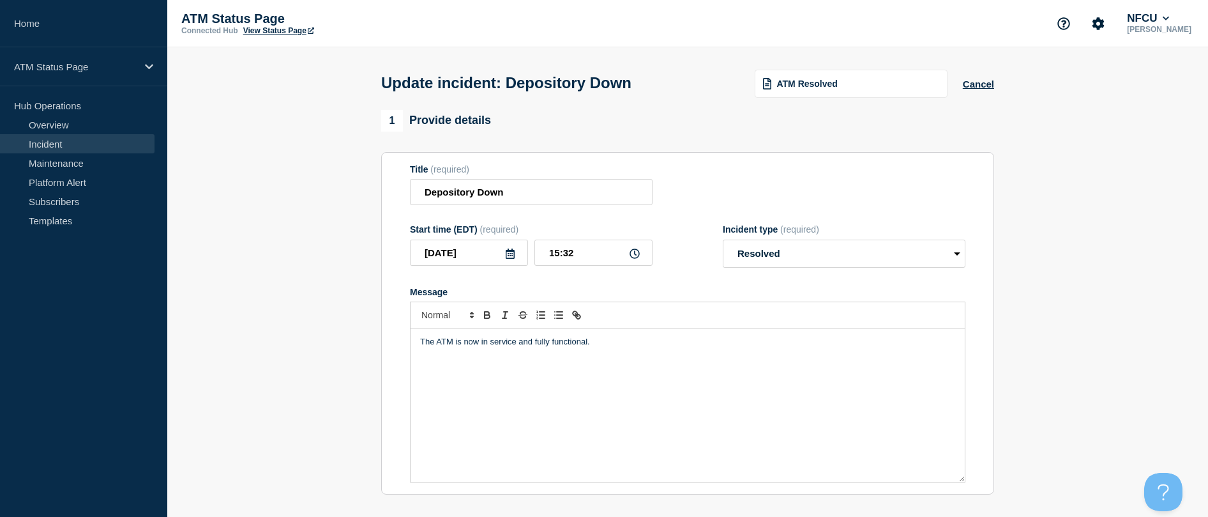
scroll to position [192, 0]
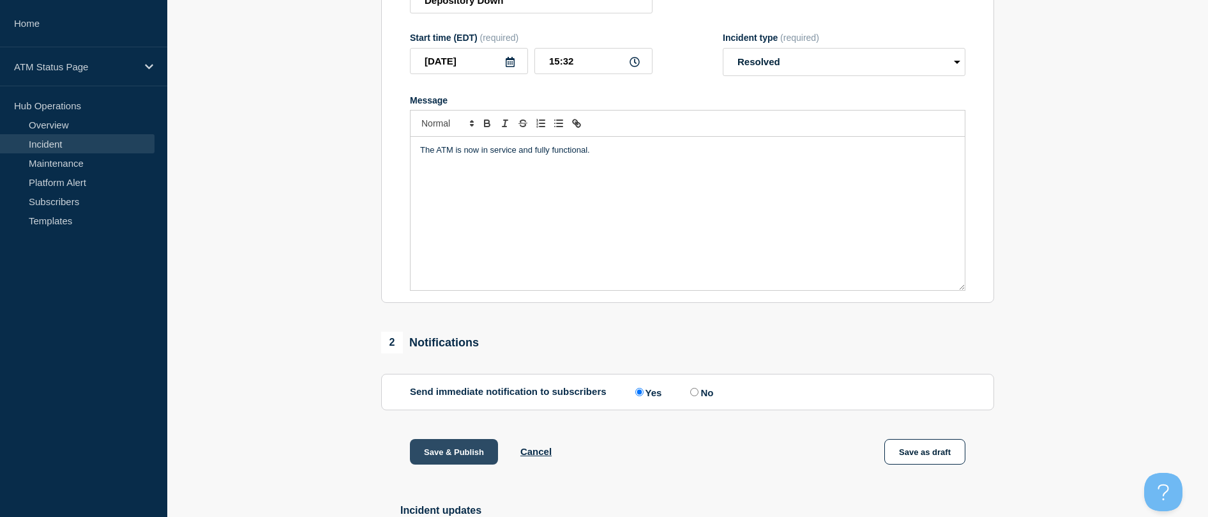
click at [459, 442] on button "Save & Publish" at bounding box center [454, 452] width 88 height 26
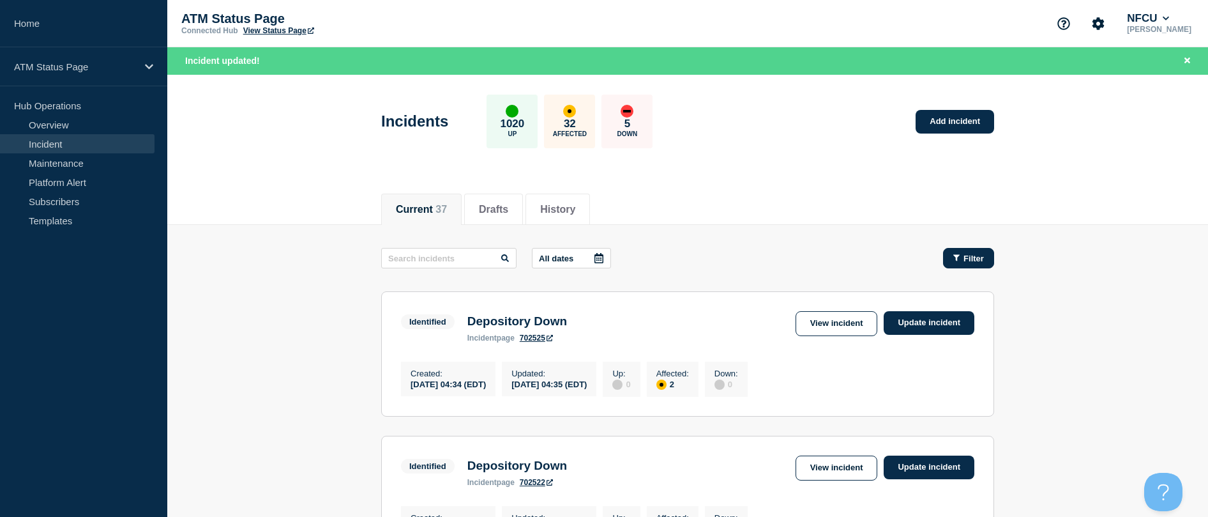
click at [596, 259] on div "Filter" at bounding box center [968, 258] width 31 height 10
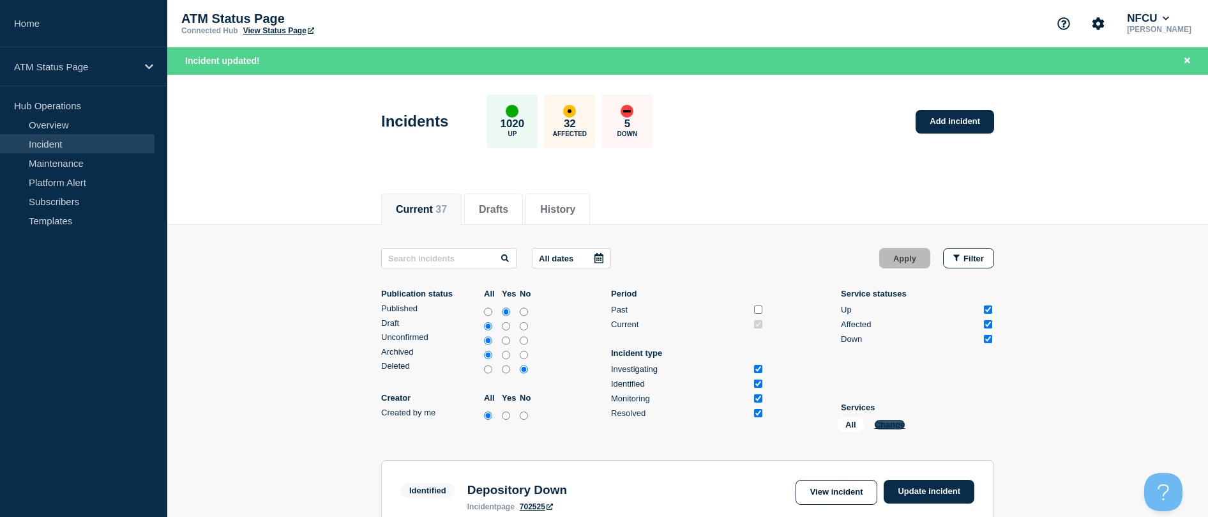
click at [596, 428] on button "Change" at bounding box center [890, 425] width 31 height 10
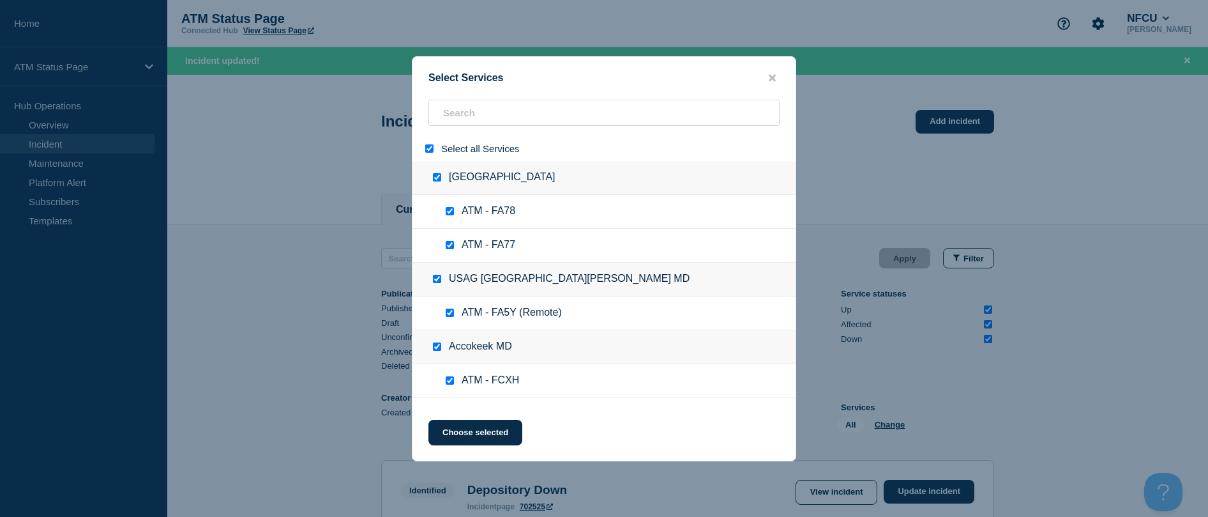
click at [432, 146] on input "select all" at bounding box center [429, 148] width 8 height 8
click at [446, 117] on input "search" at bounding box center [603, 113] width 351 height 26
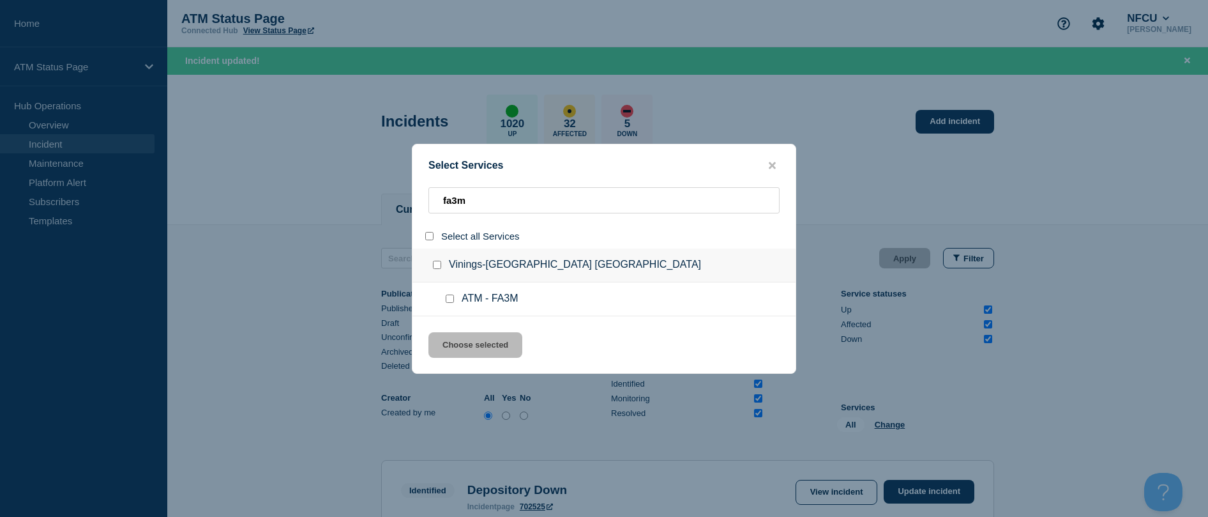
click at [454, 298] on div at bounding box center [452, 298] width 19 height 13
click at [446, 298] on input "service: ATM - FA3M" at bounding box center [450, 298] width 8 height 8
click at [454, 349] on button "Choose selected" at bounding box center [475, 345] width 94 height 26
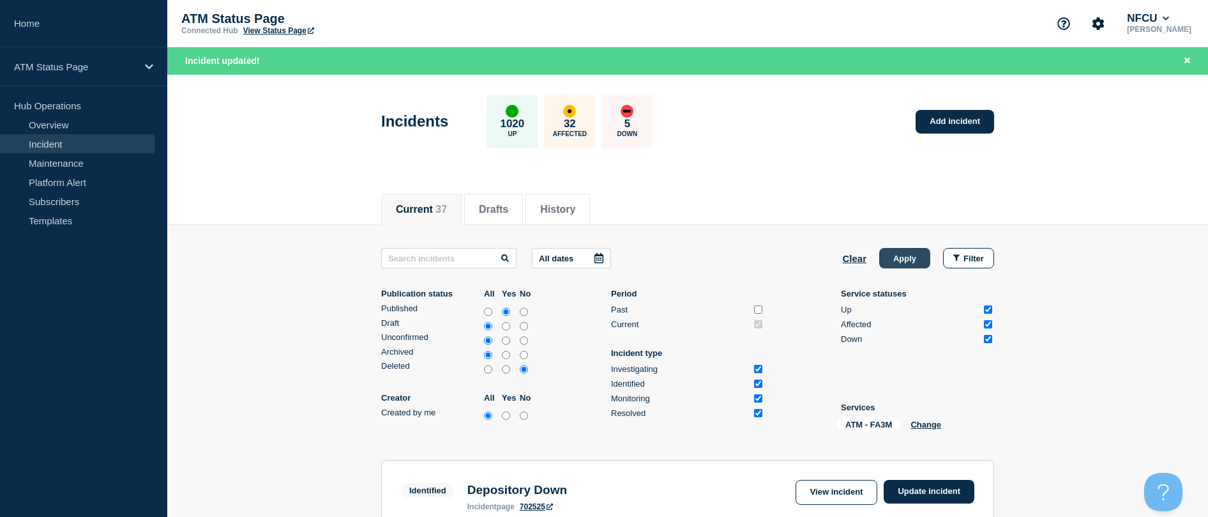
click at [596, 255] on button "Apply" at bounding box center [904, 258] width 51 height 20
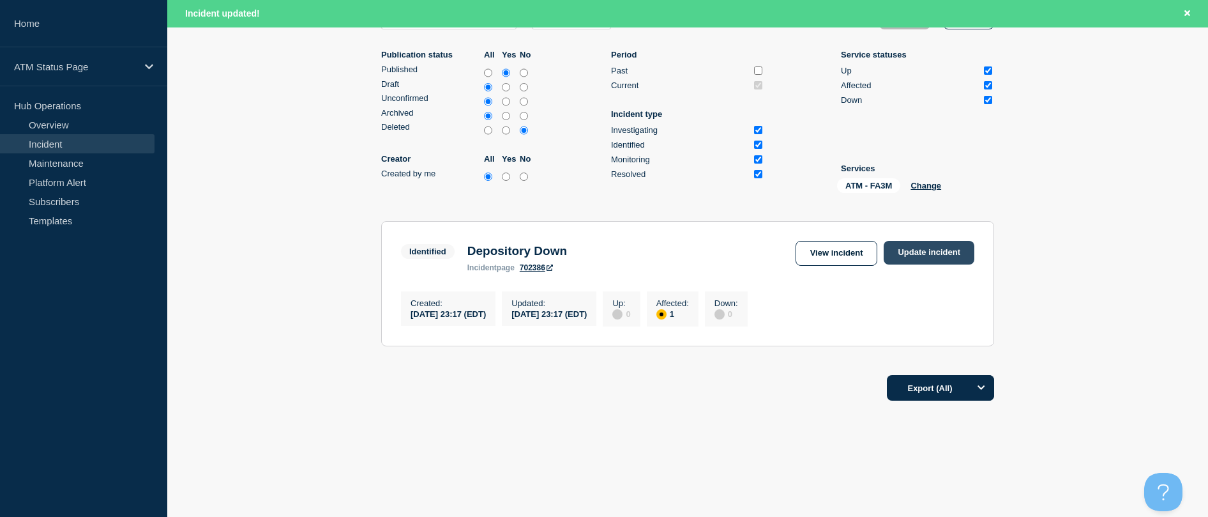
click at [596, 241] on link "Update incident" at bounding box center [929, 253] width 91 height 24
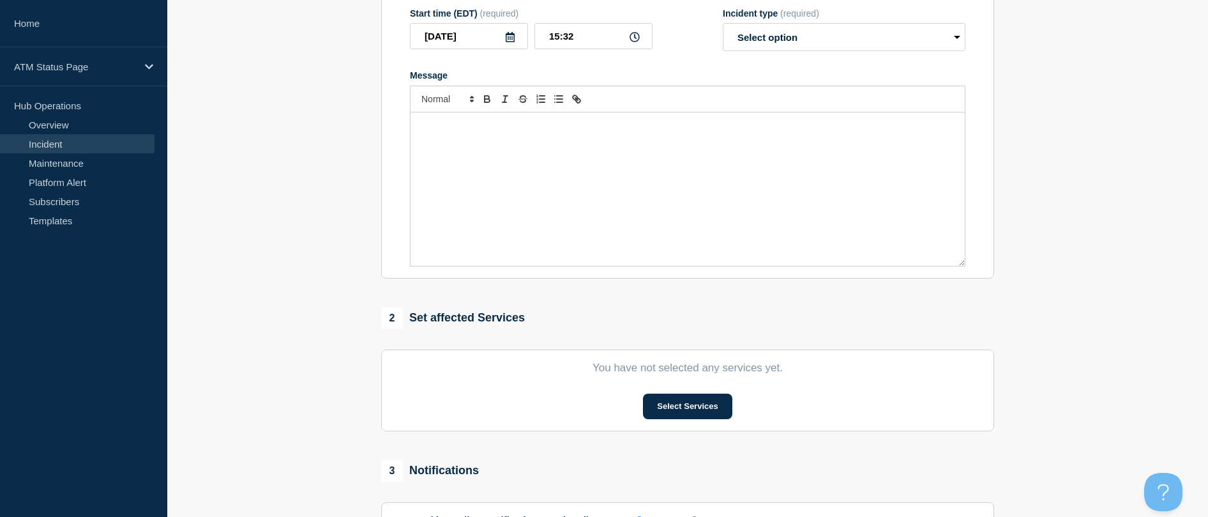
scroll to position [88, 0]
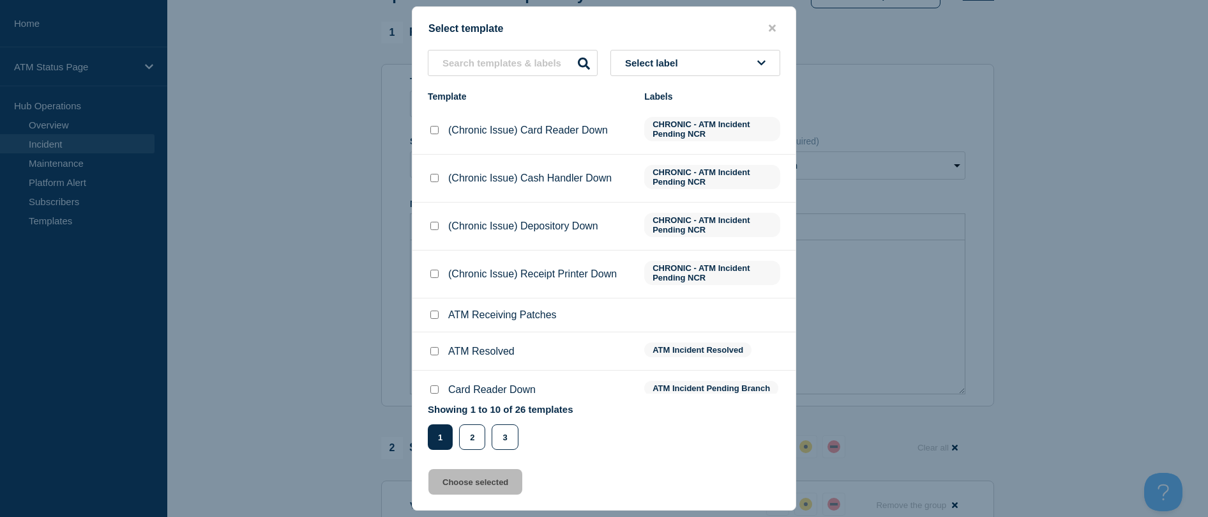
click at [434, 351] on input "ATM Resolved checkbox" at bounding box center [434, 351] width 8 height 8
click at [459, 474] on button "Choose selected" at bounding box center [475, 482] width 94 height 26
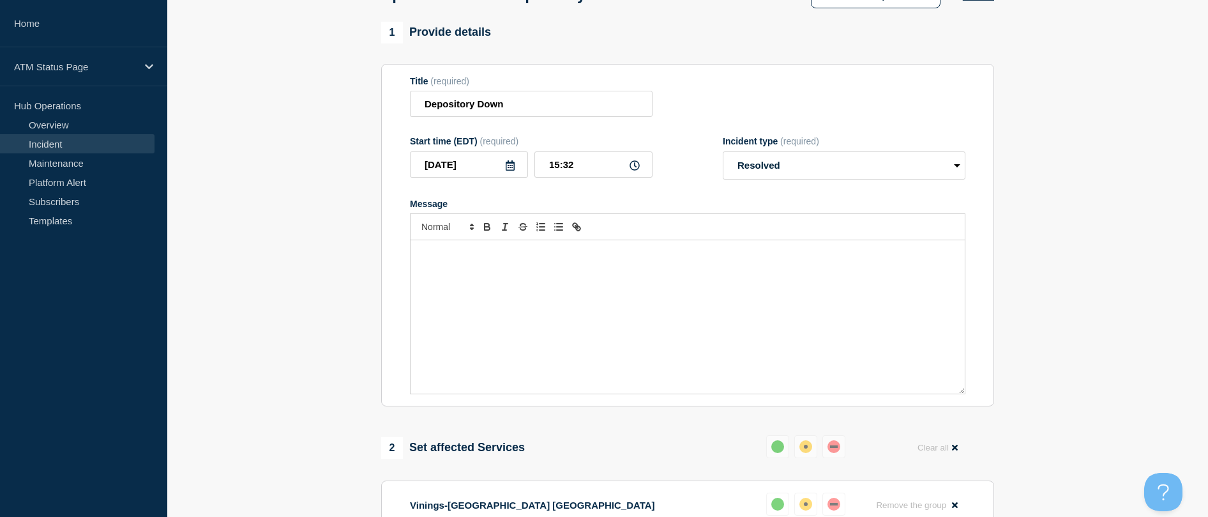
scroll to position [152, 0]
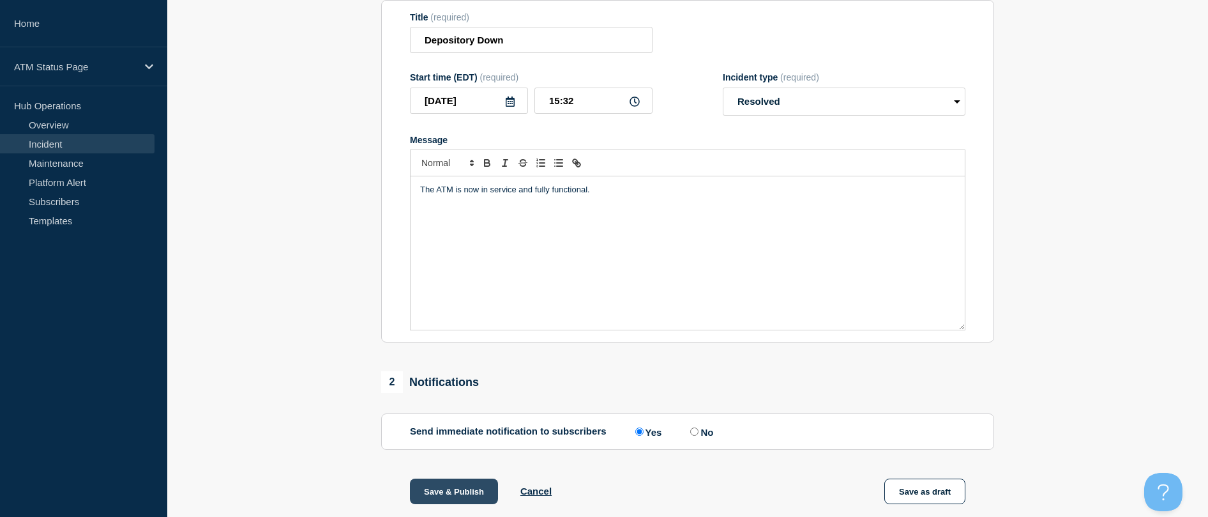
click at [431, 482] on button "Save & Publish" at bounding box center [454, 491] width 88 height 26
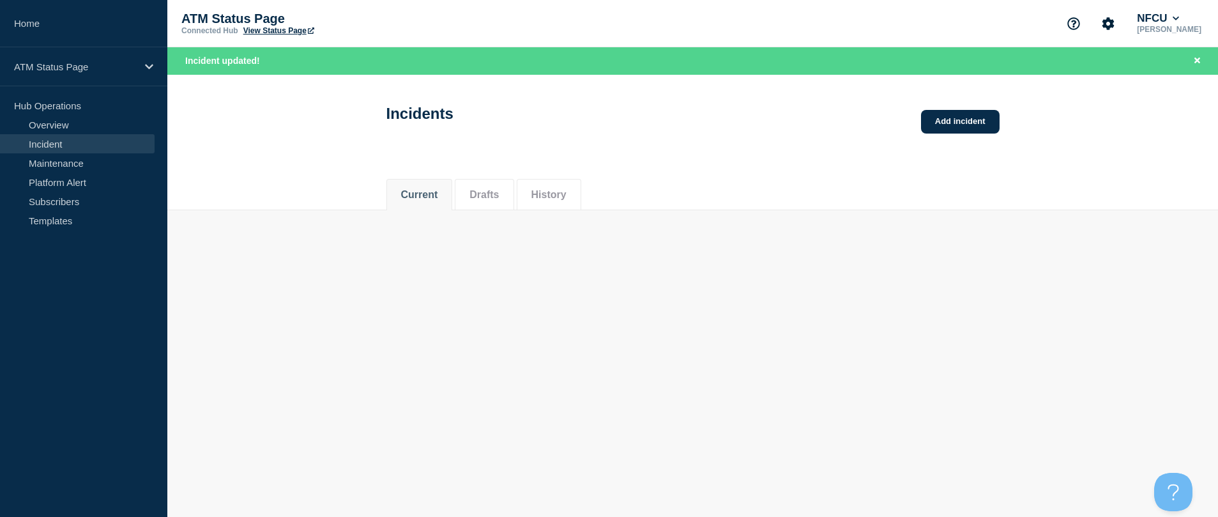
click at [596, 282] on body "Home ATM Status Page Hub Operations Overview Incident Maintenance Platform Aler…" at bounding box center [609, 258] width 1218 height 517
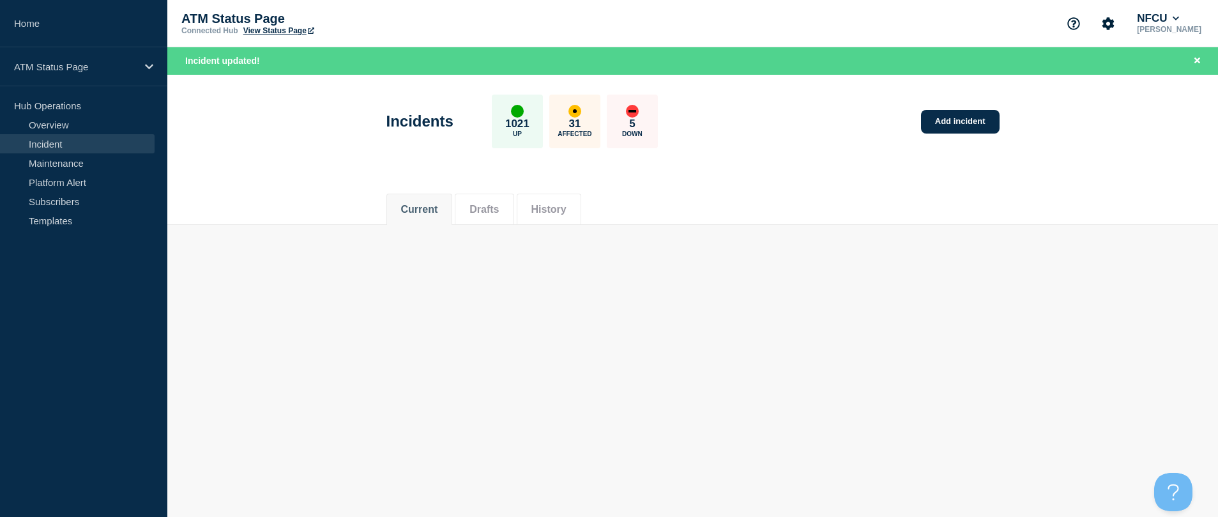
click at [596, 196] on div "Current Drafts History" at bounding box center [692, 202] width 613 height 43
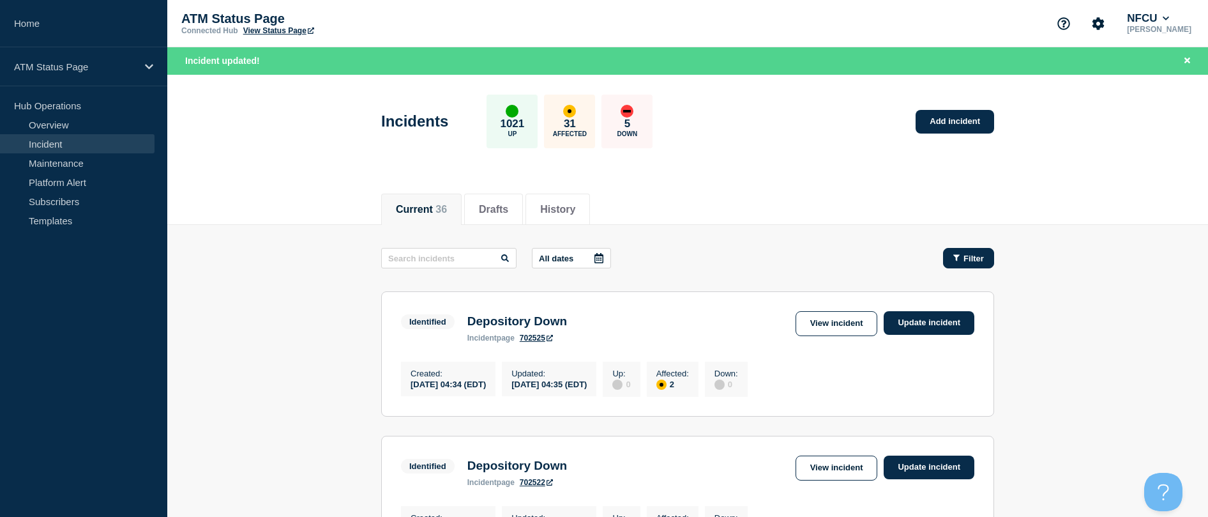
click at [596, 250] on button "Filter" at bounding box center [968, 258] width 51 height 20
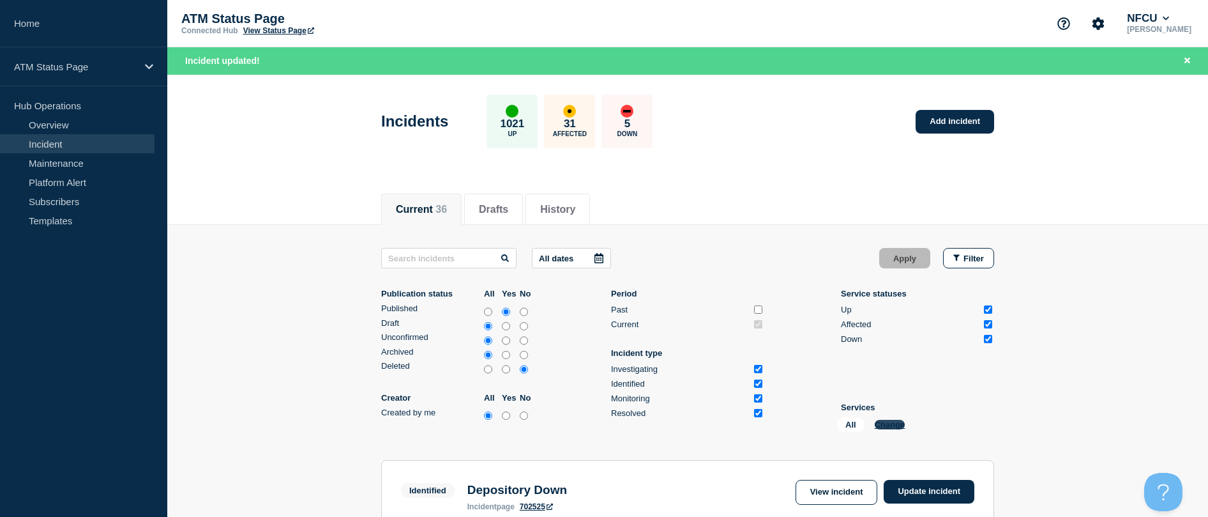
click at [596, 426] on button "Change" at bounding box center [890, 425] width 31 height 10
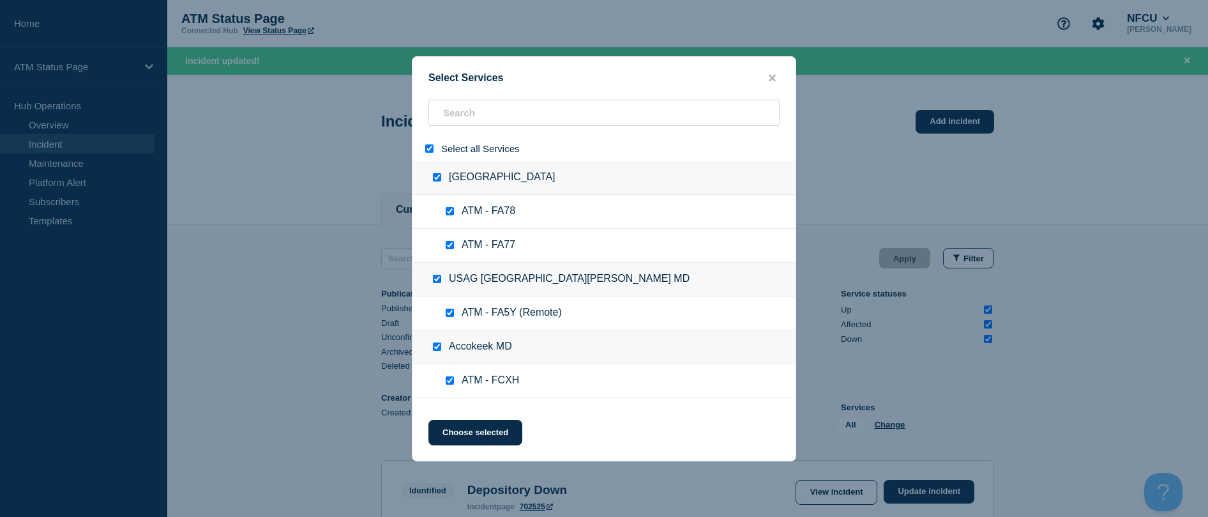
click at [430, 151] on input "select all" at bounding box center [429, 148] width 8 height 8
click at [457, 116] on input "search" at bounding box center [603, 113] width 351 height 26
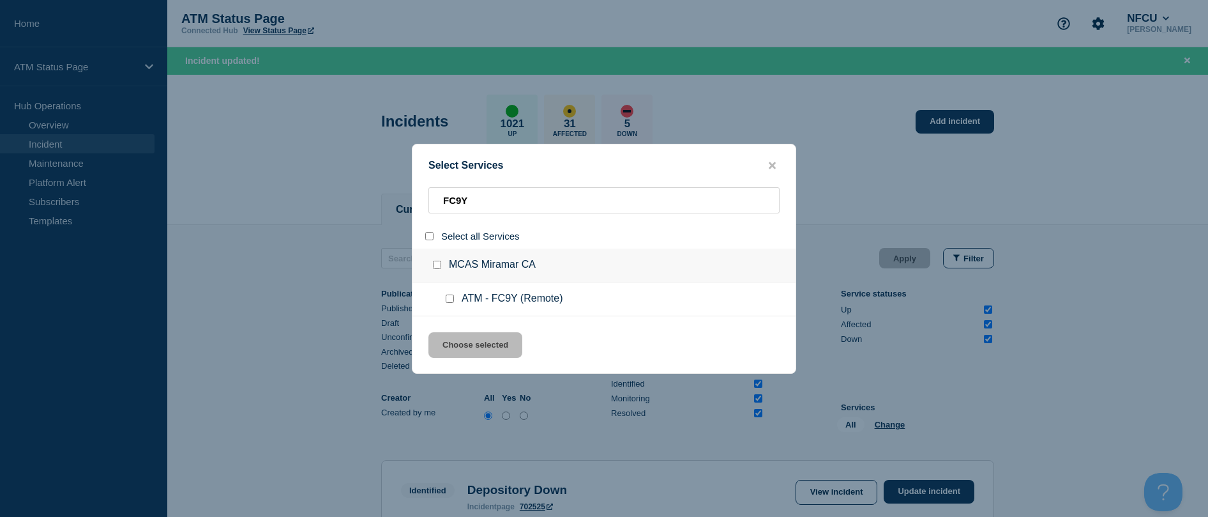
click at [450, 298] on input "service: ATM - FC9Y (Remote)" at bounding box center [450, 298] width 8 height 8
click at [444, 299] on div at bounding box center [452, 298] width 19 height 13
click at [447, 299] on input "service: ATM - FC9Y (Remote)" at bounding box center [450, 298] width 8 height 8
click at [449, 301] on input "service: ATM - FC9Y (Remote)" at bounding box center [450, 298] width 8 height 8
click at [458, 339] on button "Choose selected" at bounding box center [475, 345] width 94 height 26
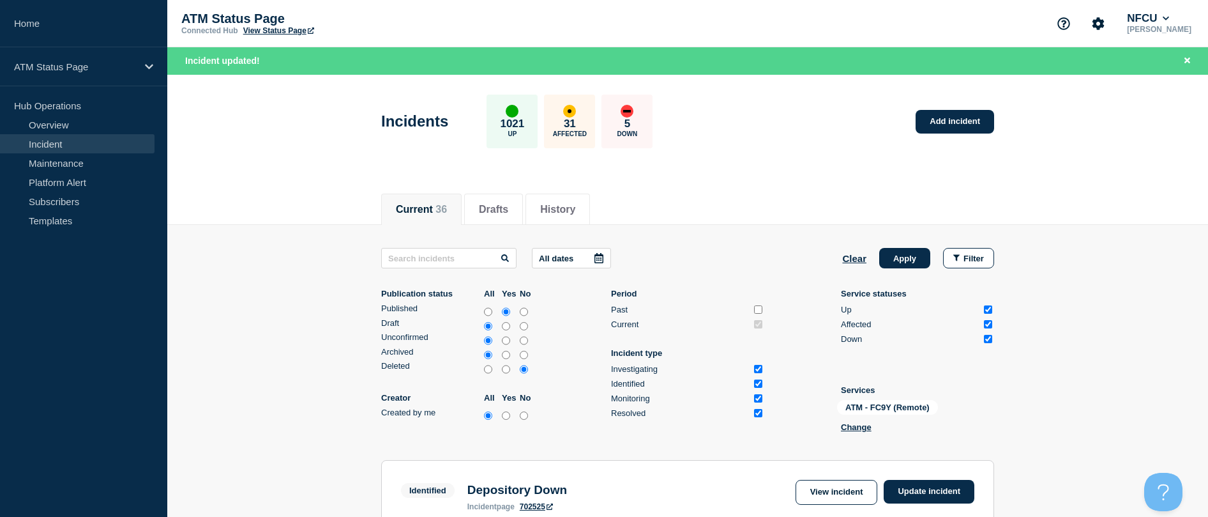
click at [596, 254] on button "Apply" at bounding box center [904, 258] width 51 height 20
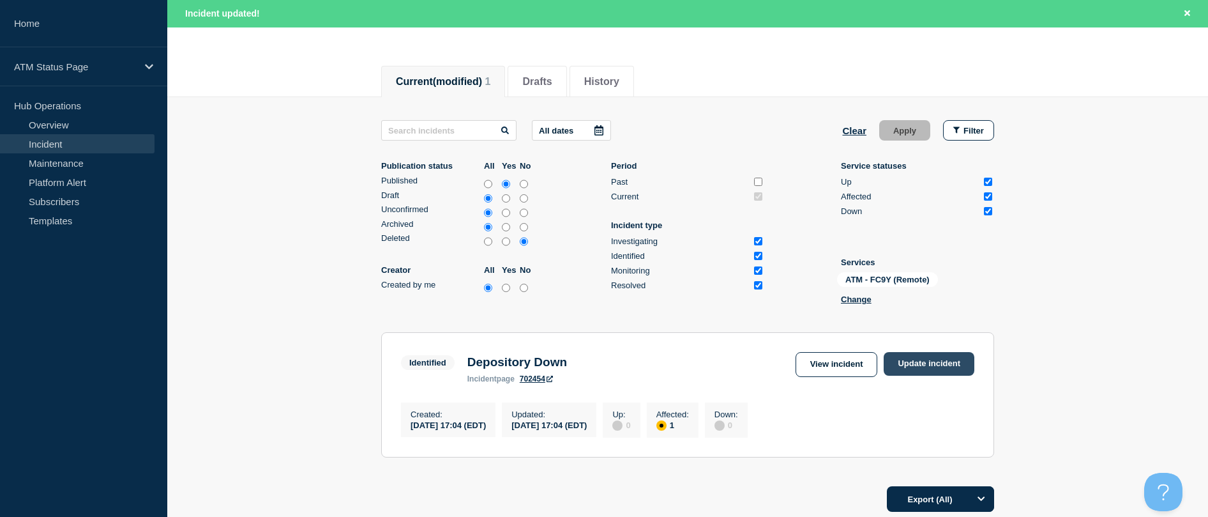
click at [596, 372] on div "View incident Update incident" at bounding box center [885, 364] width 179 height 25
click at [596, 356] on link "Update incident" at bounding box center [929, 364] width 91 height 24
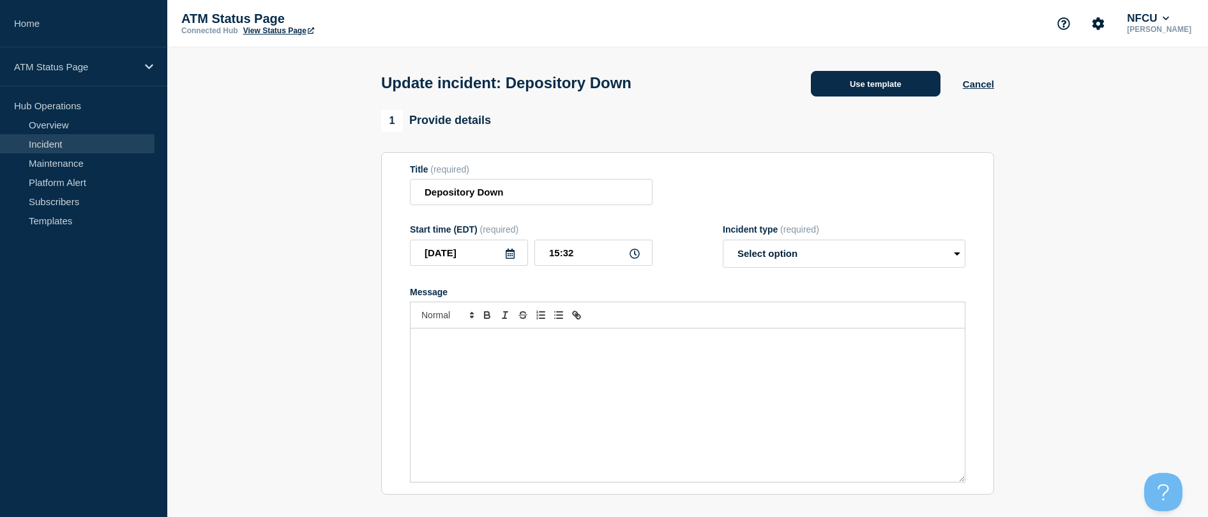
click at [596, 84] on button "Use template" at bounding box center [876, 84] width 130 height 26
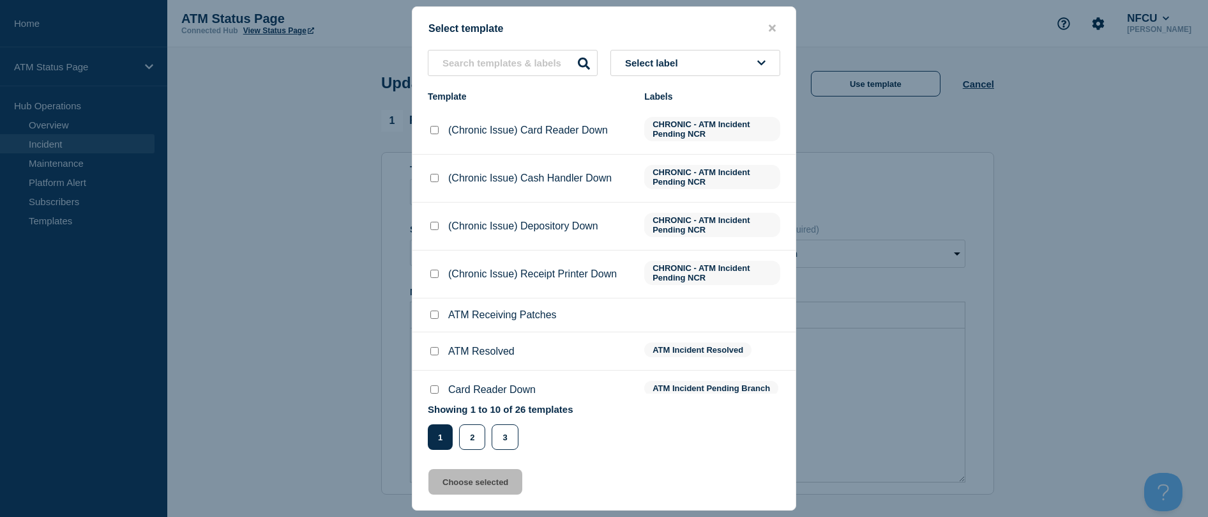
click at [439, 347] on div at bounding box center [434, 351] width 13 height 13
click at [431, 352] on input "ATM Resolved checkbox" at bounding box center [434, 351] width 8 height 8
click at [465, 488] on button "Choose selected" at bounding box center [475, 482] width 94 height 26
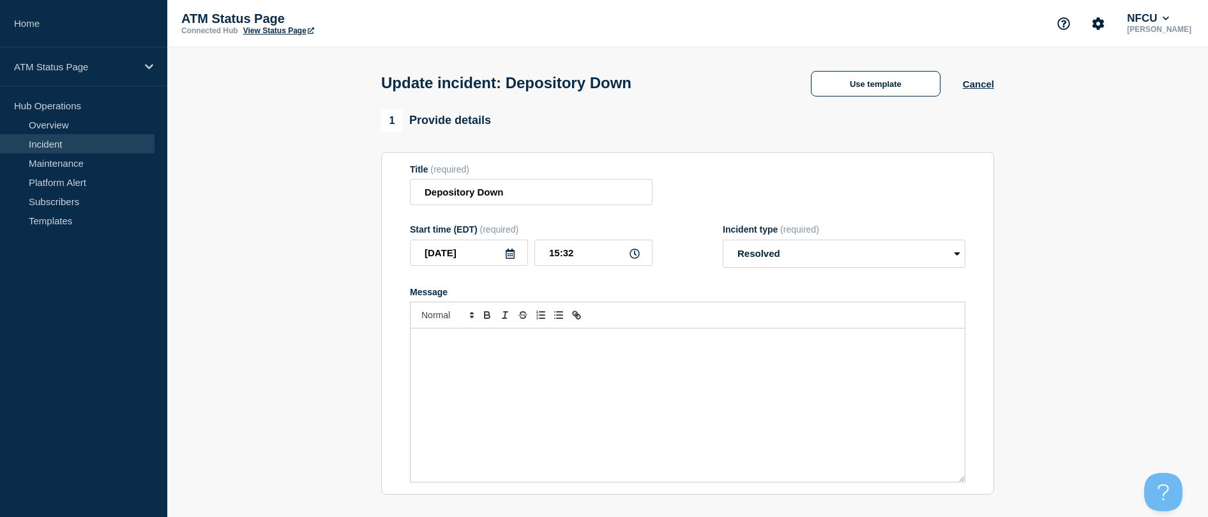
scroll to position [128, 0]
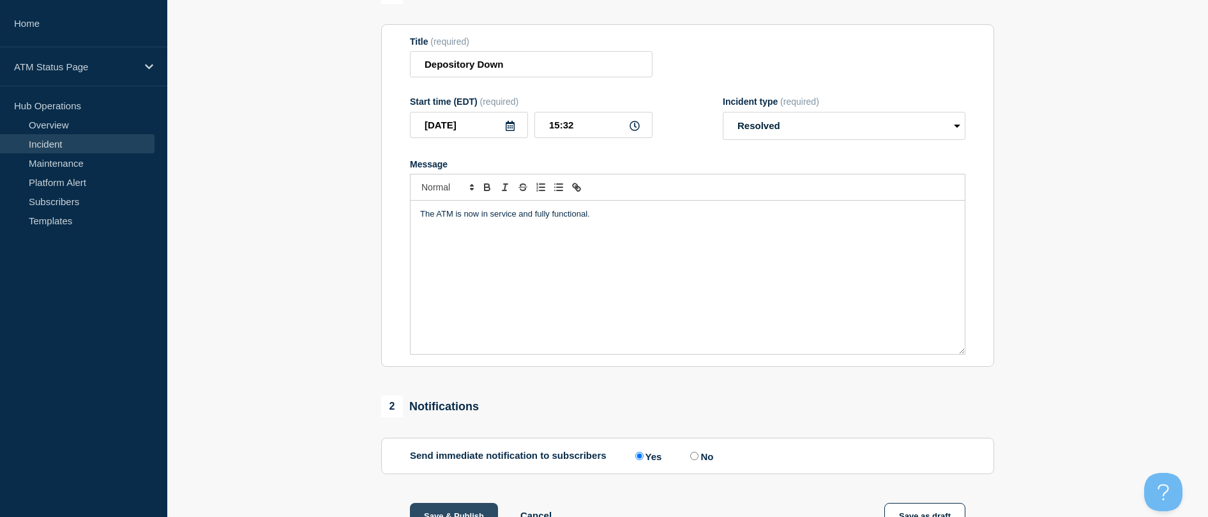
click at [446, 512] on button "Save & Publish" at bounding box center [454, 516] width 88 height 26
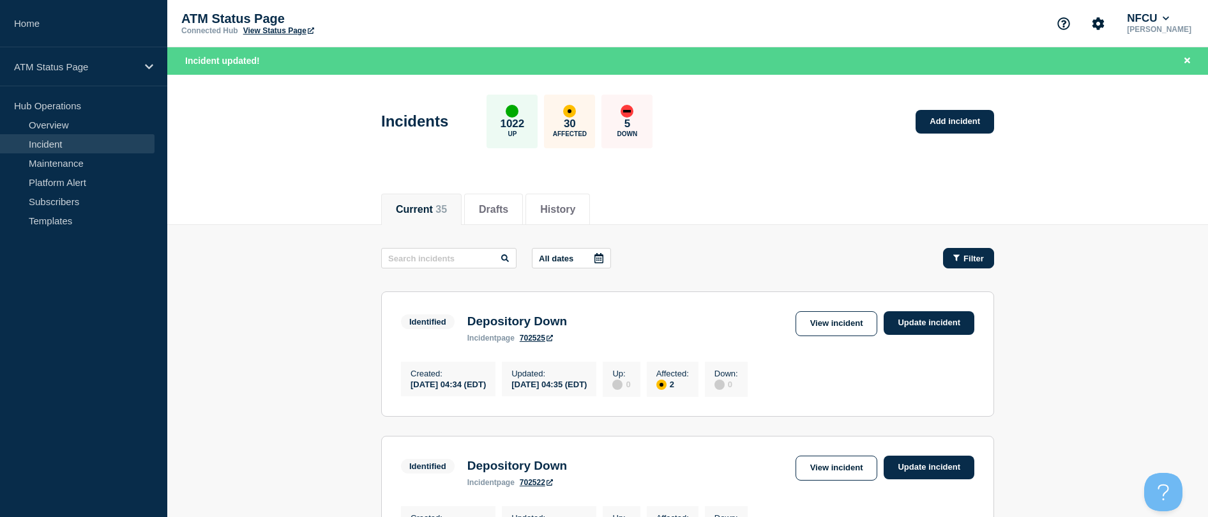
click at [596, 254] on span "Filter" at bounding box center [974, 258] width 20 height 10
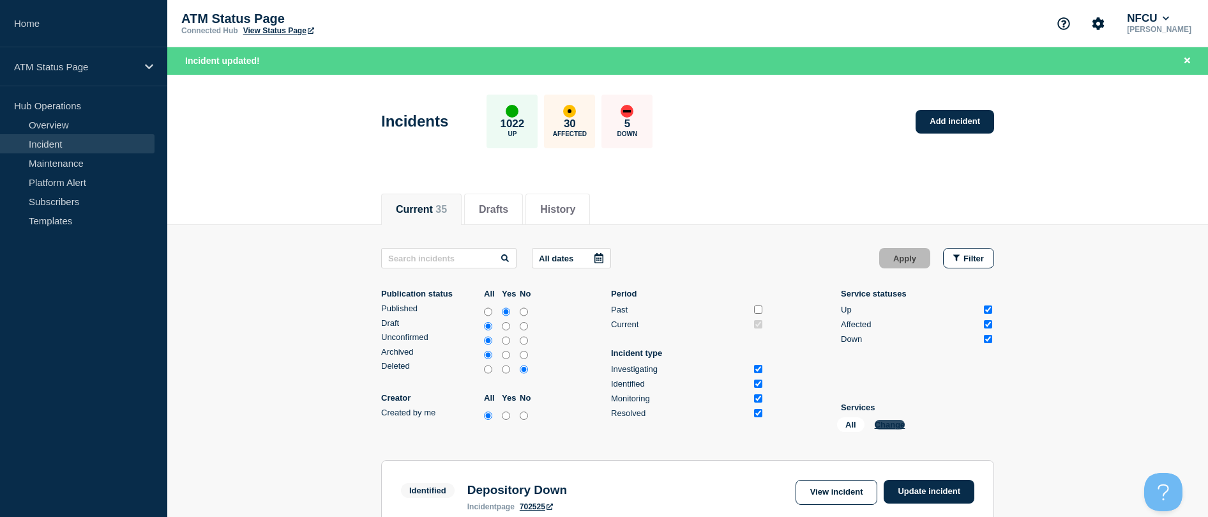
click at [596, 426] on button "Change" at bounding box center [890, 425] width 31 height 10
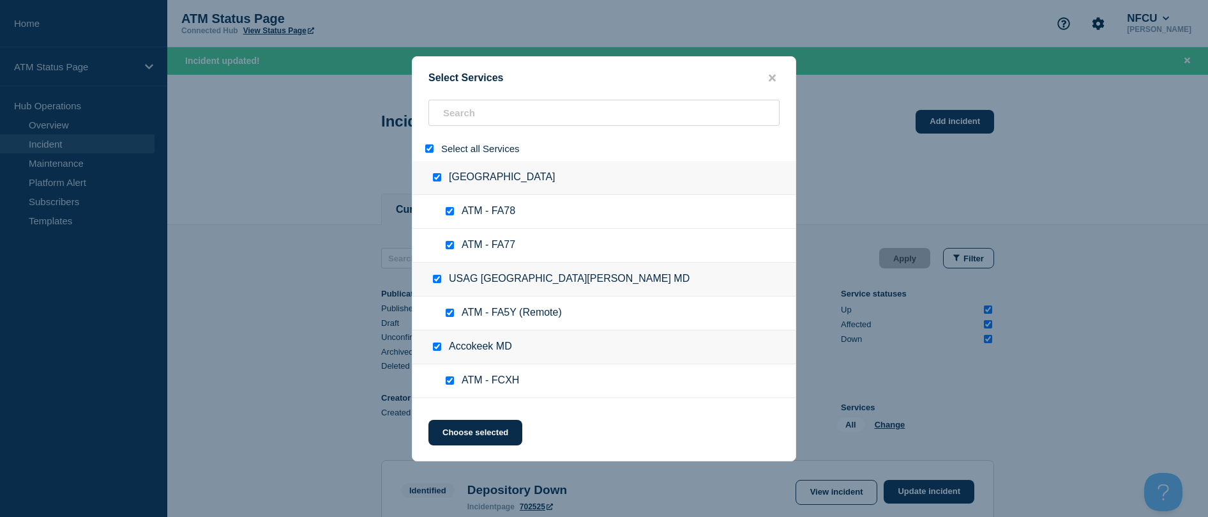
click at [430, 152] on input "select all" at bounding box center [429, 148] width 8 height 8
click at [442, 122] on input "search" at bounding box center [603, 113] width 351 height 26
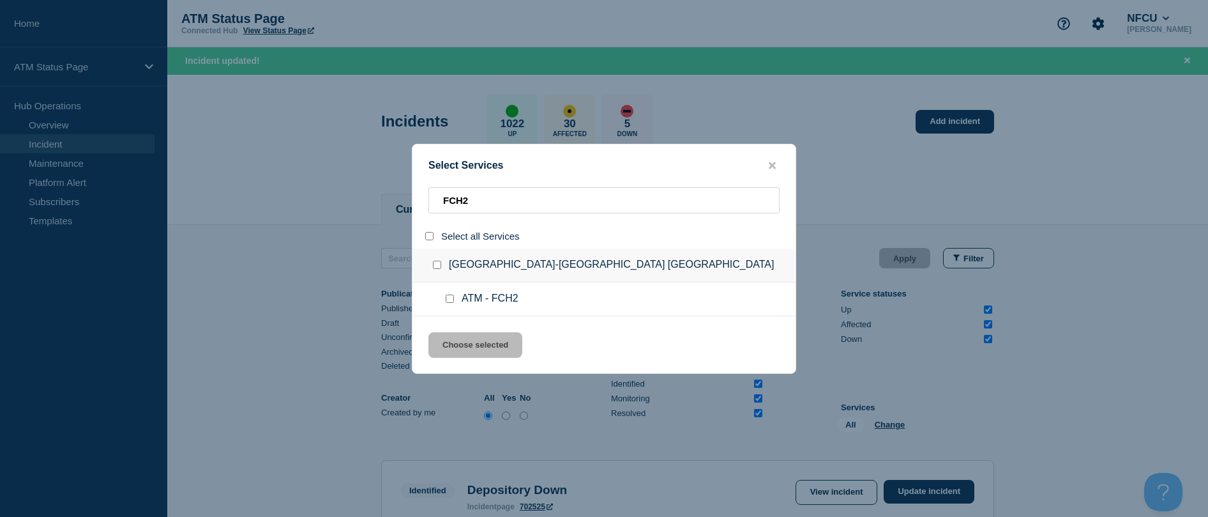
click at [453, 297] on input "service: ATM - FCH2" at bounding box center [450, 298] width 8 height 8
click at [461, 340] on button "Choose selected" at bounding box center [475, 345] width 94 height 26
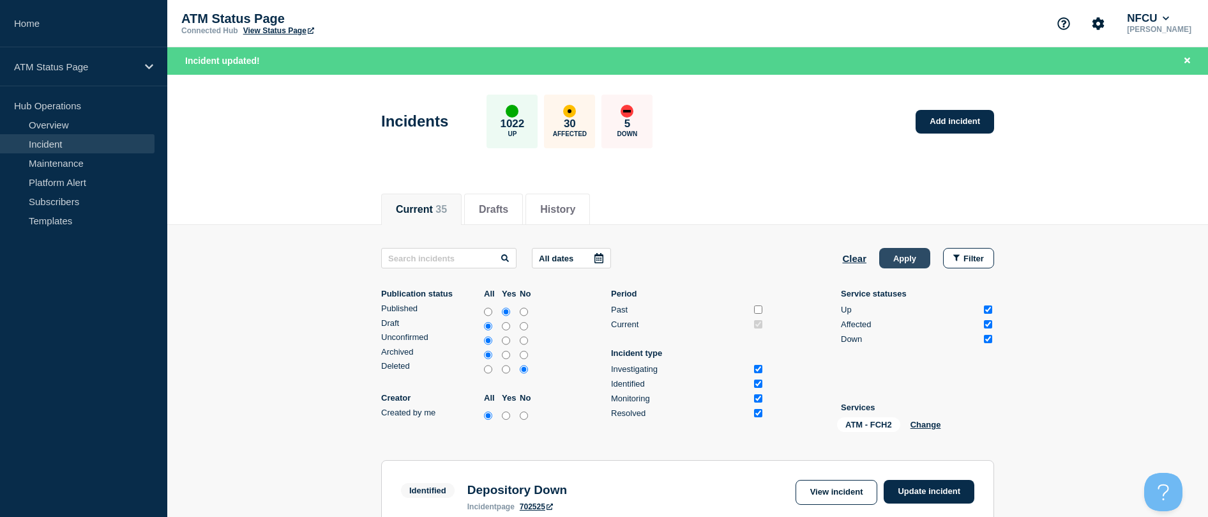
click at [596, 257] on button "Apply" at bounding box center [904, 258] width 51 height 20
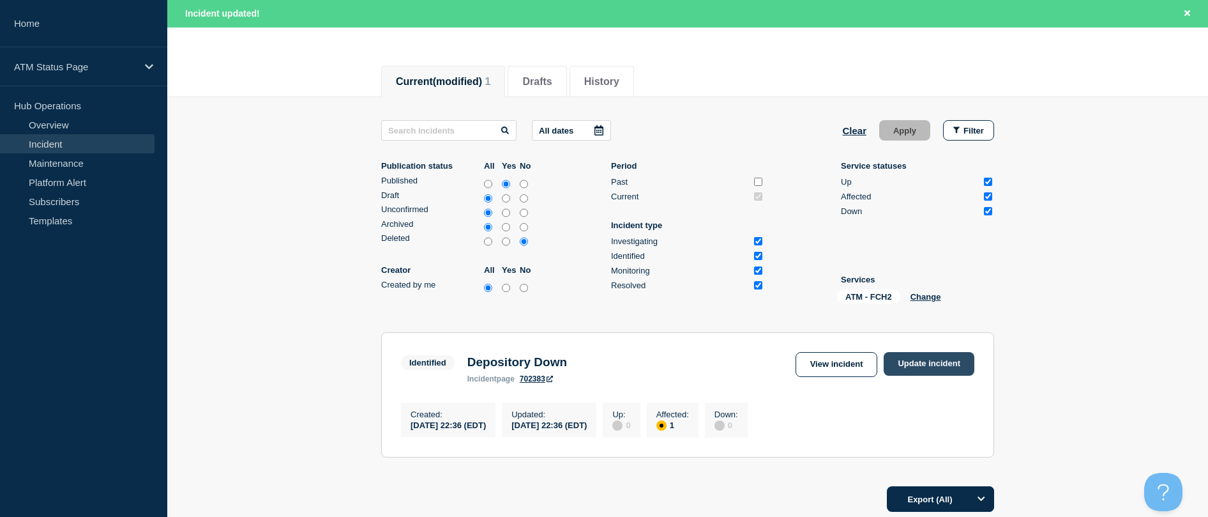
click at [596, 369] on link "Update incident" at bounding box center [929, 364] width 91 height 24
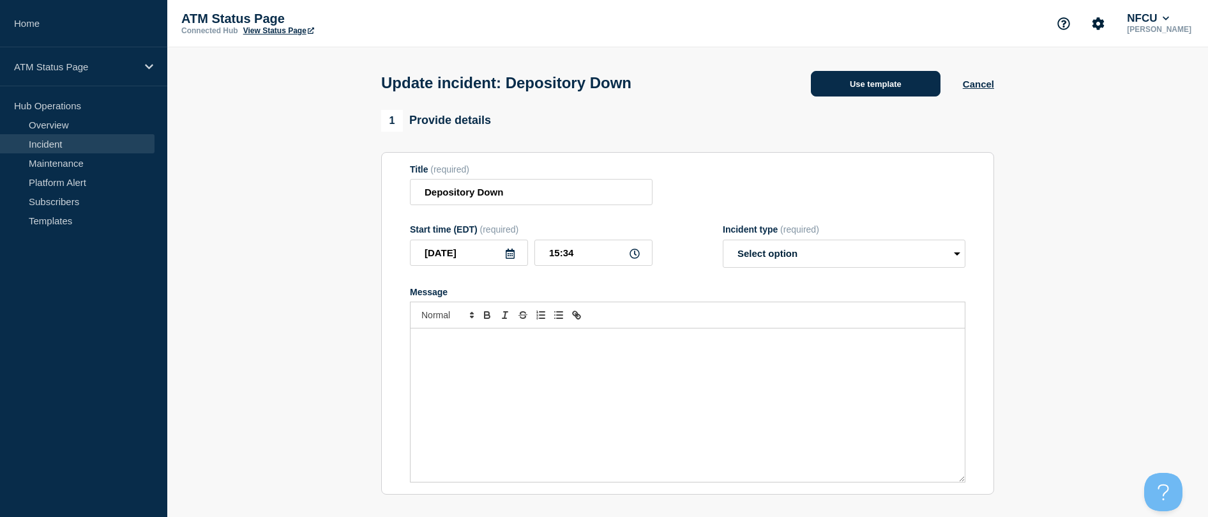
click at [596, 83] on button "Use template" at bounding box center [876, 84] width 130 height 26
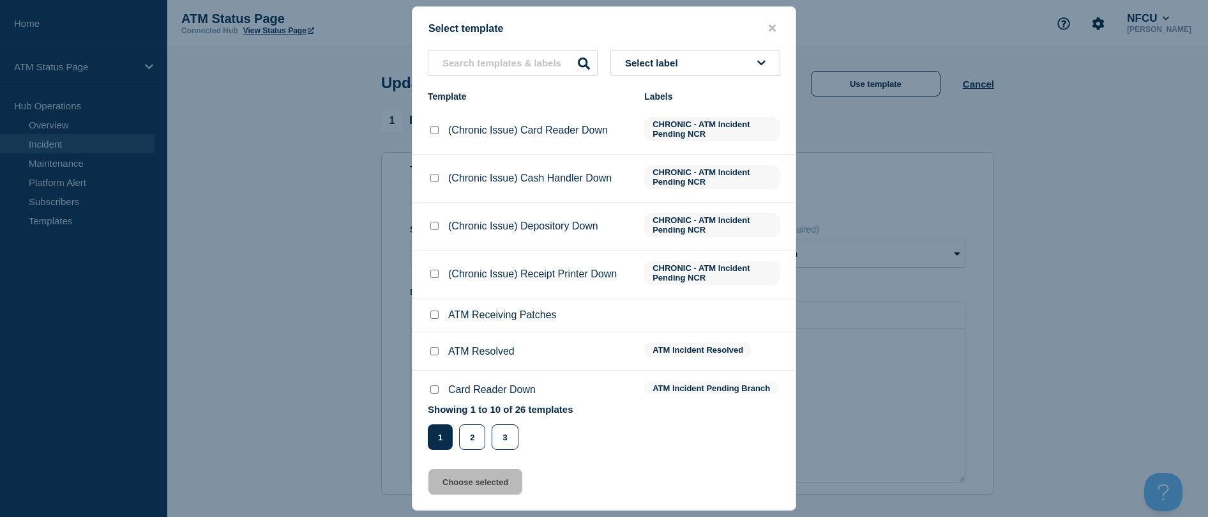
drag, startPoint x: 433, startPoint y: 351, endPoint x: 432, endPoint y: 372, distance: 21.1
click at [432, 352] on input "ATM Resolved checkbox" at bounding box center [434, 351] width 8 height 8
click at [448, 485] on button "Choose selected" at bounding box center [475, 482] width 94 height 26
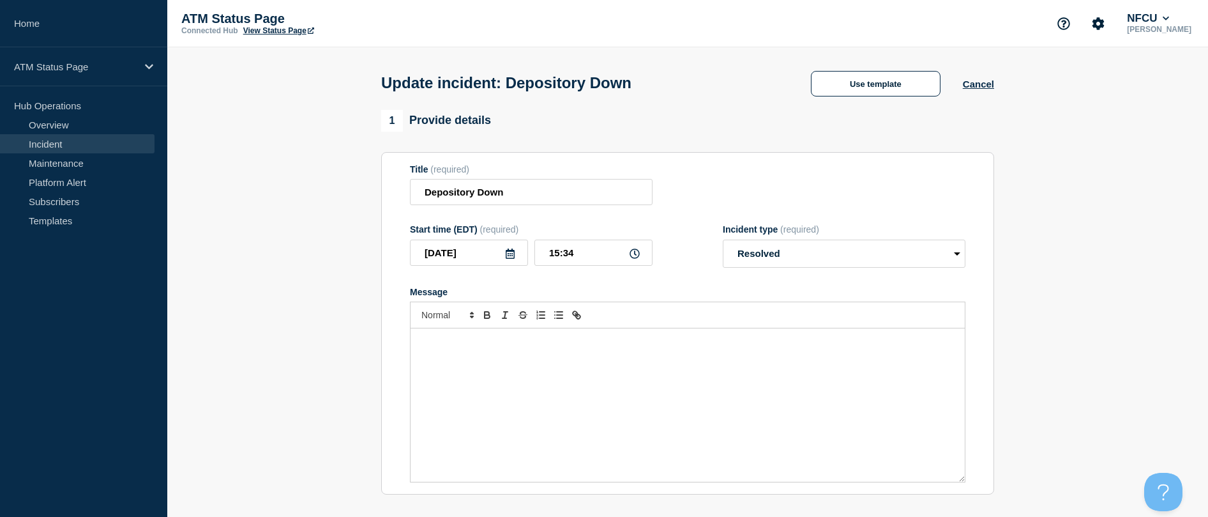
scroll to position [128, 0]
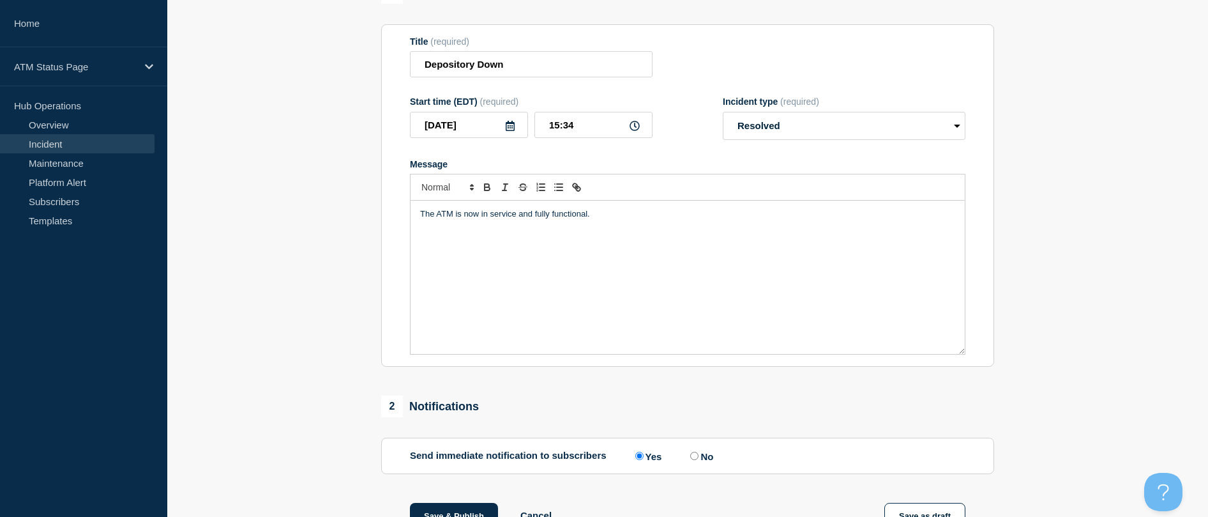
click at [479, 505] on div "1 Provide details Title (required) Depository Down Start time (EDT) (required) …" at bounding box center [688, 323] width 628 height 682
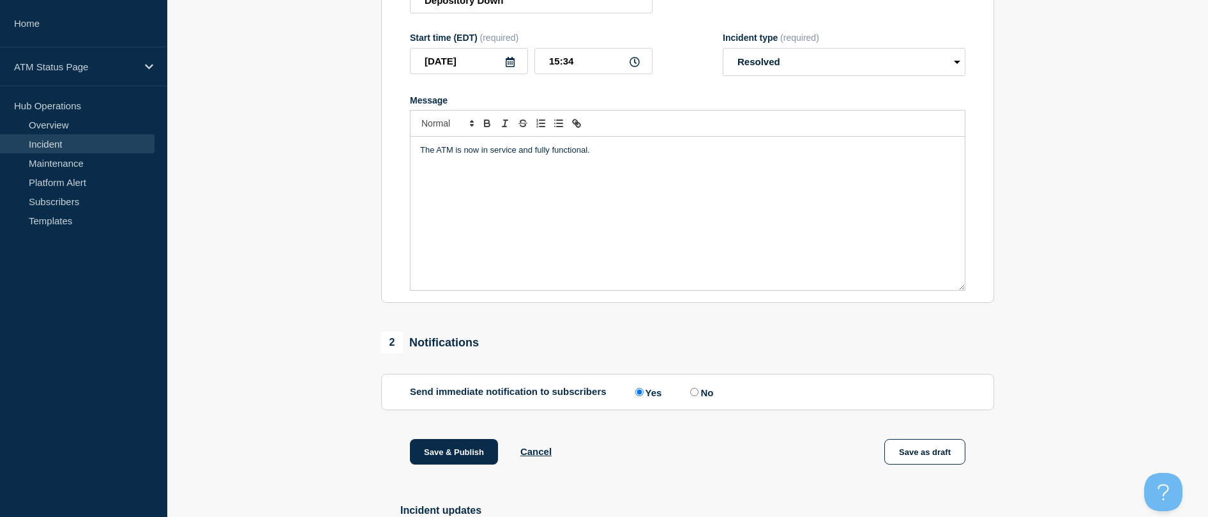
scroll to position [301, 0]
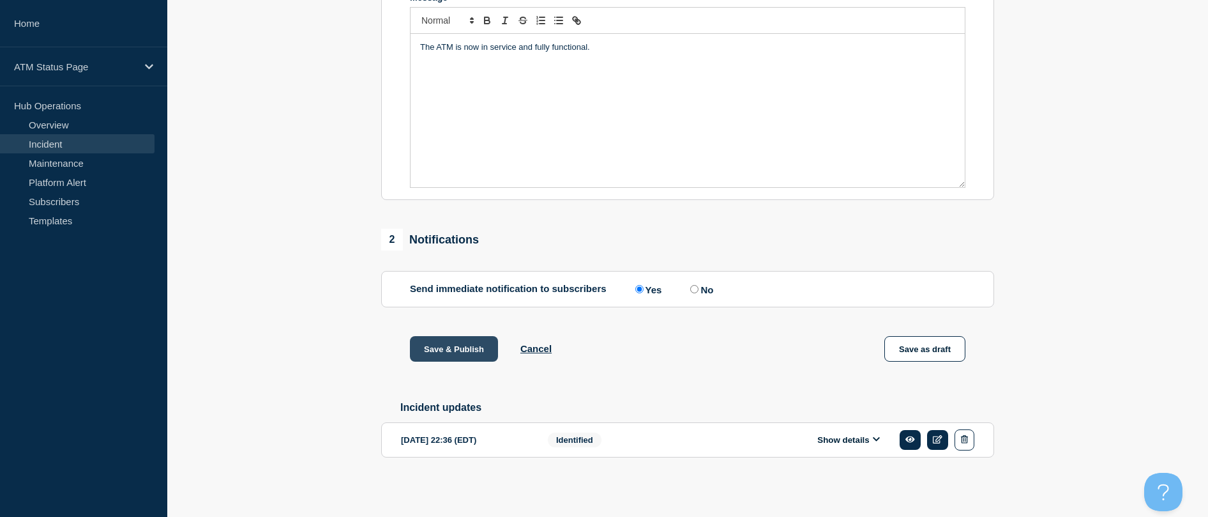
click at [437, 348] on button "Save & Publish" at bounding box center [454, 349] width 88 height 26
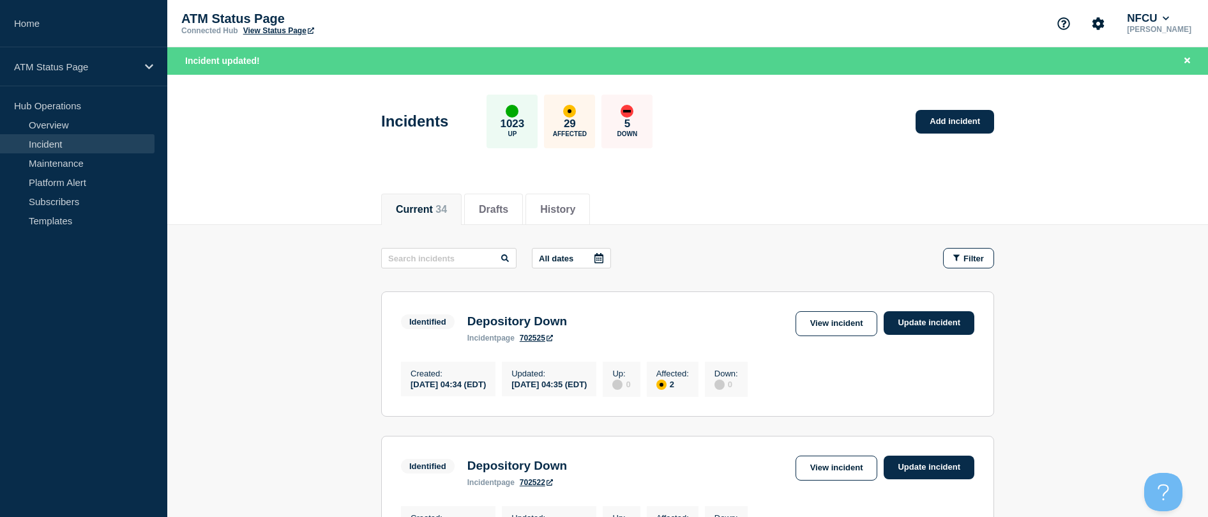
click at [596, 252] on button "Filter" at bounding box center [968, 258] width 51 height 20
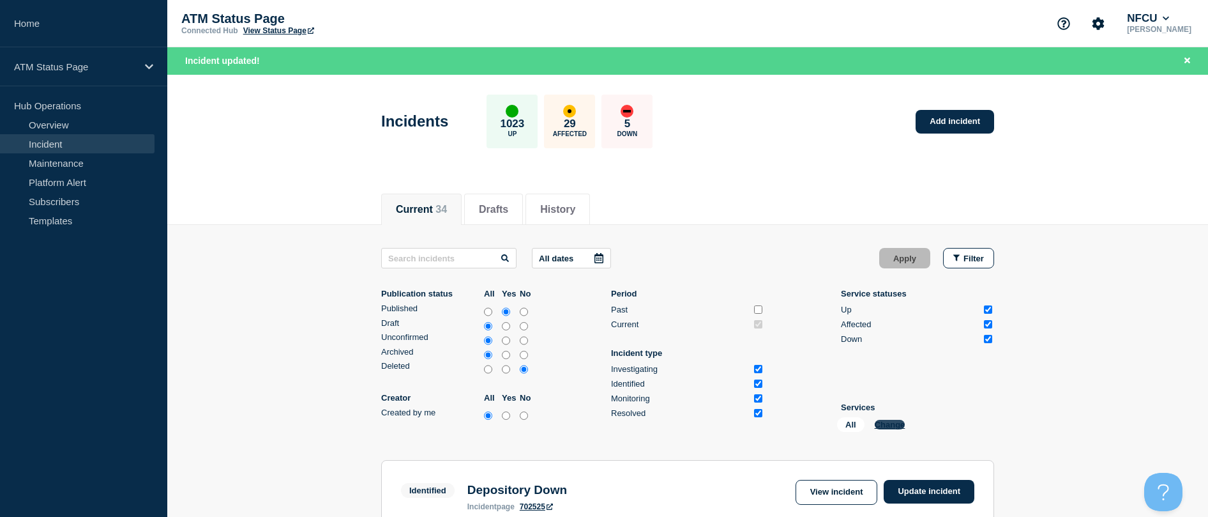
click at [596, 425] on button "Change" at bounding box center [890, 425] width 31 height 10
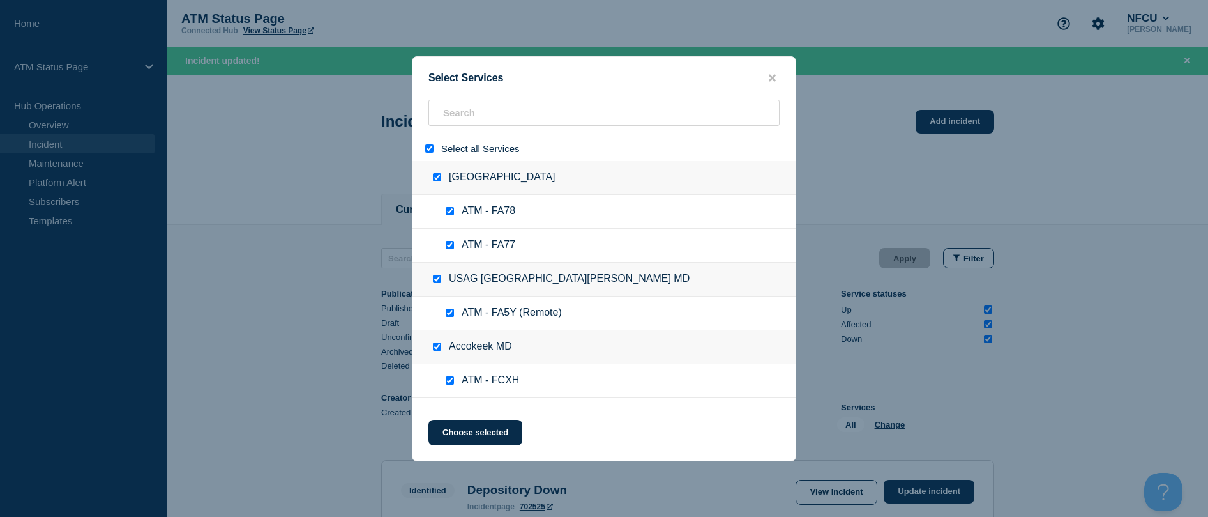
click at [429, 154] on div at bounding box center [432, 148] width 19 height 12
click at [429, 151] on input "select all" at bounding box center [429, 148] width 8 height 8
click at [450, 125] on input "search" at bounding box center [603, 113] width 351 height 26
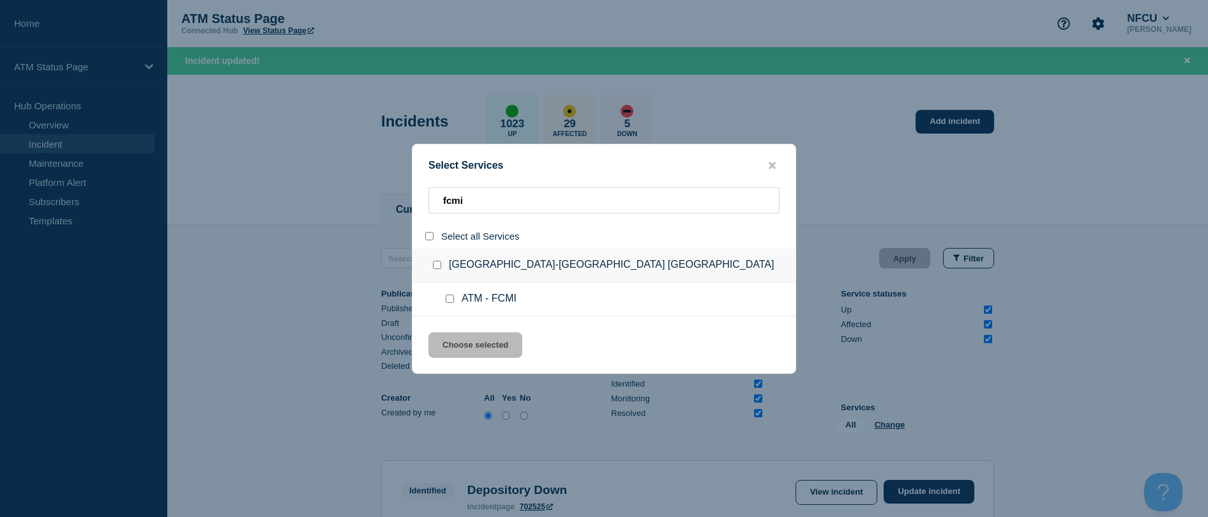
click at [451, 298] on input "service: ATM - FCMI" at bounding box center [450, 298] width 8 height 8
click at [457, 342] on button "Choose selected" at bounding box center [475, 345] width 94 height 26
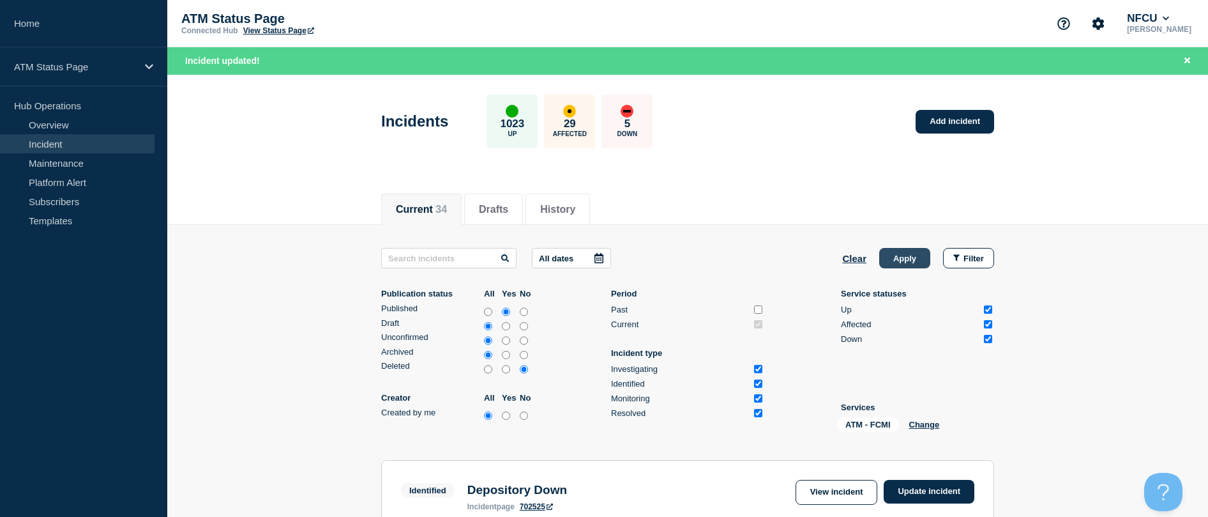
click at [596, 259] on button "Apply" at bounding box center [904, 258] width 51 height 20
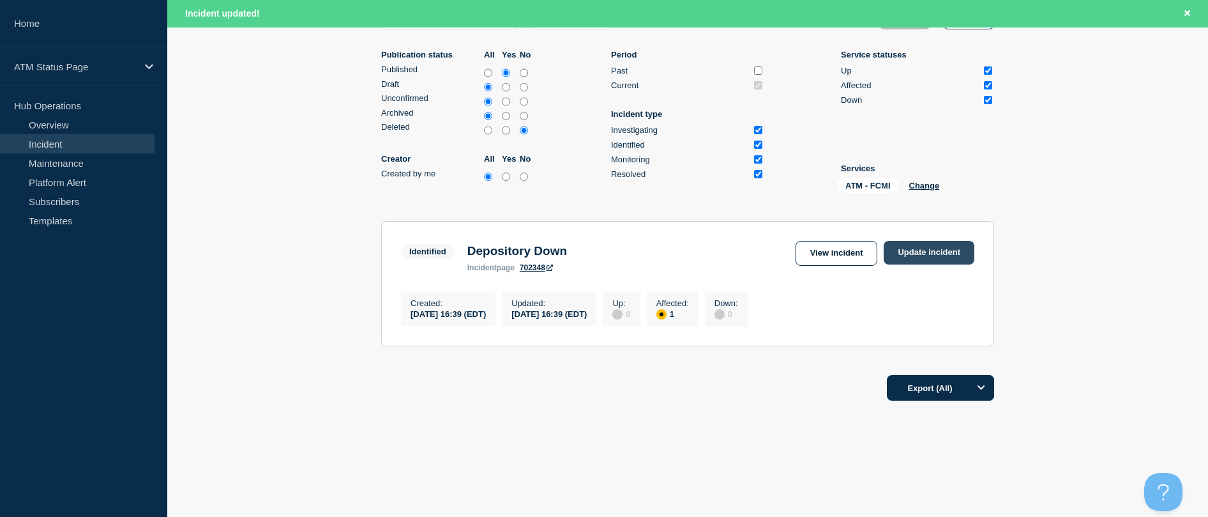
click at [596, 241] on link "Update incident" at bounding box center [929, 253] width 91 height 24
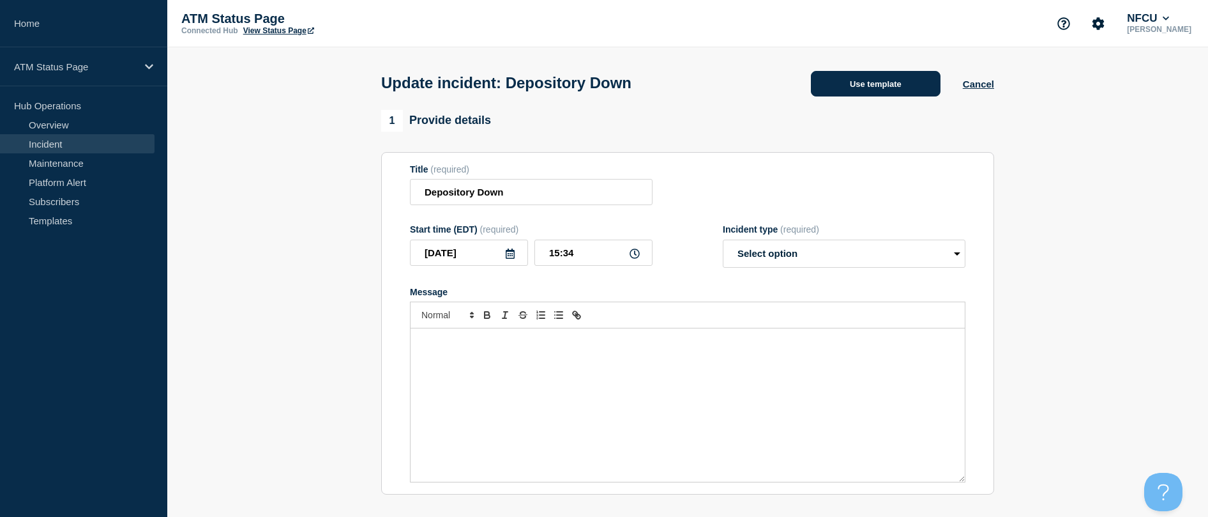
click at [596, 93] on button "Use template" at bounding box center [876, 84] width 130 height 26
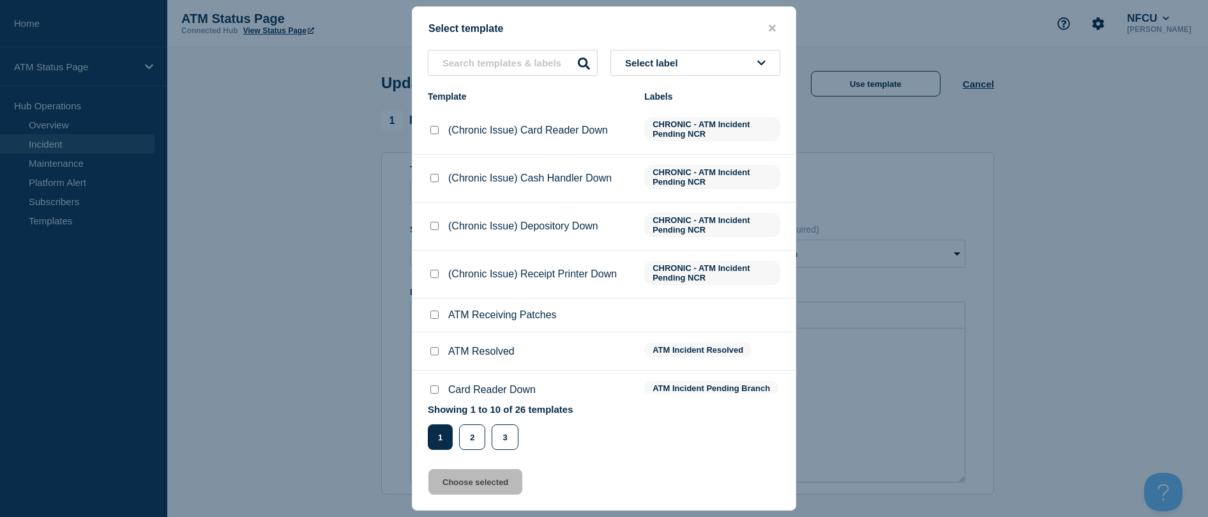
click at [439, 353] on div at bounding box center [434, 351] width 13 height 13
click at [434, 354] on input "ATM Resolved checkbox" at bounding box center [434, 351] width 8 height 8
click at [468, 484] on button "Choose selected" at bounding box center [475, 482] width 94 height 26
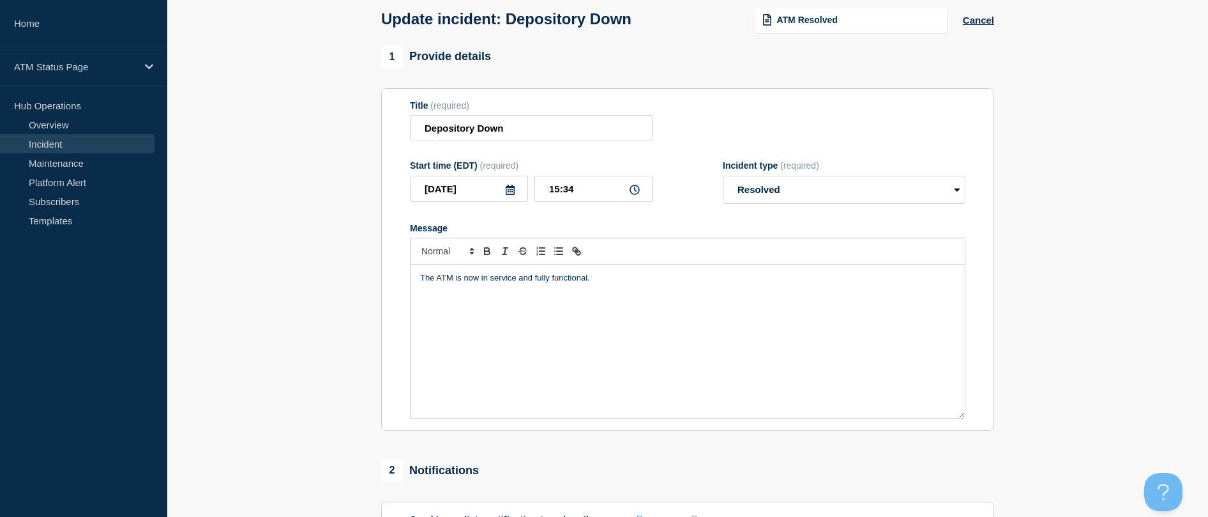
scroll to position [128, 0]
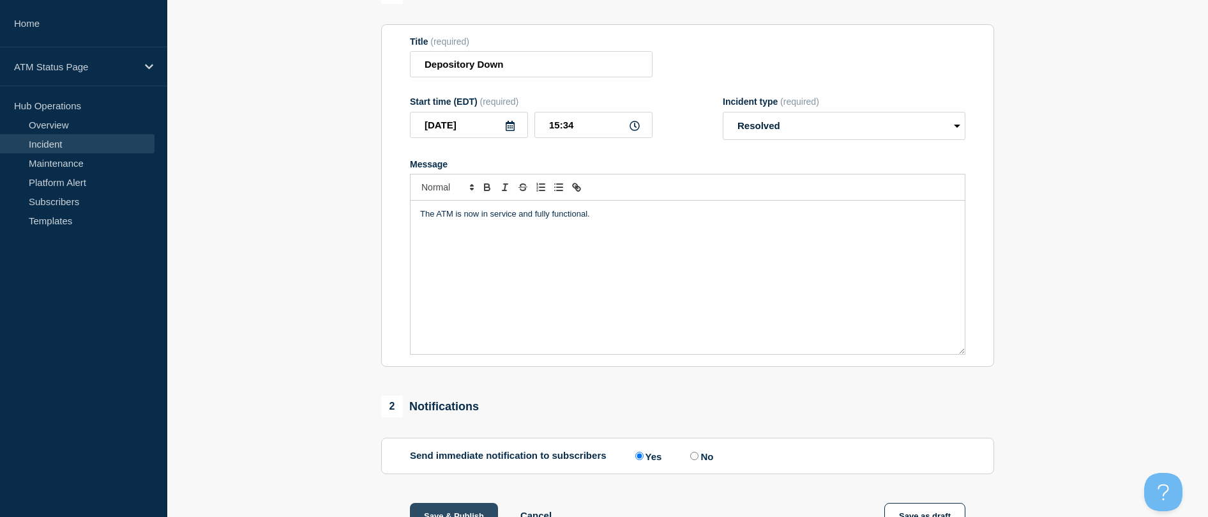
click at [437, 510] on button "Save & Publish" at bounding box center [454, 516] width 88 height 26
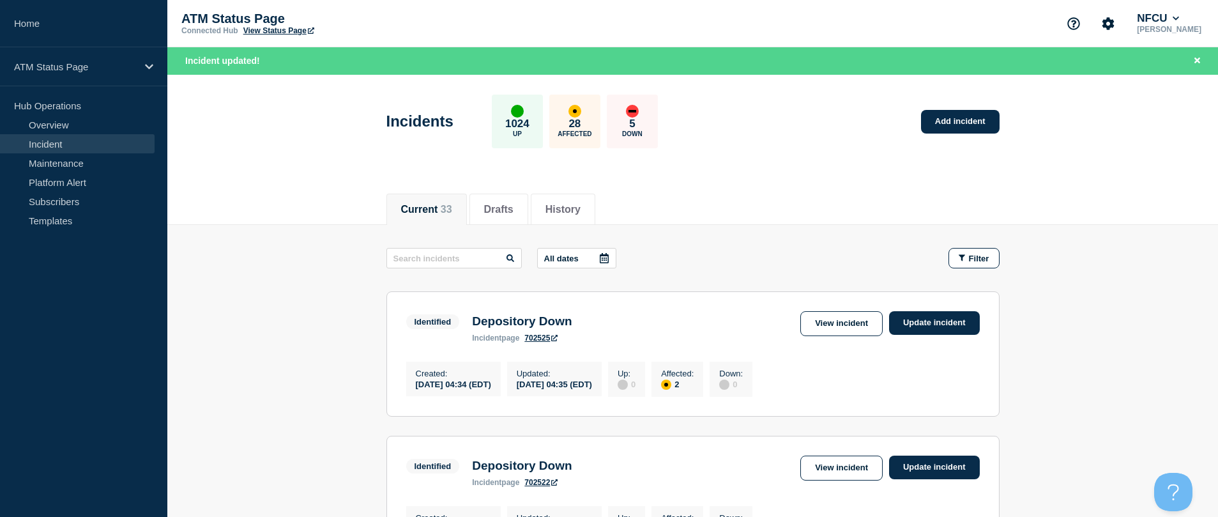
click at [596, 300] on section "Identified Depository Down incident page 702525 View incident Update incident C…" at bounding box center [692, 353] width 613 height 125
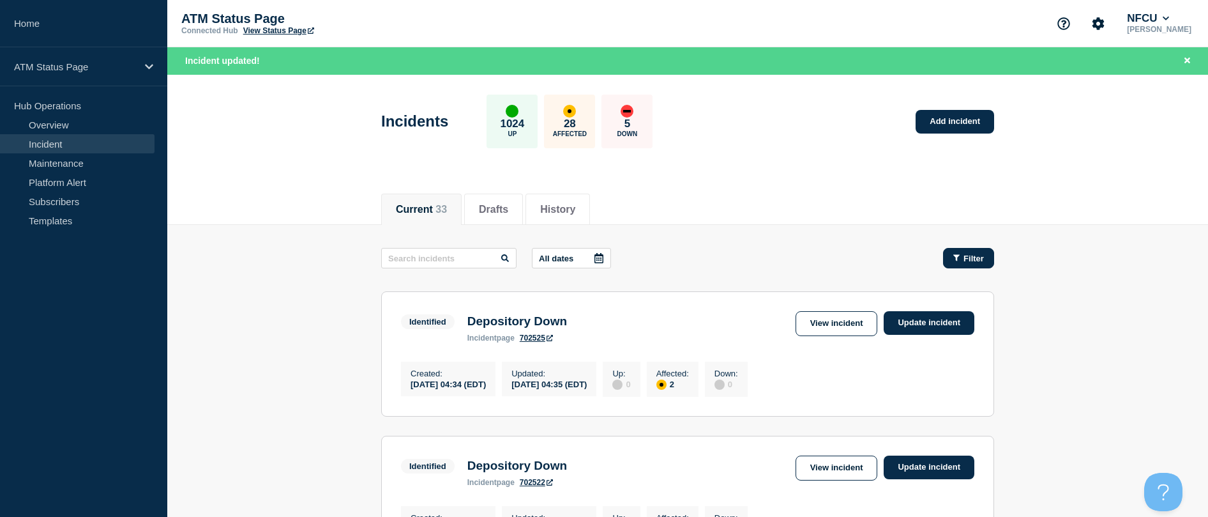
click at [596, 258] on button "Filter" at bounding box center [968, 258] width 51 height 20
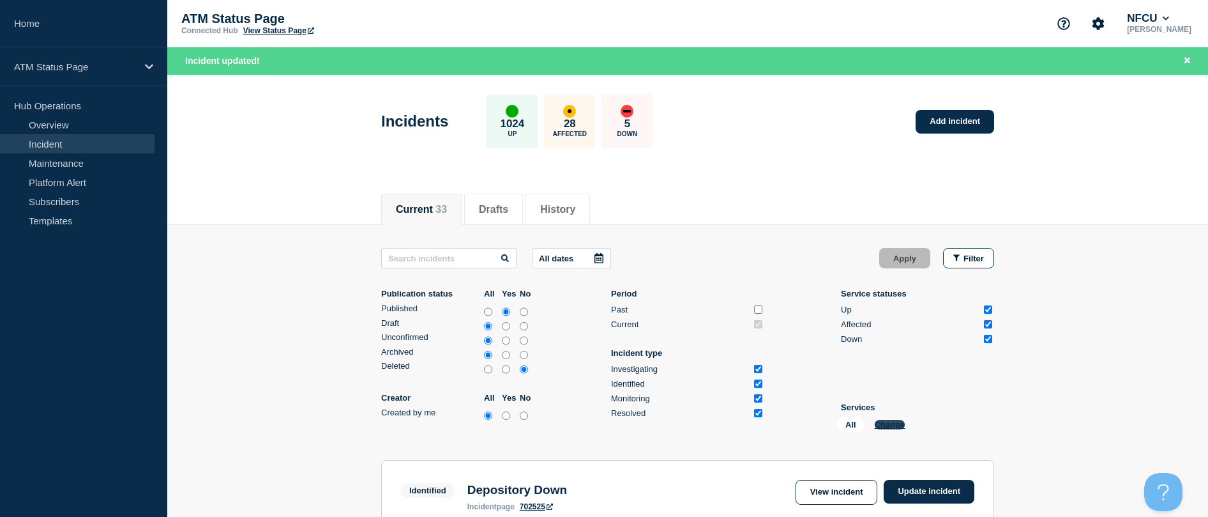
click at [596, 421] on button "Change" at bounding box center [890, 425] width 31 height 10
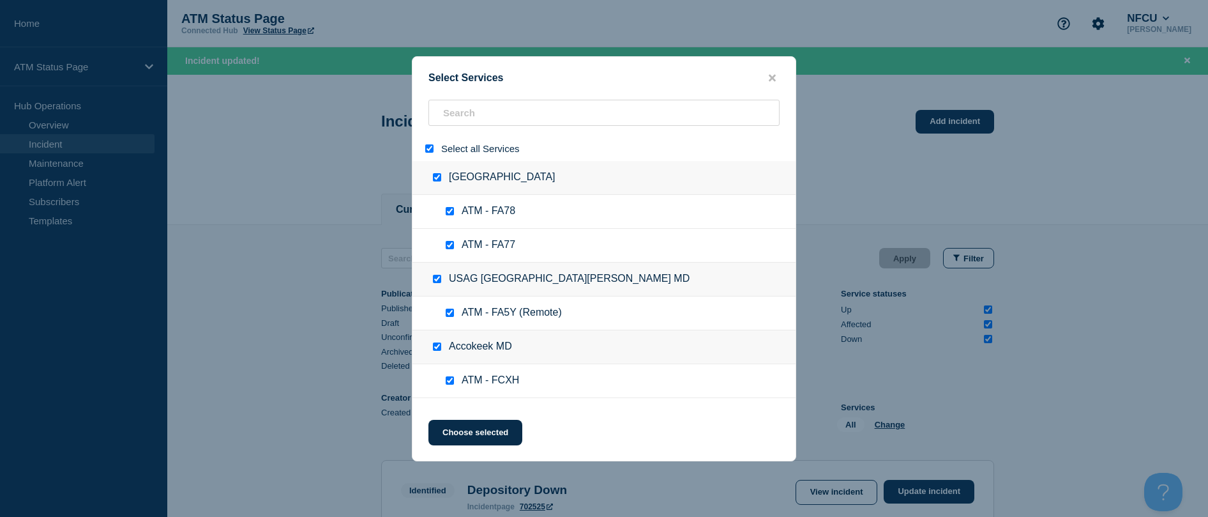
click at [423, 154] on div at bounding box center [432, 148] width 19 height 12
click at [425, 149] on div at bounding box center [432, 148] width 19 height 12
click at [432, 146] on input "select all" at bounding box center [429, 148] width 8 height 8
click at [496, 121] on input "search" at bounding box center [603, 113] width 351 height 26
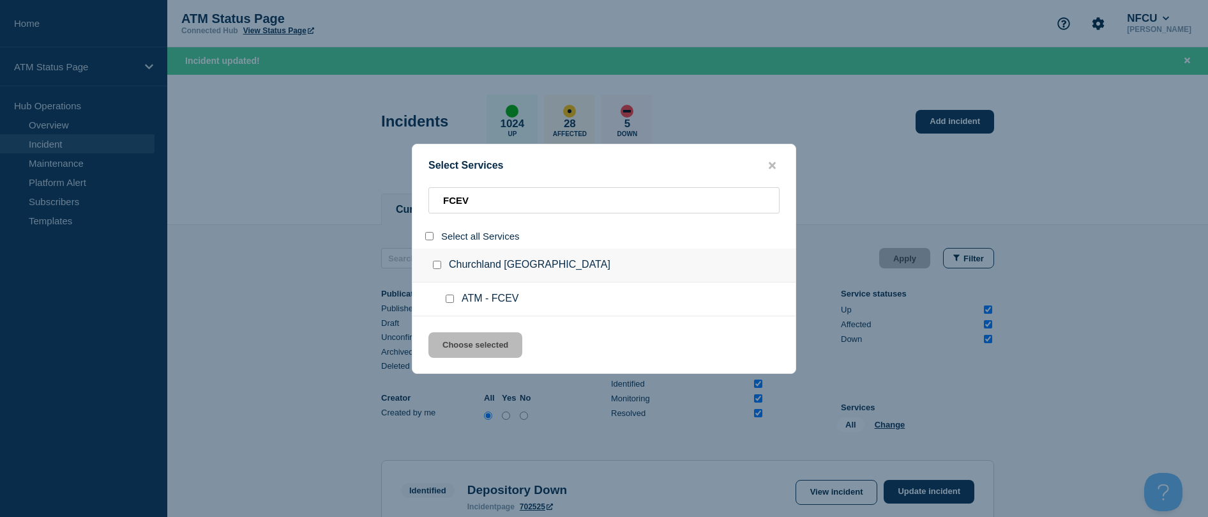
click at [453, 296] on input "service: ATM - FCEV" at bounding box center [450, 298] width 8 height 8
click at [448, 299] on input "service: ATM - FCEV" at bounding box center [450, 298] width 8 height 8
click at [464, 206] on input "FCEV" at bounding box center [603, 200] width 351 height 26
click at [449, 296] on input "service: ATM - FCWV (Remote)" at bounding box center [450, 298] width 8 height 8
click at [464, 352] on button "Choose selected" at bounding box center [475, 345] width 94 height 26
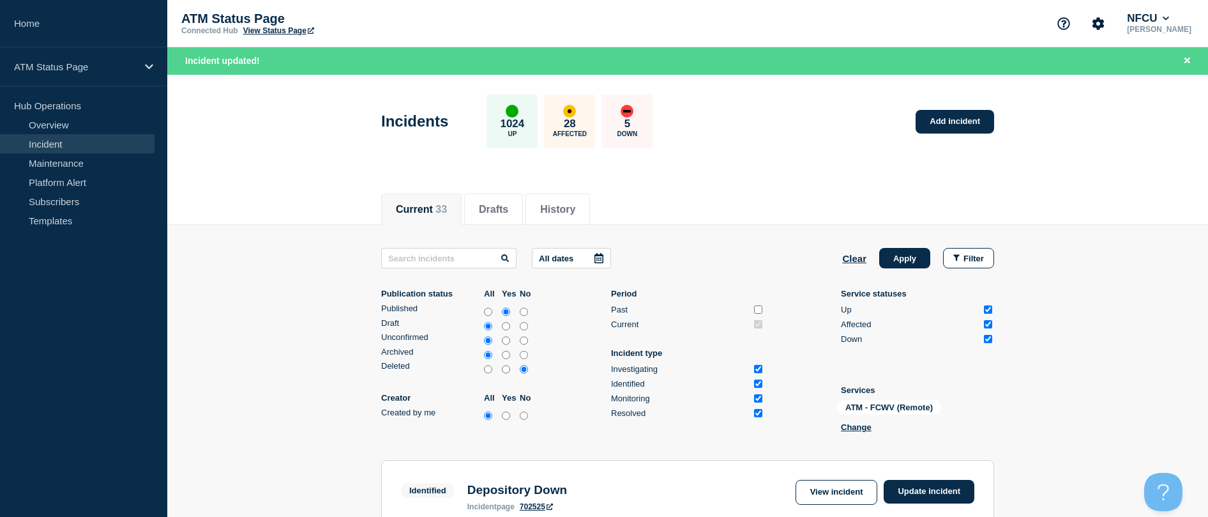
click at [596, 269] on div "All dates Clear Apply Filter Publication status All Yes No Published Draft Unco…" at bounding box center [687, 342] width 613 height 189
click at [596, 266] on button "Apply" at bounding box center [904, 258] width 51 height 20
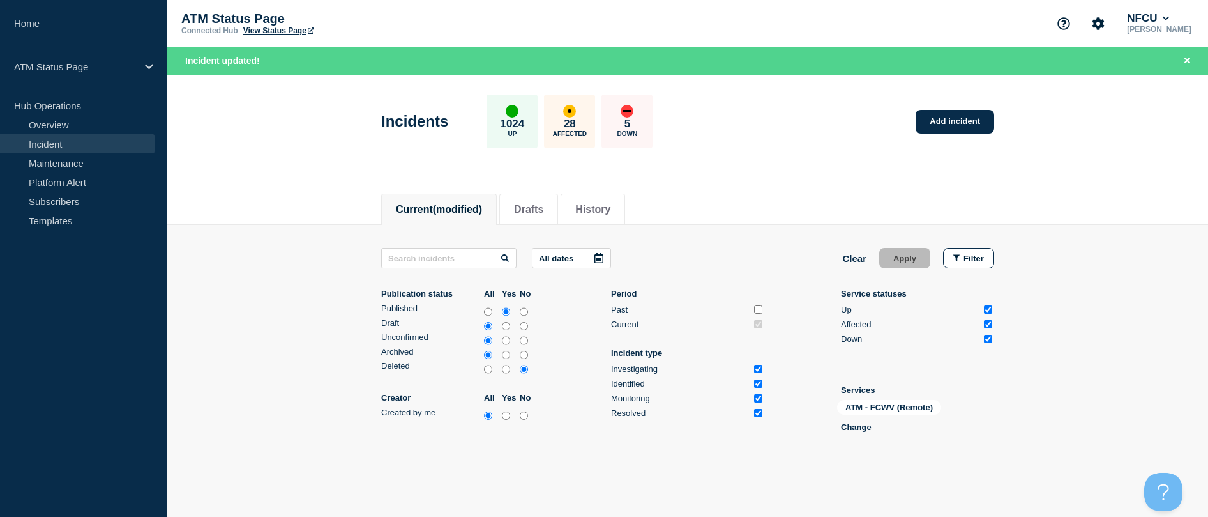
scroll to position [64, 0]
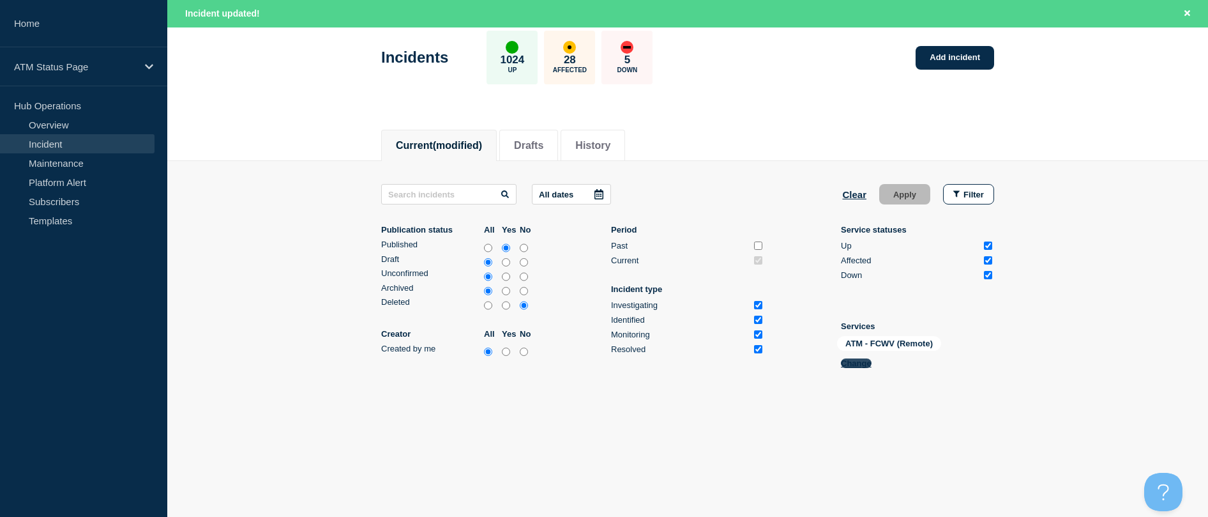
click at [596, 359] on button "Change" at bounding box center [856, 363] width 31 height 10
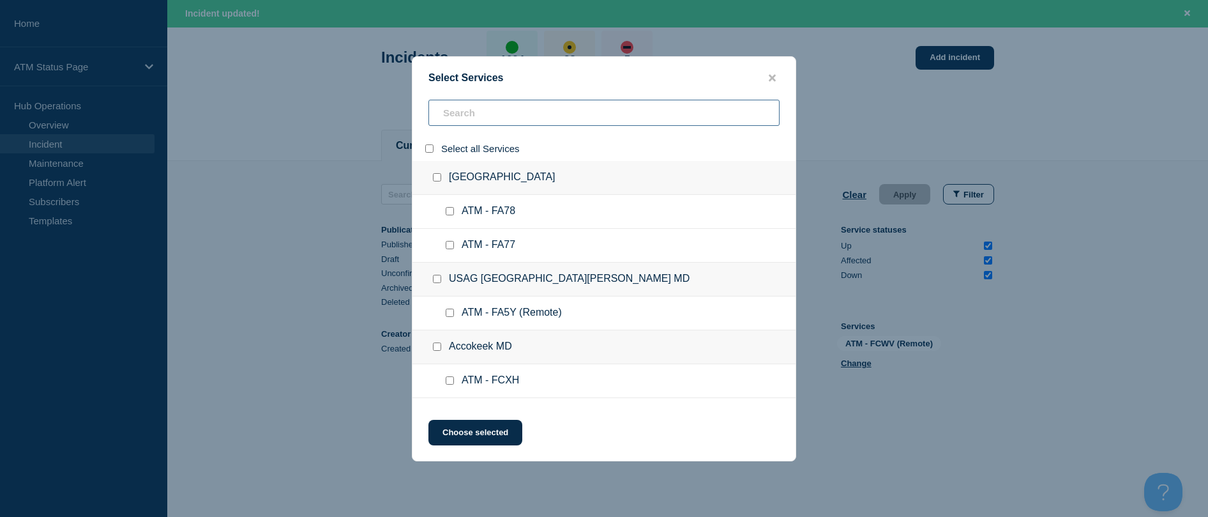
click at [453, 123] on input "search" at bounding box center [603, 113] width 351 height 26
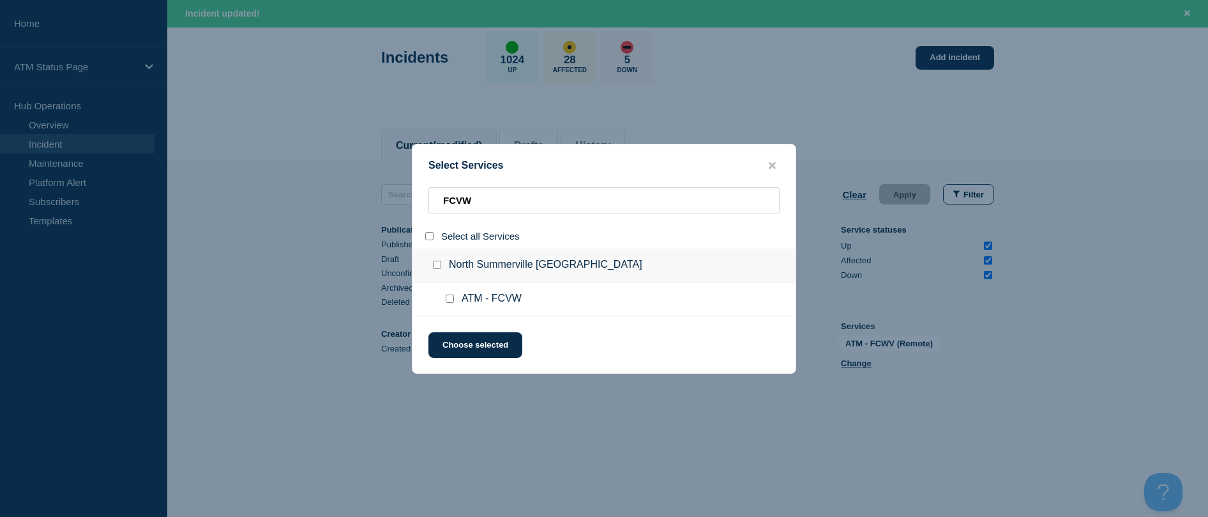
drag, startPoint x: 448, startPoint y: 295, endPoint x: 453, endPoint y: 306, distance: 12.6
click at [450, 295] on input "service: ATM - FCVW" at bounding box center [450, 298] width 8 height 8
drag, startPoint x: 462, startPoint y: 342, endPoint x: 608, endPoint y: 342, distance: 146.2
click at [462, 342] on button "Choose selected" at bounding box center [475, 345] width 94 height 26
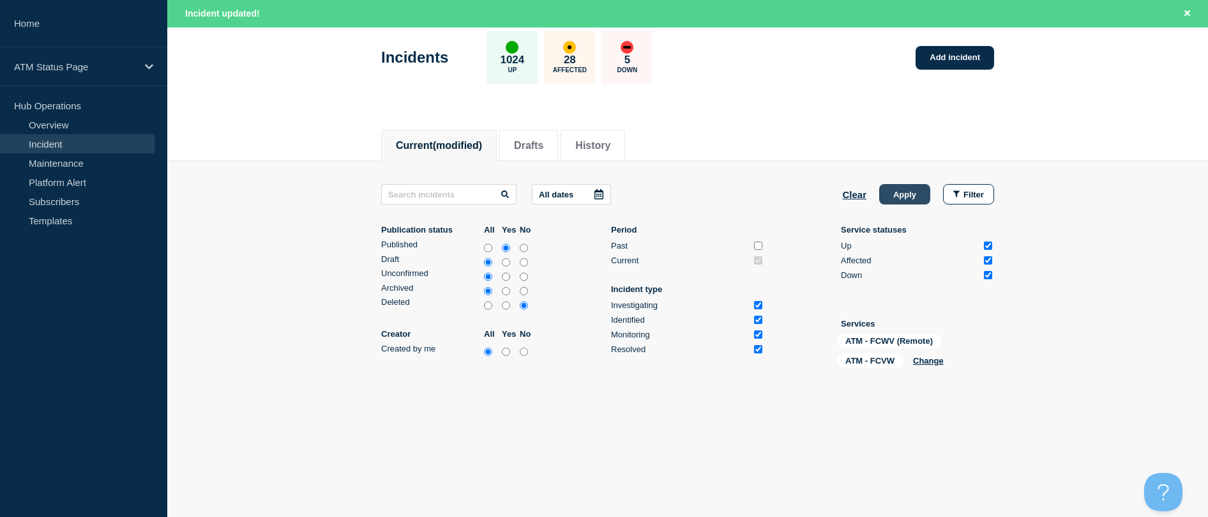
click at [596, 202] on button "Apply" at bounding box center [904, 194] width 51 height 20
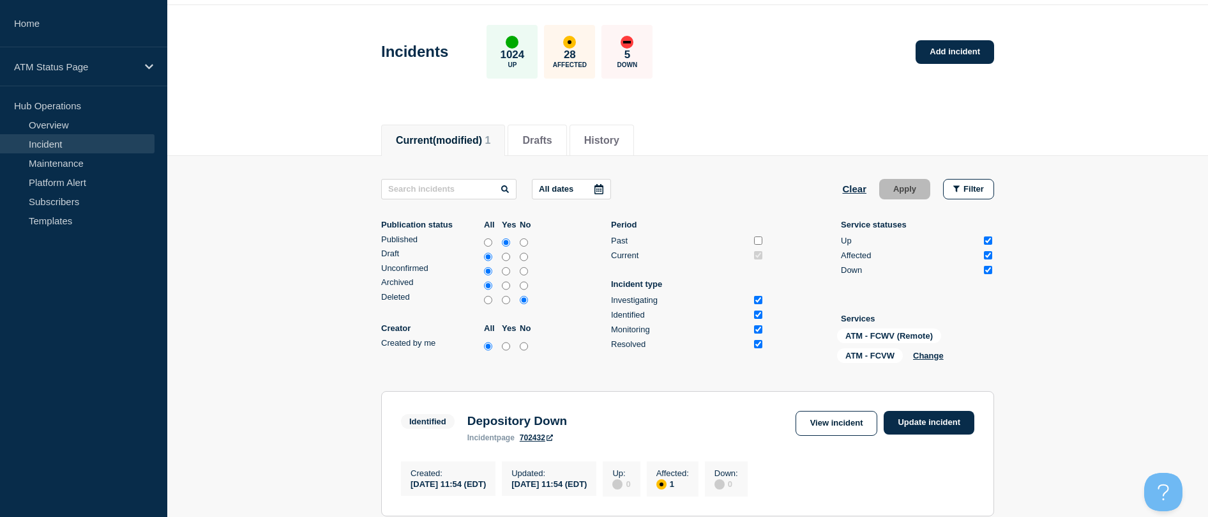
scroll to position [216, 0]
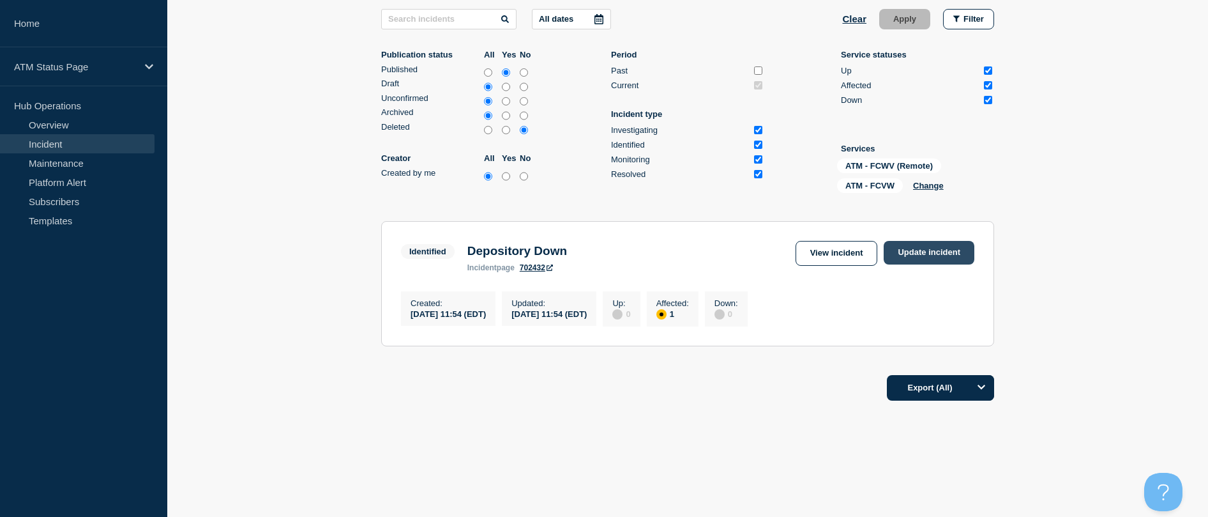
click at [596, 255] on link "Update incident" at bounding box center [929, 253] width 91 height 24
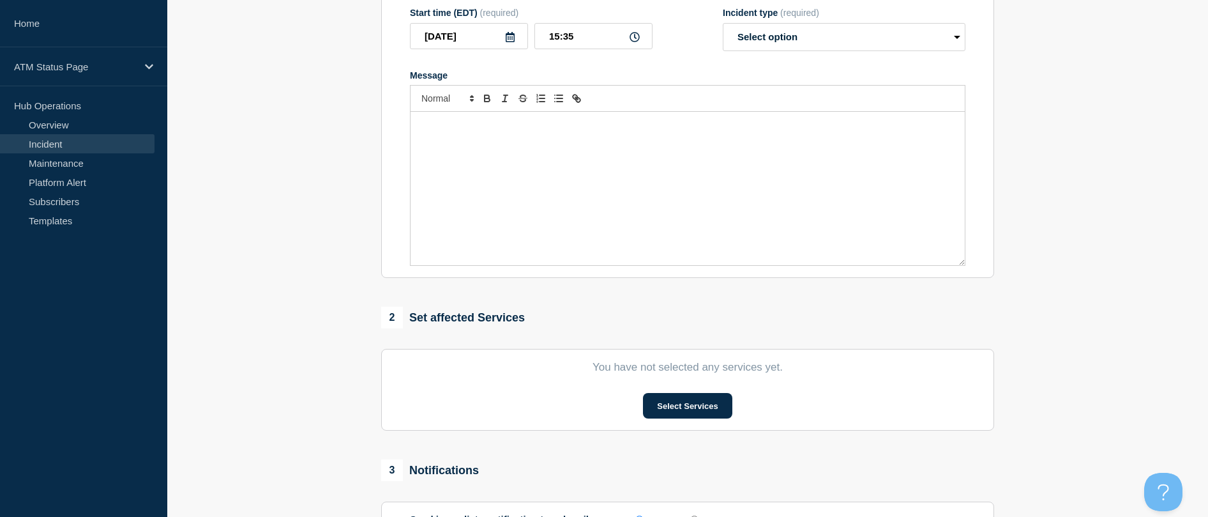
click at [596, 253] on div "Message" at bounding box center [688, 188] width 554 height 153
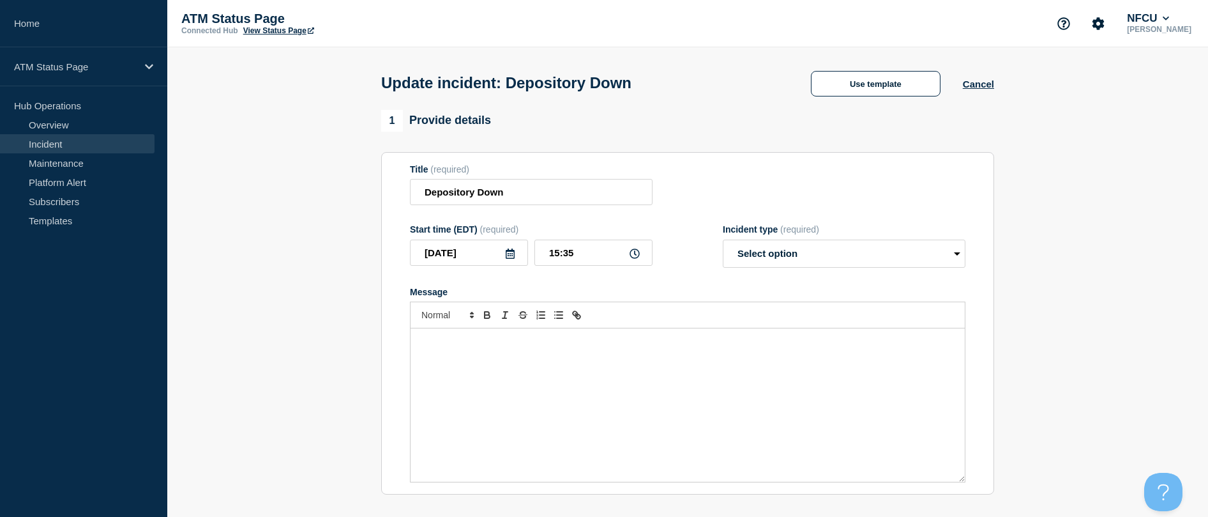
click at [596, 102] on div "Update incident: Depository Down Use template Cancel" at bounding box center [688, 78] width 642 height 63
click at [596, 95] on button "Use template" at bounding box center [876, 84] width 130 height 26
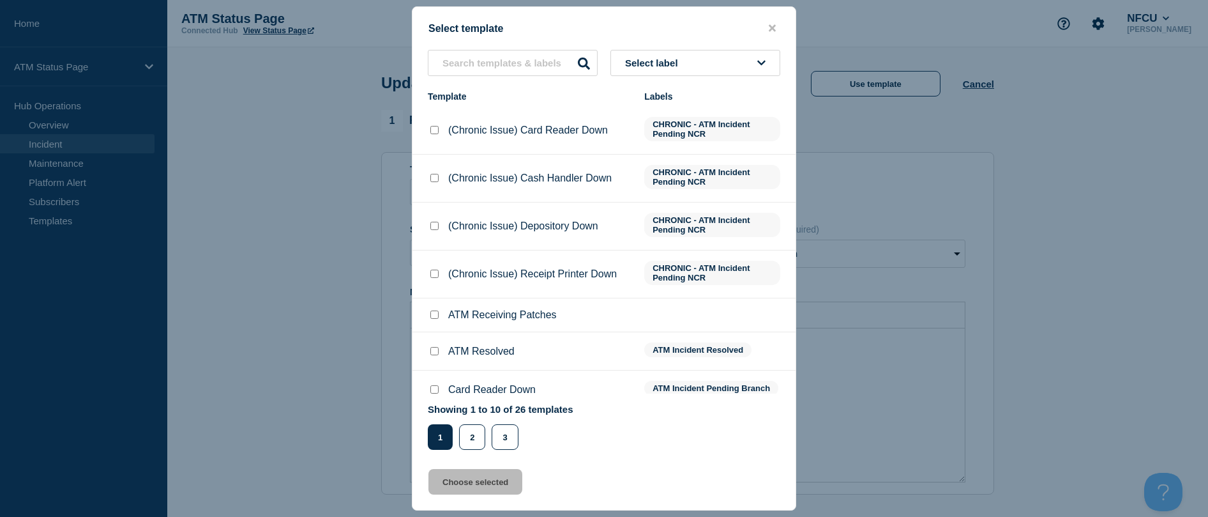
click at [434, 353] on input "ATM Resolved checkbox" at bounding box center [434, 351] width 8 height 8
click at [481, 491] on button "Choose selected" at bounding box center [475, 482] width 94 height 26
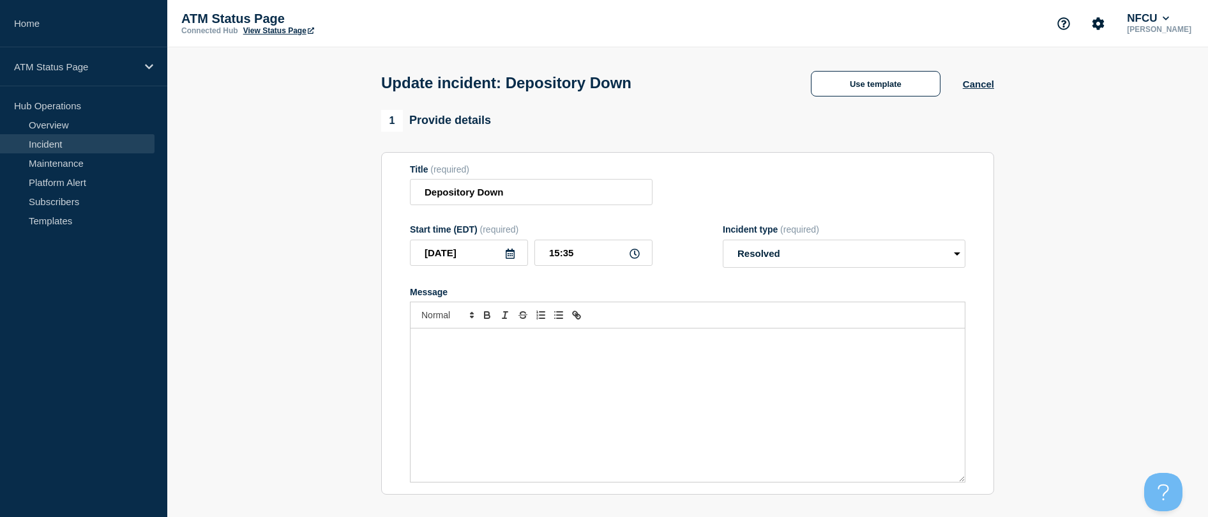
scroll to position [192, 0]
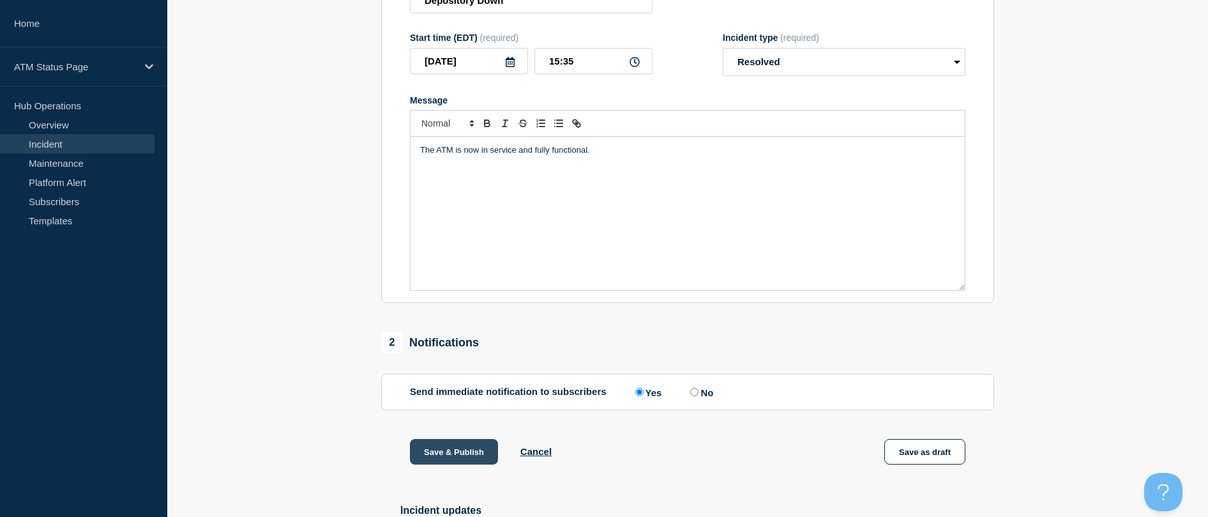
click at [464, 460] on button "Save & Publish" at bounding box center [454, 452] width 88 height 26
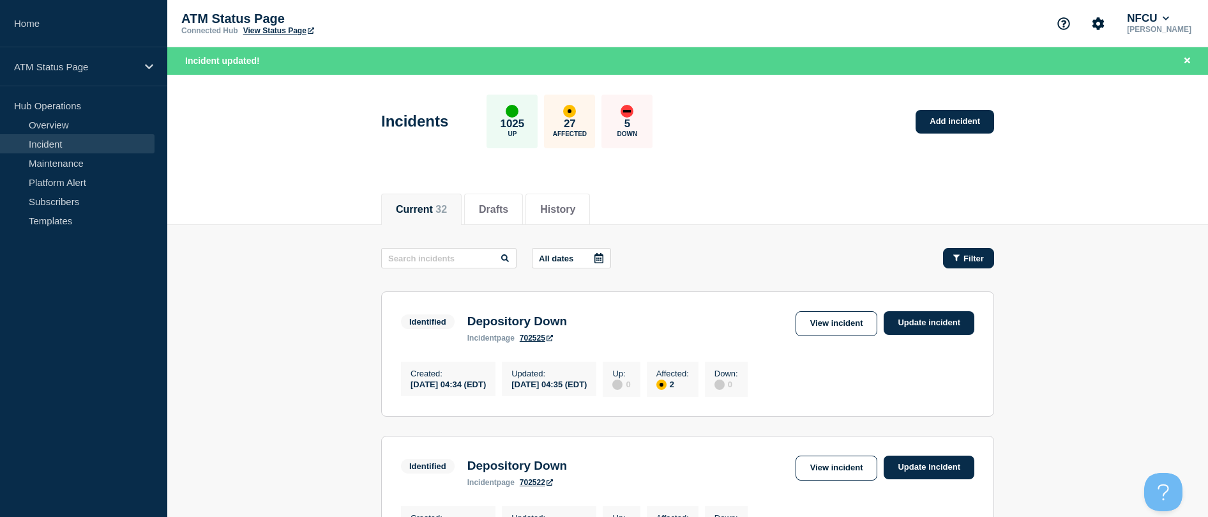
click at [596, 266] on button "Filter" at bounding box center [968, 258] width 51 height 20
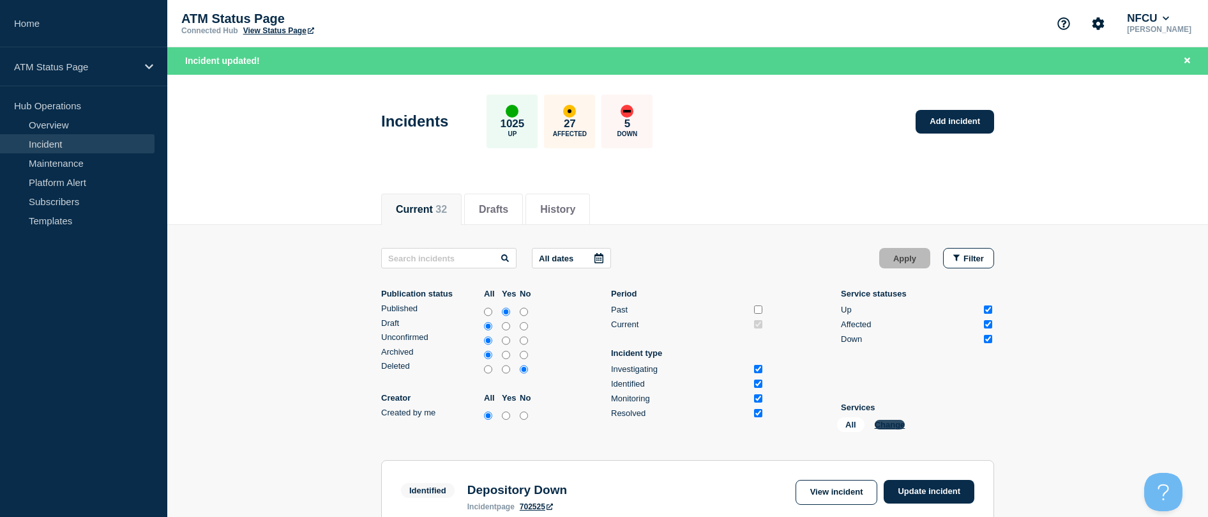
click at [596, 424] on button "Change" at bounding box center [890, 425] width 31 height 10
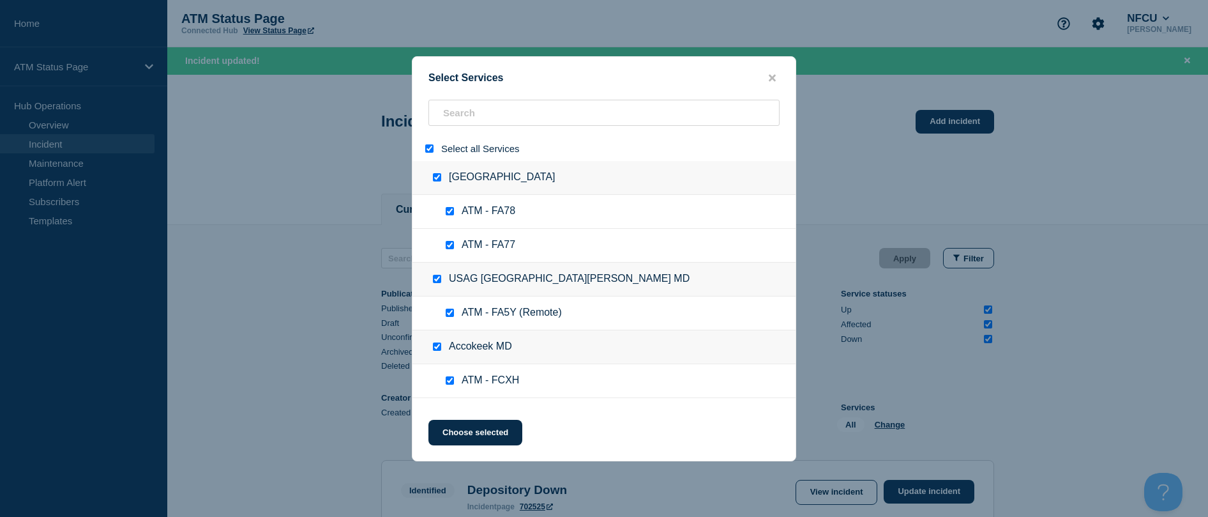
click at [431, 153] on div at bounding box center [432, 148] width 19 height 12
drag, startPoint x: 431, startPoint y: 153, endPoint x: 444, endPoint y: 121, distance: 34.4
click at [430, 149] on input "select all" at bounding box center [429, 148] width 8 height 8
click at [444, 126] on input "search" at bounding box center [603, 113] width 351 height 26
click at [448, 117] on input "search" at bounding box center [603, 113] width 351 height 26
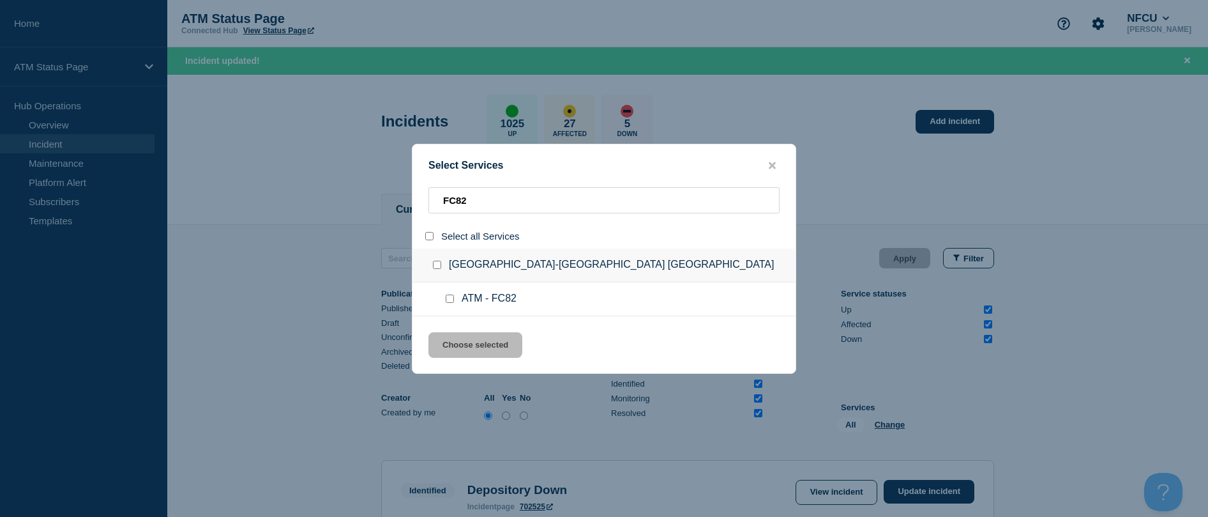
drag, startPoint x: 452, startPoint y: 299, endPoint x: 450, endPoint y: 345, distance: 46.7
click at [452, 299] on input "service: ATM - FC82" at bounding box center [450, 298] width 8 height 8
click at [450, 345] on button "Choose selected" at bounding box center [475, 345] width 94 height 26
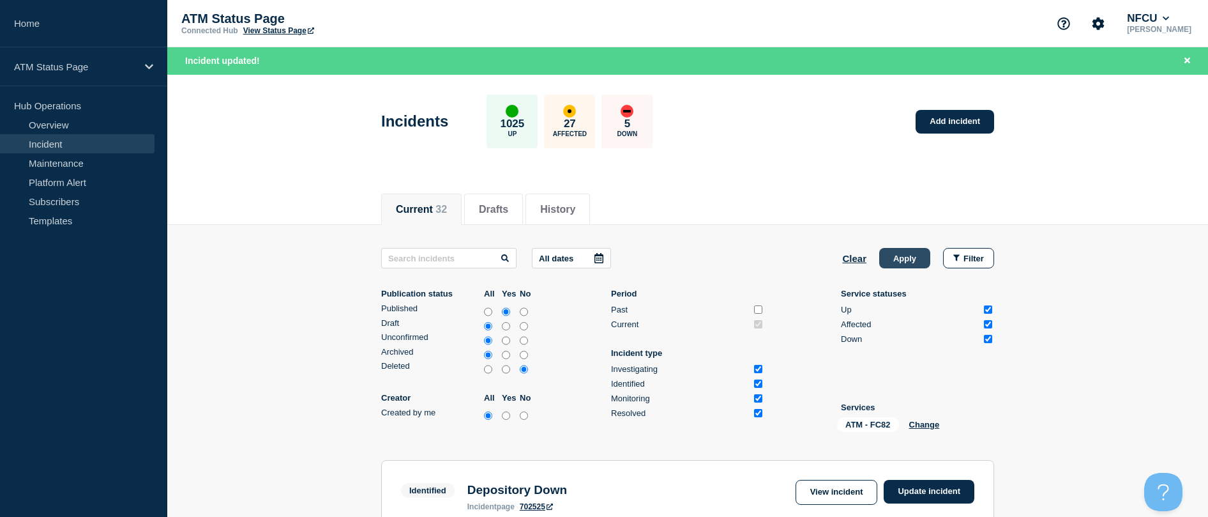
click at [596, 259] on button "Apply" at bounding box center [904, 258] width 51 height 20
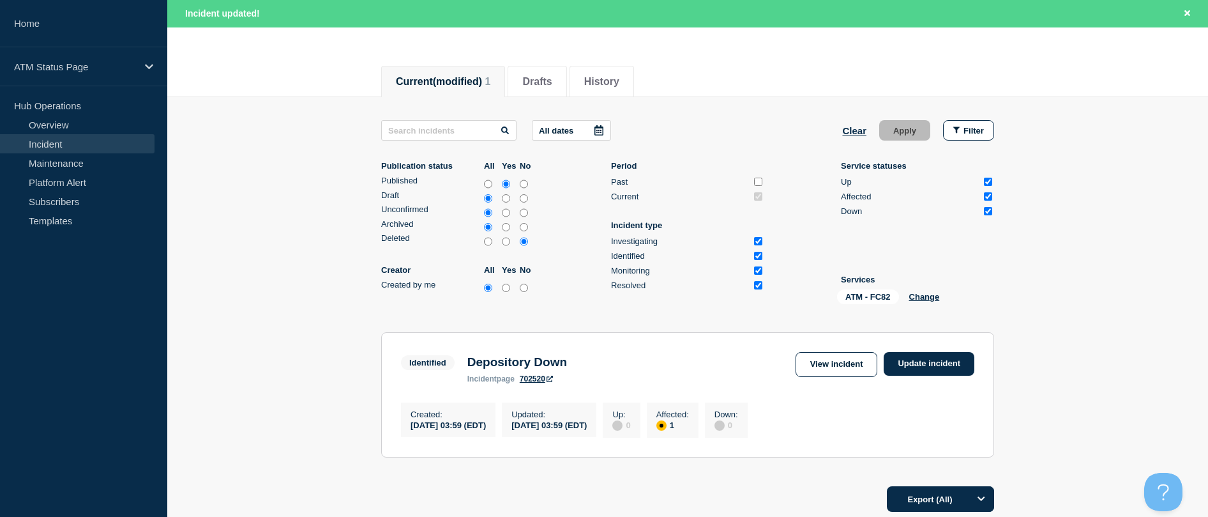
scroll to position [243, 0]
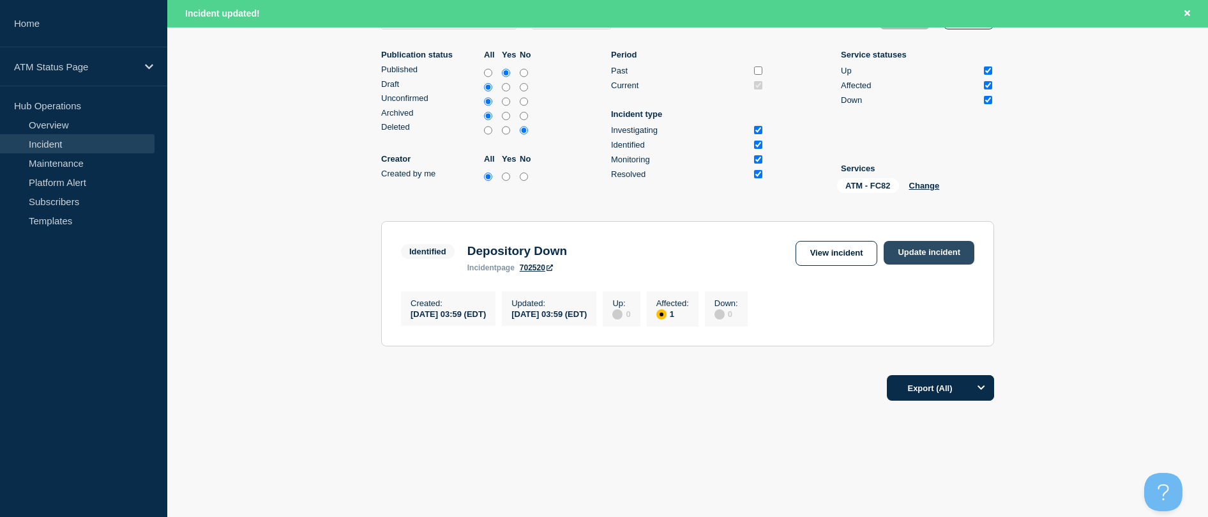
click at [596, 255] on link "Update incident" at bounding box center [929, 253] width 91 height 24
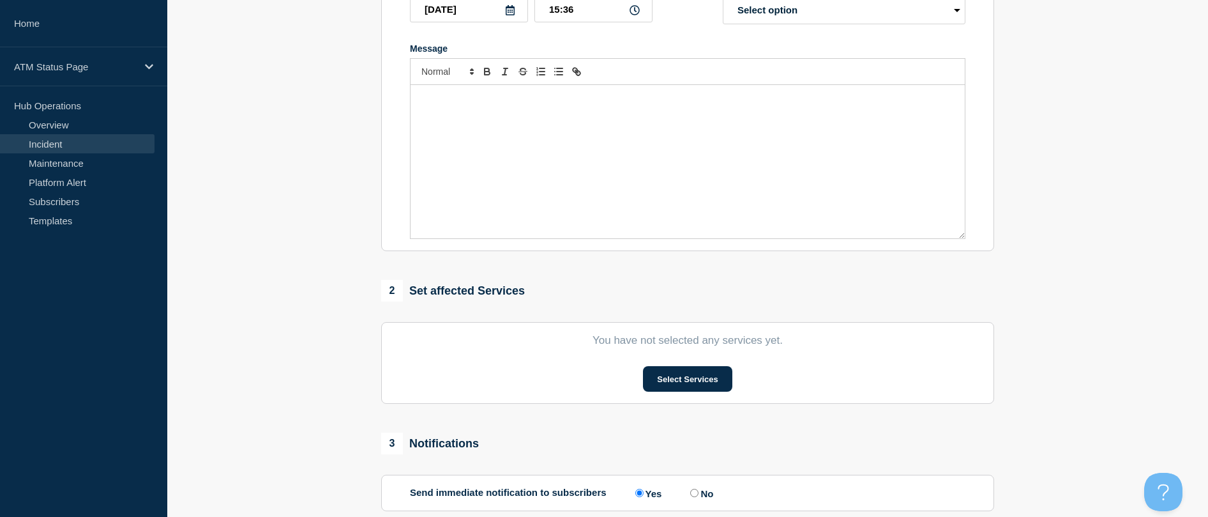
scroll to position [52, 0]
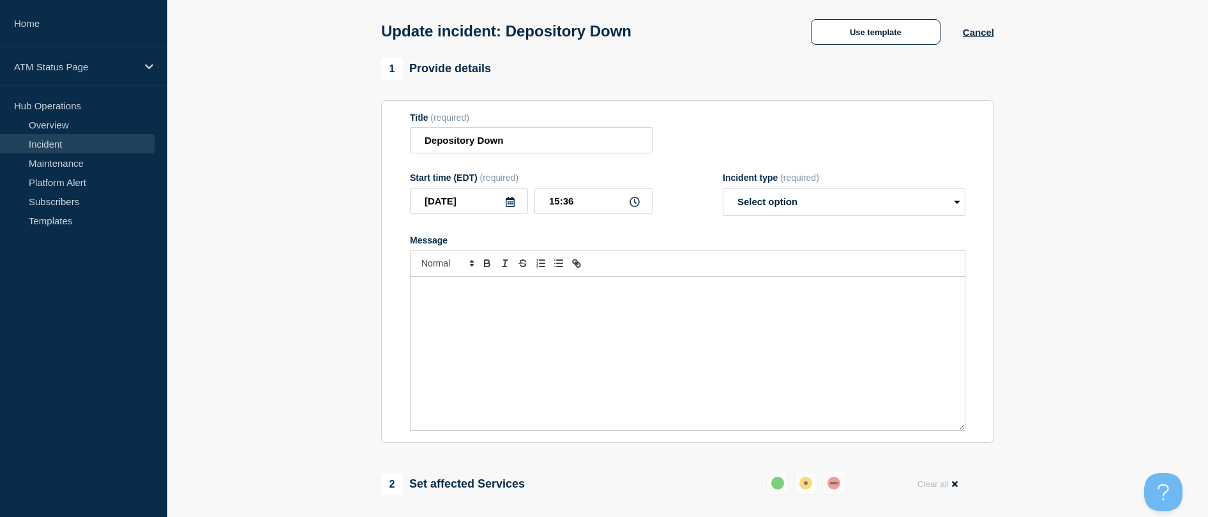
click at [596, 19] on div "Update incident: Depository Down Use template Cancel" at bounding box center [688, 27] width 642 height 63
click at [596, 31] on button "Use template" at bounding box center [876, 32] width 130 height 26
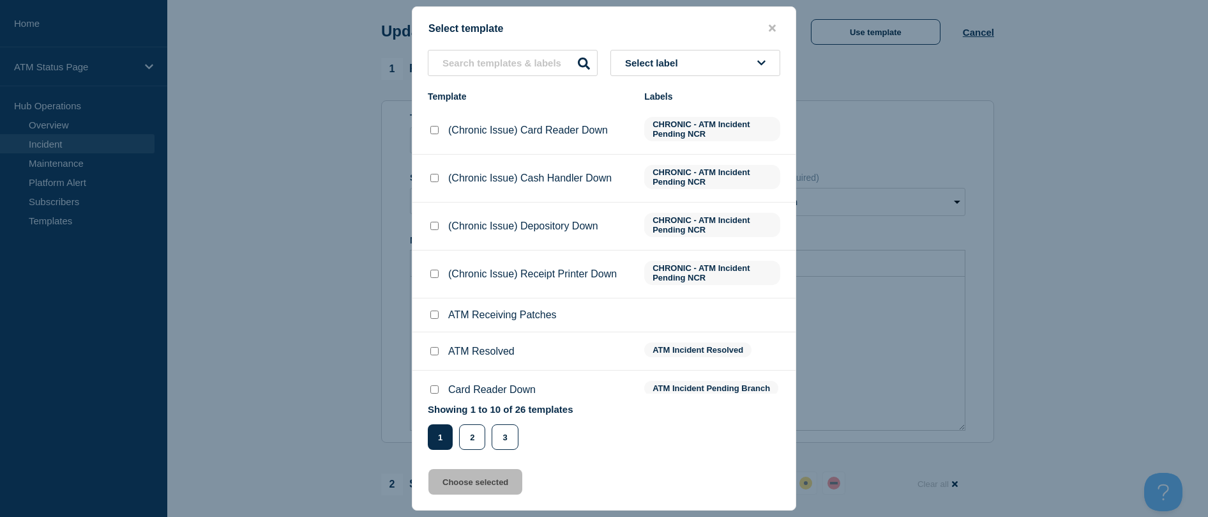
click at [431, 353] on input "ATM Resolved checkbox" at bounding box center [434, 351] width 8 height 8
click at [466, 479] on button "Choose selected" at bounding box center [475, 482] width 94 height 26
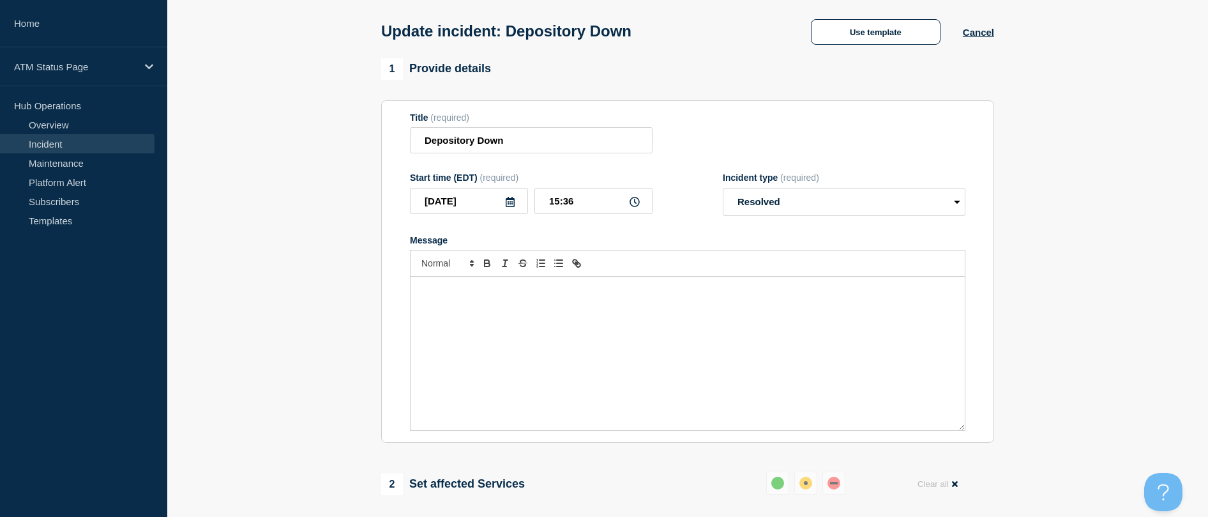
scroll to position [179, 0]
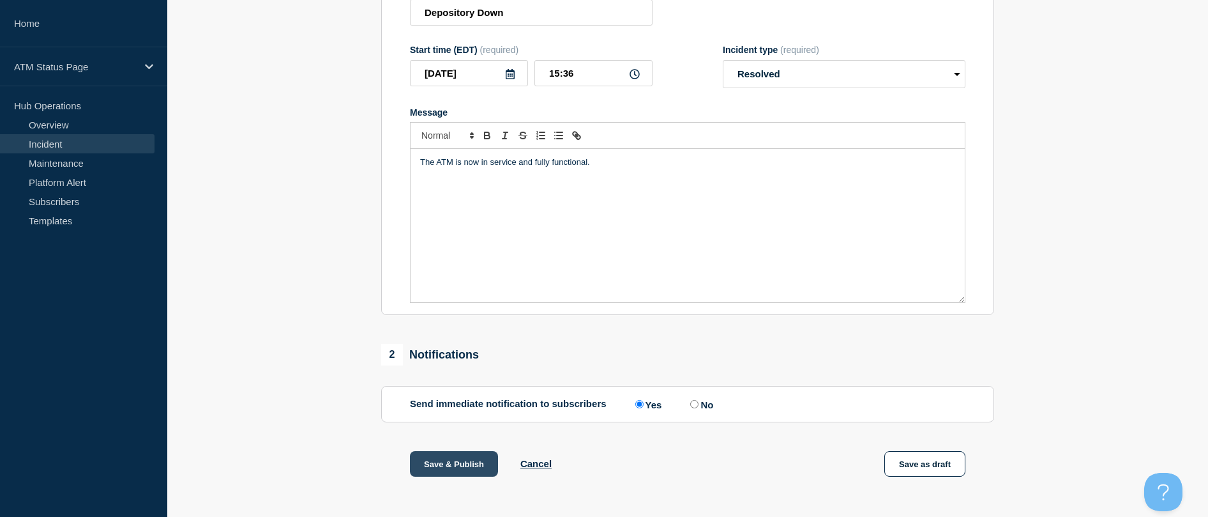
click at [453, 462] on button "Save & Publish" at bounding box center [454, 464] width 88 height 26
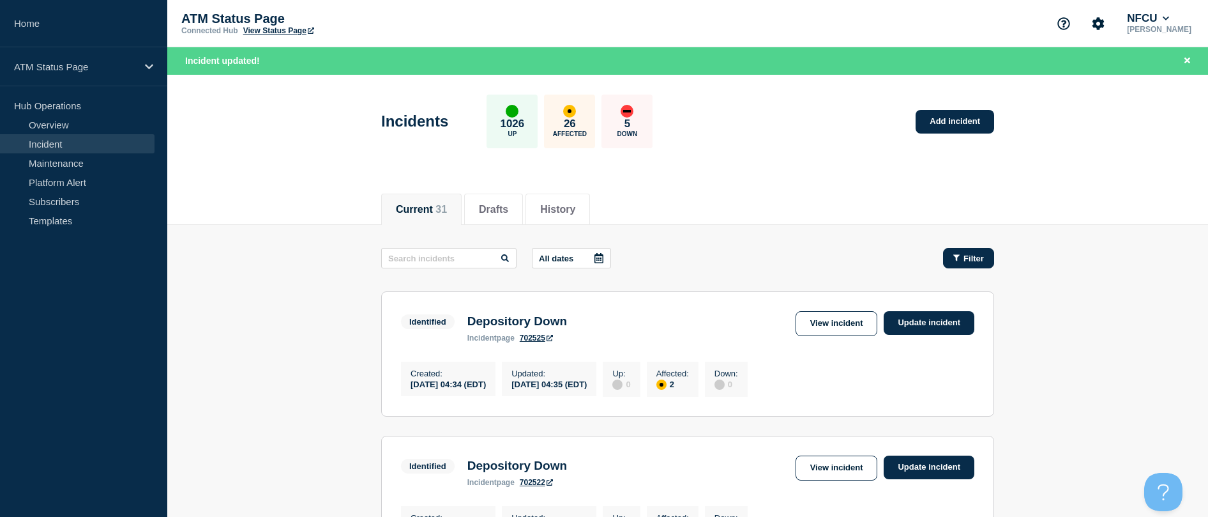
click at [596, 251] on button "Filter" at bounding box center [968, 258] width 51 height 20
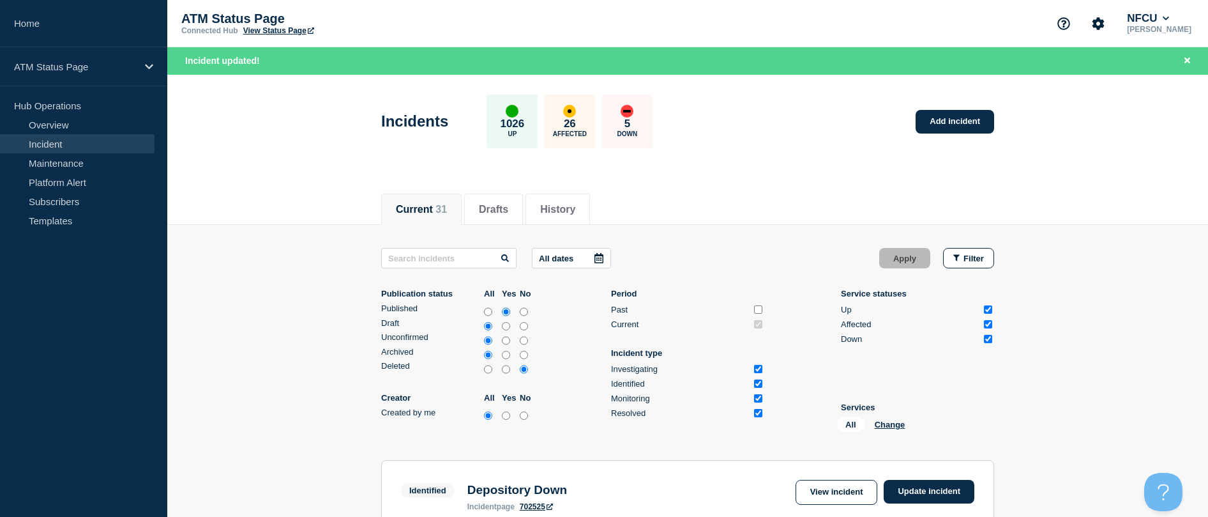
click at [596, 431] on div "All Change" at bounding box center [901, 427] width 128 height 20
click at [596, 427] on button "Change" at bounding box center [890, 425] width 31 height 10
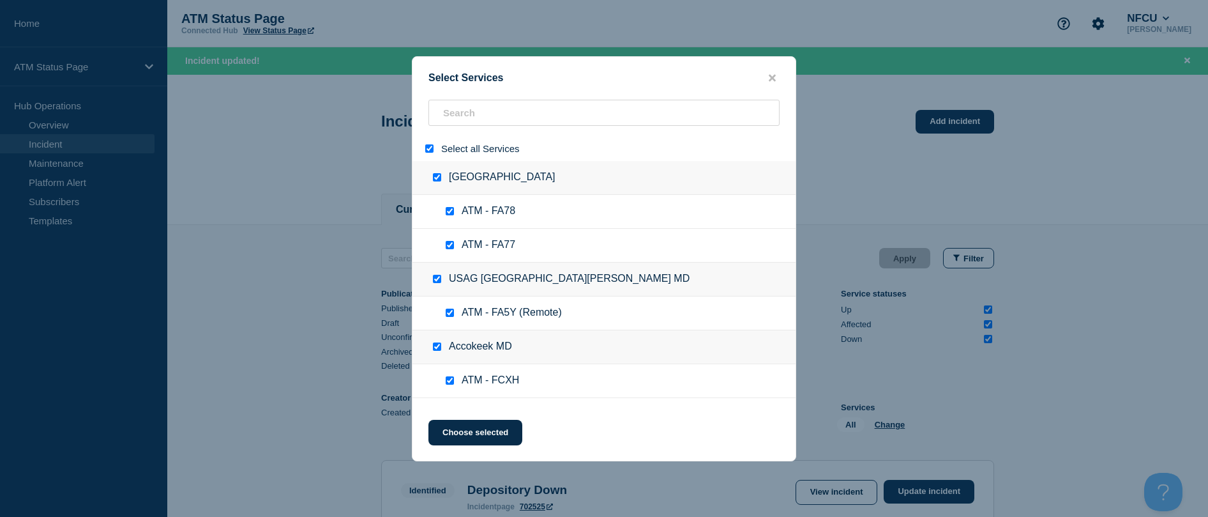
click at [425, 149] on div at bounding box center [432, 148] width 19 height 12
drag, startPoint x: 456, startPoint y: 123, endPoint x: 456, endPoint y: 116, distance: 7.7
click at [456, 123] on input "search" at bounding box center [603, 113] width 351 height 26
drag, startPoint x: 456, startPoint y: 116, endPoint x: 438, endPoint y: 137, distance: 27.6
click at [455, 115] on input "search" at bounding box center [603, 113] width 351 height 26
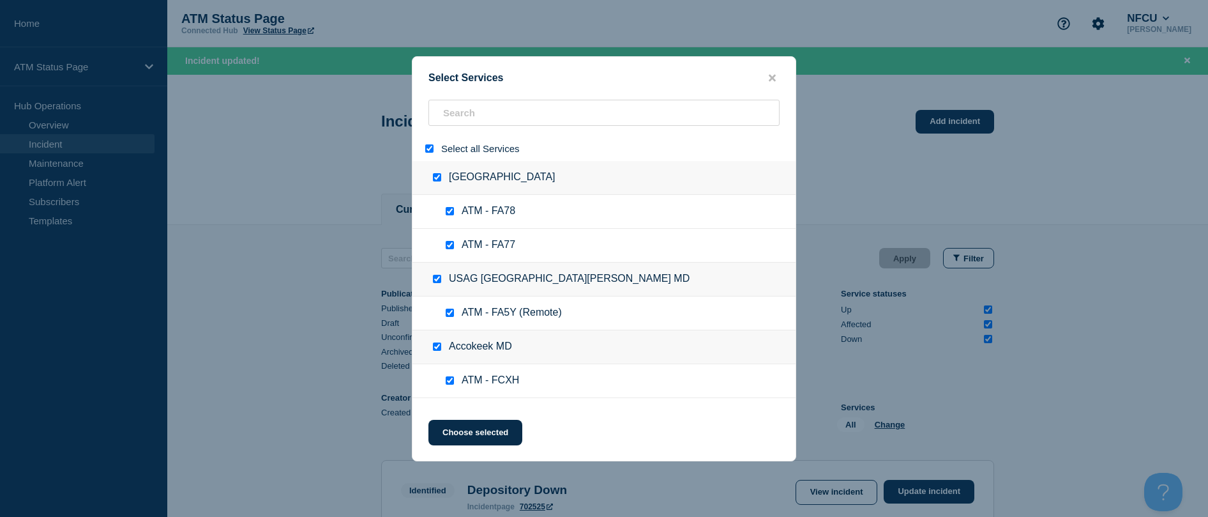
click at [423, 147] on div at bounding box center [432, 148] width 19 height 12
click at [432, 147] on input "select all" at bounding box center [429, 148] width 8 height 8
click at [455, 123] on input "search" at bounding box center [603, 113] width 351 height 26
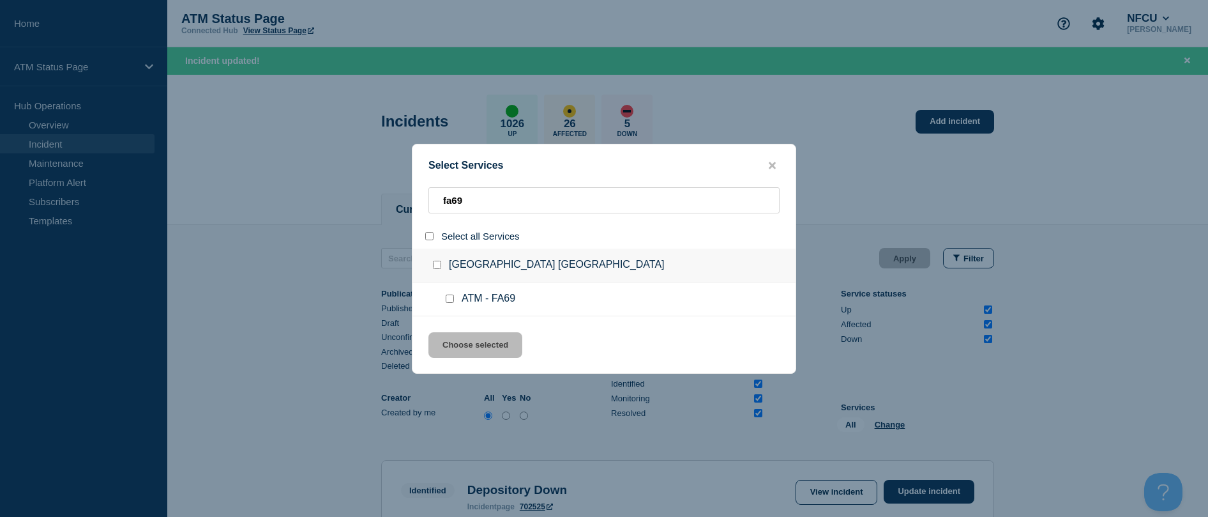
click at [451, 298] on input "service: ATM - FA69" at bounding box center [450, 298] width 8 height 8
click at [463, 354] on button "Choose selected" at bounding box center [475, 345] width 94 height 26
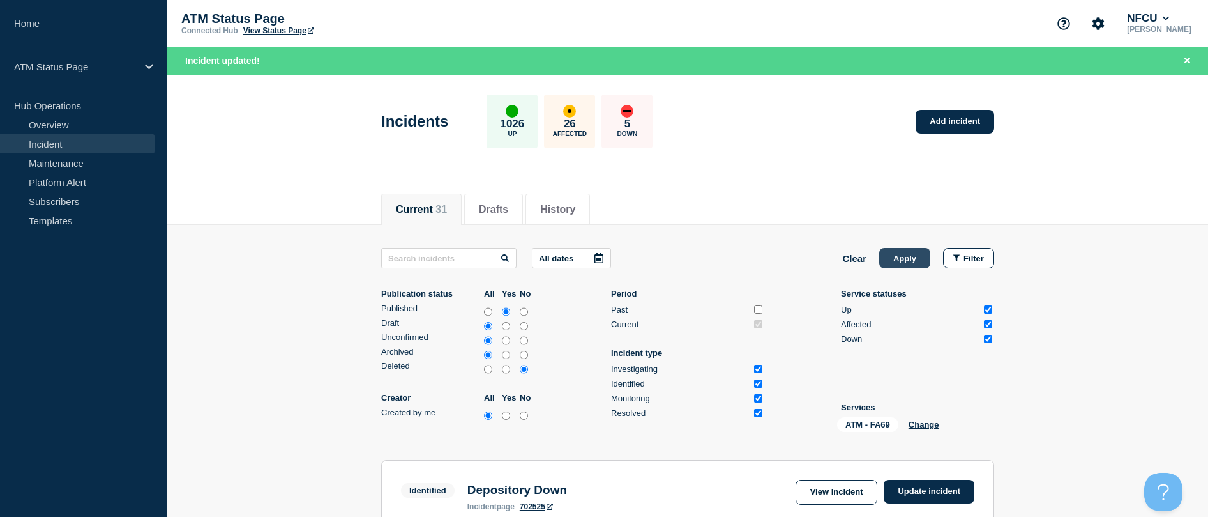
click at [596, 260] on button "Apply" at bounding box center [904, 258] width 51 height 20
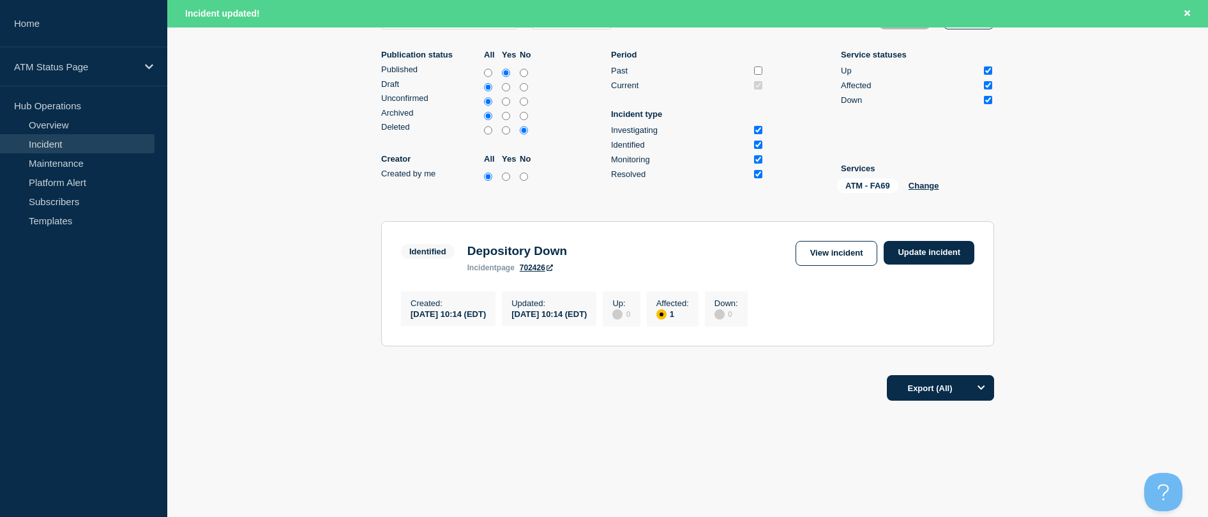
scroll to position [243, 0]
click at [596, 252] on link "Update incident" at bounding box center [929, 253] width 91 height 24
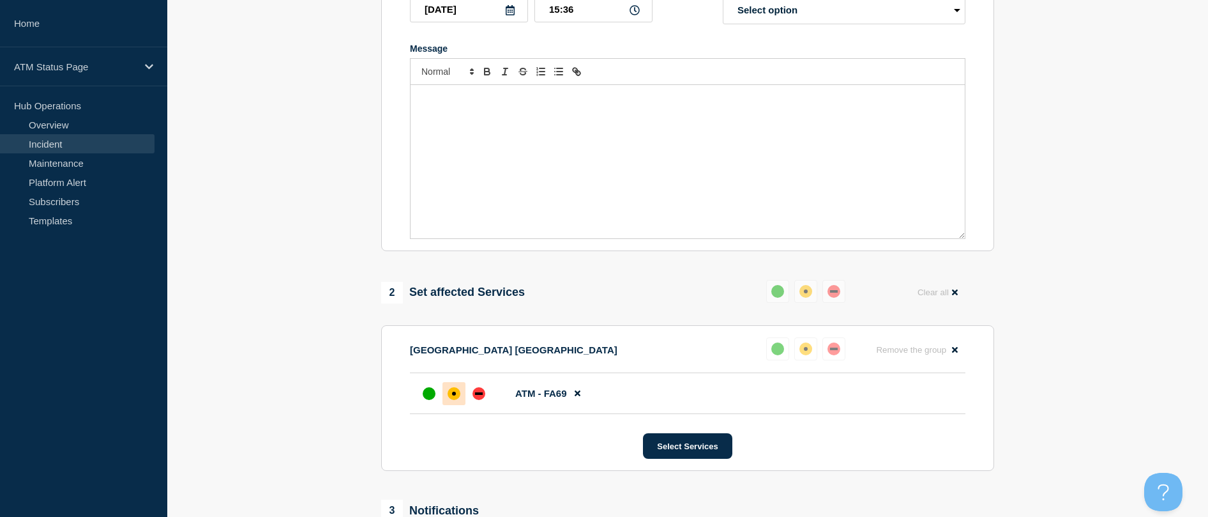
scroll to position [52, 0]
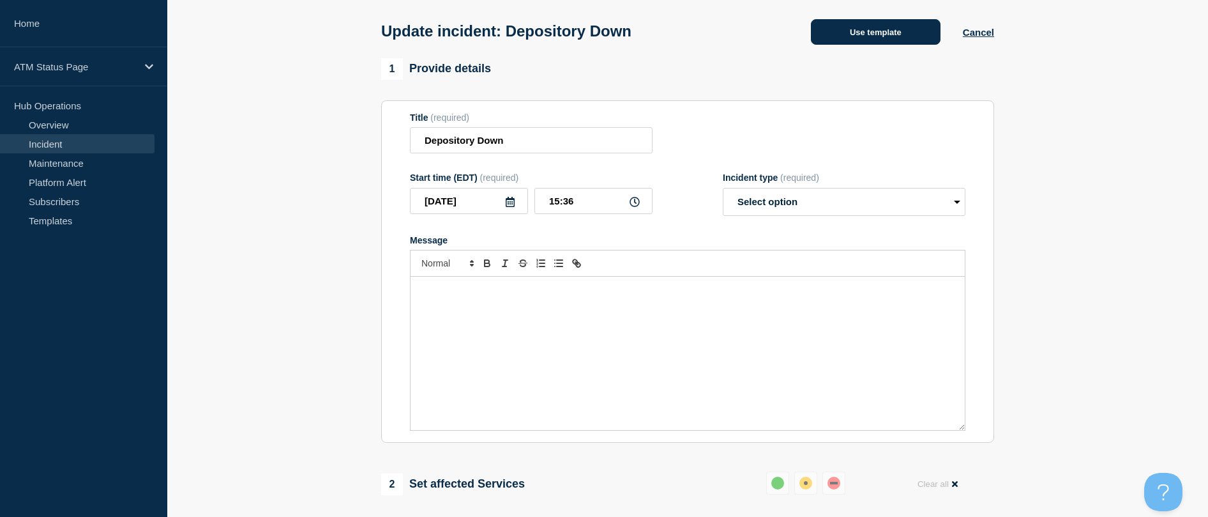
click at [596, 34] on button "Use template" at bounding box center [876, 32] width 130 height 26
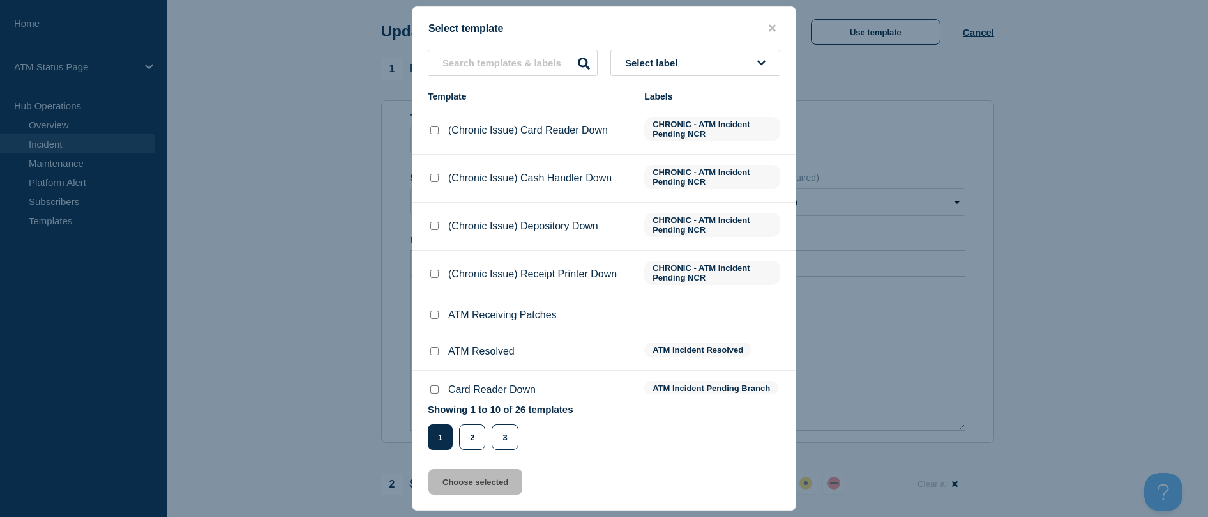
click at [437, 315] on input "ATM Receiving Patches checkbox" at bounding box center [434, 314] width 8 height 8
drag, startPoint x: 434, startPoint y: 349, endPoint x: 437, endPoint y: 384, distance: 35.3
click at [435, 350] on input "ATM Resolved checkbox" at bounding box center [434, 351] width 8 height 8
click at [446, 487] on button "Choose selected" at bounding box center [475, 482] width 94 height 26
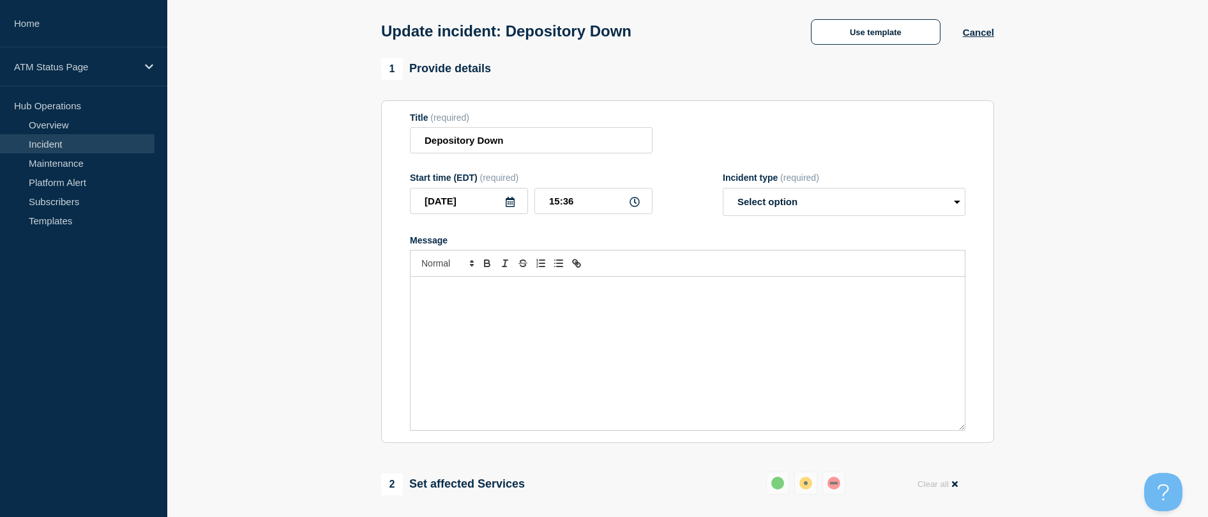
scroll to position [179, 0]
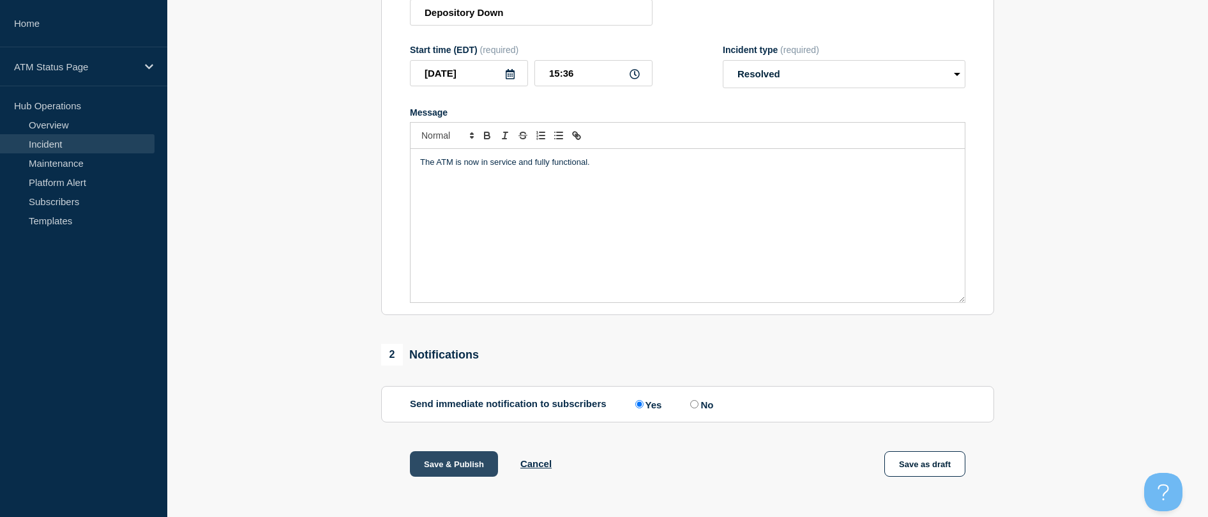
click at [441, 464] on button "Save & Publish" at bounding box center [454, 464] width 88 height 26
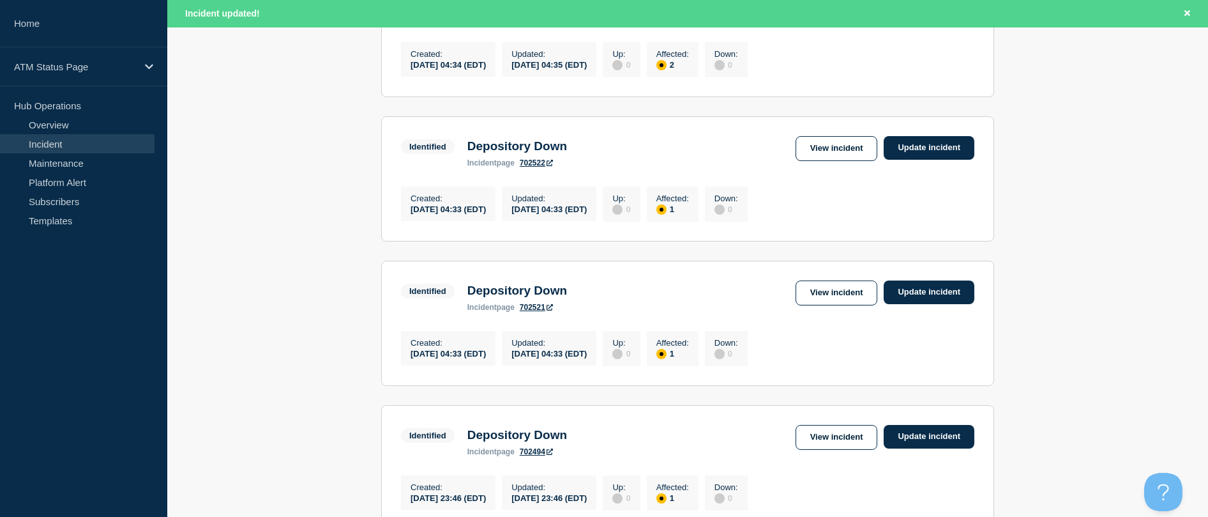
scroll to position [192, 0]
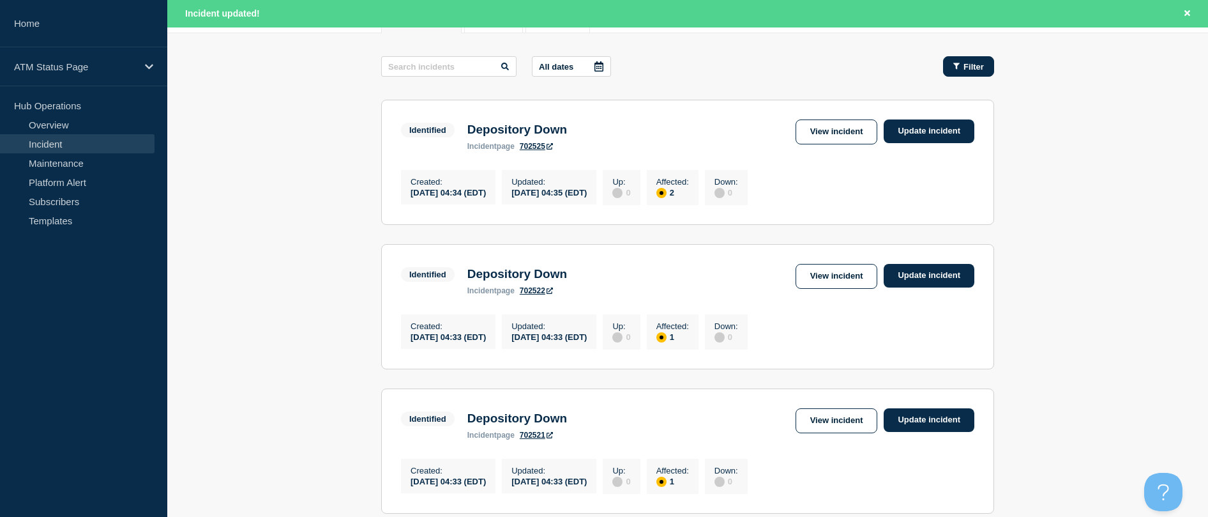
click at [596, 72] on button "Filter" at bounding box center [968, 66] width 51 height 20
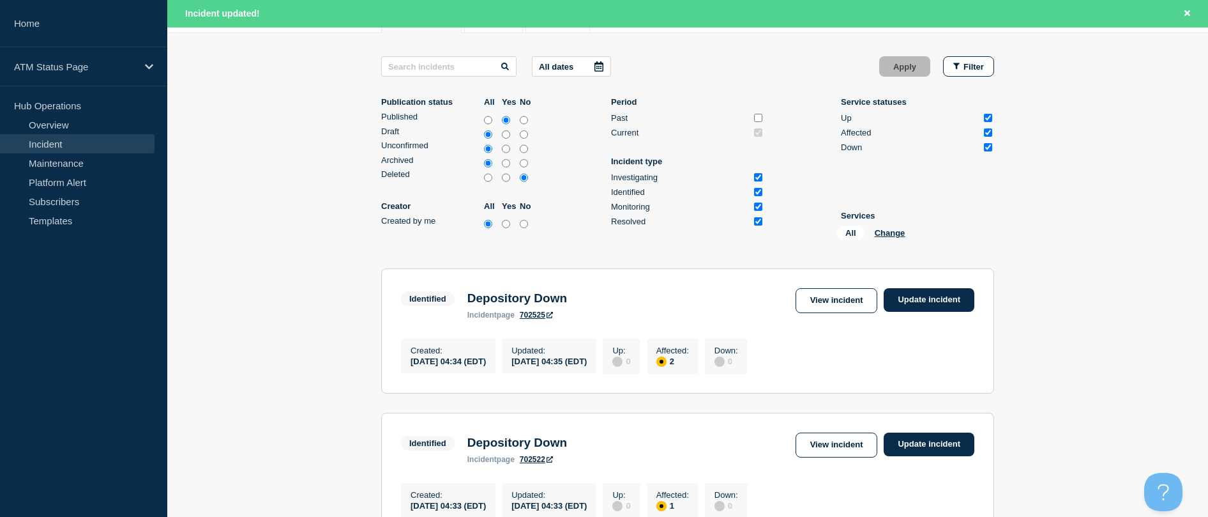
click at [596, 226] on div "All Change" at bounding box center [901, 235] width 128 height 20
click at [596, 227] on div "All Change" at bounding box center [901, 235] width 128 height 20
click at [596, 230] on button "Change" at bounding box center [890, 233] width 31 height 10
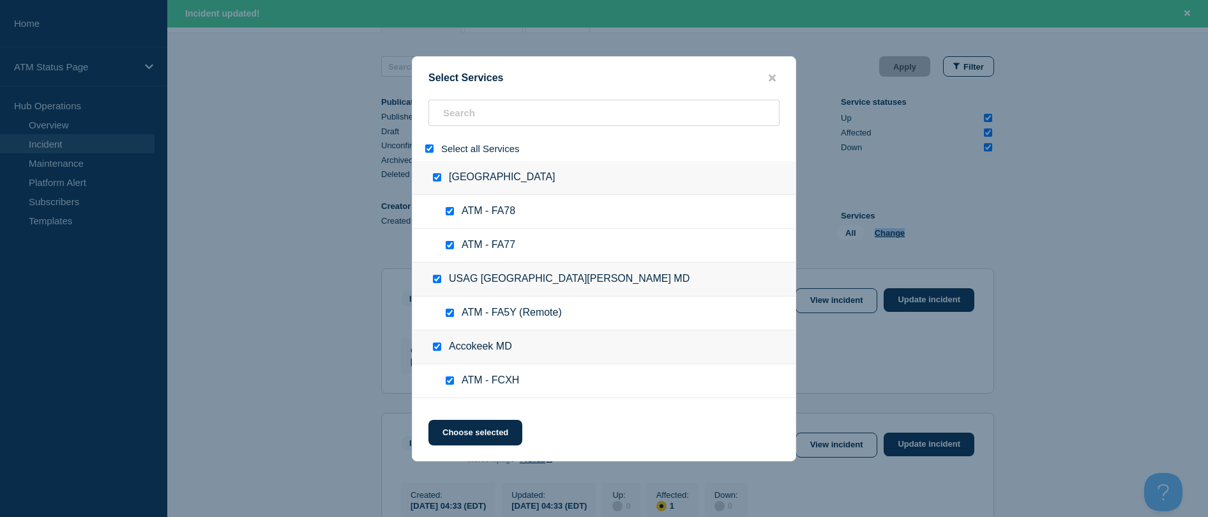
click at [427, 155] on div at bounding box center [432, 148] width 19 height 12
drag, startPoint x: 428, startPoint y: 148, endPoint x: 450, endPoint y: 126, distance: 31.2
click at [428, 147] on input "select all" at bounding box center [429, 148] width 8 height 8
click at [450, 126] on input "search" at bounding box center [603, 113] width 351 height 26
click at [450, 121] on input "search" at bounding box center [603, 113] width 351 height 26
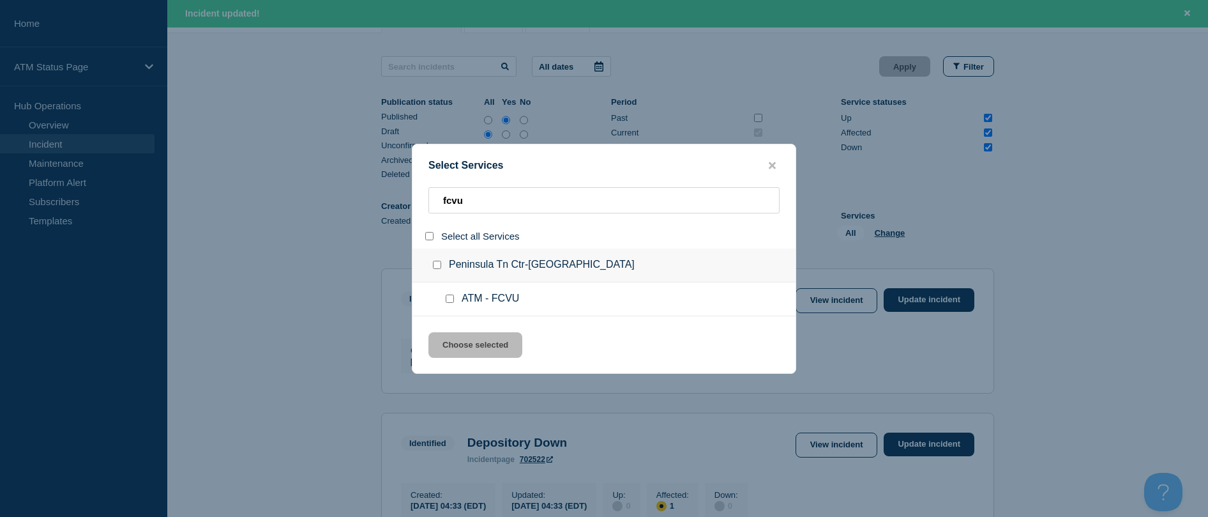
click at [451, 296] on input "service: ATM - FCVU" at bounding box center [450, 298] width 8 height 8
click at [450, 338] on button "Choose selected" at bounding box center [475, 345] width 94 height 26
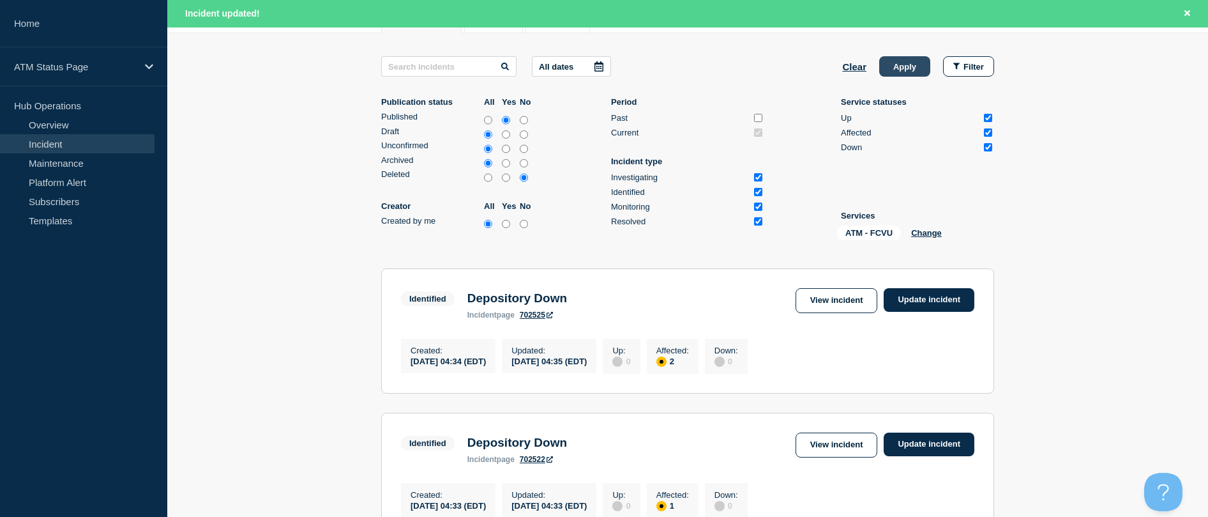
click at [596, 68] on button "Apply" at bounding box center [904, 66] width 51 height 20
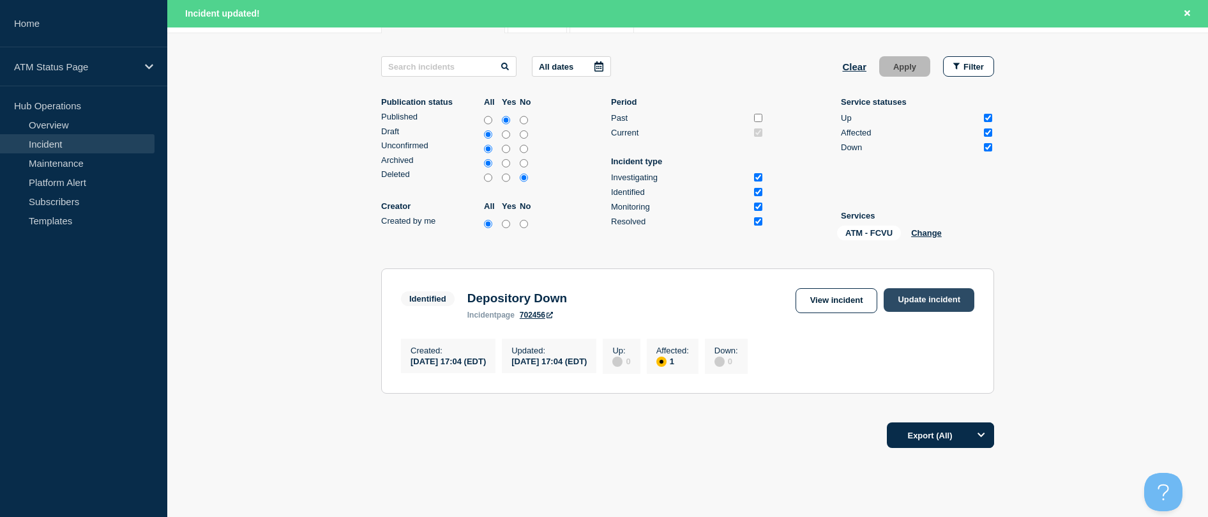
click at [596, 295] on link "Update incident" at bounding box center [929, 300] width 91 height 24
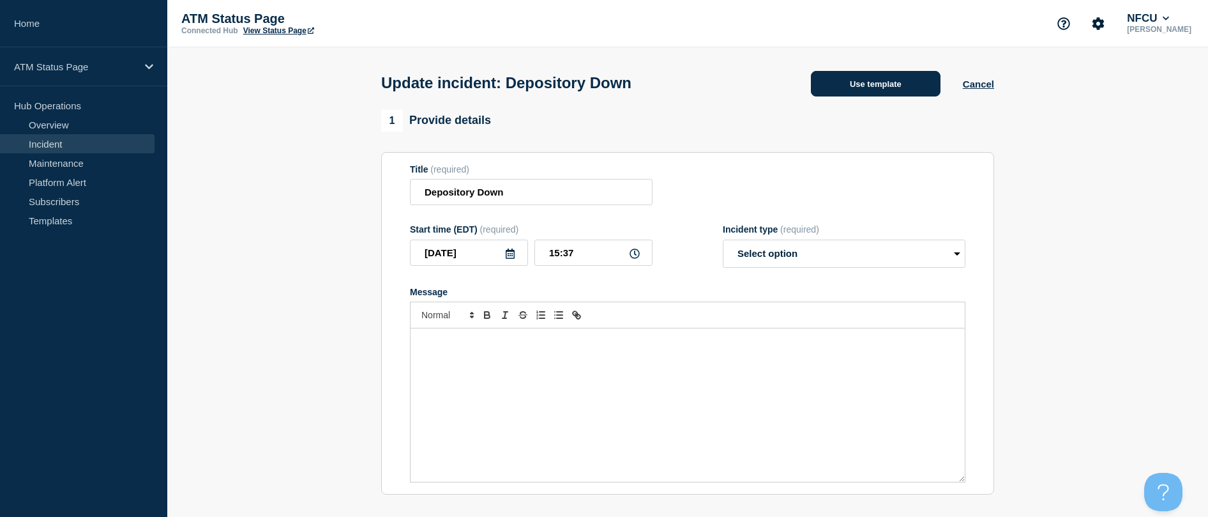
click at [596, 80] on button "Use template" at bounding box center [876, 84] width 130 height 26
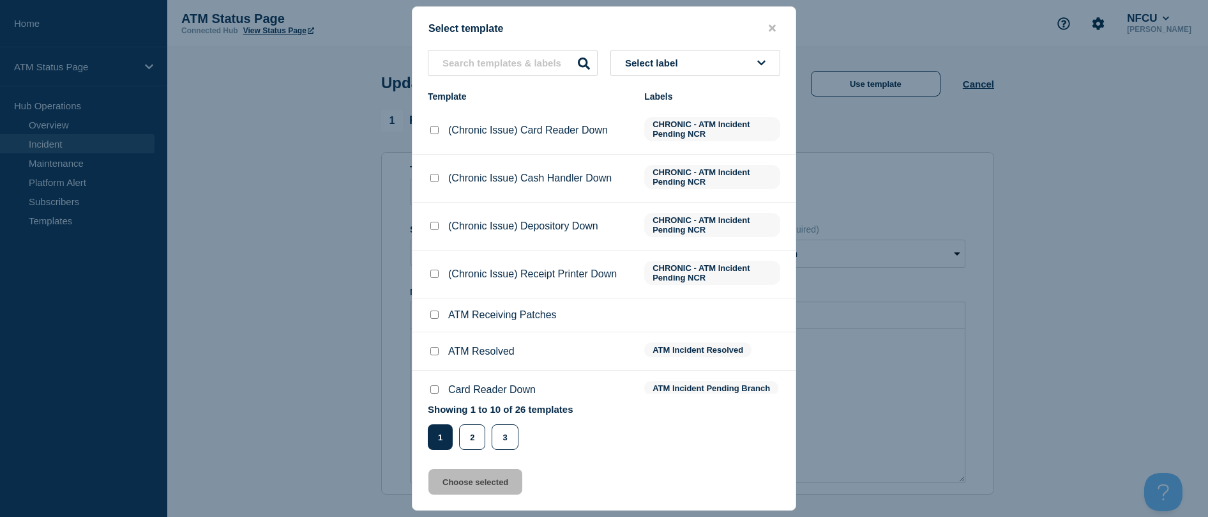
click at [437, 349] on input "ATM Resolved checkbox" at bounding box center [434, 351] width 8 height 8
click at [469, 485] on button "Choose selected" at bounding box center [475, 482] width 94 height 26
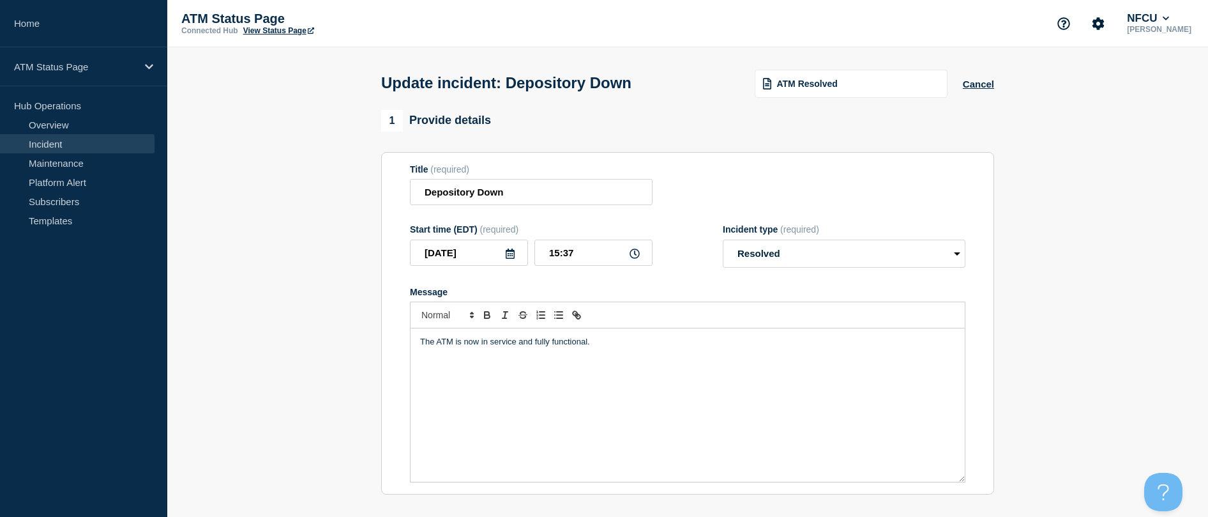
scroll to position [128, 0]
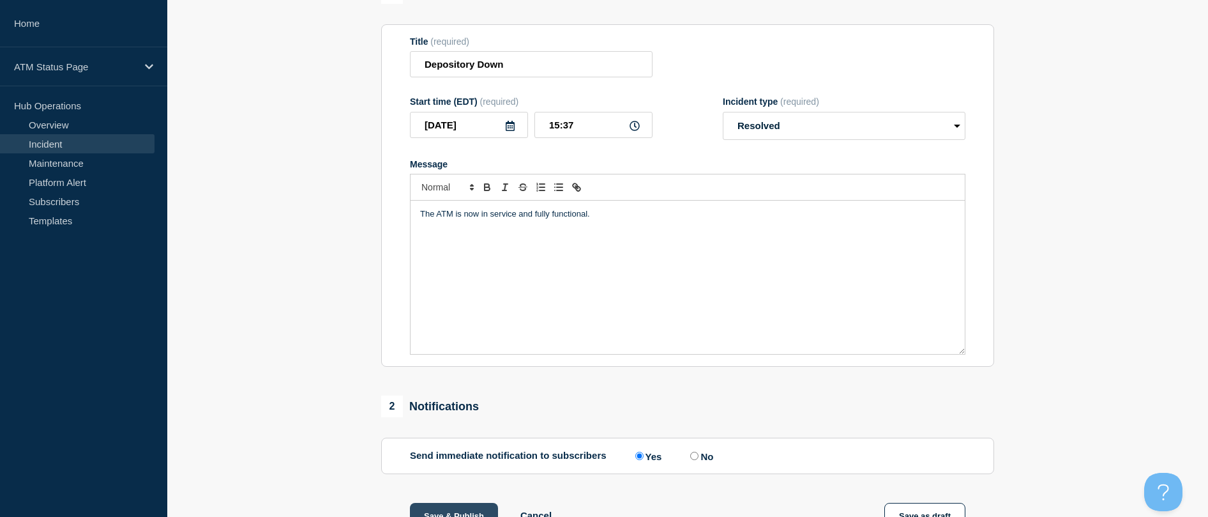
click at [434, 511] on button "Save & Publish" at bounding box center [454, 516] width 88 height 26
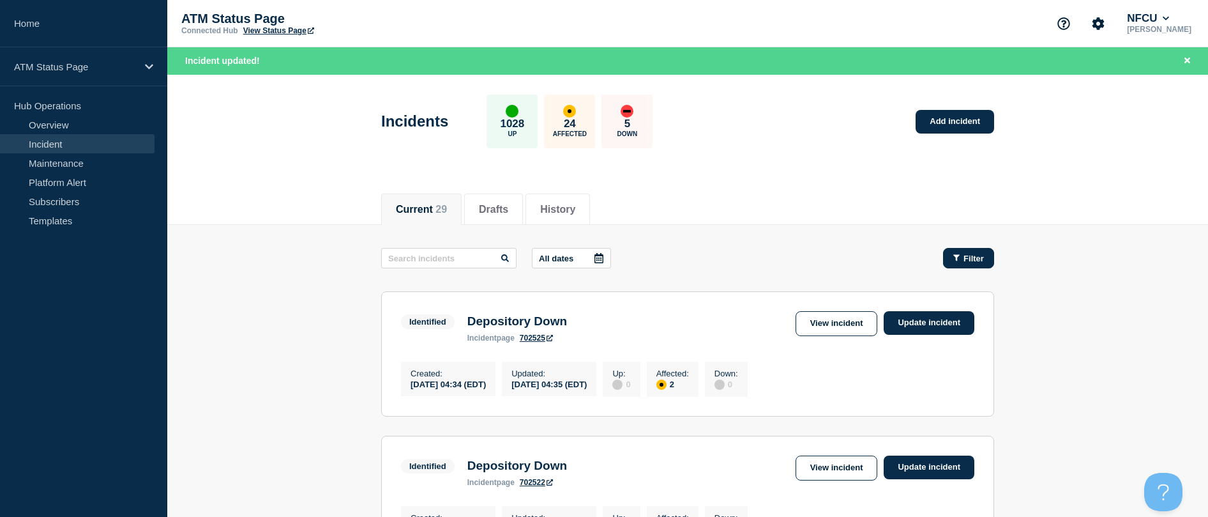
click at [596, 264] on button "Filter" at bounding box center [968, 258] width 51 height 20
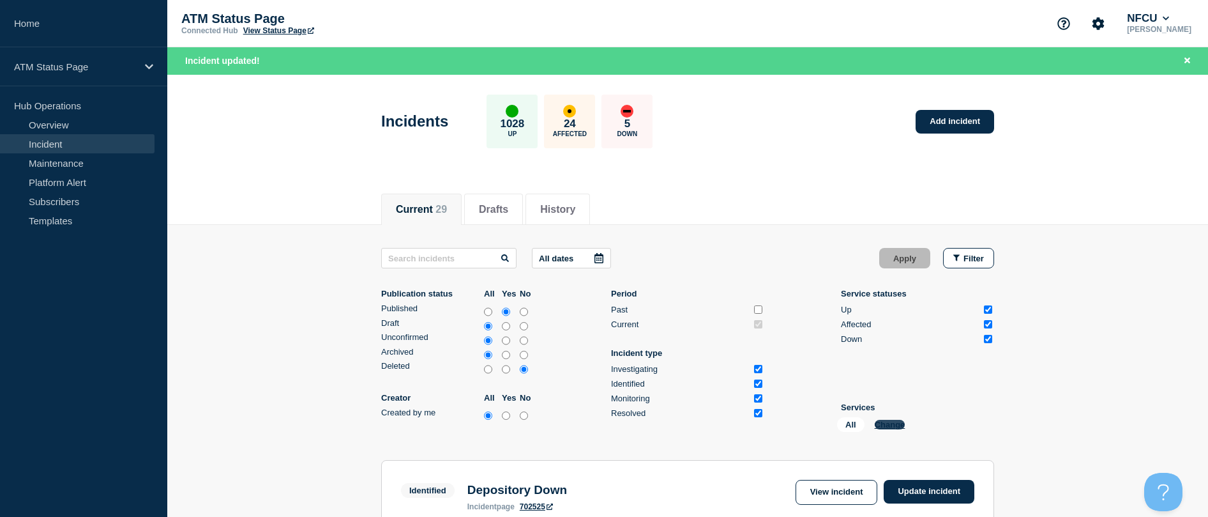
click at [596, 422] on button "Change" at bounding box center [890, 425] width 31 height 10
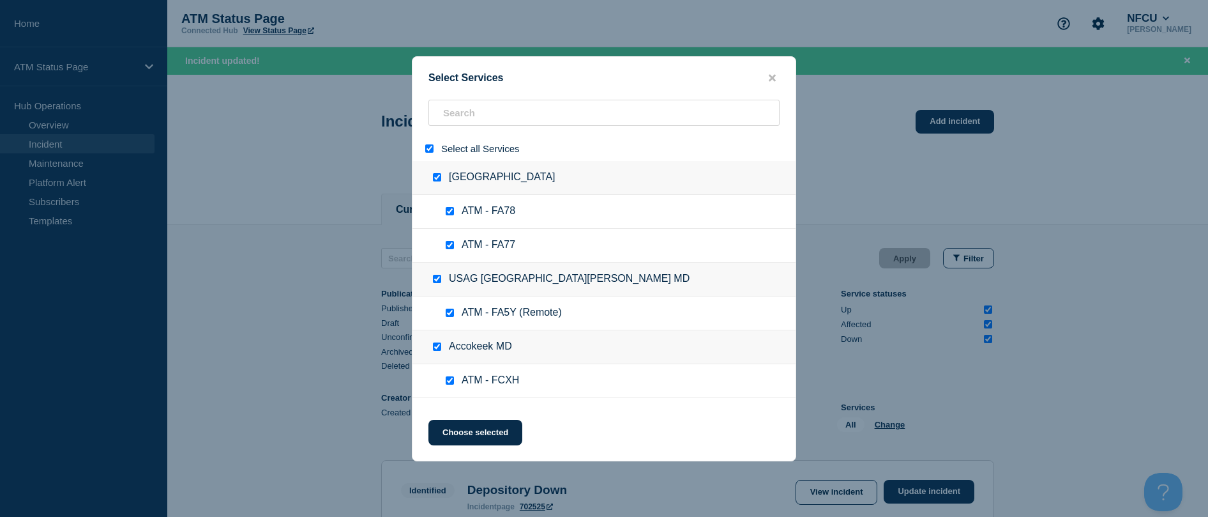
click at [427, 147] on div at bounding box center [432, 148] width 19 height 12
click at [431, 150] on input "select all" at bounding box center [429, 148] width 8 height 8
click at [458, 116] on input "search" at bounding box center [603, 113] width 351 height 26
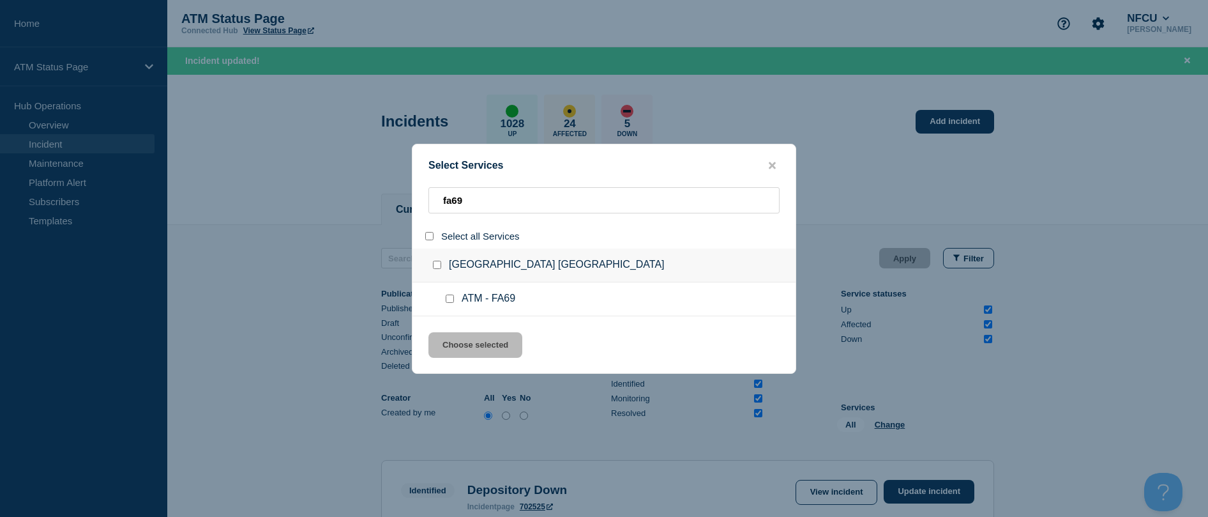
click at [446, 299] on input "service: ATM - FA69" at bounding box center [450, 298] width 8 height 8
click at [451, 347] on button "Choose selected" at bounding box center [475, 345] width 94 height 26
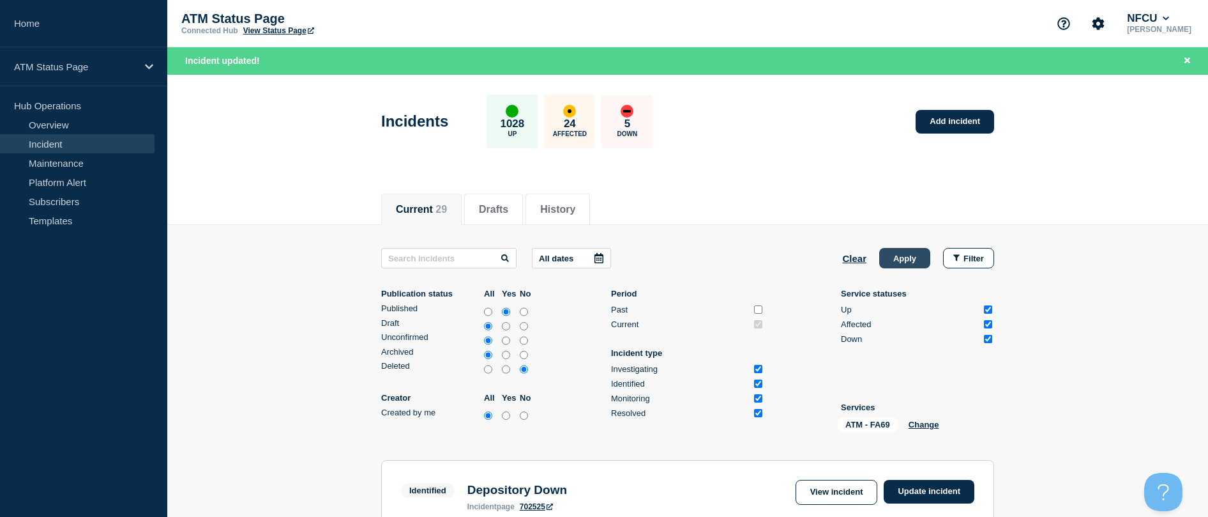
click at [596, 260] on button "Apply" at bounding box center [904, 258] width 51 height 20
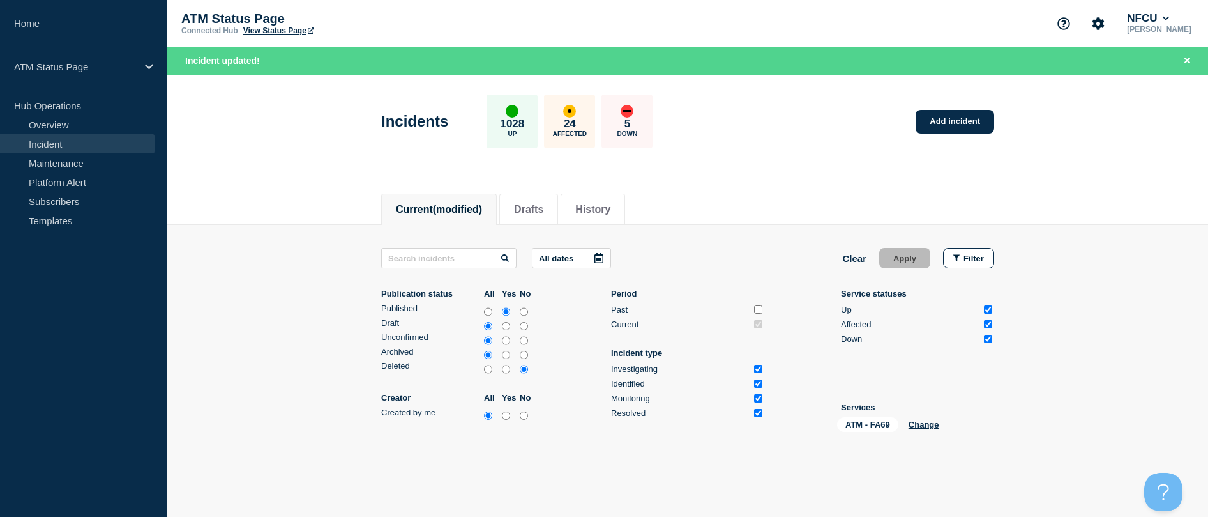
scroll to position [69, 0]
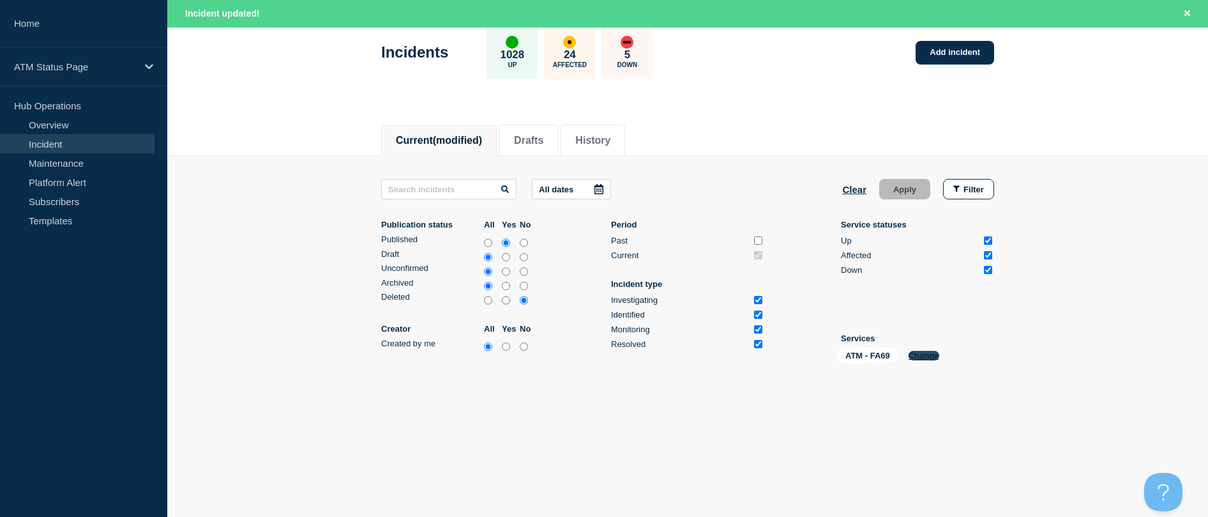
click at [596, 356] on button "Change" at bounding box center [924, 356] width 31 height 10
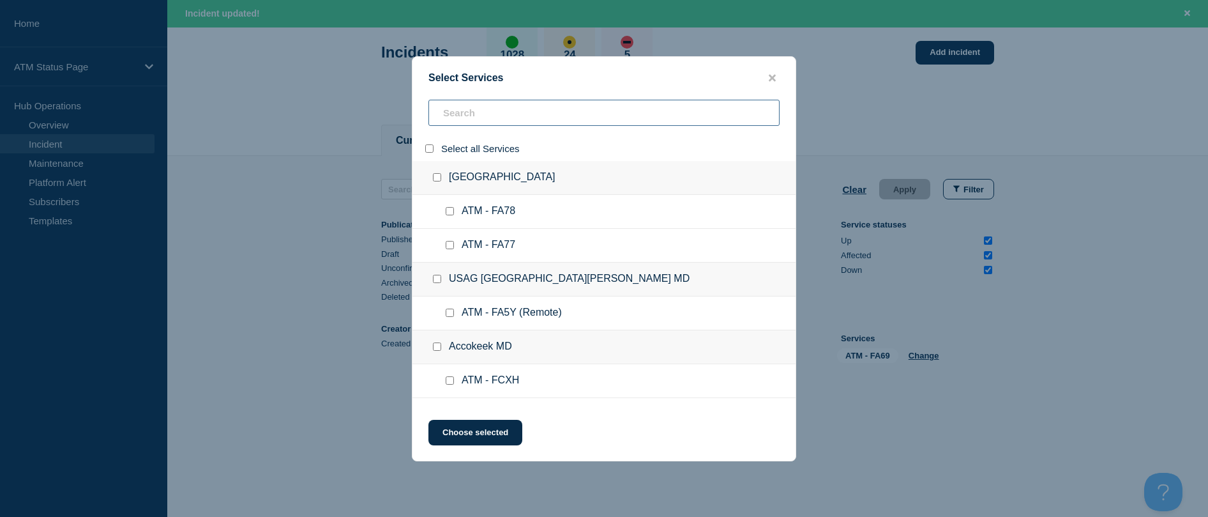
click at [567, 120] on input "search" at bounding box center [603, 113] width 351 height 26
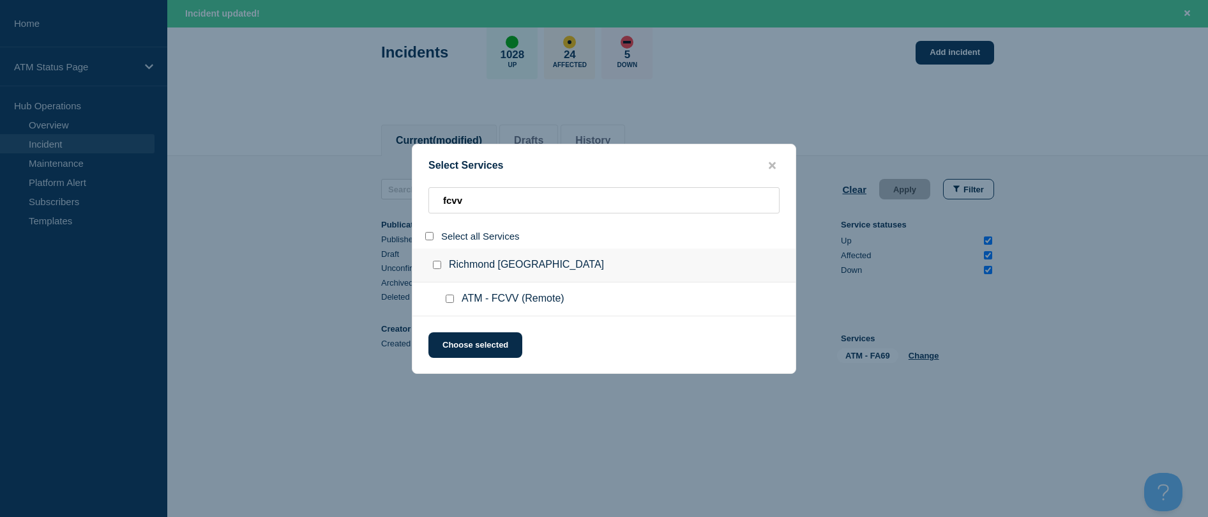
click at [448, 298] on input "service: ATM - FCVV (Remote)" at bounding box center [450, 298] width 8 height 8
drag, startPoint x: 453, startPoint y: 334, endPoint x: 446, endPoint y: 340, distance: 9.1
click at [453, 335] on button "Choose selected" at bounding box center [475, 345] width 94 height 26
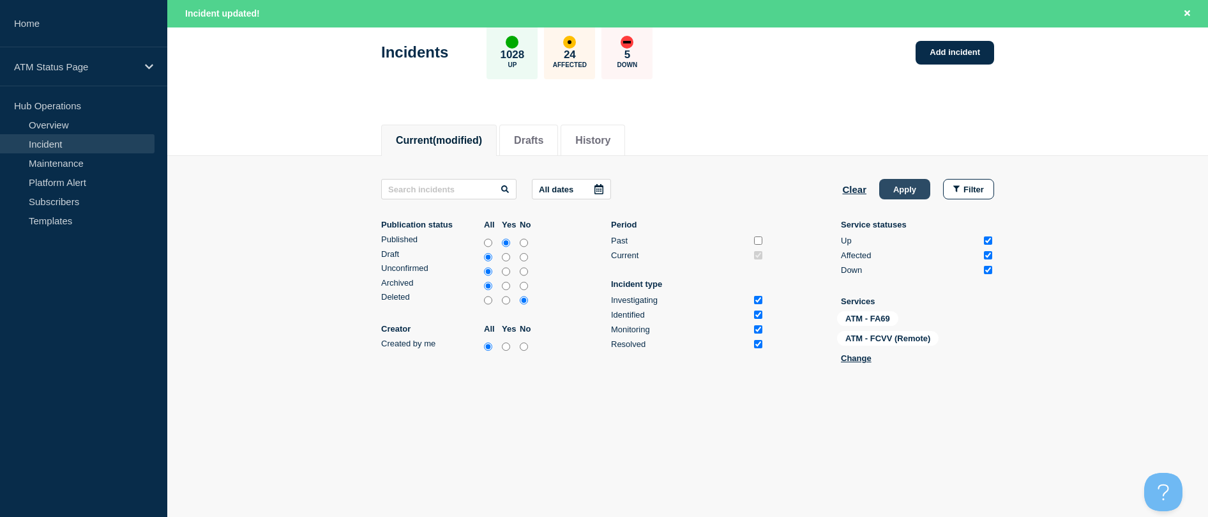
click at [596, 183] on button "Apply" at bounding box center [904, 189] width 51 height 20
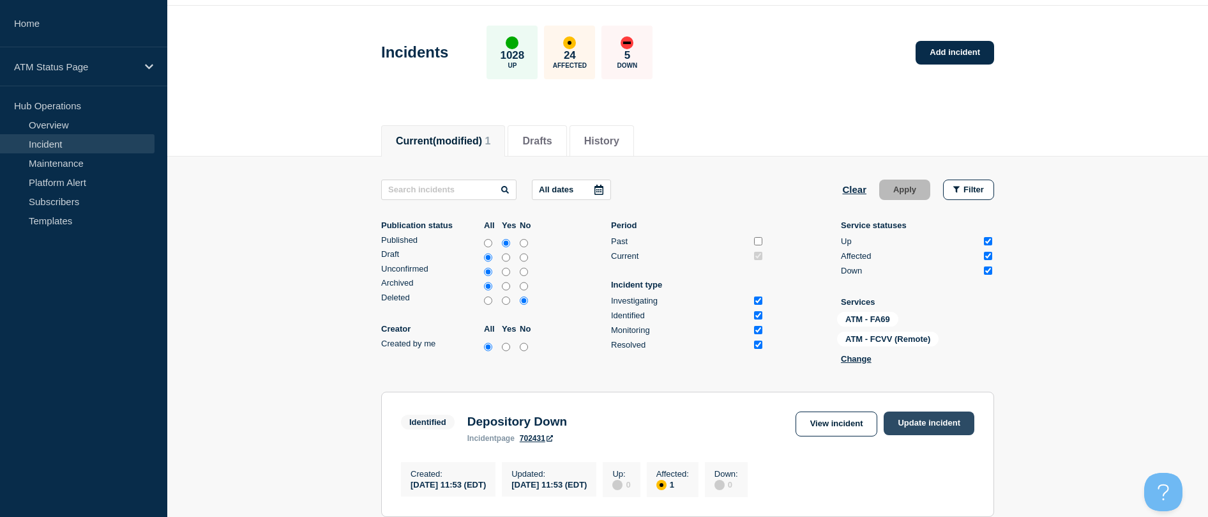
scroll to position [216, 0]
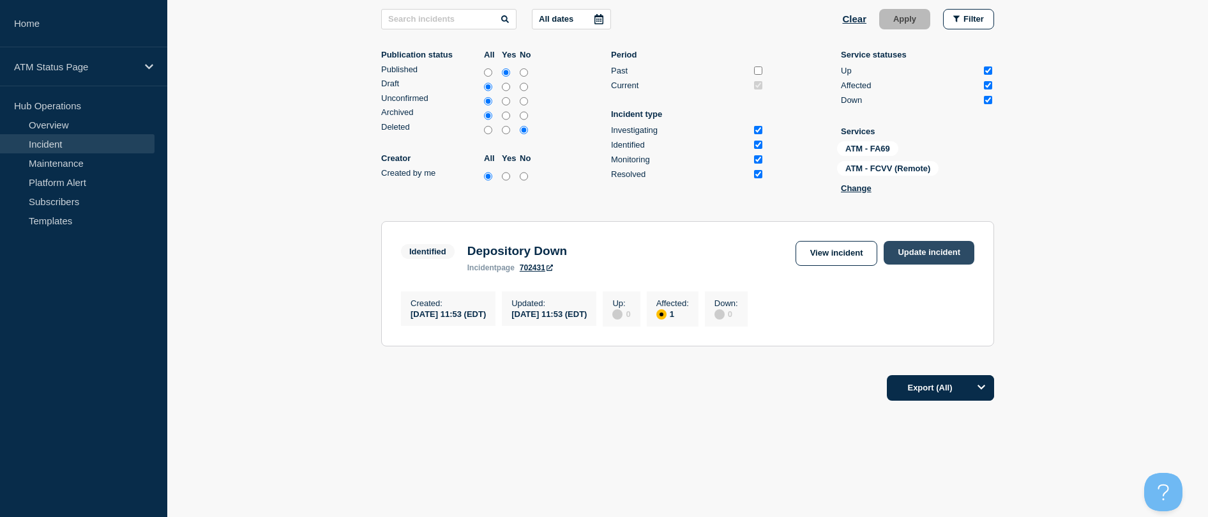
click at [596, 258] on link "Update incident" at bounding box center [929, 253] width 91 height 24
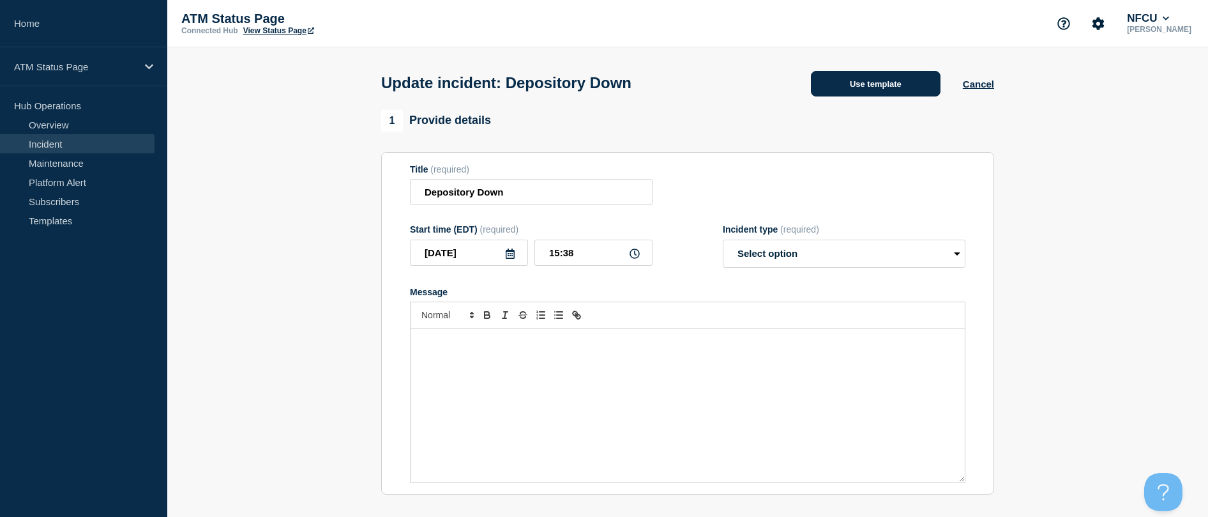
click at [596, 87] on button "Use template" at bounding box center [876, 84] width 130 height 26
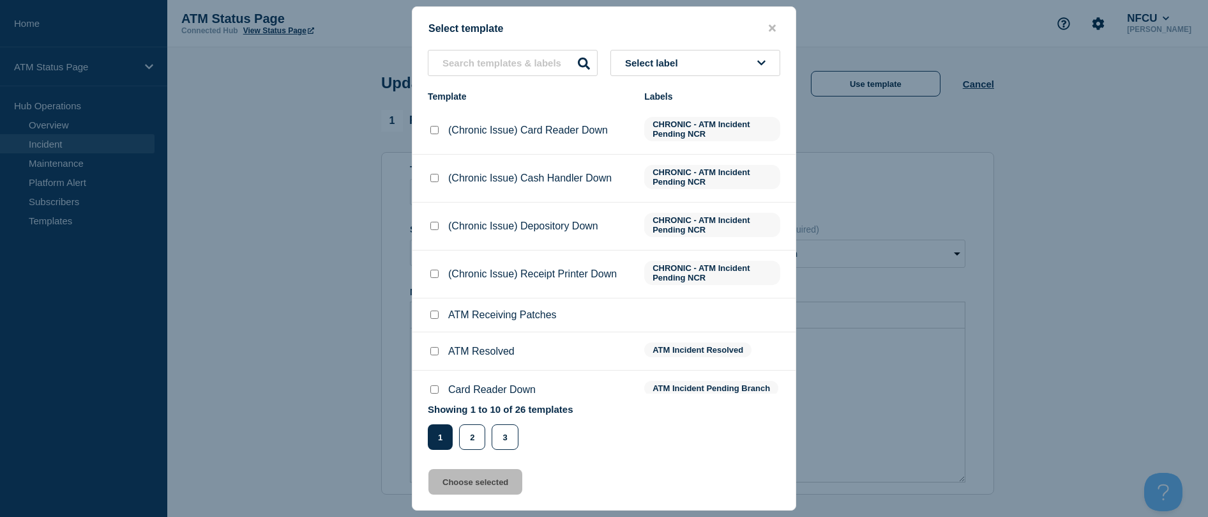
click at [435, 350] on input "ATM Resolved checkbox" at bounding box center [434, 351] width 8 height 8
click at [469, 490] on button "Choose selected" at bounding box center [475, 482] width 94 height 26
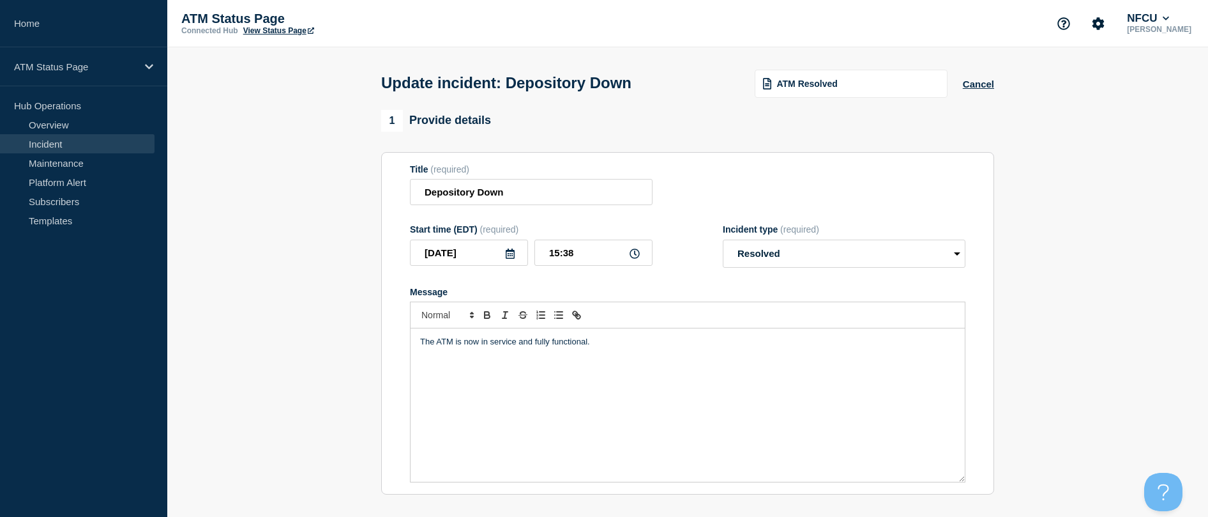
scroll to position [128, 0]
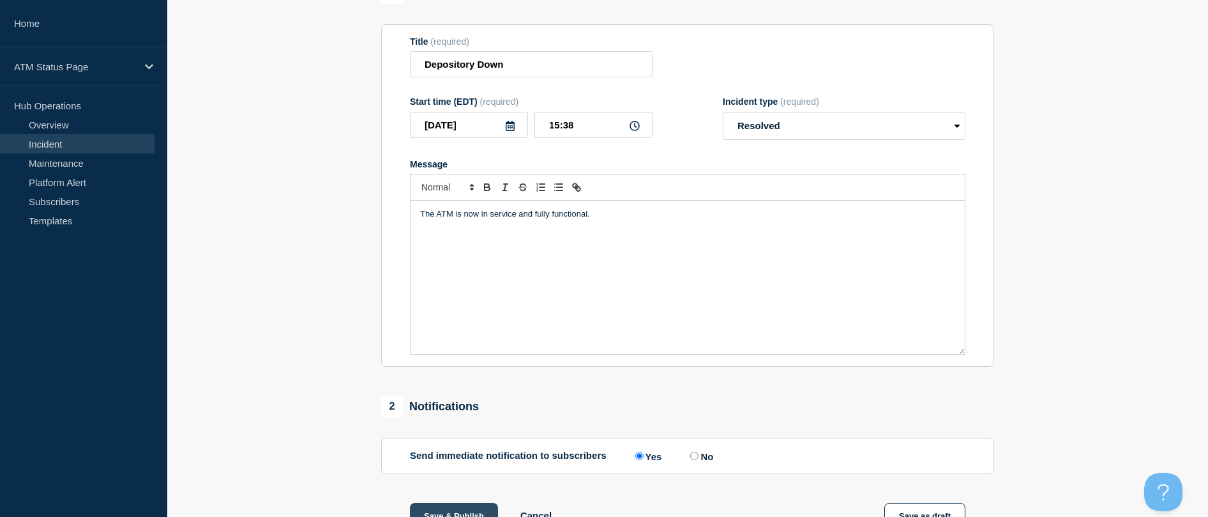
click at [457, 515] on button "Save & Publish" at bounding box center [454, 516] width 88 height 26
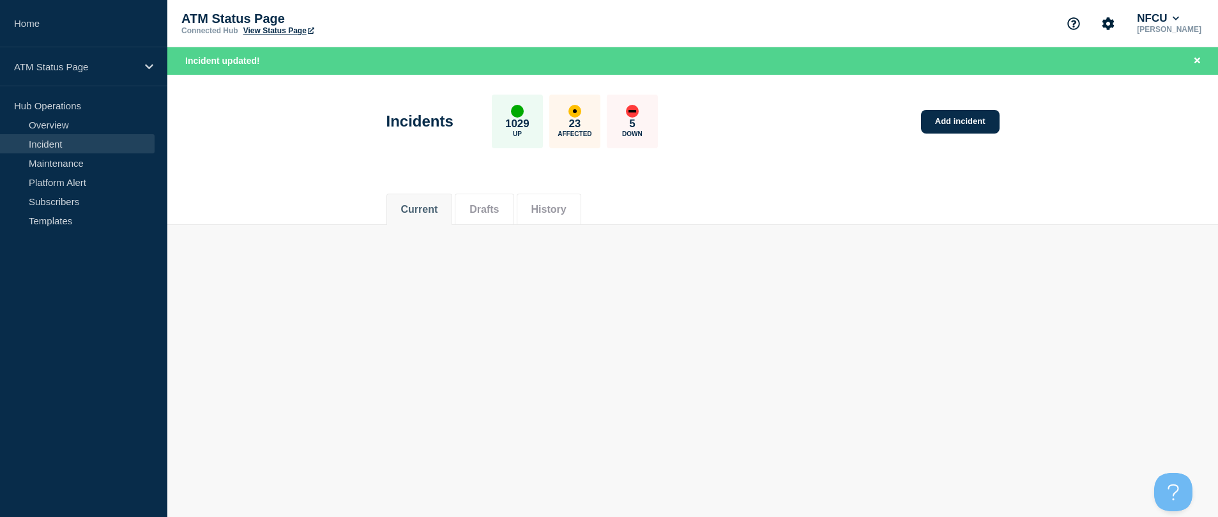
click at [596, 350] on body "Home ATM Status Page Hub Operations Overview Incident Maintenance Platform Aler…" at bounding box center [609, 258] width 1218 height 517
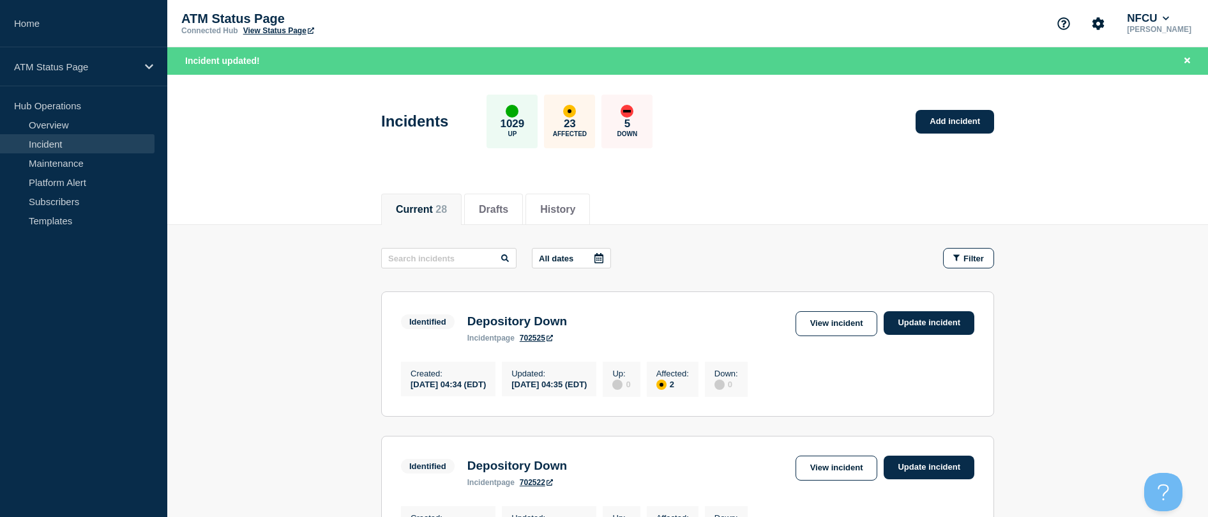
click at [596, 259] on span "Filter" at bounding box center [974, 258] width 20 height 10
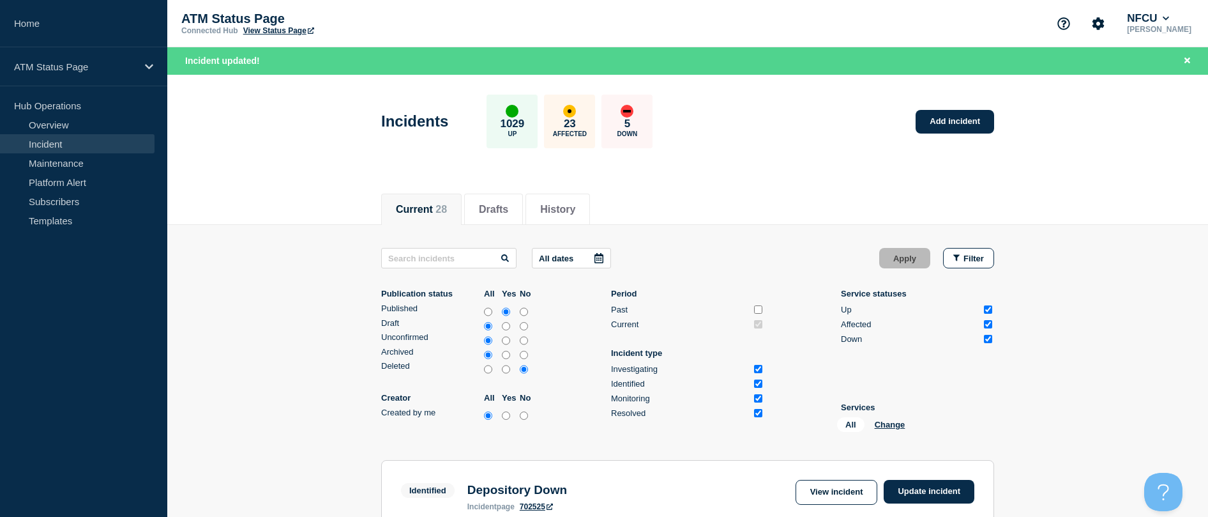
click at [596, 431] on div "All Change" at bounding box center [901, 427] width 128 height 20
click at [596, 422] on button "Change" at bounding box center [890, 425] width 31 height 10
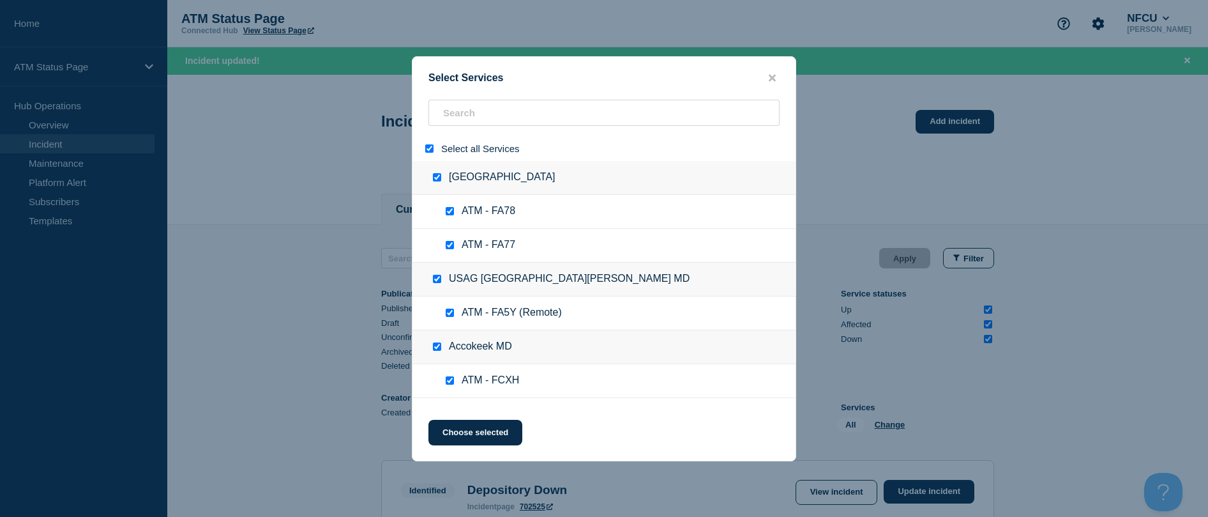
click at [432, 147] on input "select all" at bounding box center [429, 148] width 8 height 8
click at [440, 114] on input "search" at bounding box center [603, 113] width 351 height 26
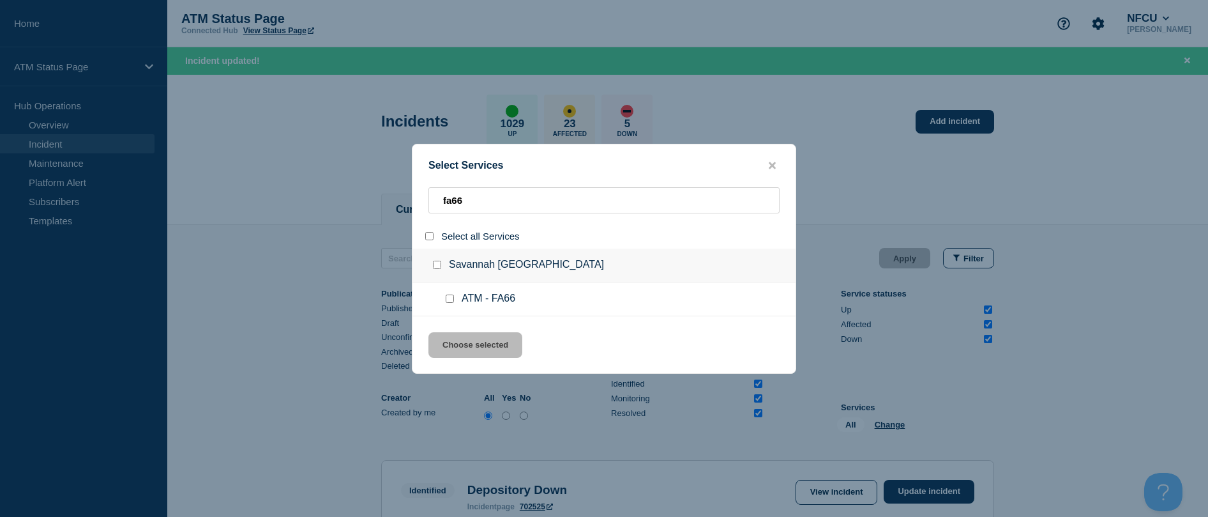
click at [448, 303] on input "service: ATM - FA66" at bounding box center [450, 298] width 8 height 8
click at [465, 340] on button "Choose selected" at bounding box center [475, 345] width 94 height 26
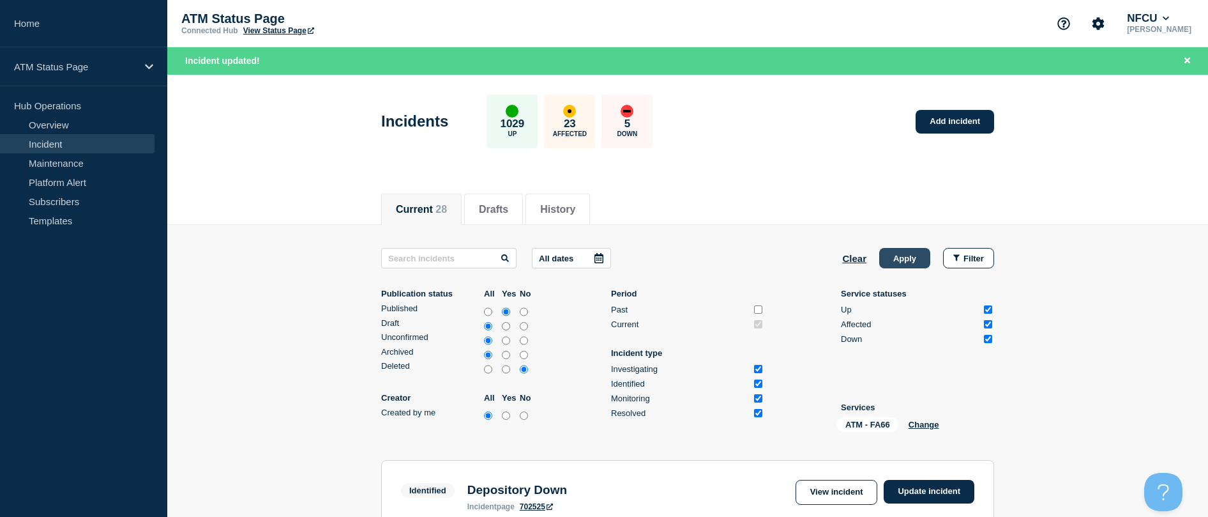
click at [596, 263] on button "Apply" at bounding box center [904, 258] width 51 height 20
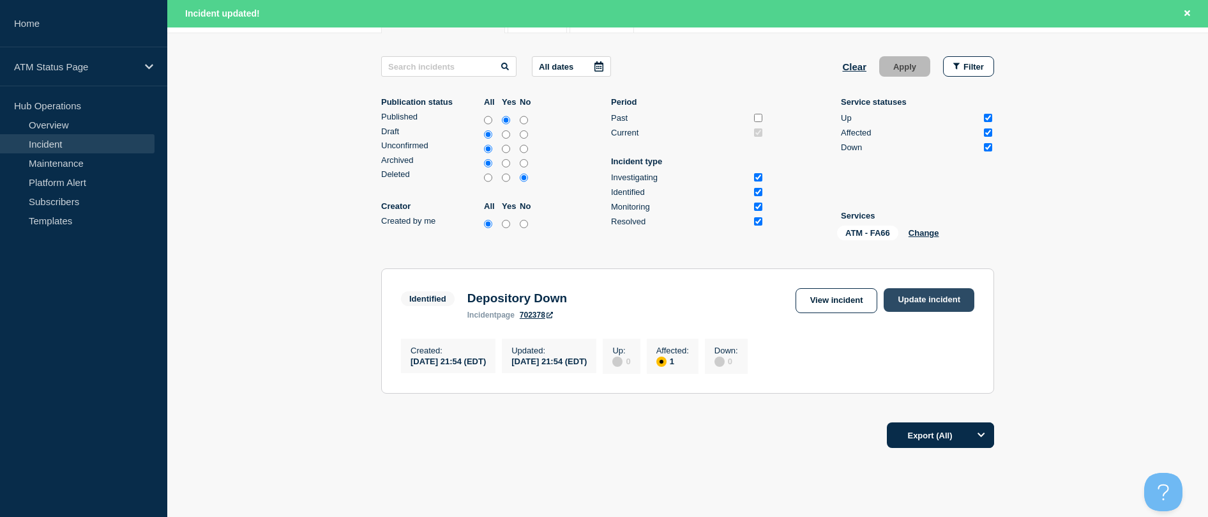
click at [596, 297] on link "Update incident" at bounding box center [929, 300] width 91 height 24
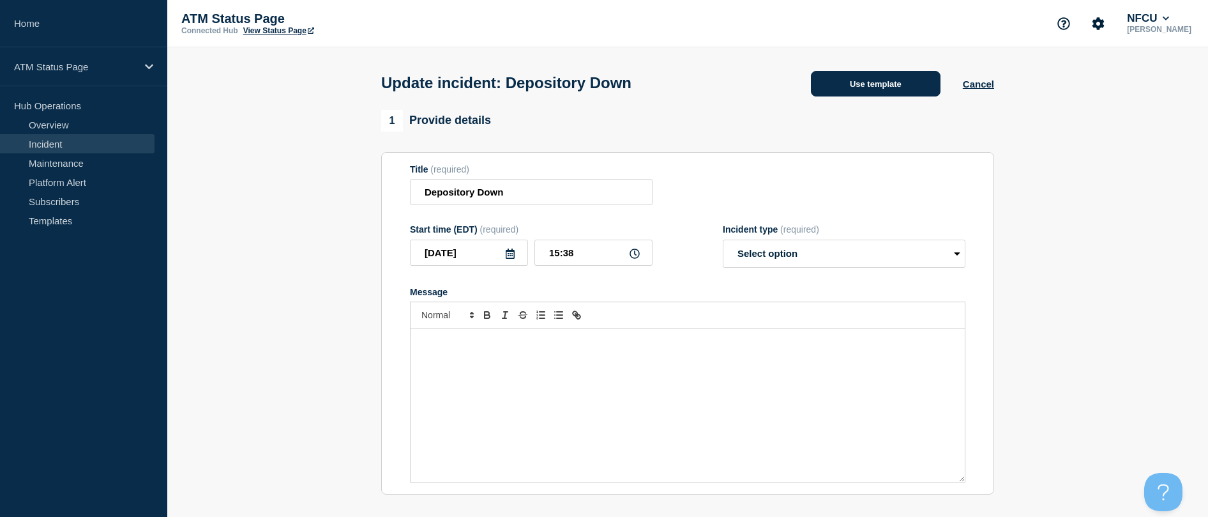
click at [596, 94] on button "Use template" at bounding box center [876, 84] width 130 height 26
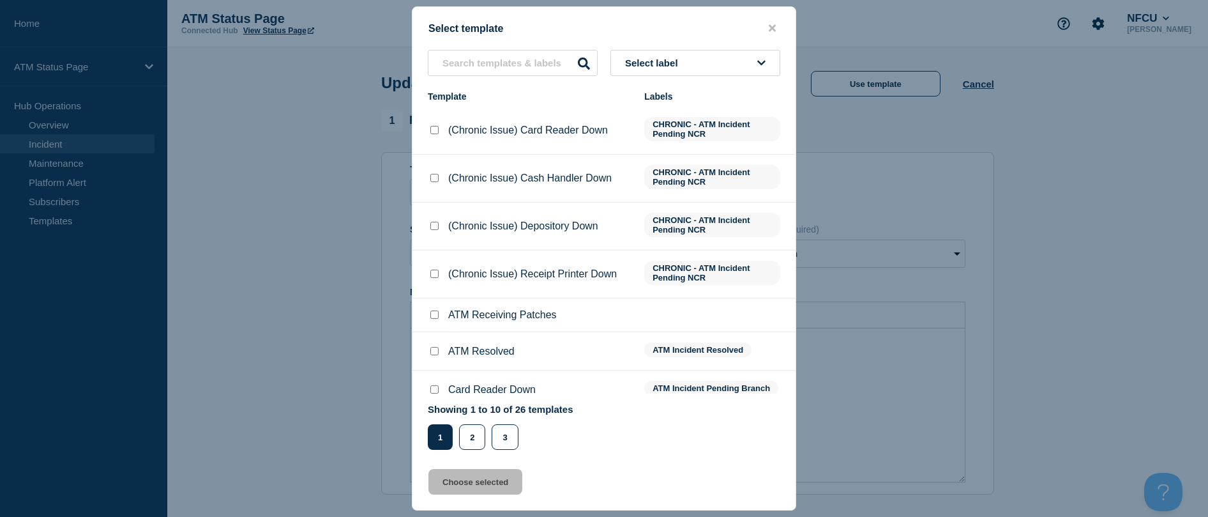
click at [435, 351] on input "ATM Resolved checkbox" at bounding box center [434, 351] width 8 height 8
click at [457, 488] on button "Choose selected" at bounding box center [475, 482] width 94 height 26
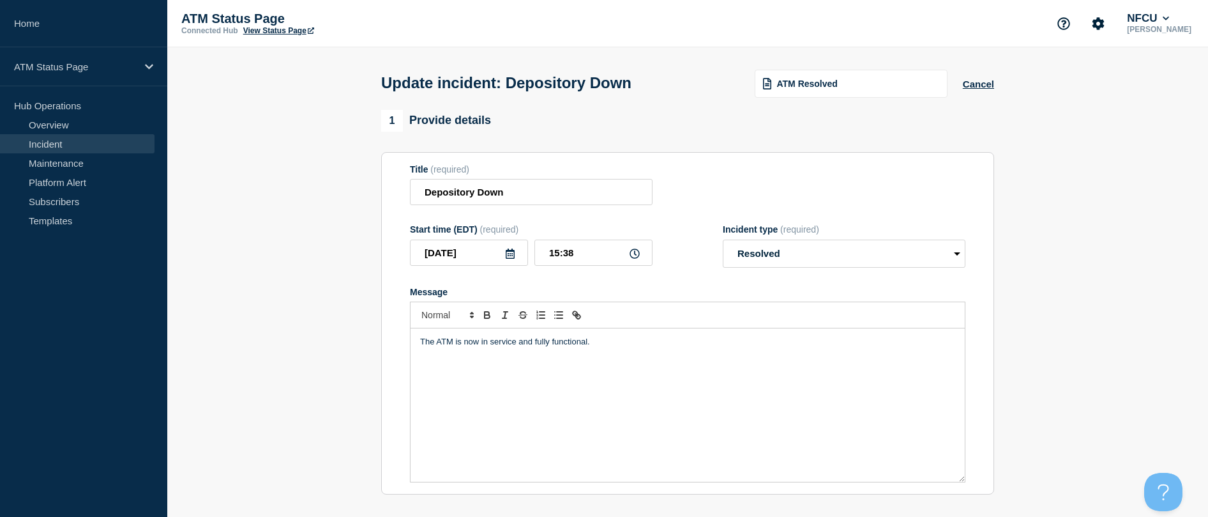
scroll to position [128, 0]
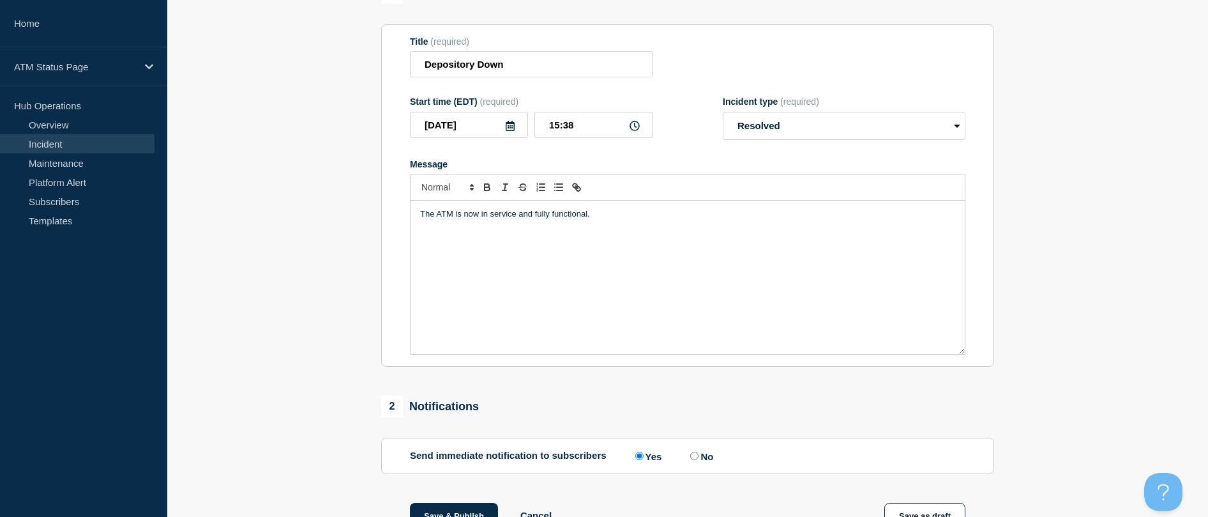
click at [437, 501] on div "1 Provide details Title (required) Depository Down Start time (EDT) (required) …" at bounding box center [688, 323] width 628 height 682
click at [438, 504] on div "1 Provide details Title (required) Depository Down Start time (EDT) (required) …" at bounding box center [688, 323] width 628 height 682
drag, startPoint x: 438, startPoint y: 504, endPoint x: 434, endPoint y: 512, distance: 9.1
click at [434, 512] on button "Save & Publish" at bounding box center [454, 516] width 88 height 26
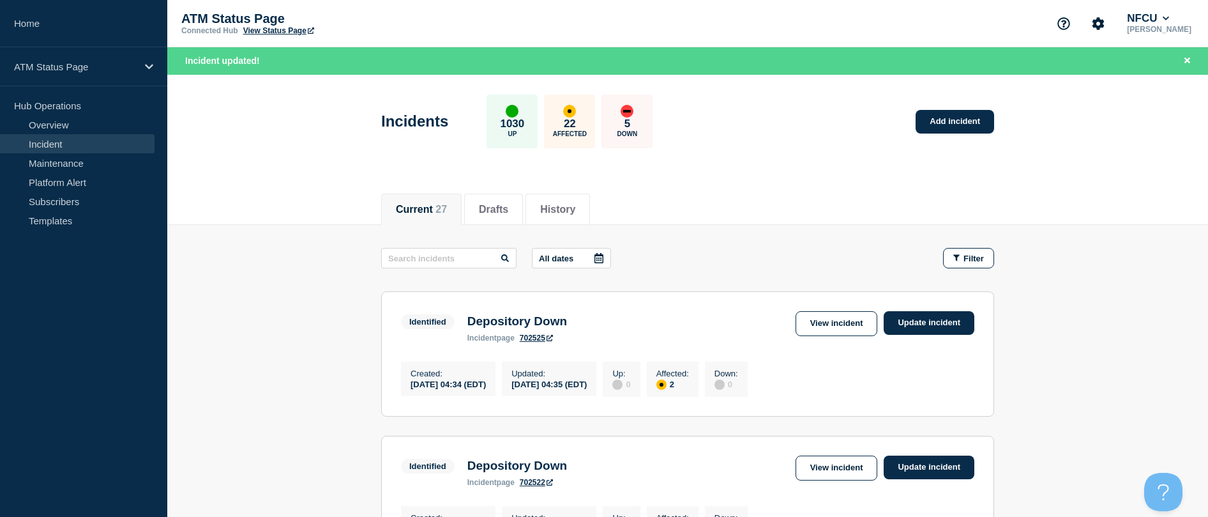
drag, startPoint x: 968, startPoint y: 261, endPoint x: 963, endPoint y: 269, distance: 9.7
click at [596, 261] on span "Filter" at bounding box center [974, 258] width 20 height 10
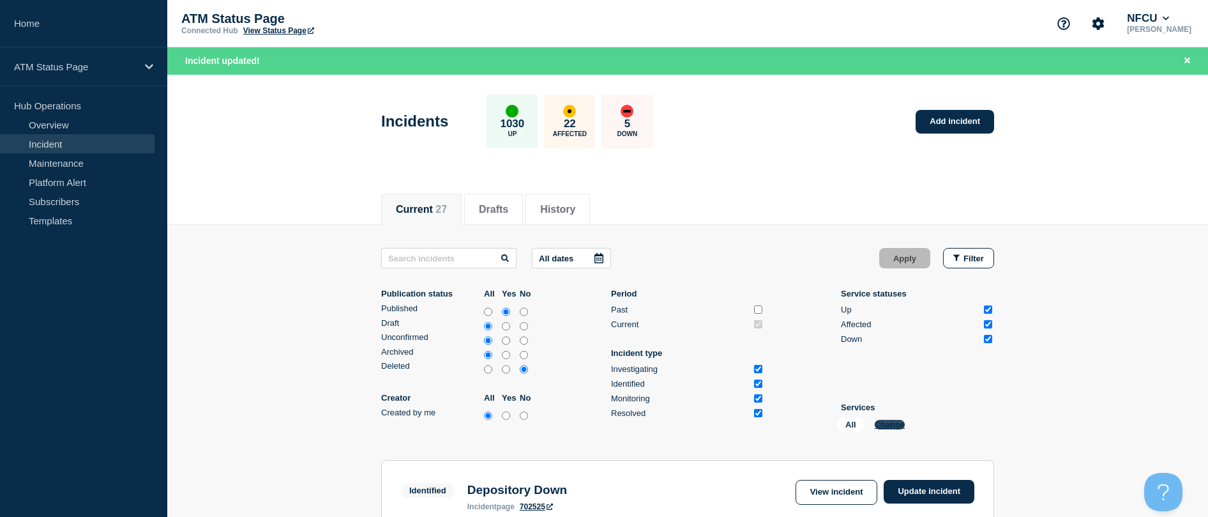
click at [596, 425] on button "Change" at bounding box center [890, 425] width 31 height 10
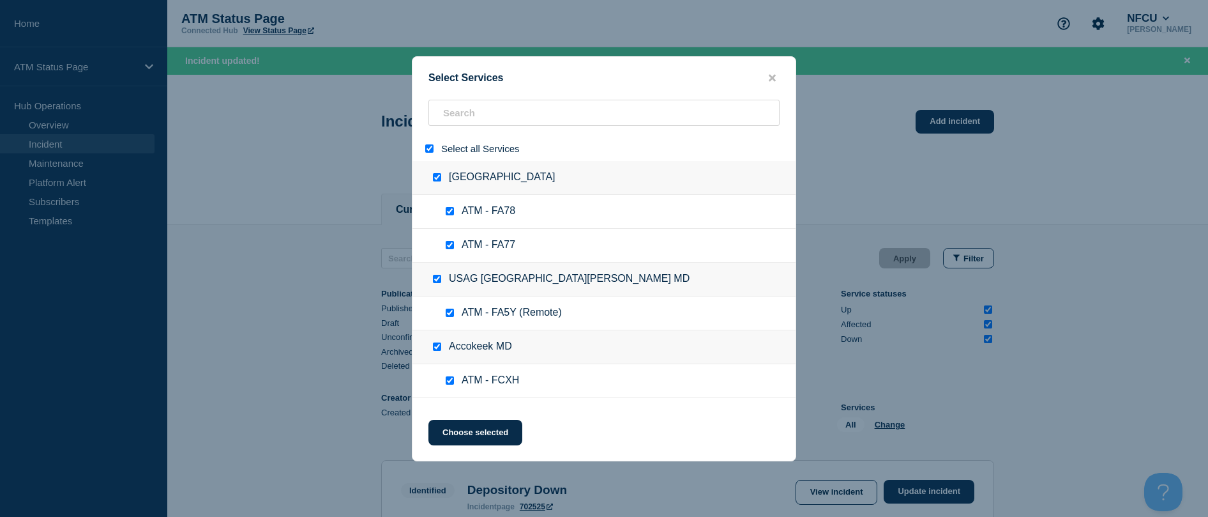
click at [433, 145] on input "select all" at bounding box center [429, 148] width 8 height 8
click at [444, 119] on input "search" at bounding box center [603, 113] width 351 height 26
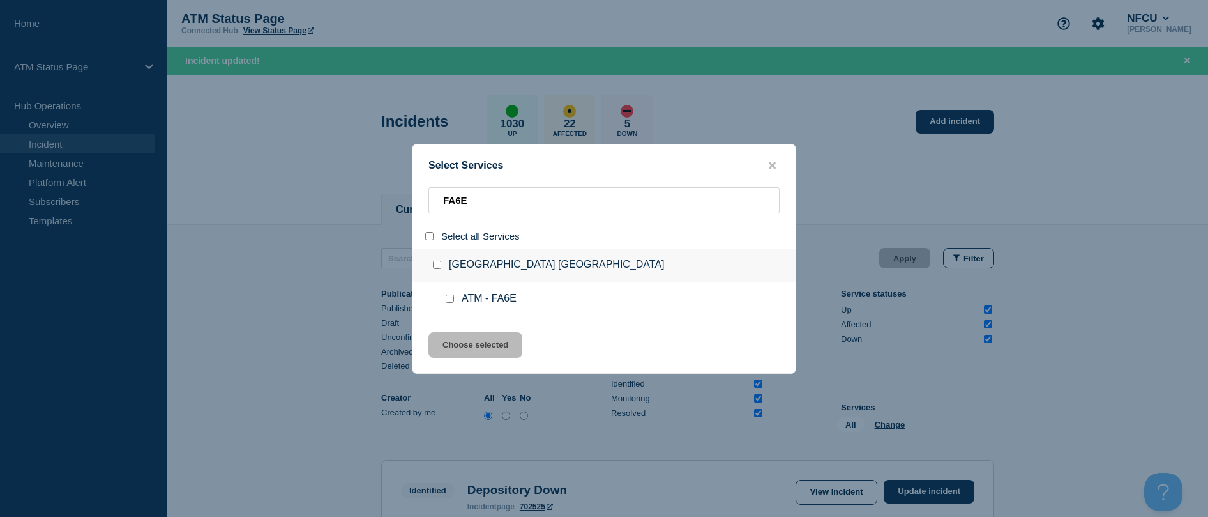
click at [450, 305] on div at bounding box center [452, 298] width 19 height 13
click at [448, 299] on input "service: ATM - FA6E" at bounding box center [450, 298] width 8 height 8
click at [452, 336] on button "Choose selected" at bounding box center [475, 345] width 94 height 26
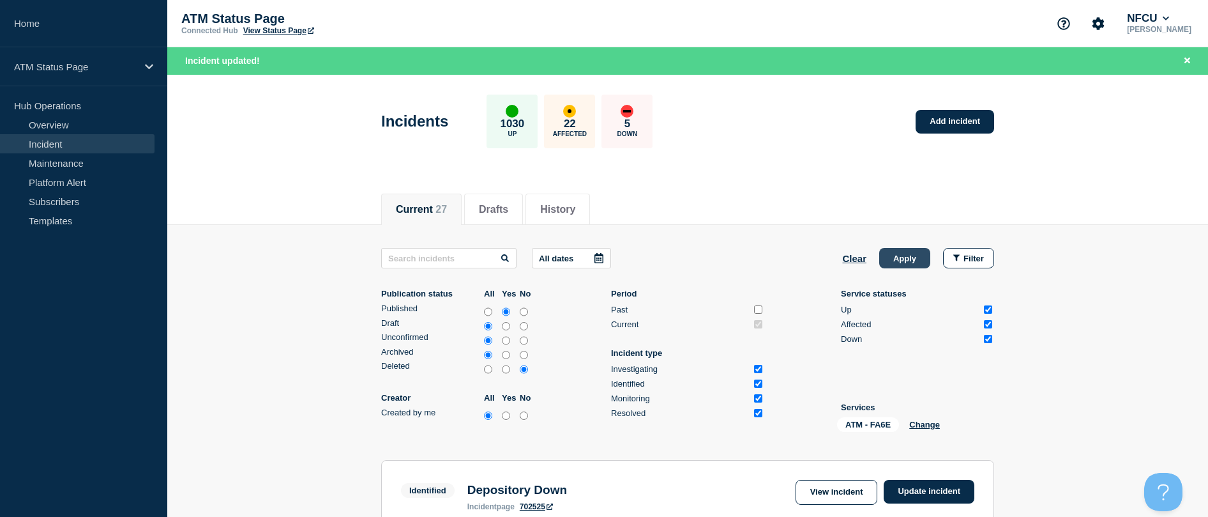
click at [596, 257] on button "Apply" at bounding box center [904, 258] width 51 height 20
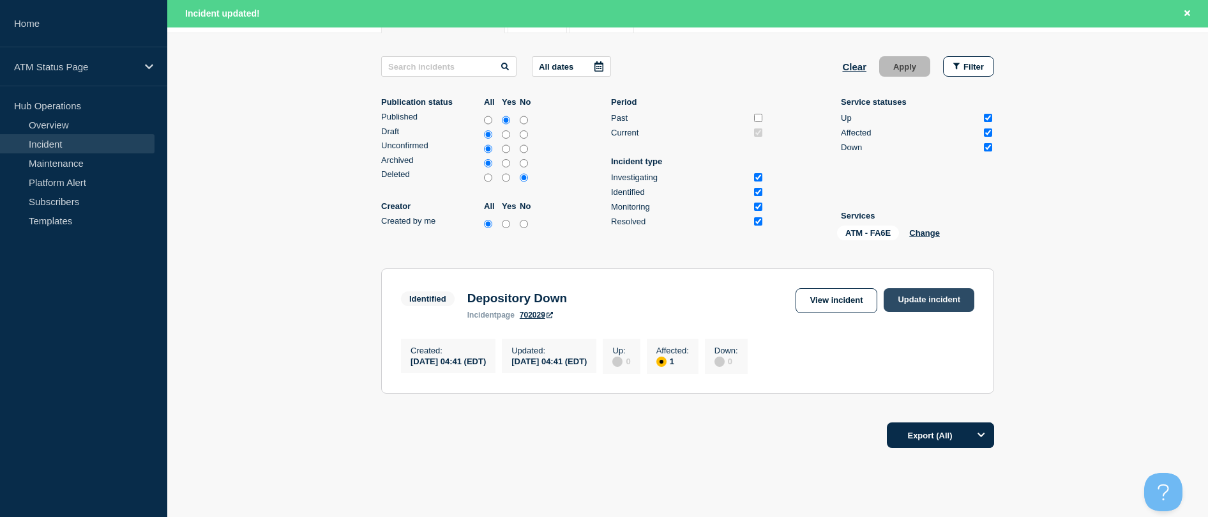
click at [596, 299] on link "Update incident" at bounding box center [929, 300] width 91 height 24
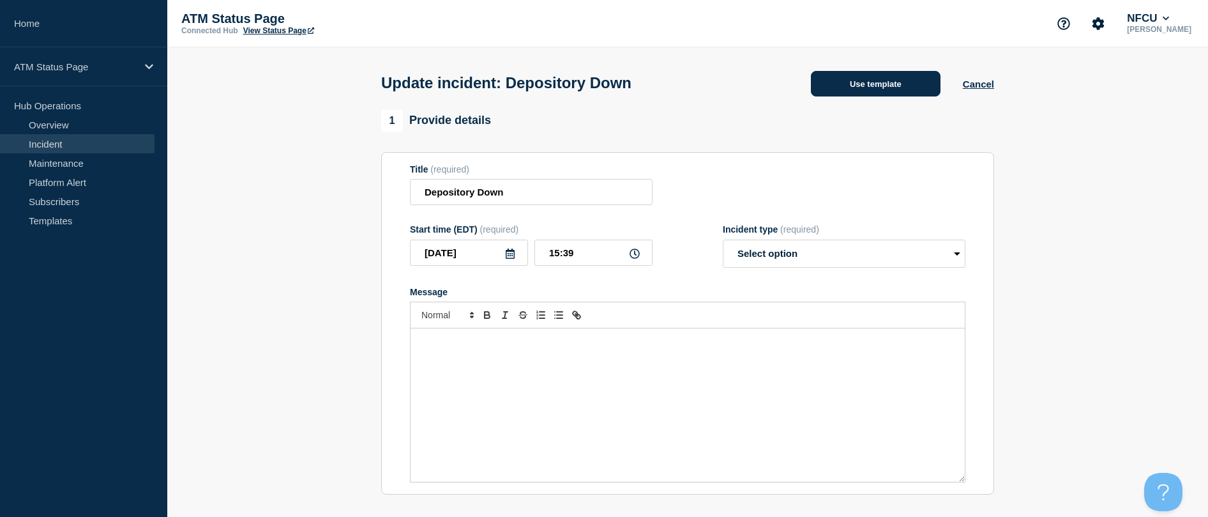
click at [596, 89] on button "Use template" at bounding box center [876, 84] width 130 height 26
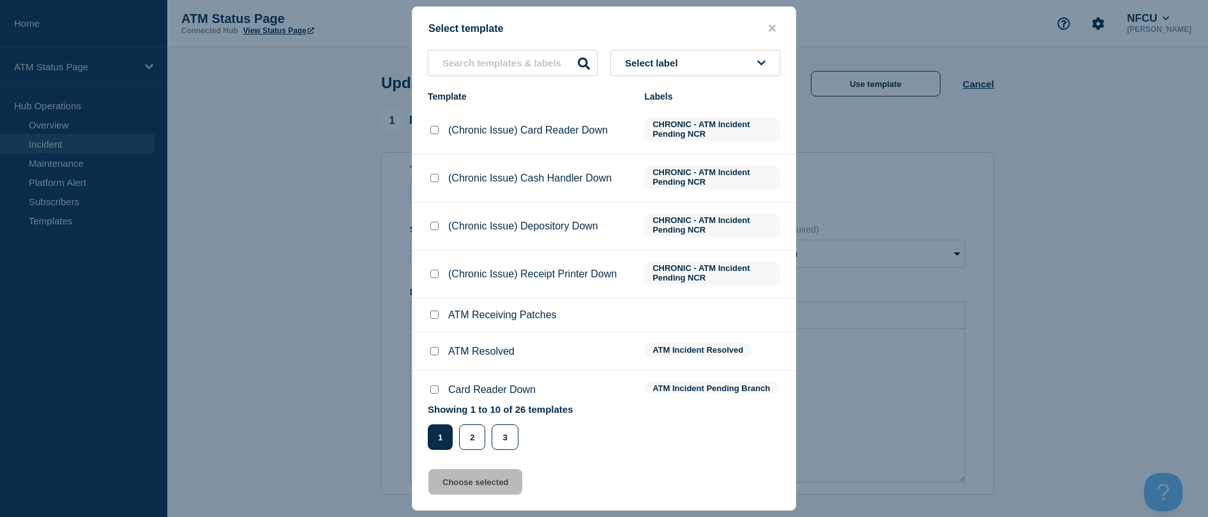
click at [434, 354] on input "ATM Resolved checkbox" at bounding box center [434, 351] width 8 height 8
click at [466, 492] on button "Choose selected" at bounding box center [475, 482] width 94 height 26
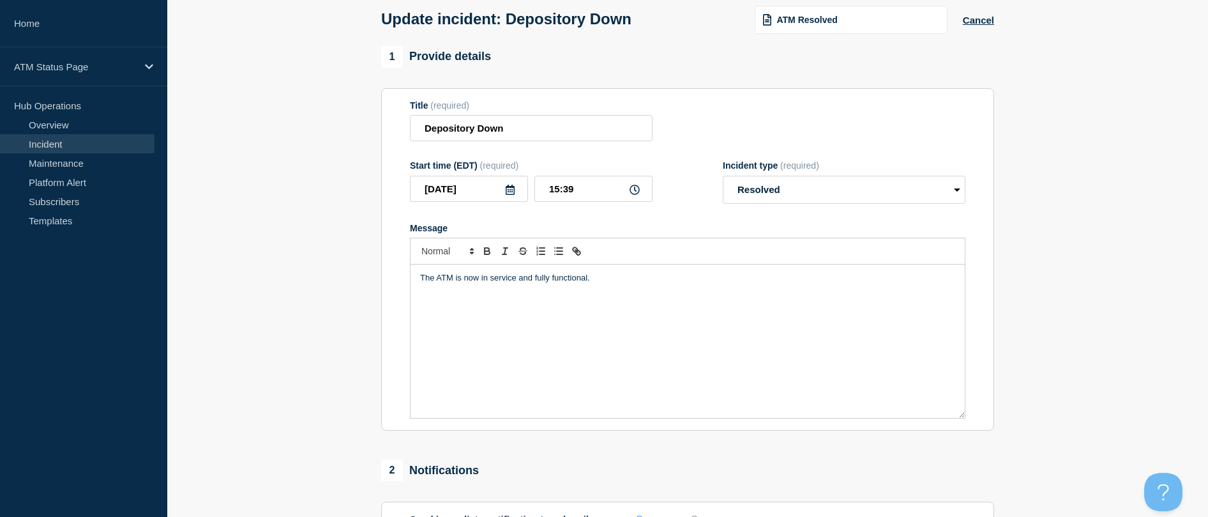
scroll to position [128, 0]
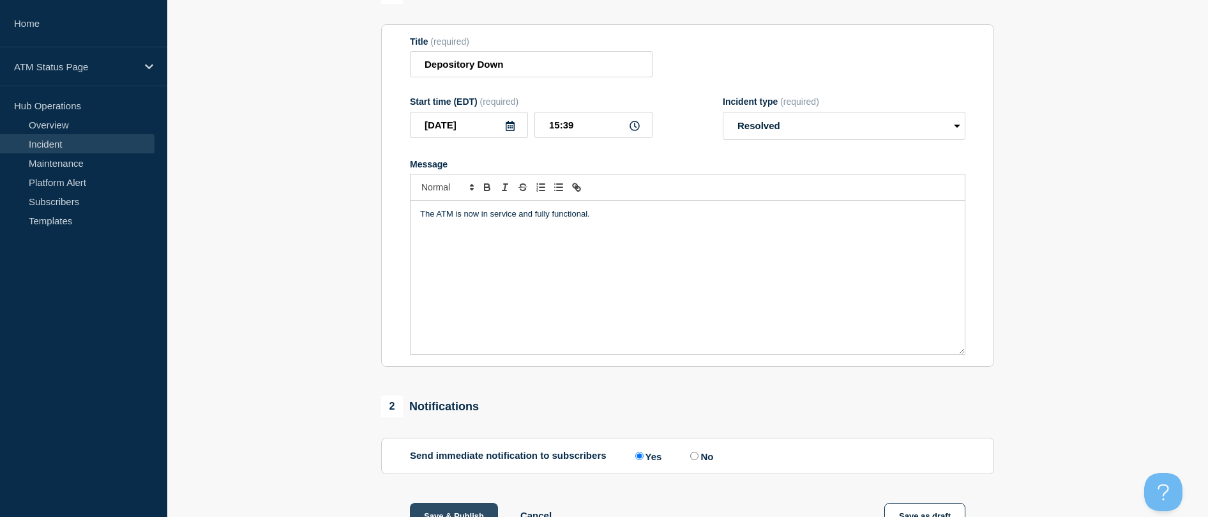
click at [446, 515] on button "Save & Publish" at bounding box center [454, 516] width 88 height 26
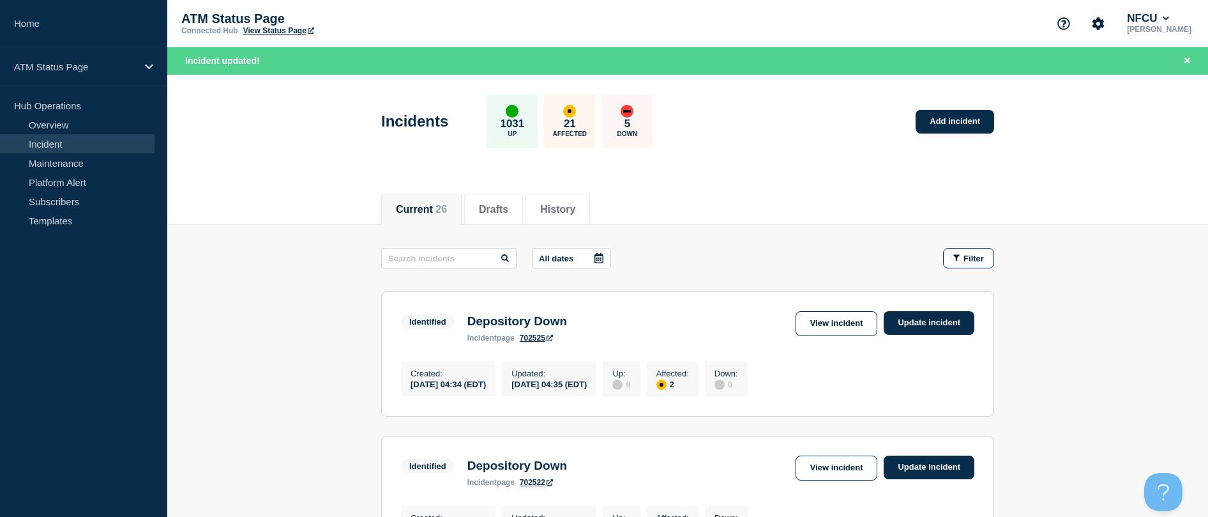
click at [596, 261] on div "Filter" at bounding box center [968, 258] width 31 height 10
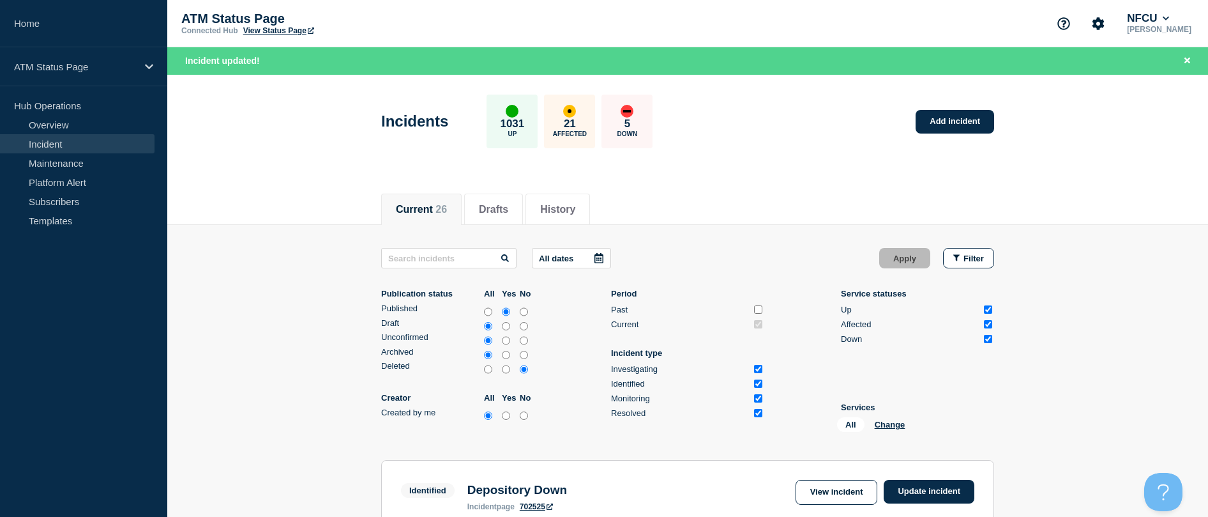
click at [596, 427] on div "All Change" at bounding box center [901, 427] width 128 height 20
click at [596, 425] on button "Change" at bounding box center [890, 425] width 31 height 10
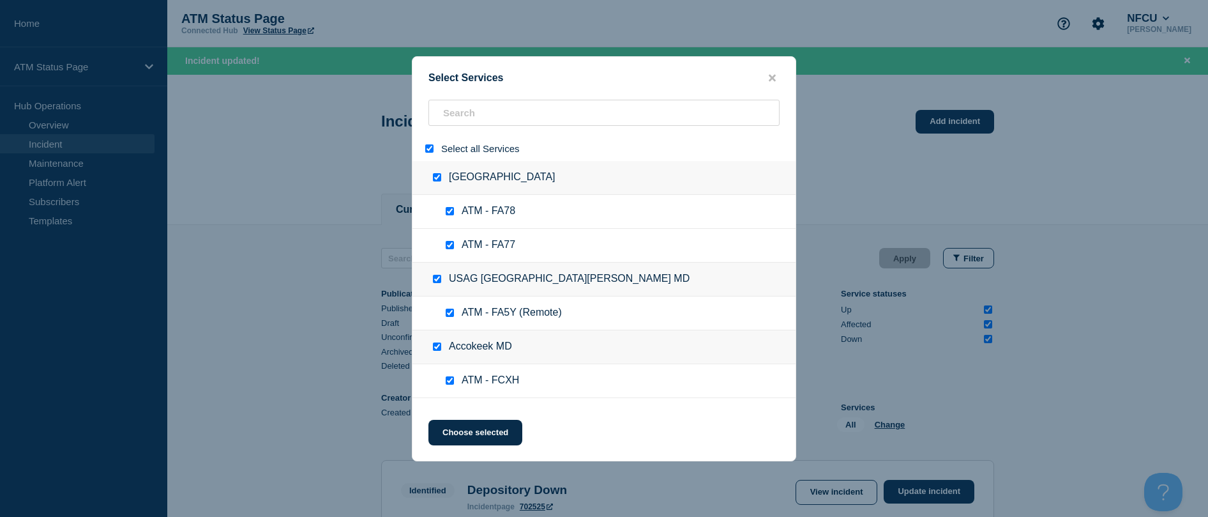
click at [430, 149] on input "select all" at bounding box center [429, 148] width 8 height 8
click at [448, 114] on input "search" at bounding box center [603, 113] width 351 height 26
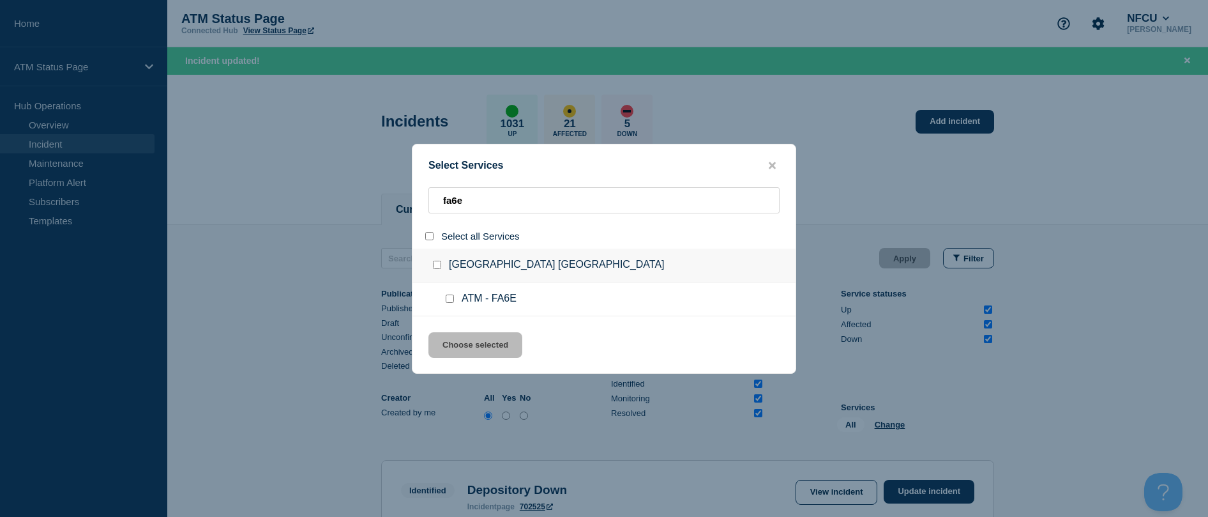
click at [451, 300] on input "service: ATM - FA6E" at bounding box center [450, 298] width 8 height 8
click at [464, 349] on button "Choose selected" at bounding box center [475, 345] width 94 height 26
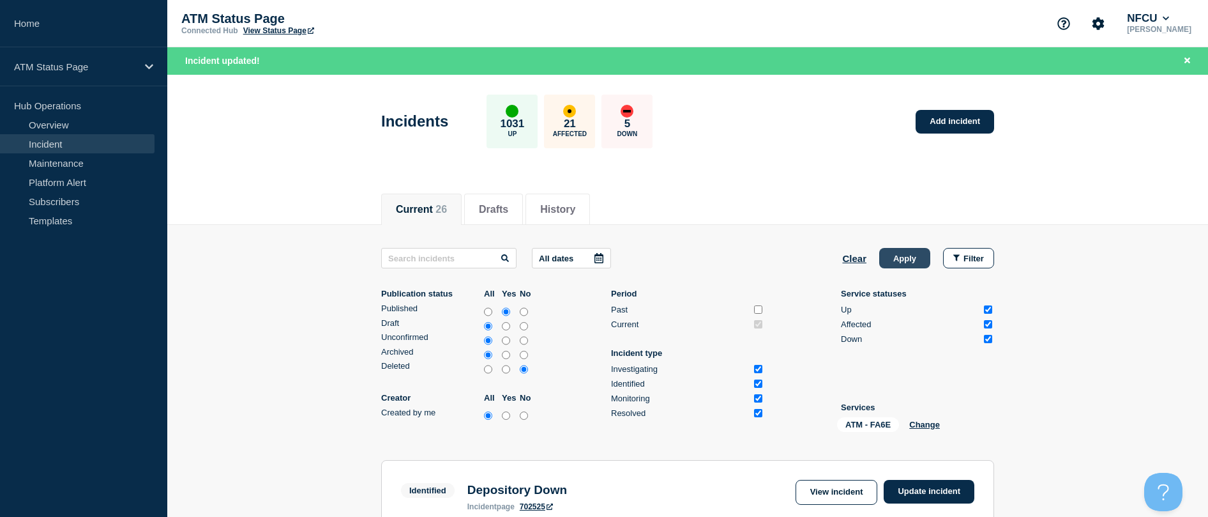
click at [596, 263] on button "Apply" at bounding box center [904, 258] width 51 height 20
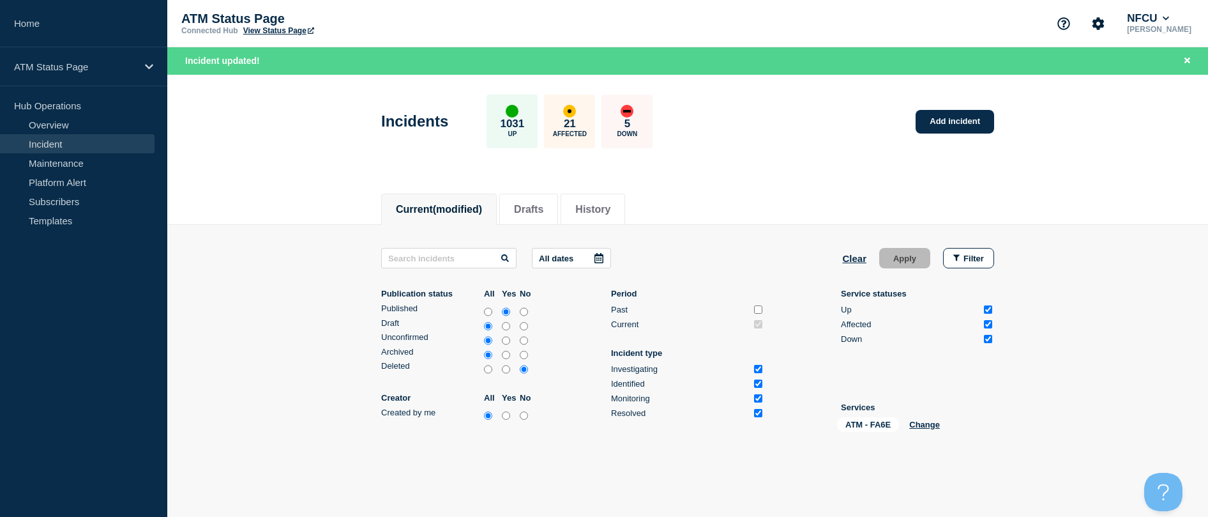
scroll to position [69, 0]
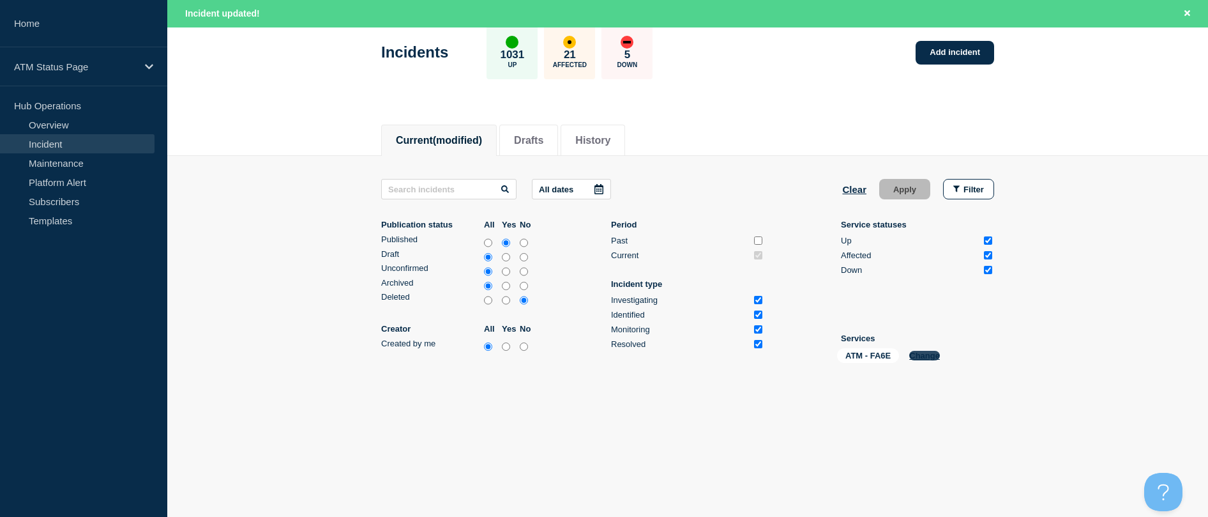
click at [596, 356] on button "Change" at bounding box center [924, 356] width 31 height 10
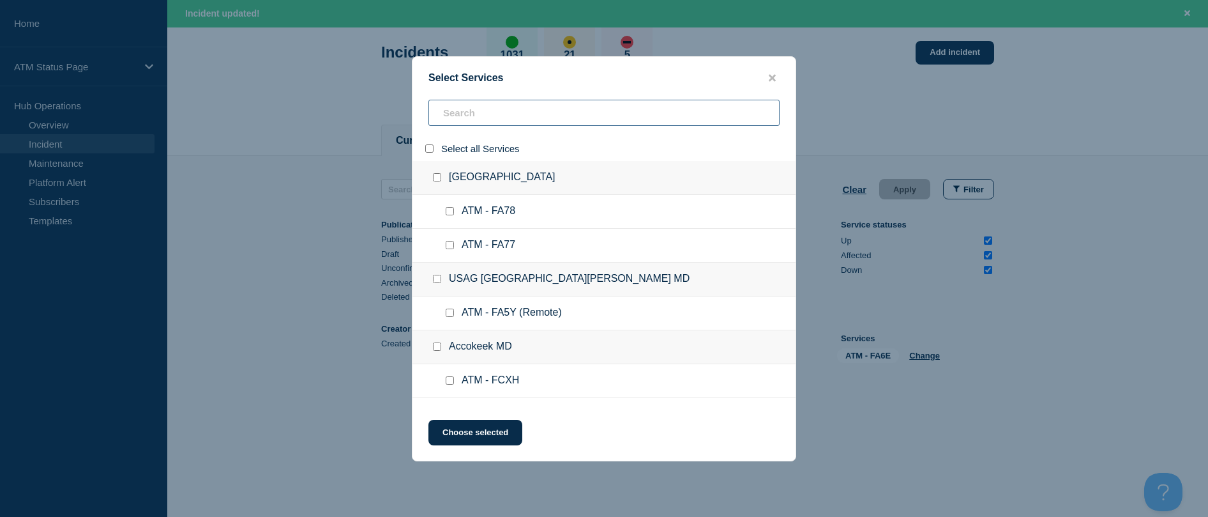
click at [457, 116] on input "search" at bounding box center [603, 113] width 351 height 26
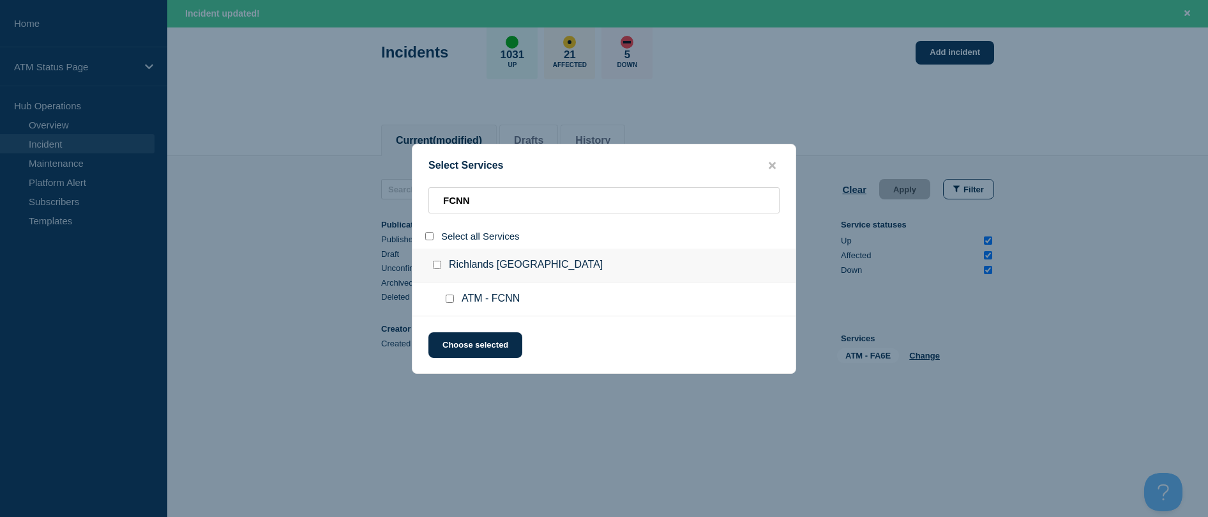
click at [451, 299] on input "service: ATM - FCNN" at bounding box center [450, 298] width 8 height 8
click at [455, 342] on button "Choose selected" at bounding box center [475, 345] width 94 height 26
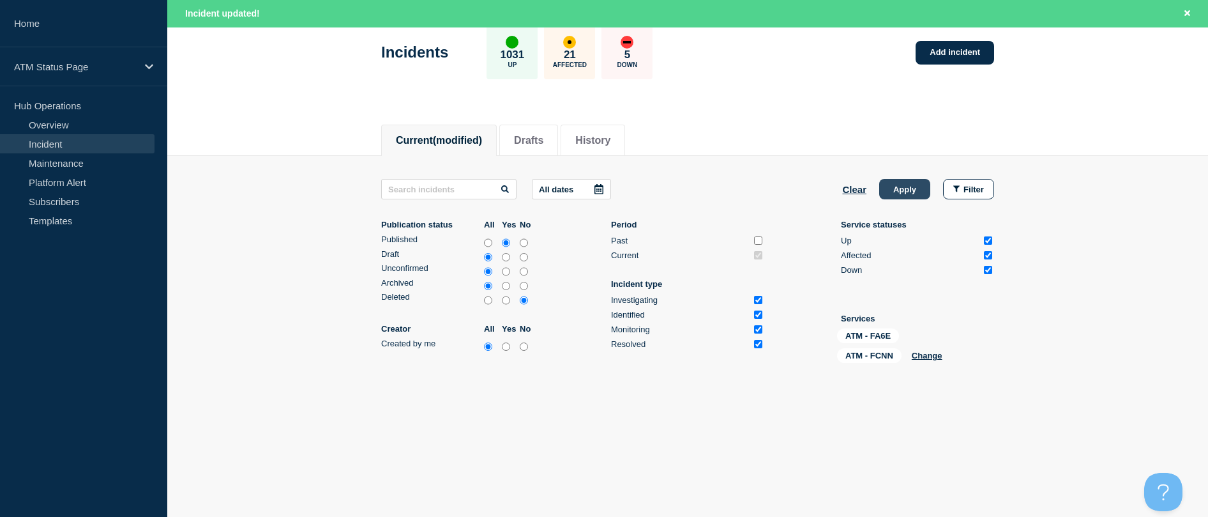
click at [596, 193] on button "Apply" at bounding box center [904, 189] width 51 height 20
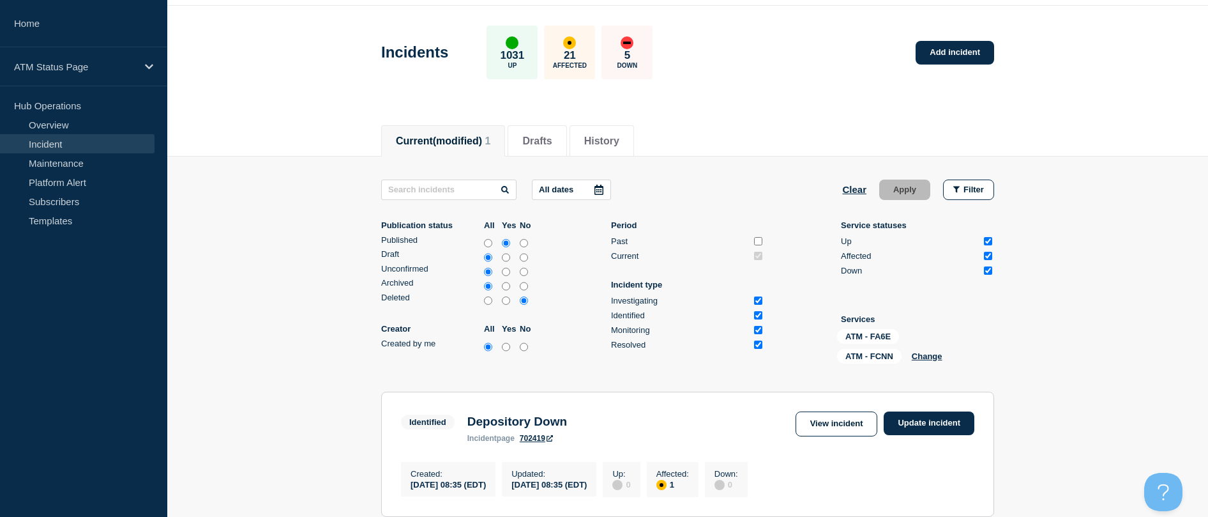
scroll to position [105, 0]
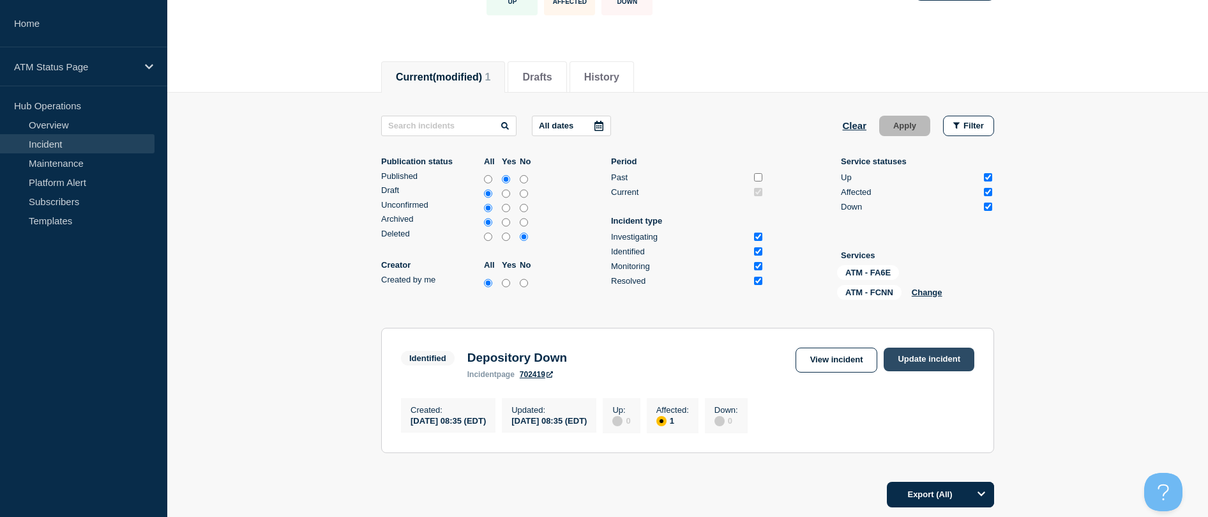
click at [596, 361] on link "Update incident" at bounding box center [929, 359] width 91 height 24
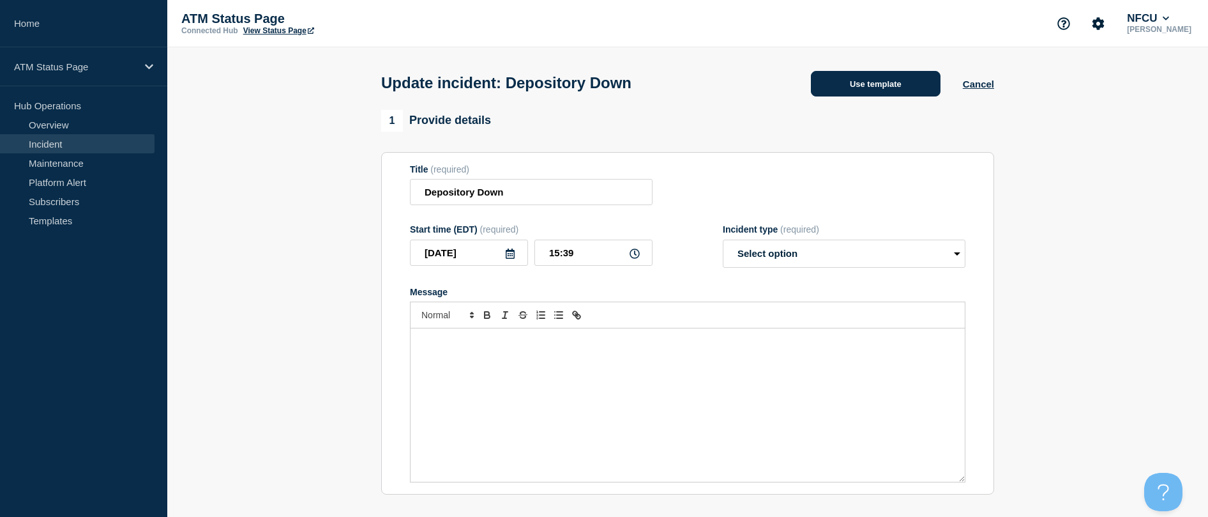
click at [596, 84] on button "Use template" at bounding box center [876, 84] width 130 height 26
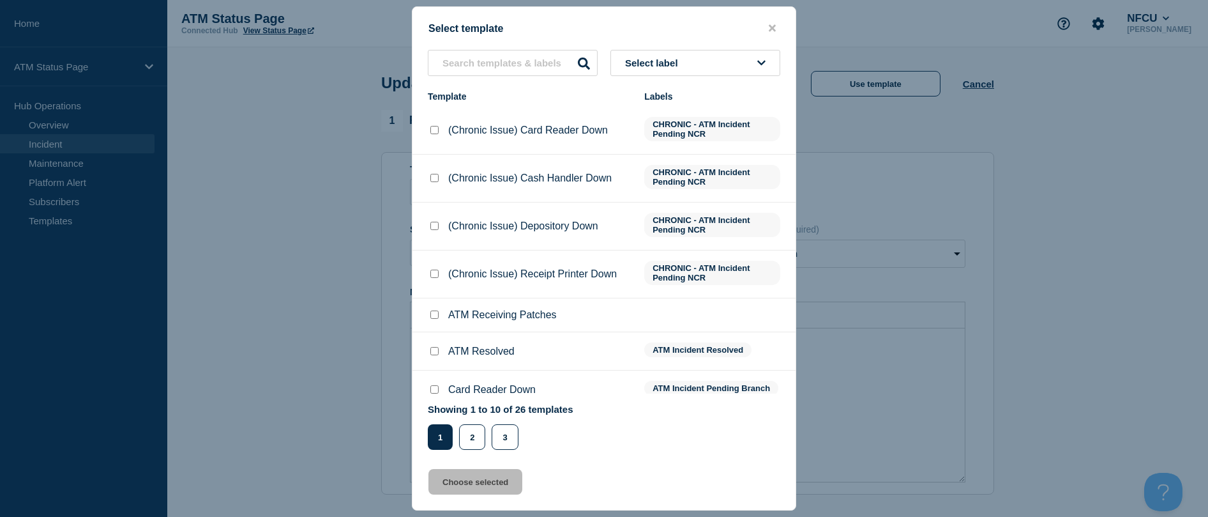
click at [437, 352] on input "ATM Resolved checkbox" at bounding box center [434, 351] width 8 height 8
click at [446, 478] on button "Choose selected" at bounding box center [475, 482] width 94 height 26
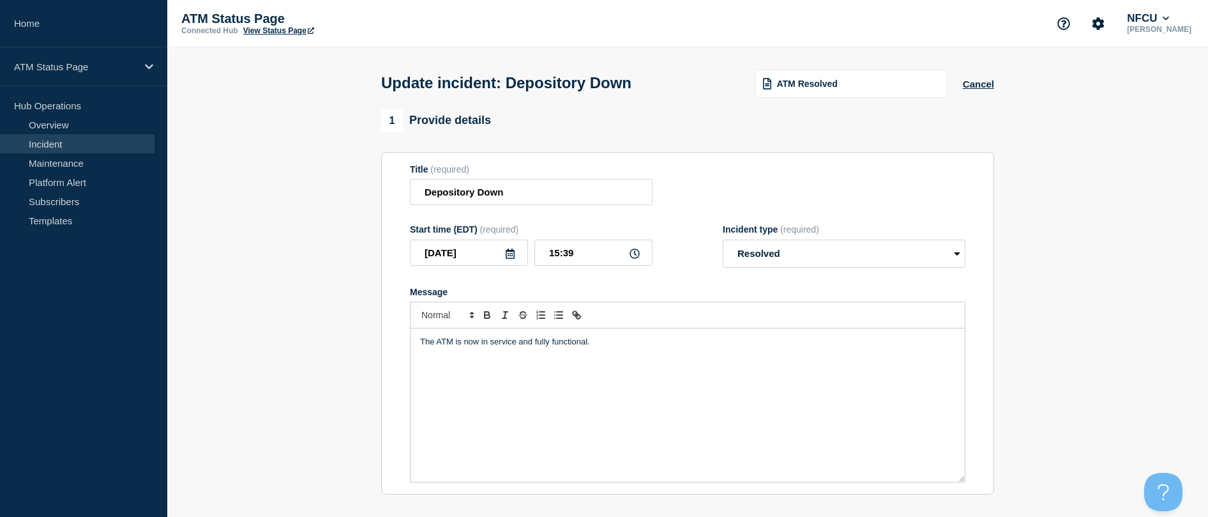
scroll to position [128, 0]
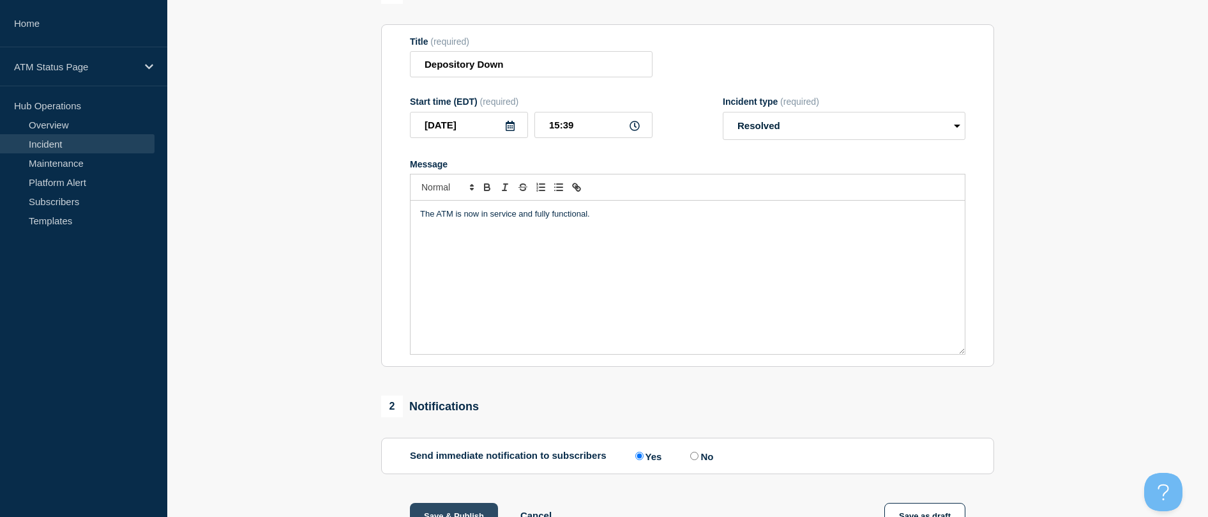
click at [430, 510] on button "Save & Publish" at bounding box center [454, 516] width 88 height 26
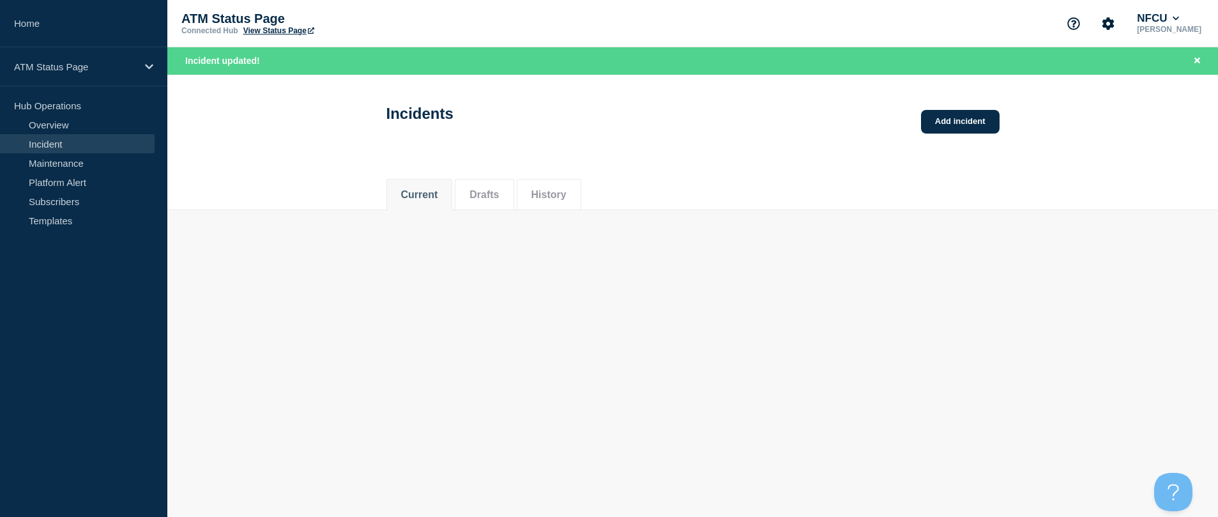
click at [596, 280] on body "Home ATM Status Page Hub Operations Overview Incident Maintenance Platform Aler…" at bounding box center [609, 258] width 1218 height 517
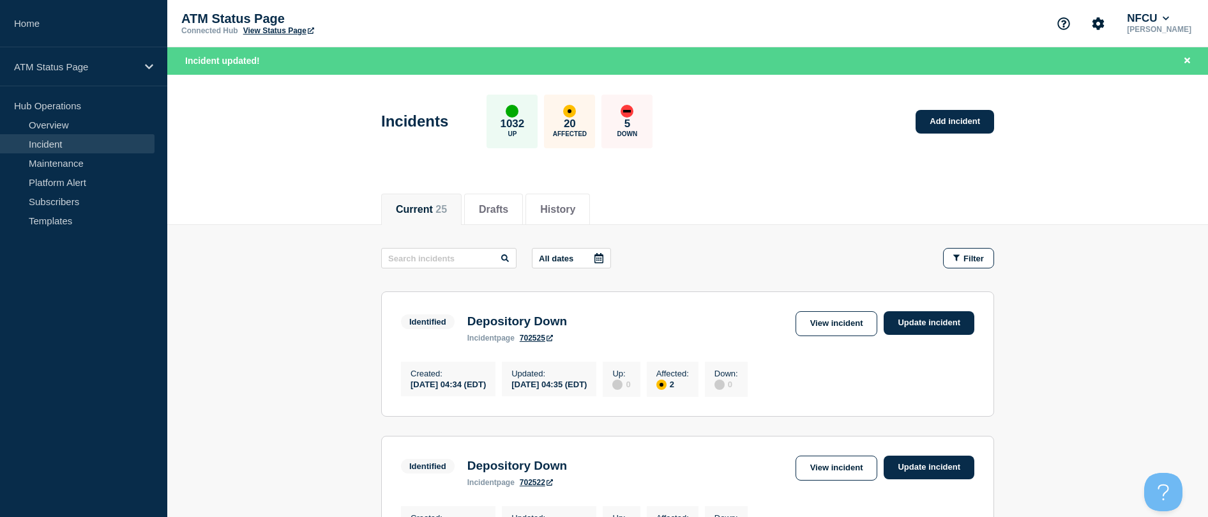
click at [596, 261] on span "Filter" at bounding box center [974, 258] width 20 height 10
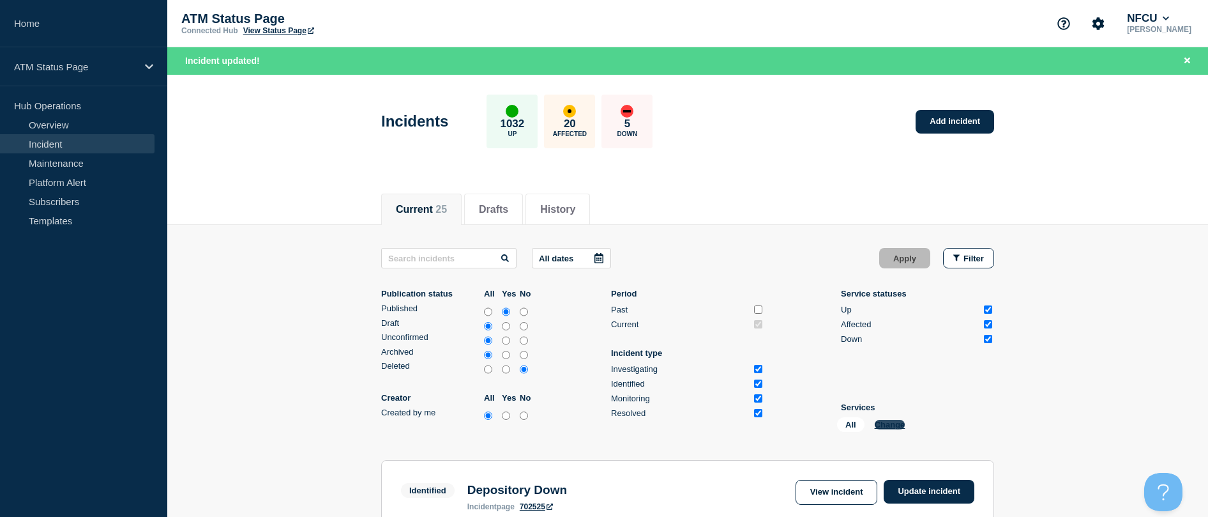
click at [596, 425] on button "Change" at bounding box center [890, 425] width 31 height 10
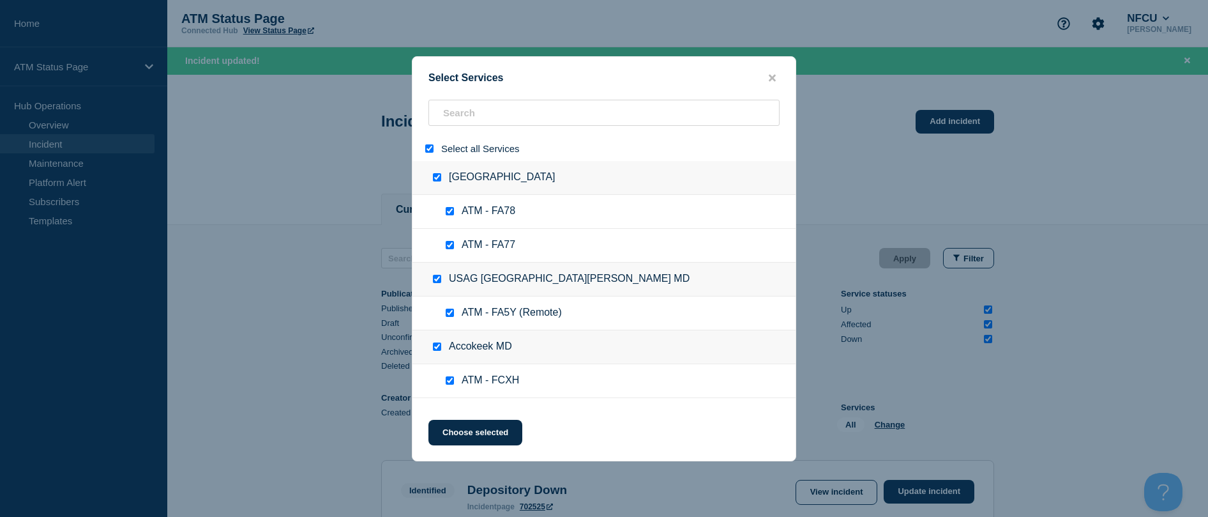
click at [430, 147] on input "select all" at bounding box center [429, 148] width 8 height 8
click at [453, 121] on input "search" at bounding box center [603, 113] width 351 height 26
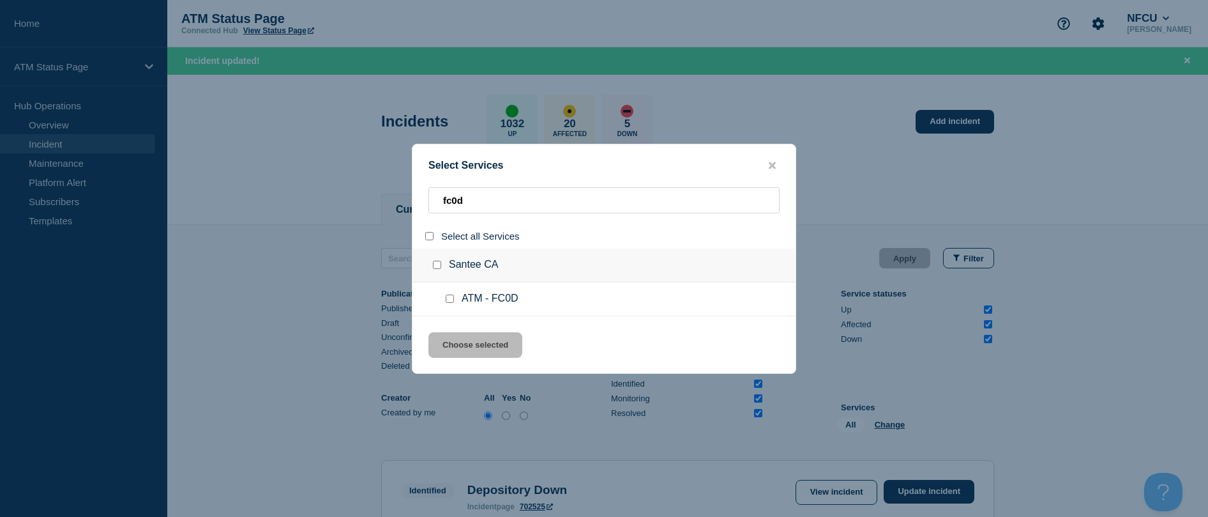
click at [450, 298] on input "service: ATM - FC0D" at bounding box center [450, 298] width 8 height 8
click at [444, 341] on button "Choose selected" at bounding box center [475, 345] width 94 height 26
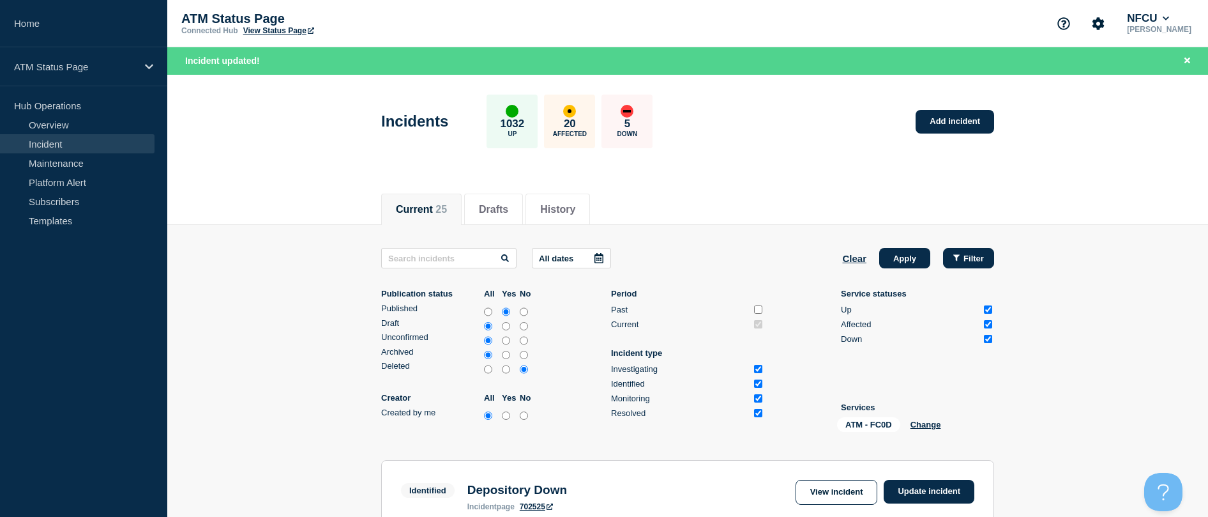
click at [596, 264] on button "Filter" at bounding box center [968, 258] width 51 height 20
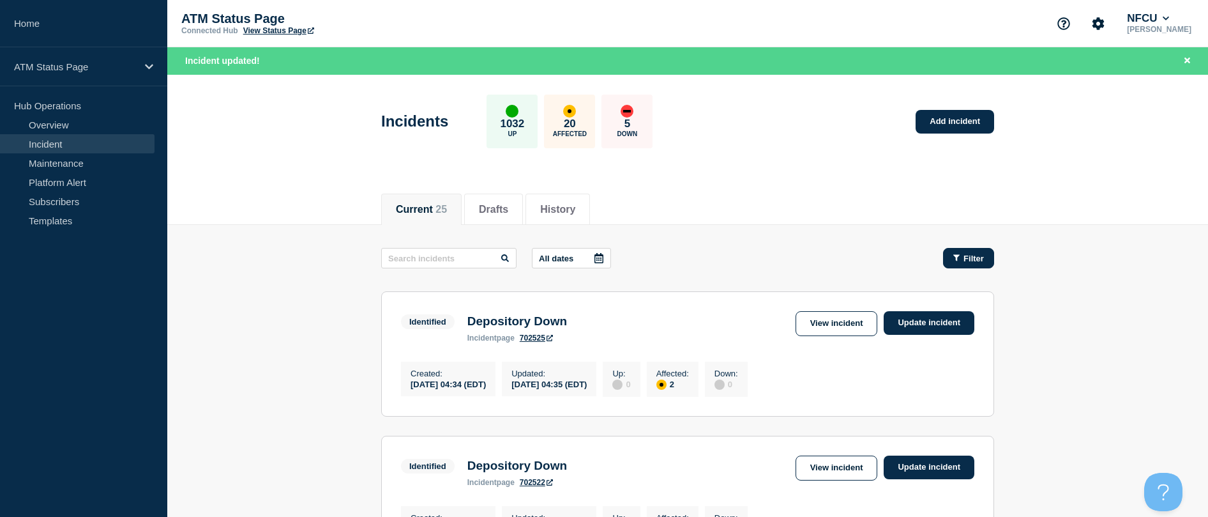
click at [596, 254] on button "Filter" at bounding box center [968, 258] width 51 height 20
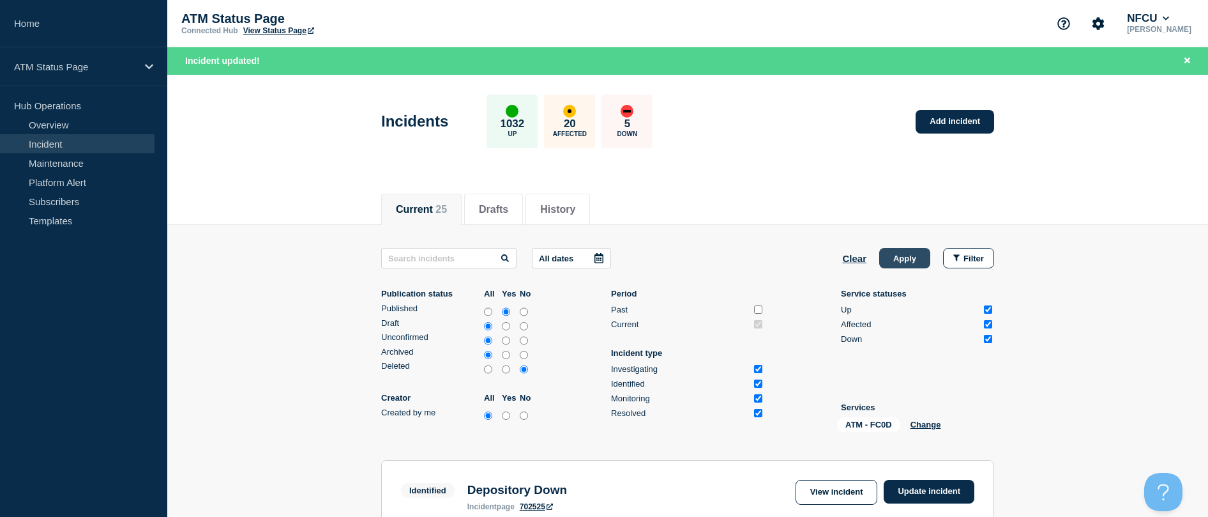
click at [596, 253] on button "Apply" at bounding box center [904, 258] width 51 height 20
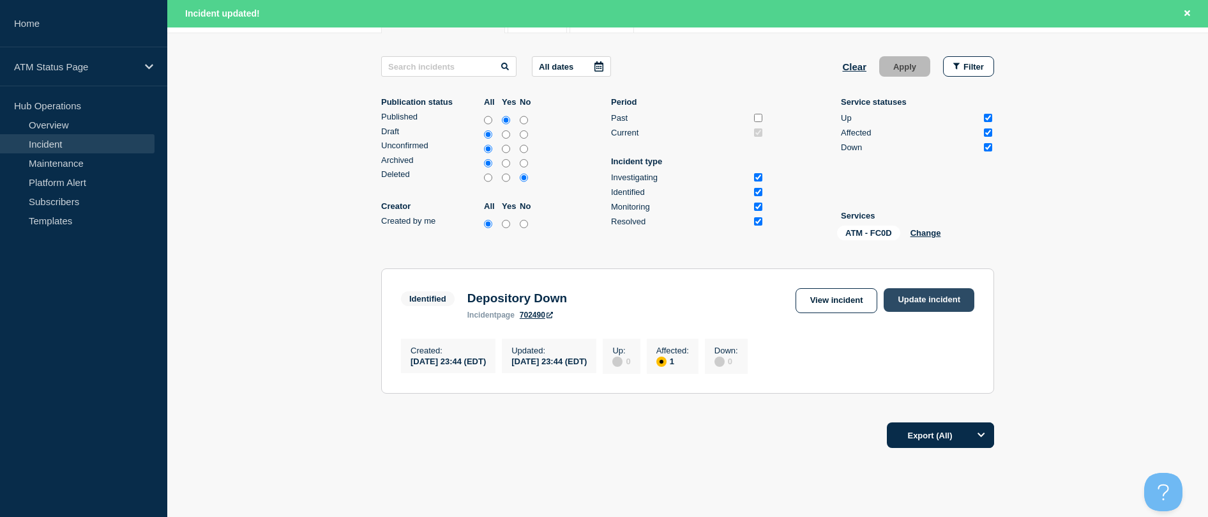
click at [596, 298] on link "Update incident" at bounding box center [929, 300] width 91 height 24
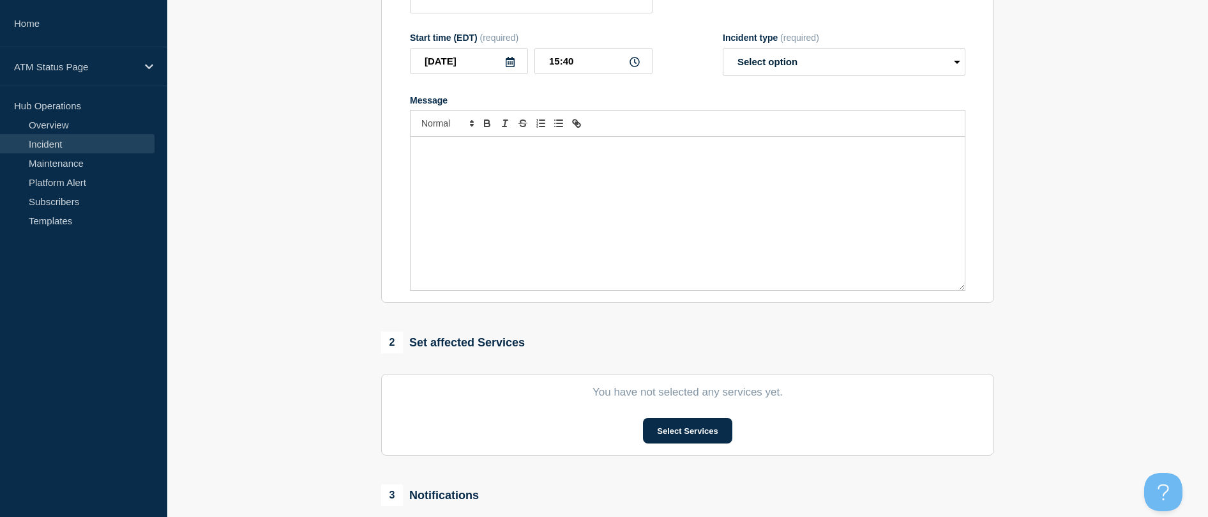
scroll to position [36, 0]
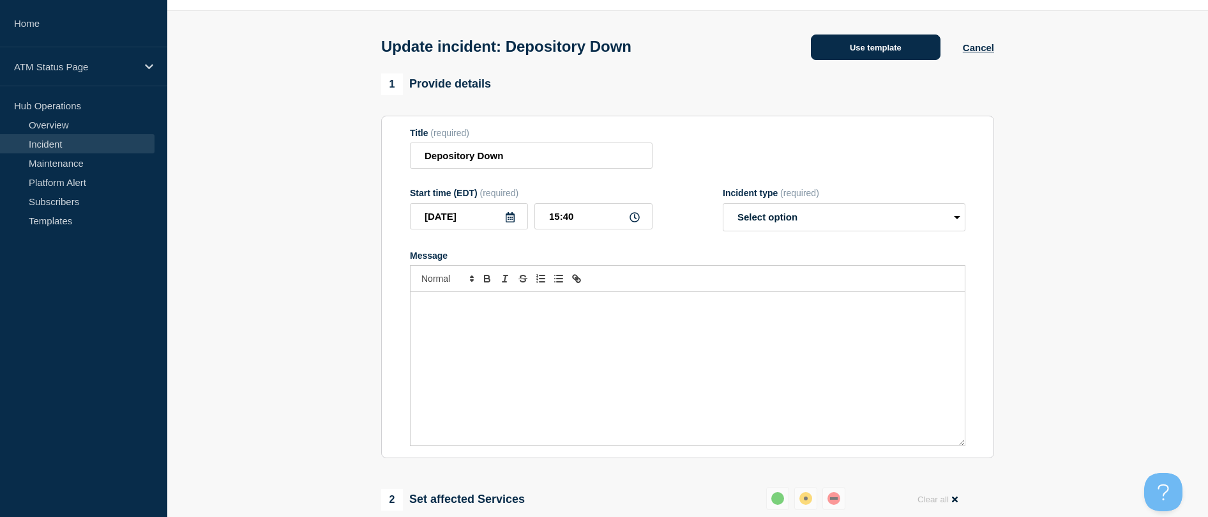
click at [596, 55] on button "Use template" at bounding box center [876, 47] width 130 height 26
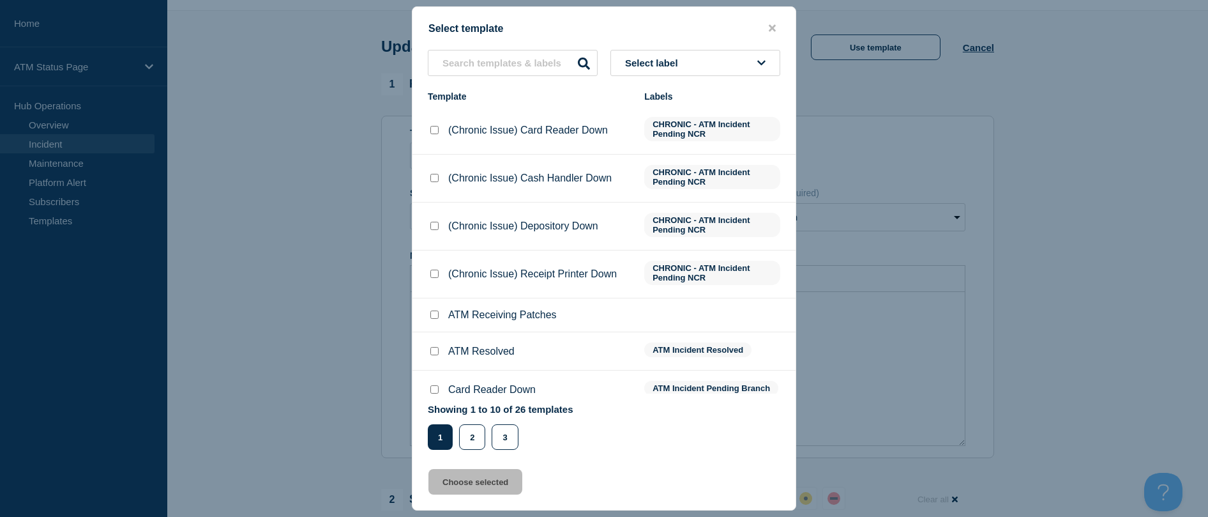
click at [432, 351] on input "ATM Resolved checkbox" at bounding box center [434, 351] width 8 height 8
click at [447, 478] on button "Choose selected" at bounding box center [475, 482] width 94 height 26
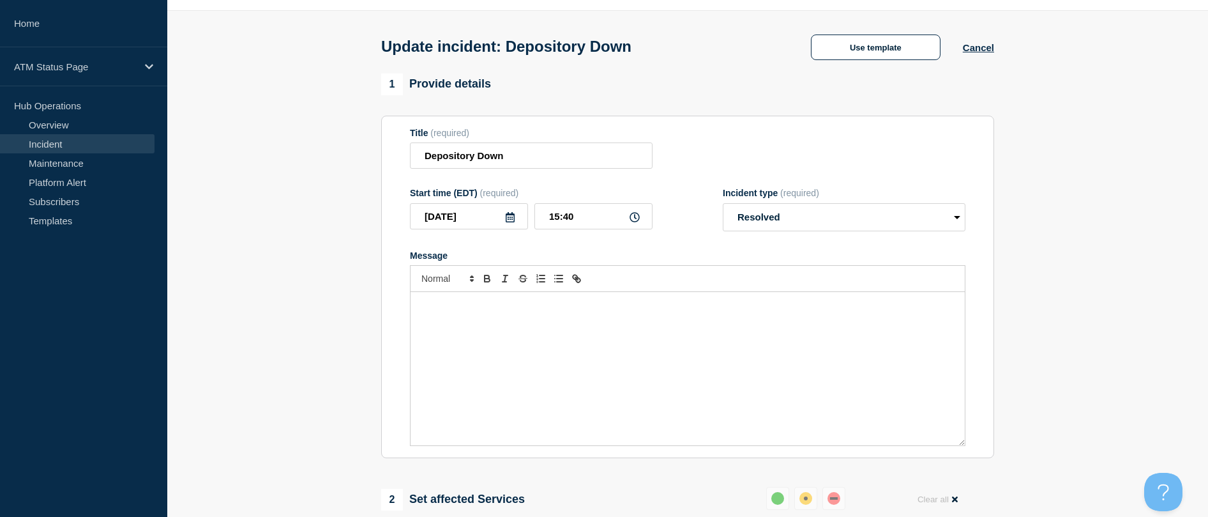
scroll to position [164, 0]
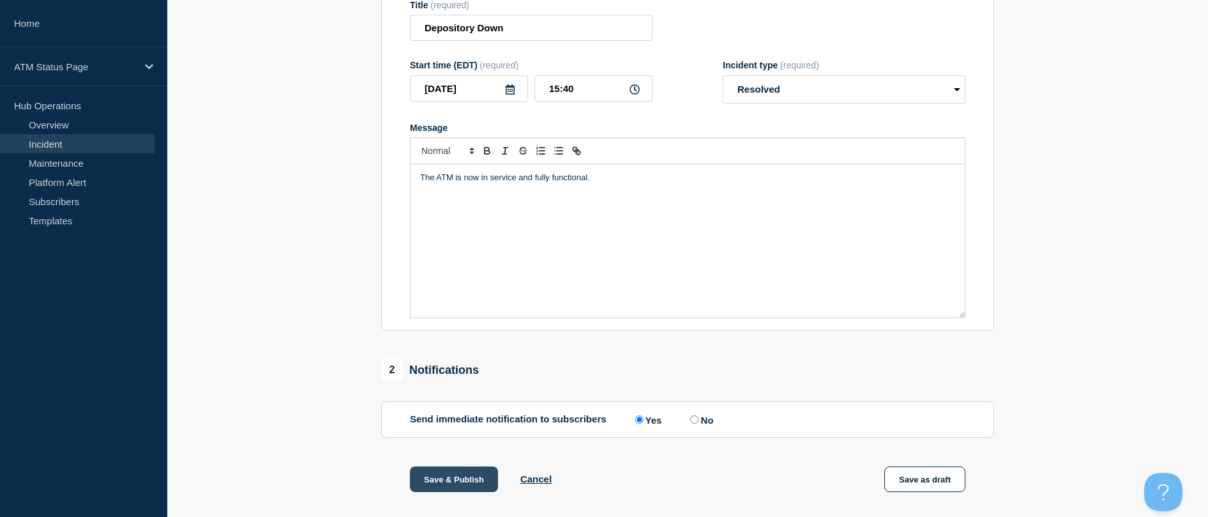
click at [451, 476] on button "Save & Publish" at bounding box center [454, 479] width 88 height 26
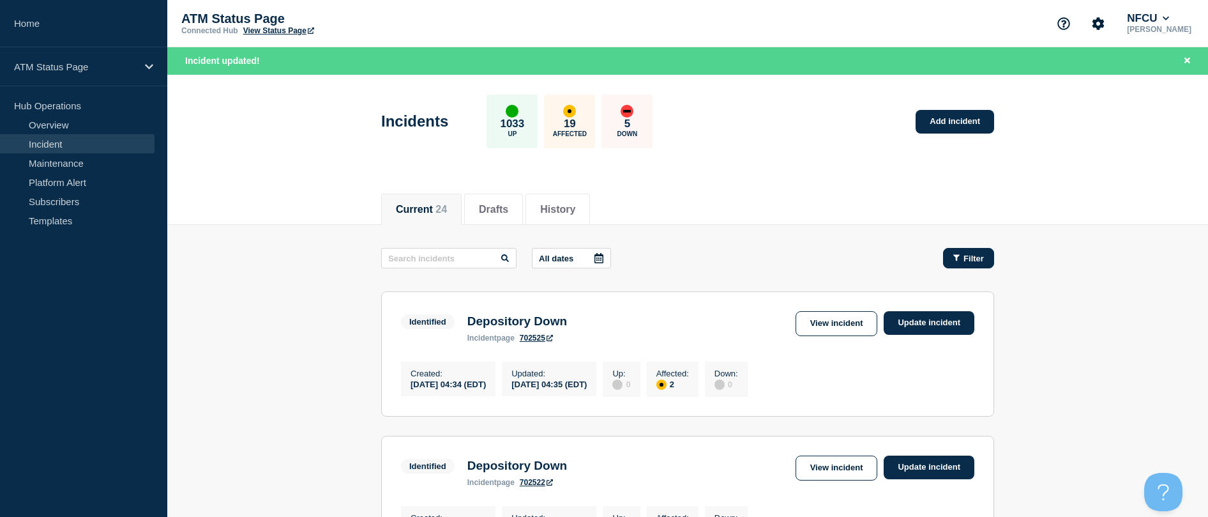
click at [596, 253] on span "Filter" at bounding box center [974, 258] width 20 height 10
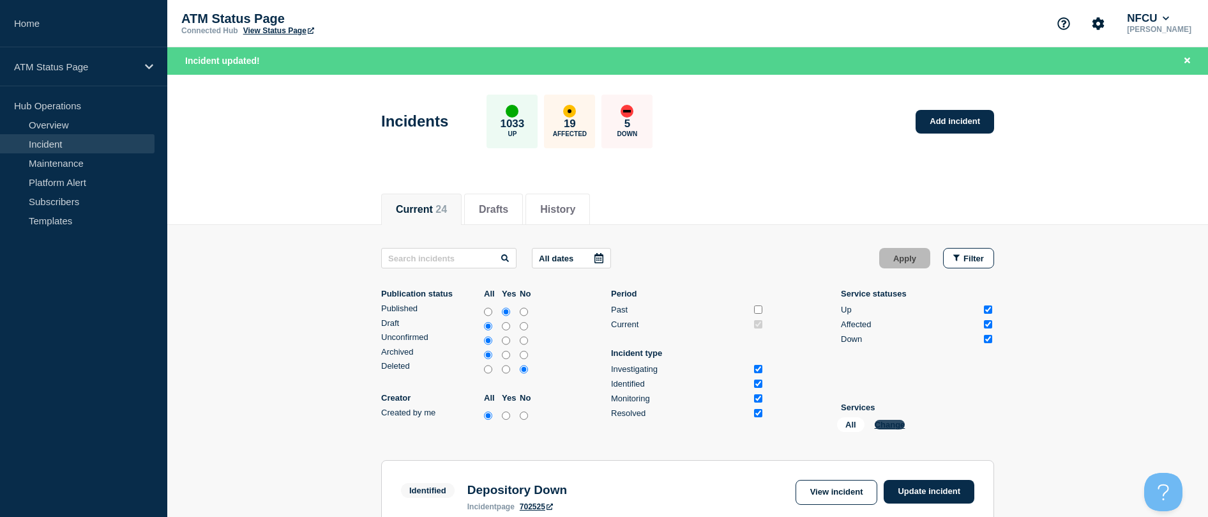
click at [596, 422] on button "Change" at bounding box center [890, 425] width 31 height 10
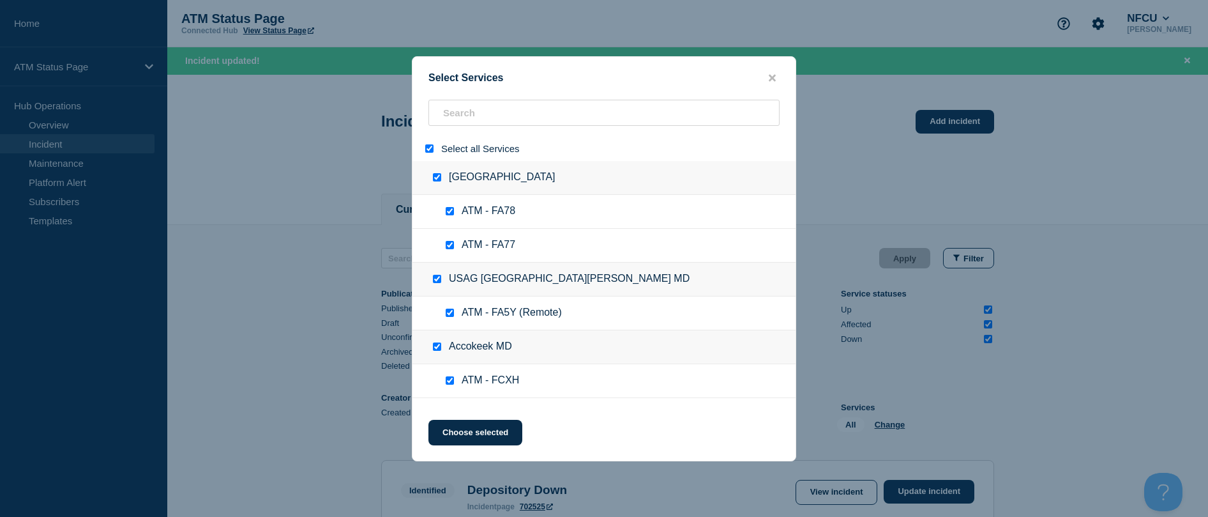
click at [428, 159] on div "Select all Services" at bounding box center [603, 148] width 383 height 25
click at [428, 150] on input "select all" at bounding box center [429, 148] width 8 height 8
click at [472, 111] on input "search" at bounding box center [603, 113] width 351 height 26
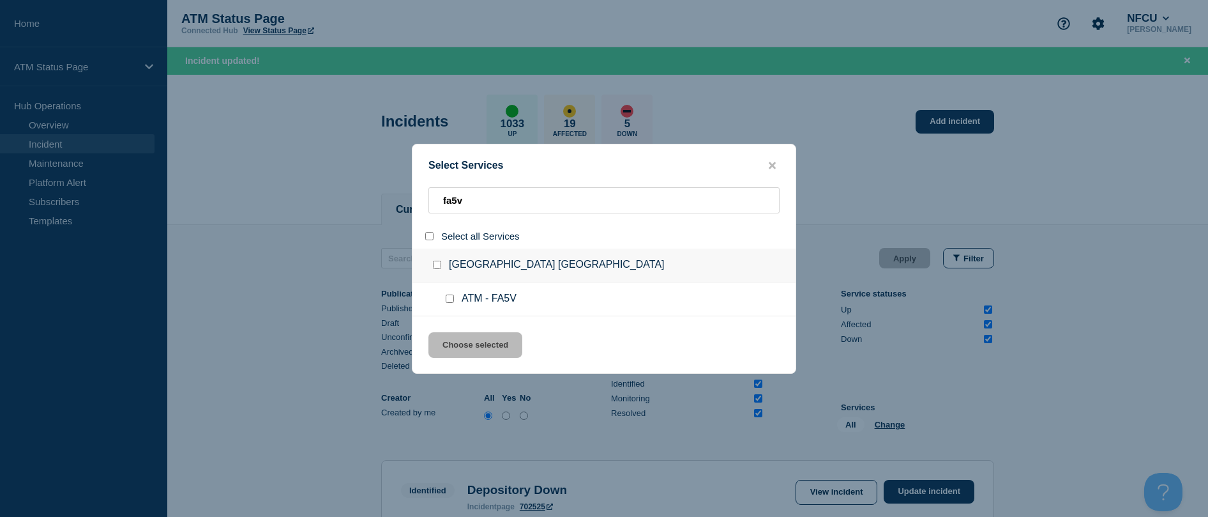
click at [449, 304] on div at bounding box center [452, 298] width 19 height 13
click at [449, 303] on input "service: ATM - FA5V" at bounding box center [450, 298] width 8 height 8
click at [456, 345] on button "Choose selected" at bounding box center [475, 345] width 94 height 26
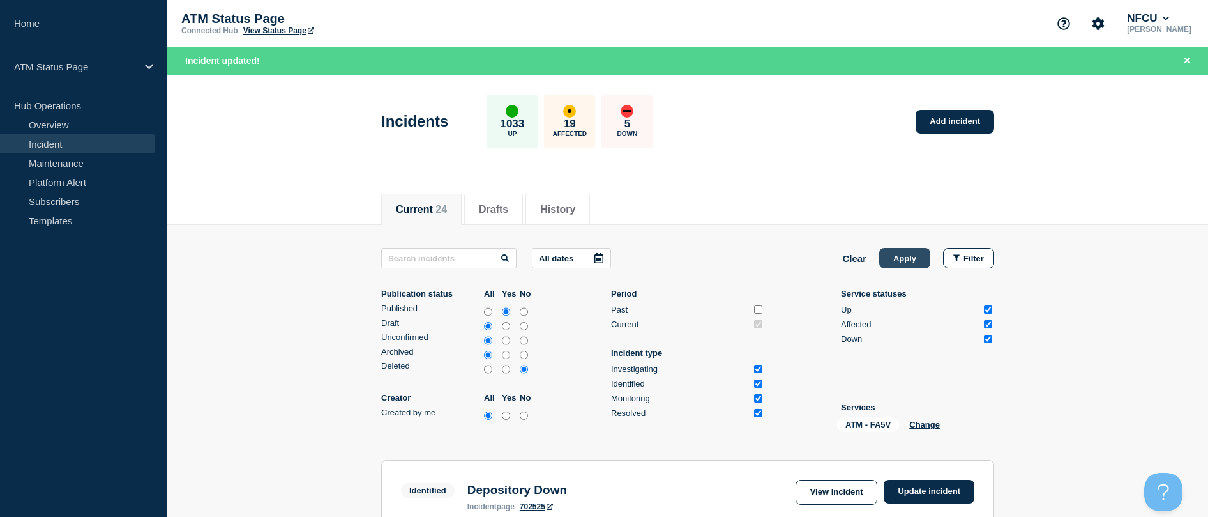
click at [596, 259] on button "Apply" at bounding box center [904, 258] width 51 height 20
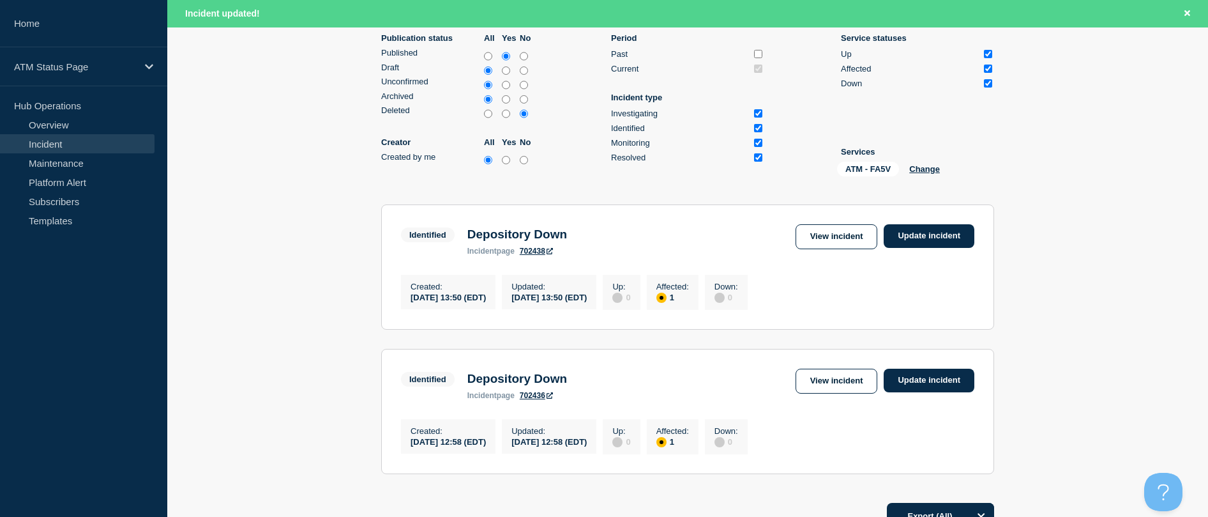
scroll to position [319, 0]
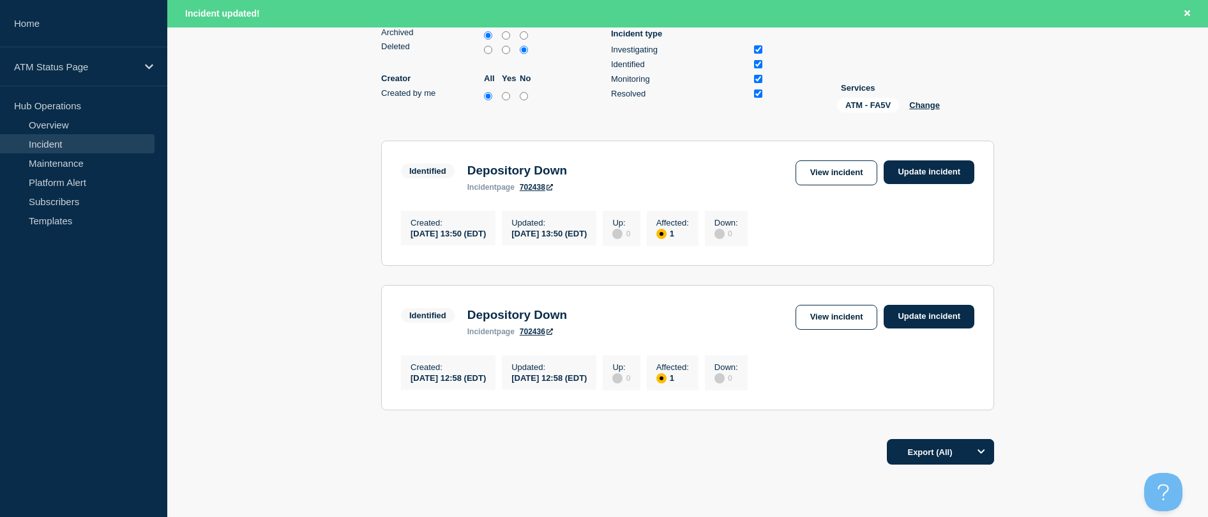
drag, startPoint x: 928, startPoint y: 156, endPoint x: 927, endPoint y: 163, distance: 7.1
click at [596, 156] on section "Identified Depository Down incident page 702438 View incident Update incident C…" at bounding box center [687, 202] width 613 height 125
click at [596, 163] on link "Update incident" at bounding box center [929, 172] width 91 height 24
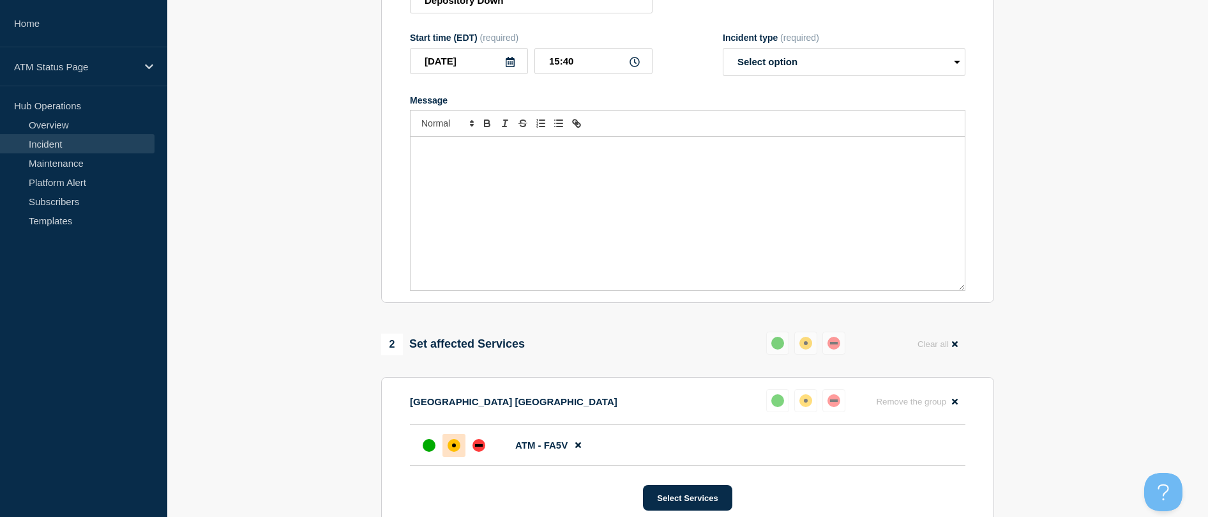
scroll to position [64, 0]
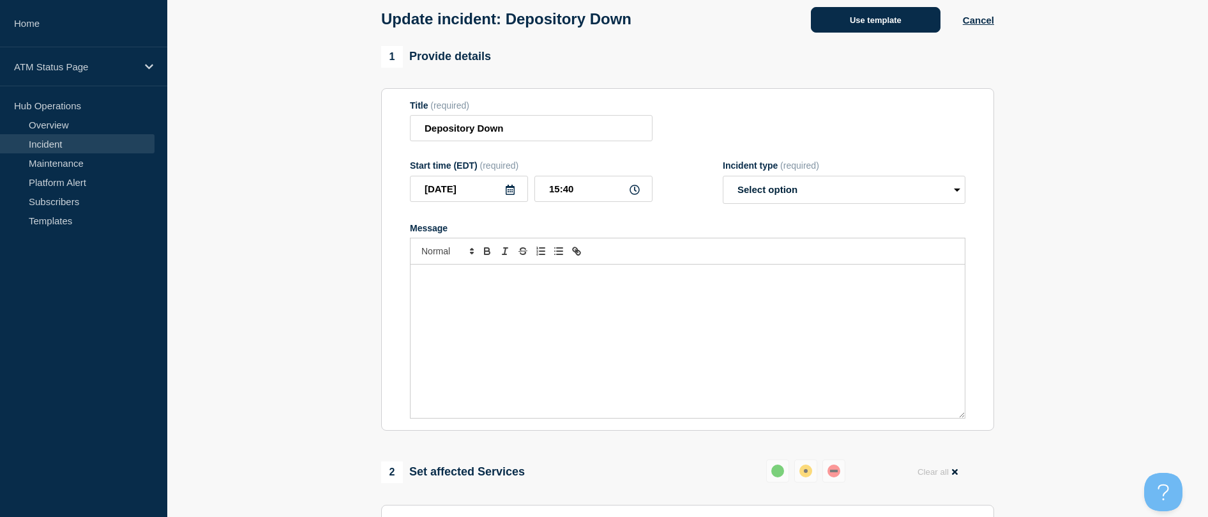
click at [596, 30] on button "Use template" at bounding box center [876, 20] width 130 height 26
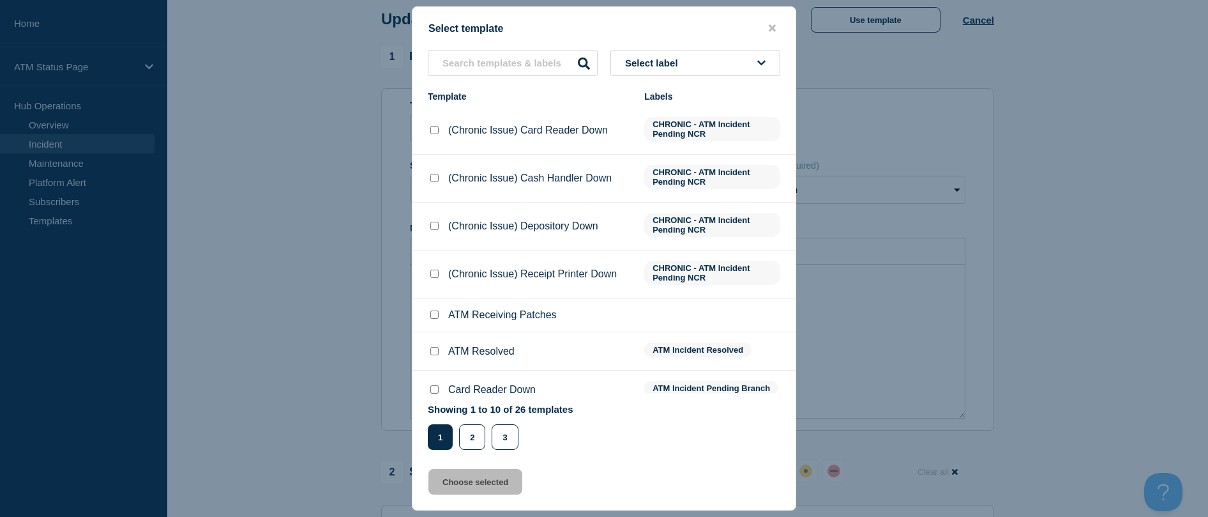
click at [434, 355] on input "ATM Resolved checkbox" at bounding box center [434, 351] width 8 height 8
click at [453, 477] on button "Choose selected" at bounding box center [475, 482] width 94 height 26
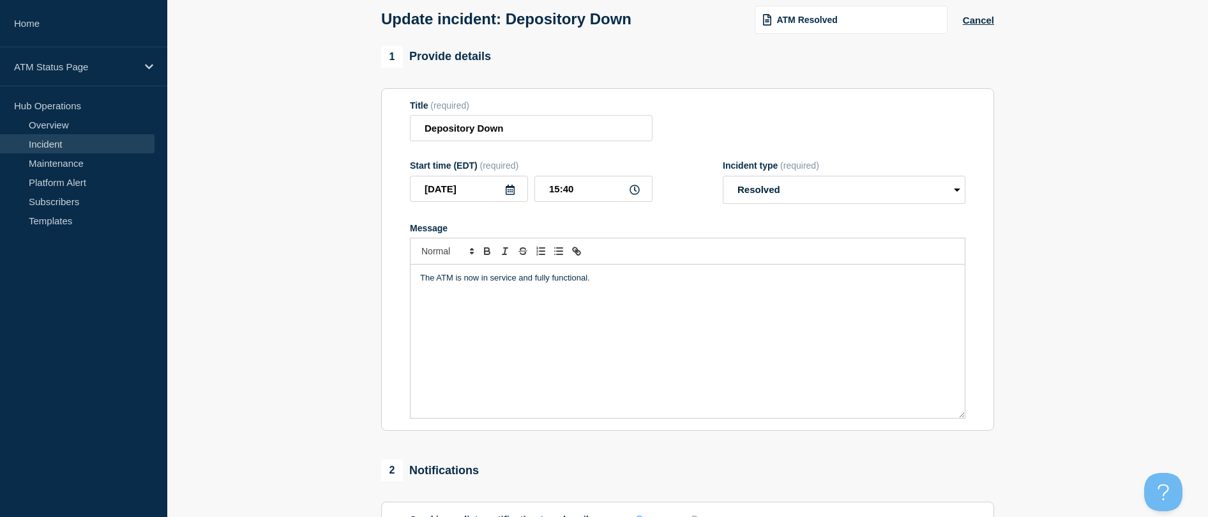
scroll to position [192, 0]
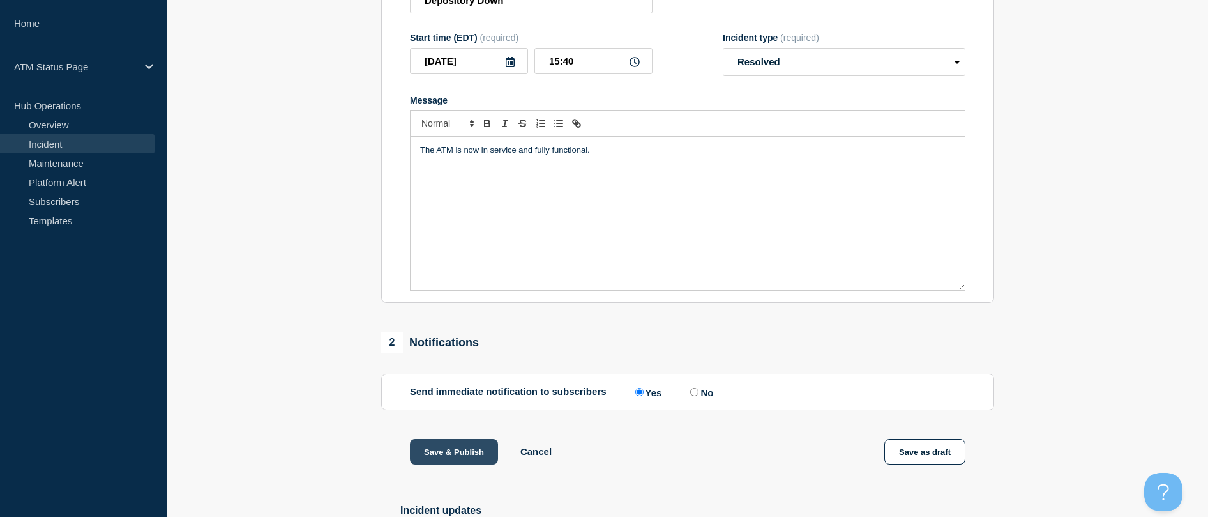
click at [458, 460] on button "Save & Publish" at bounding box center [454, 452] width 88 height 26
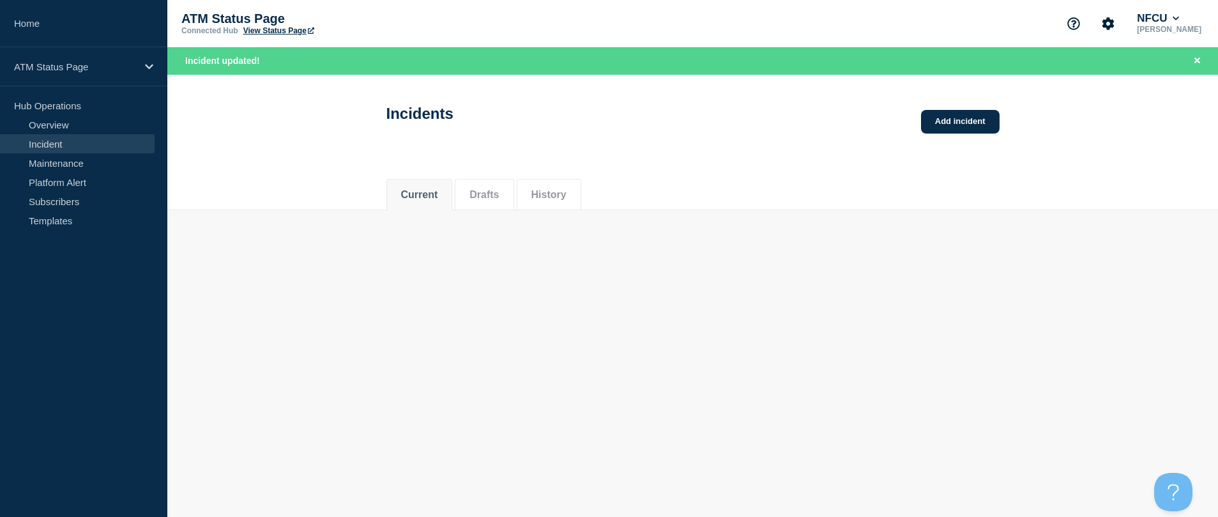
click at [596, 307] on body "Home ATM Status Page Hub Operations Overview Incident Maintenance Platform Aler…" at bounding box center [609, 258] width 1218 height 517
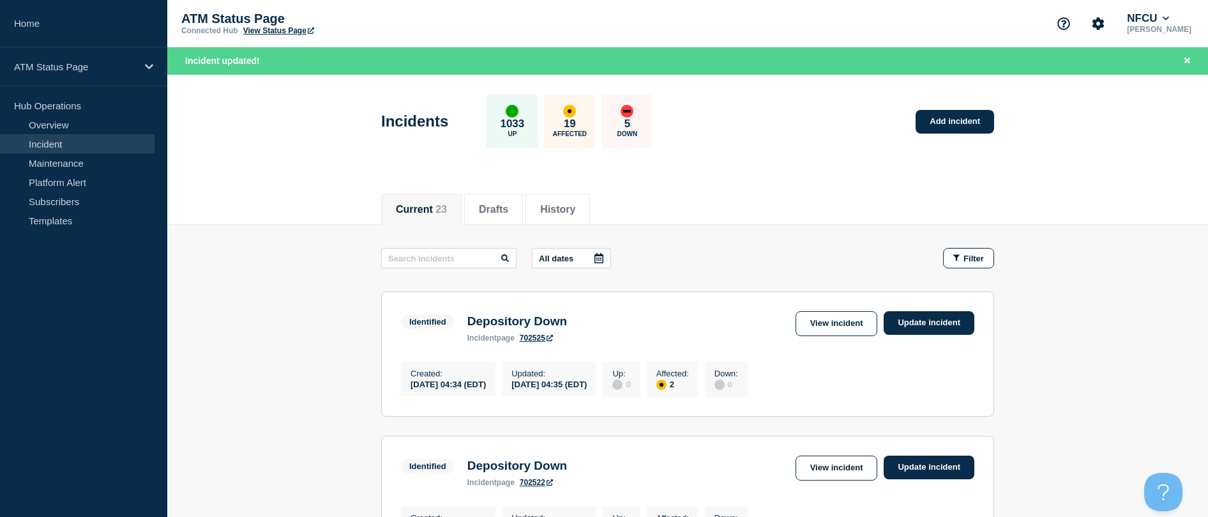
drag, startPoint x: 1002, startPoint y: 256, endPoint x: 995, endPoint y: 257, distance: 6.5
click at [596, 261] on button "Filter" at bounding box center [968, 258] width 51 height 20
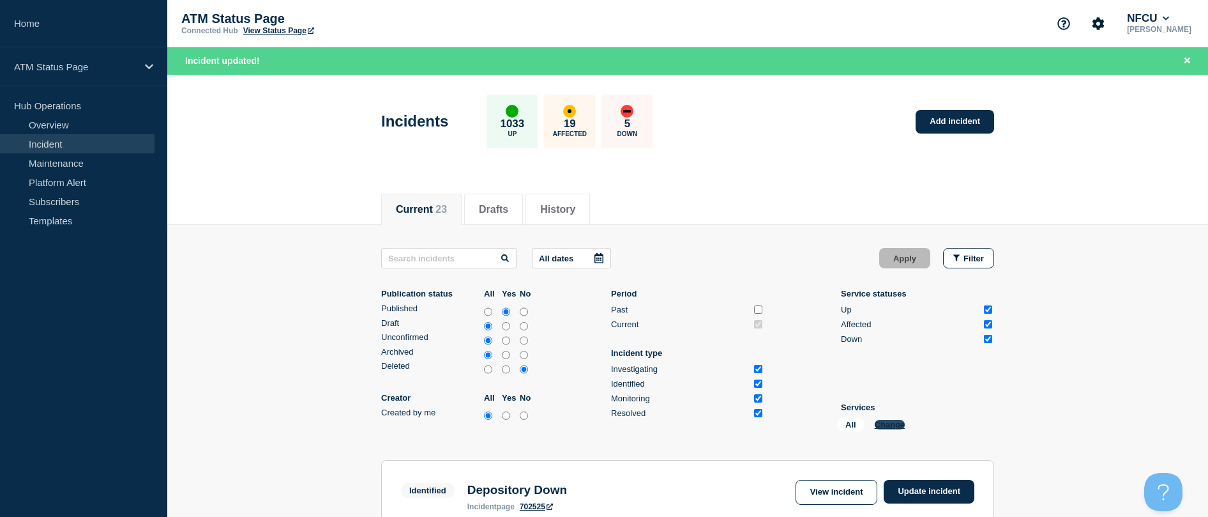
click at [596, 420] on button "Change" at bounding box center [890, 425] width 31 height 10
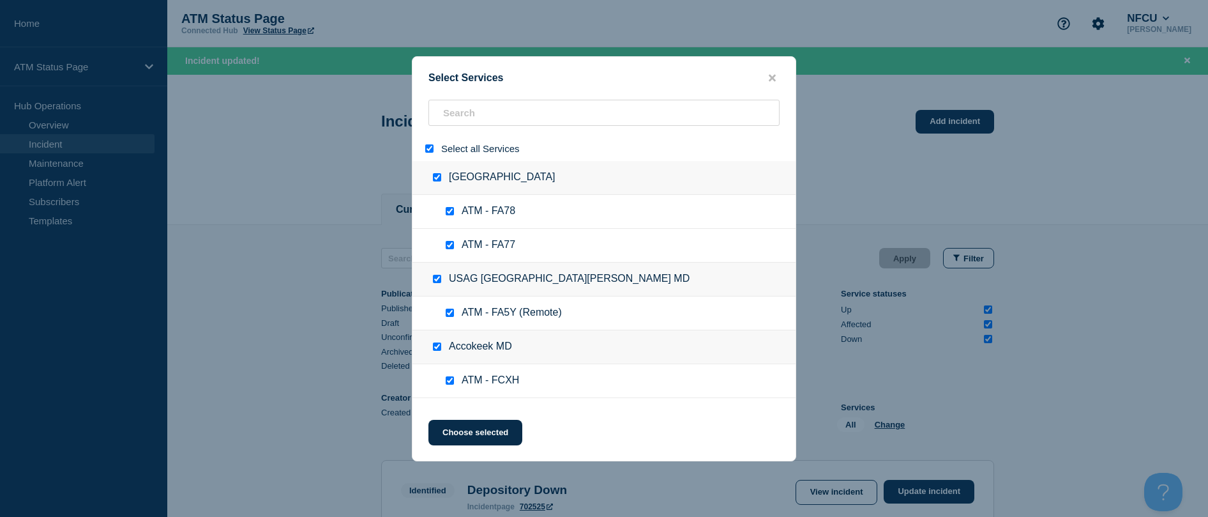
click at [431, 151] on input "select all" at bounding box center [429, 148] width 8 height 8
click at [440, 108] on input "search" at bounding box center [603, 113] width 351 height 26
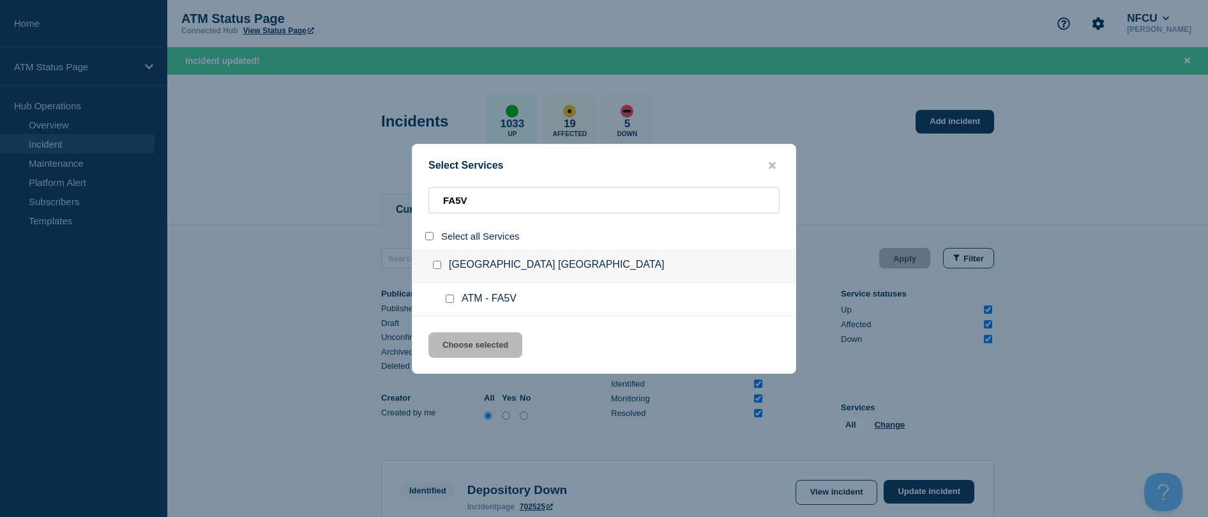
click at [449, 296] on input "service: ATM - FA5V" at bounding box center [450, 298] width 8 height 8
click at [459, 339] on button "Choose selected" at bounding box center [475, 345] width 94 height 26
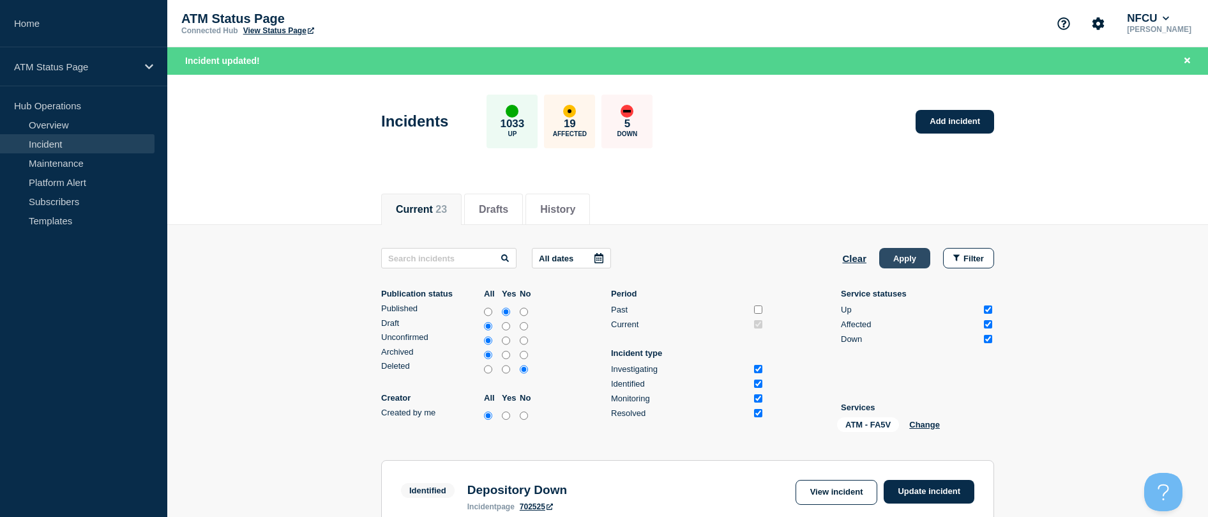
click at [596, 259] on button "Apply" at bounding box center [904, 258] width 51 height 20
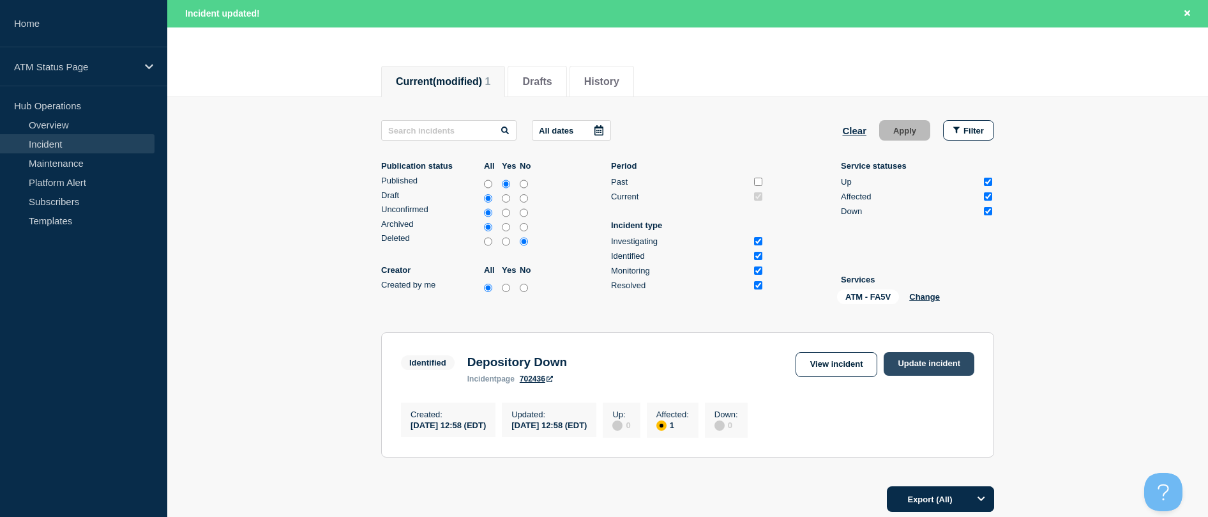
click at [596, 358] on link "Update incident" at bounding box center [929, 364] width 91 height 24
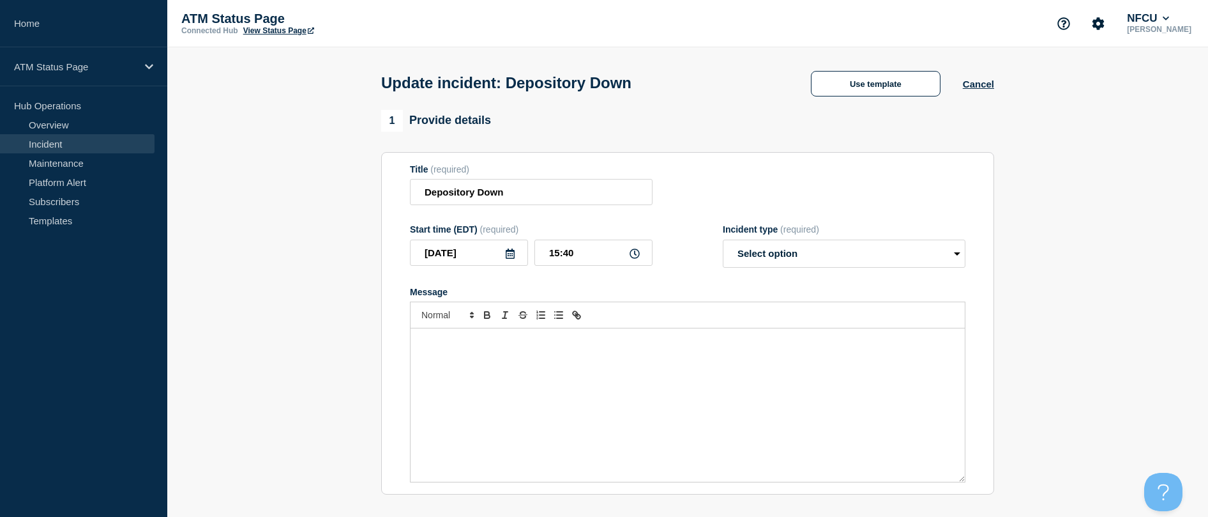
click at [596, 100] on div "Update incident: Depository Down Use template Cancel" at bounding box center [688, 78] width 642 height 63
click at [596, 93] on button "Use template" at bounding box center [876, 84] width 130 height 26
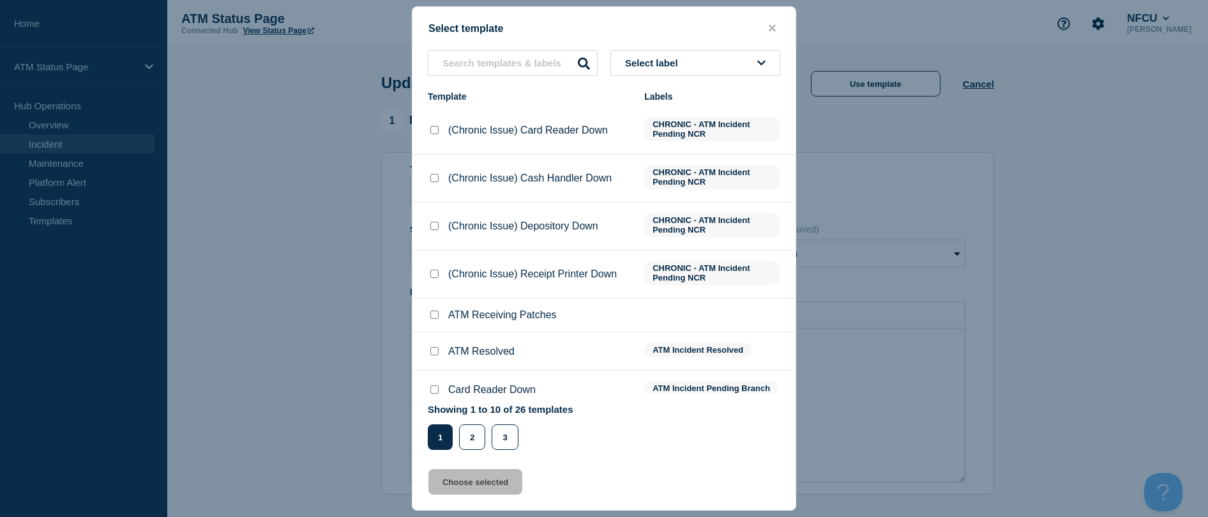
click at [430, 351] on input "ATM Resolved checkbox" at bounding box center [434, 351] width 8 height 8
click at [443, 482] on button "Choose selected" at bounding box center [475, 482] width 94 height 26
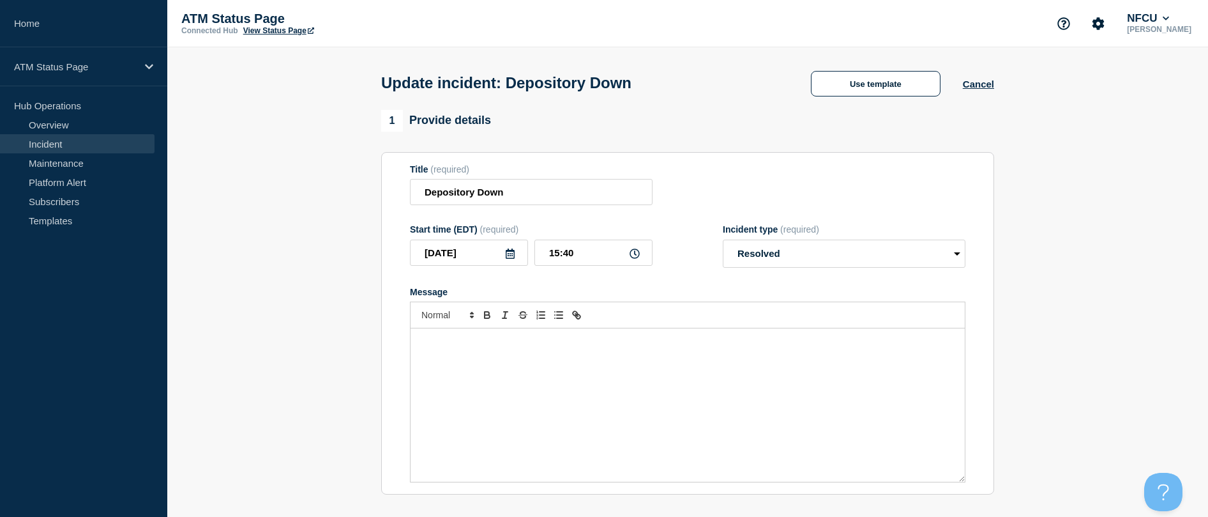
scroll to position [128, 0]
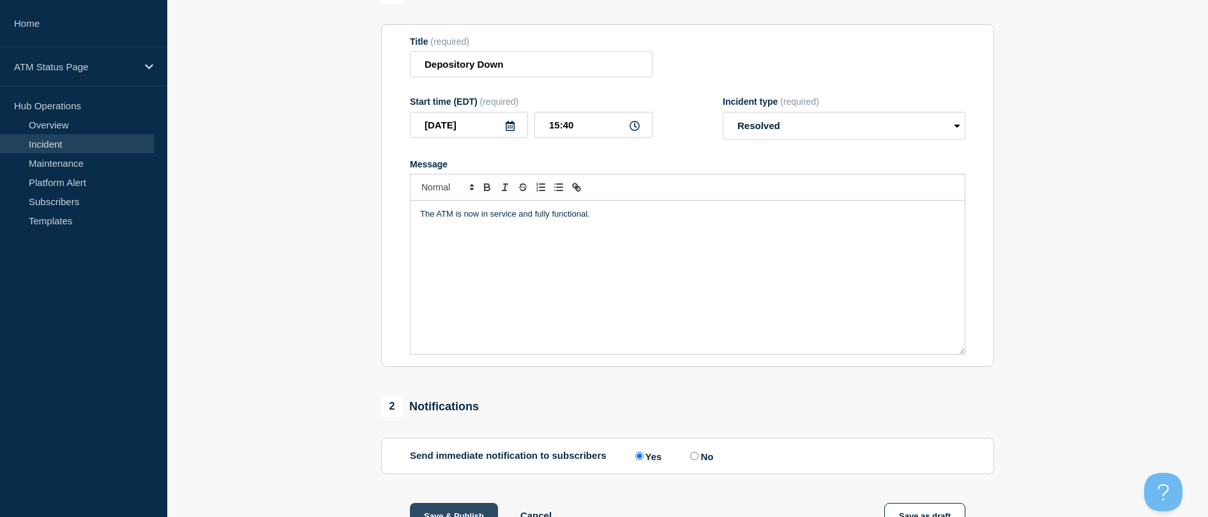
click at [440, 512] on button "Save & Publish" at bounding box center [454, 516] width 88 height 26
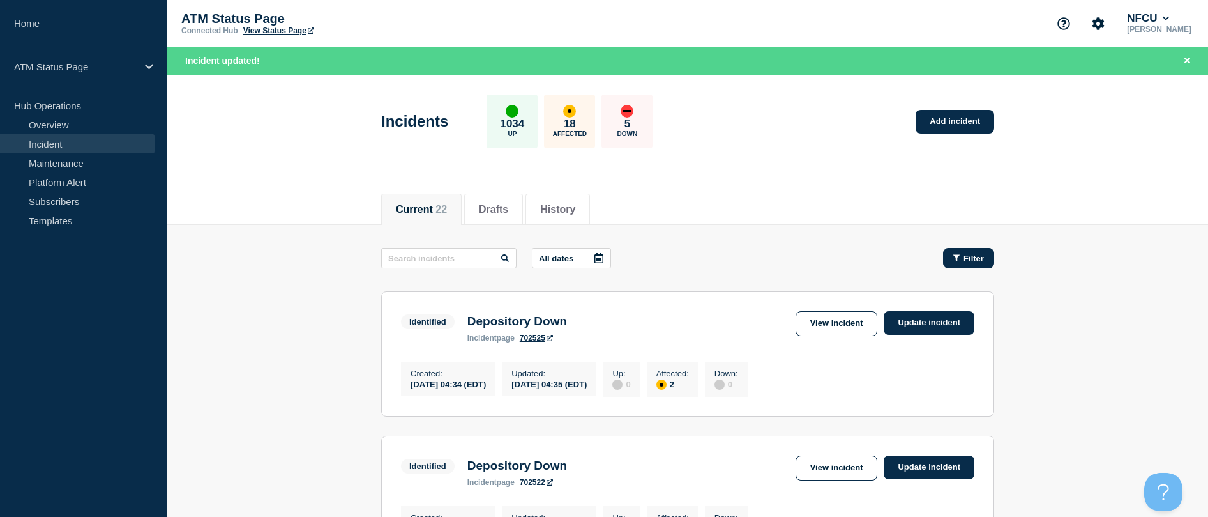
click at [596, 268] on button "Filter" at bounding box center [968, 258] width 51 height 20
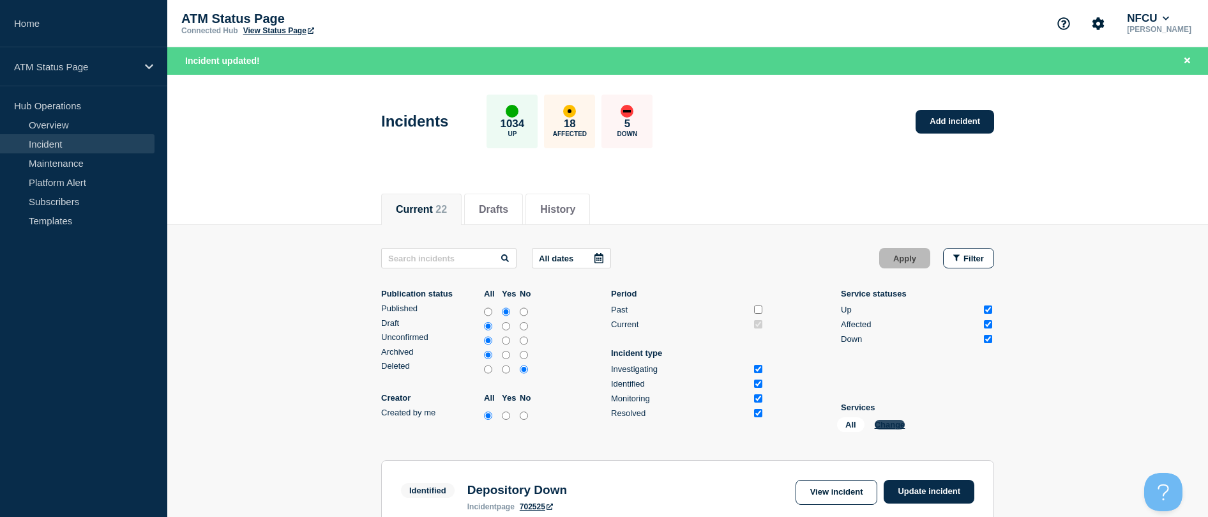
click at [596, 424] on button "Change" at bounding box center [890, 425] width 31 height 10
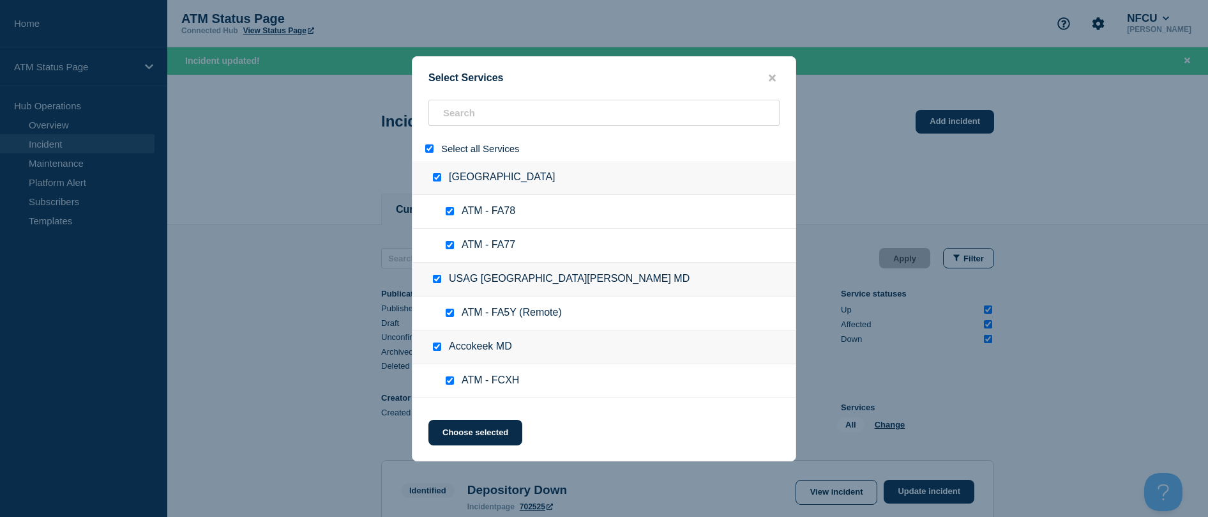
click at [430, 146] on input "select all" at bounding box center [429, 148] width 8 height 8
click at [472, 121] on input "search" at bounding box center [603, 113] width 351 height 26
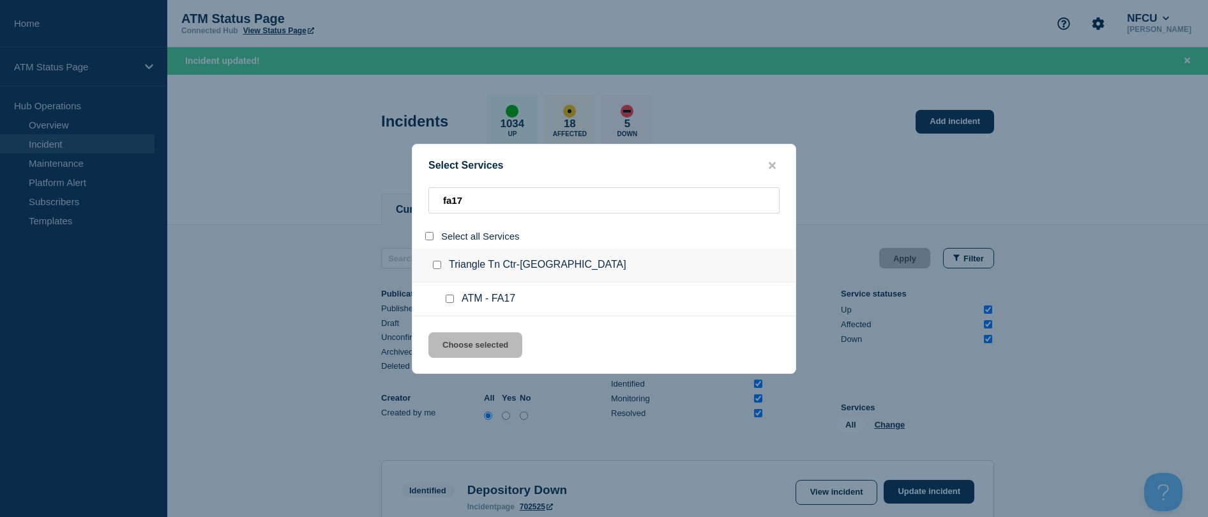
click at [449, 305] on div at bounding box center [452, 298] width 19 height 13
click at [446, 297] on input "service: ATM - FA17" at bounding box center [450, 298] width 8 height 8
click at [454, 349] on button "Choose selected" at bounding box center [475, 345] width 94 height 26
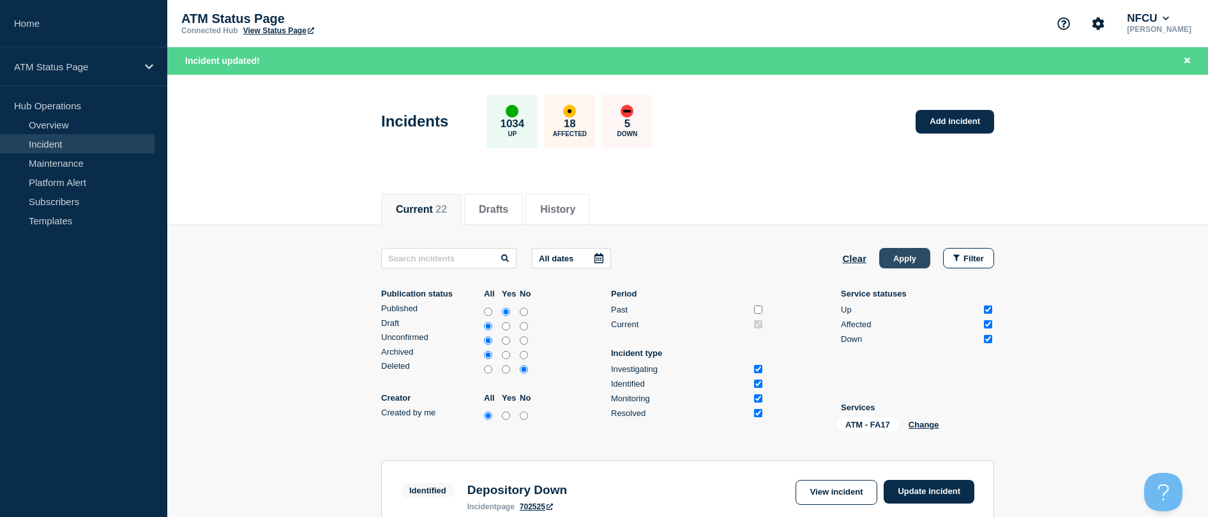
drag, startPoint x: 900, startPoint y: 259, endPoint x: 889, endPoint y: 255, distance: 11.5
click at [596, 259] on button "Apply" at bounding box center [904, 258] width 51 height 20
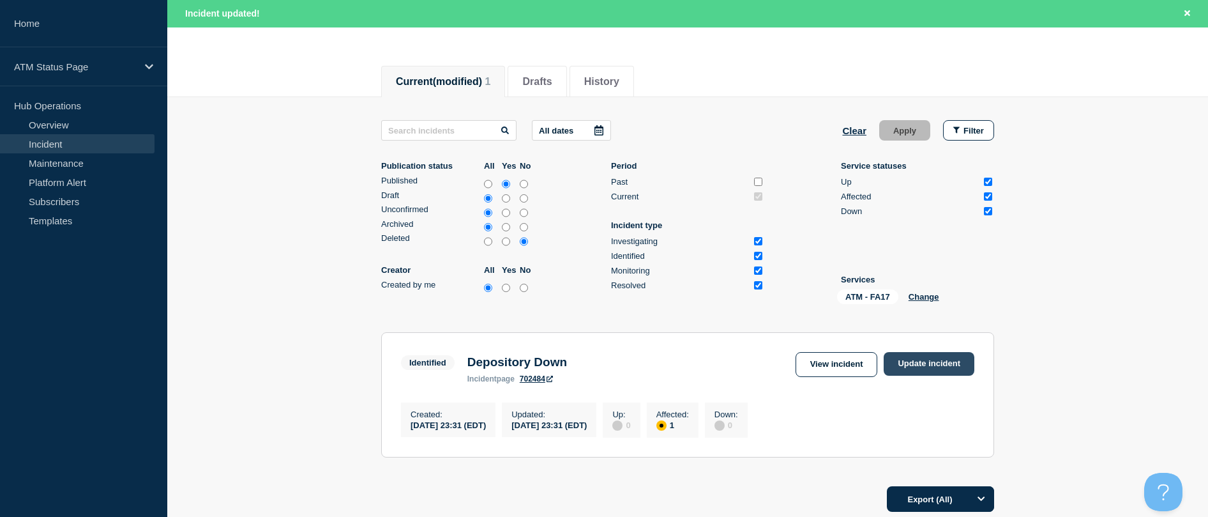
scroll to position [128, 0]
click at [935, 368] on link "Update incident" at bounding box center [929, 364] width 91 height 24
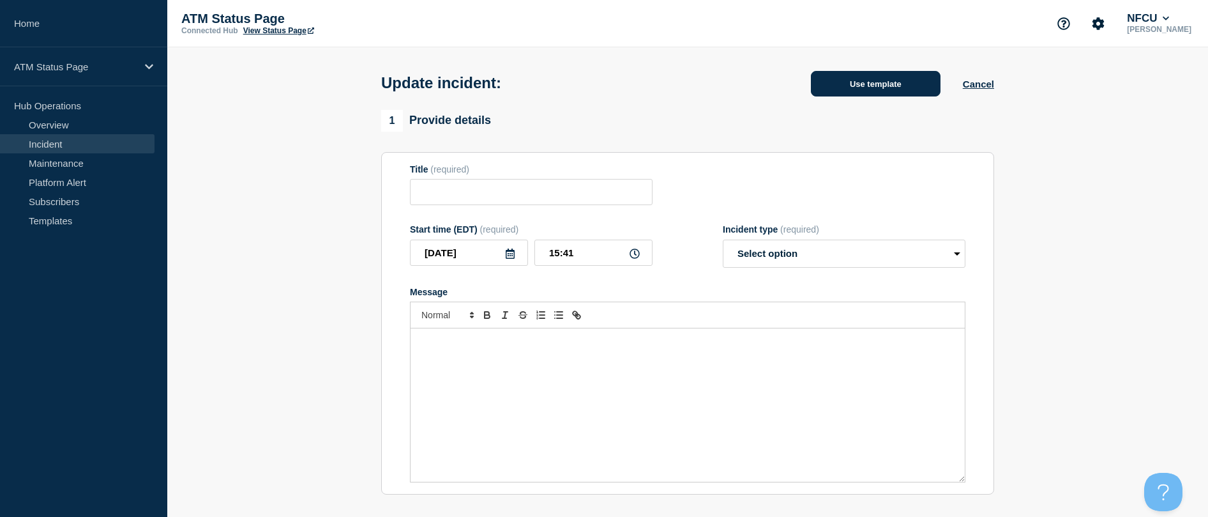
type input "Depository Down"
click at [842, 83] on button "Use template" at bounding box center [876, 84] width 130 height 26
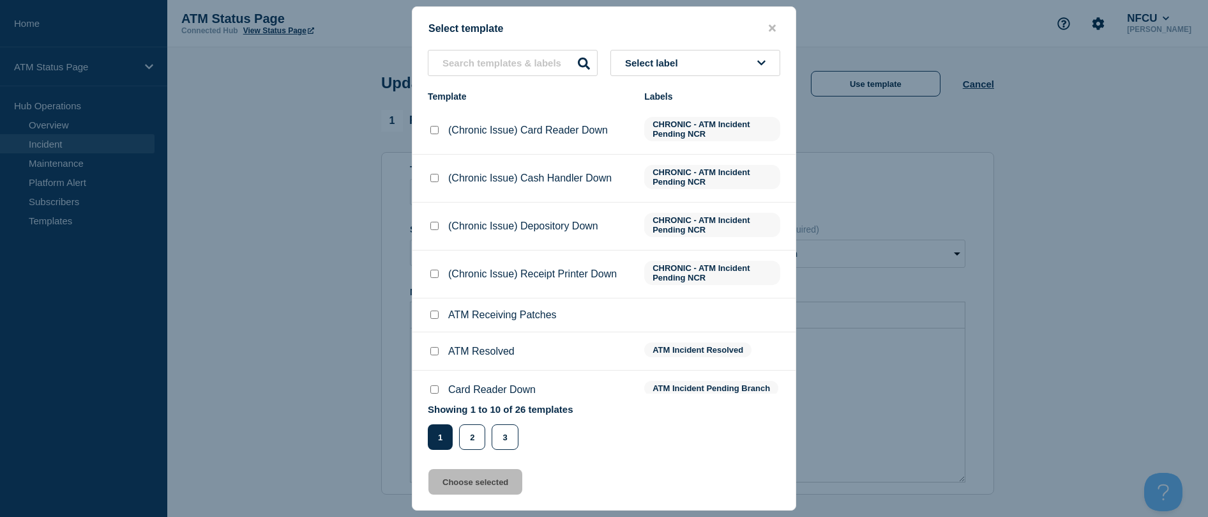
click at [434, 349] on input "ATM Resolved checkbox" at bounding box center [434, 351] width 8 height 8
checkbox input "true"
click at [446, 479] on button "Choose selected" at bounding box center [475, 482] width 94 height 26
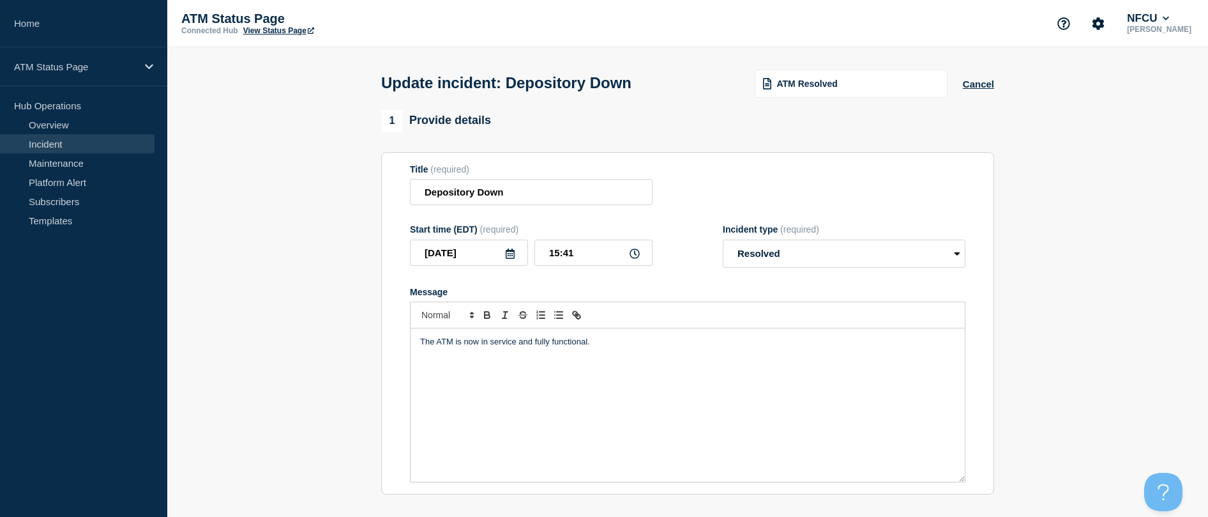
select select "resolved"
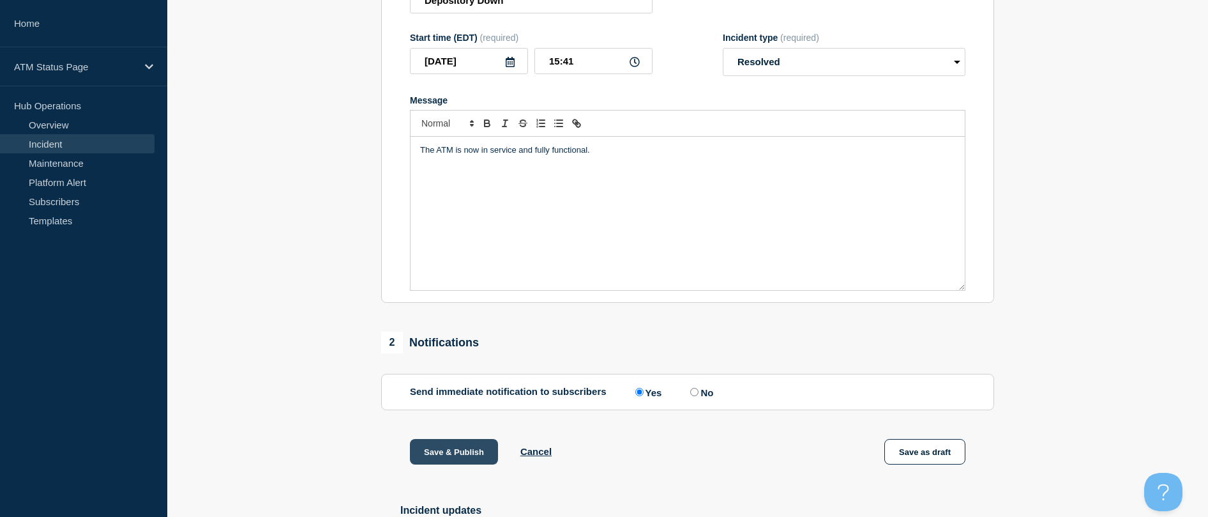
click at [444, 455] on button "Save & Publish" at bounding box center [454, 452] width 88 height 26
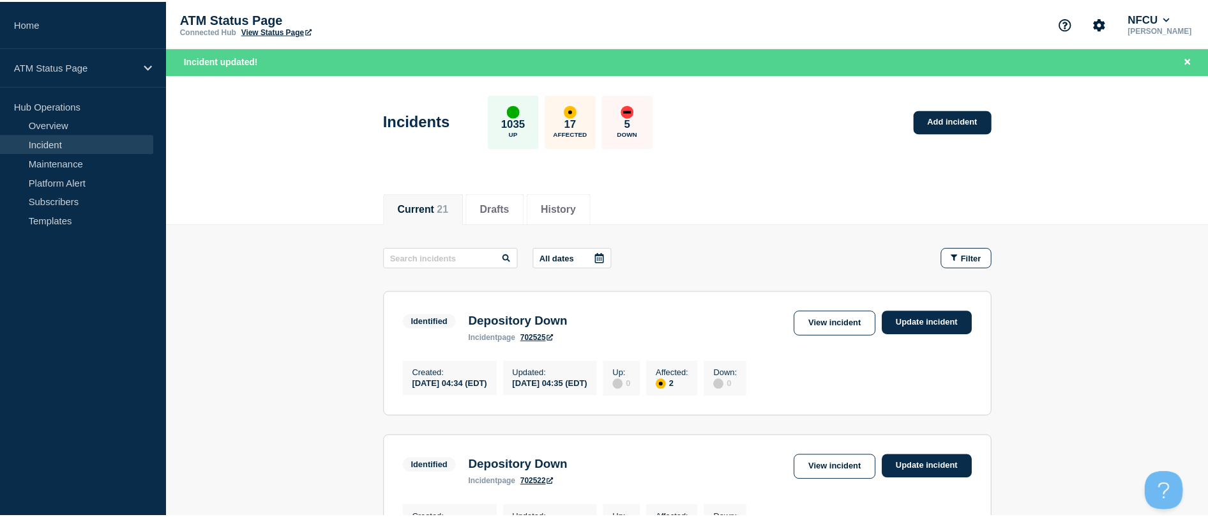
scroll to position [128, 0]
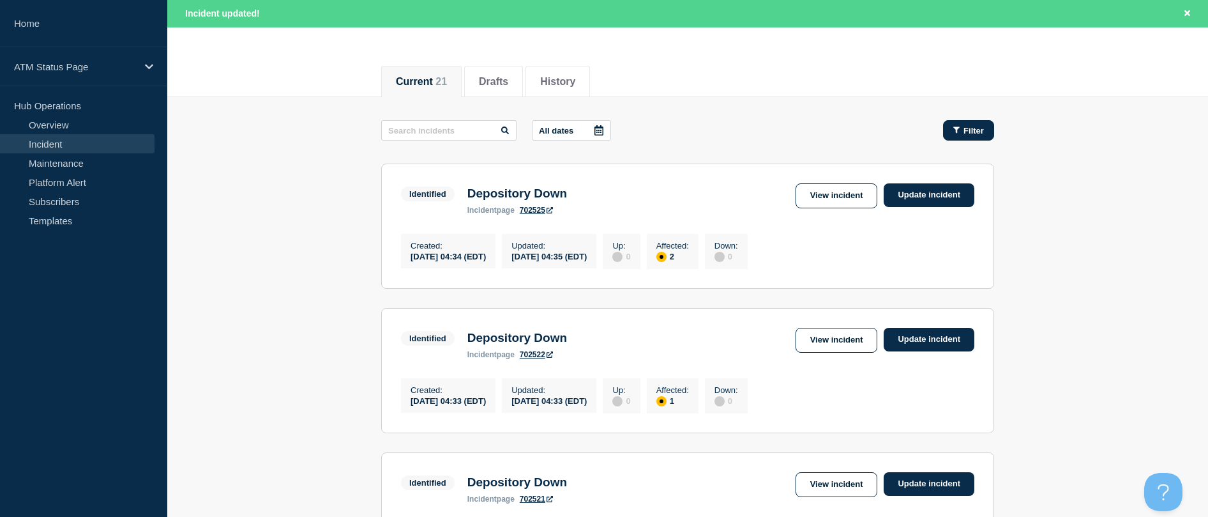
click at [978, 126] on span "Filter" at bounding box center [974, 131] width 20 height 10
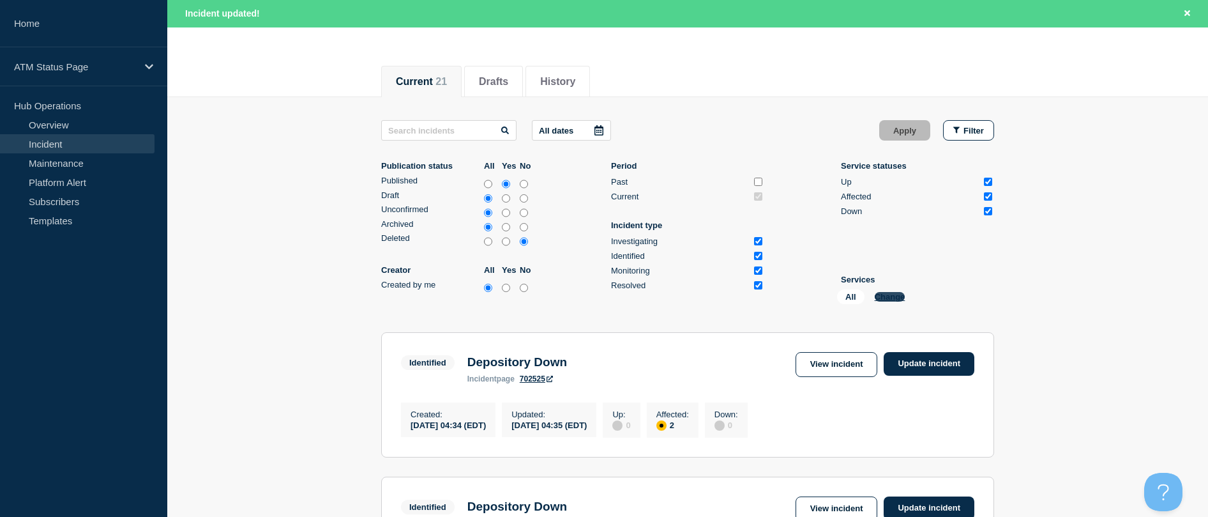
click at [898, 297] on button "Change" at bounding box center [890, 297] width 31 height 10
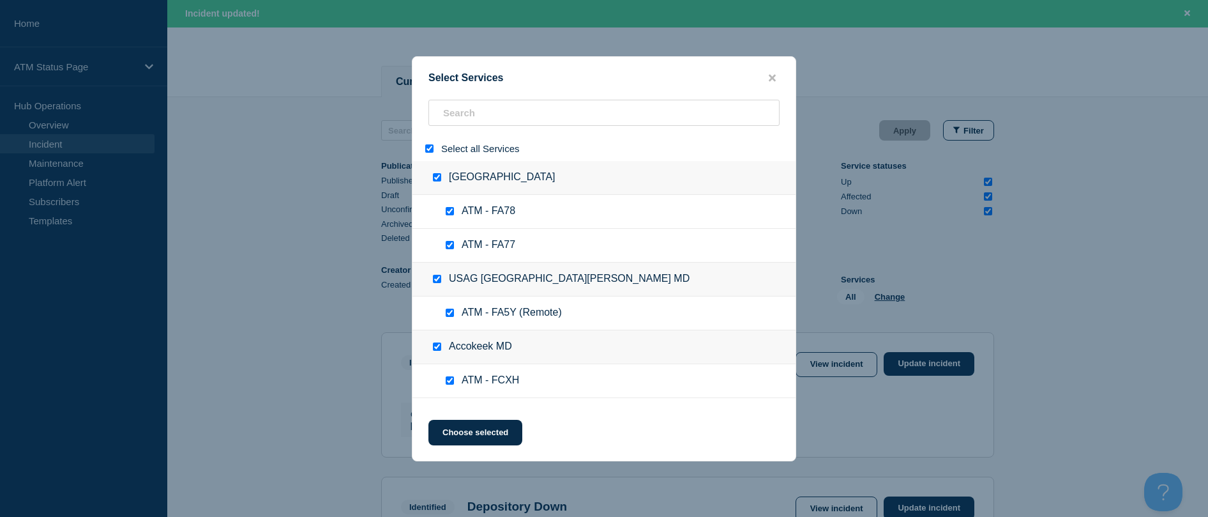
click at [431, 150] on input "select all" at bounding box center [429, 148] width 8 height 8
checkbox input "false"
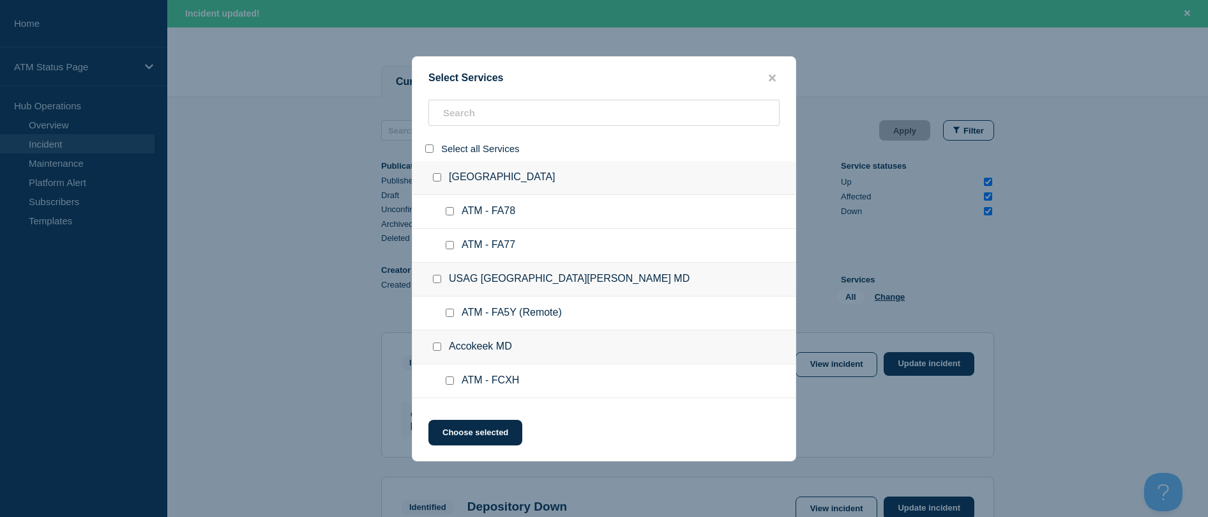
checkbox input "false"
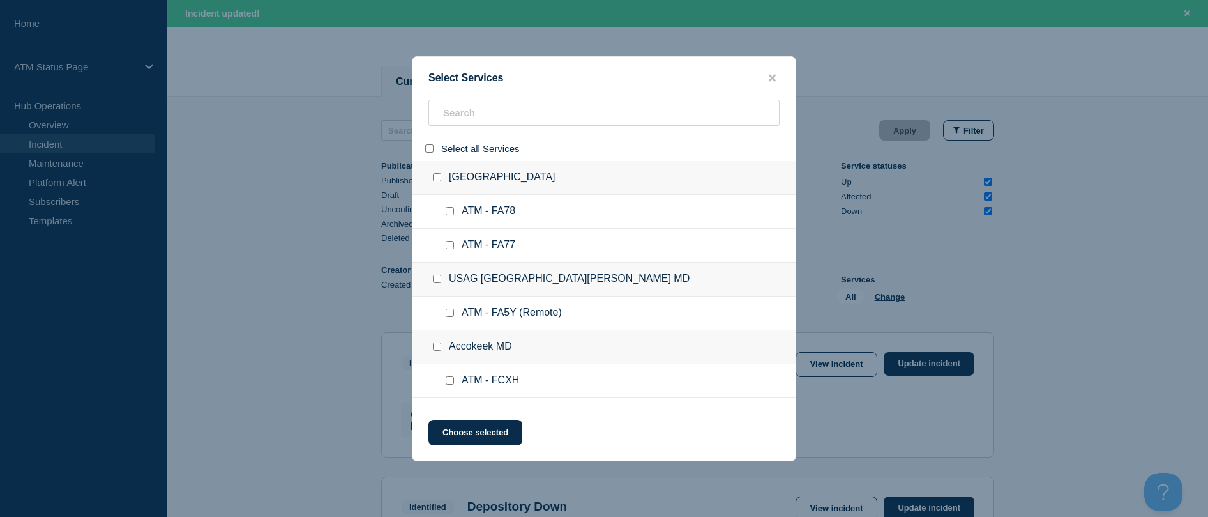
checkbox input "false"
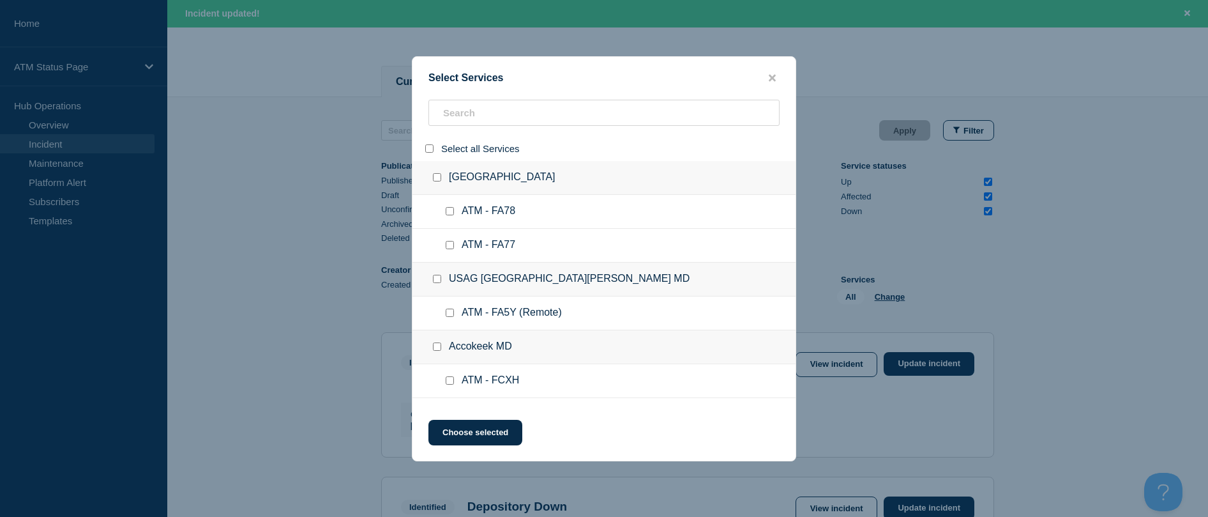
checkbox input "false"
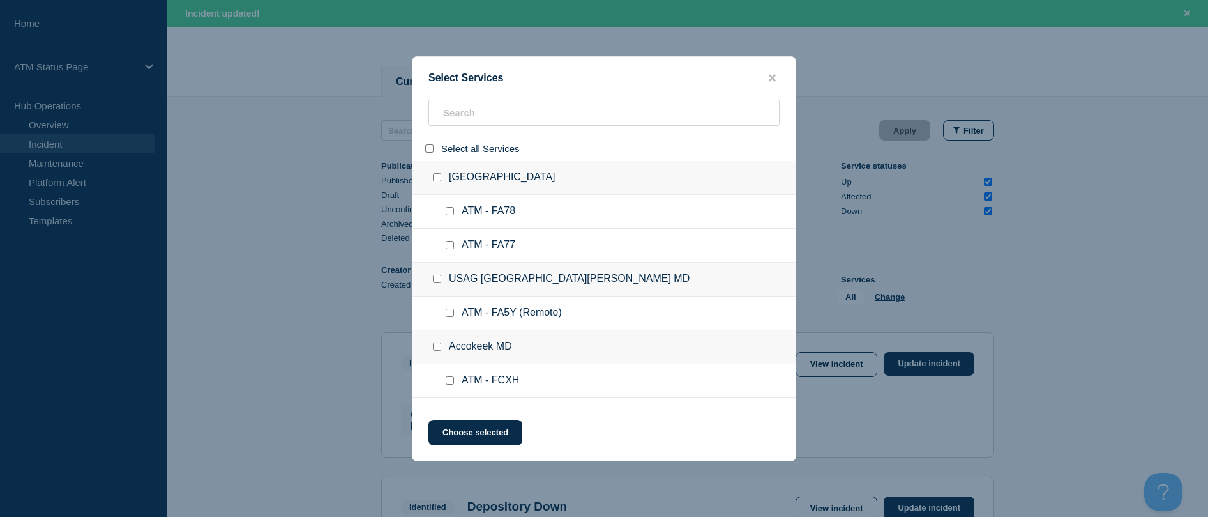
checkbox input "false"
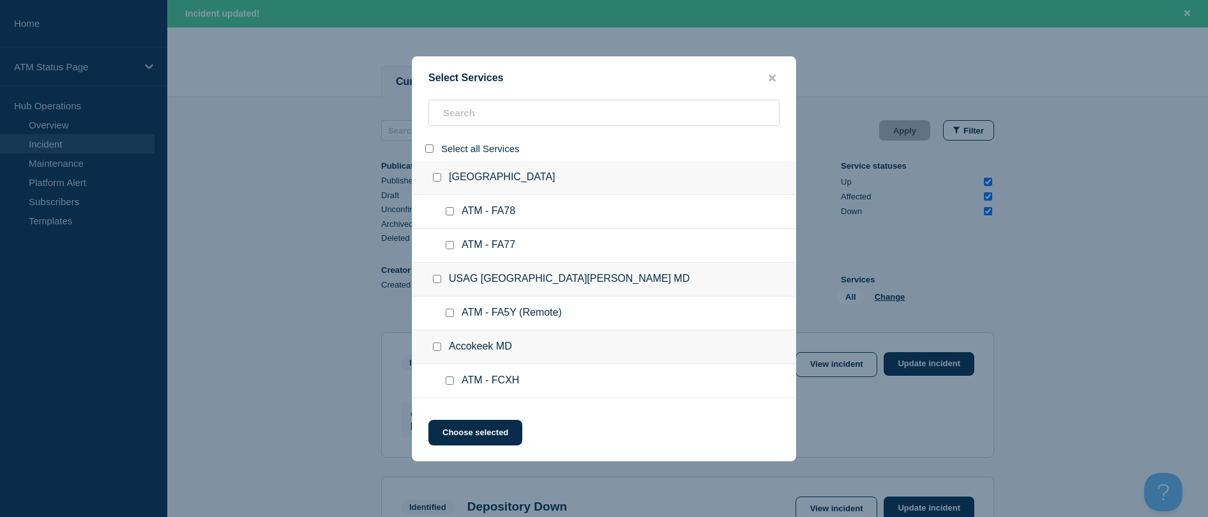
checkbox input "false"
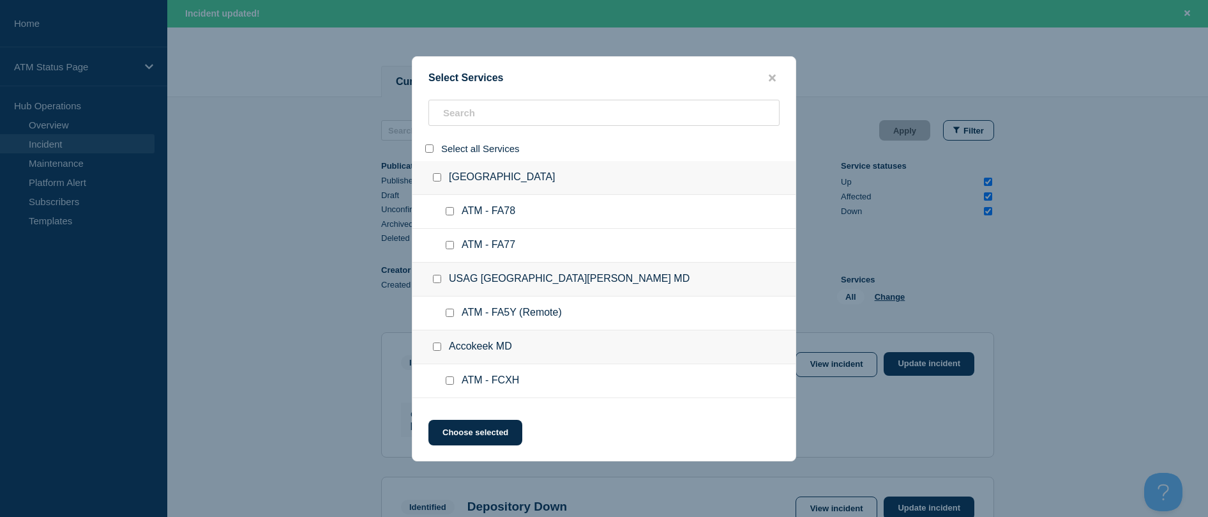
checkbox input "false"
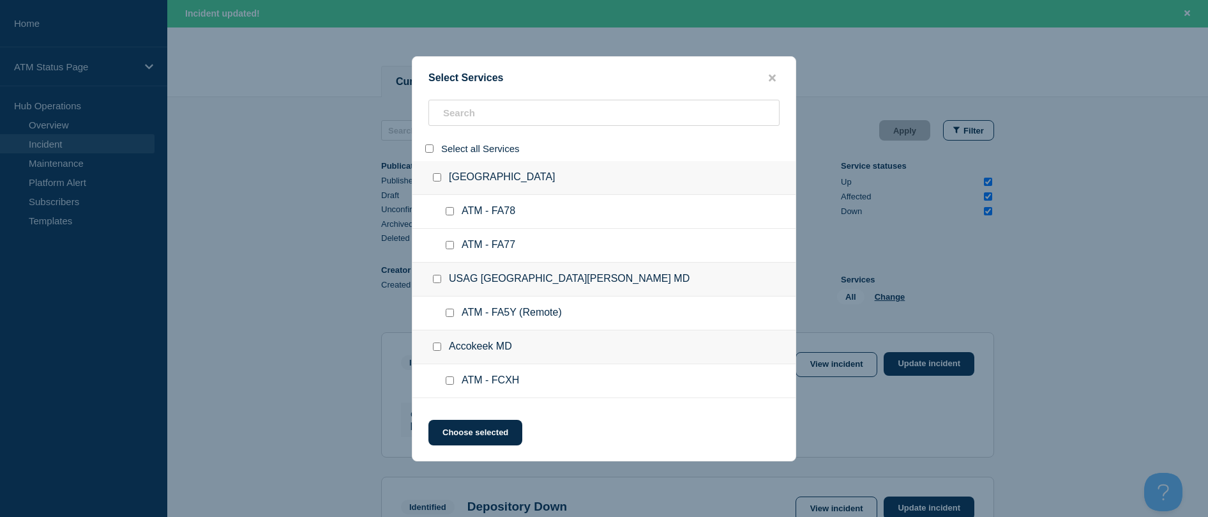
checkbox input "false"
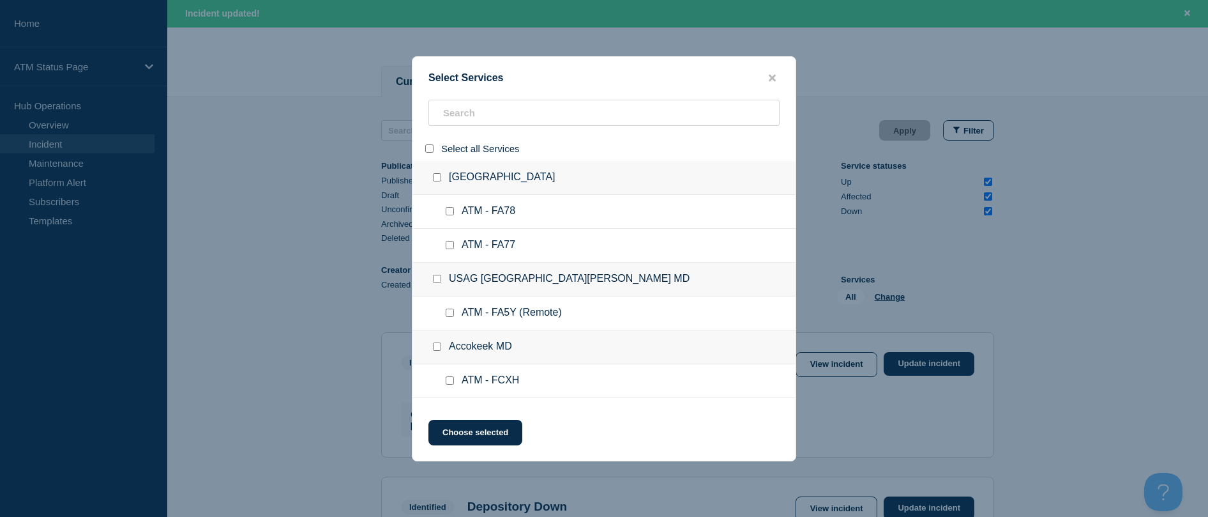
checkbox input "false"
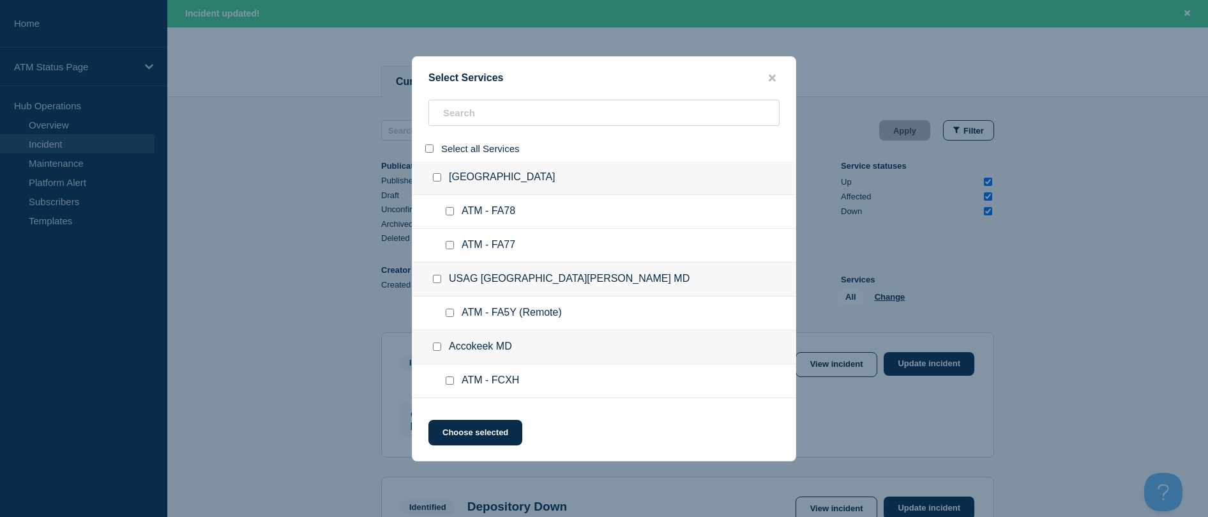
checkbox input "false"
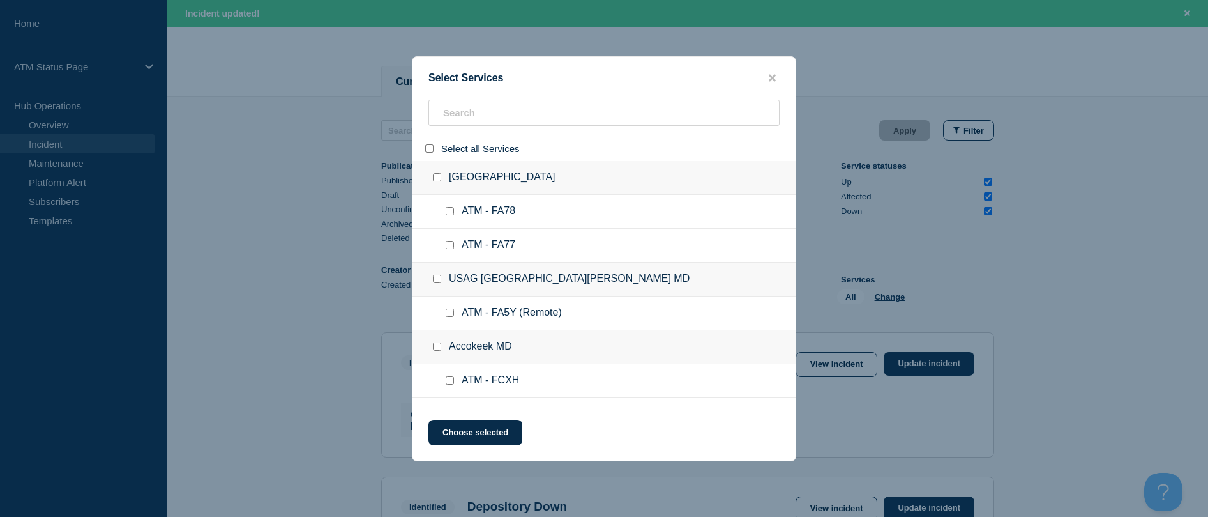
checkbox input "false"
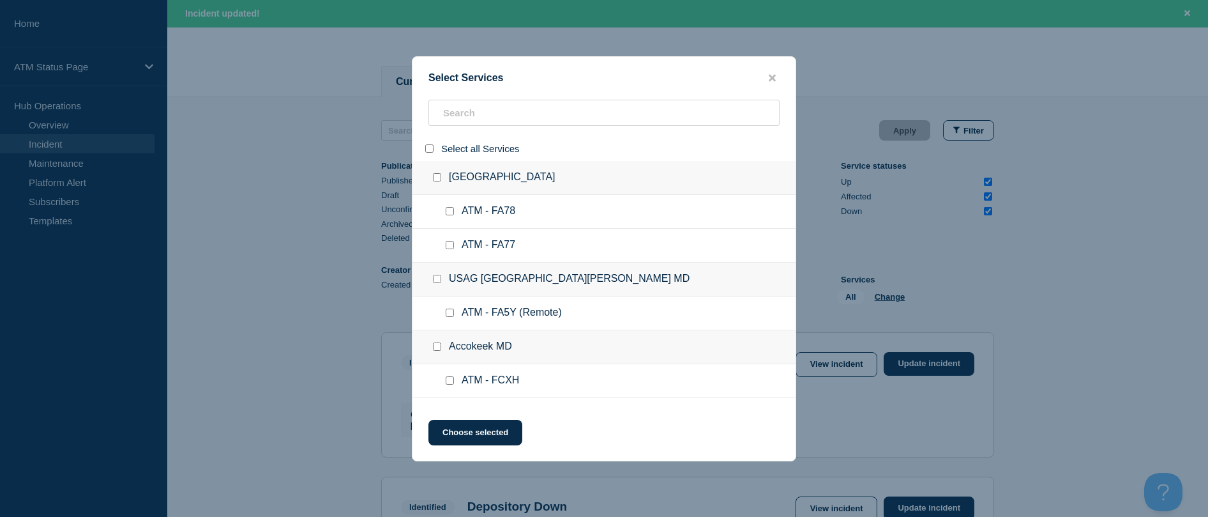
checkbox input "false"
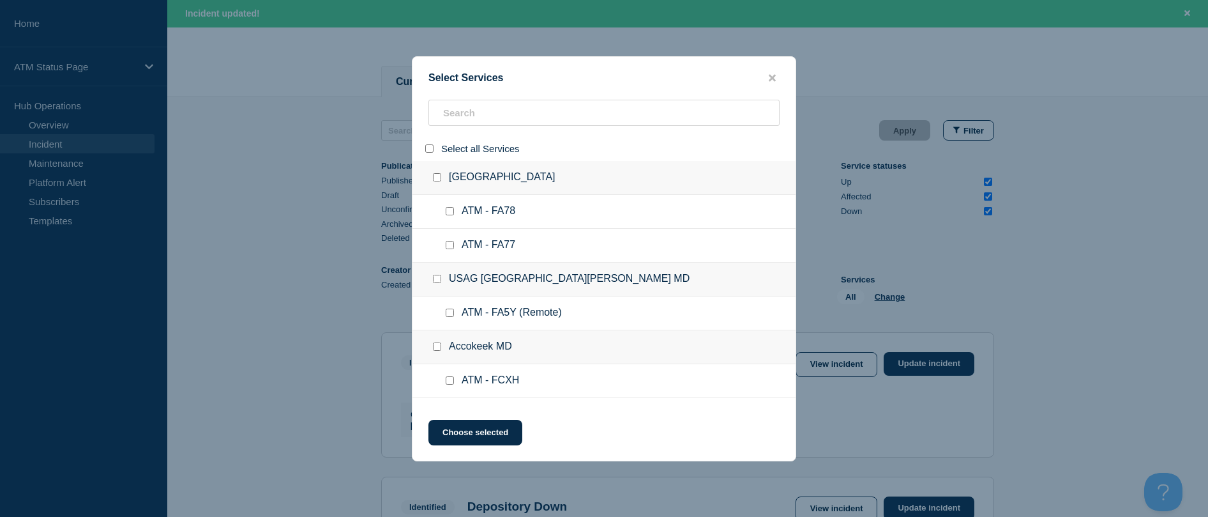
checkbox input "false"
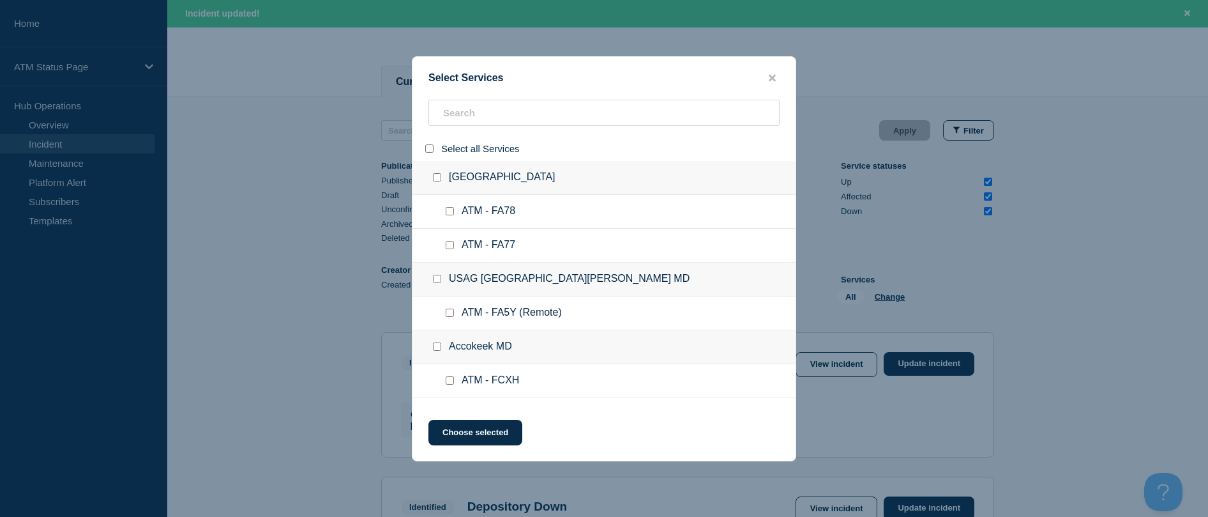
checkbox input "false"
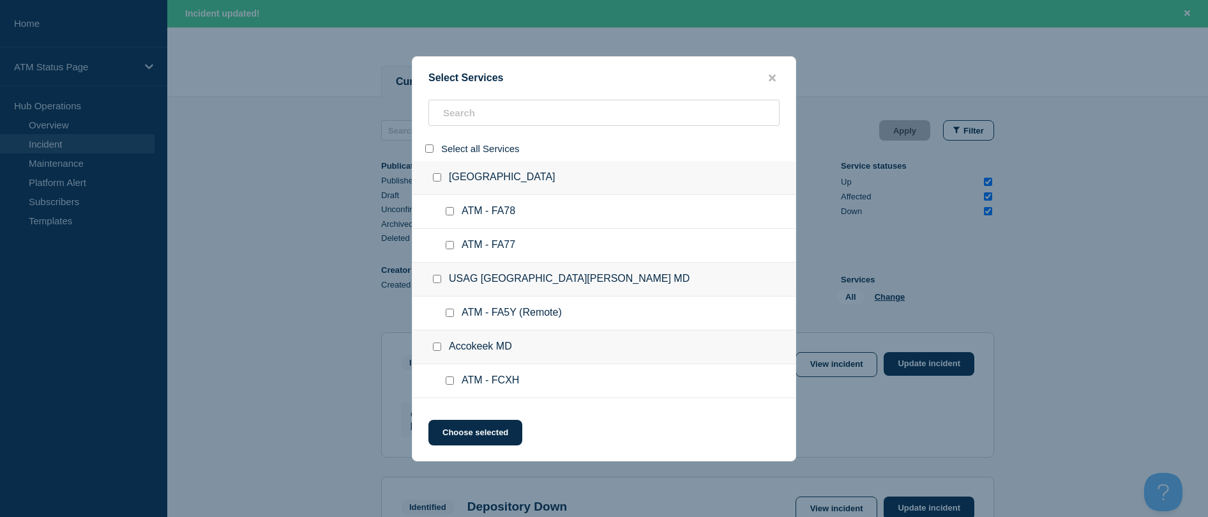
checkbox input "false"
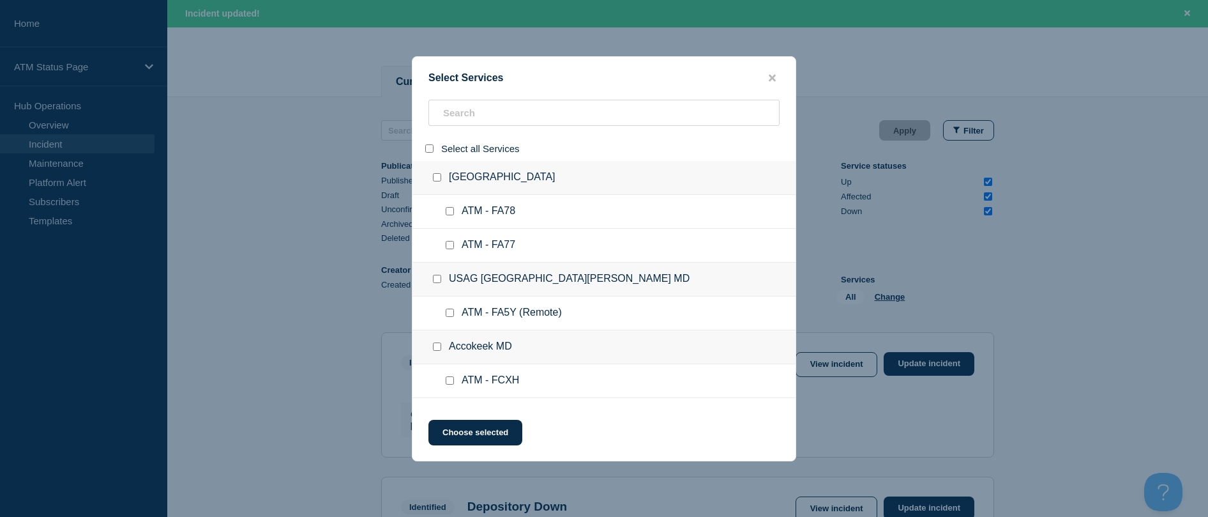
checkbox input "false"
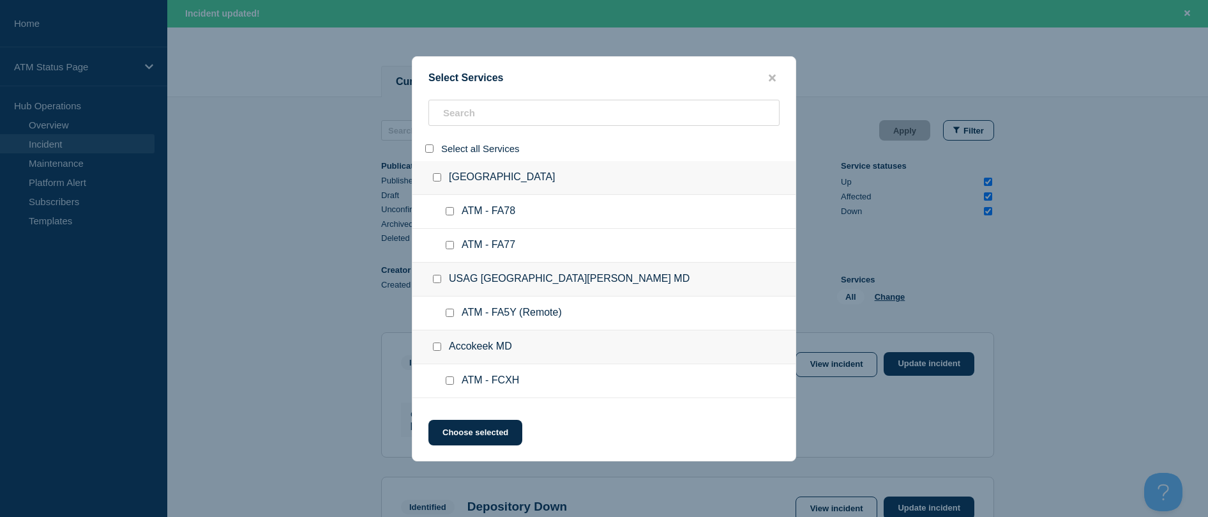
checkbox input "false"
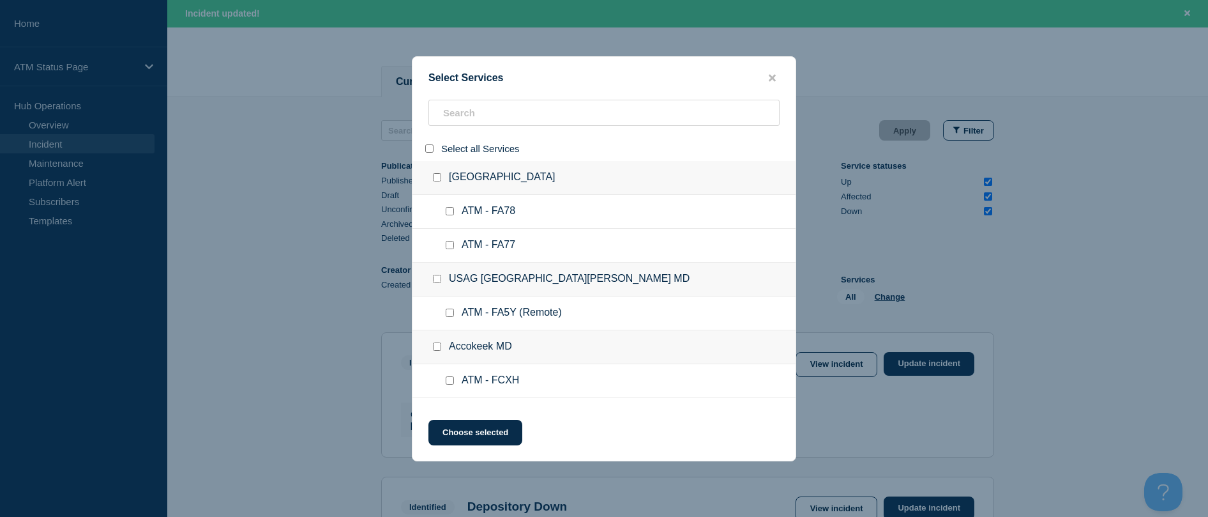
checkbox input "false"
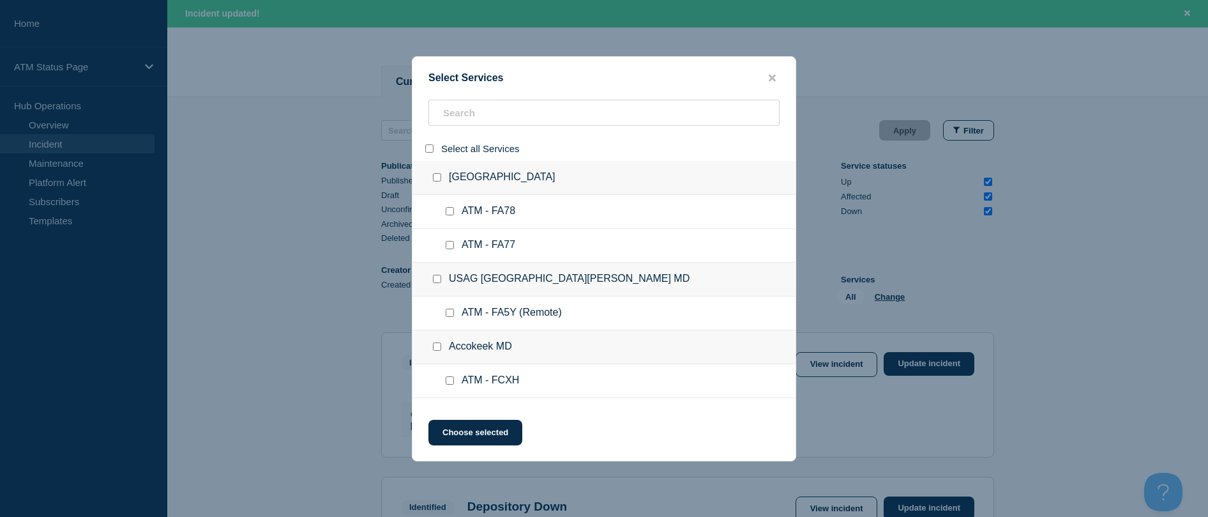
checkbox input "false"
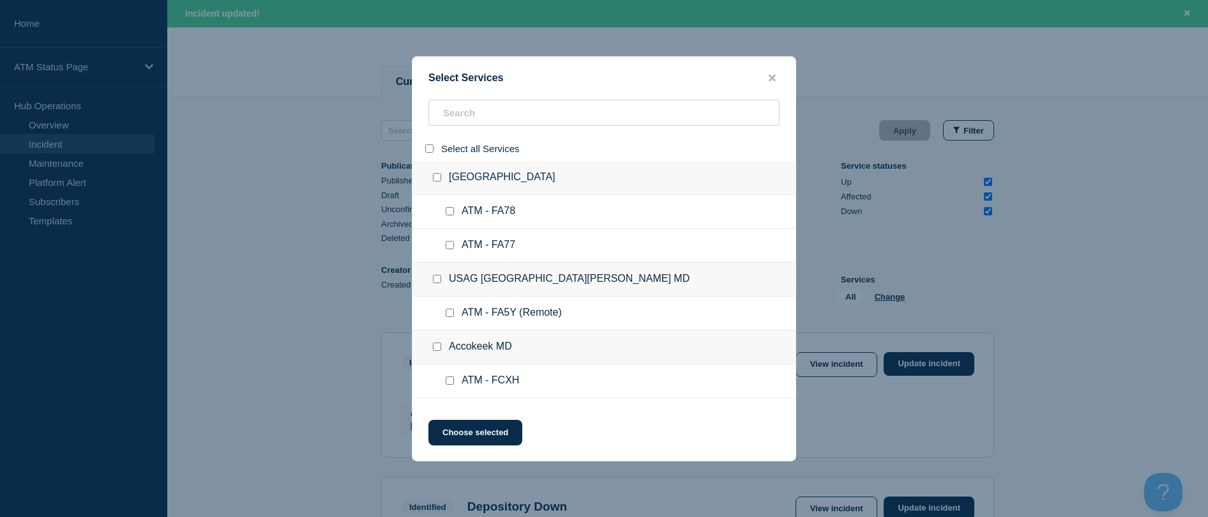
checkbox input "false"
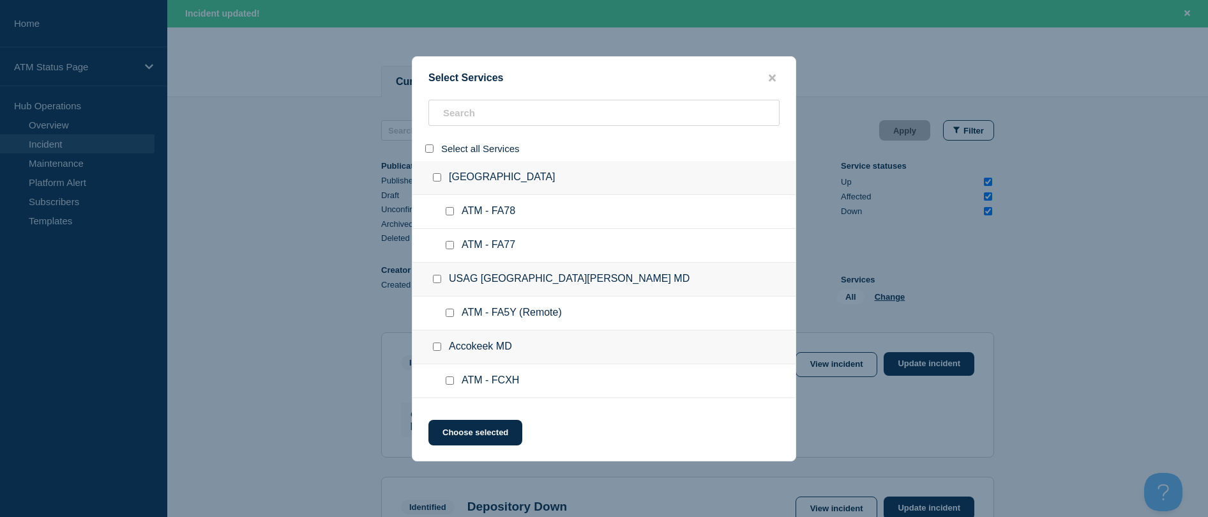
checkbox input "false"
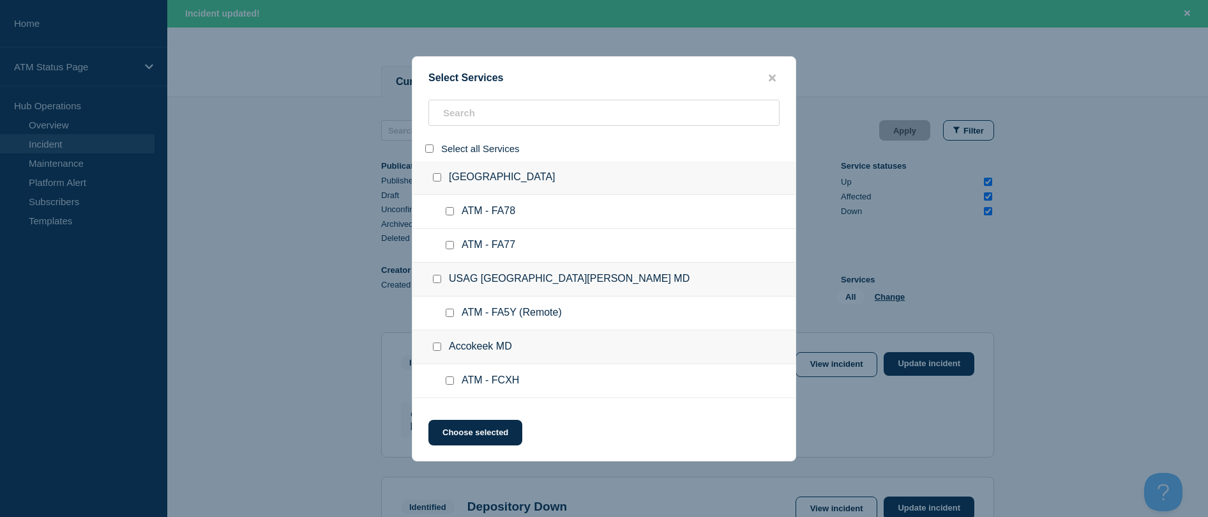
checkbox input "false"
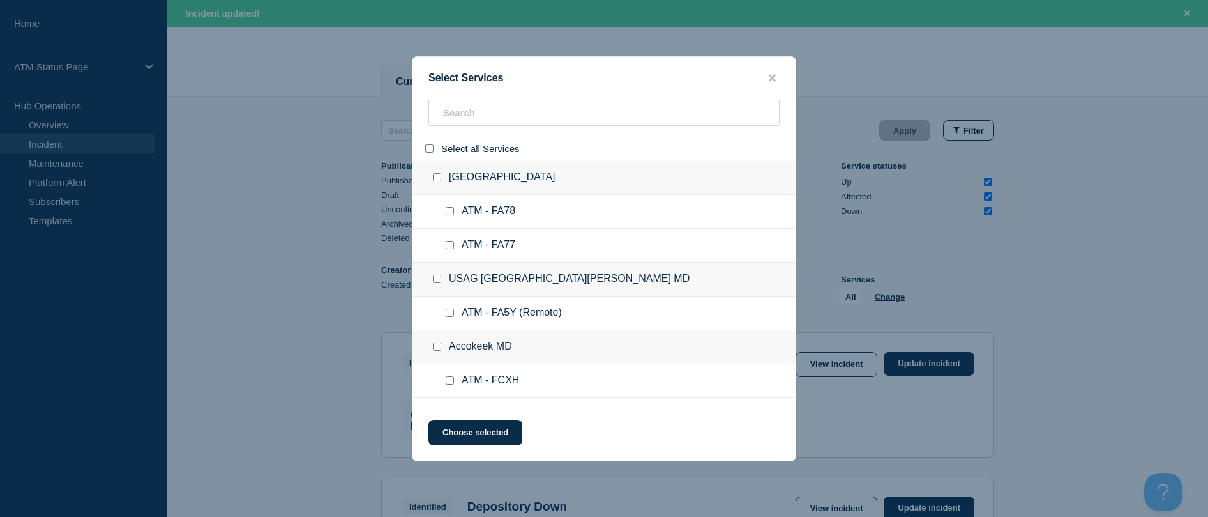
checkbox input "false"
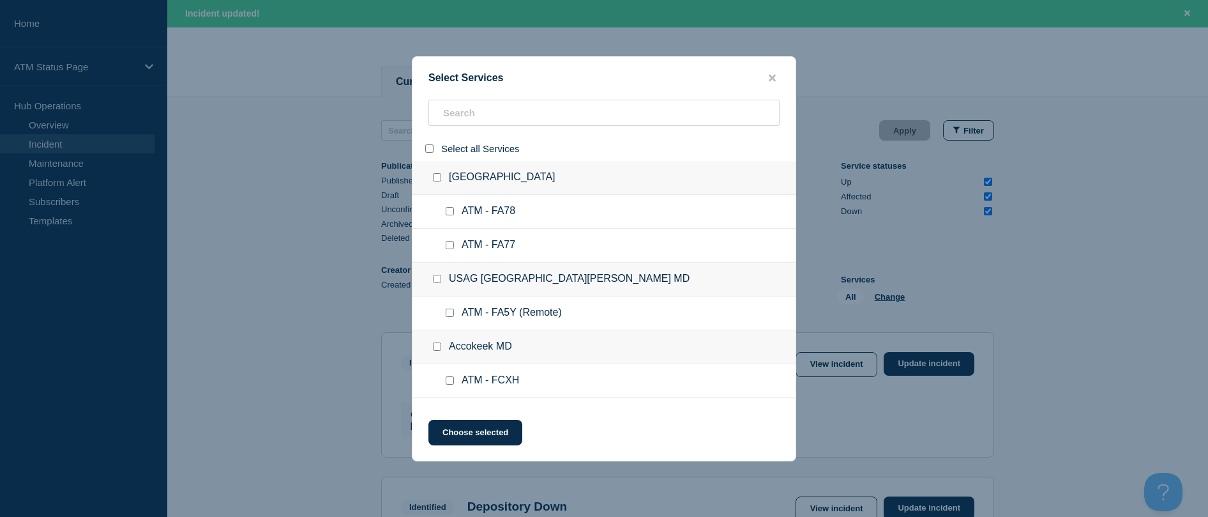
checkbox input "false"
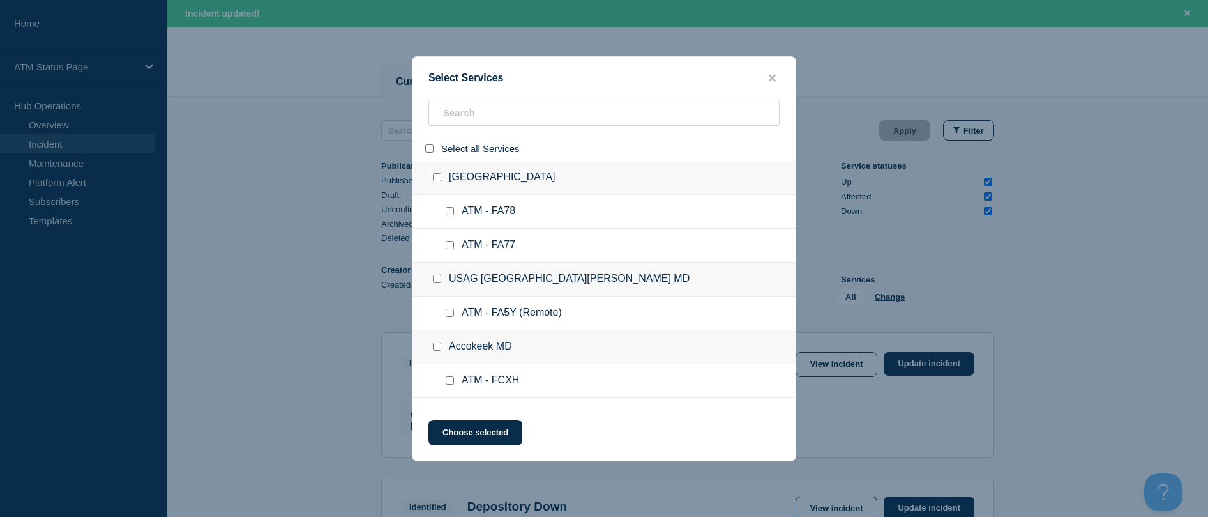
checkbox input "false"
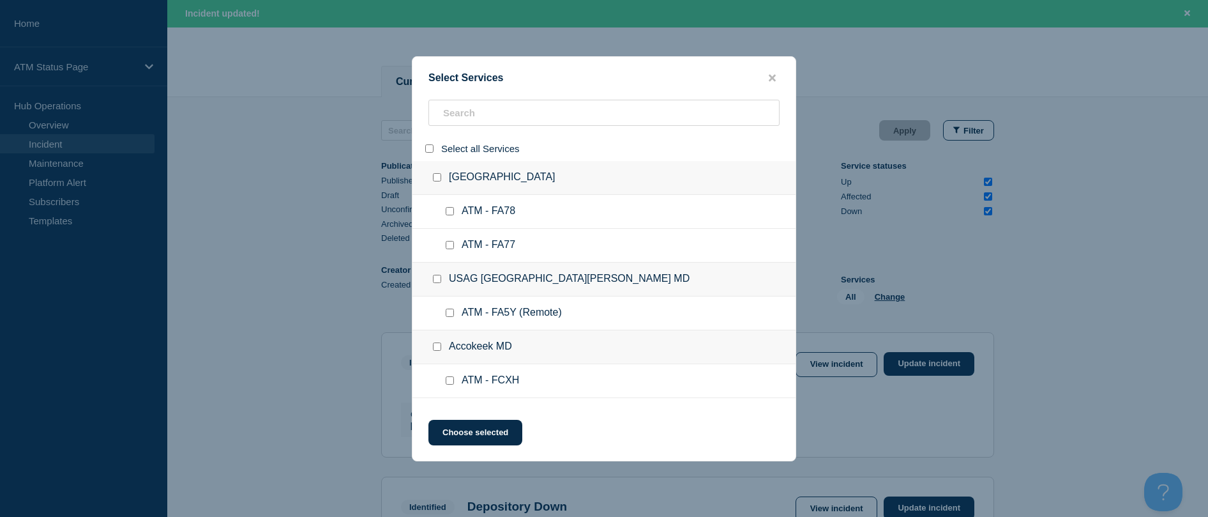
checkbox input "false"
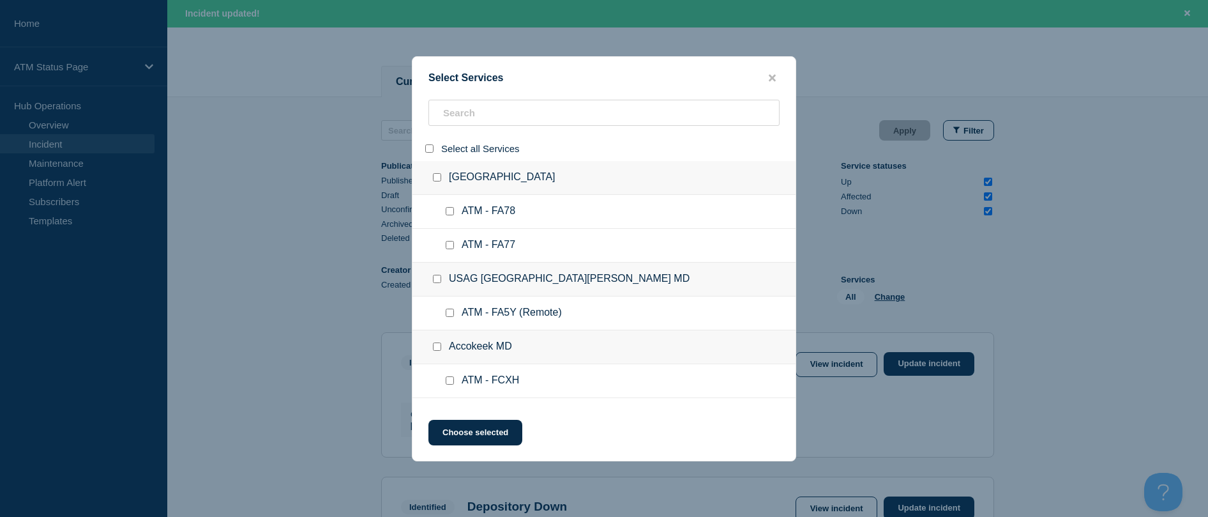
checkbox input "false"
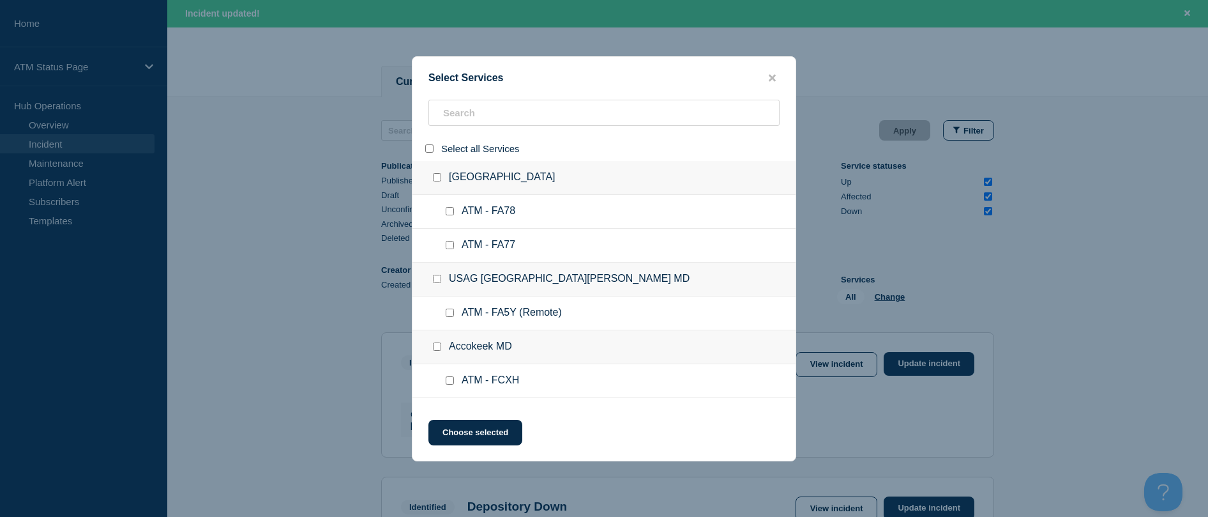
checkbox input "false"
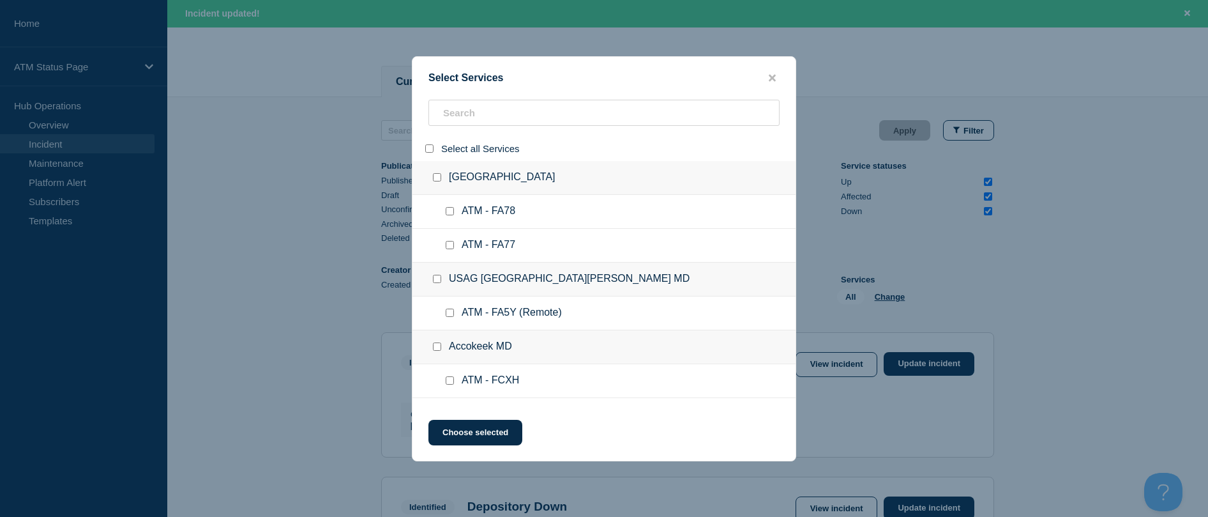
checkbox input "false"
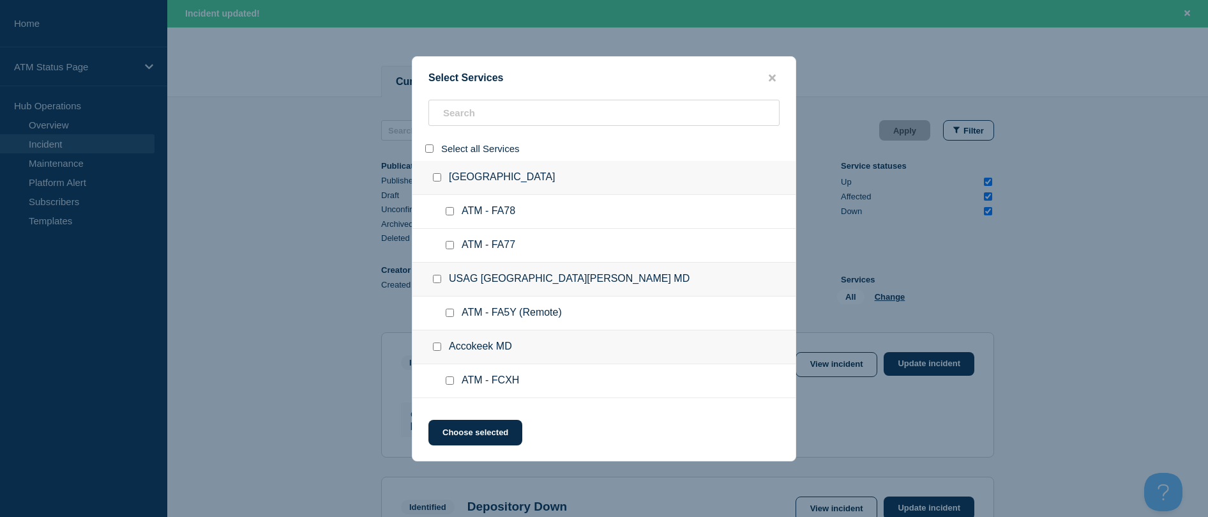
checkbox input "false"
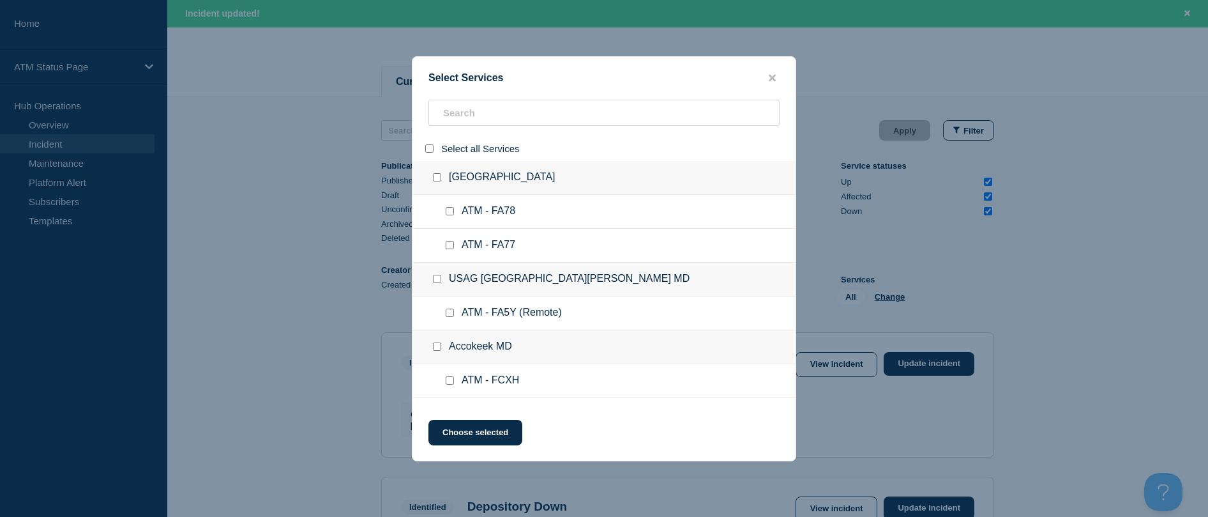
checkbox input "false"
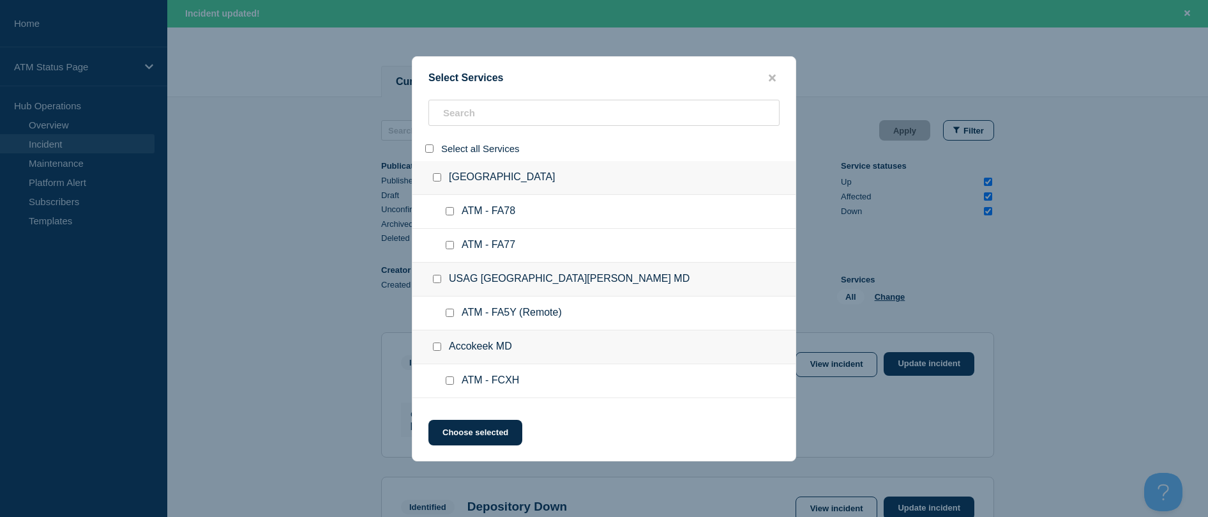
checkbox input "false"
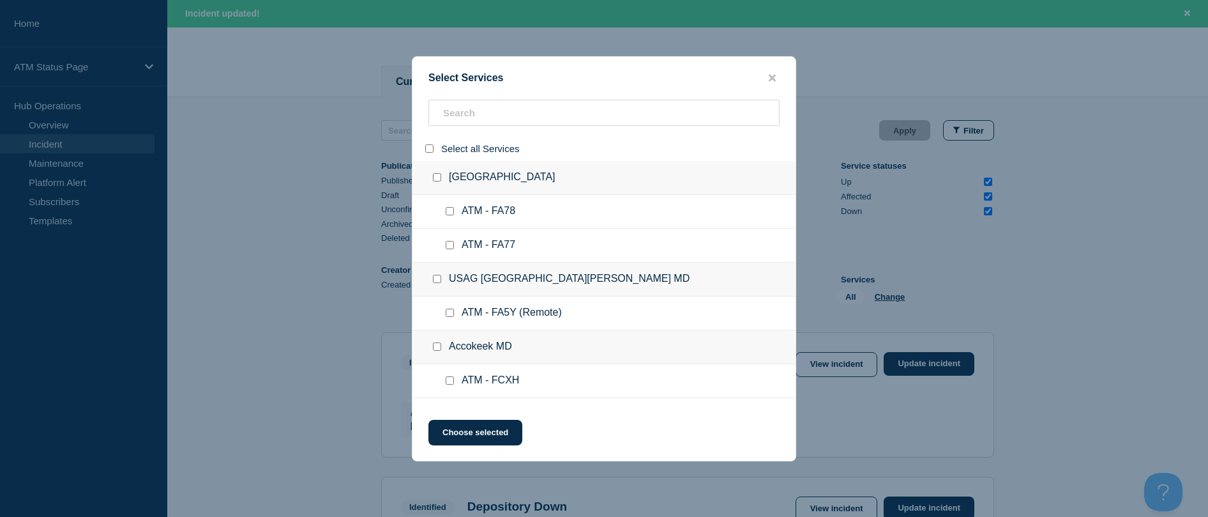
checkbox input "false"
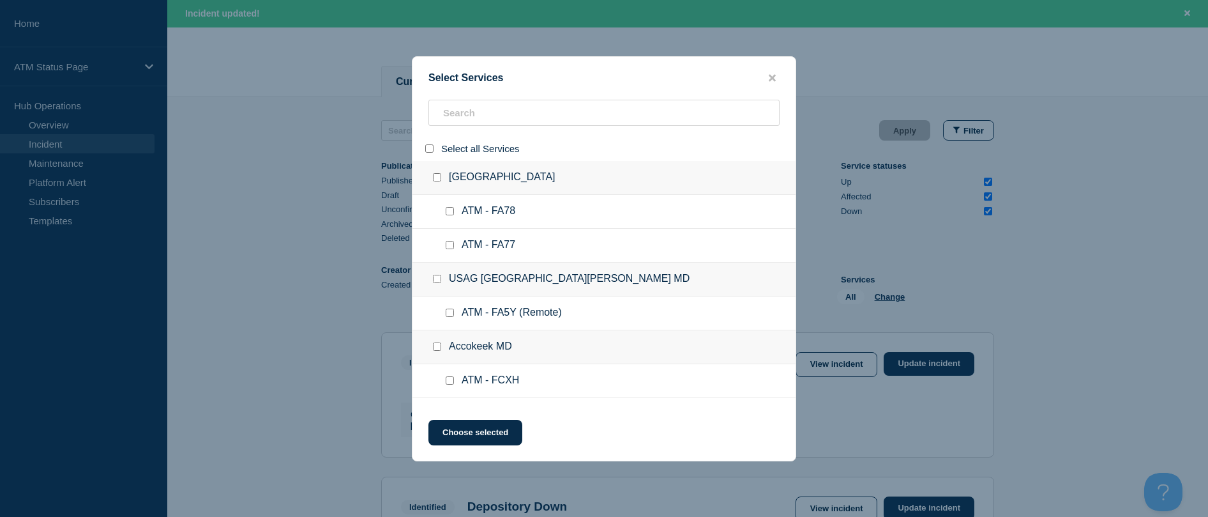
checkbox input "false"
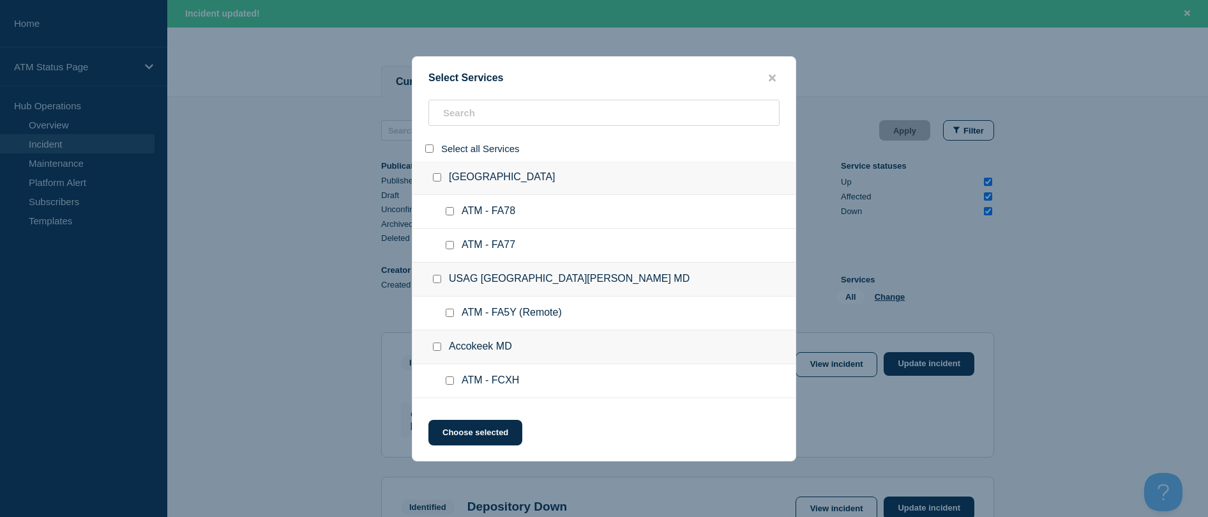
checkbox input "false"
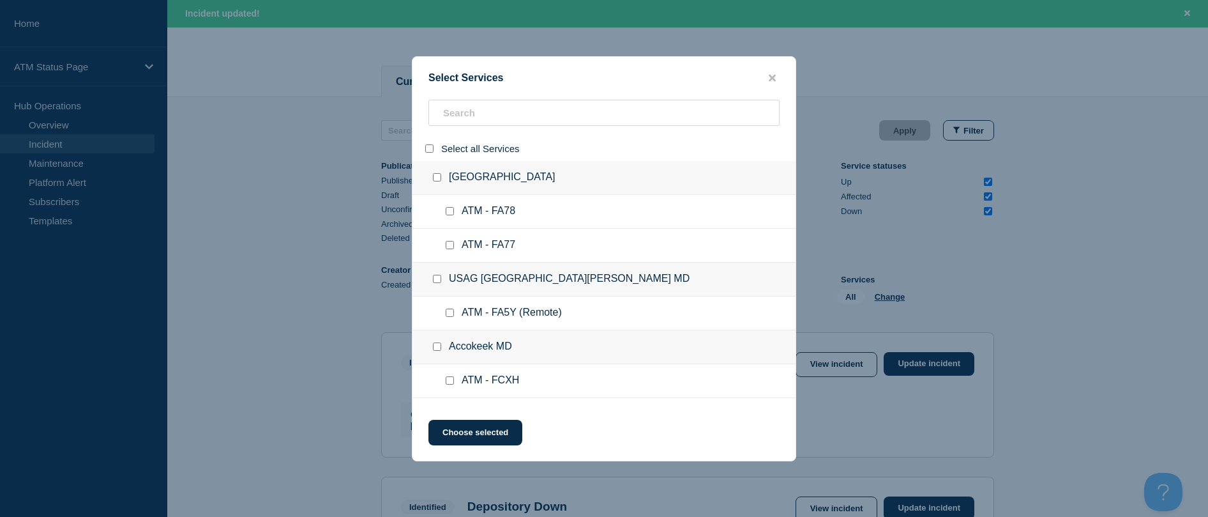
checkbox input "false"
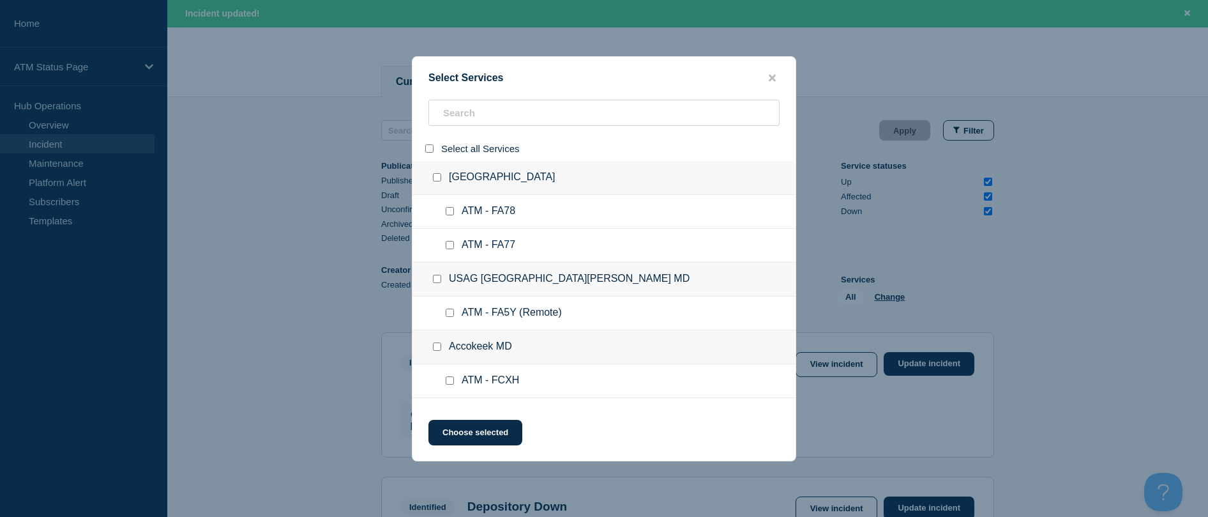
checkbox input "false"
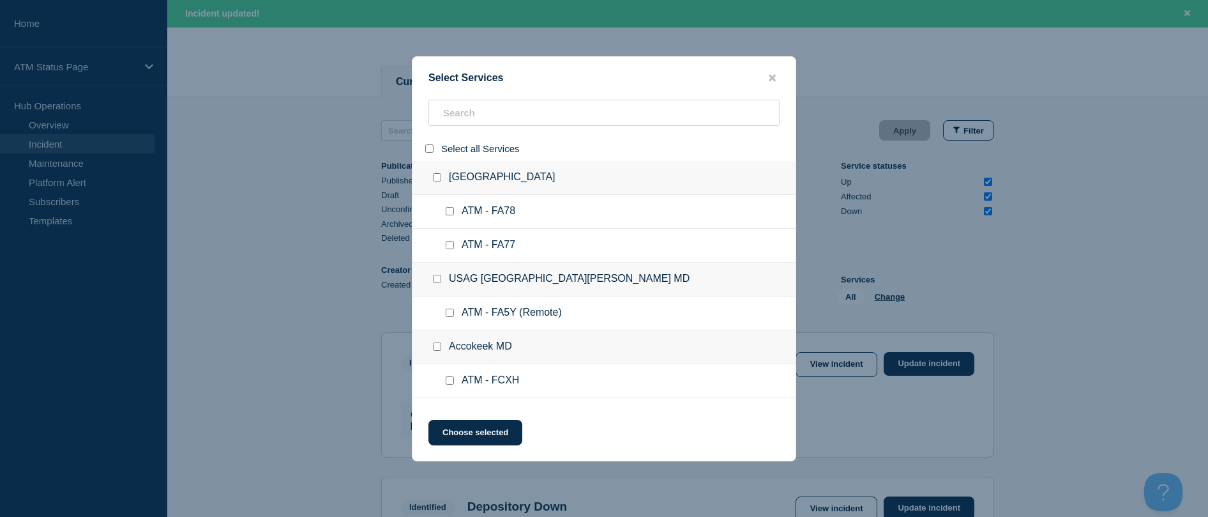
checkbox input "false"
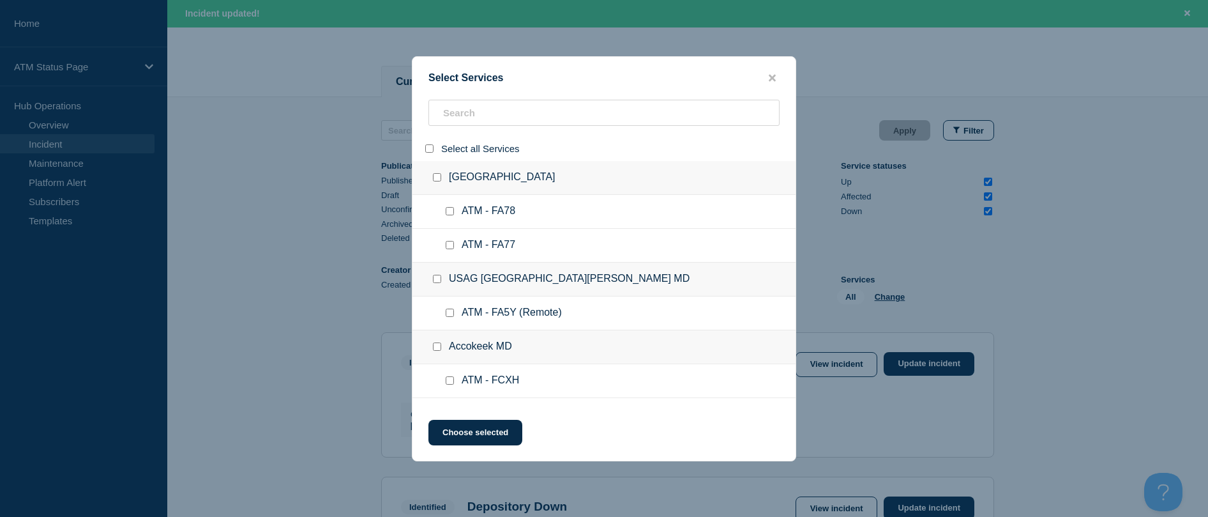
checkbox input "false"
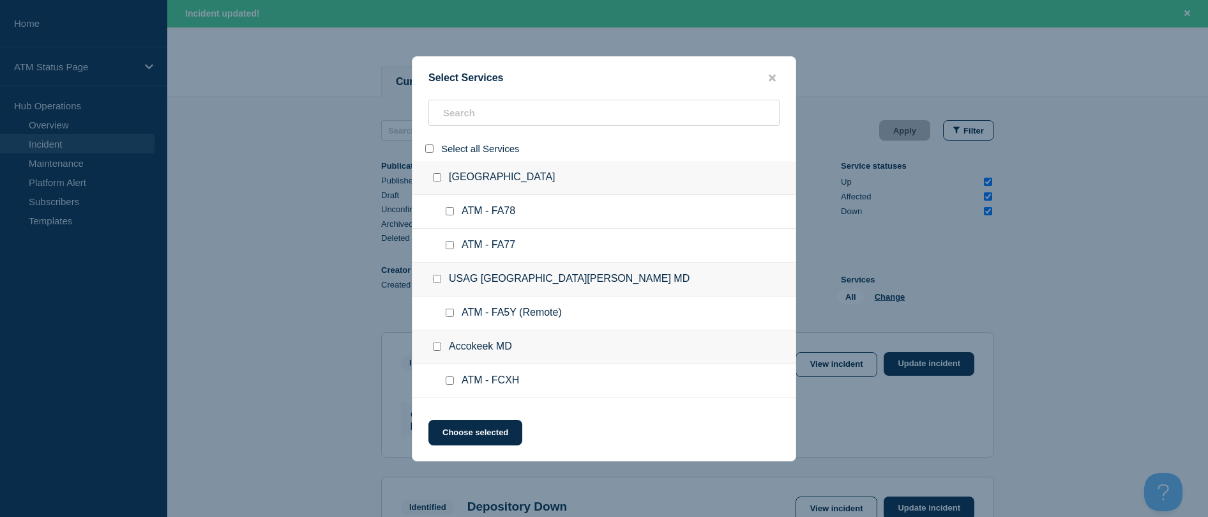
checkbox input "false"
click at [478, 121] on input "search" at bounding box center [603, 113] width 351 height 26
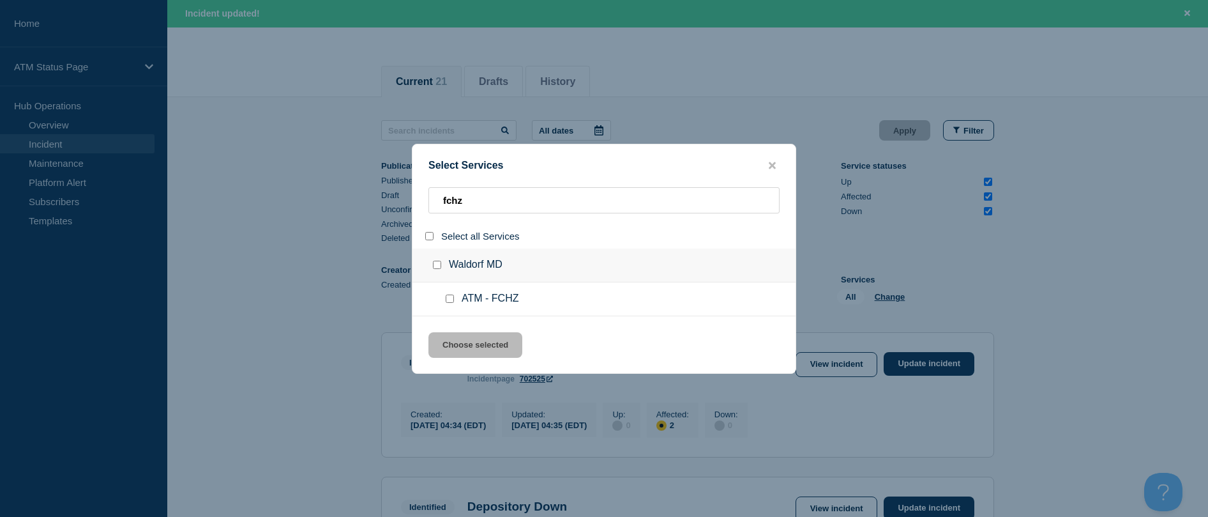
click at [448, 300] on input "service: ATM - FCHZ" at bounding box center [450, 298] width 8 height 8
click at [457, 349] on button "Choose selected" at bounding box center [475, 345] width 94 height 26
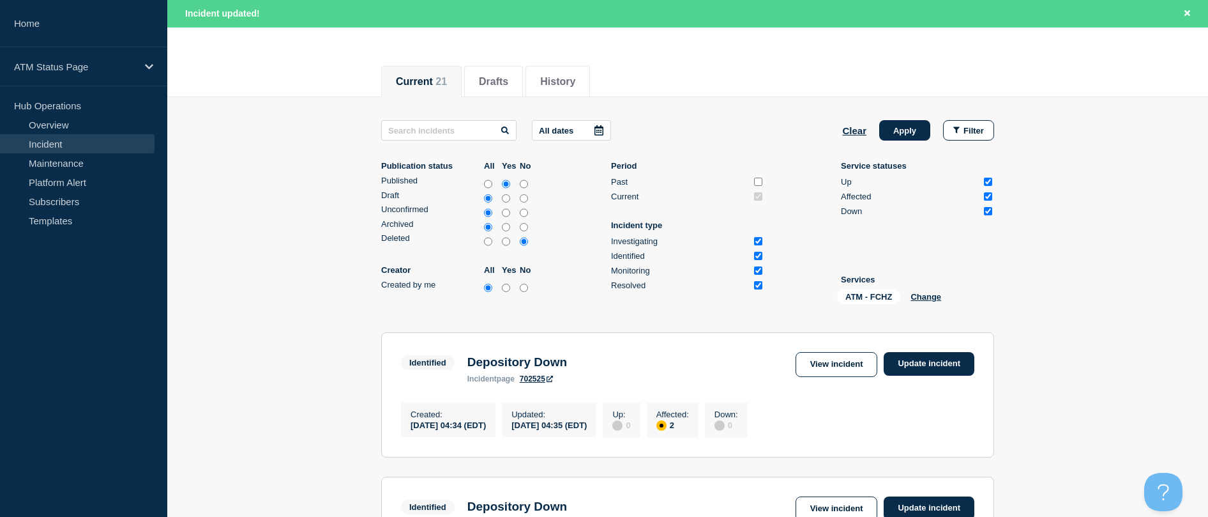
click at [912, 126] on button "Apply" at bounding box center [904, 130] width 51 height 20
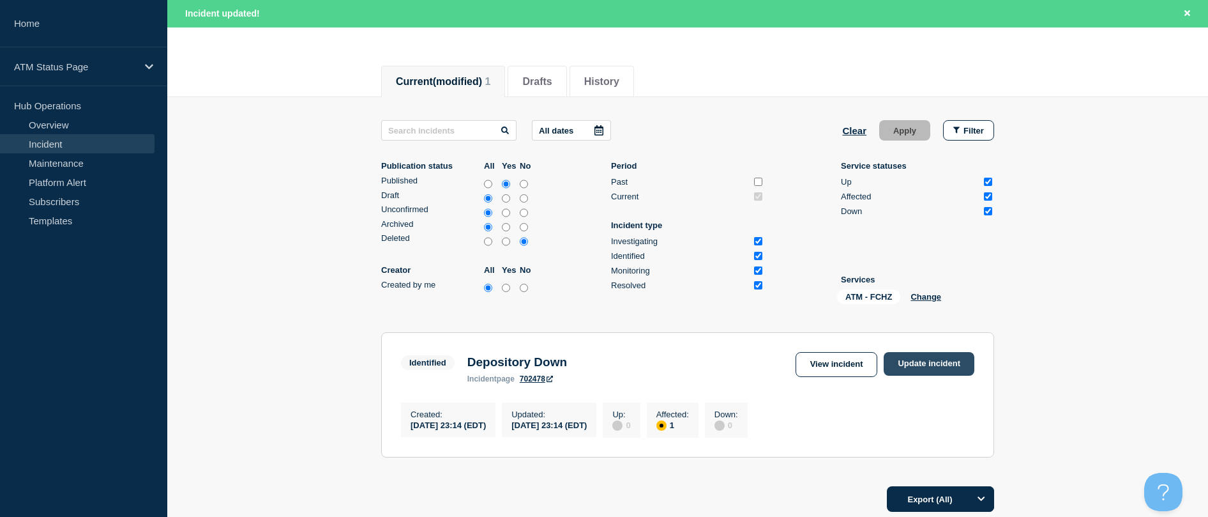
click at [940, 363] on link "Update incident" at bounding box center [929, 364] width 91 height 24
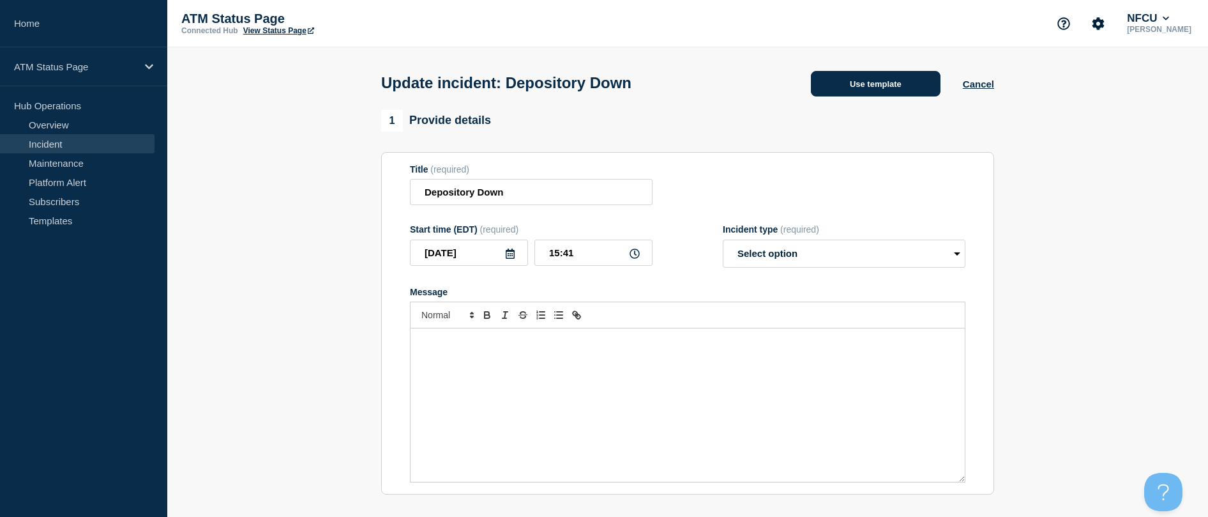
click at [848, 80] on button "Use template" at bounding box center [876, 84] width 130 height 26
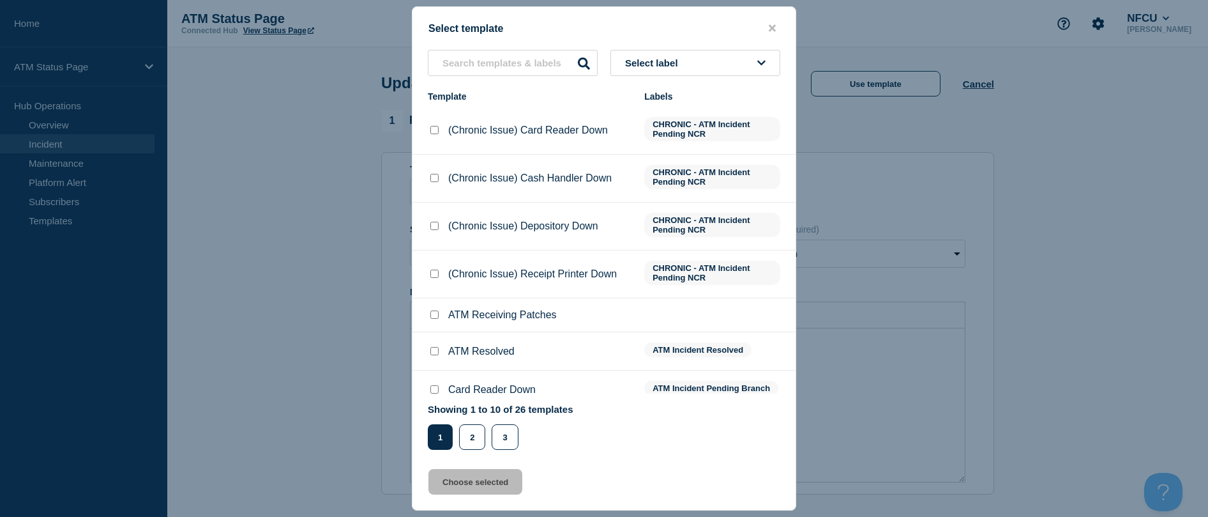
drag, startPoint x: 435, startPoint y: 349, endPoint x: 446, endPoint y: 418, distance: 69.7
click at [436, 350] on input "ATM Resolved checkbox" at bounding box center [434, 351] width 8 height 8
click at [455, 480] on button "Choose selected" at bounding box center [475, 482] width 94 height 26
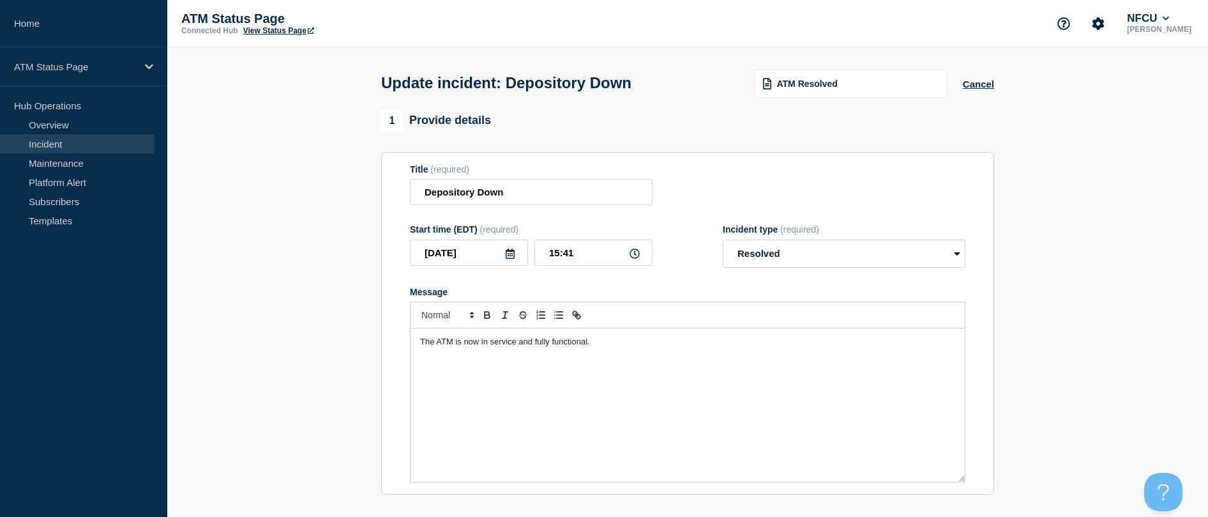
scroll to position [192, 0]
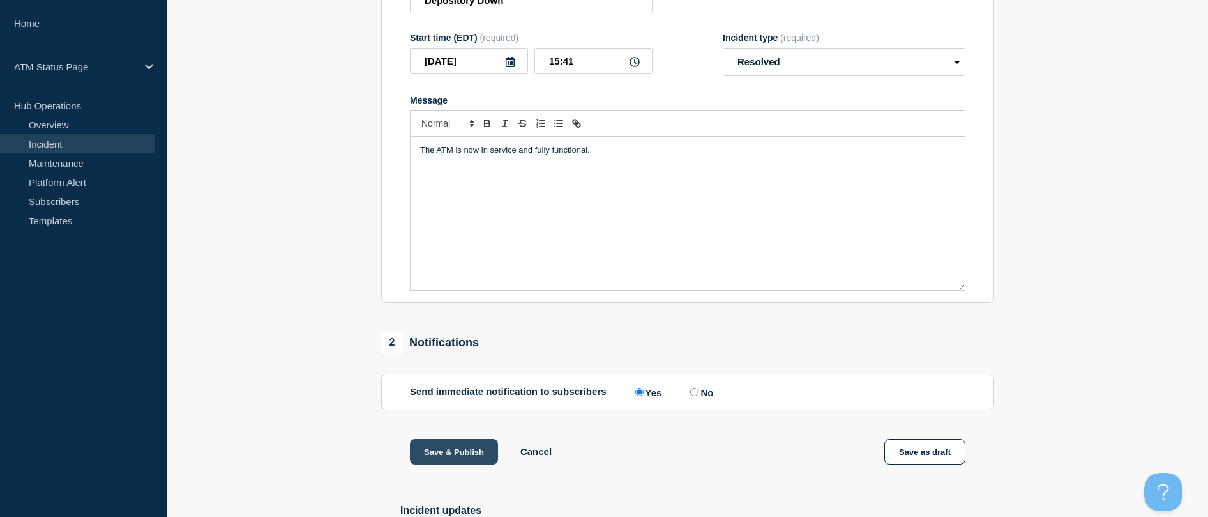
click at [463, 443] on button "Save & Publish" at bounding box center [454, 452] width 88 height 26
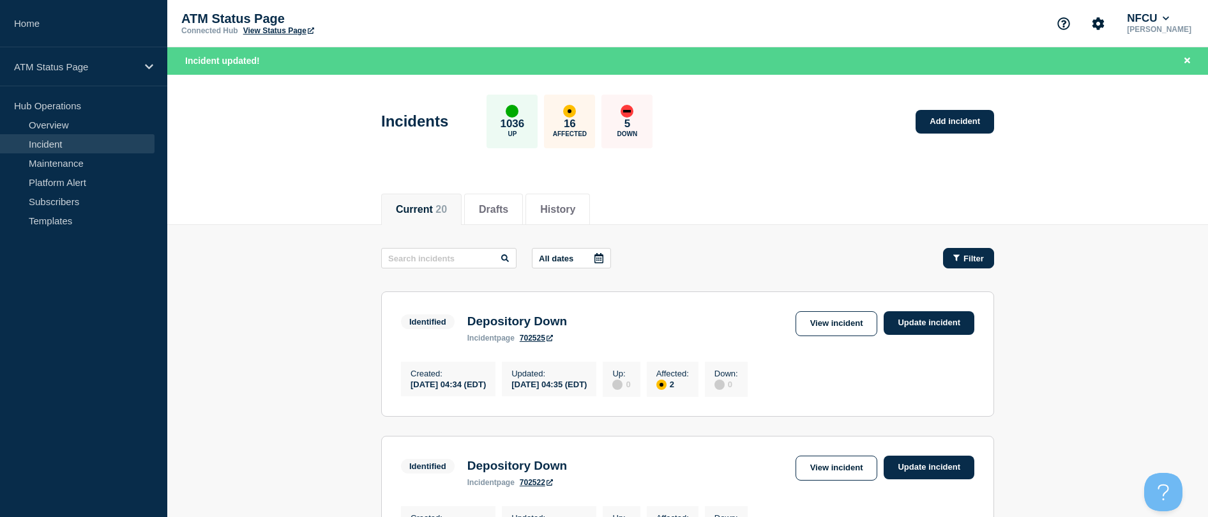
click at [948, 258] on button "Filter" at bounding box center [968, 258] width 51 height 20
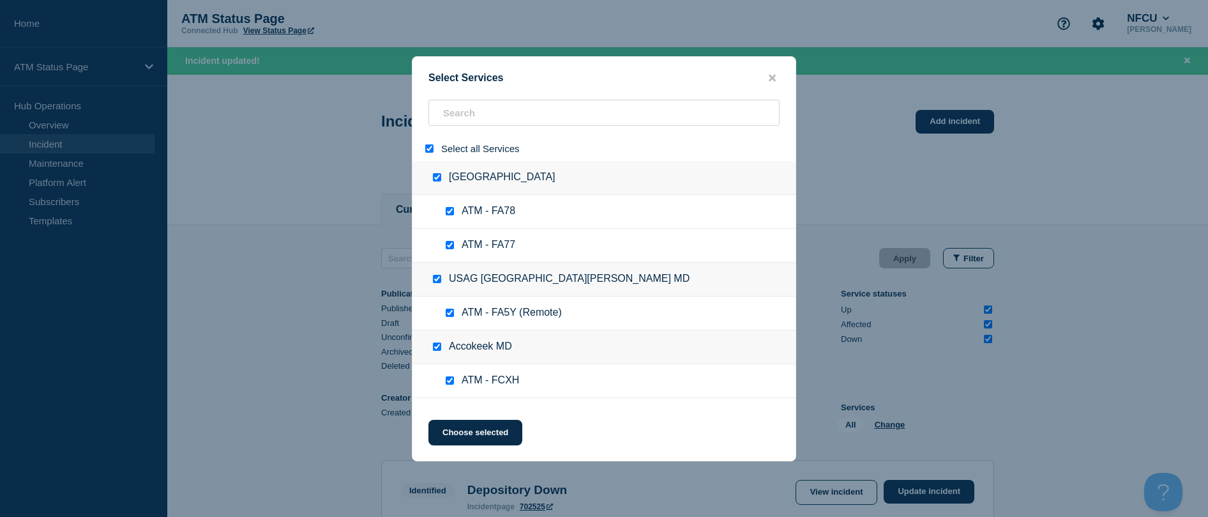
click at [423, 145] on div at bounding box center [432, 148] width 19 height 12
click at [427, 153] on input "select all" at bounding box center [429, 148] width 8 height 8
click at [442, 126] on input "search" at bounding box center [603, 113] width 351 height 26
click at [446, 119] on input "search" at bounding box center [603, 113] width 351 height 26
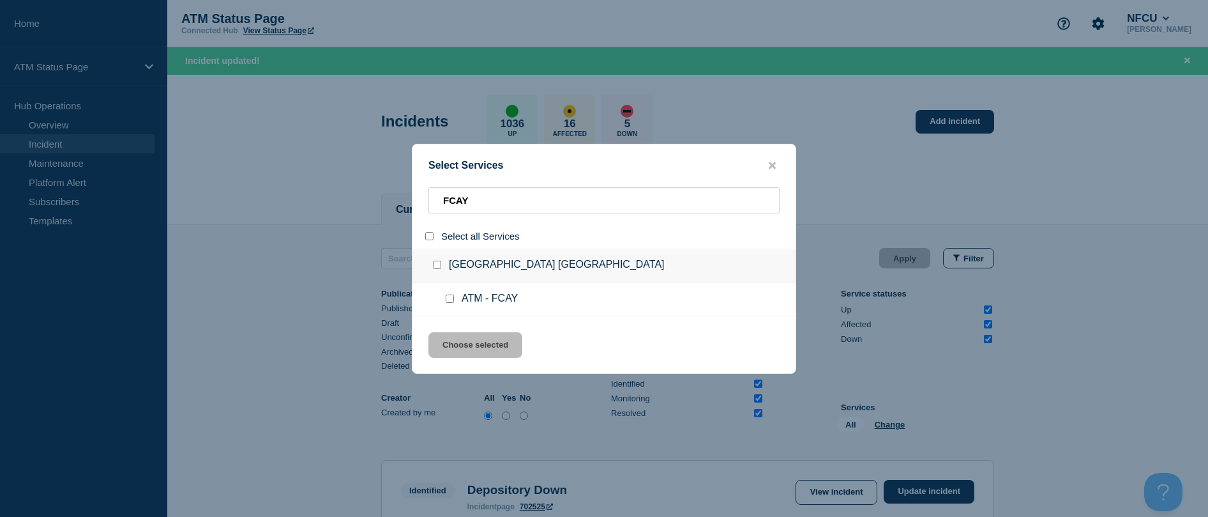
click at [446, 301] on input "service: ATM - FCAY" at bounding box center [450, 298] width 8 height 8
drag, startPoint x: 450, startPoint y: 344, endPoint x: 591, endPoint y: 336, distance: 140.7
click at [451, 344] on button "Choose selected" at bounding box center [475, 345] width 94 height 26
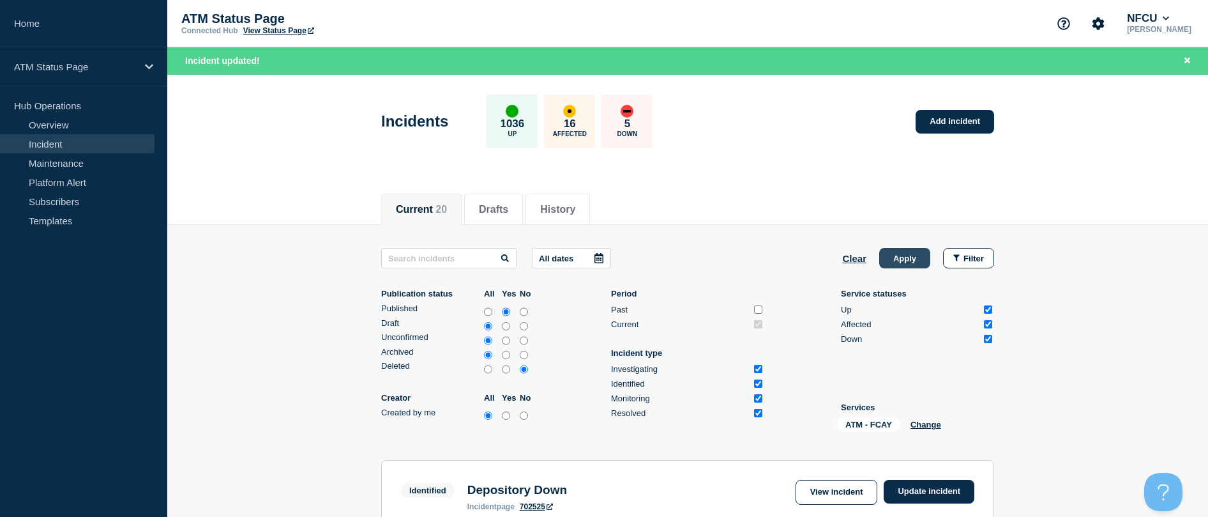
click at [912, 261] on button "Apply" at bounding box center [904, 258] width 51 height 20
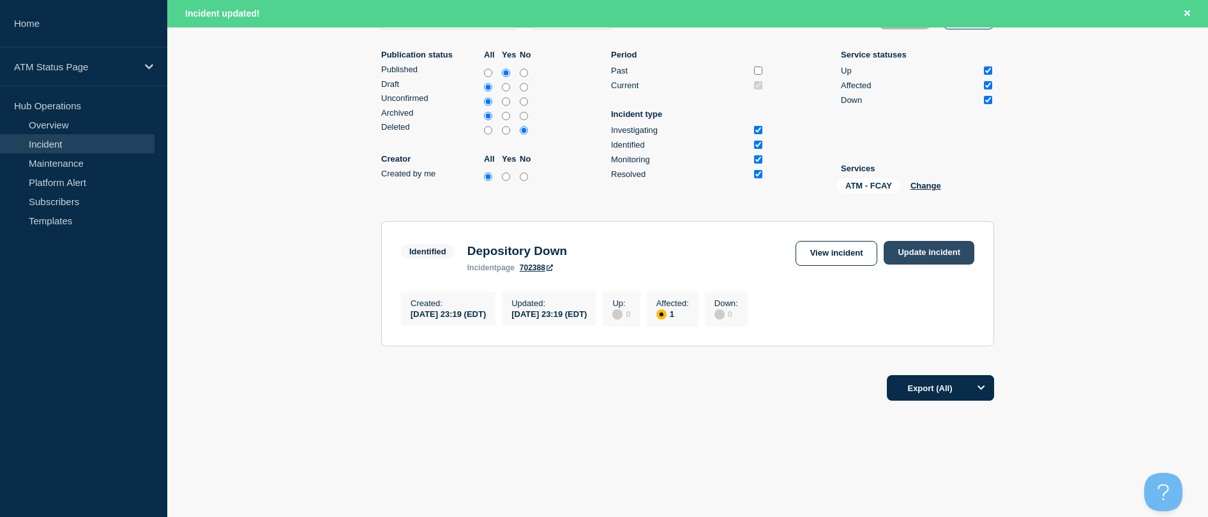
click at [925, 250] on link "Update incident" at bounding box center [929, 253] width 91 height 24
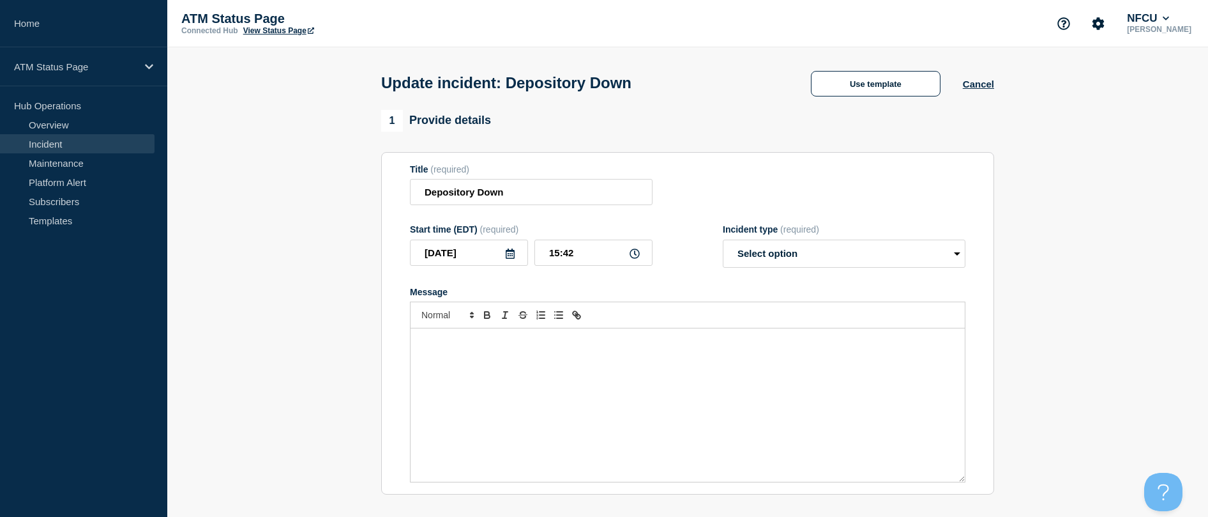
click at [869, 70] on div "Update incident: Depository Down Use template Cancel" at bounding box center [688, 78] width 642 height 63
click at [865, 81] on button "Use template" at bounding box center [876, 84] width 130 height 26
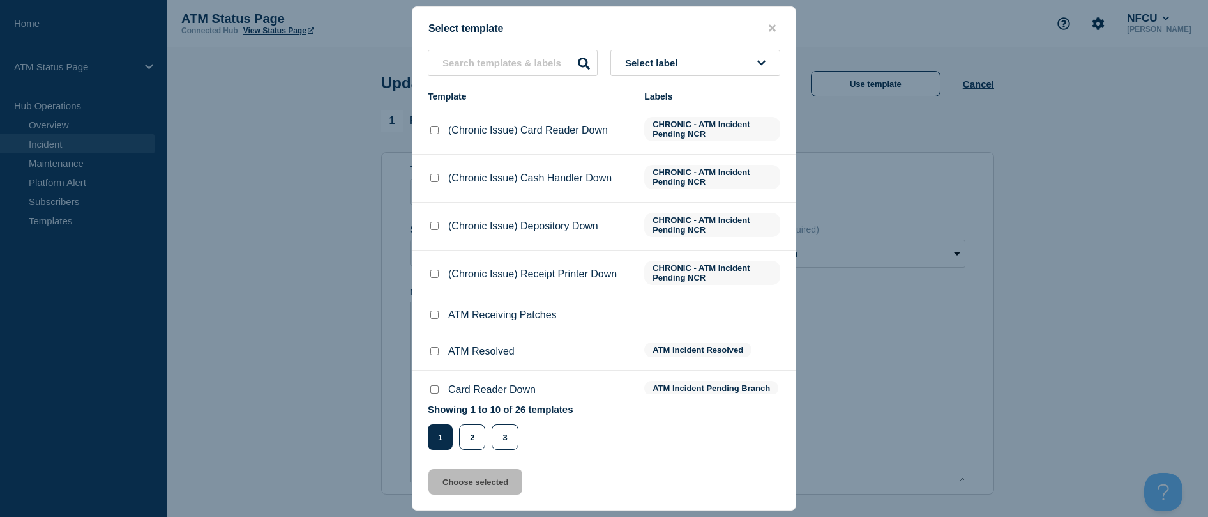
click at [434, 350] on input "ATM Resolved checkbox" at bounding box center [434, 351] width 8 height 8
click at [452, 494] on button "Choose selected" at bounding box center [475, 482] width 94 height 26
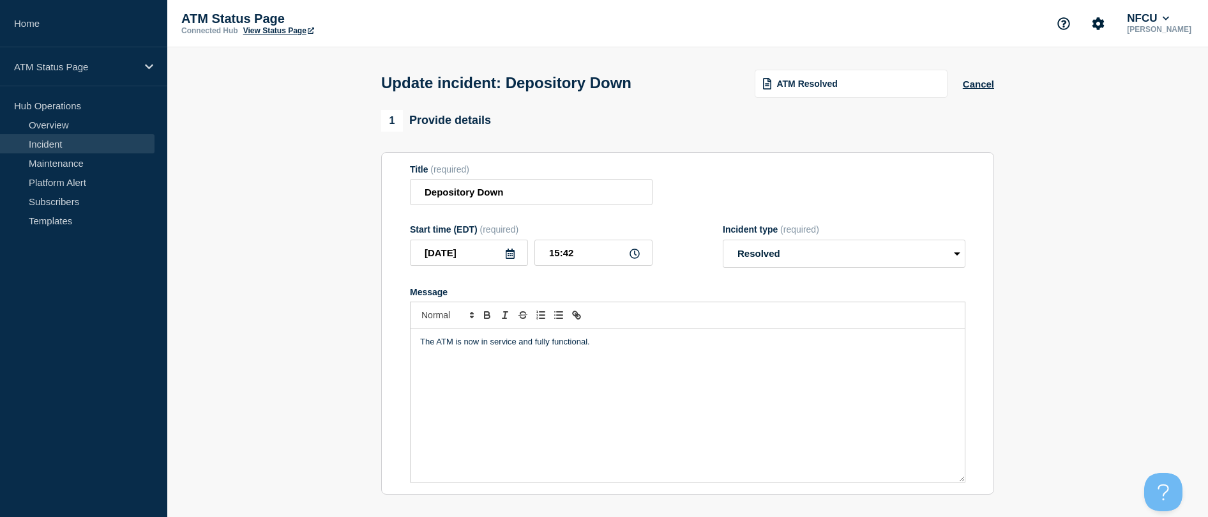
scroll to position [192, 0]
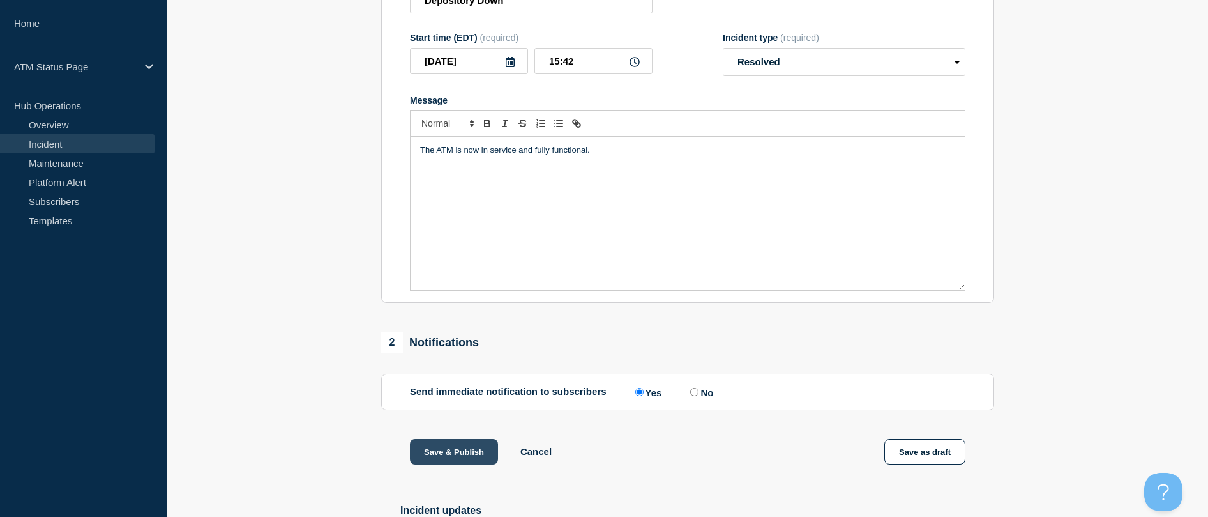
click at [446, 464] on button "Save & Publish" at bounding box center [454, 452] width 88 height 26
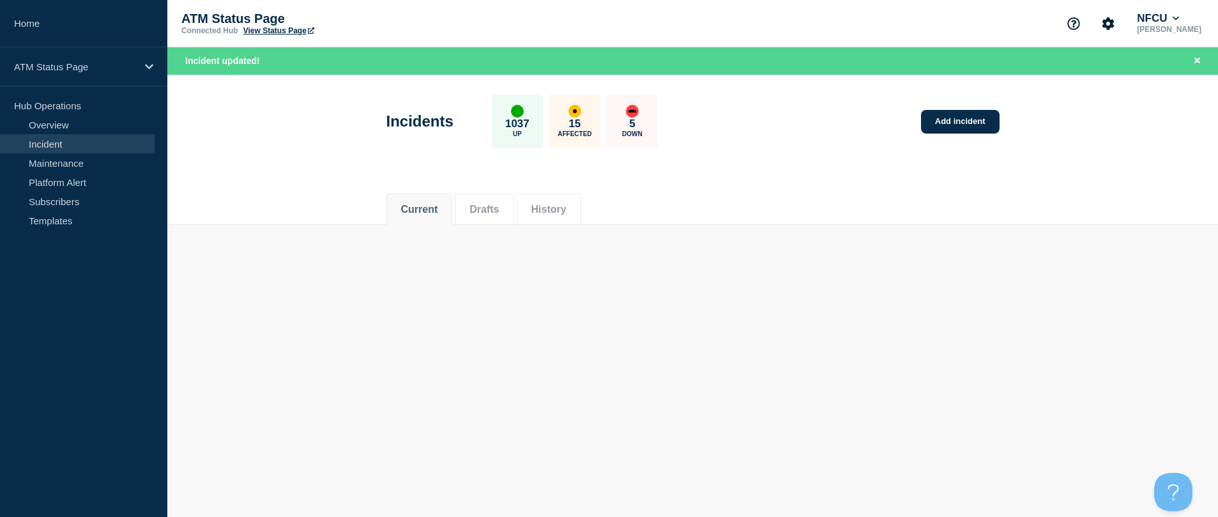
click at [935, 230] on main "Incidents 1037 Up 15 Affected 5 Down Add incident Current Drafts History Curren…" at bounding box center [692, 160] width 1050 height 170
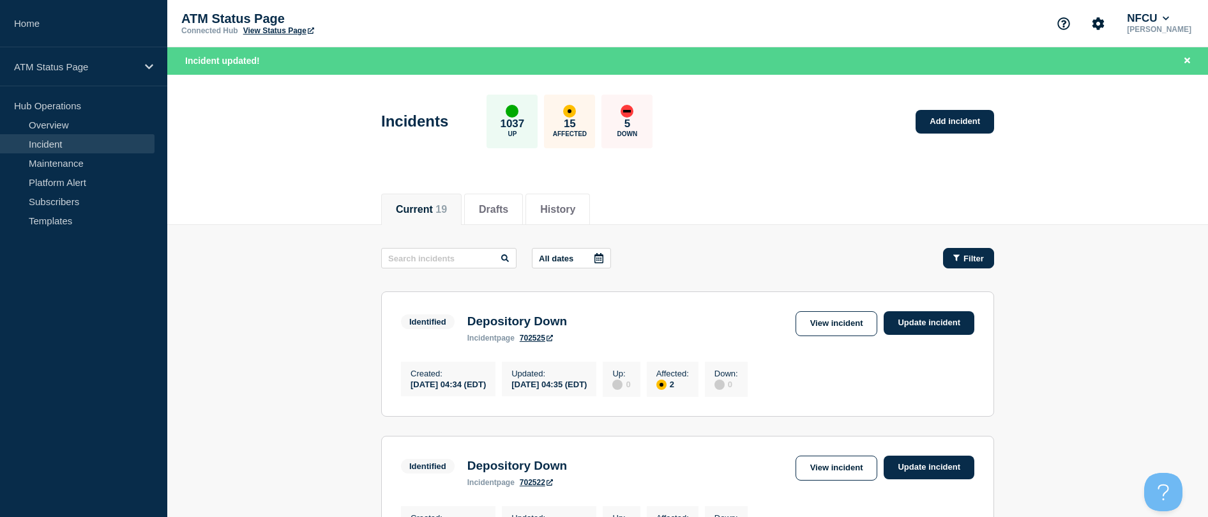
click at [956, 259] on icon "button" at bounding box center [956, 257] width 6 height 8
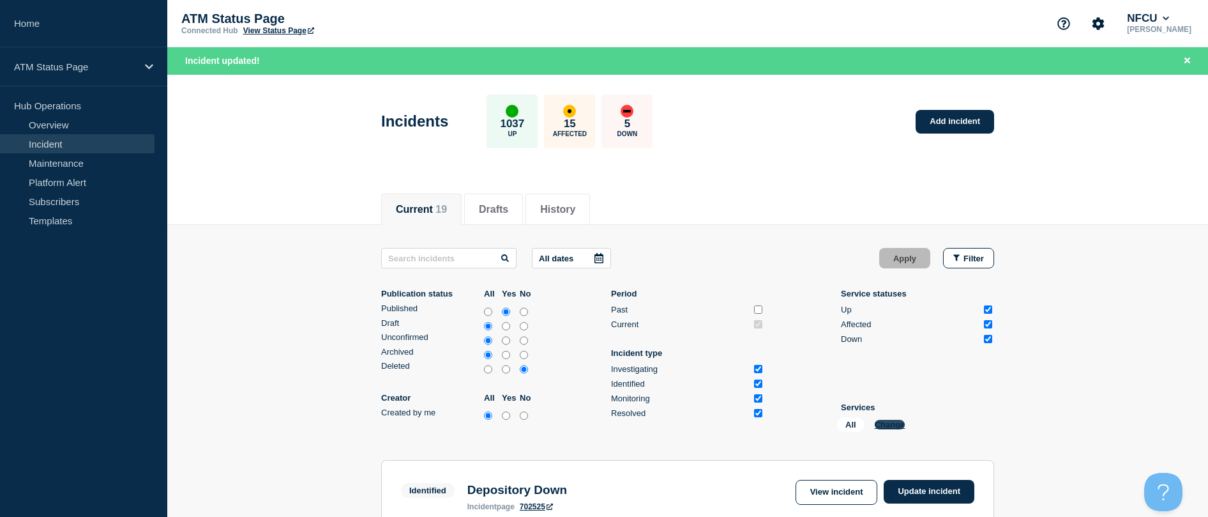
click at [892, 426] on button "Change" at bounding box center [890, 425] width 31 height 10
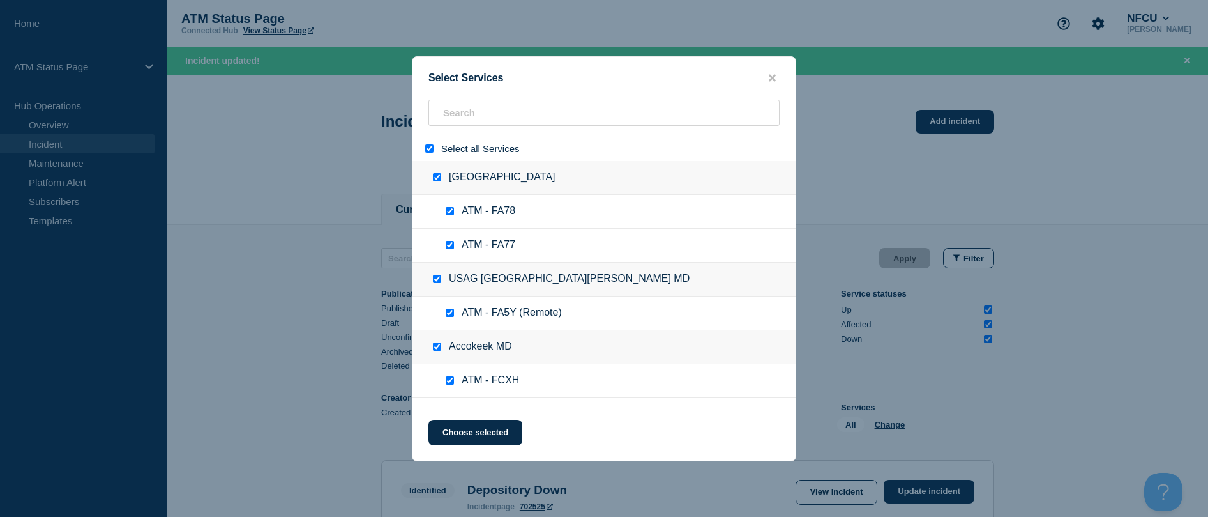
click at [430, 156] on div "Select all Services" at bounding box center [603, 148] width 383 height 25
click at [432, 149] on input "select all" at bounding box center [429, 148] width 8 height 8
click at [467, 111] on input "search" at bounding box center [603, 113] width 351 height 26
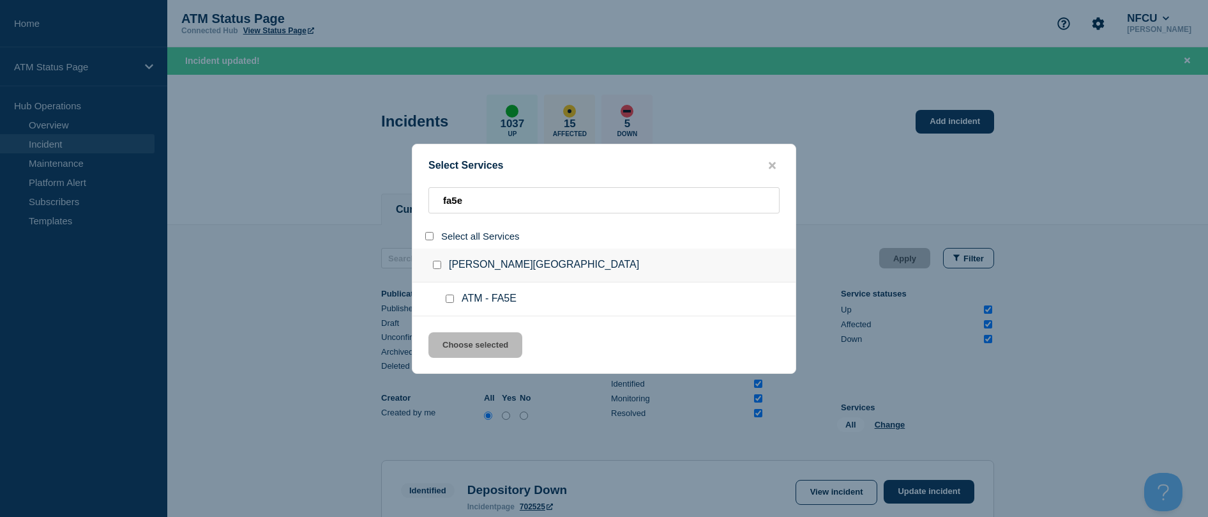
click at [453, 302] on input "service: ATM - FA5E" at bounding box center [450, 298] width 8 height 8
click at [461, 343] on button "Choose selected" at bounding box center [475, 345] width 94 height 26
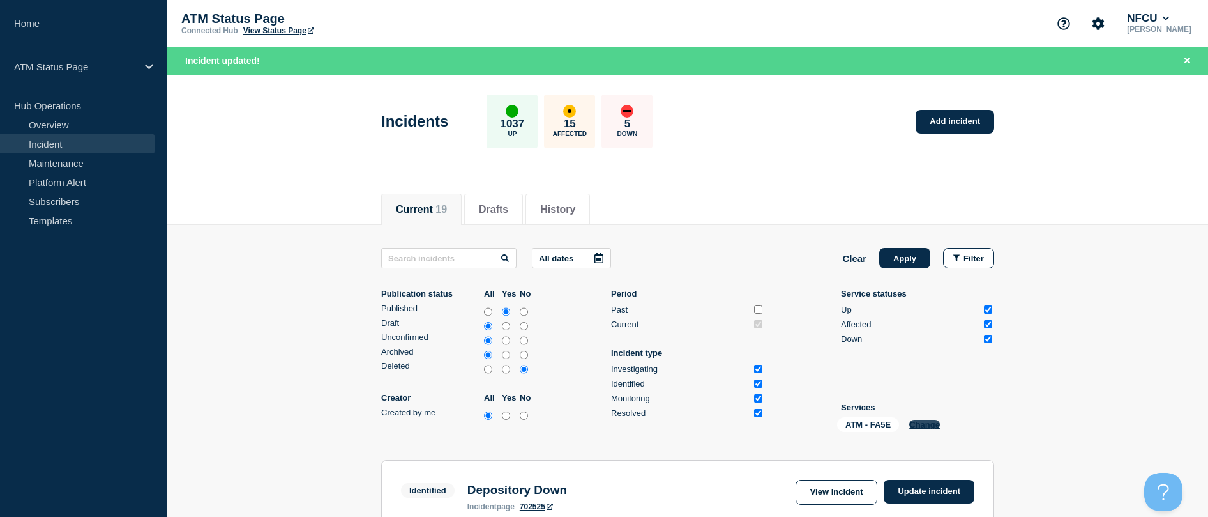
click at [920, 428] on button "Change" at bounding box center [924, 425] width 31 height 10
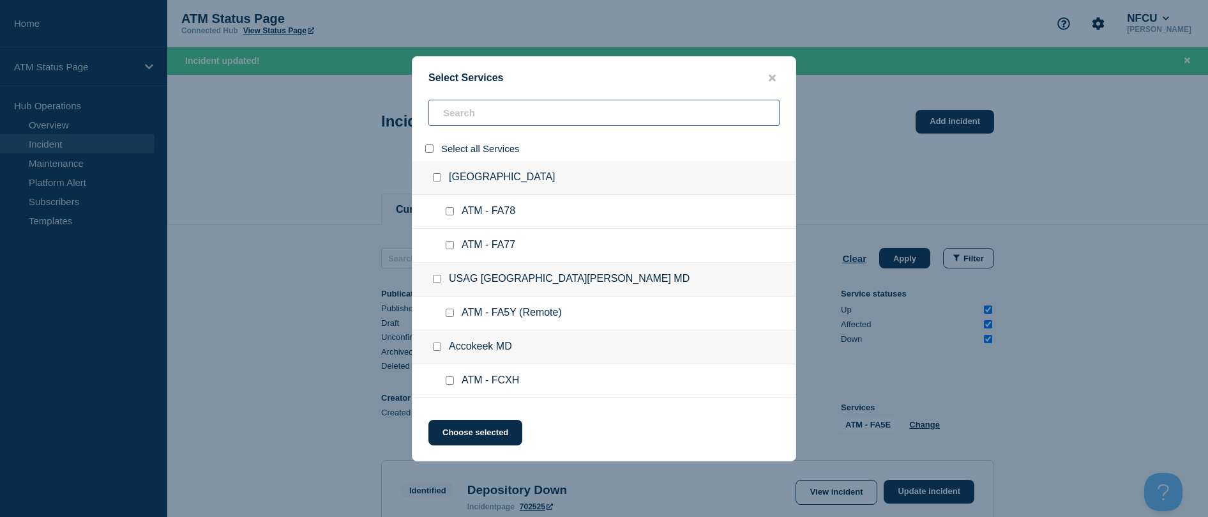
click at [493, 104] on input "search" at bounding box center [603, 113] width 351 height 26
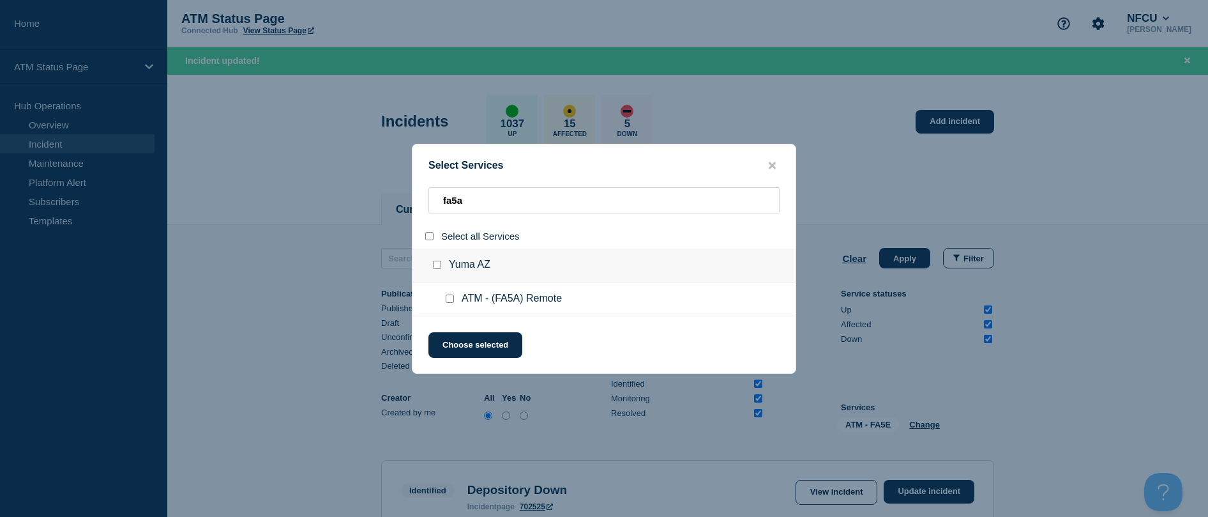
click at [447, 299] on input "service: ATM - (FA5A) Remote" at bounding box center [450, 298] width 8 height 8
click at [457, 339] on button "Choose selected" at bounding box center [475, 345] width 94 height 26
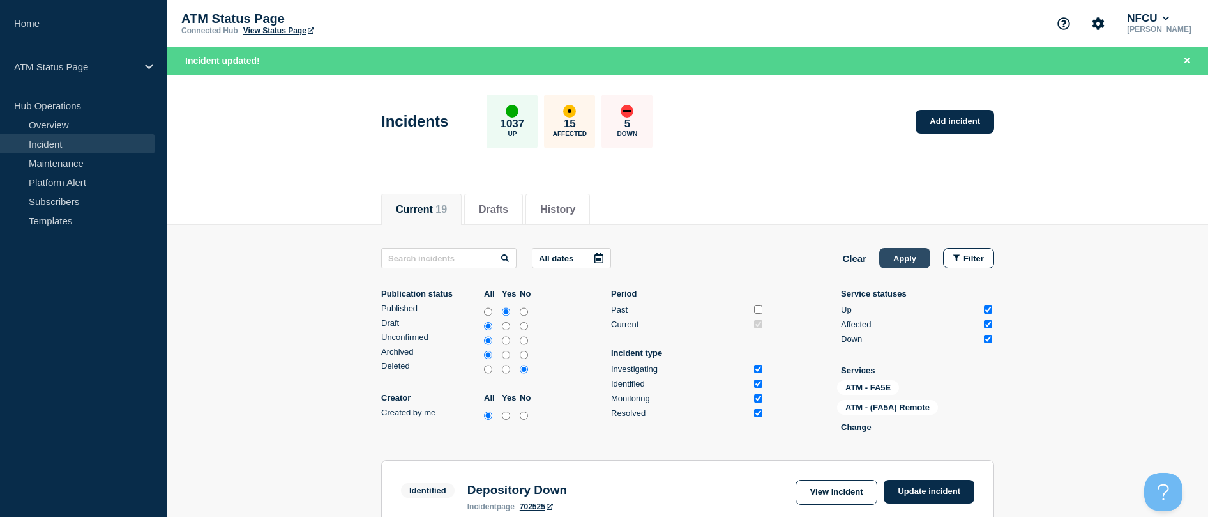
click at [915, 259] on button "Apply" at bounding box center [904, 258] width 51 height 20
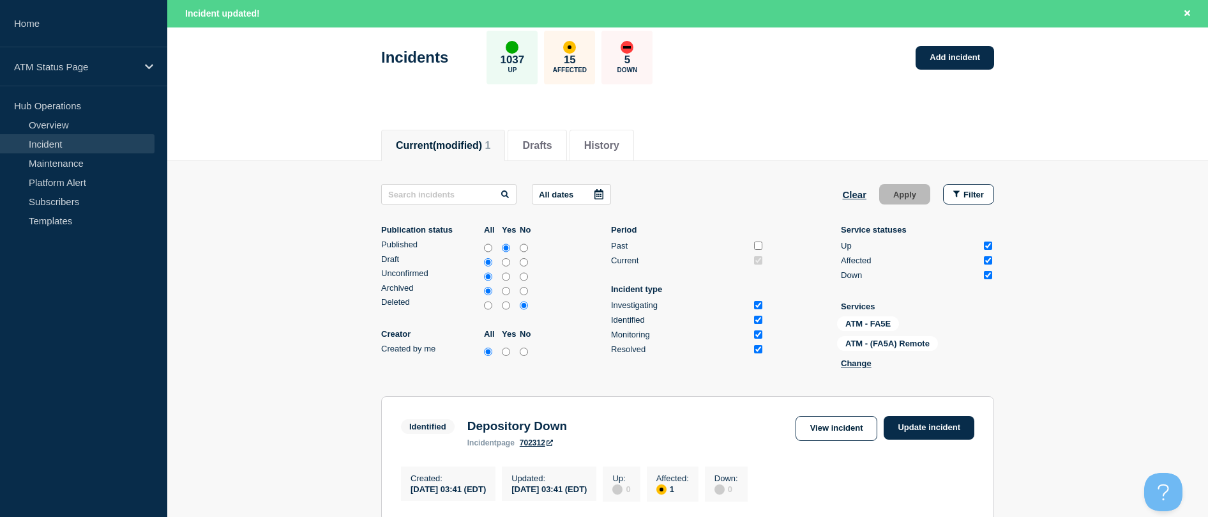
scroll to position [128, 0]
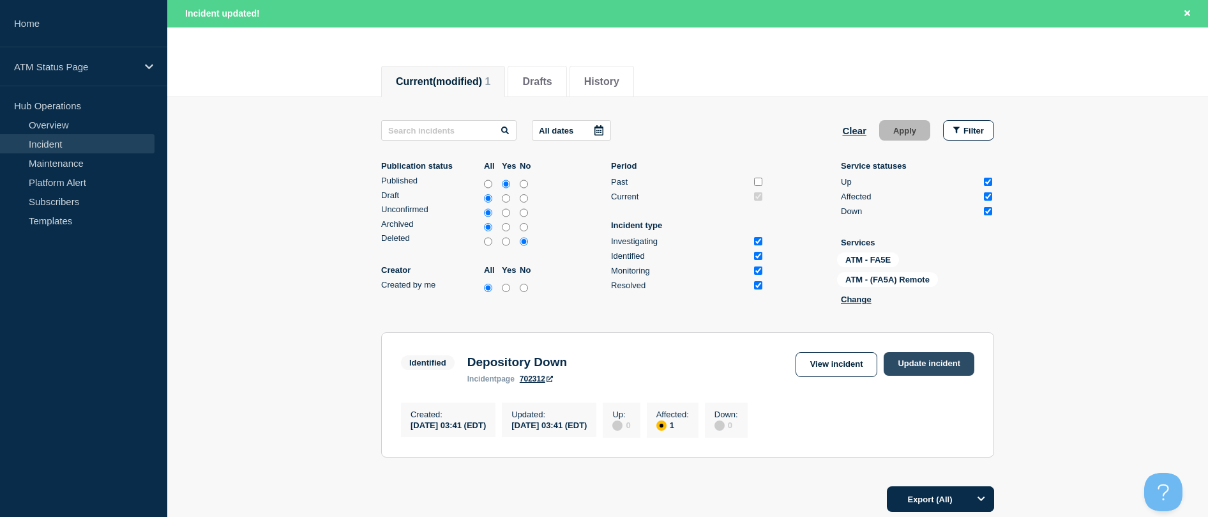
click at [918, 356] on link "Update incident" at bounding box center [929, 364] width 91 height 24
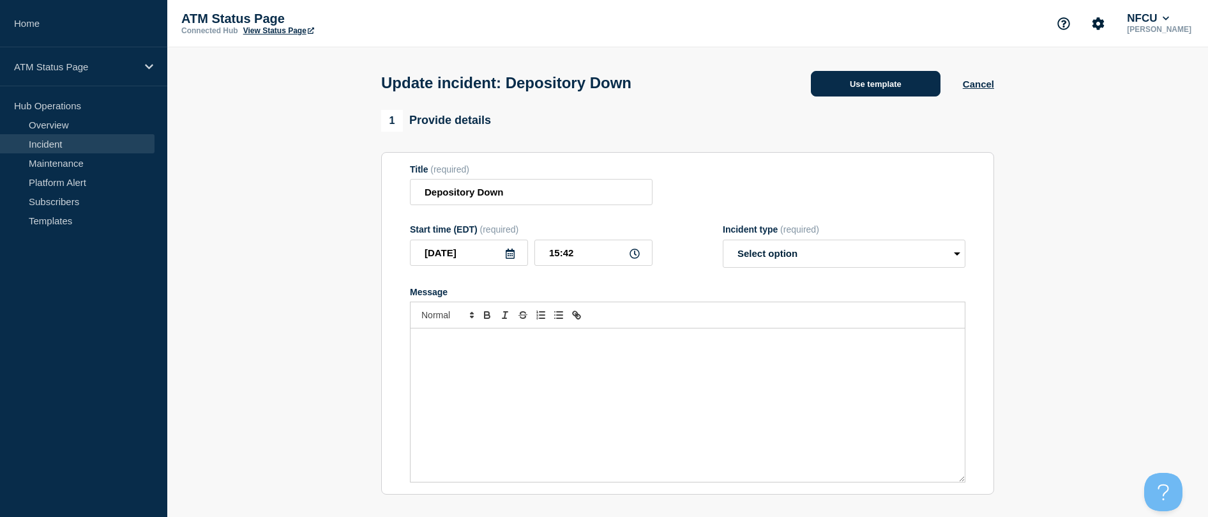
click at [831, 80] on button "Use template" at bounding box center [876, 84] width 130 height 26
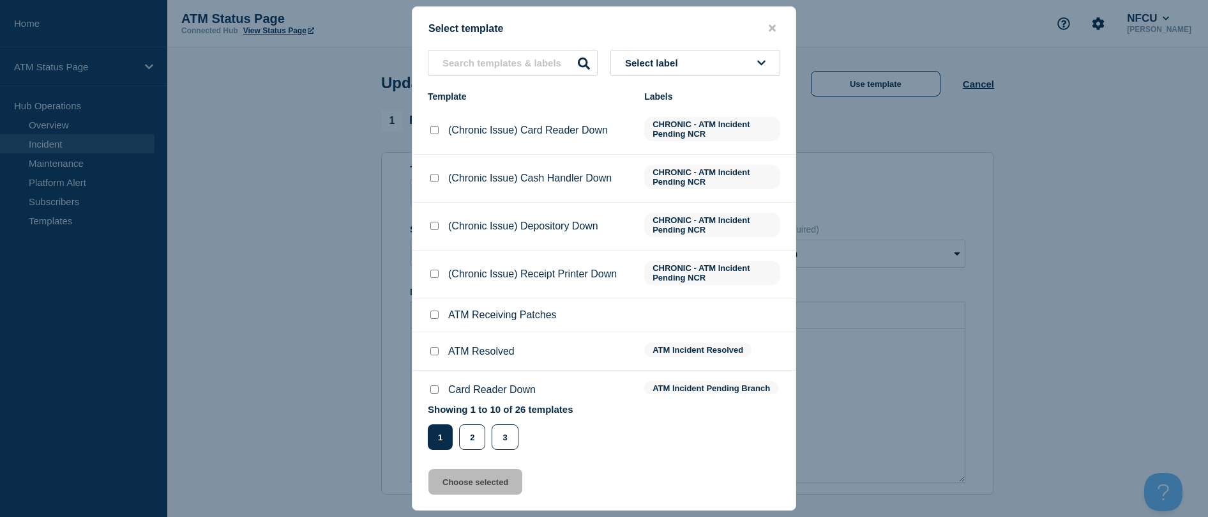
click at [432, 350] on input "ATM Resolved checkbox" at bounding box center [434, 351] width 8 height 8
click at [452, 478] on button "Choose selected" at bounding box center [475, 482] width 94 height 26
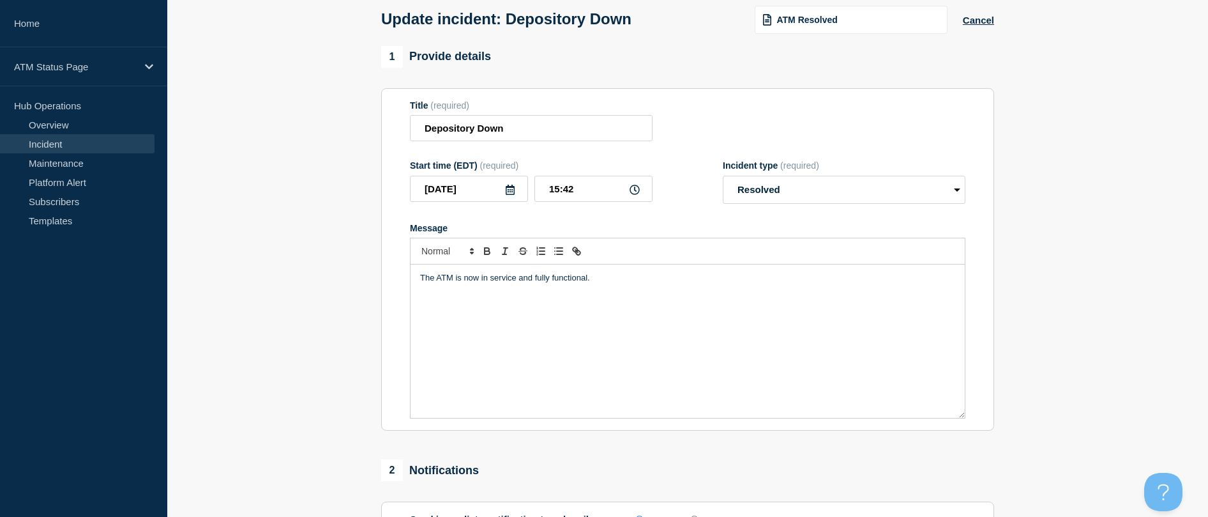
scroll to position [192, 0]
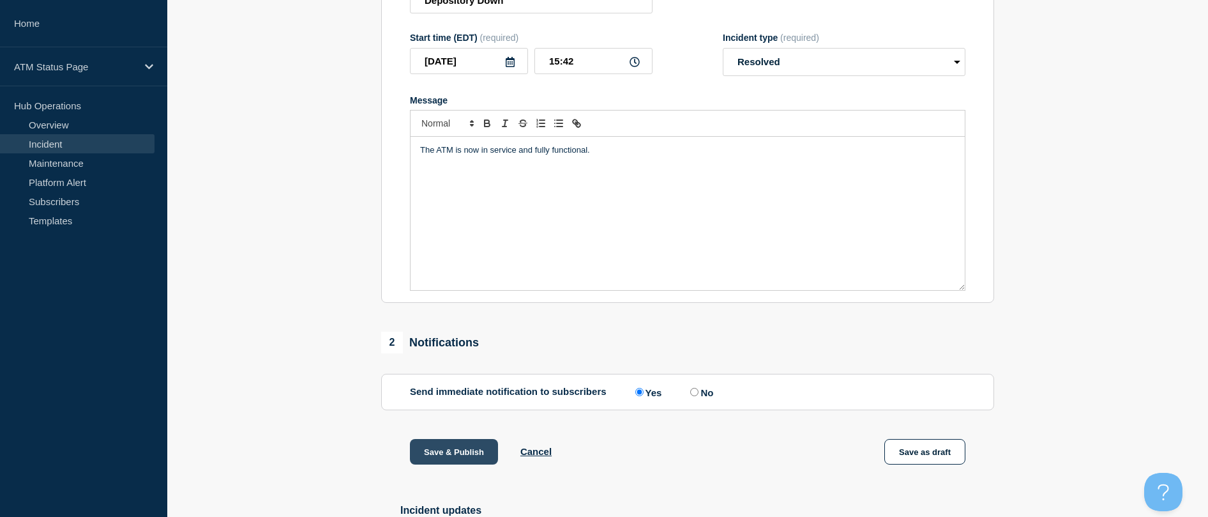
drag, startPoint x: 487, startPoint y: 457, endPoint x: 472, endPoint y: 453, distance: 15.8
click at [487, 457] on button "Save & Publish" at bounding box center [454, 452] width 88 height 26
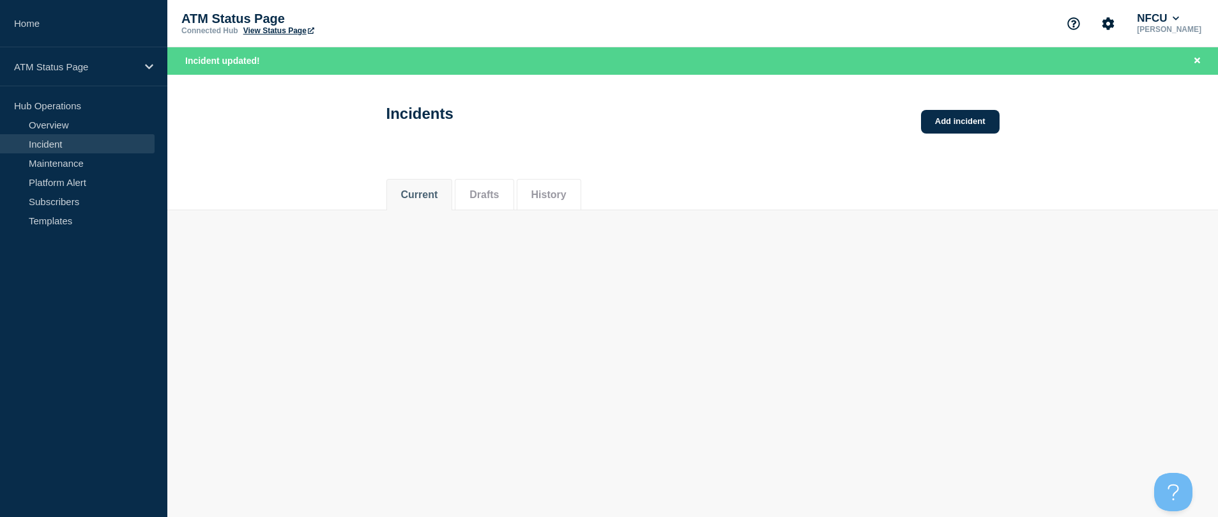
click at [989, 345] on body "Home ATM Status Page Hub Operations Overview Incident Maintenance Platform Aler…" at bounding box center [609, 258] width 1218 height 517
click at [981, 319] on body "Home ATM Status Page Hub Operations Overview Incident Maintenance Platform Aler…" at bounding box center [609, 258] width 1218 height 517
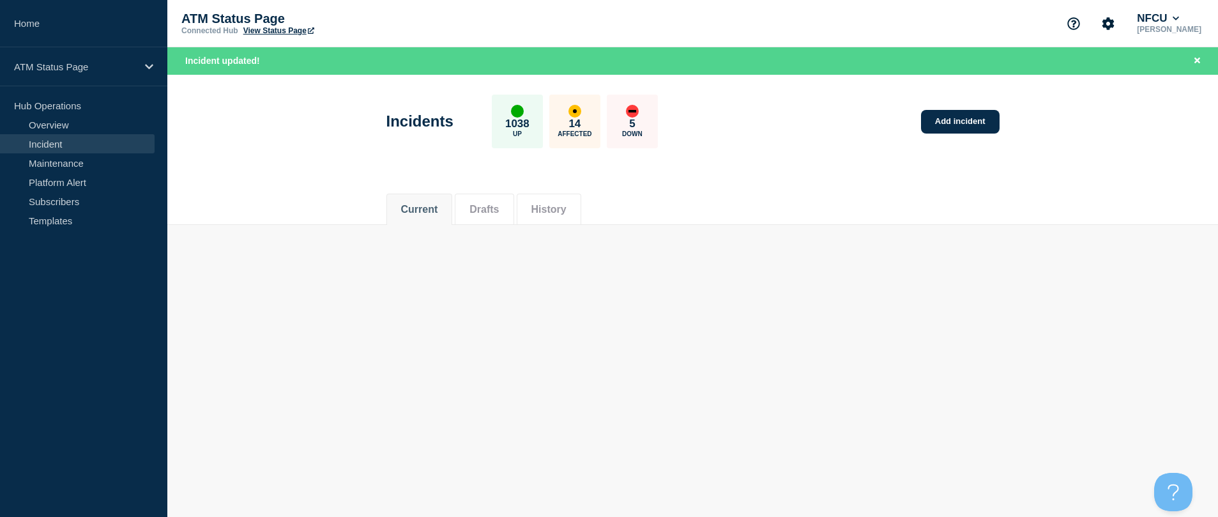
click at [925, 192] on div "Current Drafts History" at bounding box center [692, 202] width 613 height 43
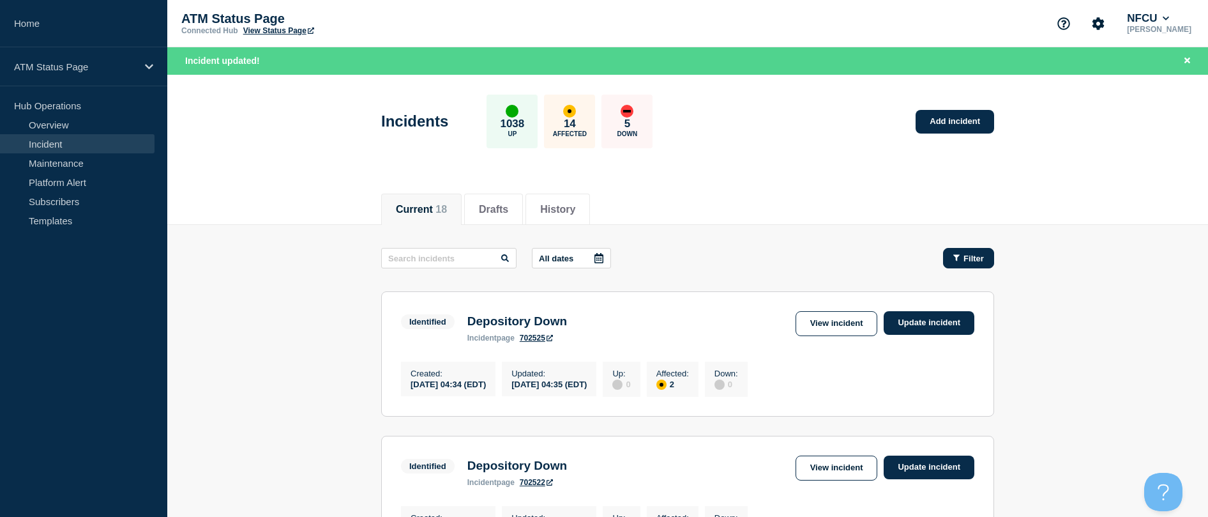
click at [972, 248] on button "Filter" at bounding box center [968, 258] width 51 height 20
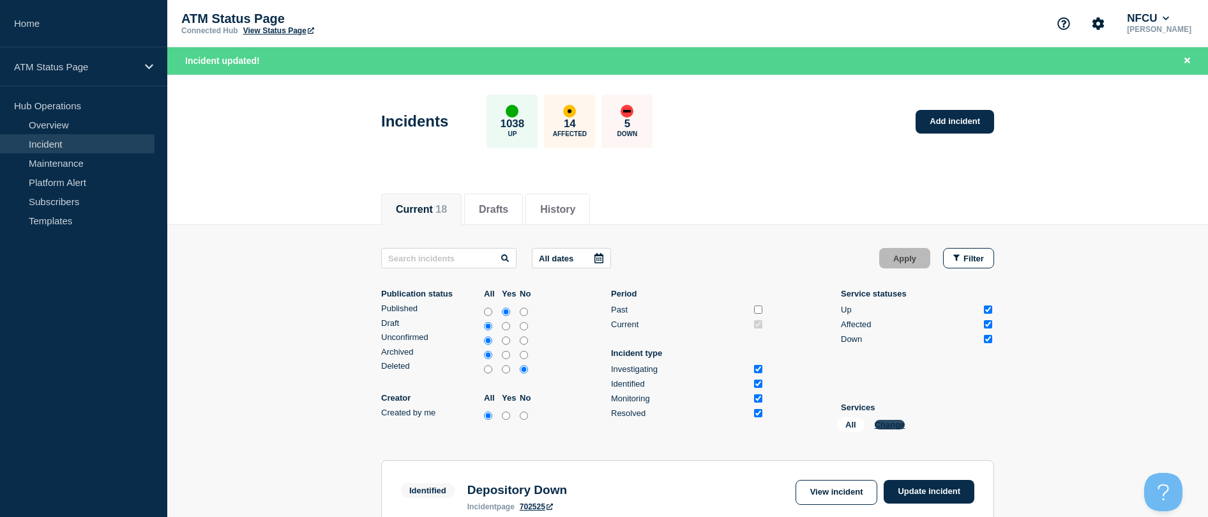
click at [888, 420] on button "Change" at bounding box center [890, 425] width 31 height 10
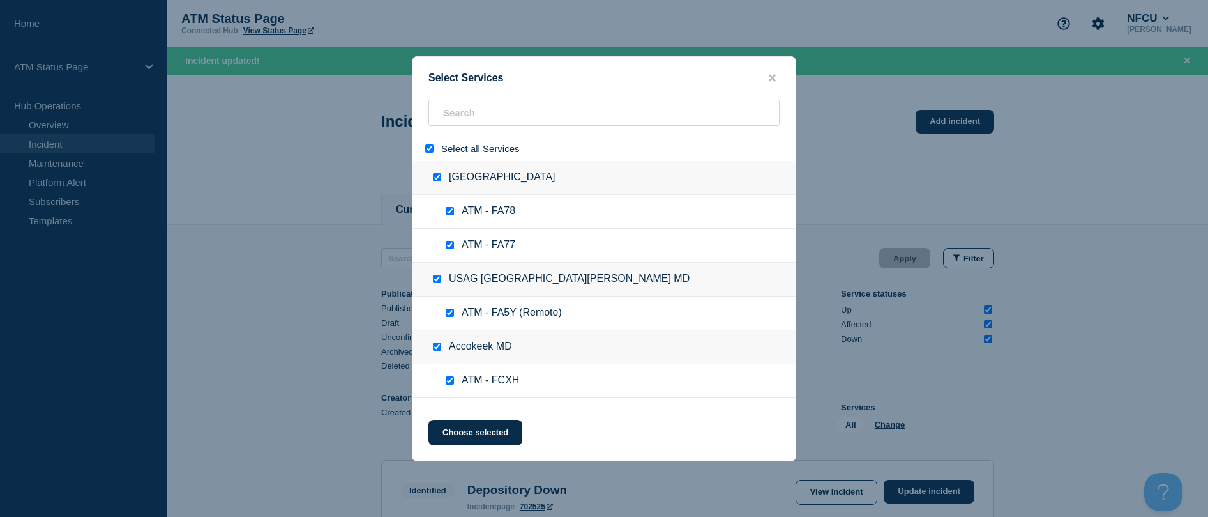
click at [428, 147] on input "select all" at bounding box center [429, 148] width 8 height 8
click at [488, 117] on input "search" at bounding box center [603, 113] width 351 height 26
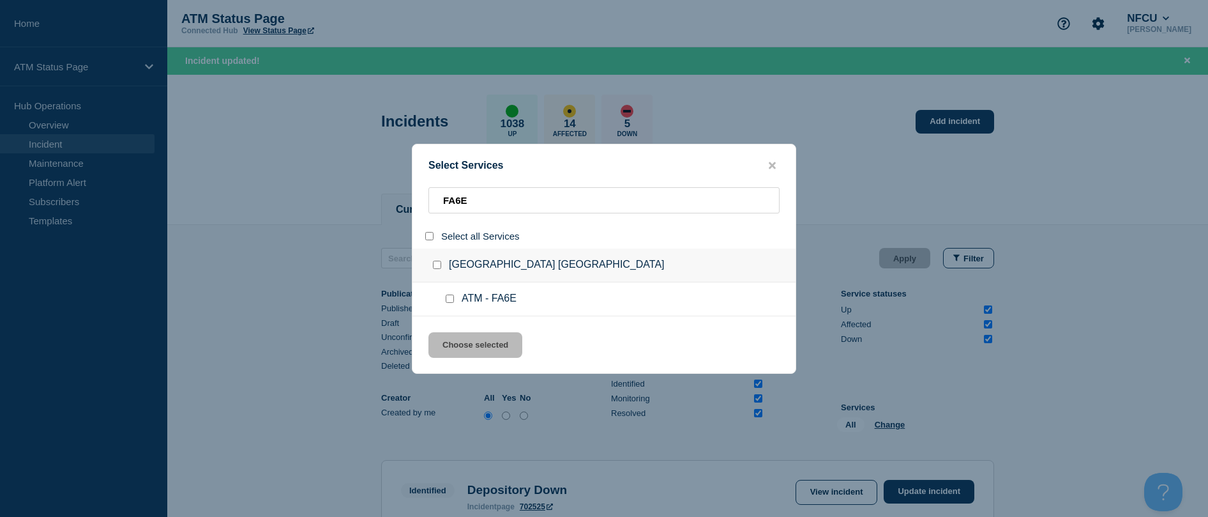
click at [450, 305] on div at bounding box center [452, 298] width 19 height 13
click at [448, 299] on input "service: ATM - FA6E" at bounding box center [450, 298] width 8 height 8
click at [448, 338] on button "Choose selected" at bounding box center [475, 345] width 94 height 26
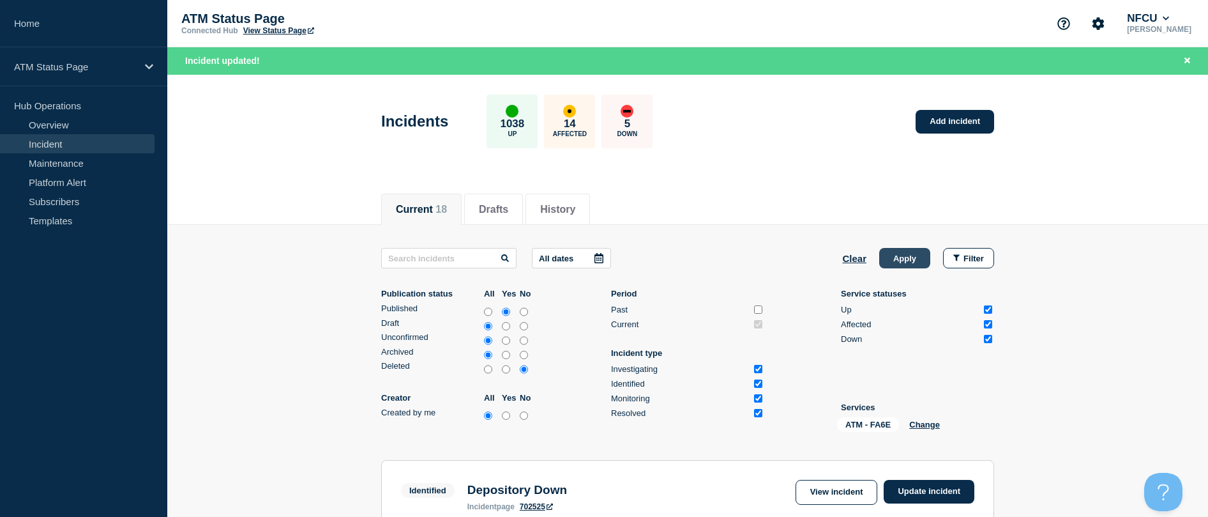
click at [911, 260] on button "Apply" at bounding box center [904, 258] width 51 height 20
